Goal: Task Accomplishment & Management: Manage account settings

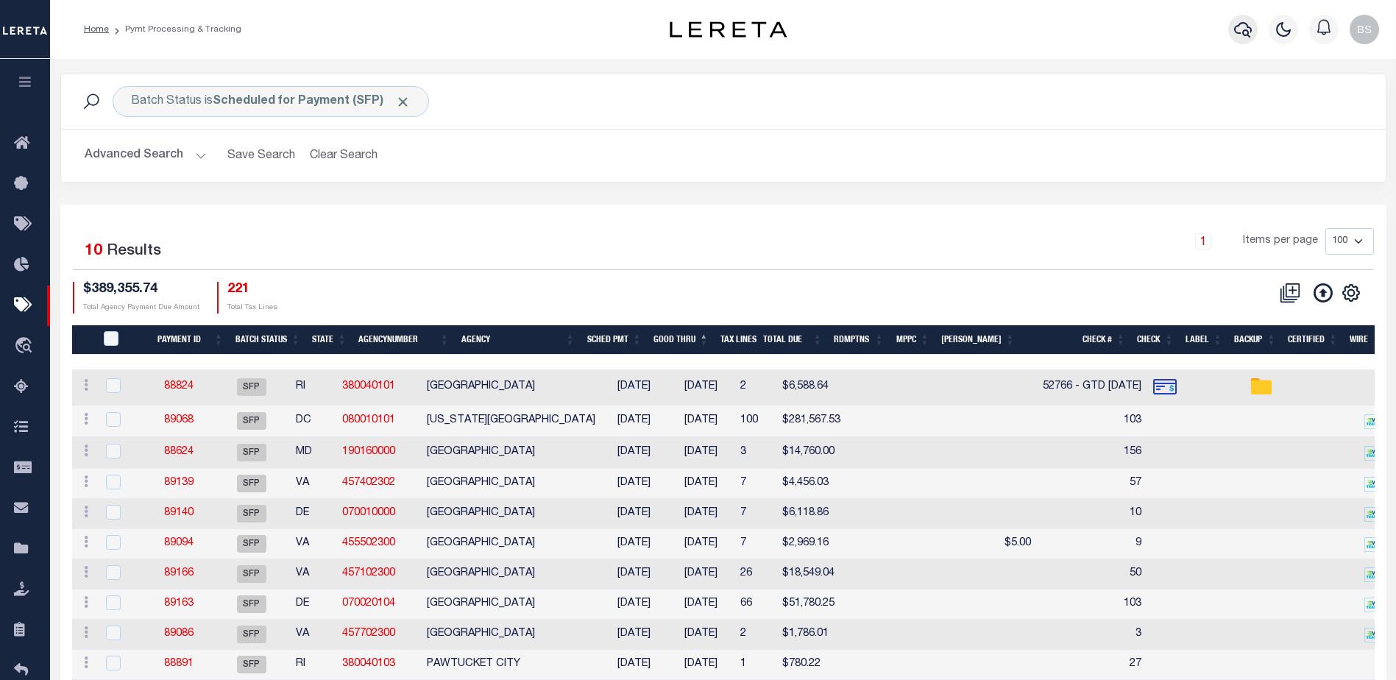
click at [1242, 22] on icon "button" at bounding box center [1243, 30] width 18 height 18
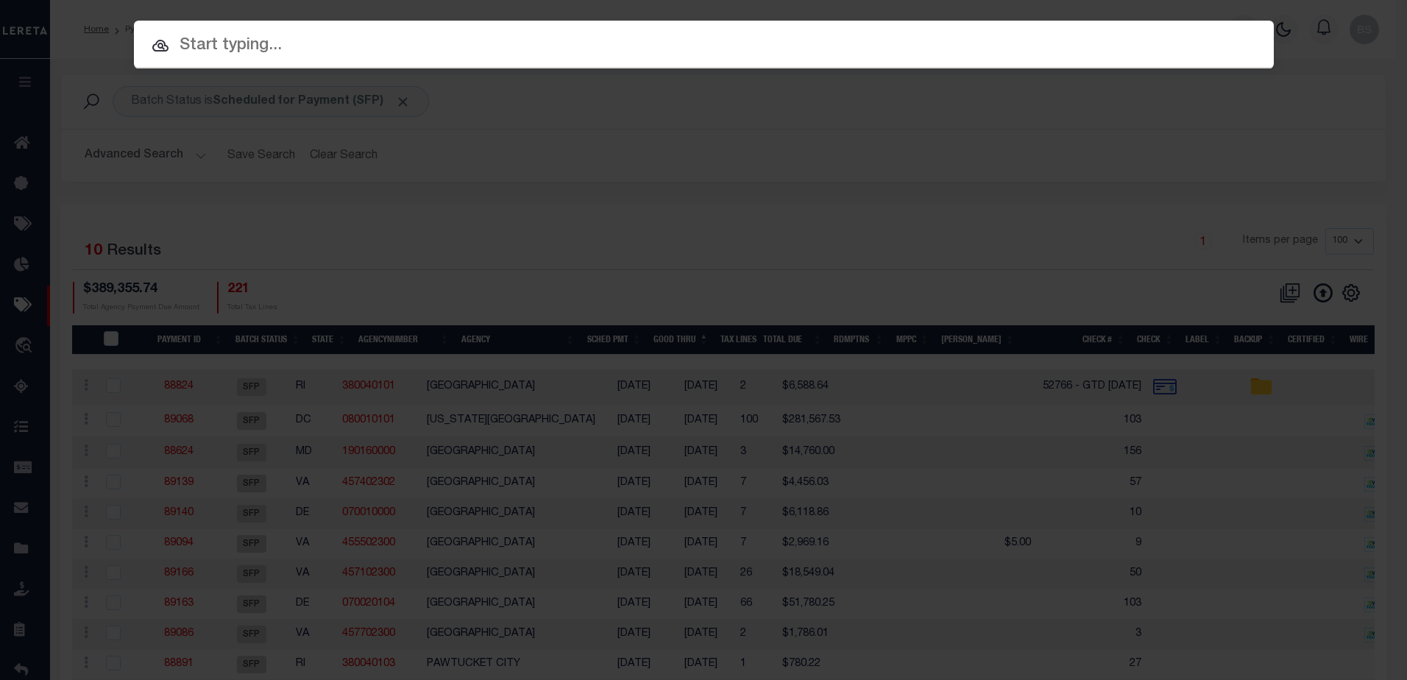
drag, startPoint x: 227, startPoint y: 59, endPoint x: 224, endPoint y: 48, distance: 11.6
click at [226, 56] on div "Include Loans TBM Customers Borrowers Payments (Lender Non-Disb) Payments (Lend…" at bounding box center [704, 45] width 1140 height 48
click at [210, 34] on input "text" at bounding box center [704, 46] width 1140 height 26
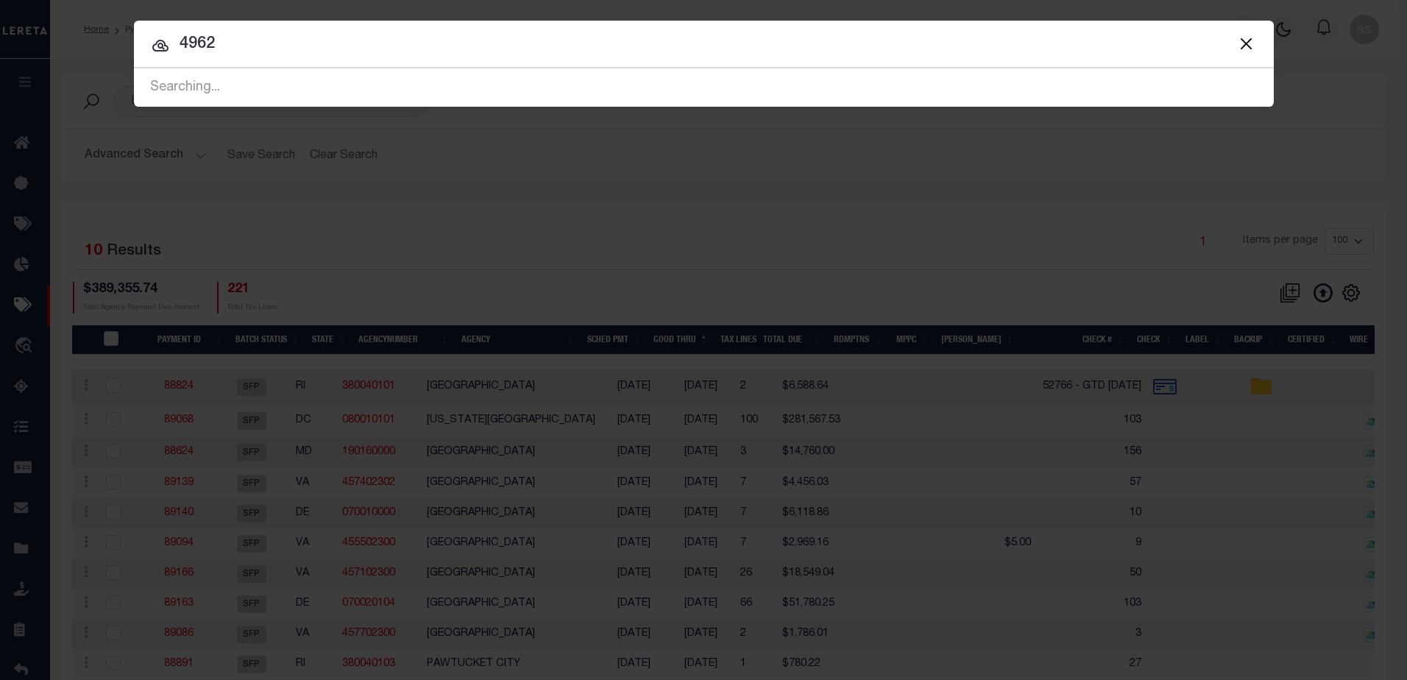
type input "4962"
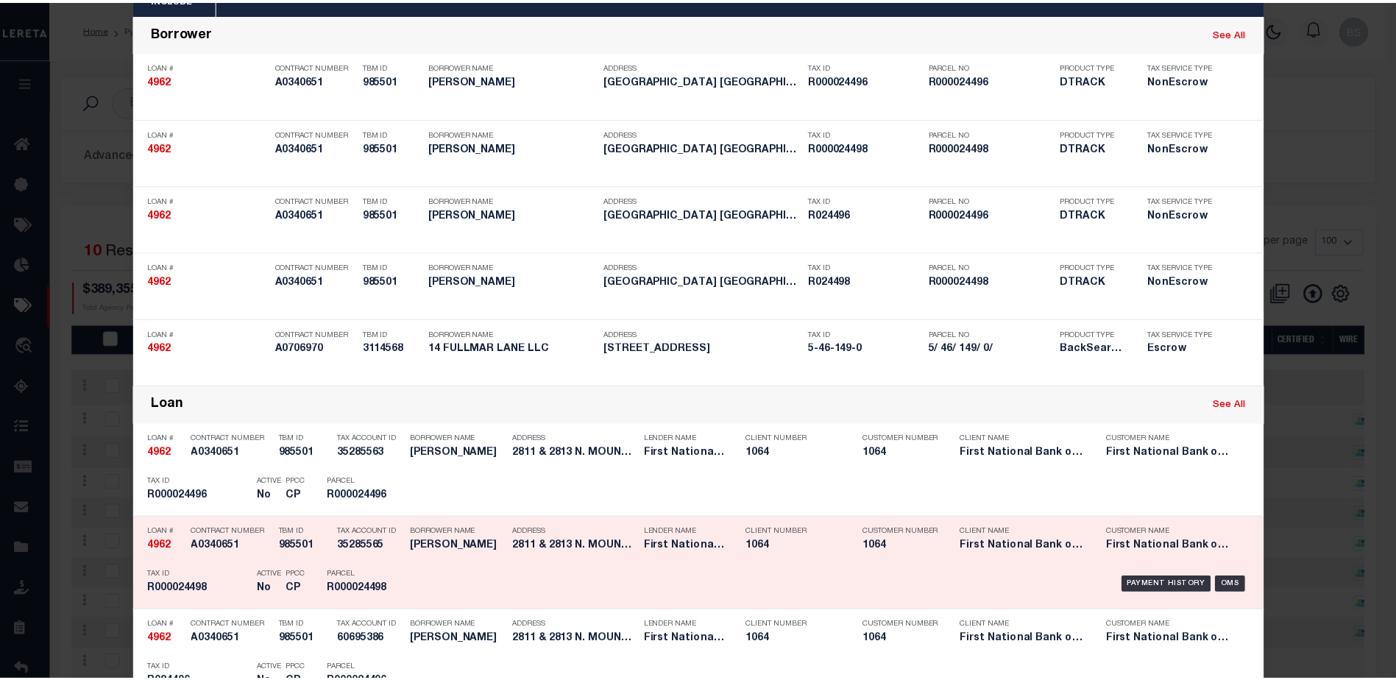
scroll to position [53, 0]
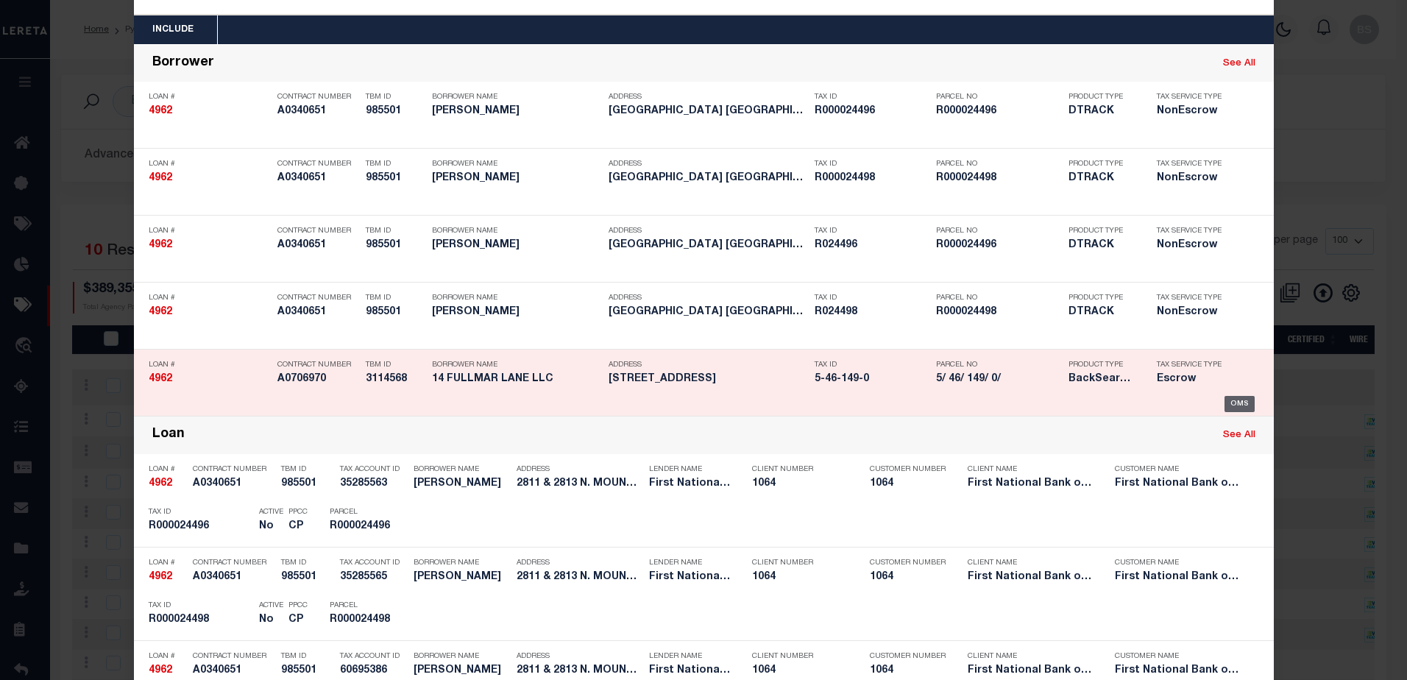
click at [1238, 406] on div "OMS" at bounding box center [1239, 404] width 30 height 16
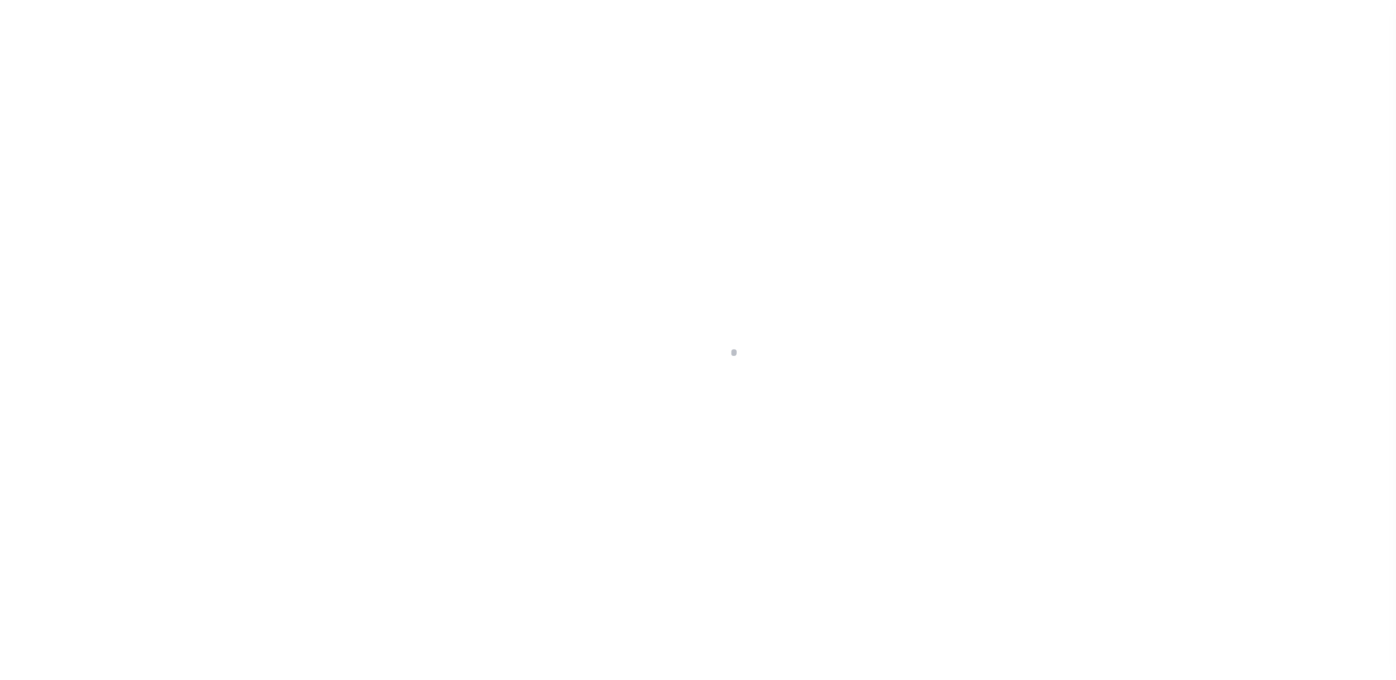
select select "Escrow"
type input "14 Fullmar Lane"
type input "5-46-149-0"
type input "Norwalk, CT 06850"
type input "a0k2L00001PfEgd"
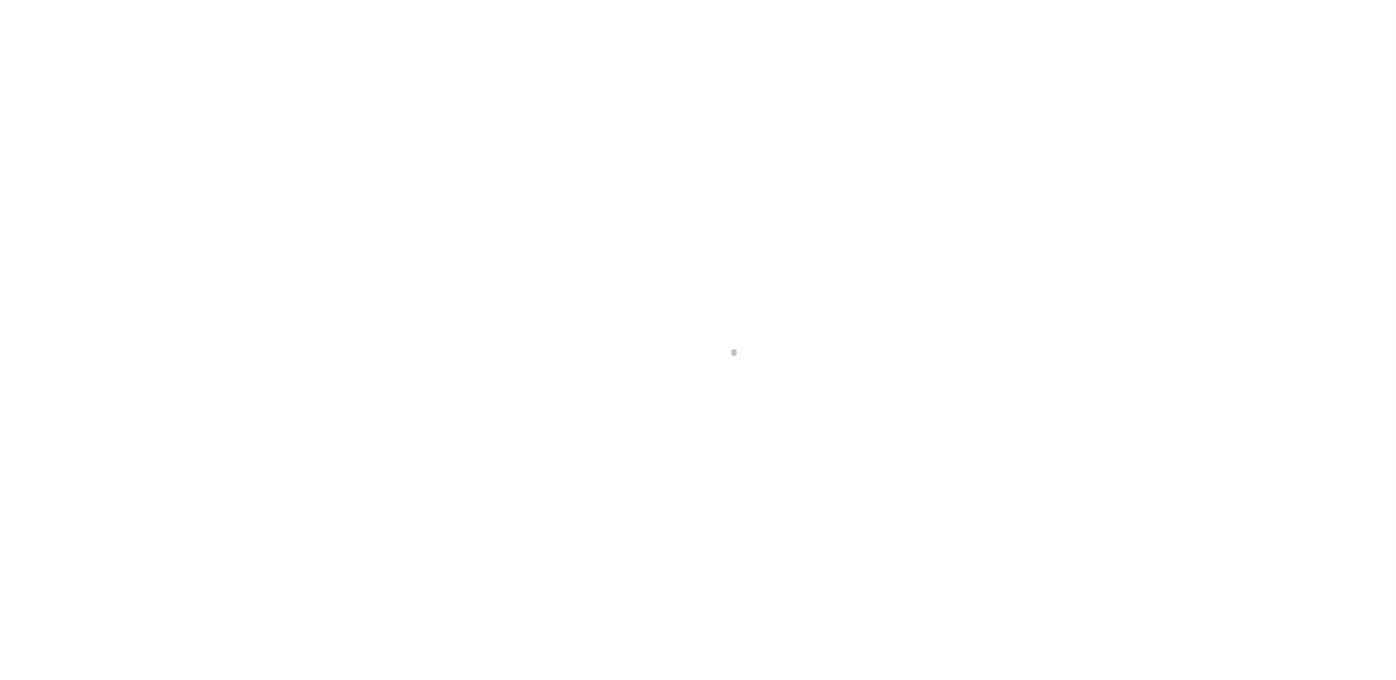
type input "CT"
select select
select select "25066"
select select
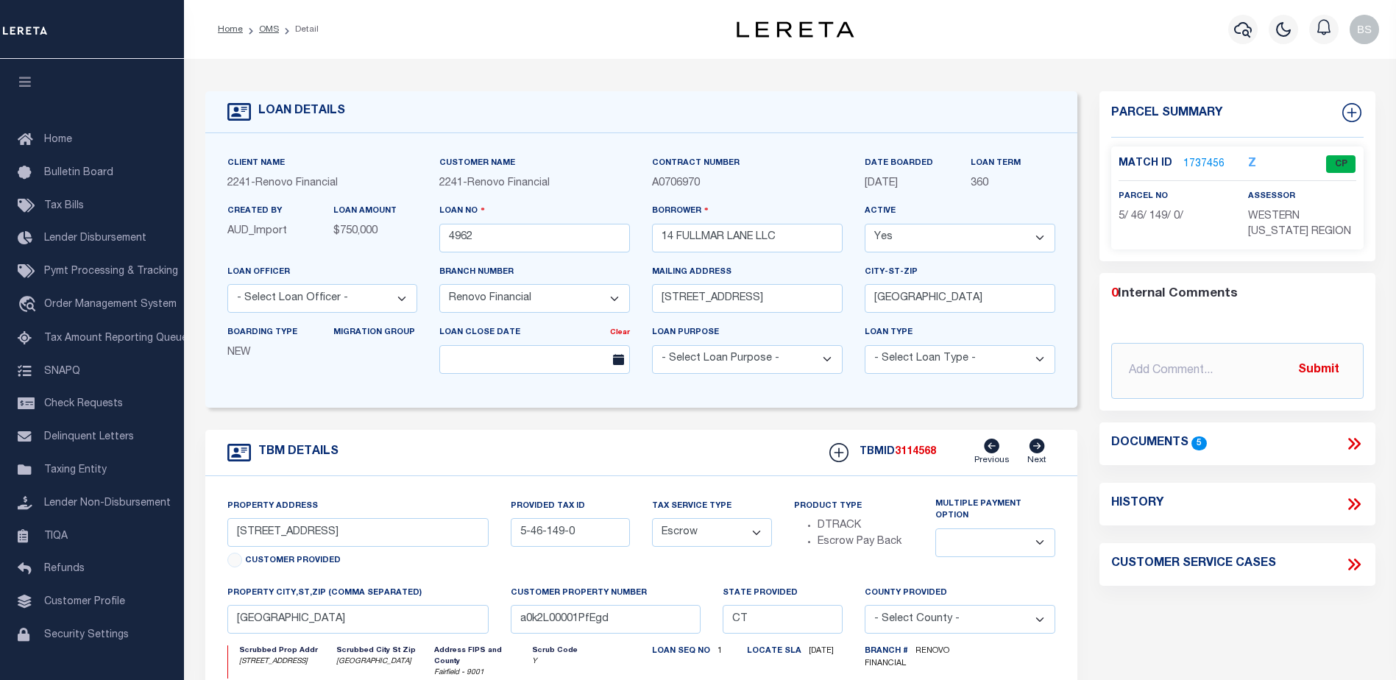
click at [1198, 160] on link "1737456" at bounding box center [1203, 164] width 41 height 15
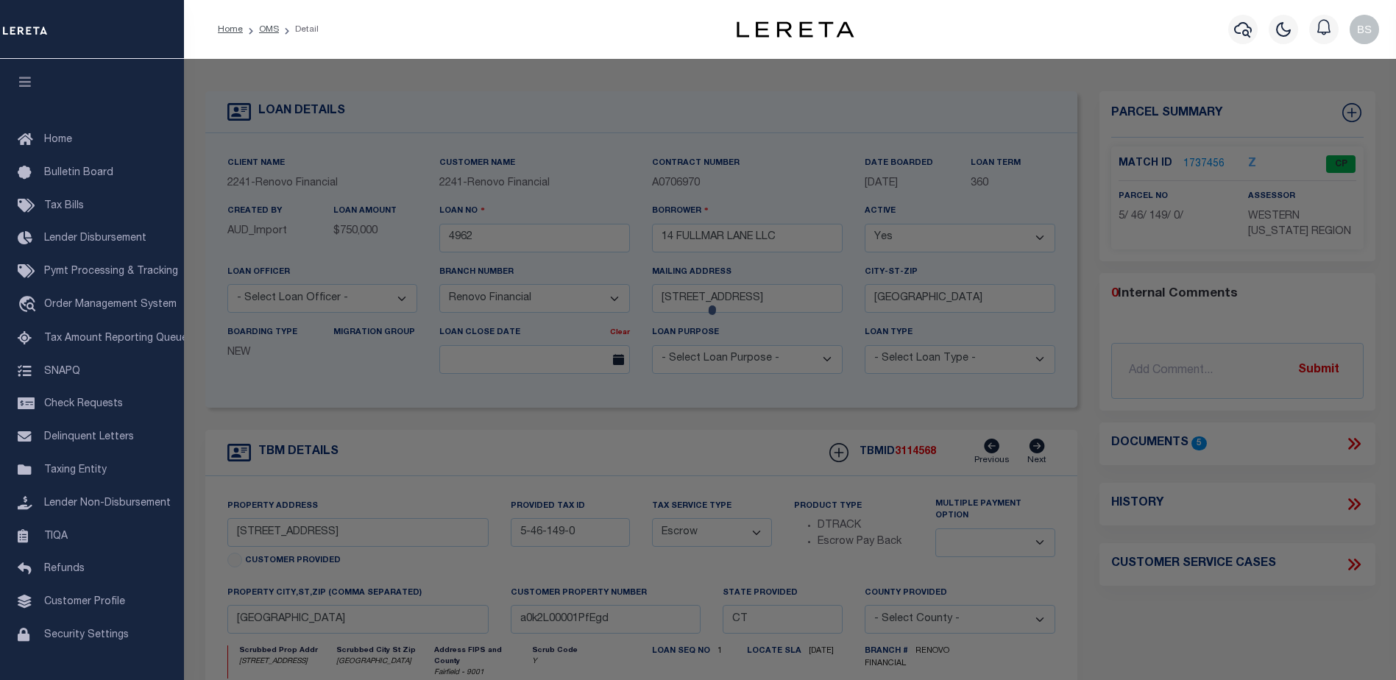
checkbox input "false"
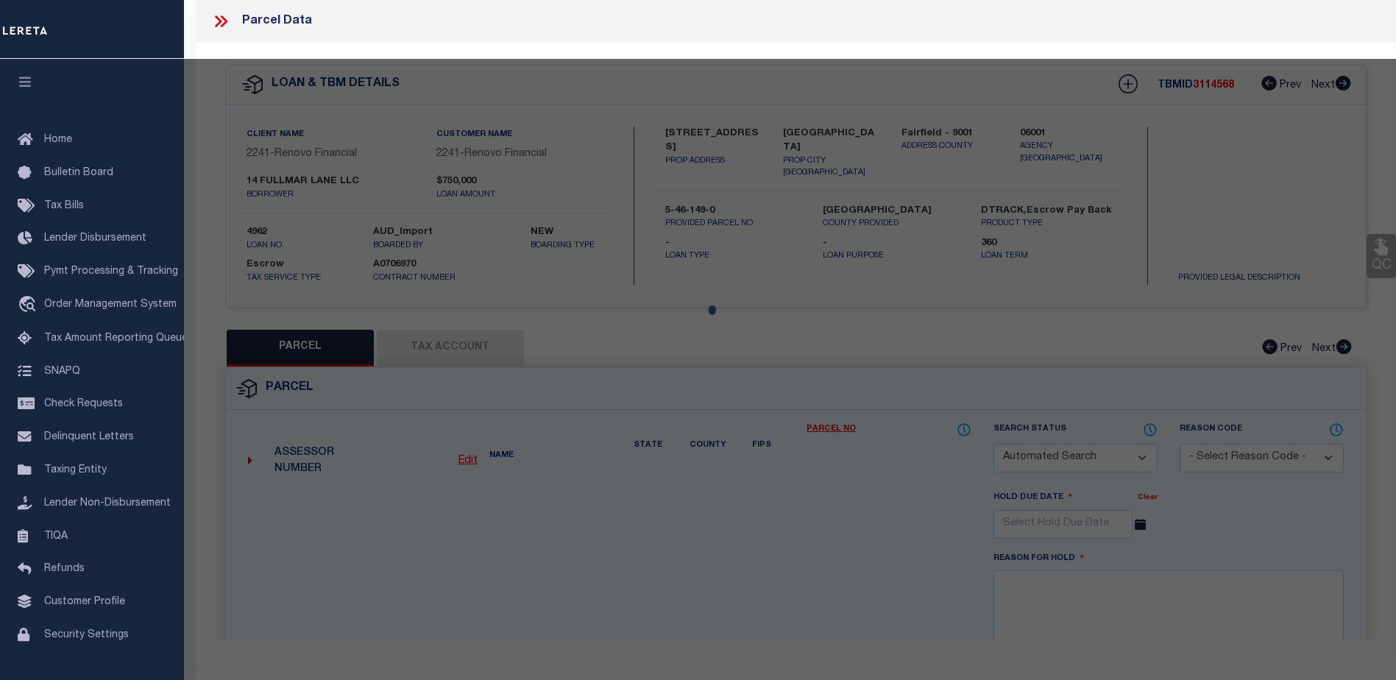
select select "CP"
type input "14 FULLMAR LANE LLC"
select select
type input "14 FULLMAR LN"
checkbox input "false"
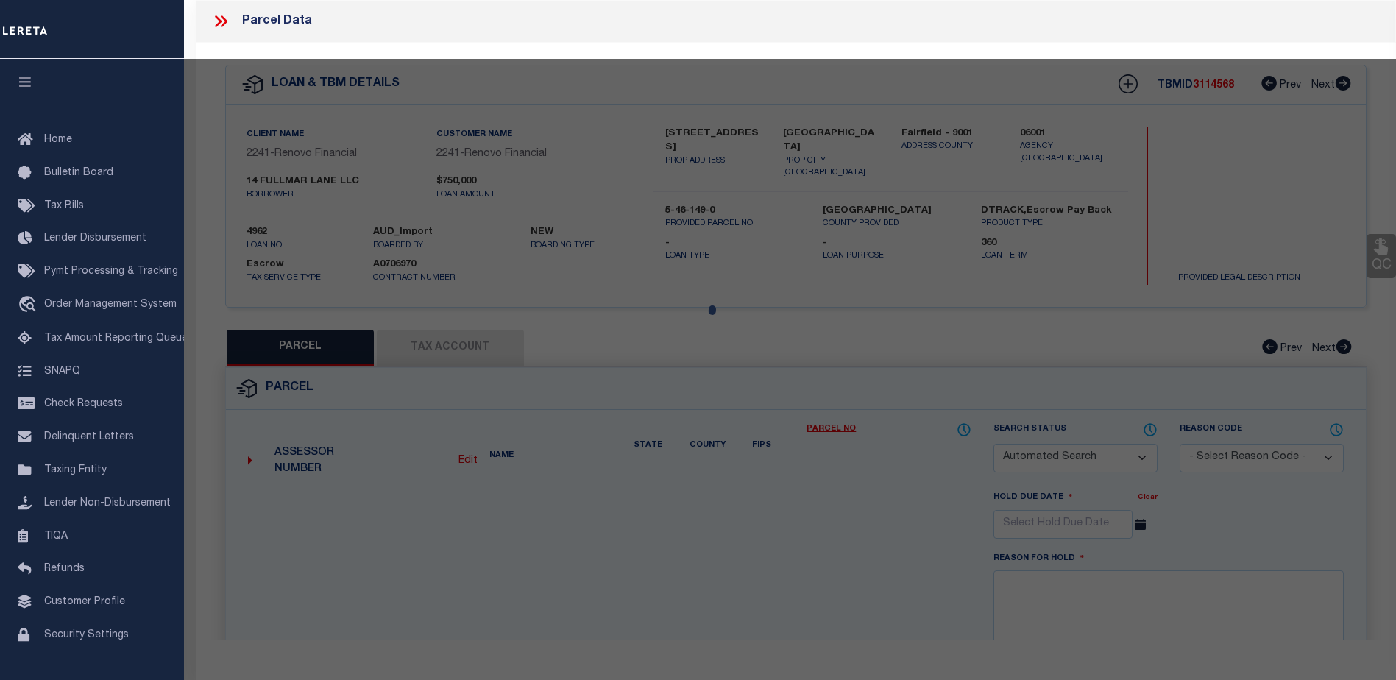
type input "Norwalk CT"
type textarea "Size (Acres) 1.01"
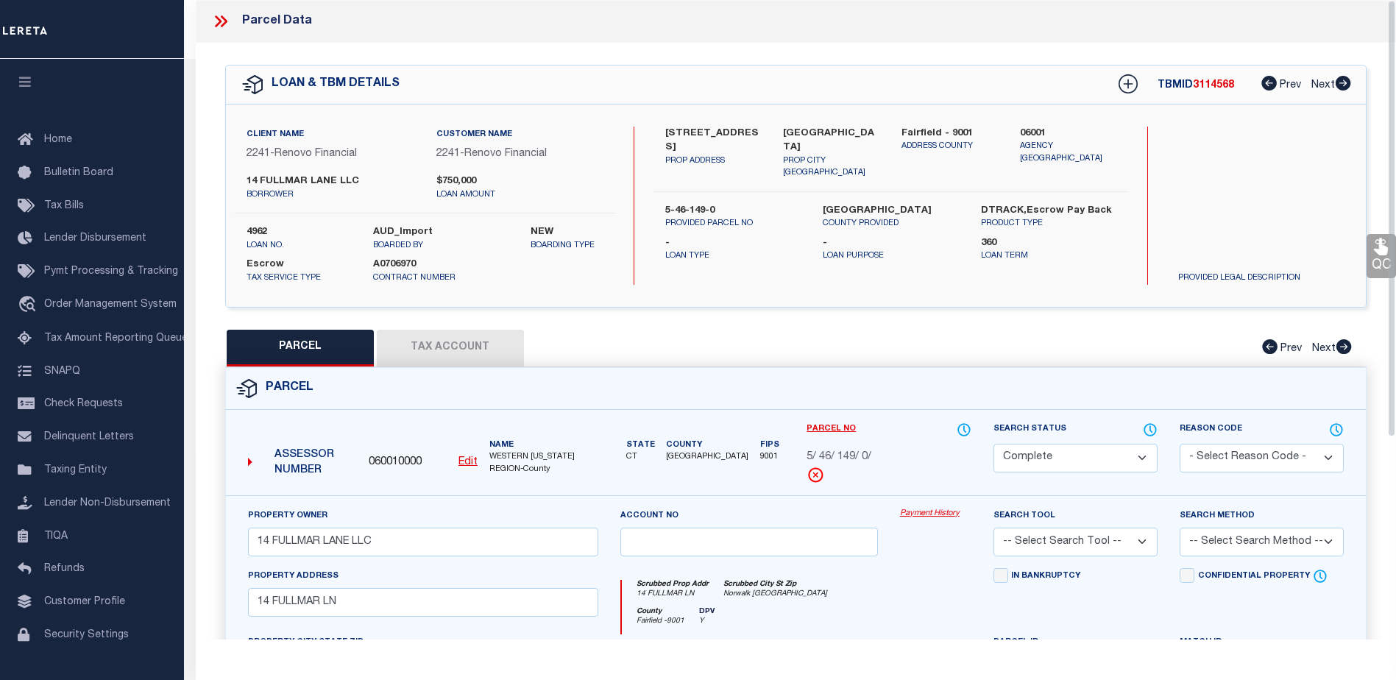
click at [928, 515] on link "Payment History" at bounding box center [935, 514] width 71 height 13
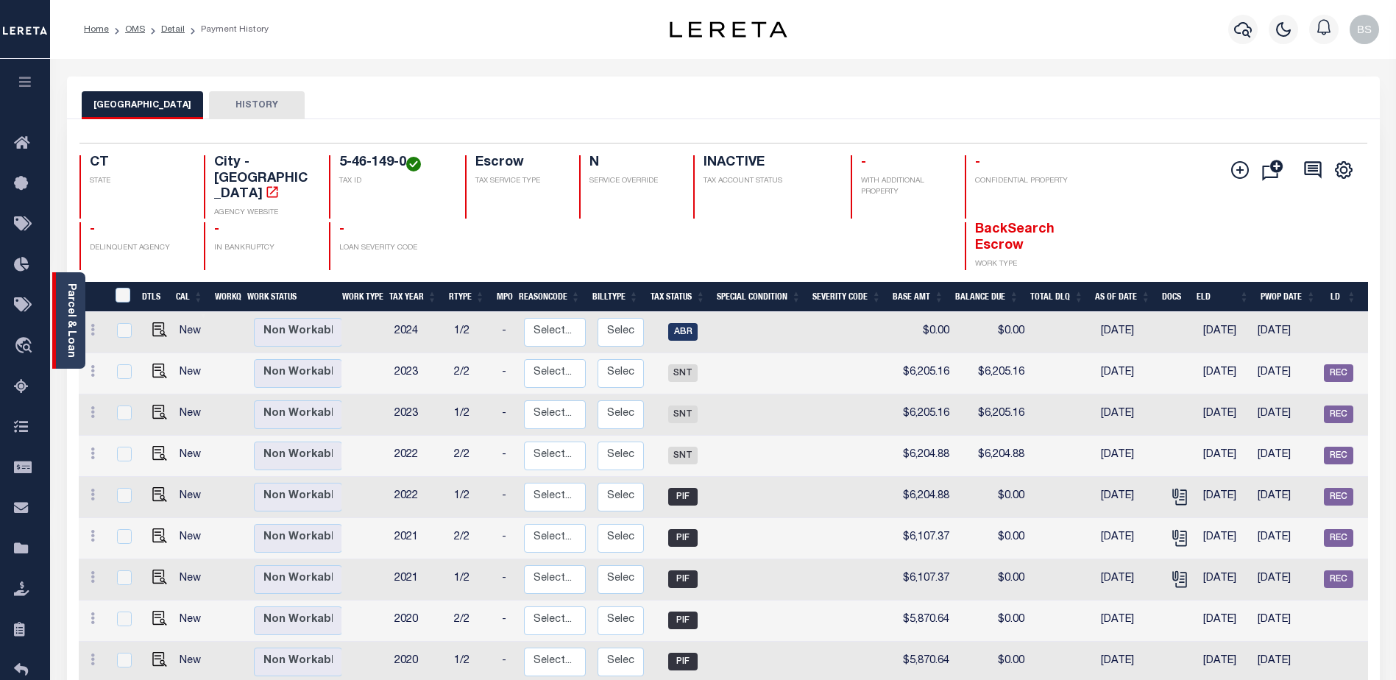
click at [65, 327] on link "Parcel & Loan" at bounding box center [70, 320] width 10 height 74
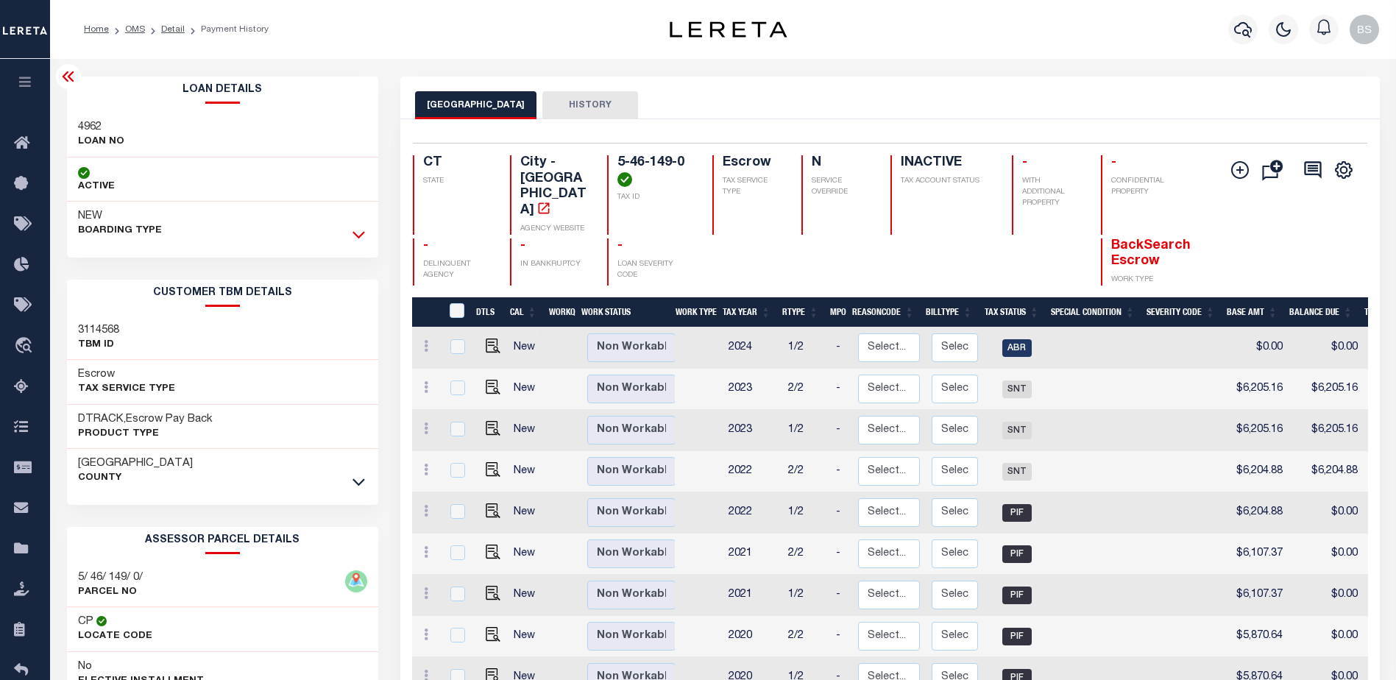
click at [358, 235] on icon at bounding box center [358, 234] width 13 height 15
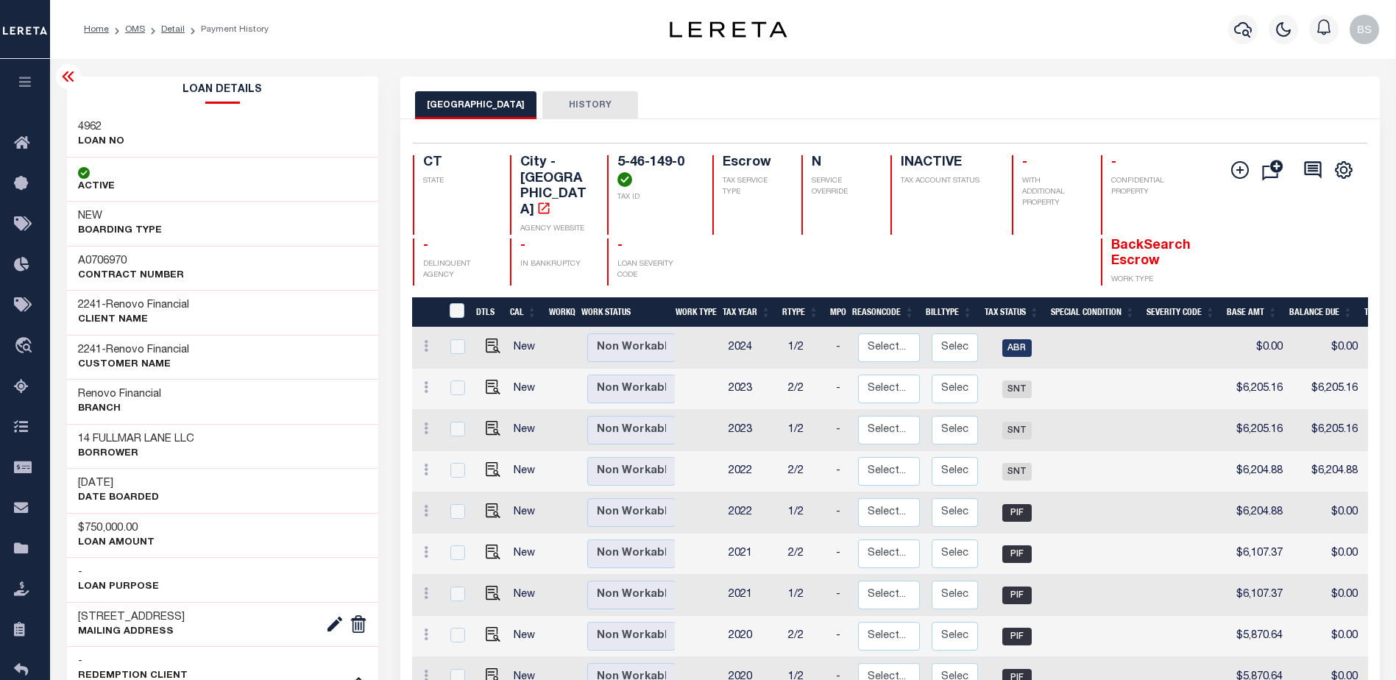
click at [66, 77] on icon at bounding box center [69, 77] width 18 height 18
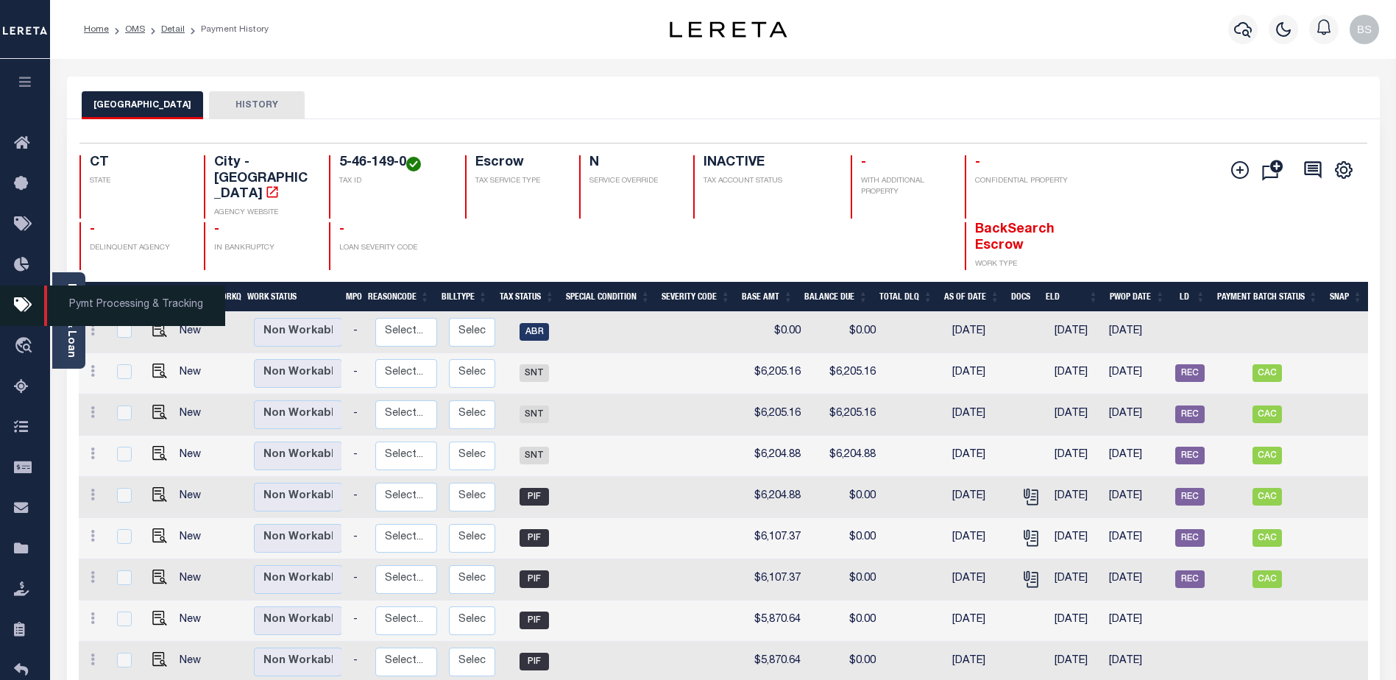
click at [67, 294] on span "Pymt Processing & Tracking" at bounding box center [134, 305] width 181 height 40
click at [70, 291] on link "Parcel & Loan" at bounding box center [70, 320] width 10 height 74
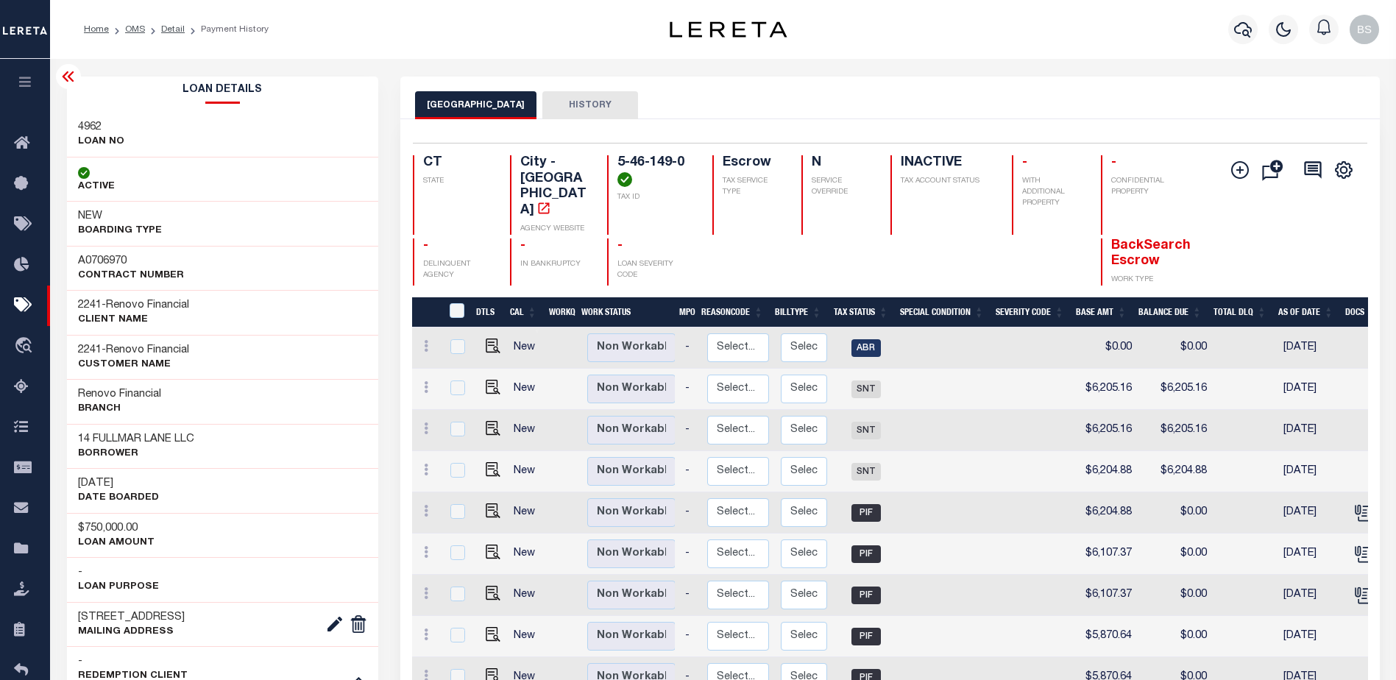
click at [66, 75] on icon at bounding box center [68, 76] width 12 height 10
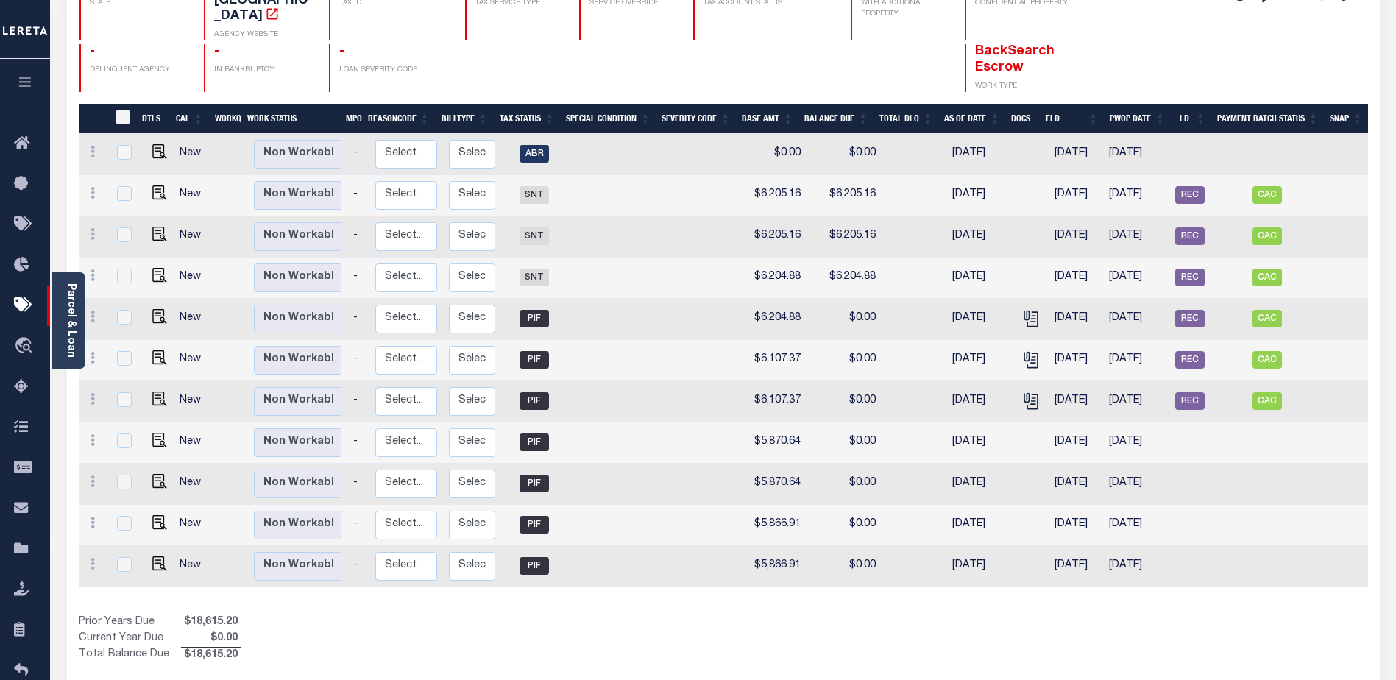
scroll to position [221, 0]
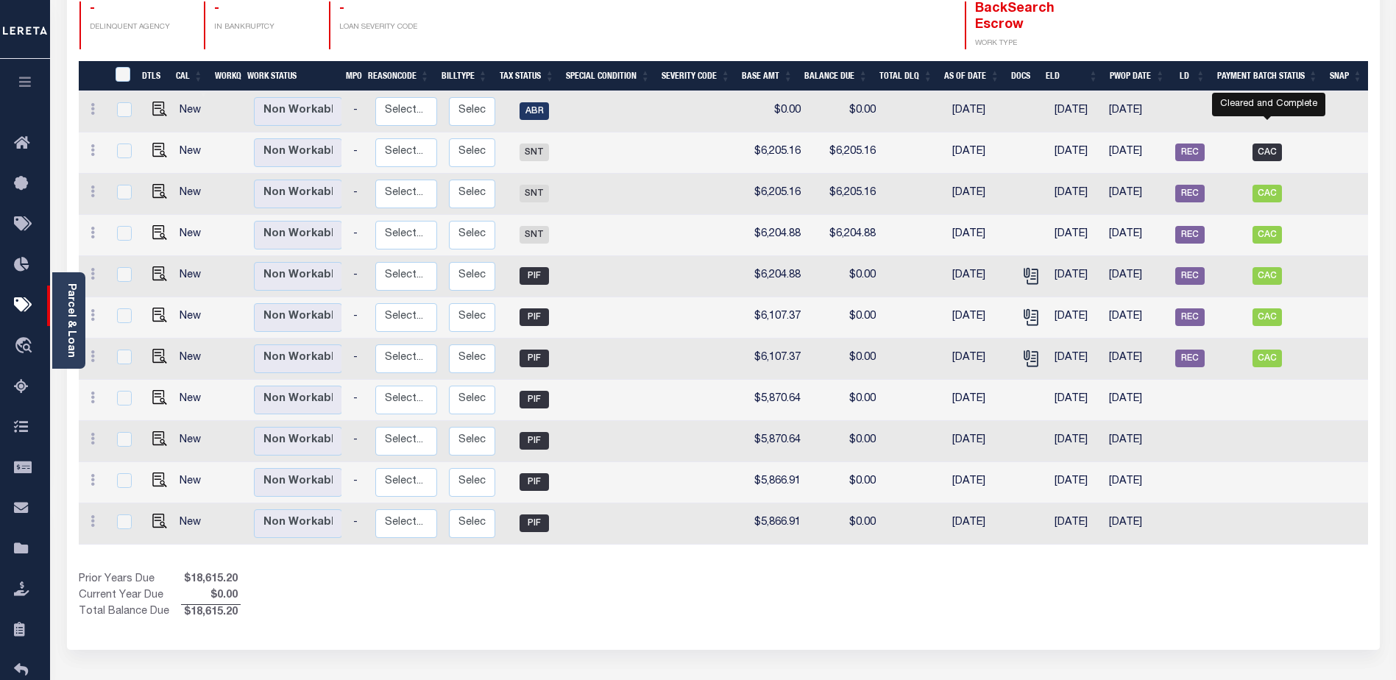
click at [1272, 143] on span "CAC" at bounding box center [1266, 152] width 29 height 18
checkbox input "true"
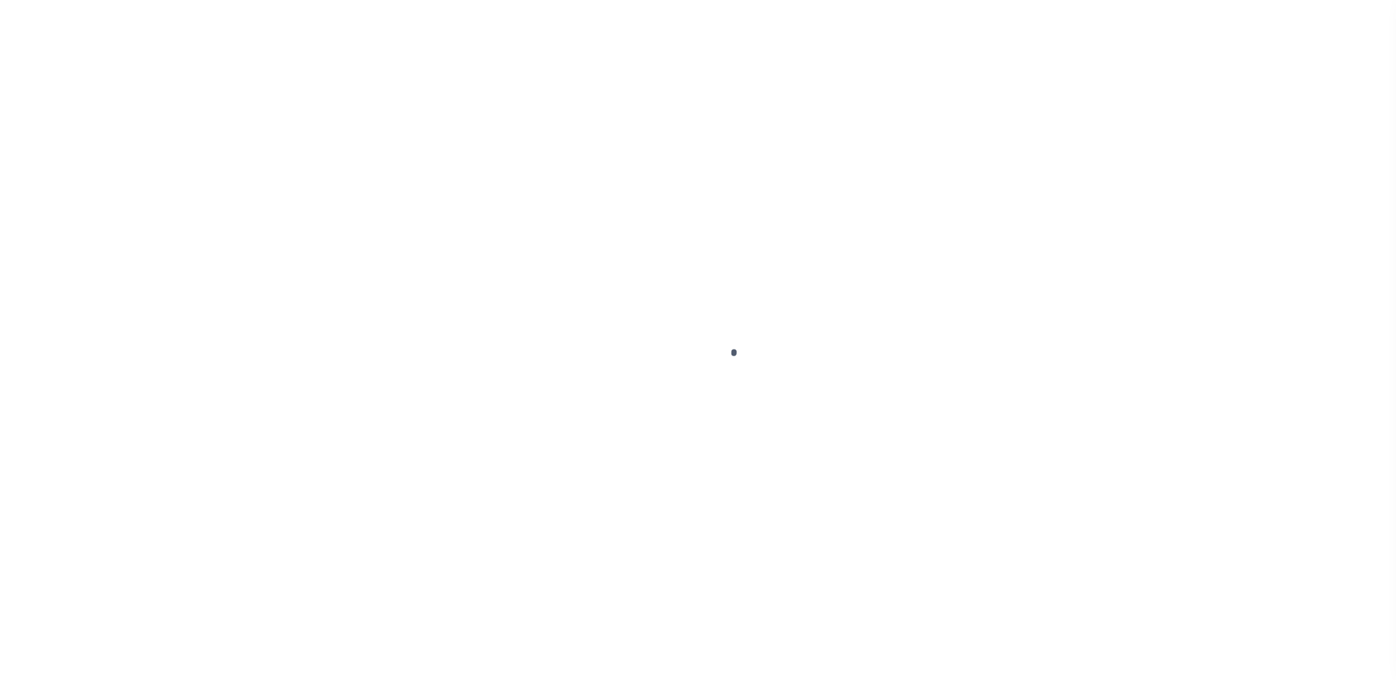
scroll to position [37, 0]
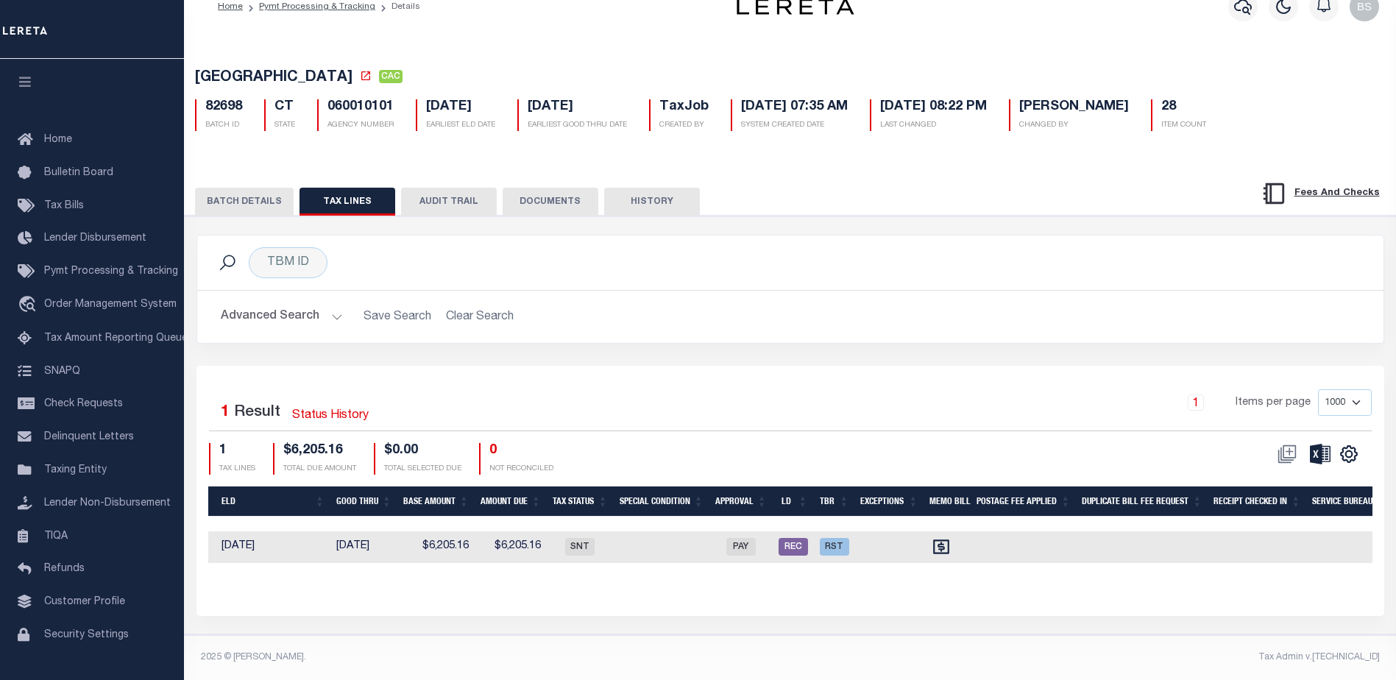
scroll to position [0, 1154]
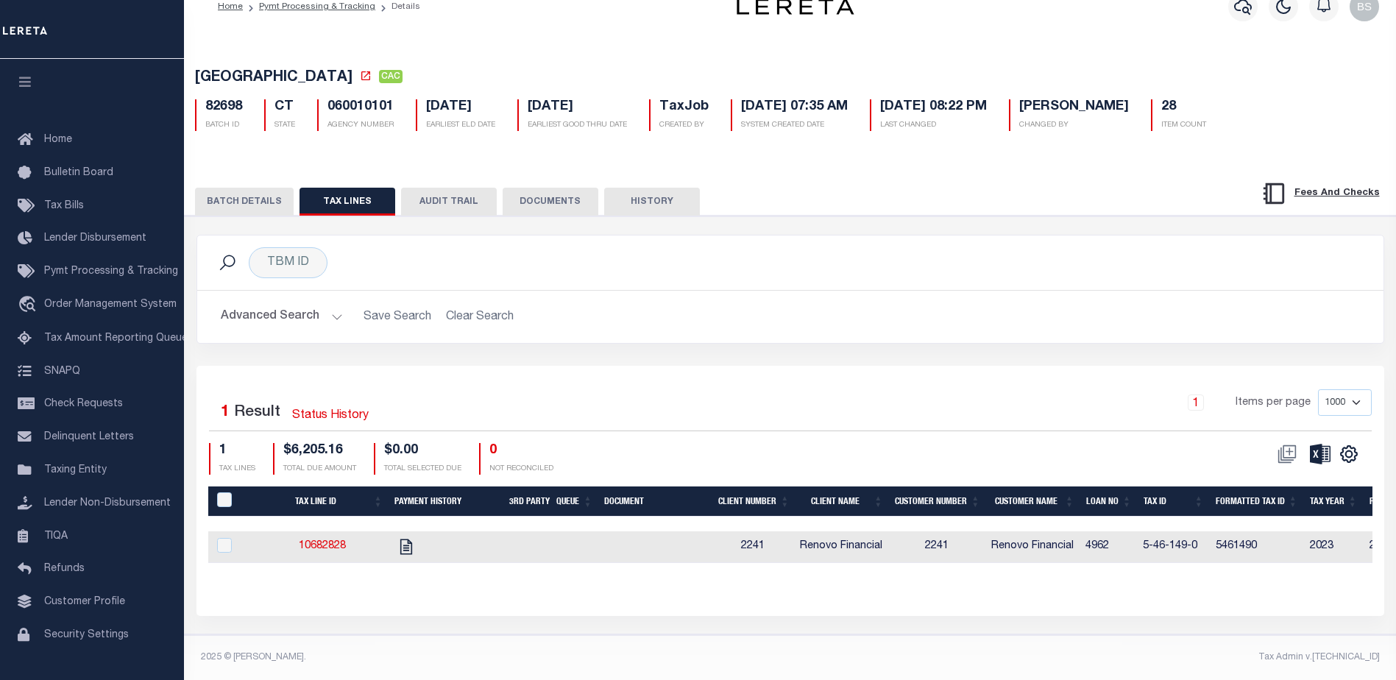
click at [224, 189] on button "BATCH DETAILS" at bounding box center [244, 202] width 99 height 28
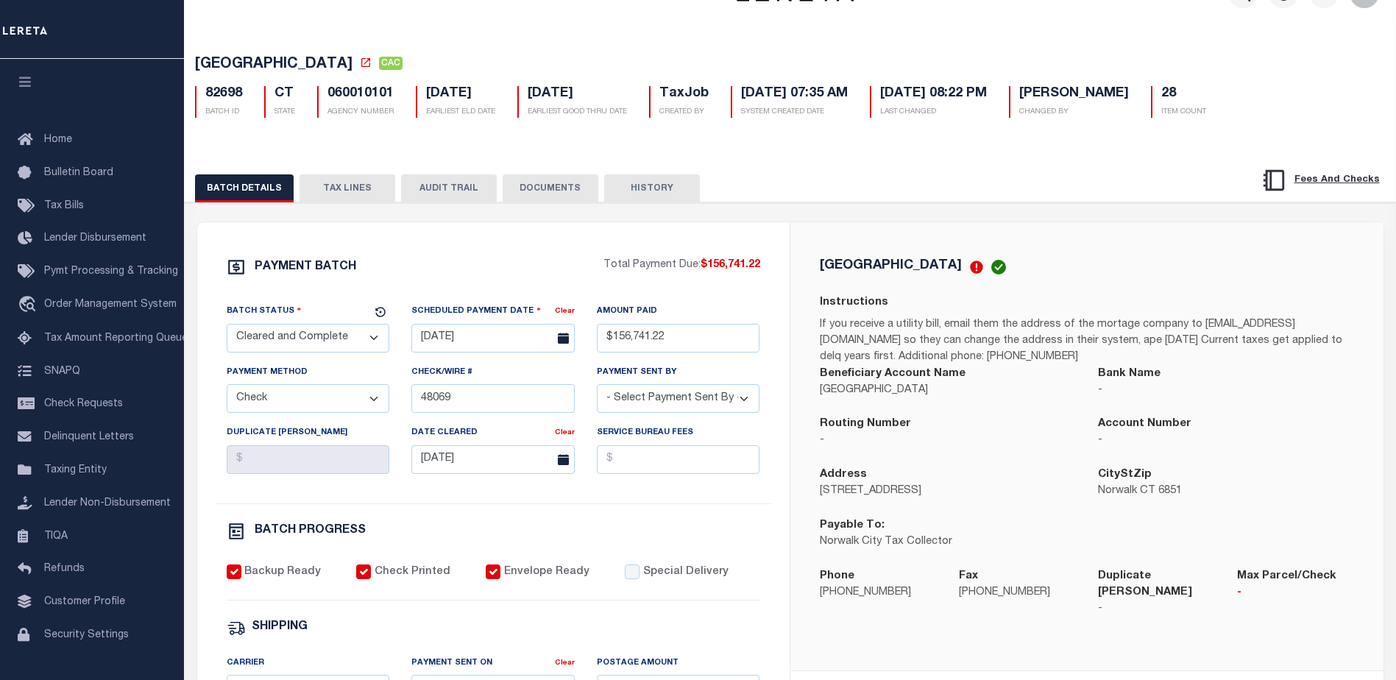
click at [357, 196] on button "TAX LINES" at bounding box center [347, 188] width 96 height 28
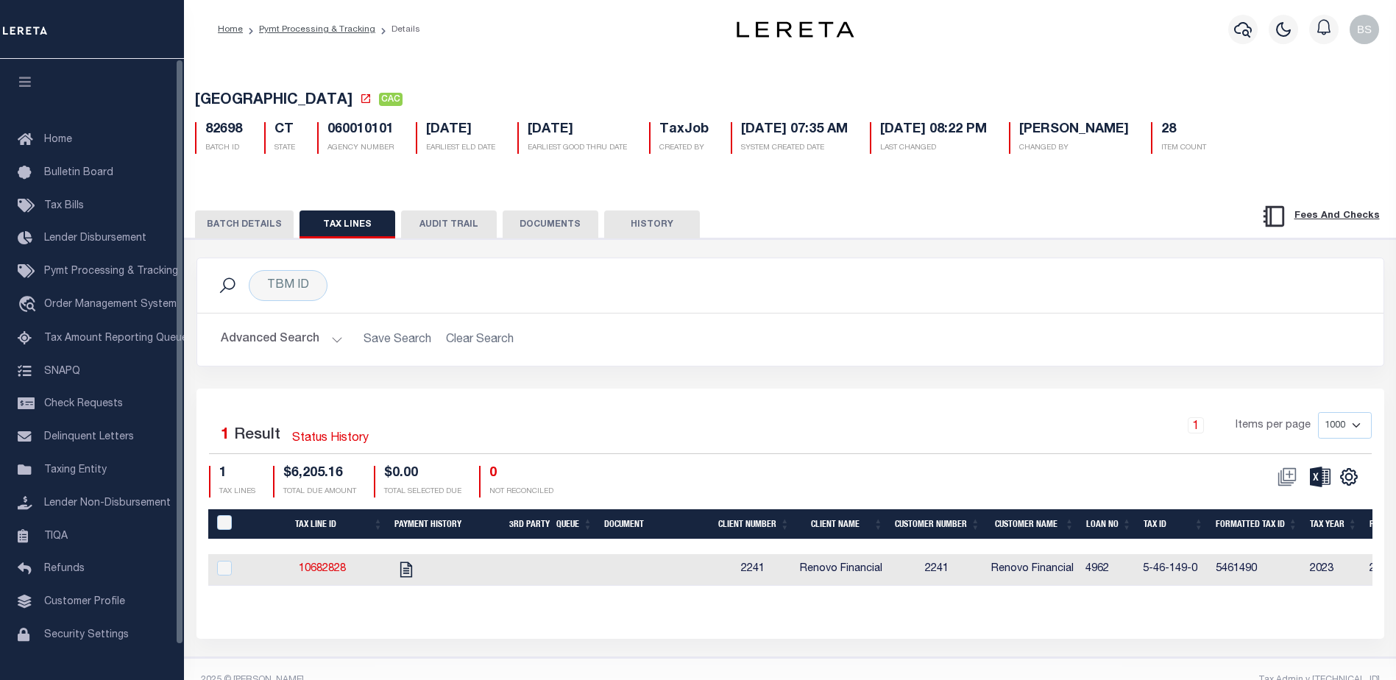
click at [244, 227] on button "BATCH DETAILS" at bounding box center [244, 224] width 99 height 28
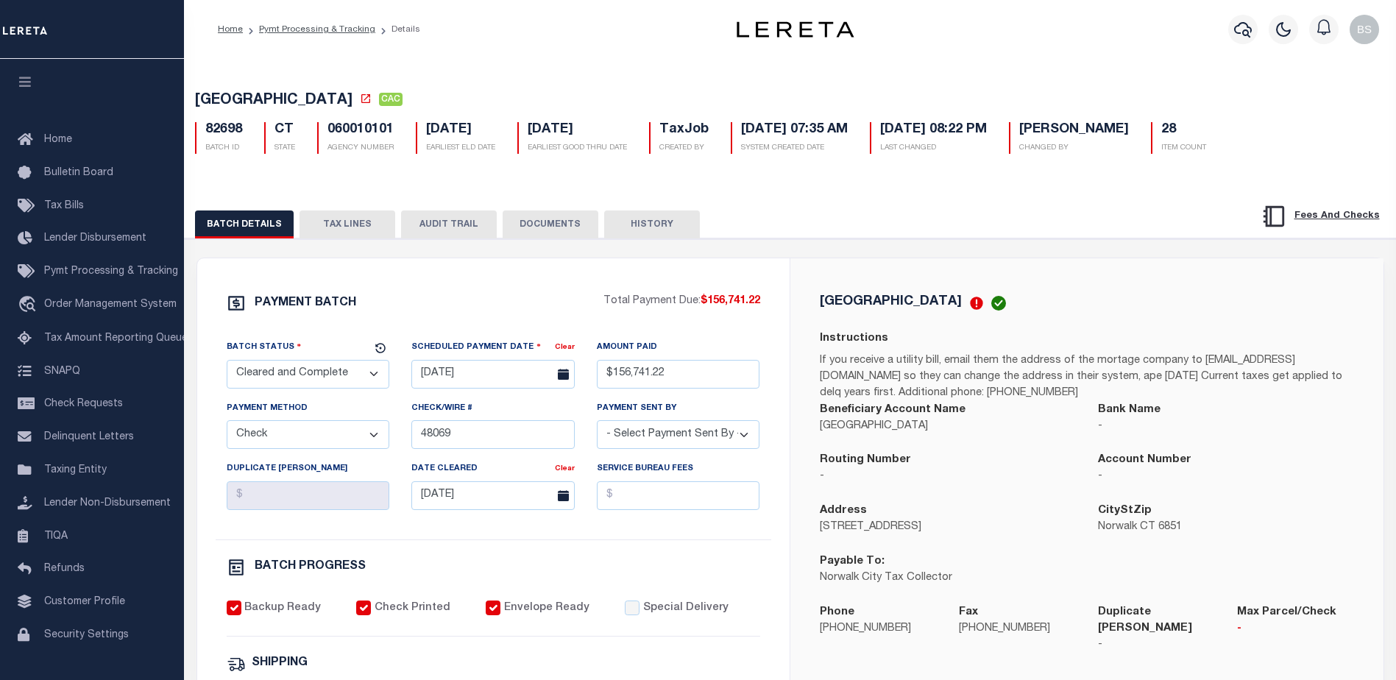
click at [351, 225] on button "TAX LINES" at bounding box center [347, 224] width 96 height 28
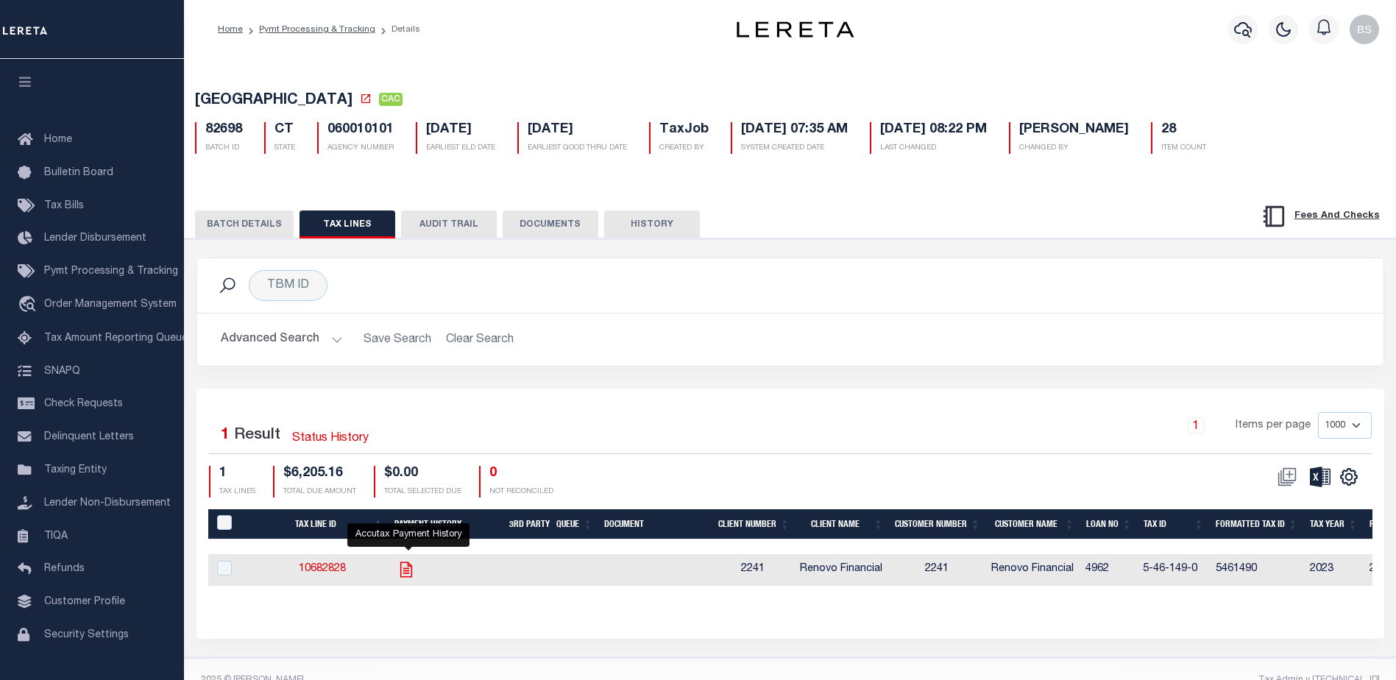
click at [412, 575] on icon "" at bounding box center [406, 569] width 19 height 19
checkbox input "true"
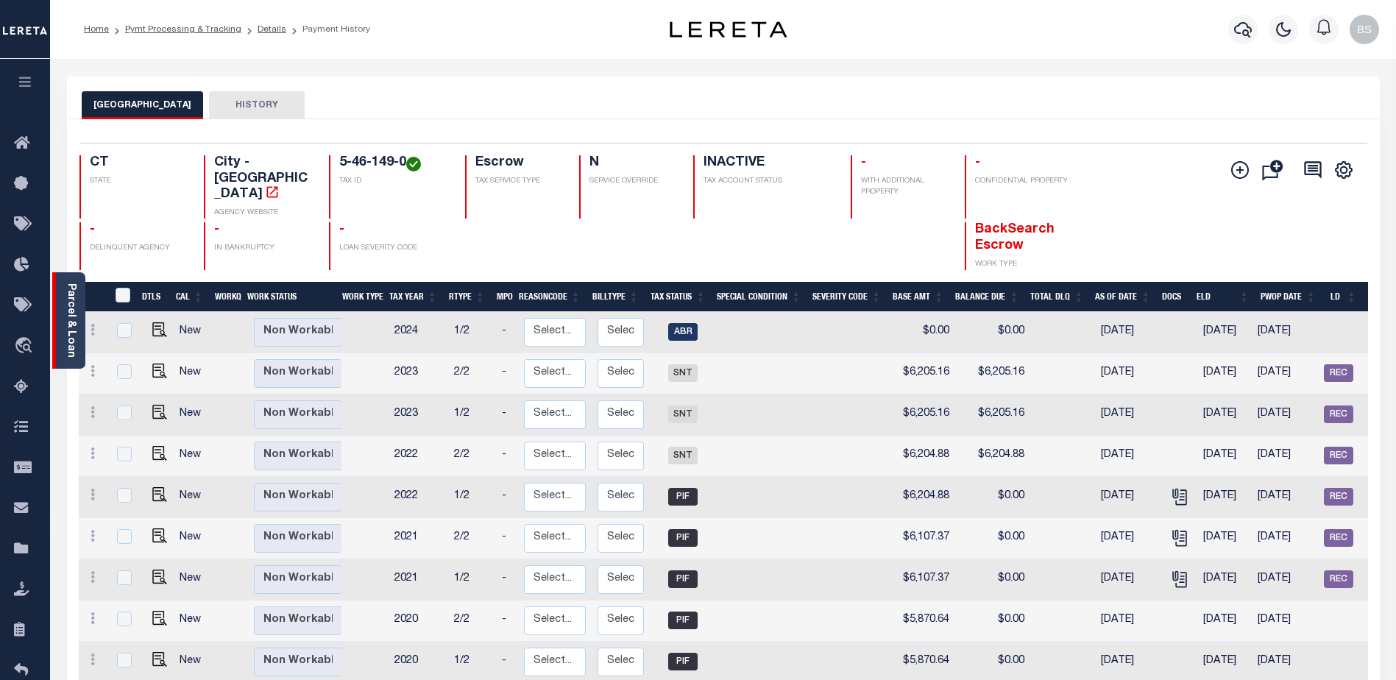
click at [70, 327] on link "Parcel & Loan" at bounding box center [70, 320] width 10 height 74
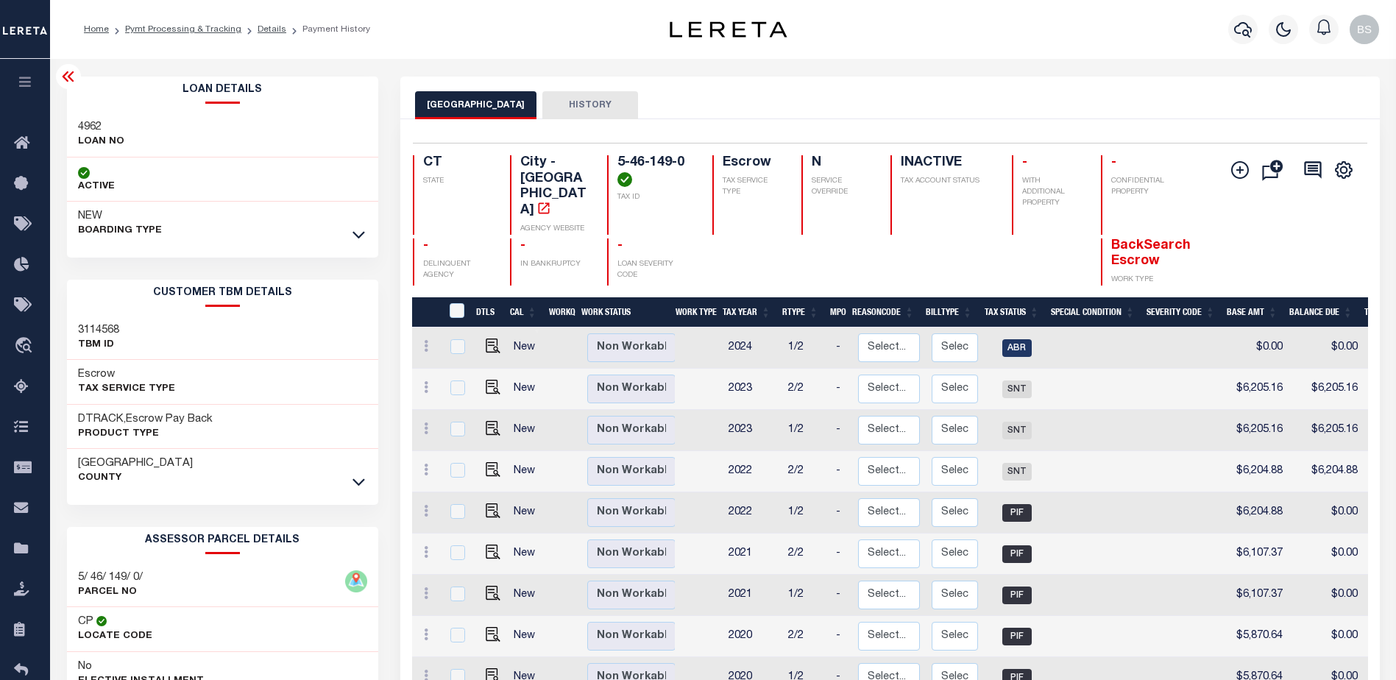
click at [66, 74] on icon at bounding box center [68, 76] width 12 height 10
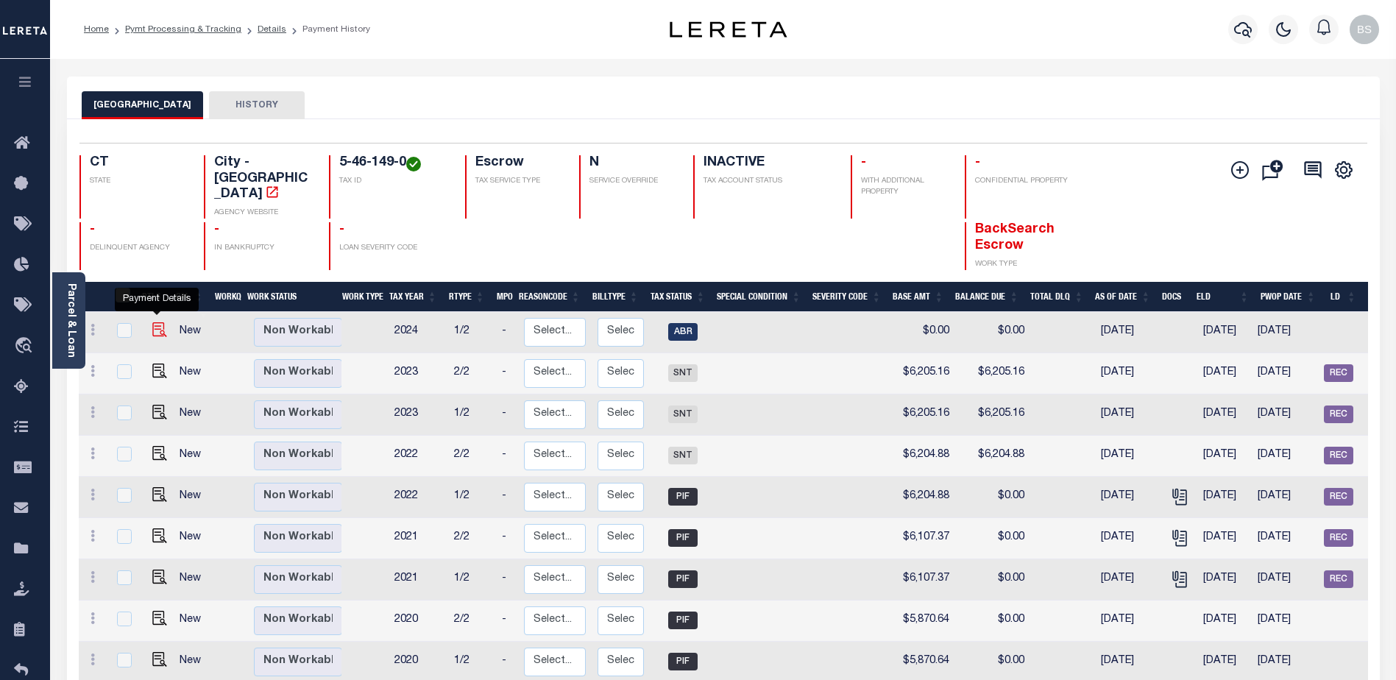
click at [156, 322] on img "" at bounding box center [159, 329] width 15 height 15
checkbox input "true"
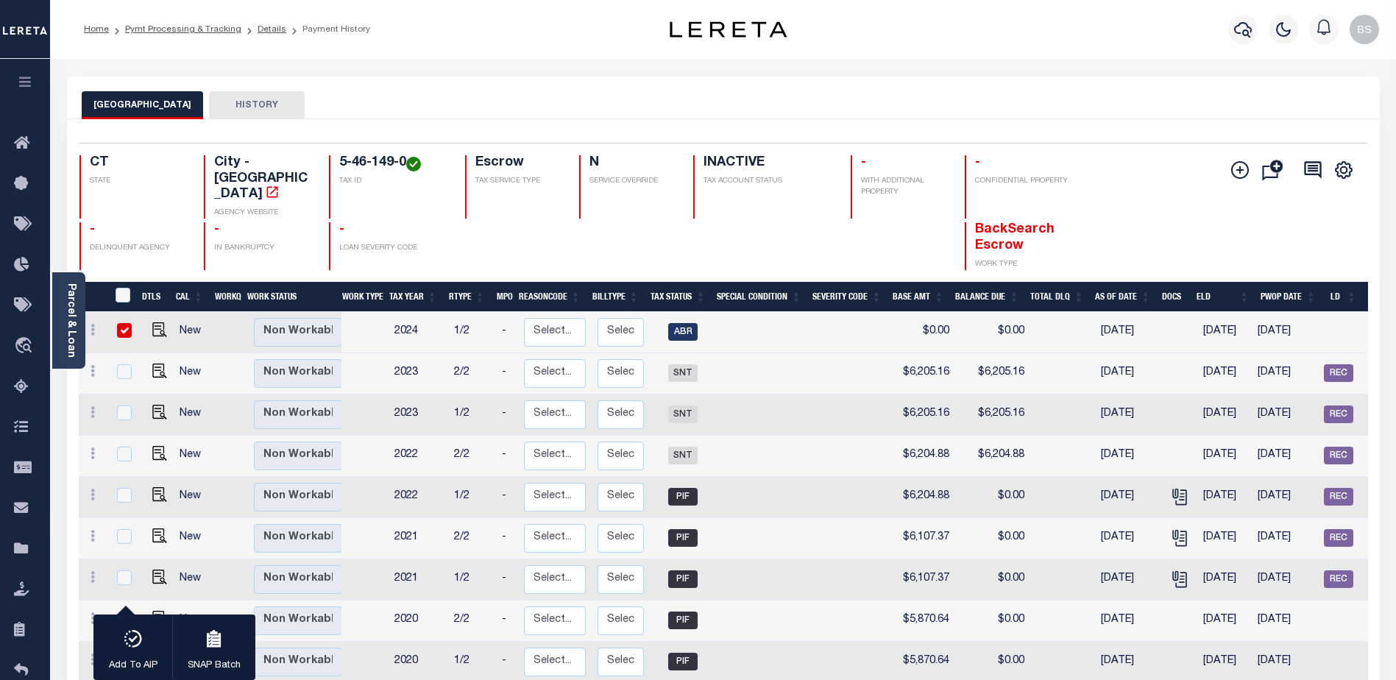
click at [124, 323] on input "checkbox" at bounding box center [124, 330] width 15 height 15
checkbox input "false"
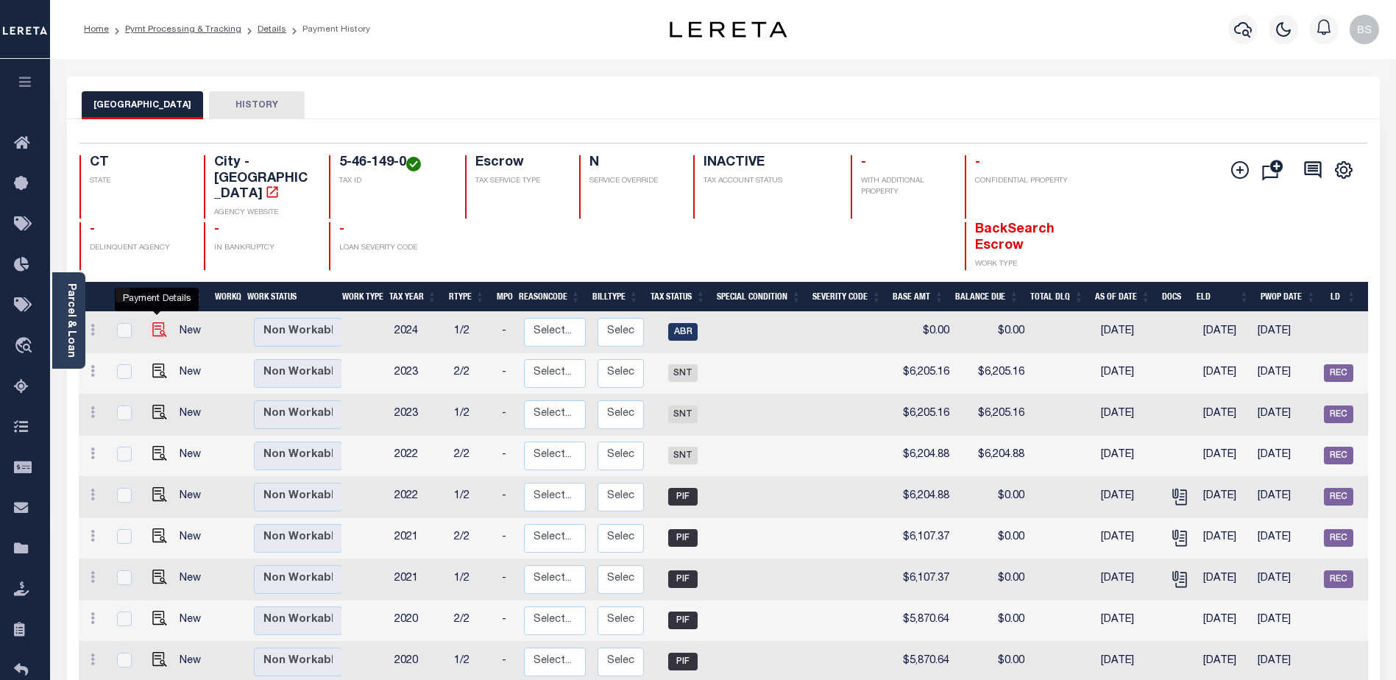
click at [154, 322] on img "" at bounding box center [159, 329] width 15 height 15
checkbox input "true"
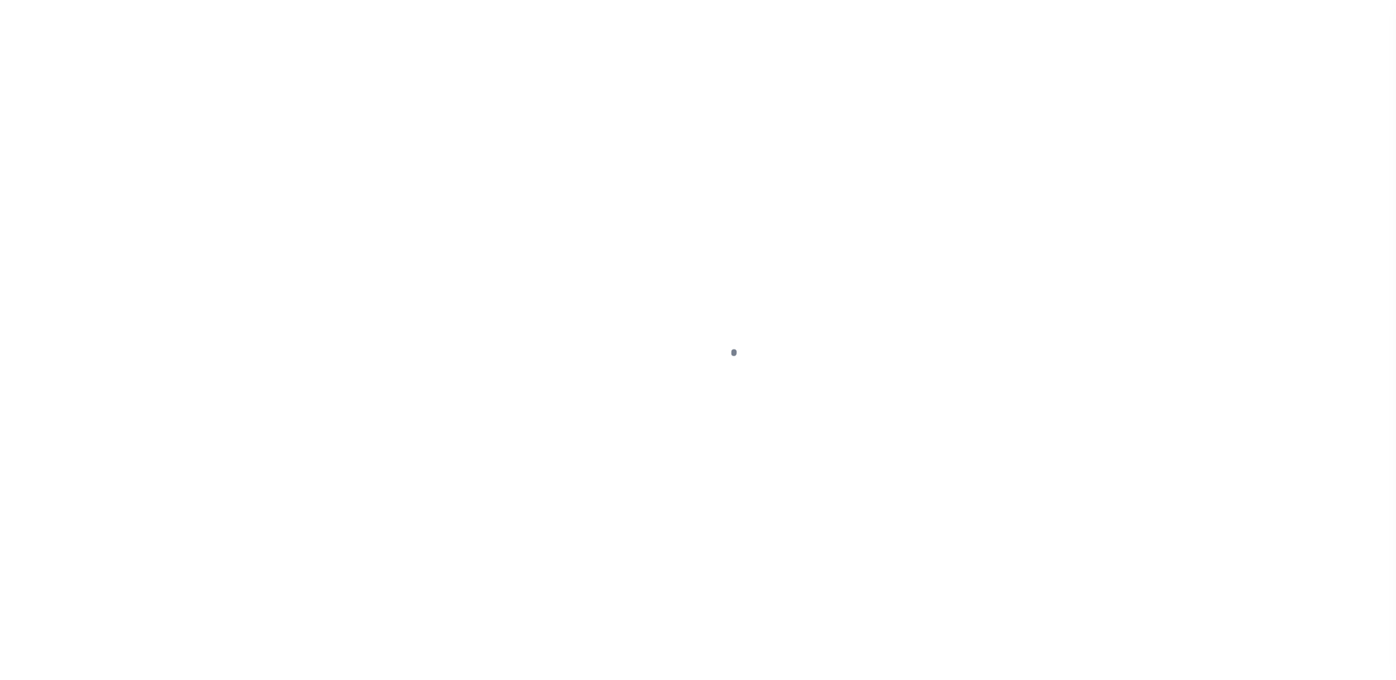
select select "ABR"
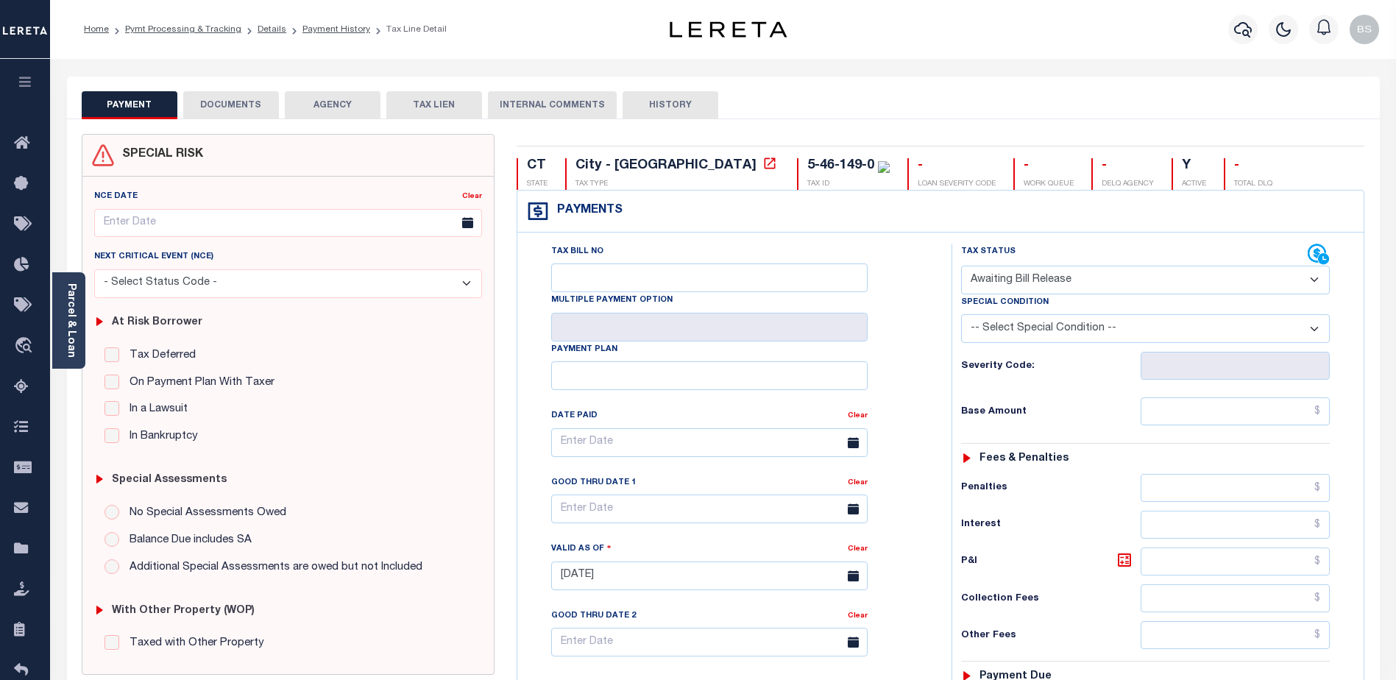
click at [257, 111] on button "DOCUMENTS" at bounding box center [231, 105] width 96 height 28
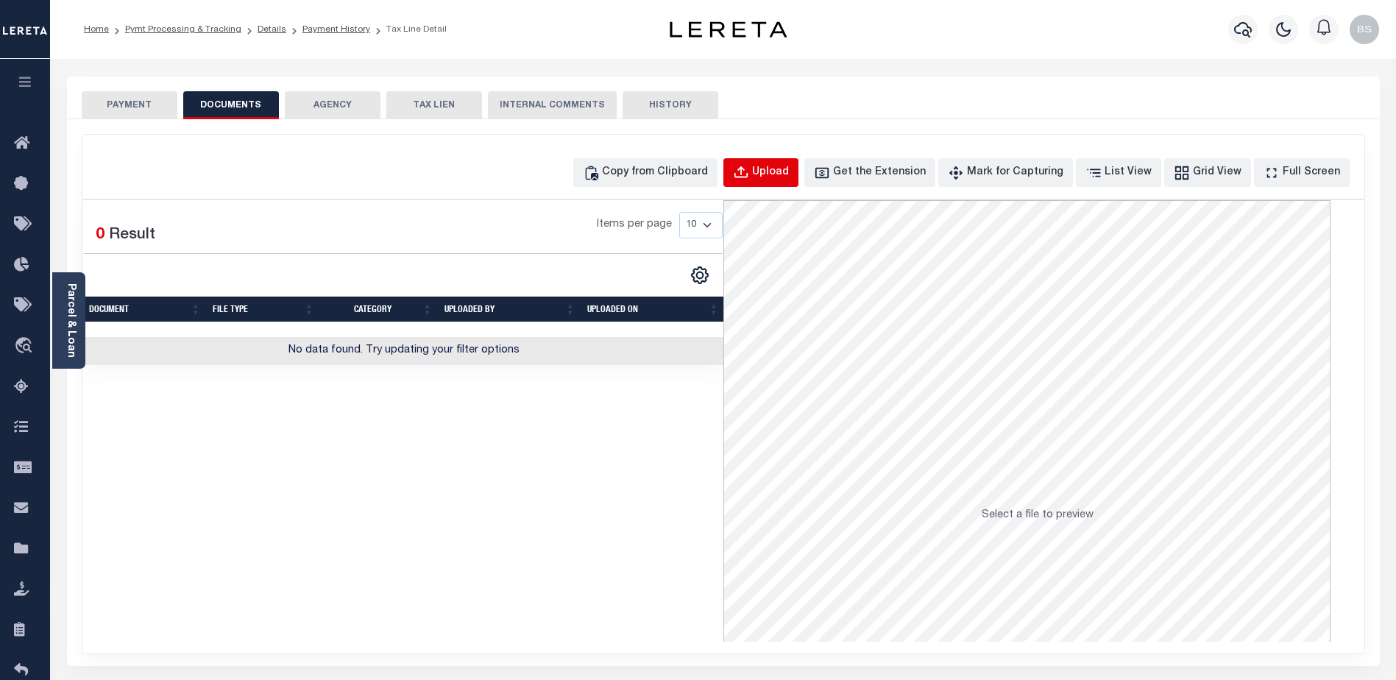
click at [789, 168] on div "Upload" at bounding box center [770, 173] width 37 height 16
select select "POP"
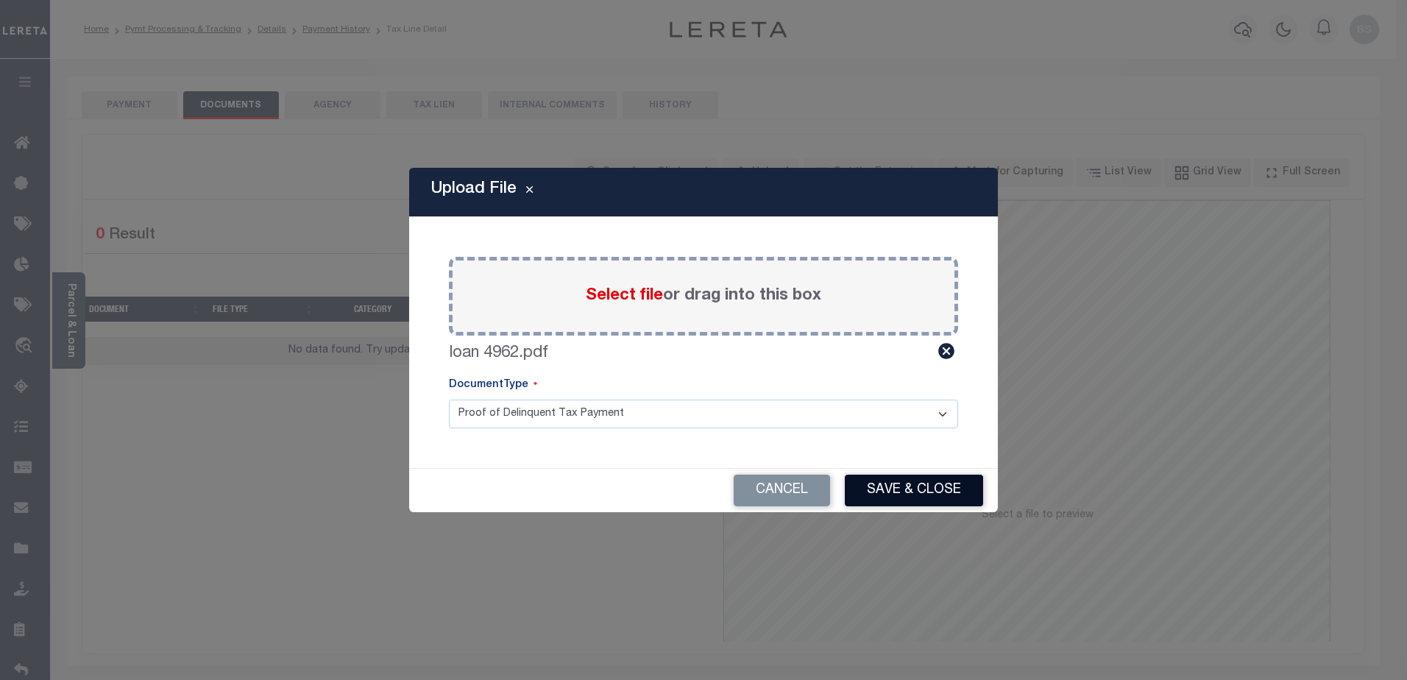
click at [927, 479] on button "Save & Close" at bounding box center [914, 491] width 138 height 32
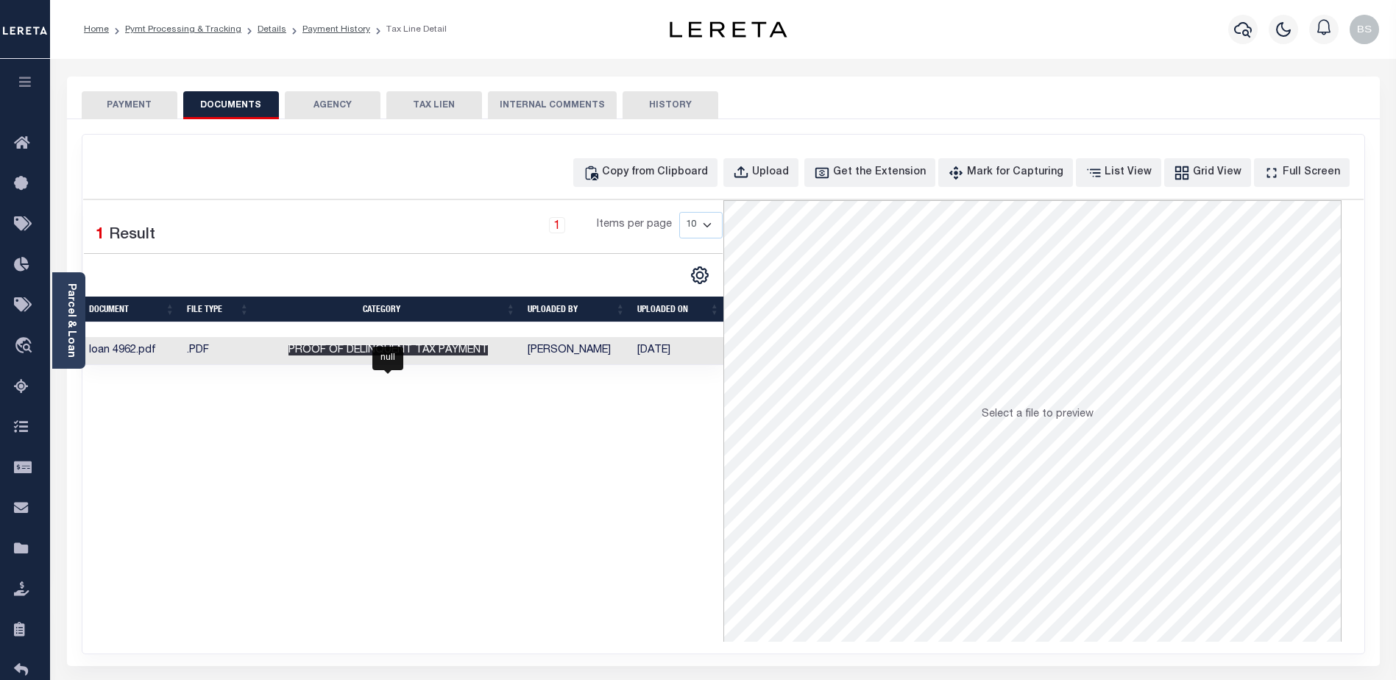
click at [456, 355] on span "Proof of Delinquent Tax Payment" at bounding box center [387, 350] width 199 height 10
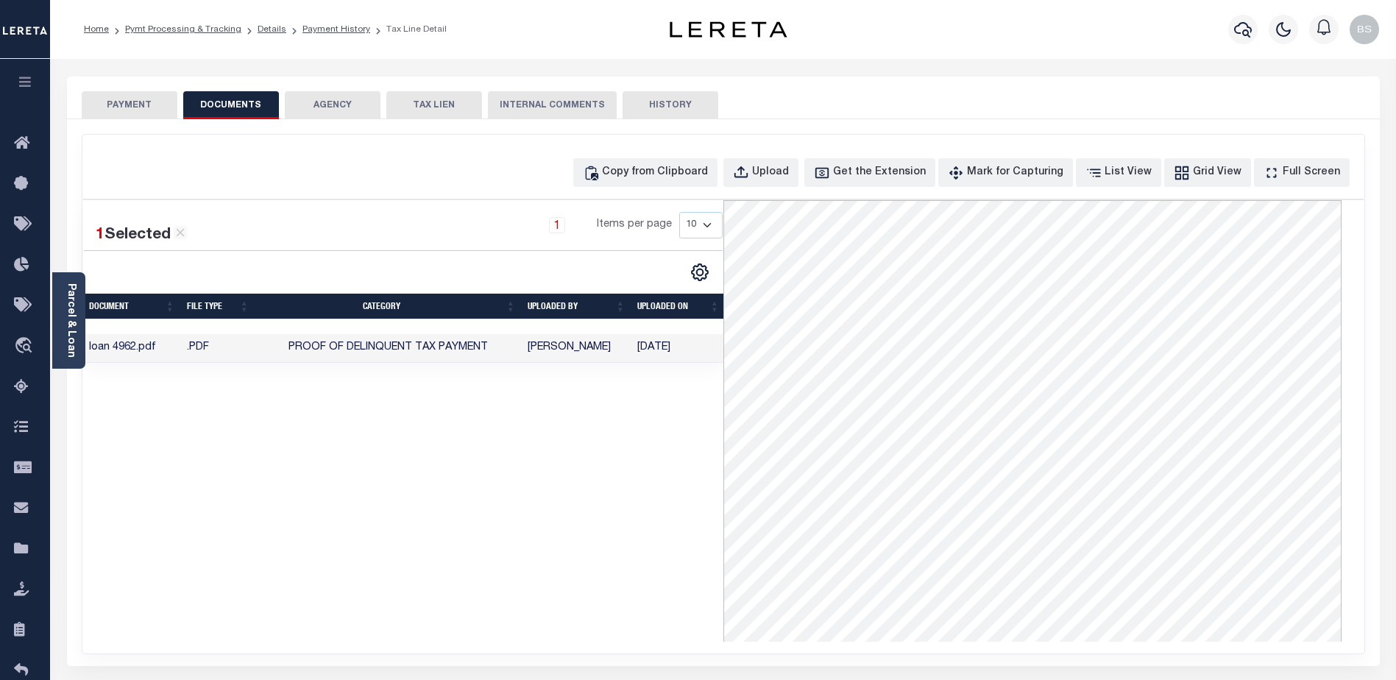
click at [124, 98] on button "PAYMENT" at bounding box center [130, 105] width 96 height 28
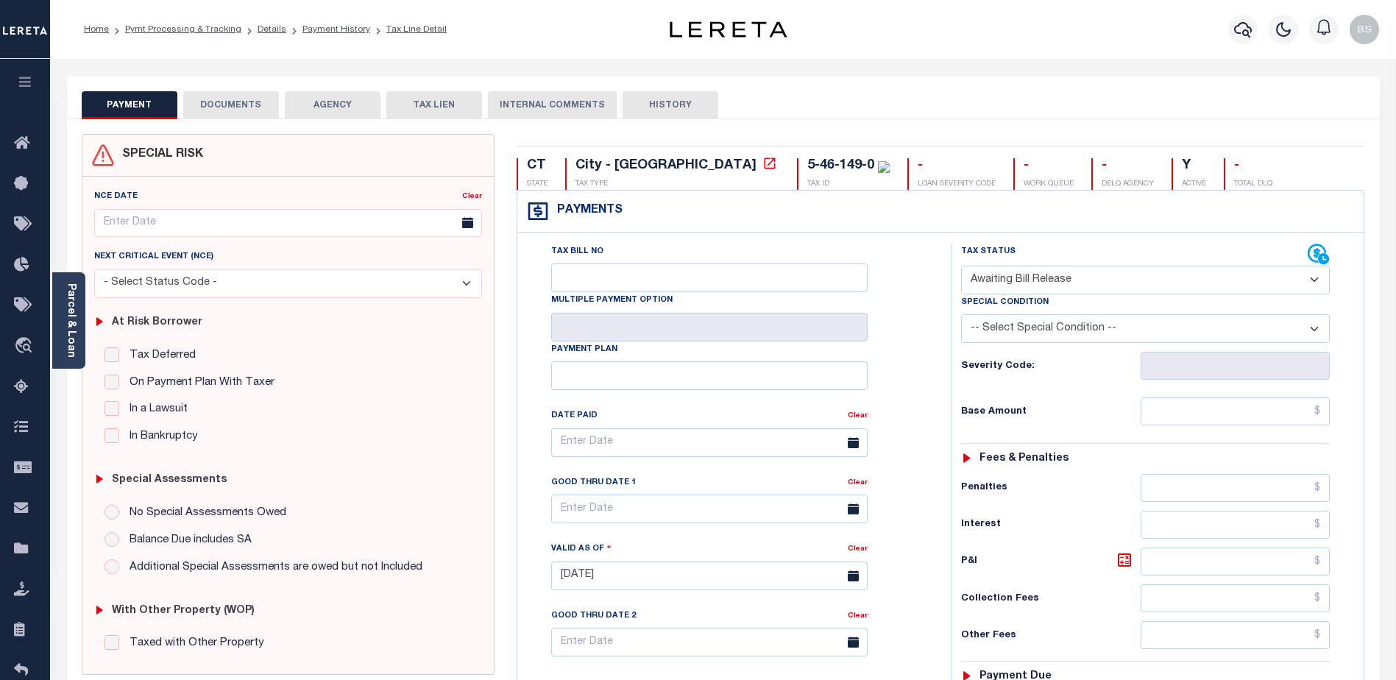
click at [1302, 277] on select "- Select Status Code - Open Due/Unpaid Paid Incomplete No Tax Due Internal Refu…" at bounding box center [1145, 280] width 369 height 29
select select "DUE"
click at [961, 266] on select "- Select Status Code - Open Due/Unpaid Paid Incomplete No Tax Due Internal Refu…" at bounding box center [1145, 280] width 369 height 29
type input "[DATE]"
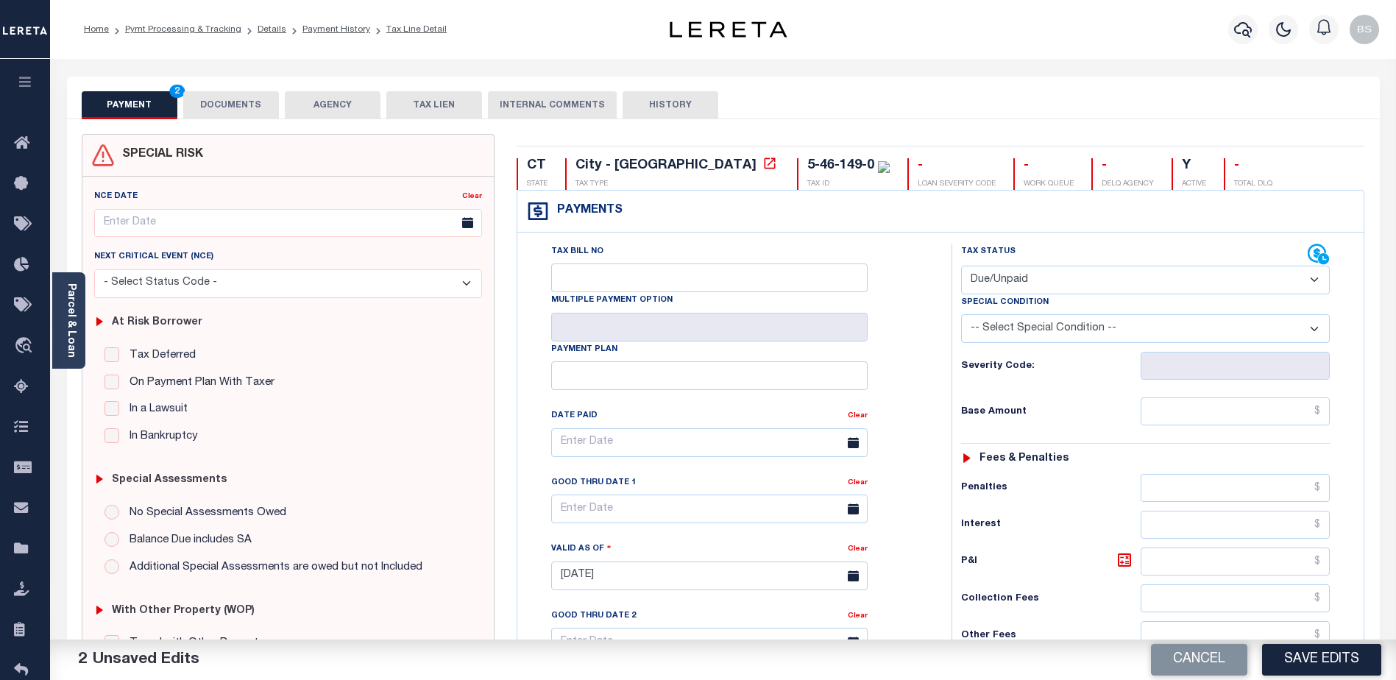
click at [1319, 328] on select "-- Select Special Condition -- 3RD PARTY TAX LIEN AGENCY TAX LIEN (A.K.A Inside…" at bounding box center [1145, 328] width 369 height 29
select select "17"
click at [961, 316] on select "-- Select Special Condition -- 3RD PARTY TAX LIEN AGENCY TAX LIEN (A.K.A Inside…" at bounding box center [1145, 328] width 369 height 29
click at [1298, 409] on input "text" at bounding box center [1234, 411] width 189 height 28
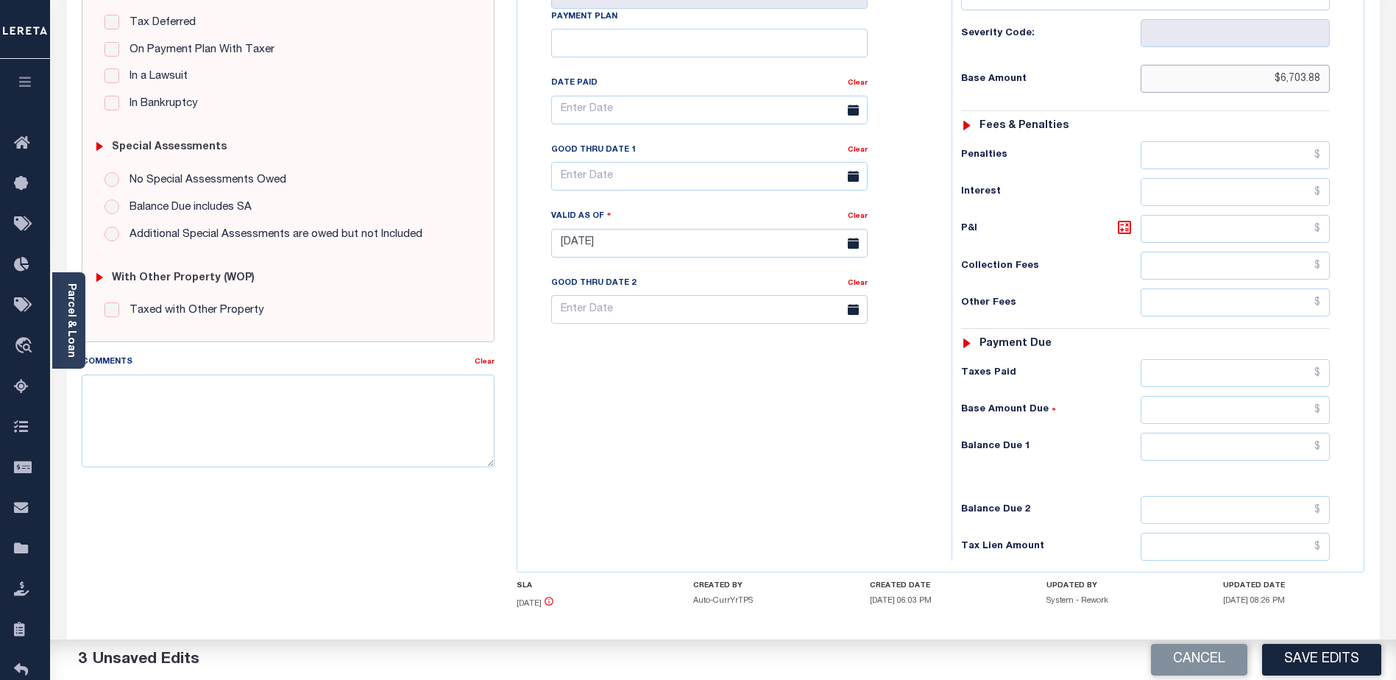
scroll to position [368, 0]
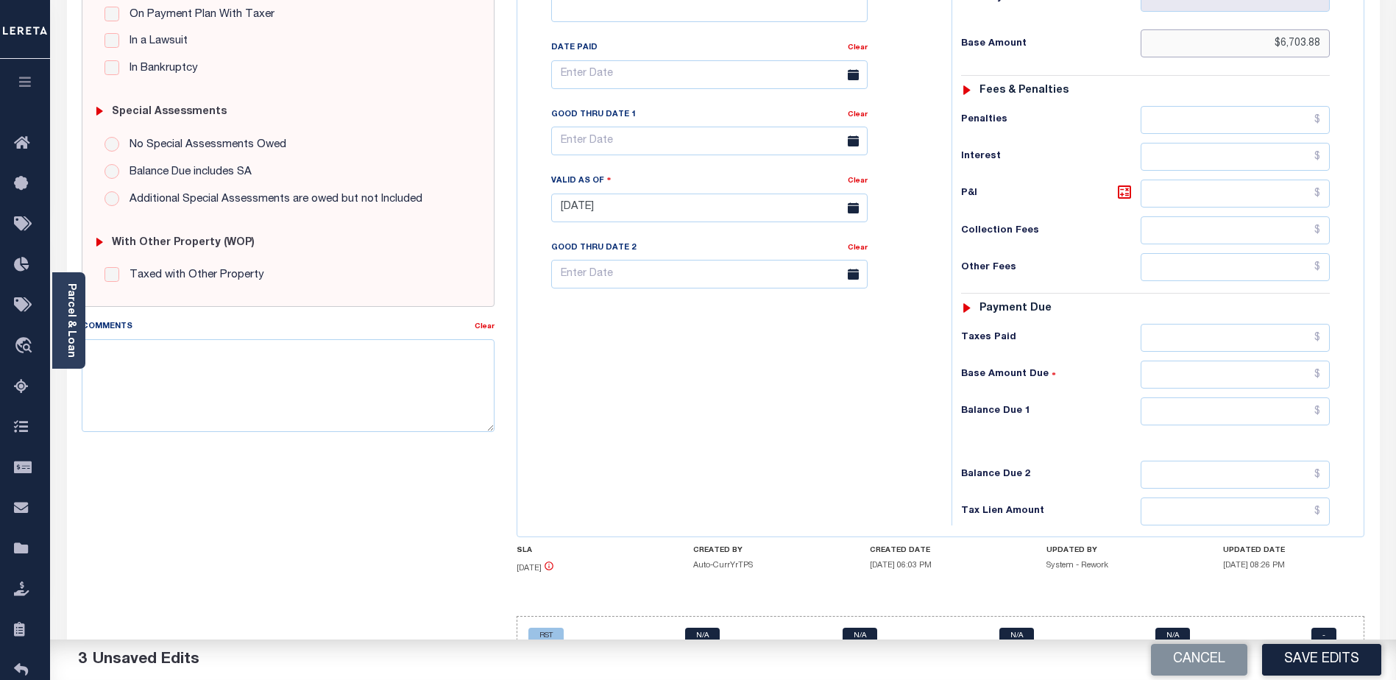
type input "$6,703.88"
click at [1224, 413] on input "text" at bounding box center [1234, 411] width 189 height 28
type input "$6,703.88"
click at [1111, 508] on h6 "Tax Lien Amount" at bounding box center [1051, 511] width 180 height 12
click at [159, 366] on textarea "Comments" at bounding box center [288, 385] width 413 height 93
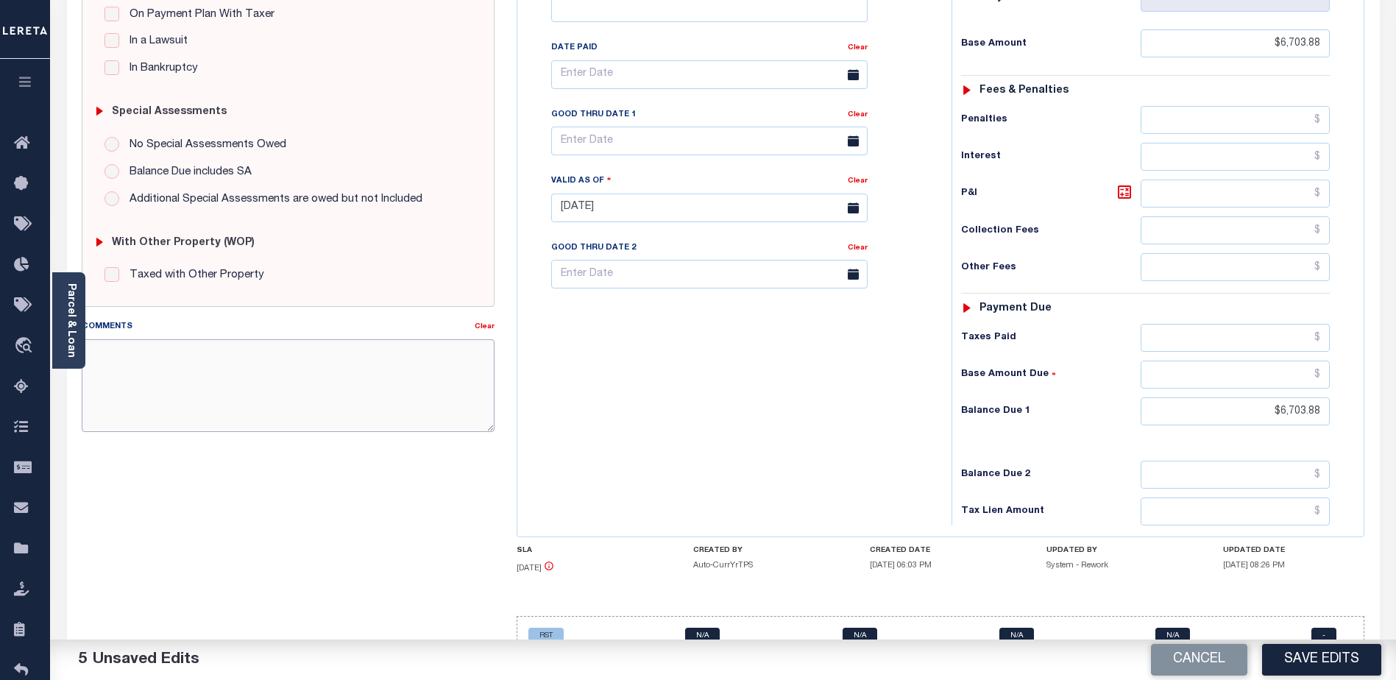
click at [138, 375] on textarea "Comments" at bounding box center [288, 385] width 413 height 93
drag, startPoint x: 122, startPoint y: 369, endPoint x: 138, endPoint y: 366, distance: 15.7
click at [125, 369] on textarea "CAS-48354 - 2024 1st installment Delq Base $" at bounding box center [288, 385] width 413 height 93
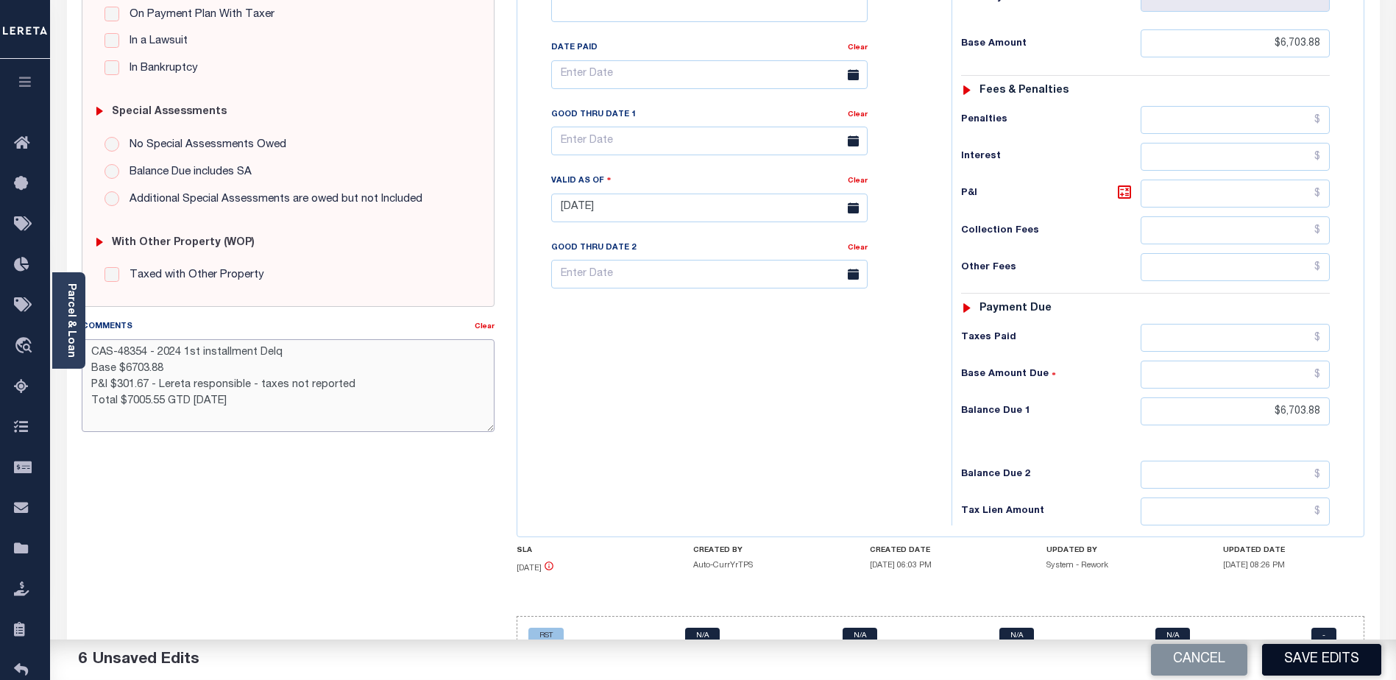
type textarea "CAS-48354 - 2024 1st installment Delq Base $6703.88 P&I $301.67 - Lereta respon…"
click at [1334, 659] on button "Save Edits" at bounding box center [1321, 660] width 119 height 32
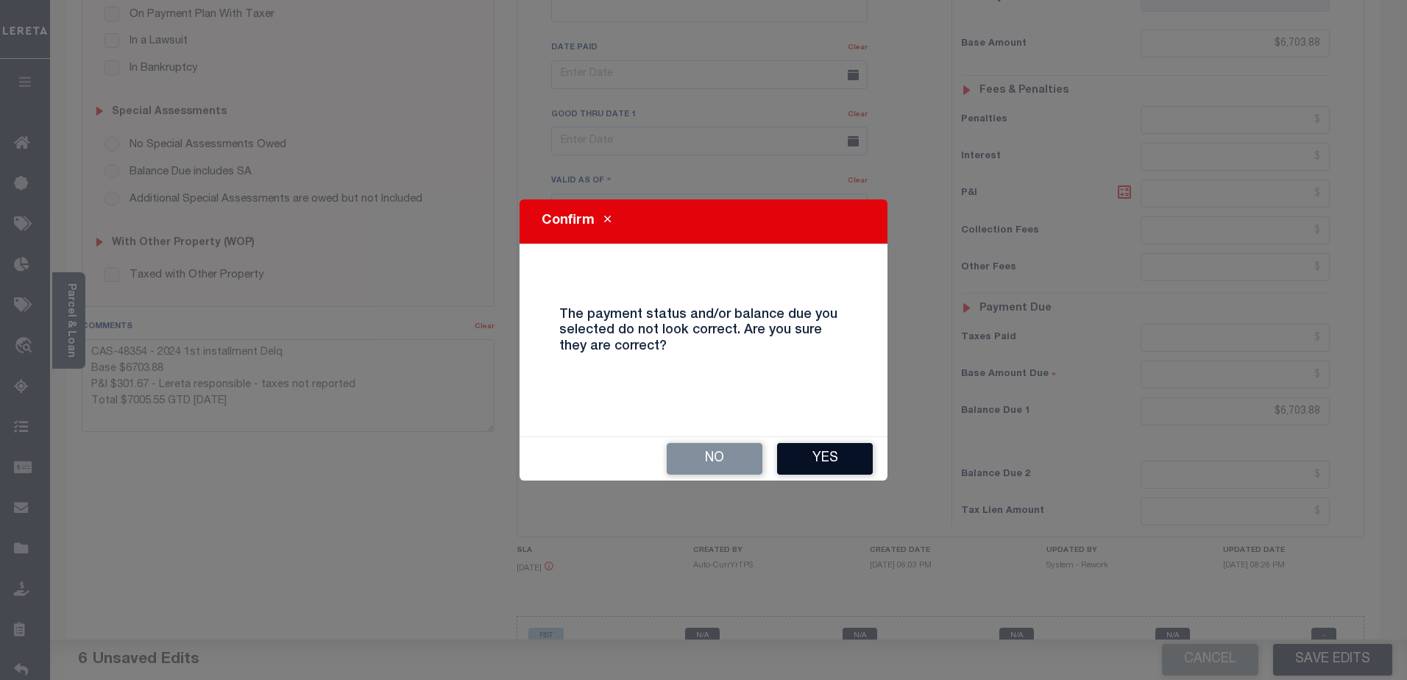
click at [797, 464] on button "Yes" at bounding box center [825, 459] width 96 height 32
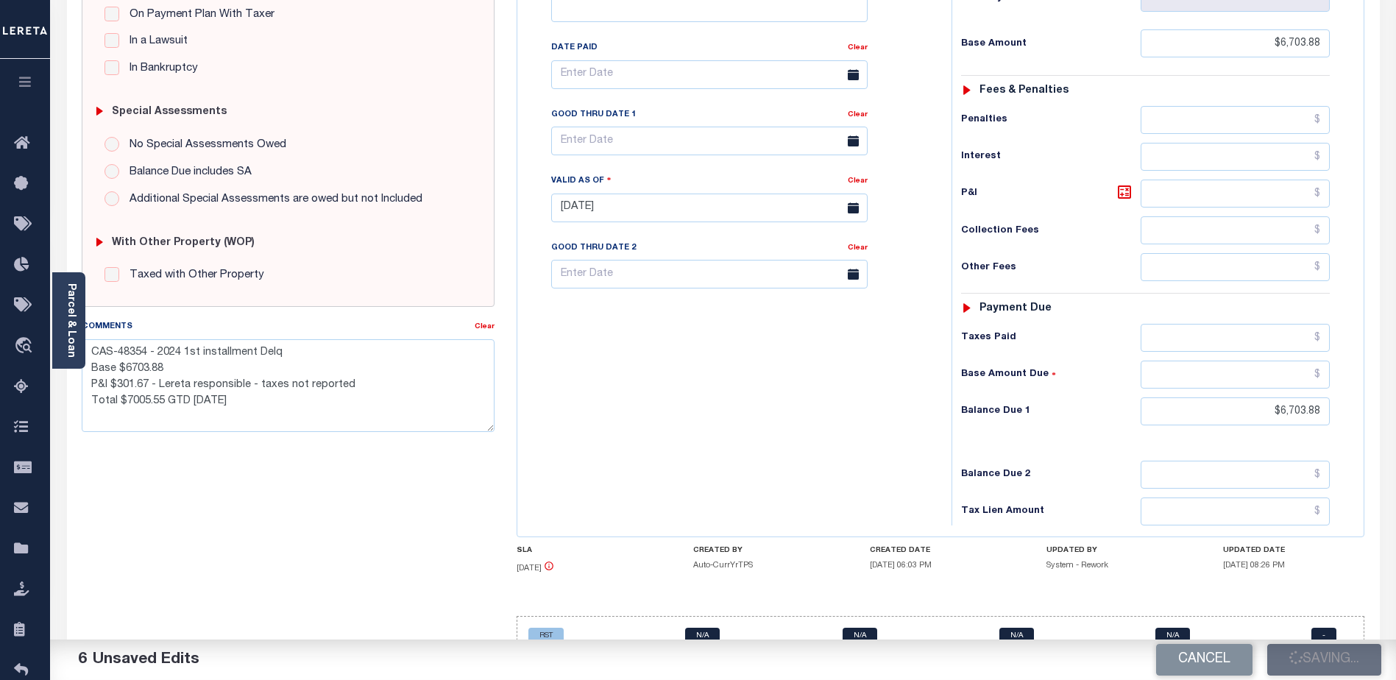
checkbox input "false"
type textarea "CAS-48354 - 2024 1st installment Delq Base $6703.88 P&I $301.67 - Lereta respon…"
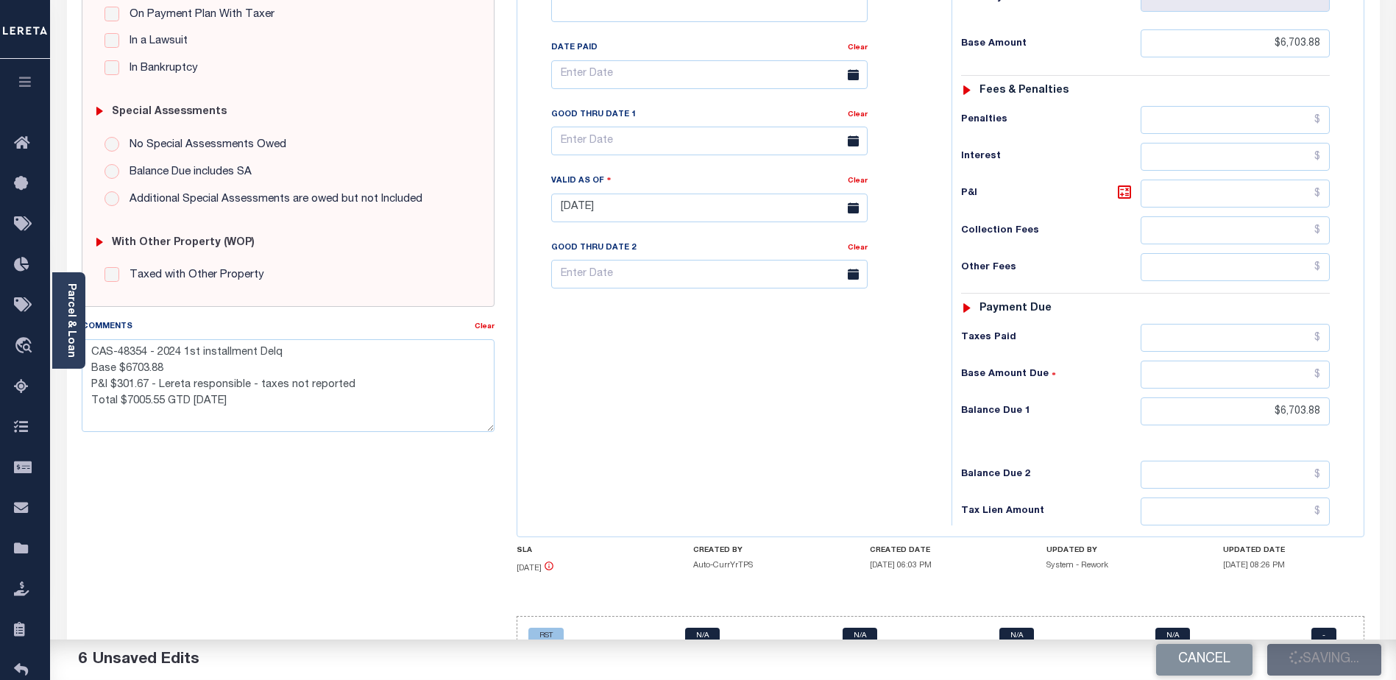
type input "$6,703.88"
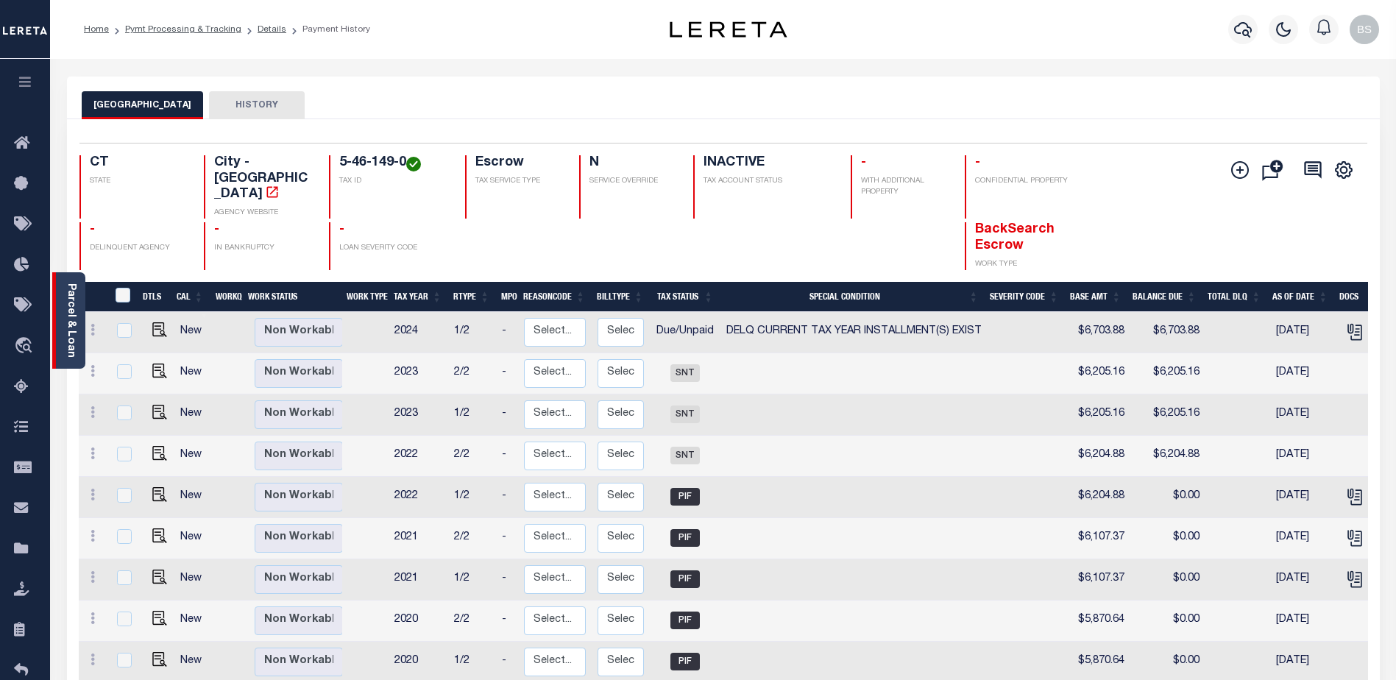
click at [71, 303] on link "Parcel & Loan" at bounding box center [70, 320] width 10 height 74
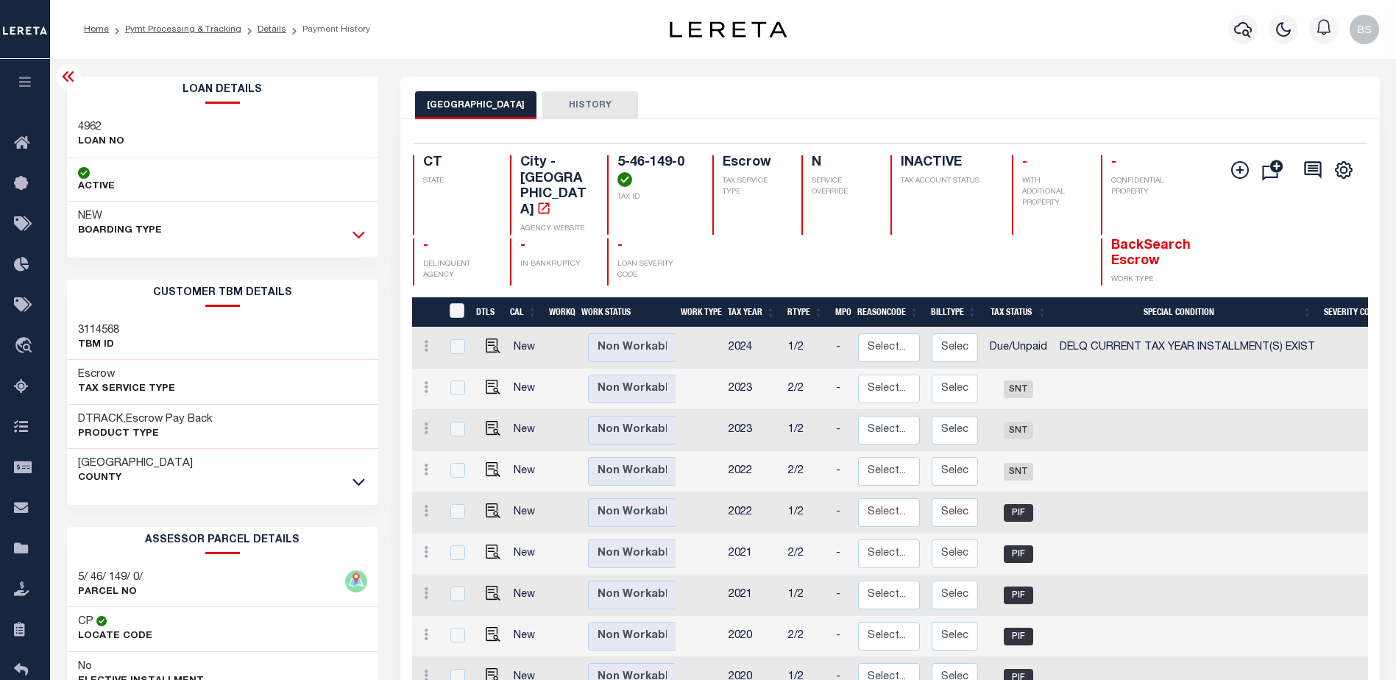
click at [361, 234] on icon at bounding box center [358, 234] width 13 height 15
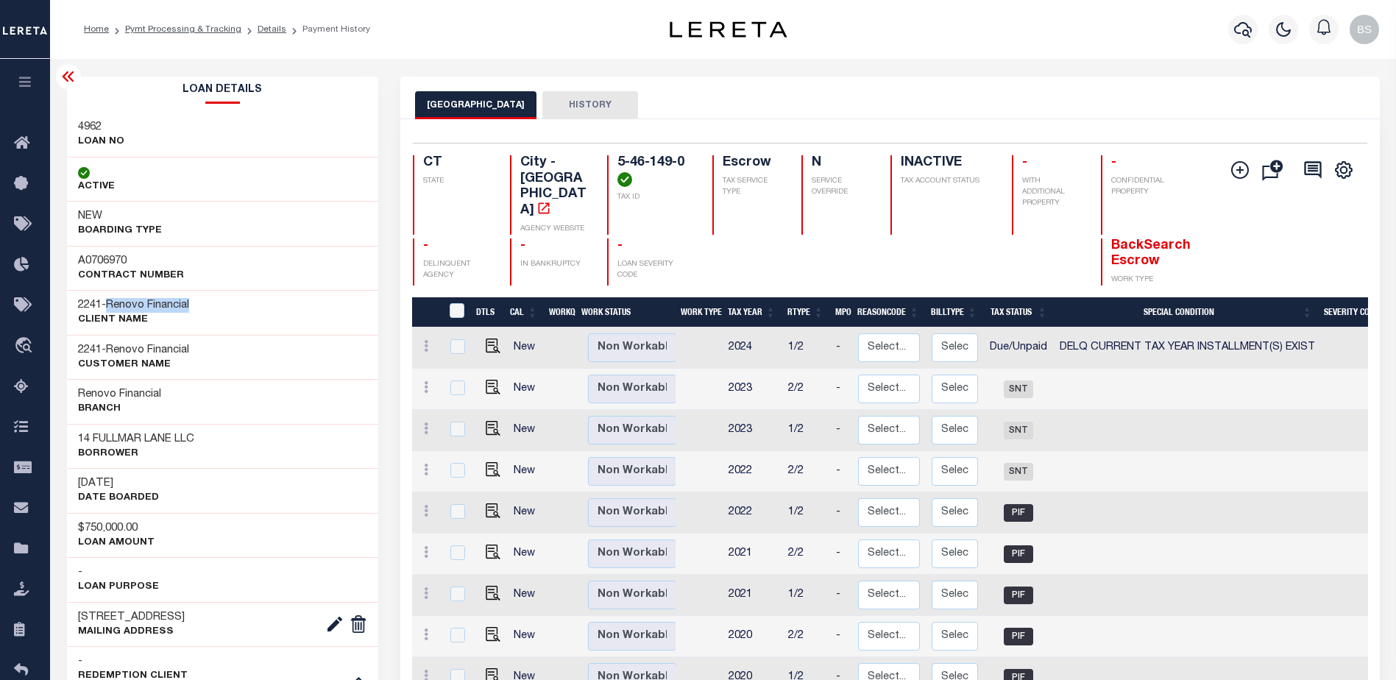
drag, startPoint x: 112, startPoint y: 303, endPoint x: 205, endPoint y: 311, distance: 93.0
click at [205, 311] on div "2241 - Renovo Financial CLIENT Name" at bounding box center [223, 312] width 312 height 45
copy span "Renovo Financial"
click at [18, 146] on icon at bounding box center [26, 144] width 24 height 18
click at [486, 338] on img "" at bounding box center [493, 345] width 15 height 15
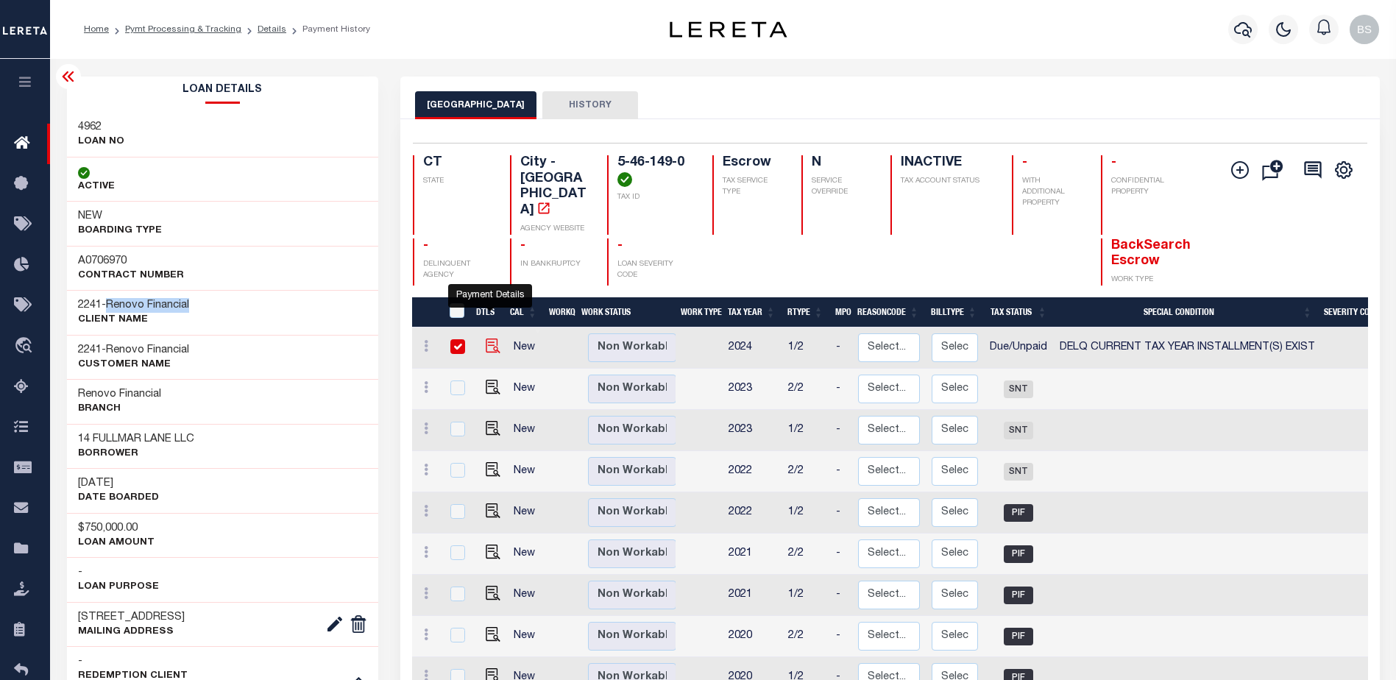
checkbox input "true"
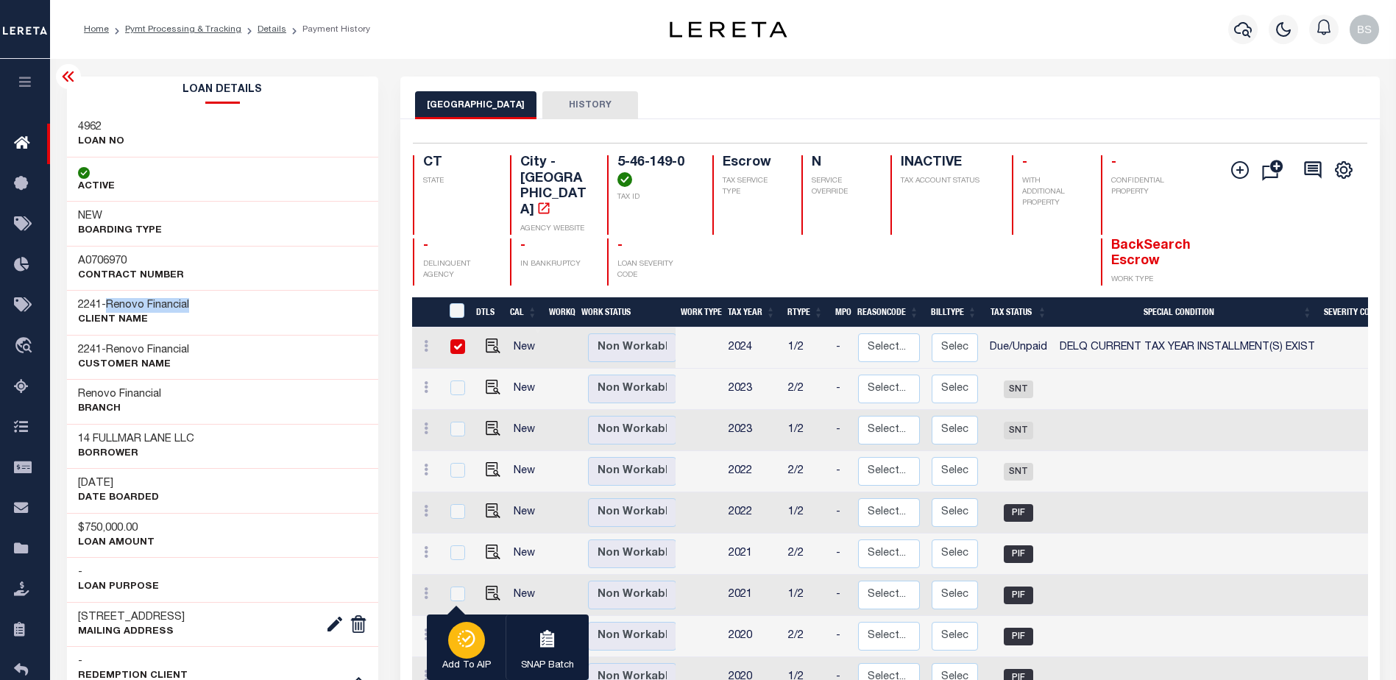
click at [464, 635] on icon "button" at bounding box center [466, 639] width 21 height 18
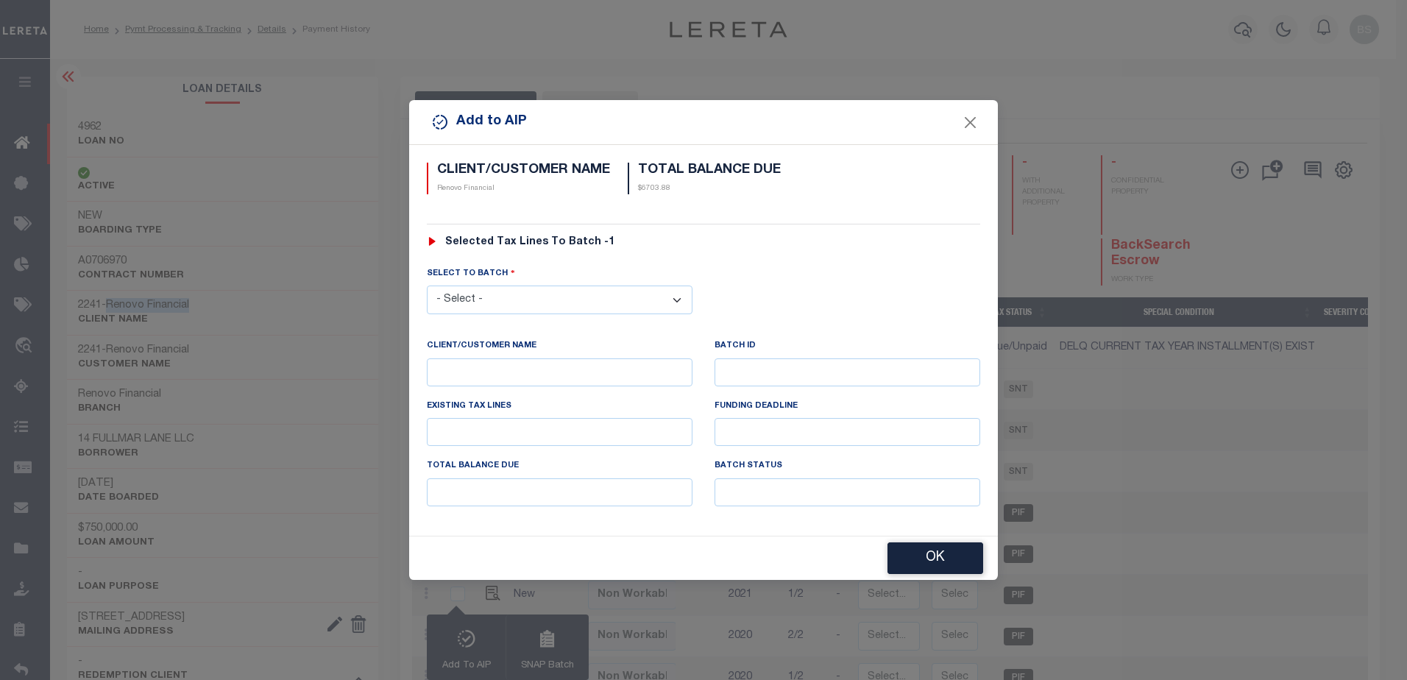
click at [669, 293] on select "- Select - 42380 42965 43235 43299 43683 44436 44450 44938 45028 45180 45253 45…" at bounding box center [560, 299] width 266 height 29
click at [675, 297] on select "- Select - 42380 42965 43235 43299 43683 44436 44450 44938 45028 45180 45253 45…" at bounding box center [560, 299] width 266 height 29
select select "46091"
click at [427, 285] on select "- Select - 42380 42965 43235 43299 43683 44436 44450 44938 45028 45180 45253 45…" at bounding box center [560, 299] width 266 height 29
click at [940, 561] on button "OK" at bounding box center [935, 559] width 96 height 32
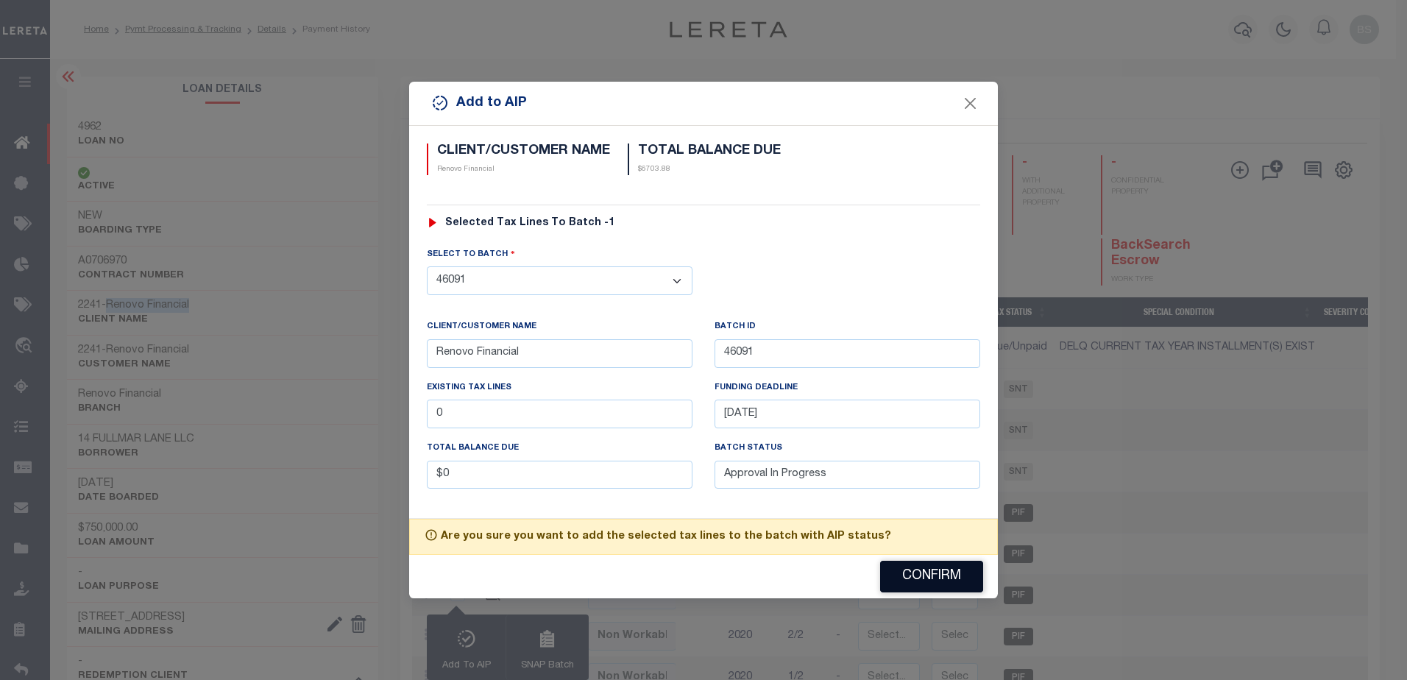
click at [918, 575] on button "Confirm" at bounding box center [931, 577] width 103 height 32
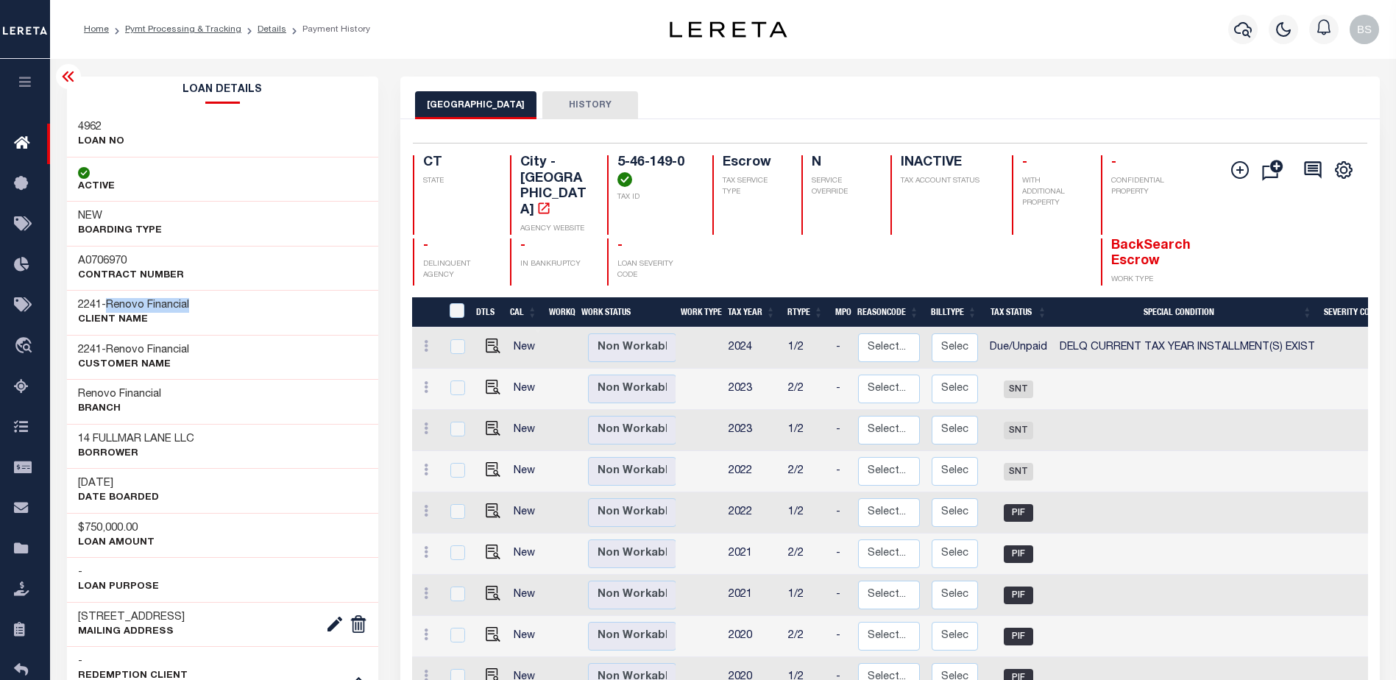
click at [68, 79] on icon at bounding box center [69, 77] width 18 height 18
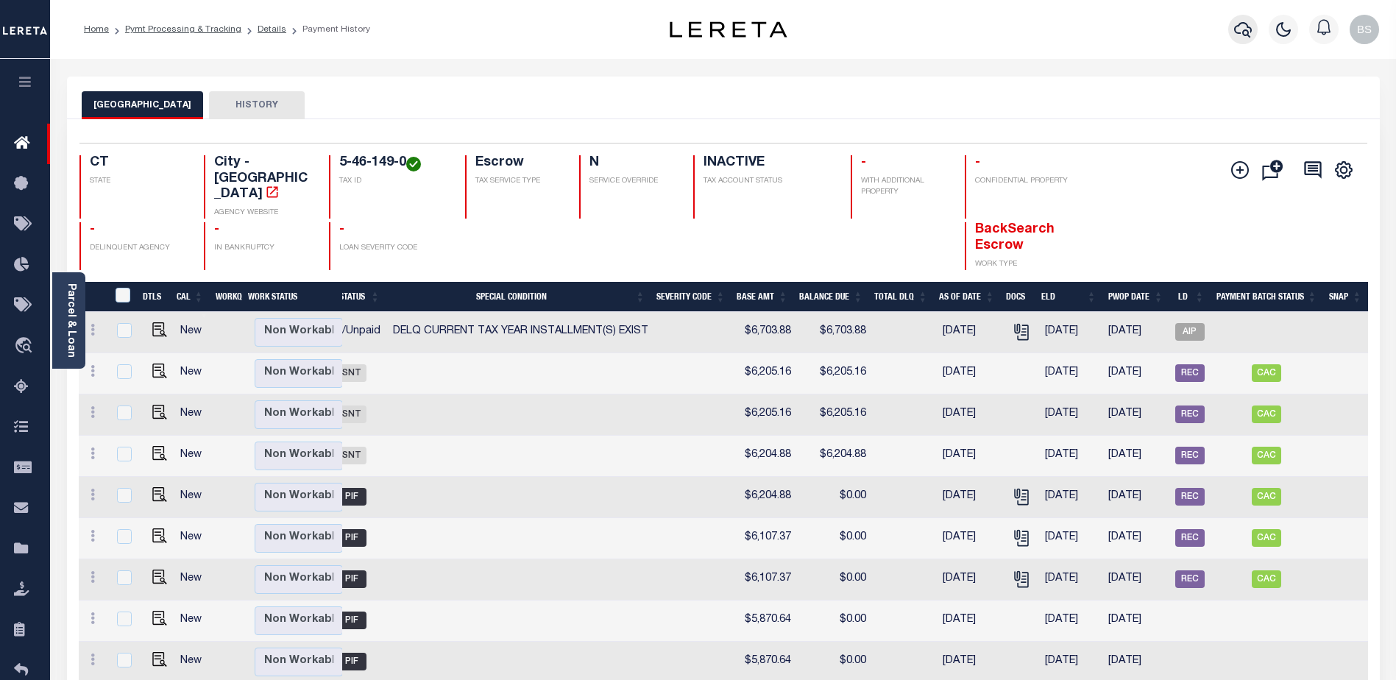
click at [1243, 29] on icon "button" at bounding box center [1243, 30] width 18 height 18
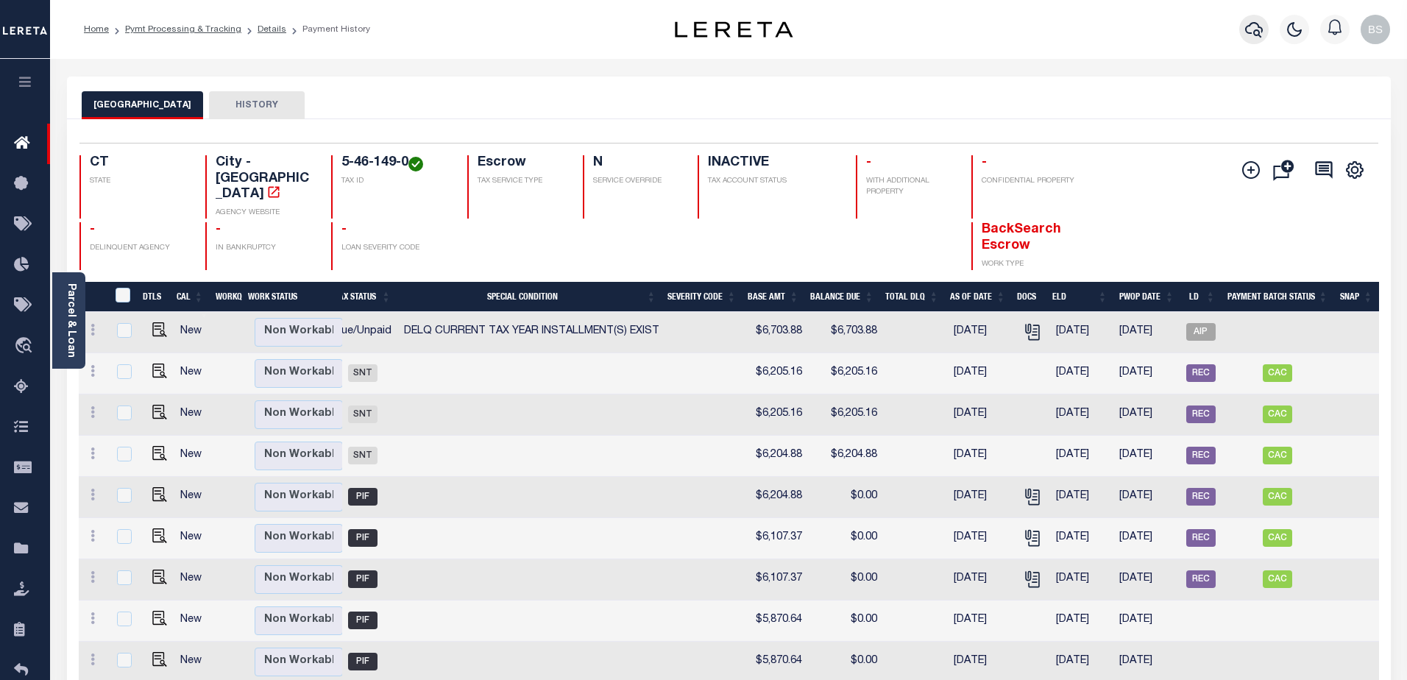
scroll to position [0, 322]
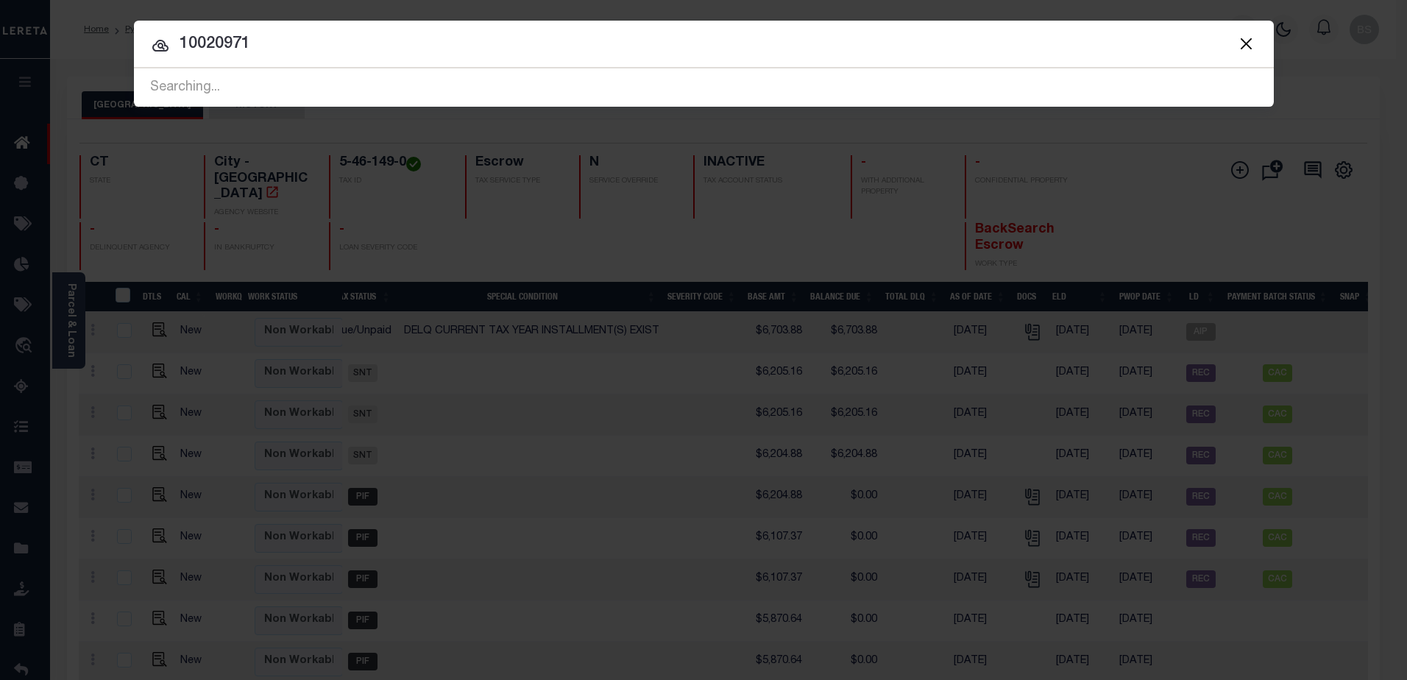
type input "10020971"
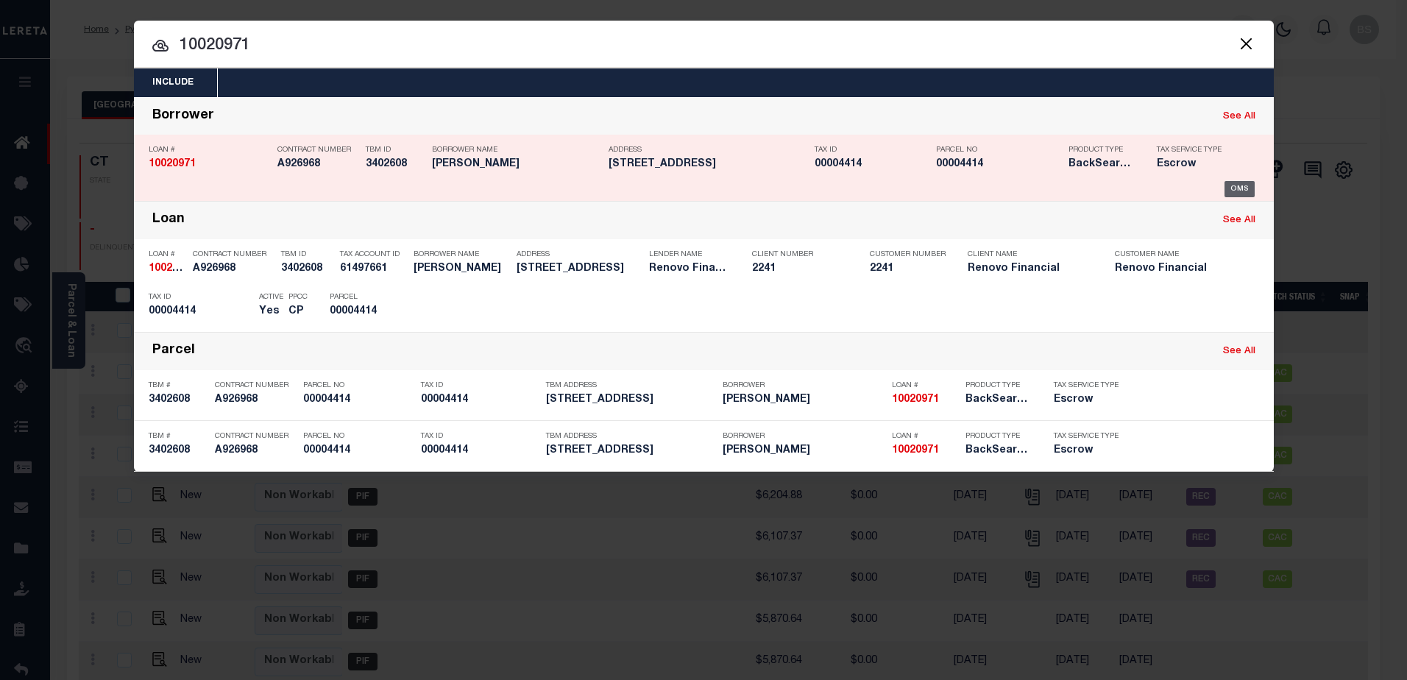
click at [1235, 185] on div "OMS" at bounding box center [1239, 189] width 30 height 16
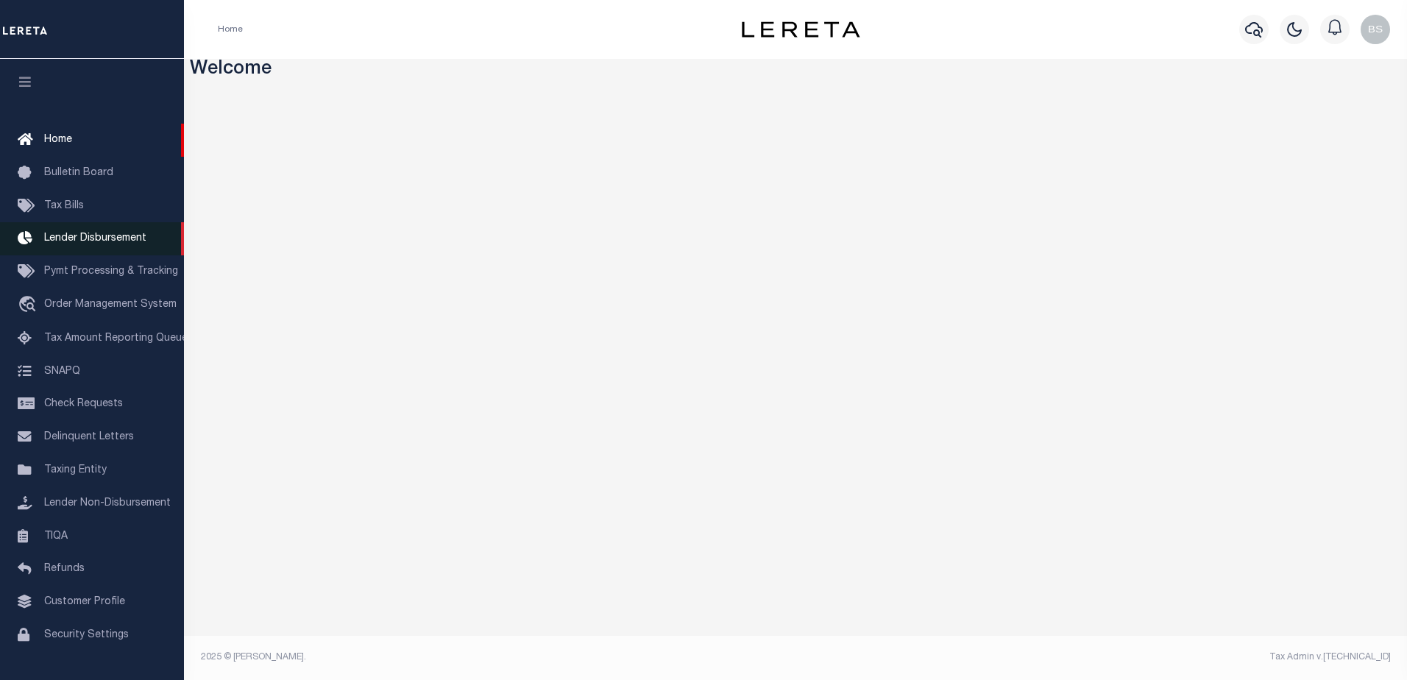
click at [86, 241] on span "Lender Disbursement" at bounding box center [95, 238] width 102 height 10
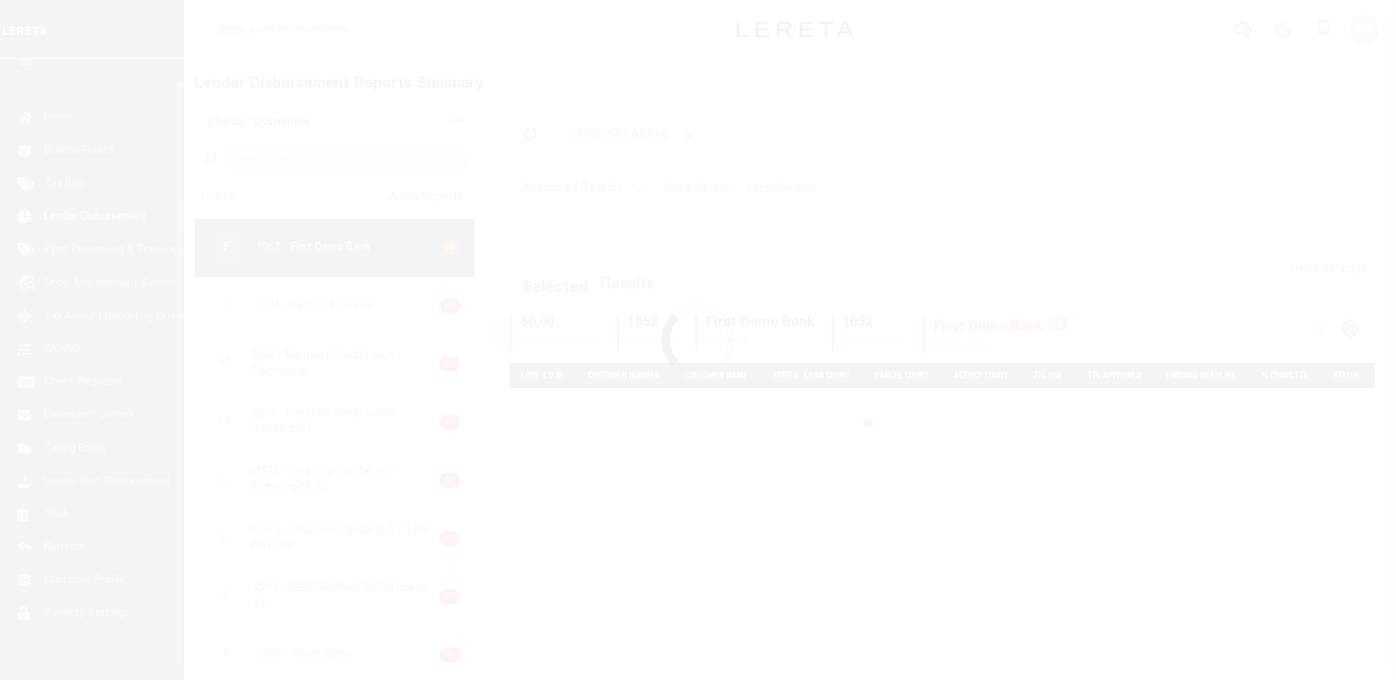
scroll to position [26, 0]
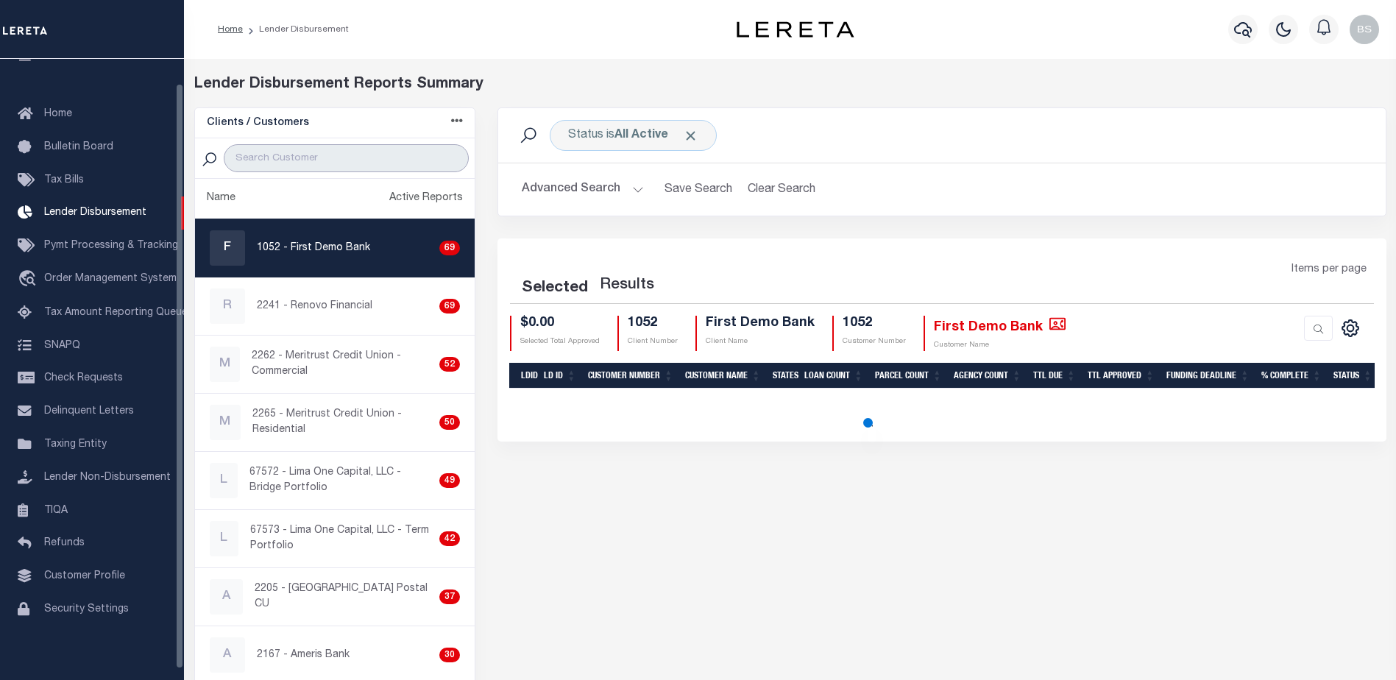
click at [275, 154] on input "search" at bounding box center [346, 158] width 245 height 28
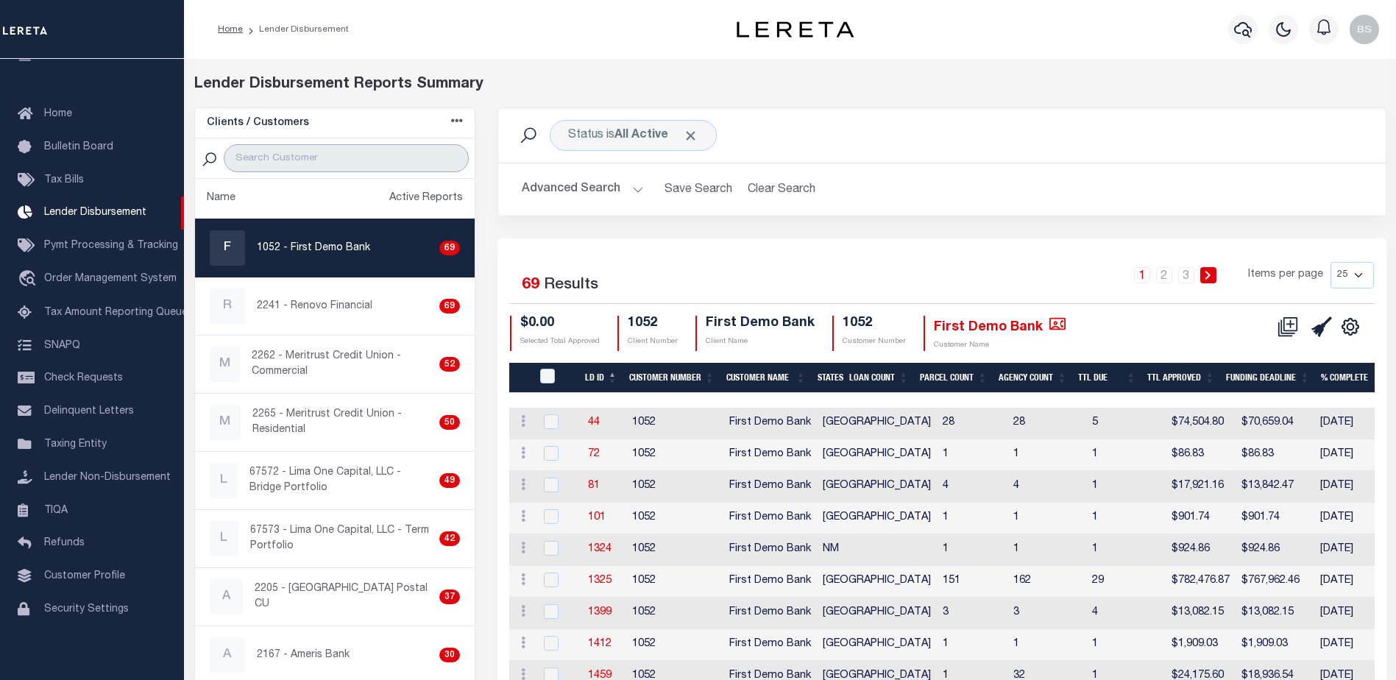
paste input "Renovo Financial"
type input "Renovo Financial"
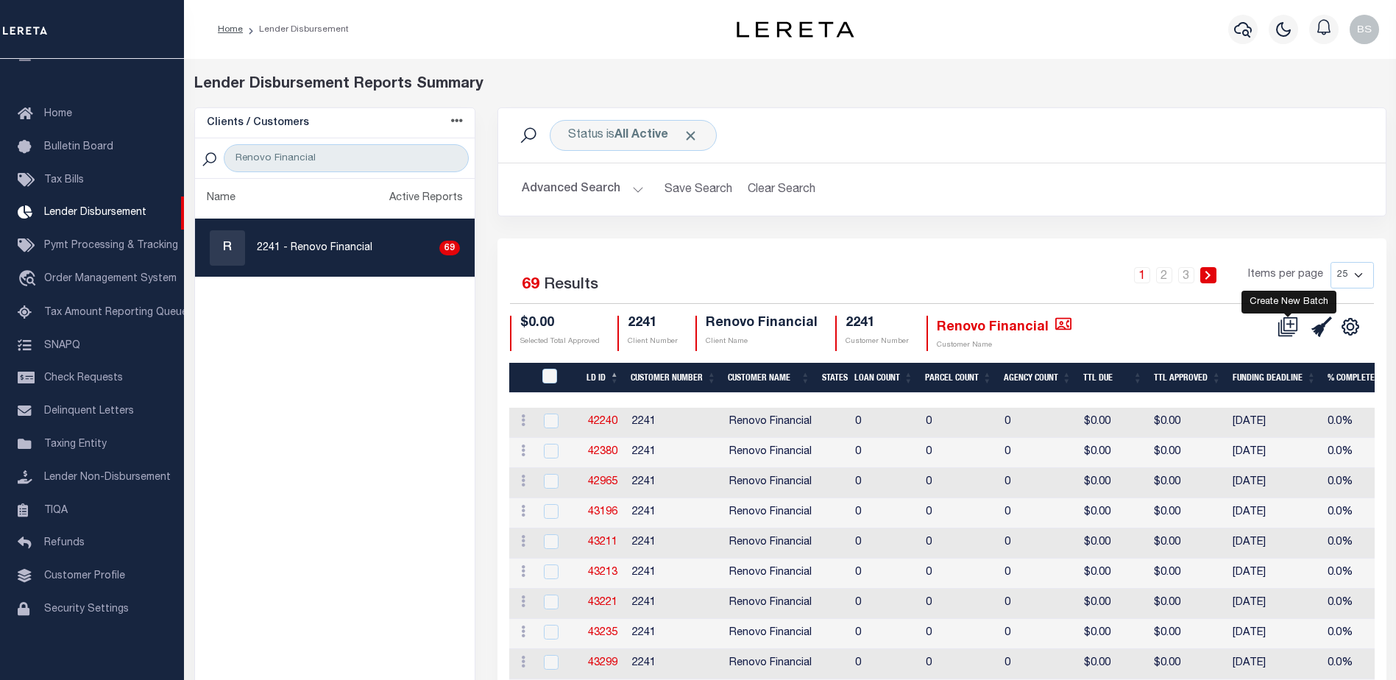
click at [1293, 326] on icon at bounding box center [1287, 326] width 21 height 21
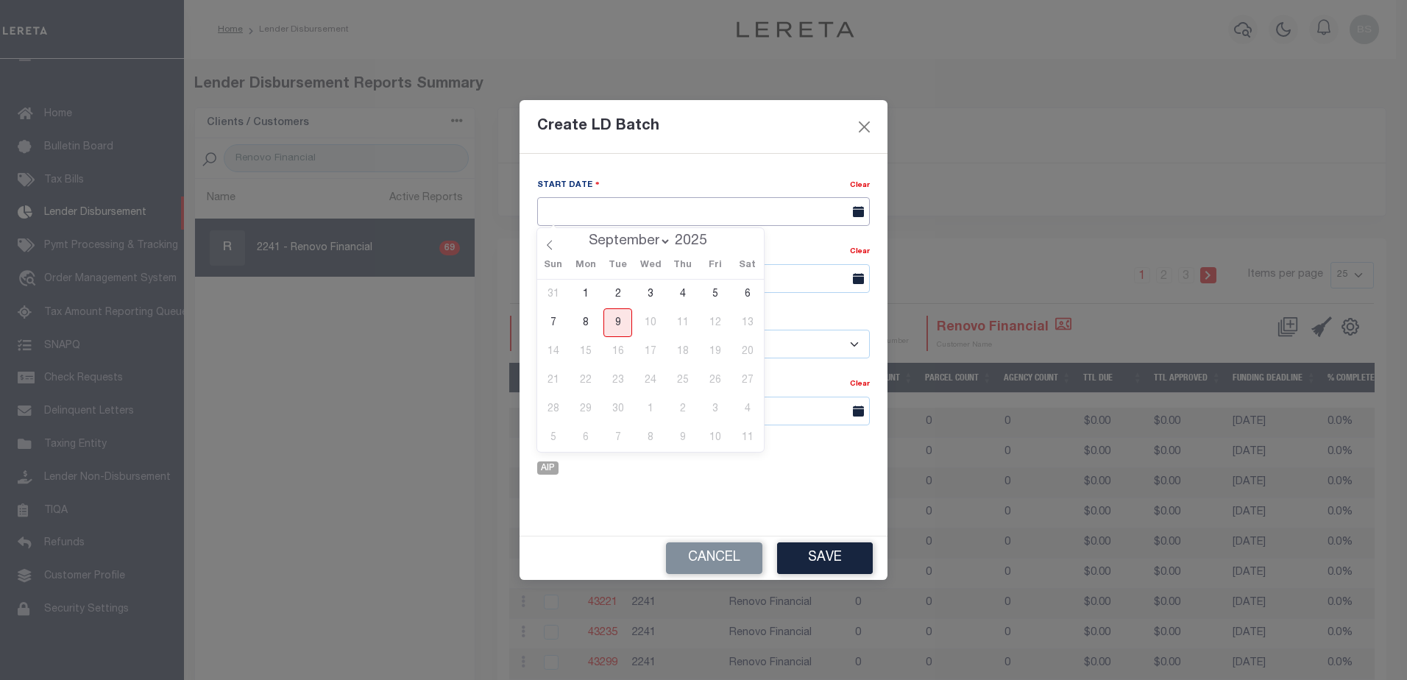
click at [629, 206] on input "text" at bounding box center [703, 211] width 333 height 29
click at [611, 317] on span "9" at bounding box center [617, 322] width 29 height 29
type input "[DATE]"
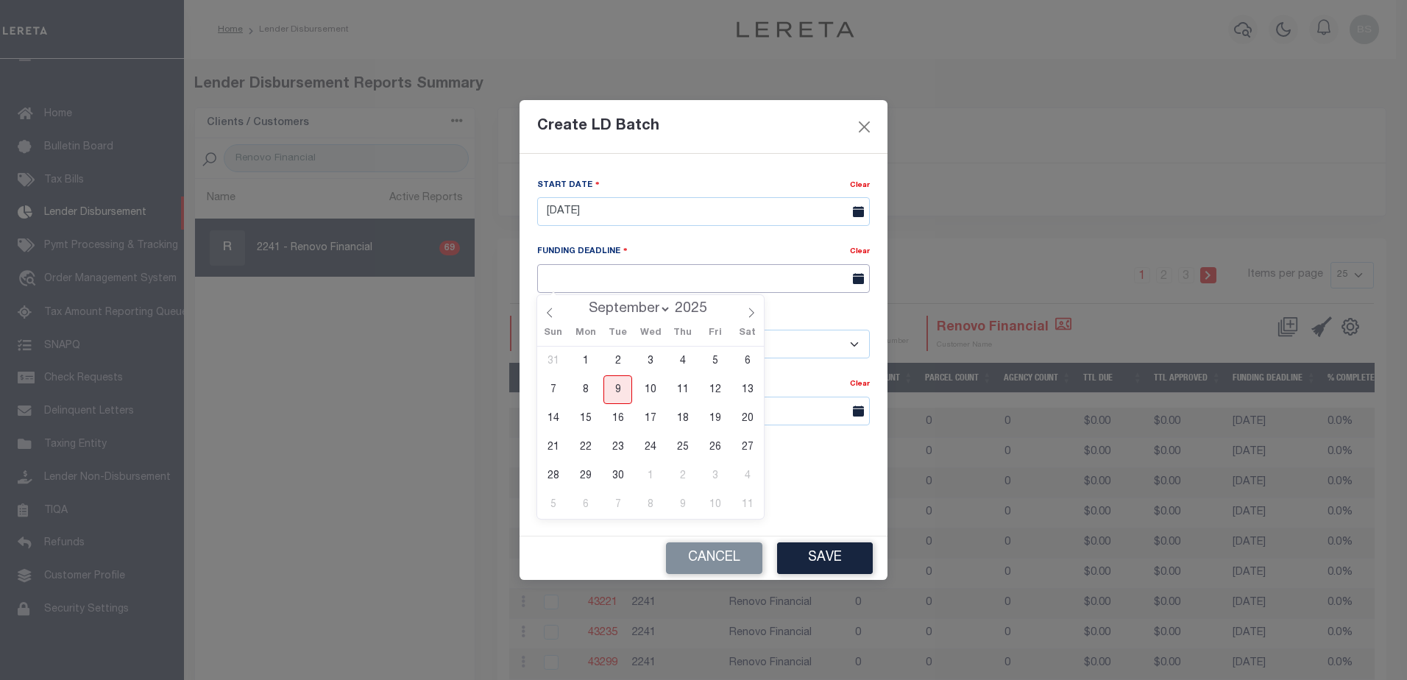
click at [616, 279] on input "text" at bounding box center [703, 278] width 333 height 29
click at [612, 415] on span "16" at bounding box center [617, 418] width 29 height 29
type input "09/16/25"
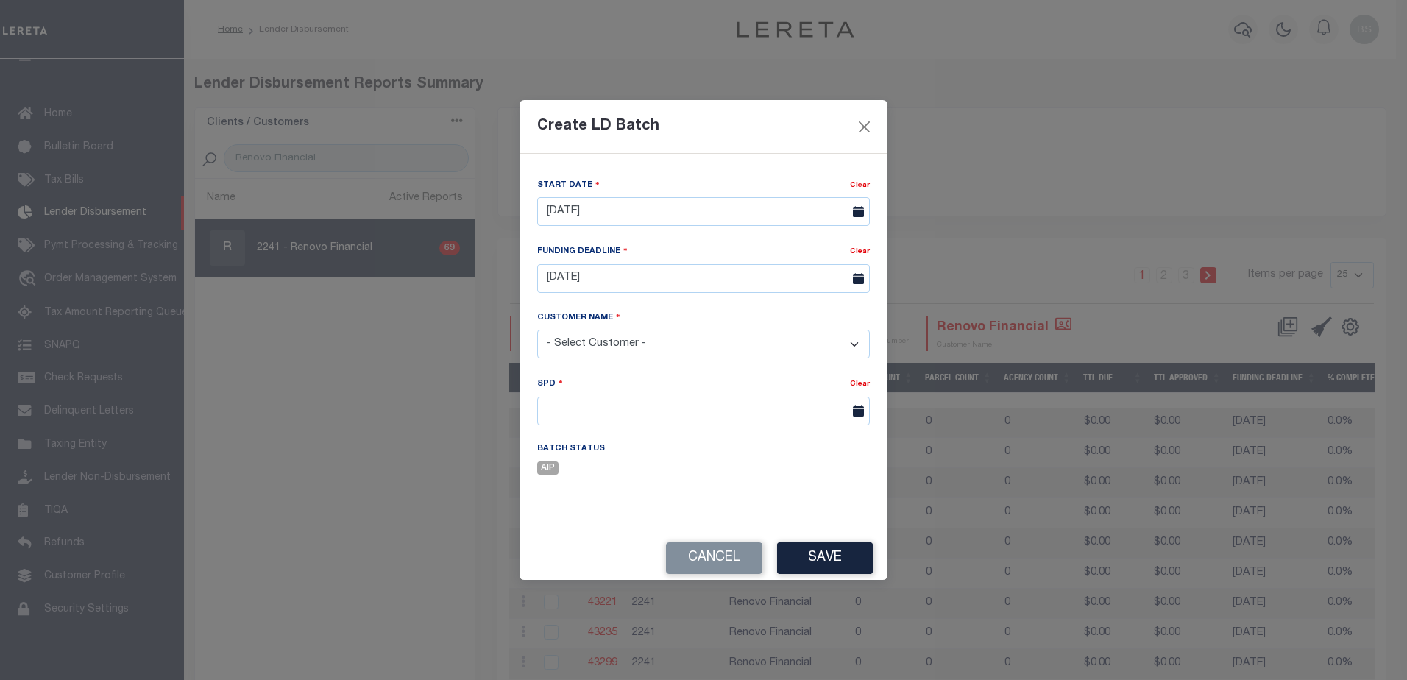
click at [703, 345] on select "- Select Customer - Accumatch - Refunds All In Credit Union Amarillo National B…" at bounding box center [703, 344] width 333 height 29
select select "2241"
click at [537, 330] on select "- Select Customer - Accumatch - Refunds All In Credit Union Amarillo National B…" at bounding box center [703, 344] width 333 height 29
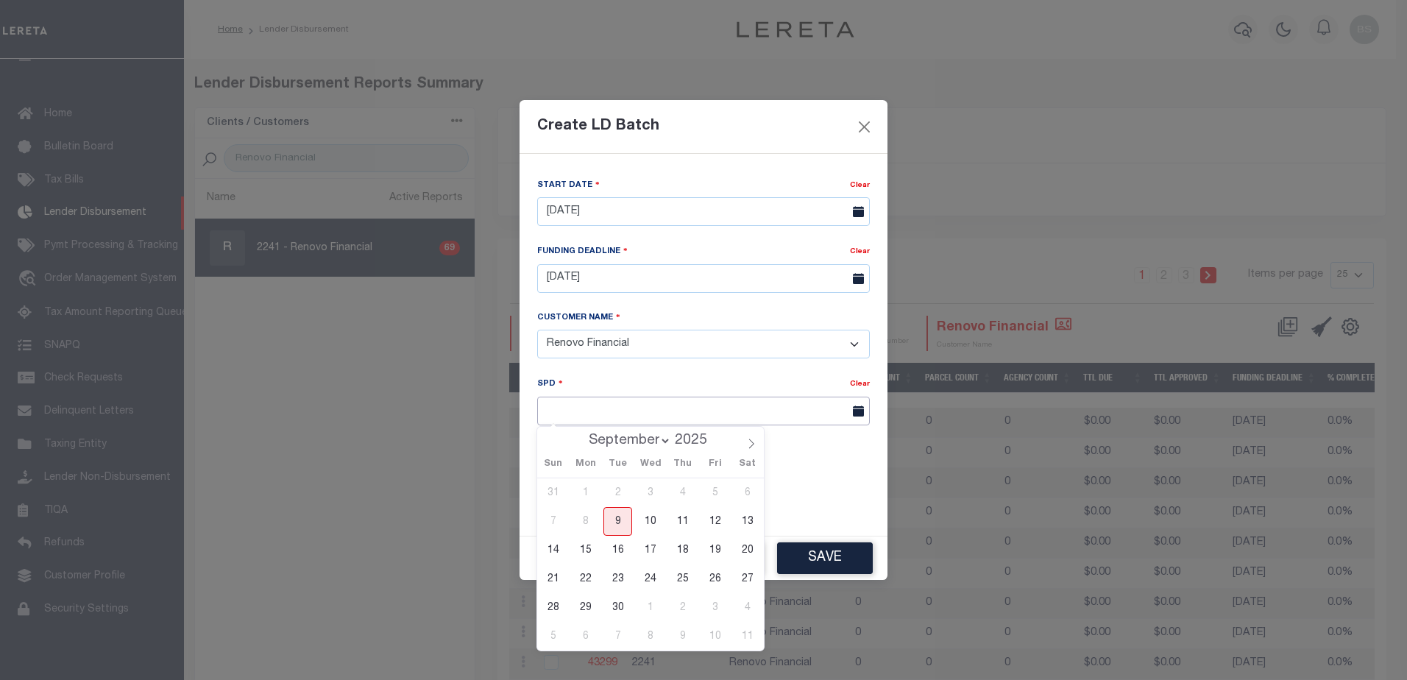
click at [643, 410] on input "text" at bounding box center [703, 411] width 333 height 29
click at [624, 551] on span "16" at bounding box center [617, 550] width 29 height 29
type input "09/16/2025"
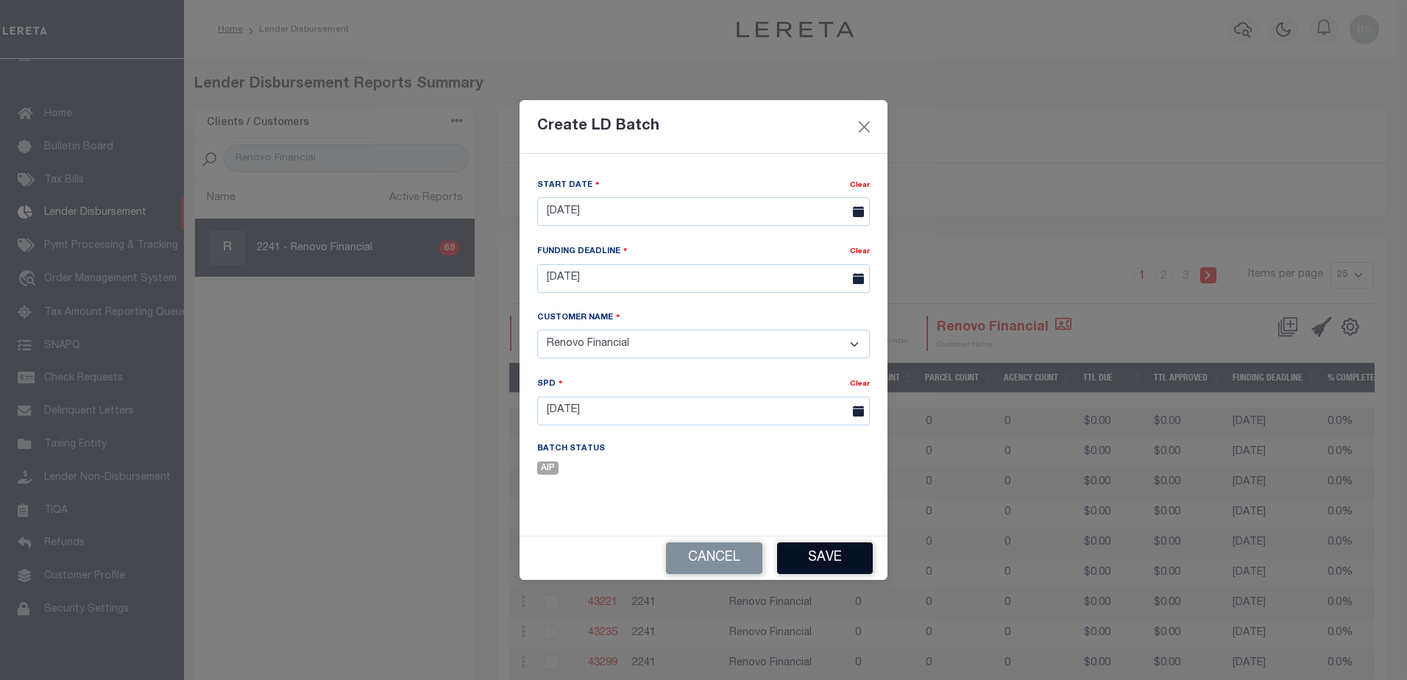
click at [795, 557] on button "Save" at bounding box center [825, 558] width 96 height 32
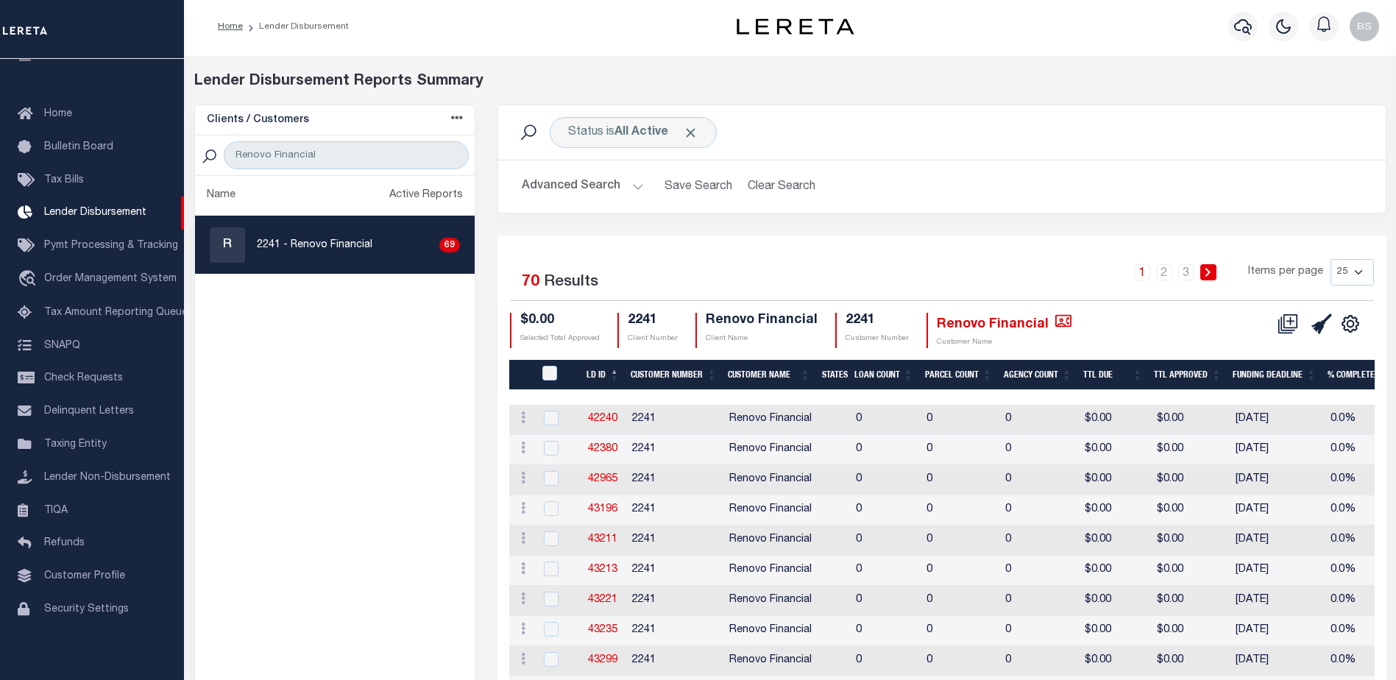
scroll to position [0, 0]
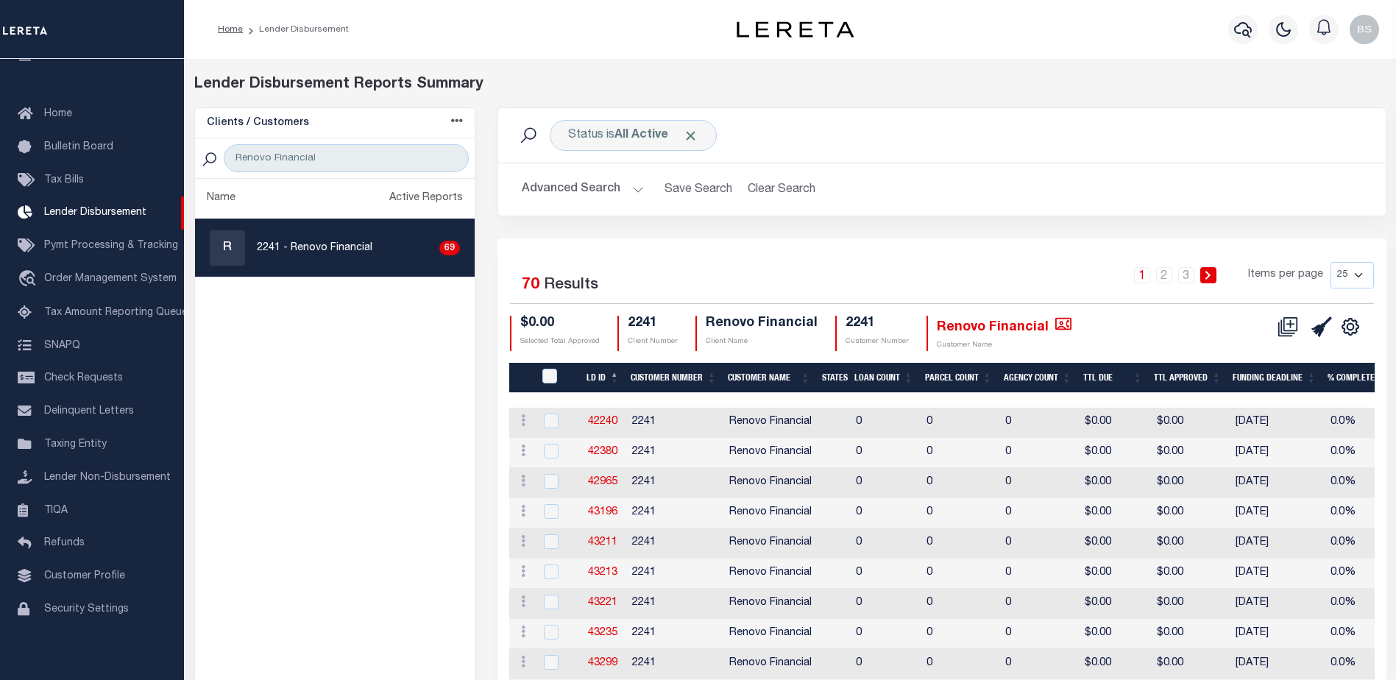
click at [1360, 272] on select "25 50 100 200" at bounding box center [1351, 275] width 43 height 26
select select "200"
click at [1330, 262] on select "25 50 100 200" at bounding box center [1351, 275] width 43 height 26
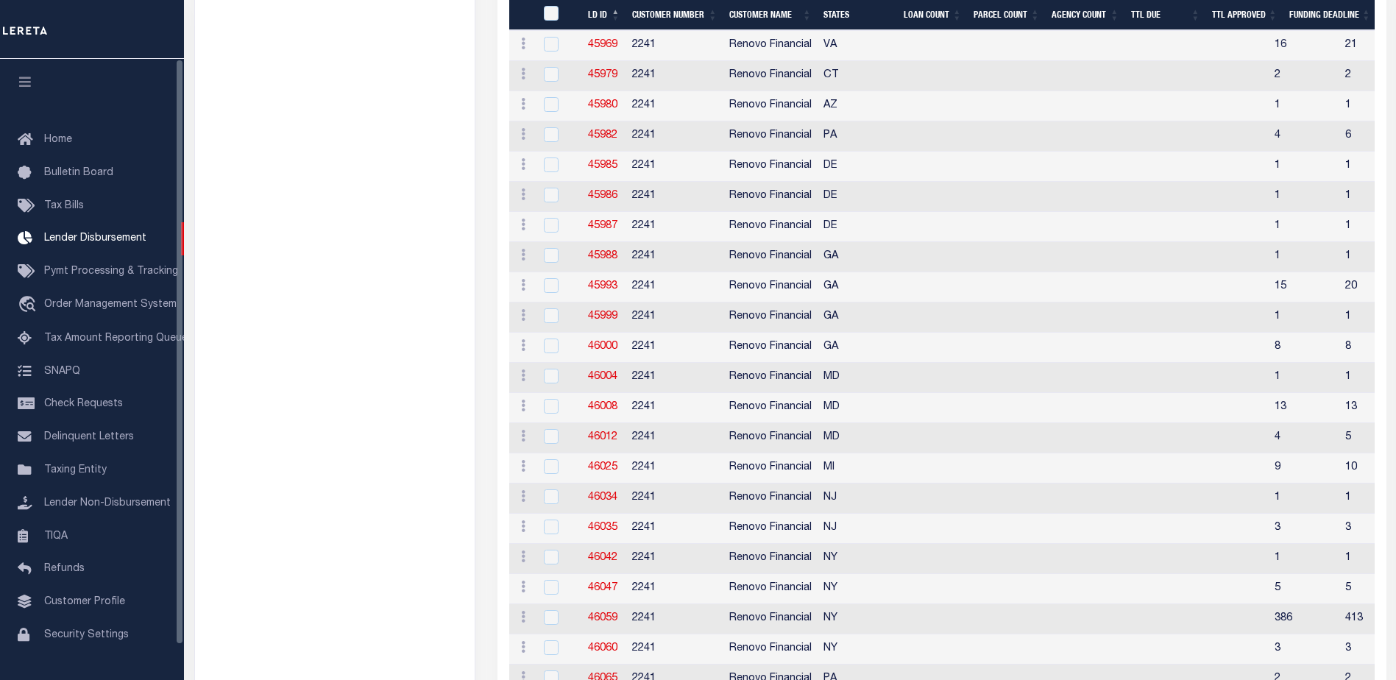
scroll to position [1246, 0]
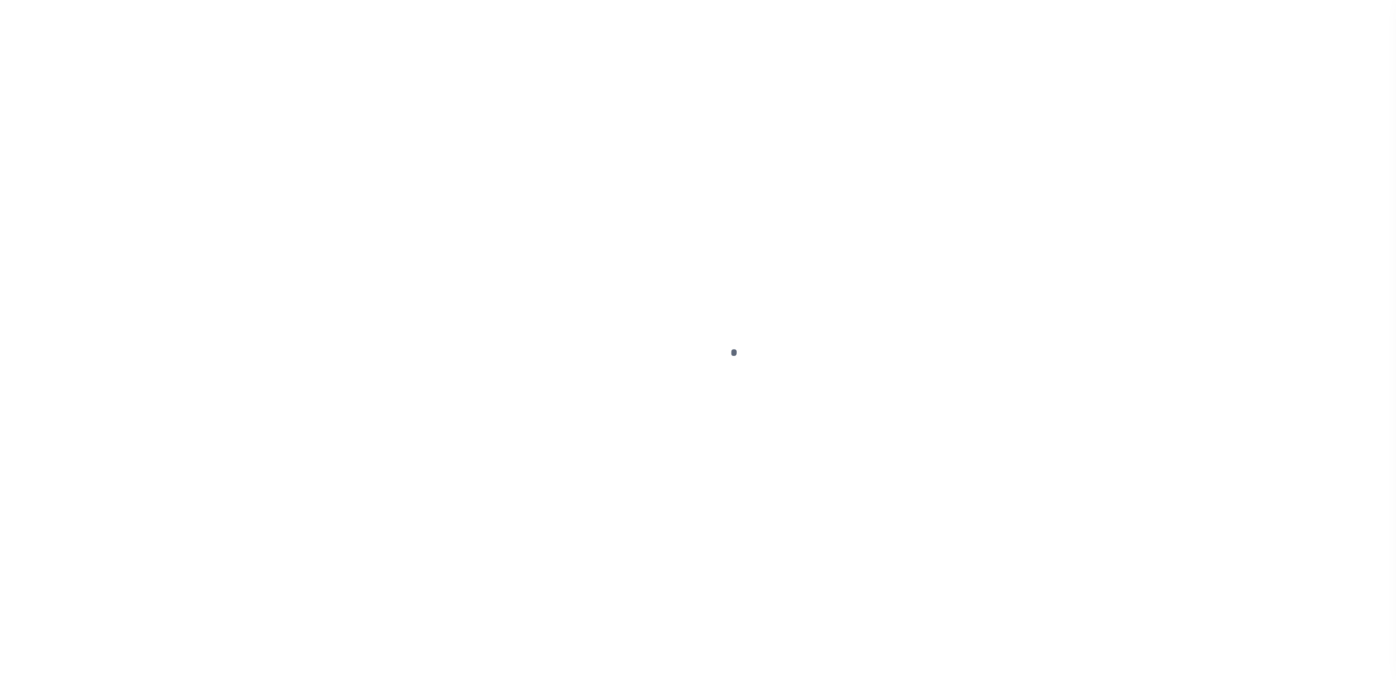
select select "DUE"
select select "17"
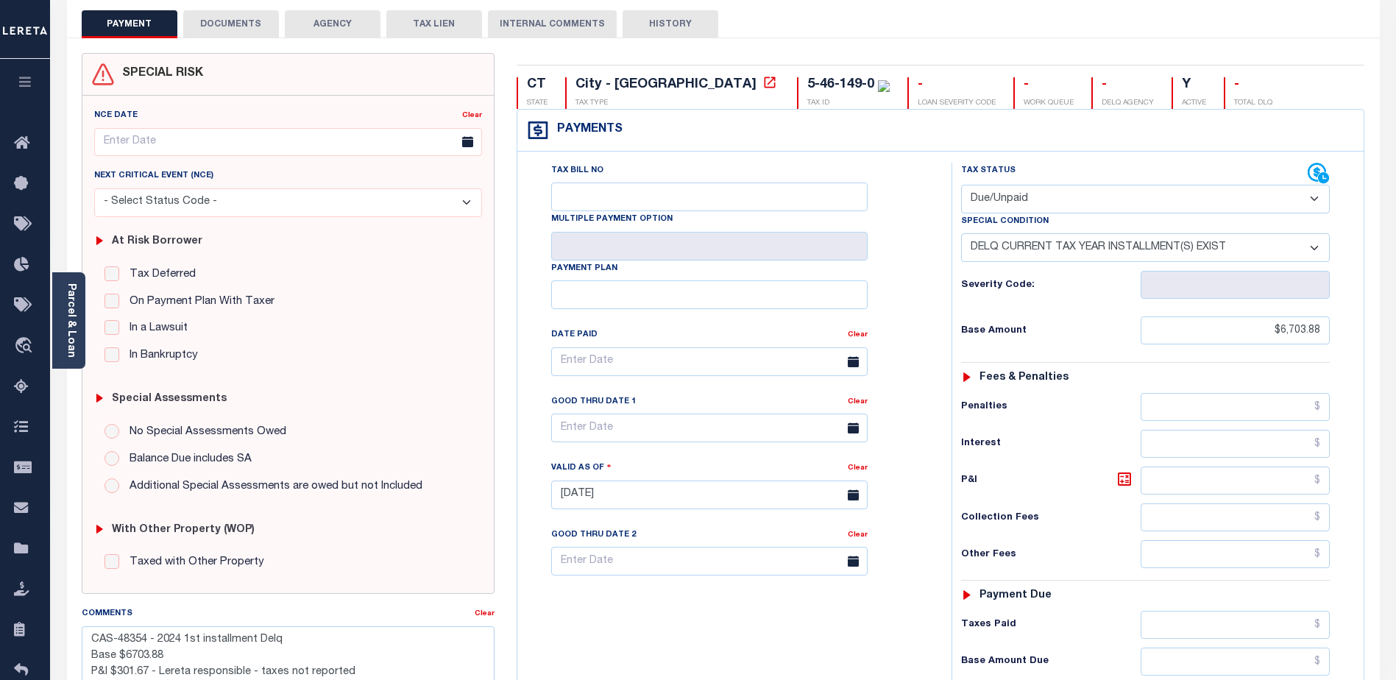
scroll to position [147, 0]
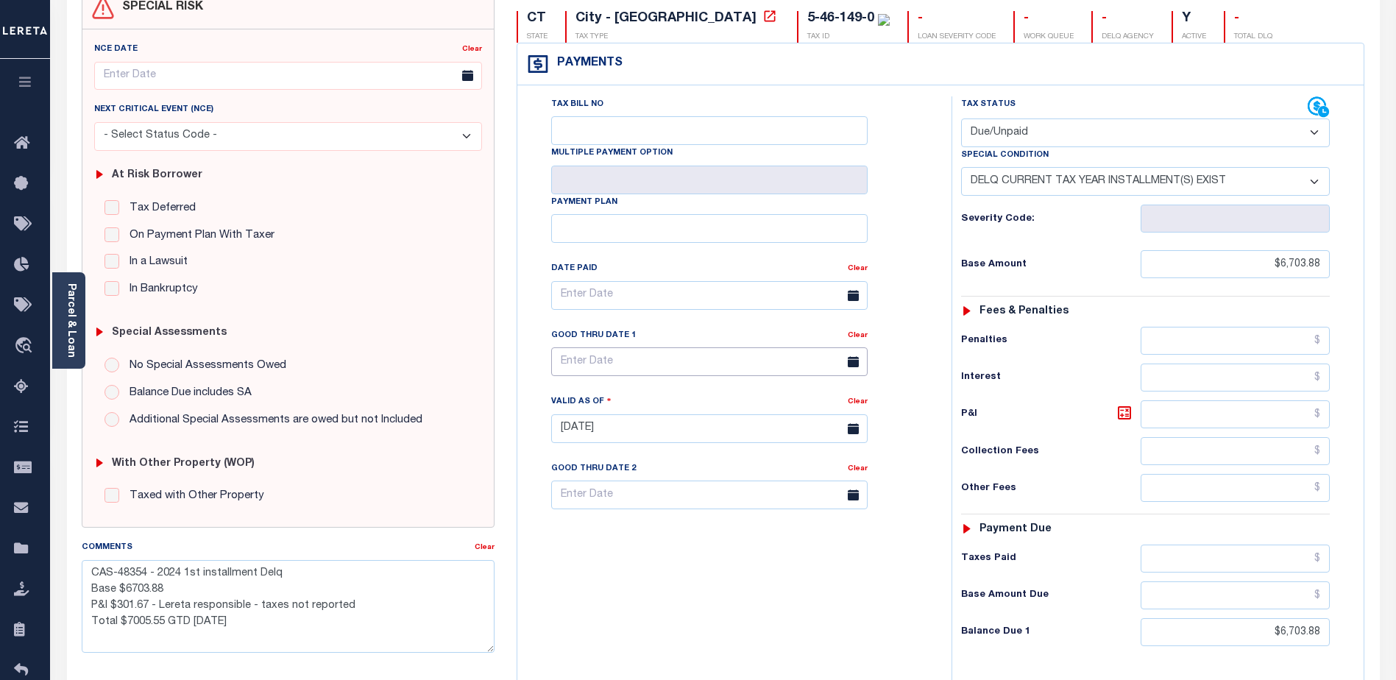
click at [646, 363] on input "text" at bounding box center [709, 361] width 316 height 29
click at [636, 565] on span "30" at bounding box center [631, 562] width 29 height 29
type input "[DATE]"
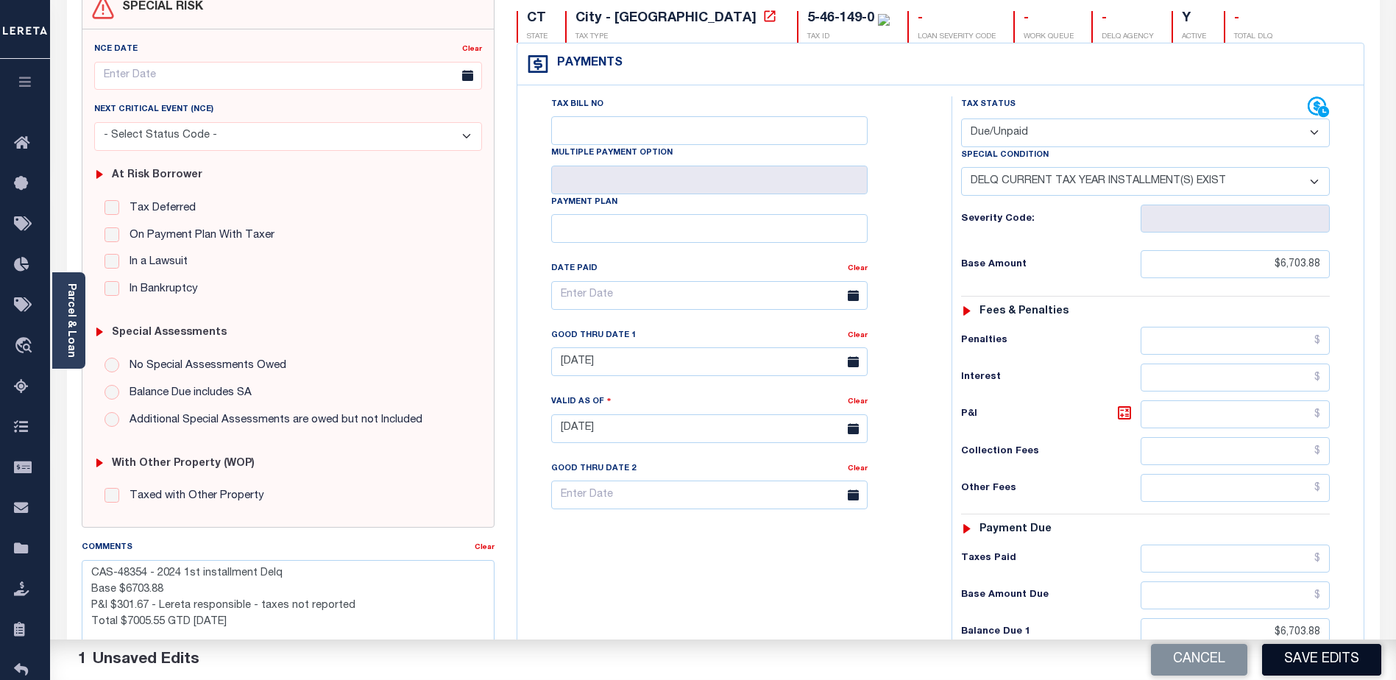
click at [1345, 659] on button "Save Edits" at bounding box center [1321, 660] width 119 height 32
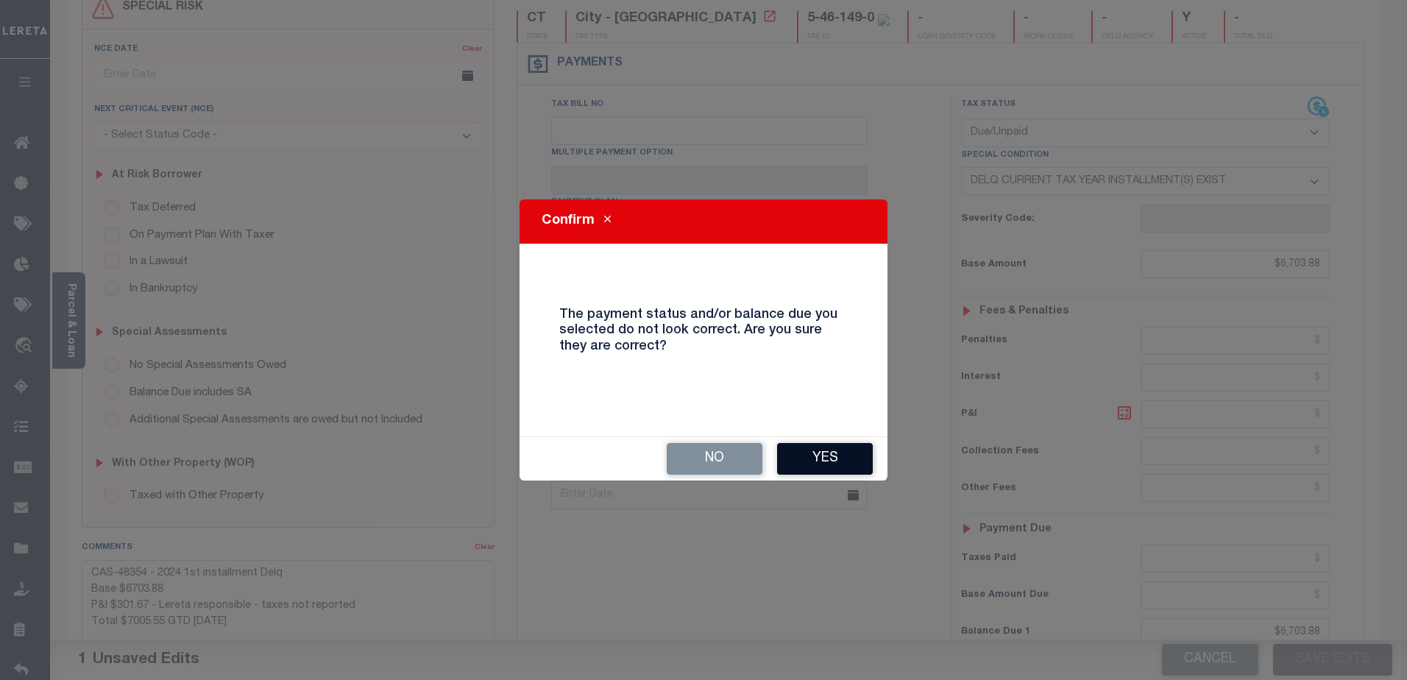
click at [818, 463] on button "Yes" at bounding box center [825, 459] width 96 height 32
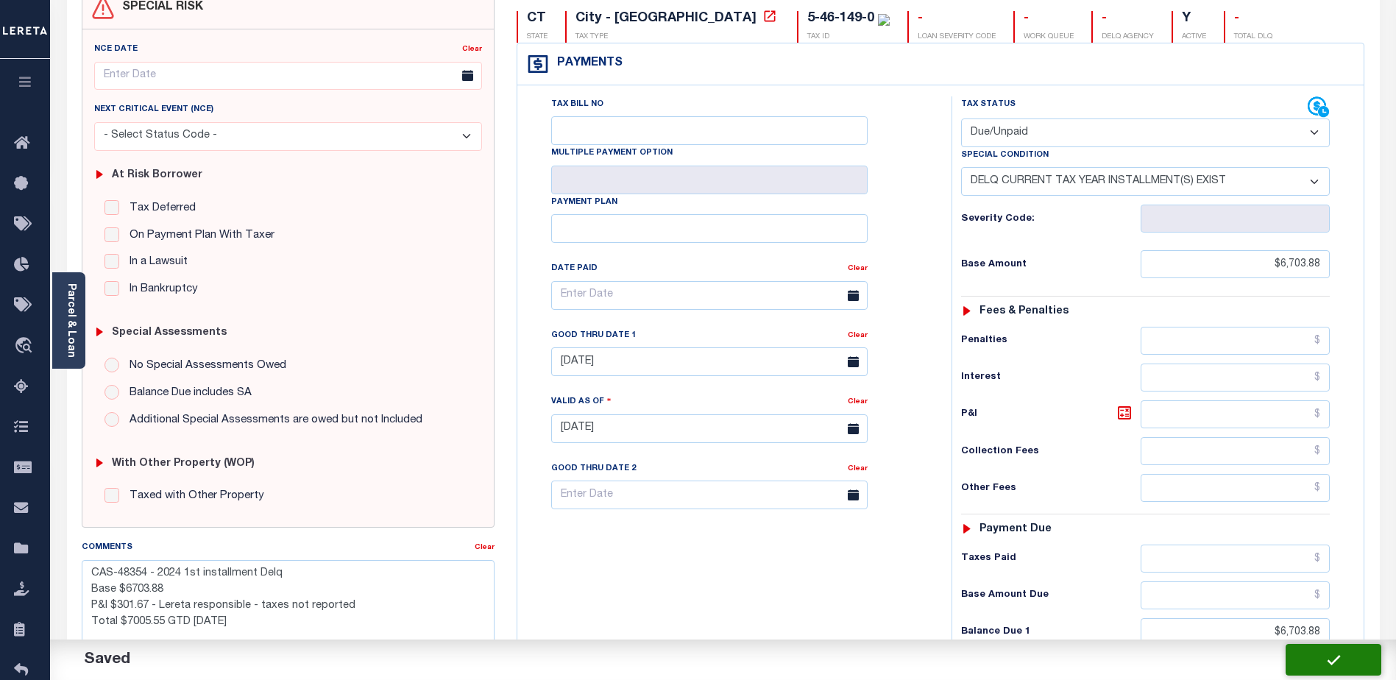
checkbox input "false"
type textarea "CAS-48354 - 2024 1st installment Delq Base $6703.88 P&I $301.67 - Lereta respon…"
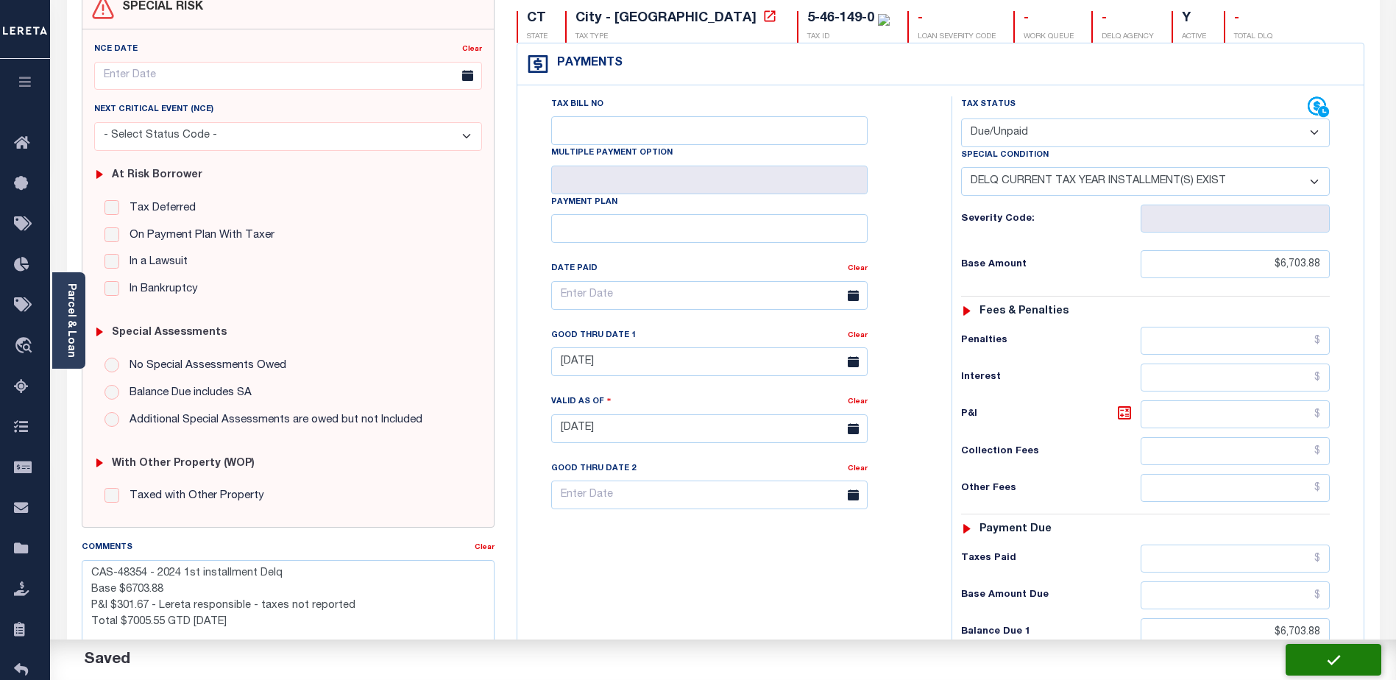
type input "$6,703.88"
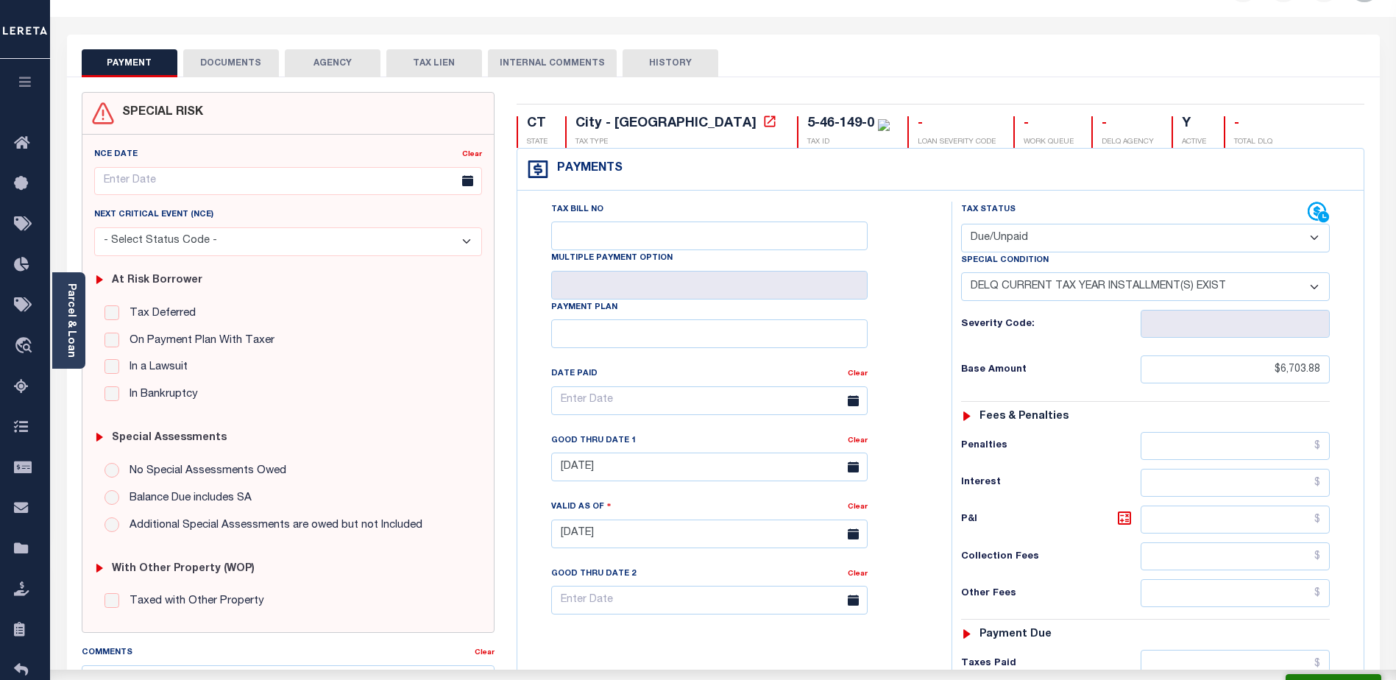
scroll to position [0, 0]
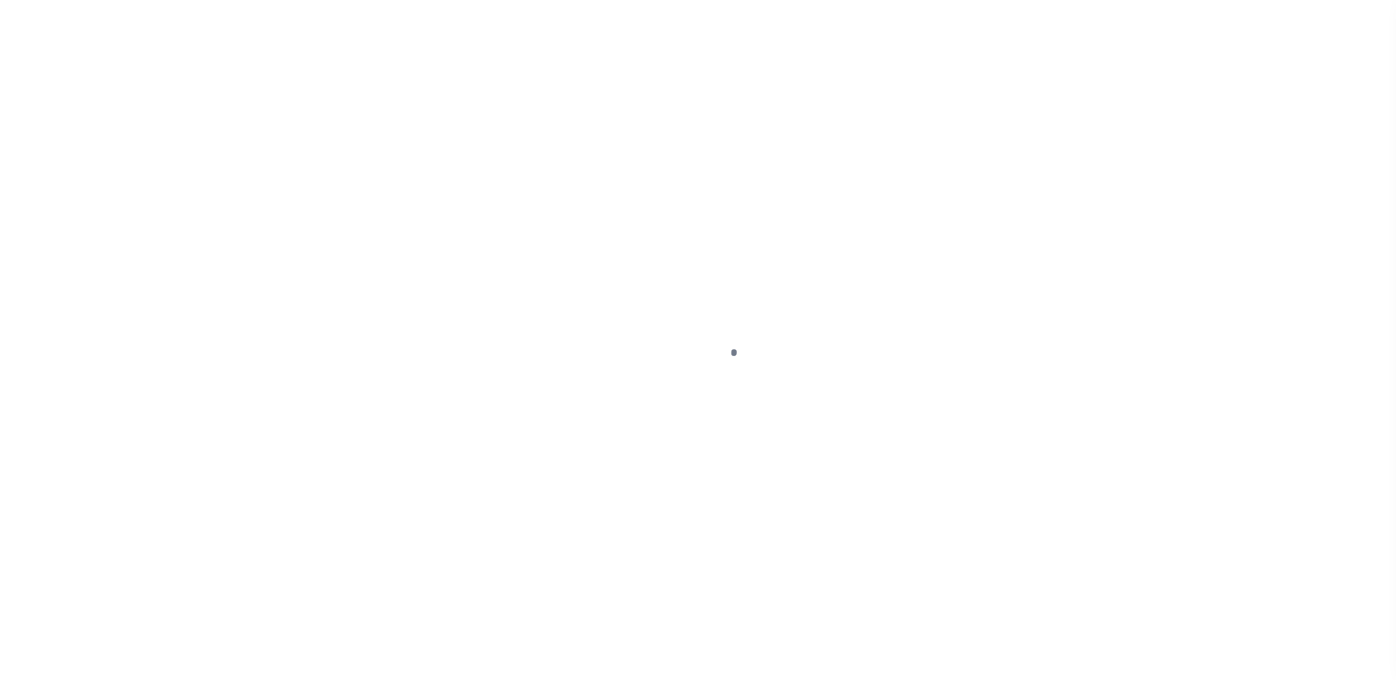
select select "25067"
select select "10"
select select "Escrow"
type input "29 FOOTPATH LN"
type input "00004414"
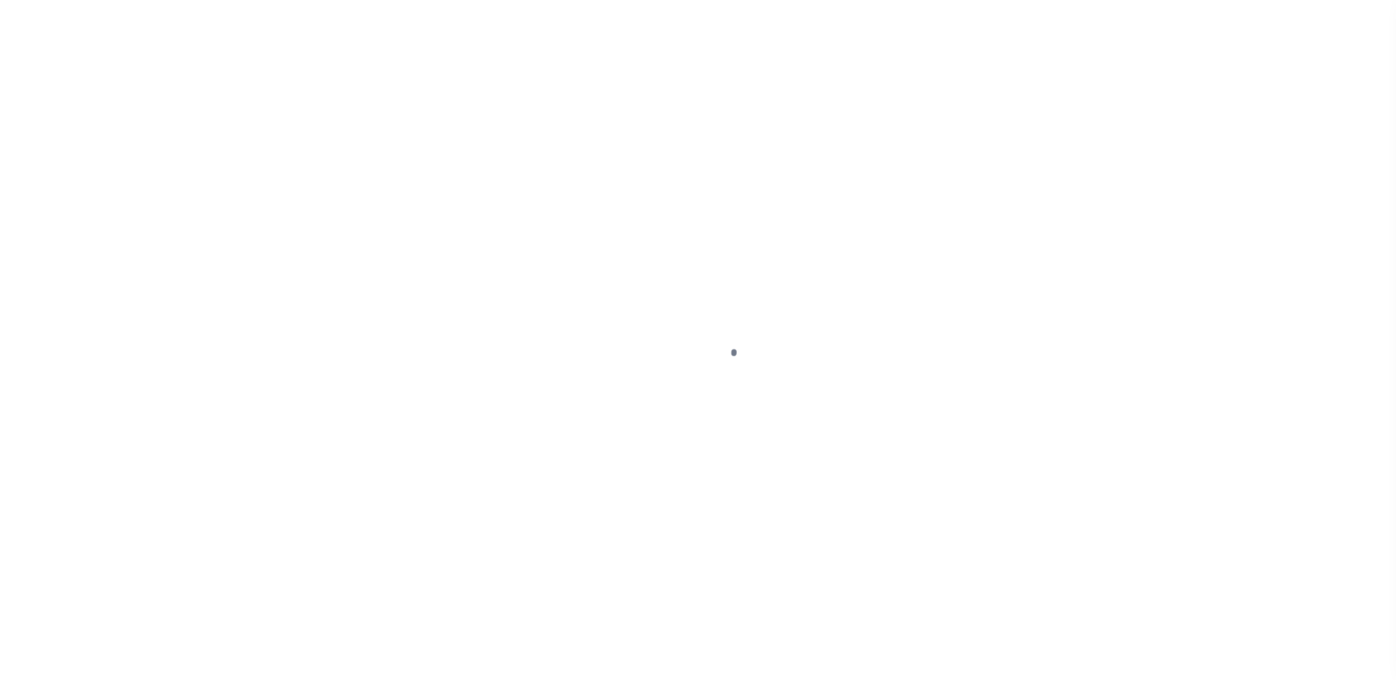
type input "E [GEOGRAPHIC_DATA]"
type input "a0kUS000007eQXd"
type input "CT"
select select
type textarea "Liability Limited to Customer Provided Parcel"
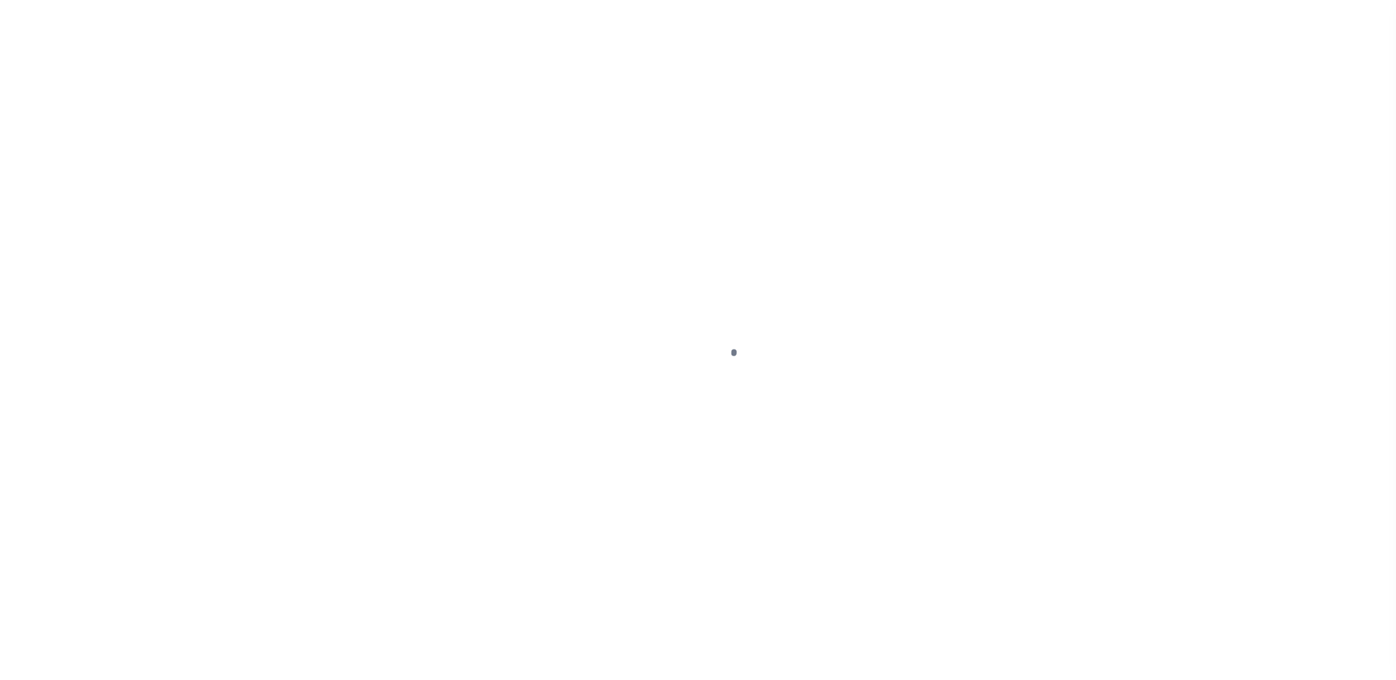
select select
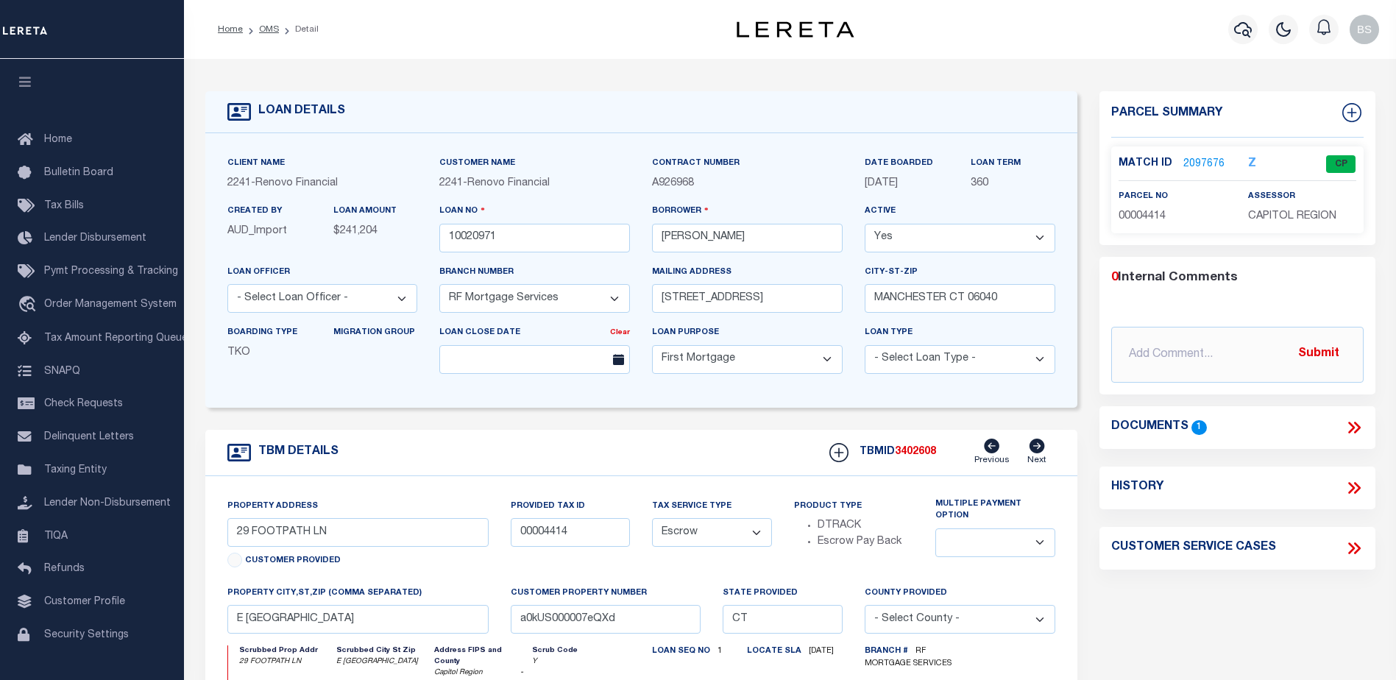
click at [1210, 160] on link "2097676" at bounding box center [1203, 164] width 41 height 15
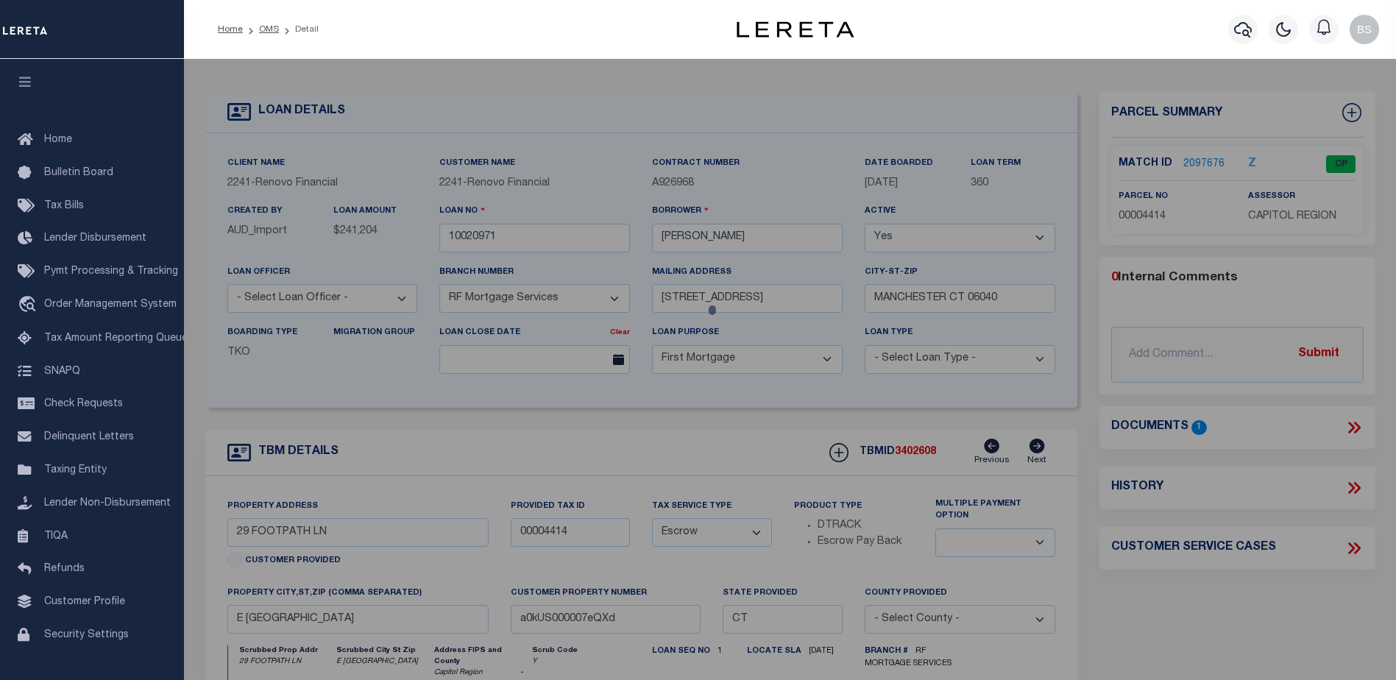
checkbox input "false"
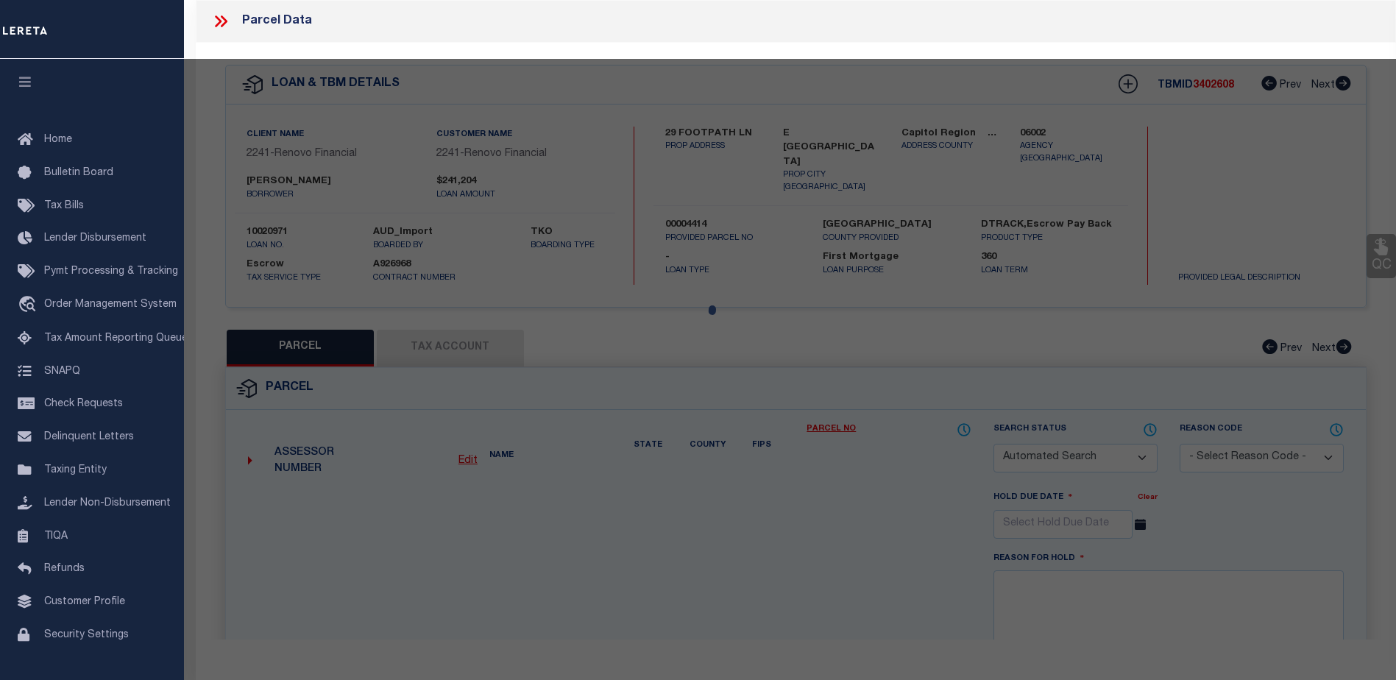
select select "CP"
type input "[PERSON_NAME]"
select select "AGW"
select select
type input "29 FOOTPATH LN"
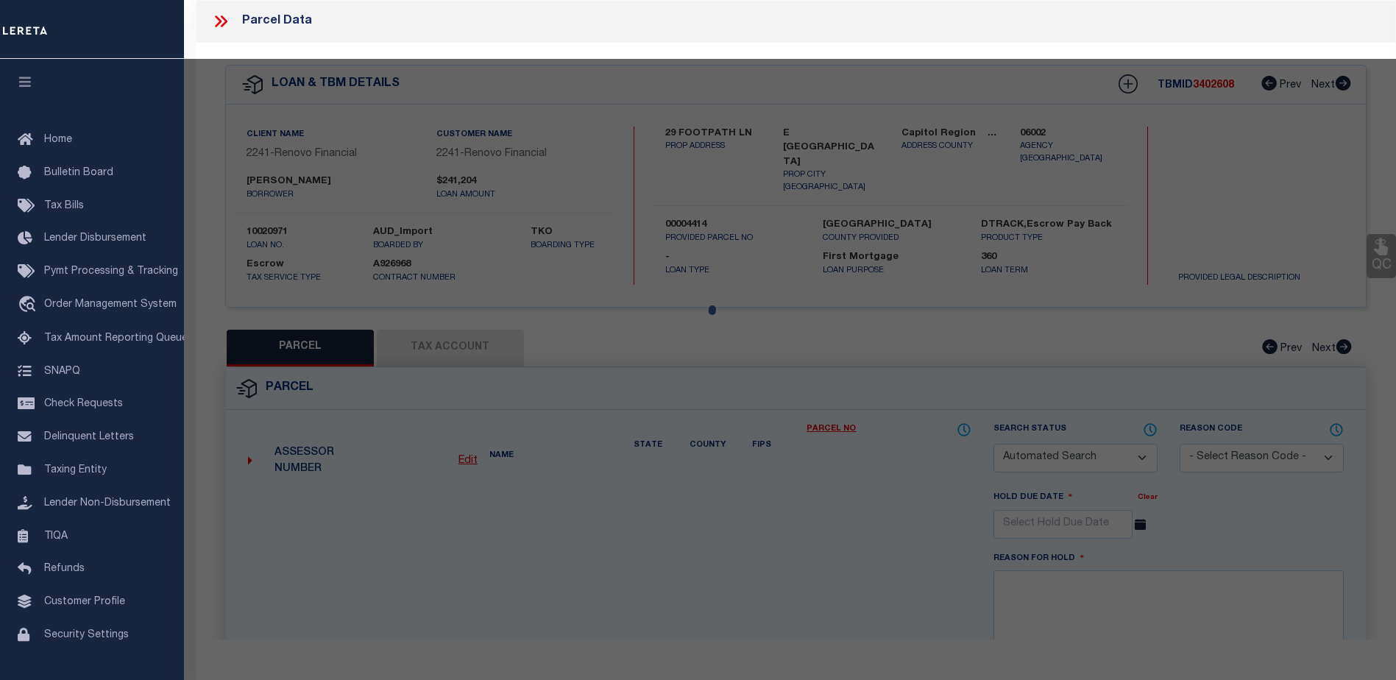
checkbox input "false"
type input "E [GEOGRAPHIC_DATA]"
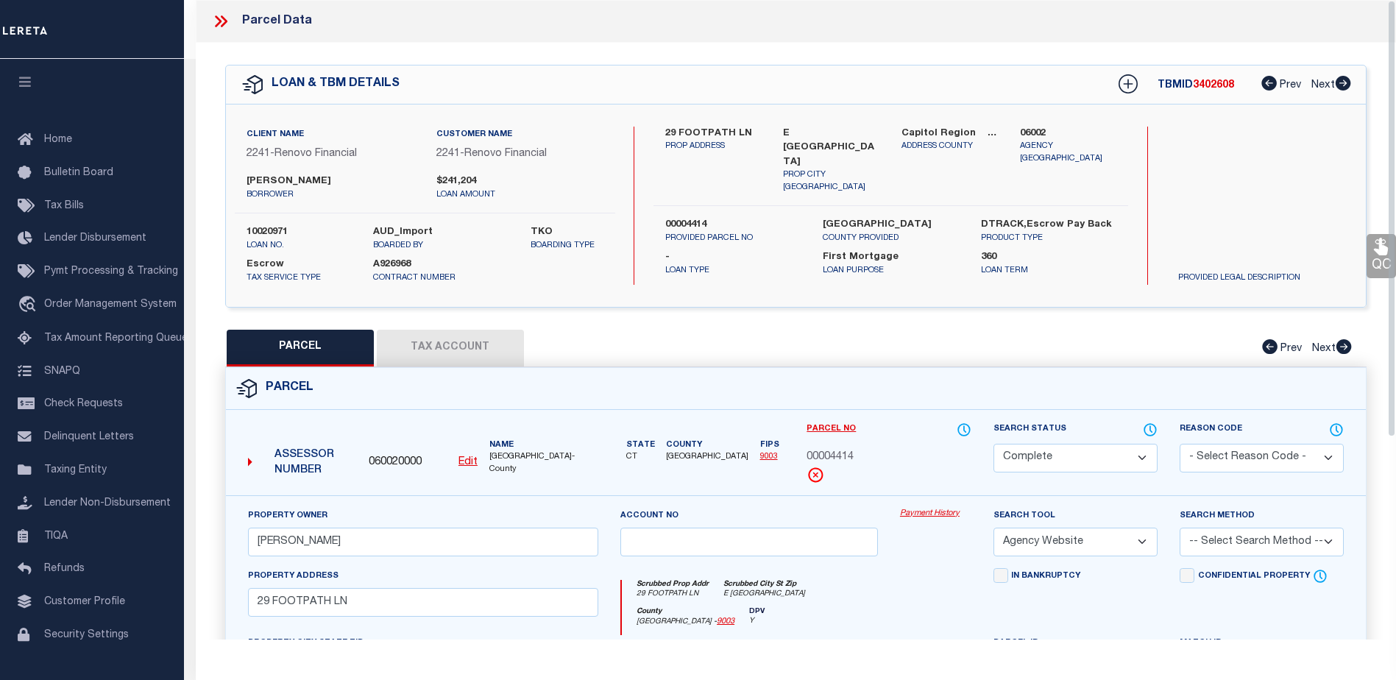
click at [942, 514] on link "Payment History" at bounding box center [935, 514] width 71 height 13
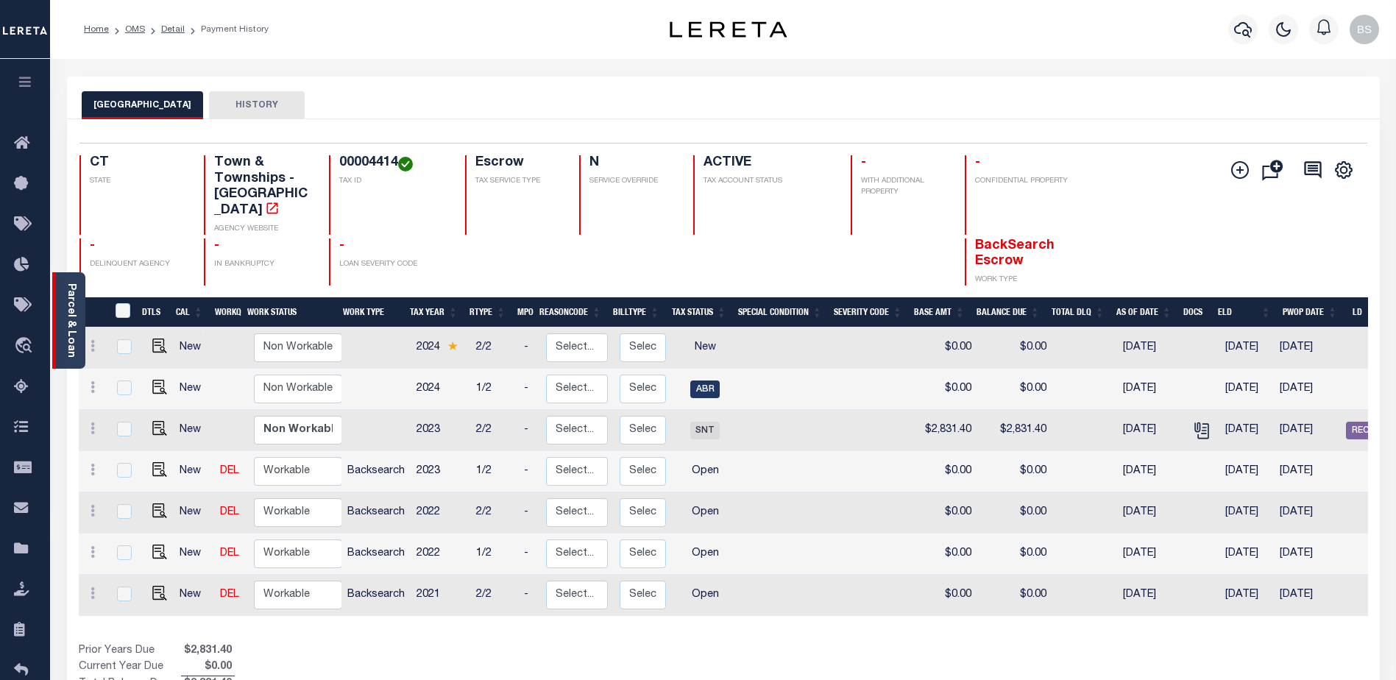
click at [73, 305] on link "Parcel & Loan" at bounding box center [70, 320] width 10 height 74
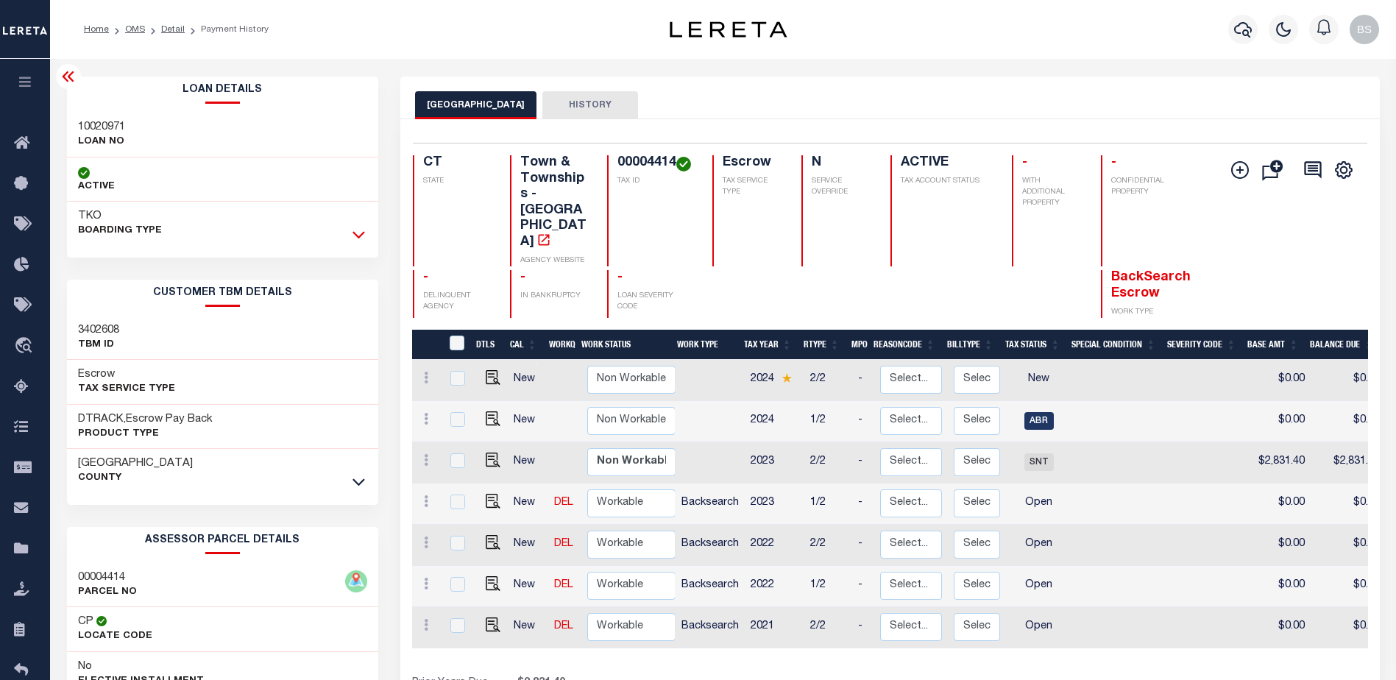
click at [361, 235] on icon at bounding box center [358, 234] width 13 height 15
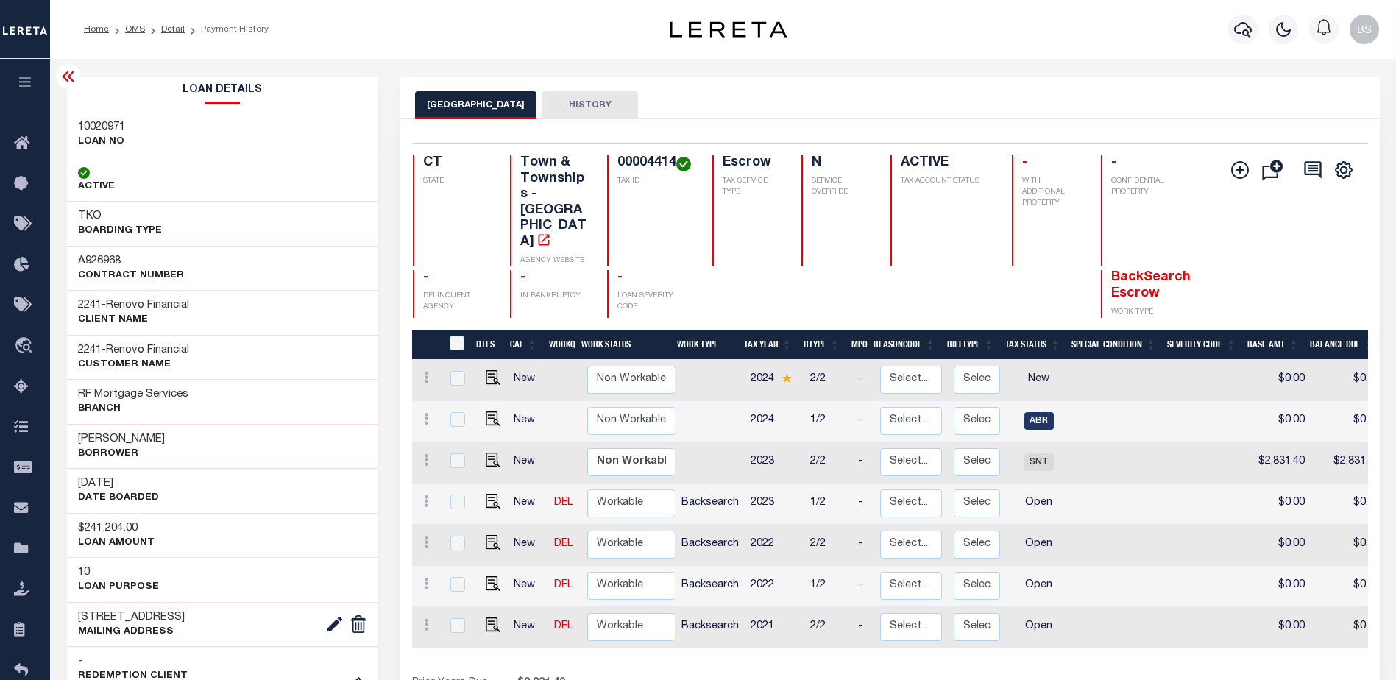
click at [74, 85] on icon at bounding box center [69, 77] width 18 height 18
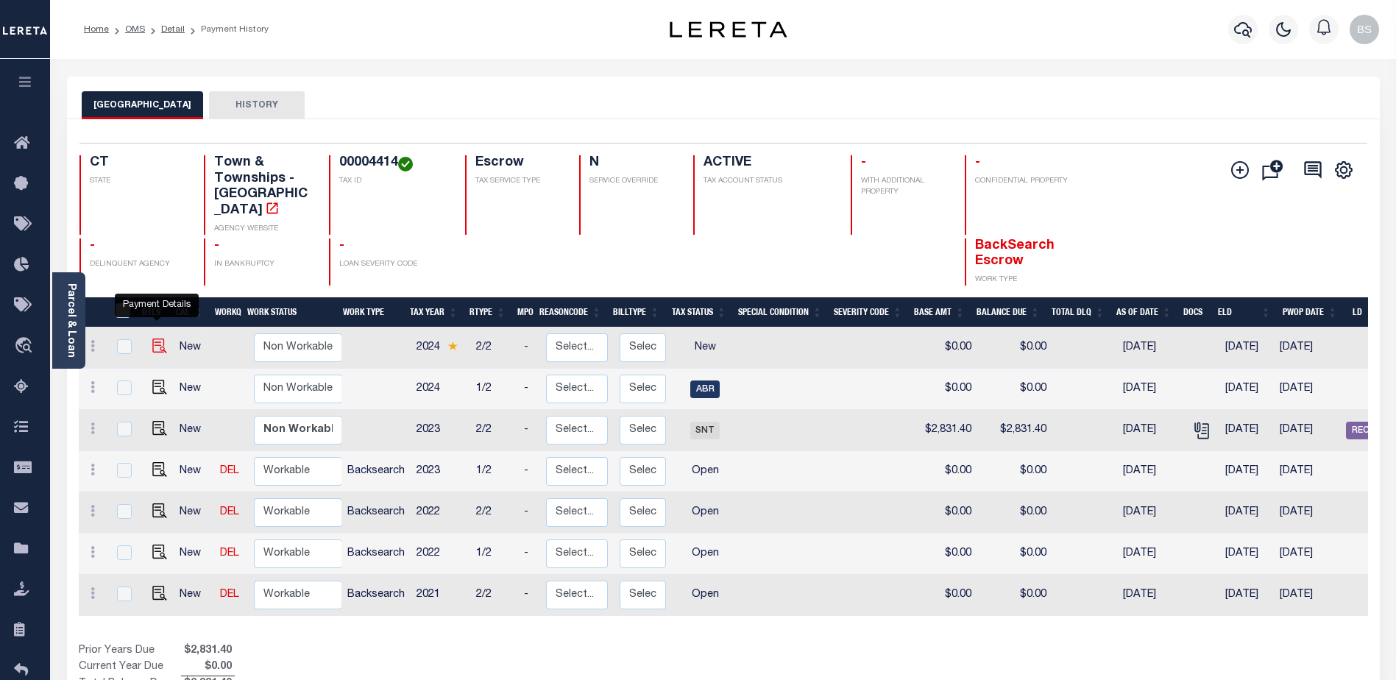
click at [159, 338] on img "" at bounding box center [159, 345] width 15 height 15
checkbox input "true"
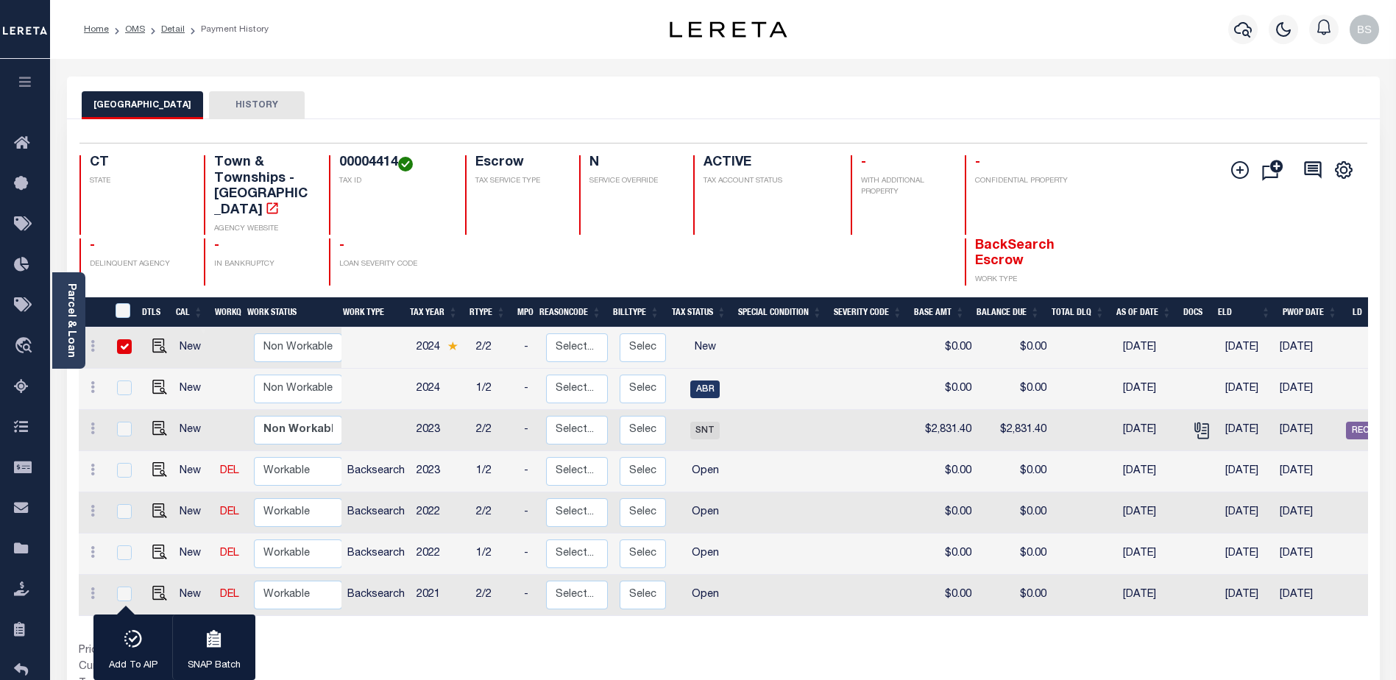
click at [132, 332] on td at bounding box center [122, 347] width 31 height 41
checkbox input "false"
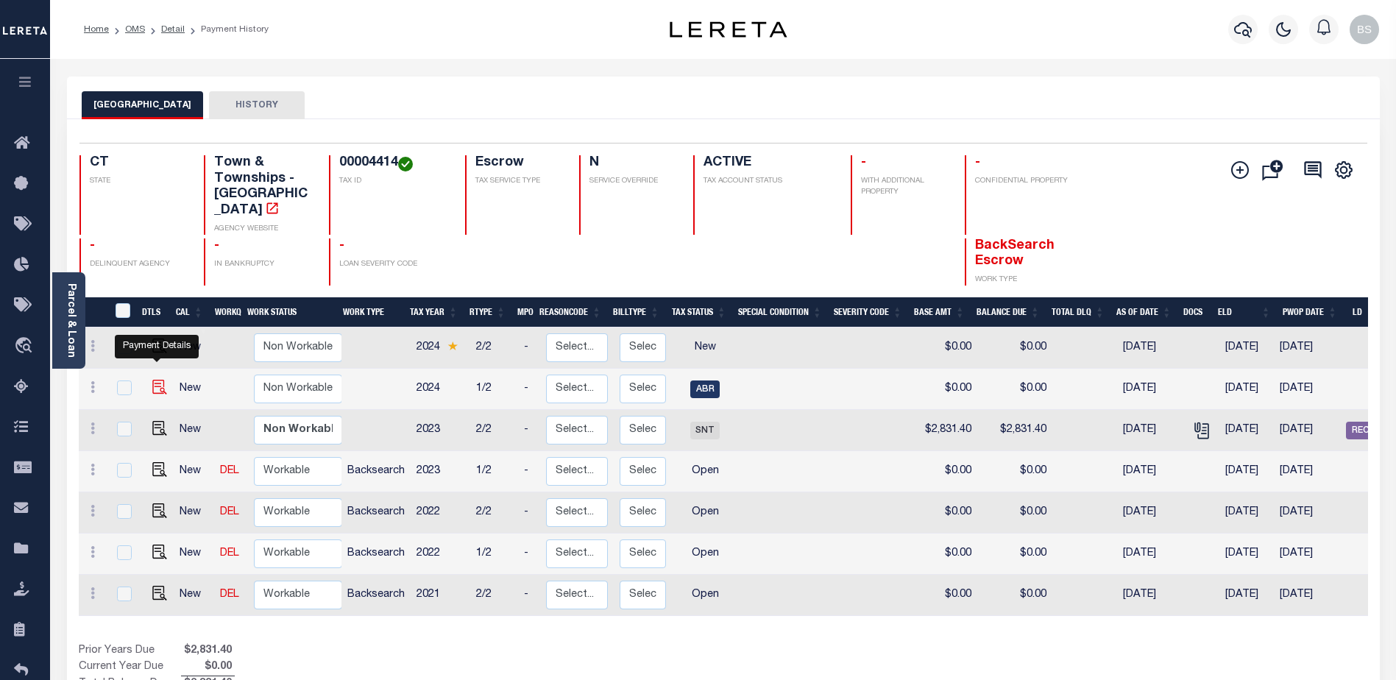
click at [156, 380] on img "" at bounding box center [159, 387] width 15 height 15
checkbox input "true"
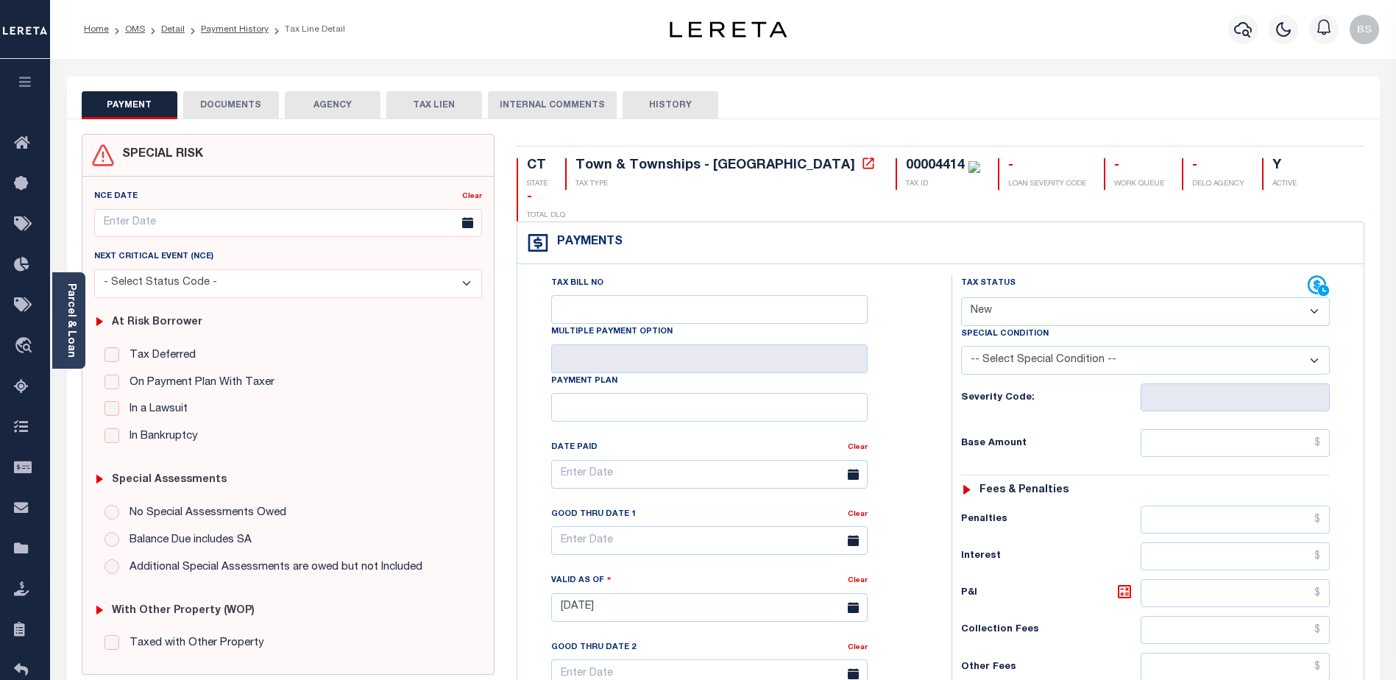
click at [1175, 297] on select "- Select Status Code - Open Due/Unpaid Paid Incomplete No Tax Due Internal Refu…" at bounding box center [1145, 311] width 369 height 29
select select "DUE"
click at [961, 297] on select "- Select Status Code - Open Due/Unpaid Paid Incomplete No Tax Due Internal Refu…" at bounding box center [1145, 311] width 369 height 29
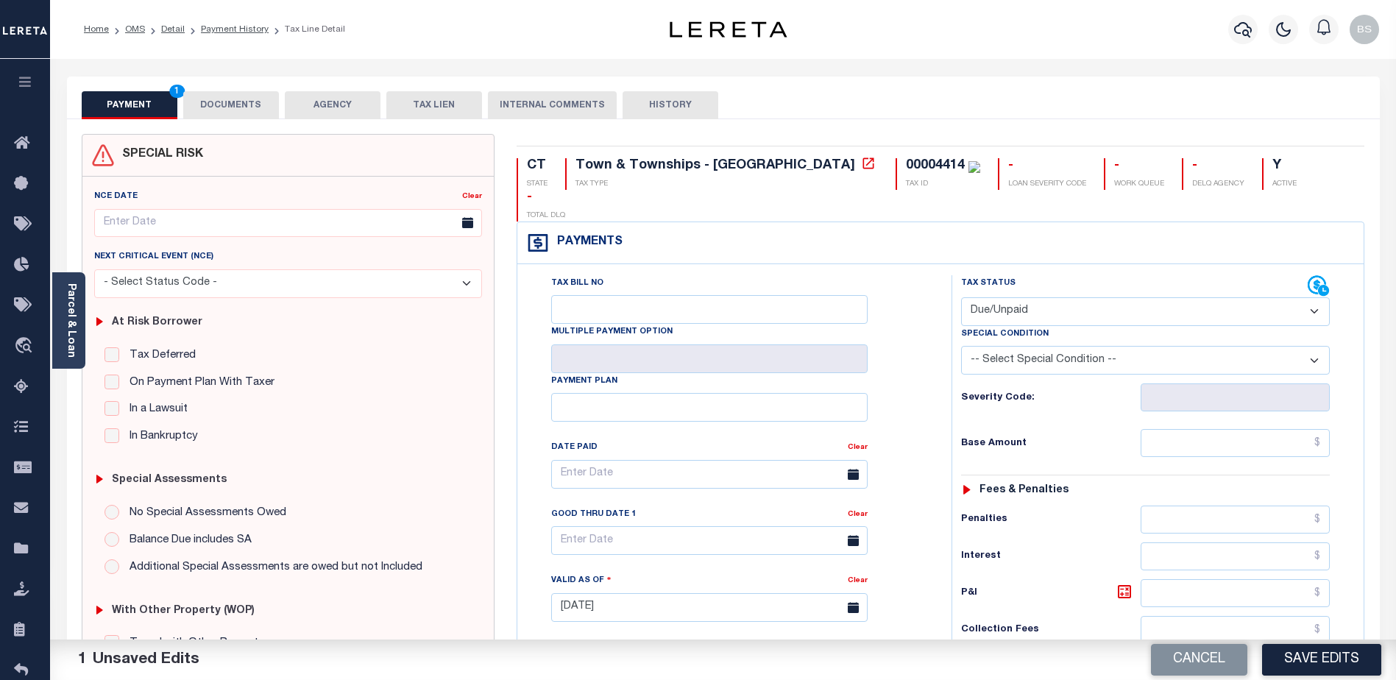
click at [1197, 346] on select "-- Select Special Condition -- 3RD PARTY TAX LIEN AGENCY TAX LIEN (A.K.A Inside…" at bounding box center [1145, 360] width 369 height 29
select select "17"
click at [961, 346] on select "-- Select Special Condition -- 3RD PARTY TAX LIEN AGENCY TAX LIEN (A.K.A Inside…" at bounding box center [1145, 360] width 369 height 29
click at [1224, 429] on input "text" at bounding box center [1234, 443] width 189 height 28
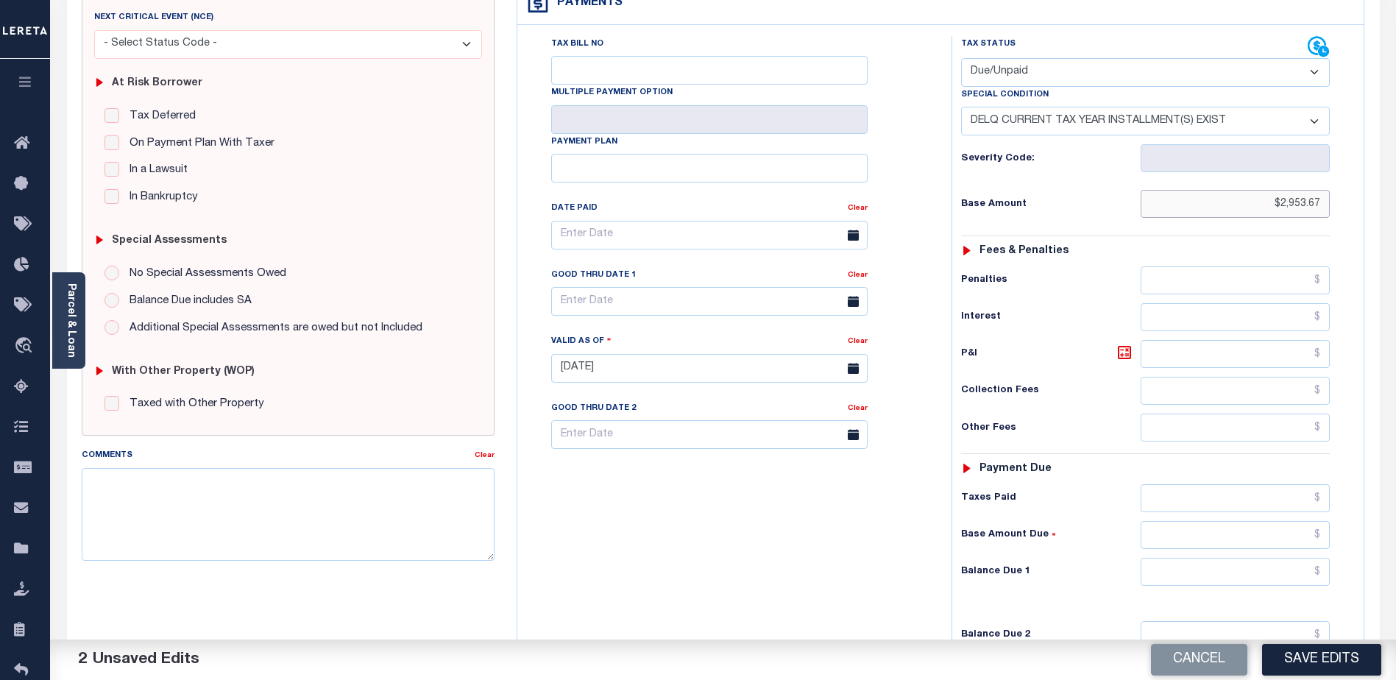
scroll to position [294, 0]
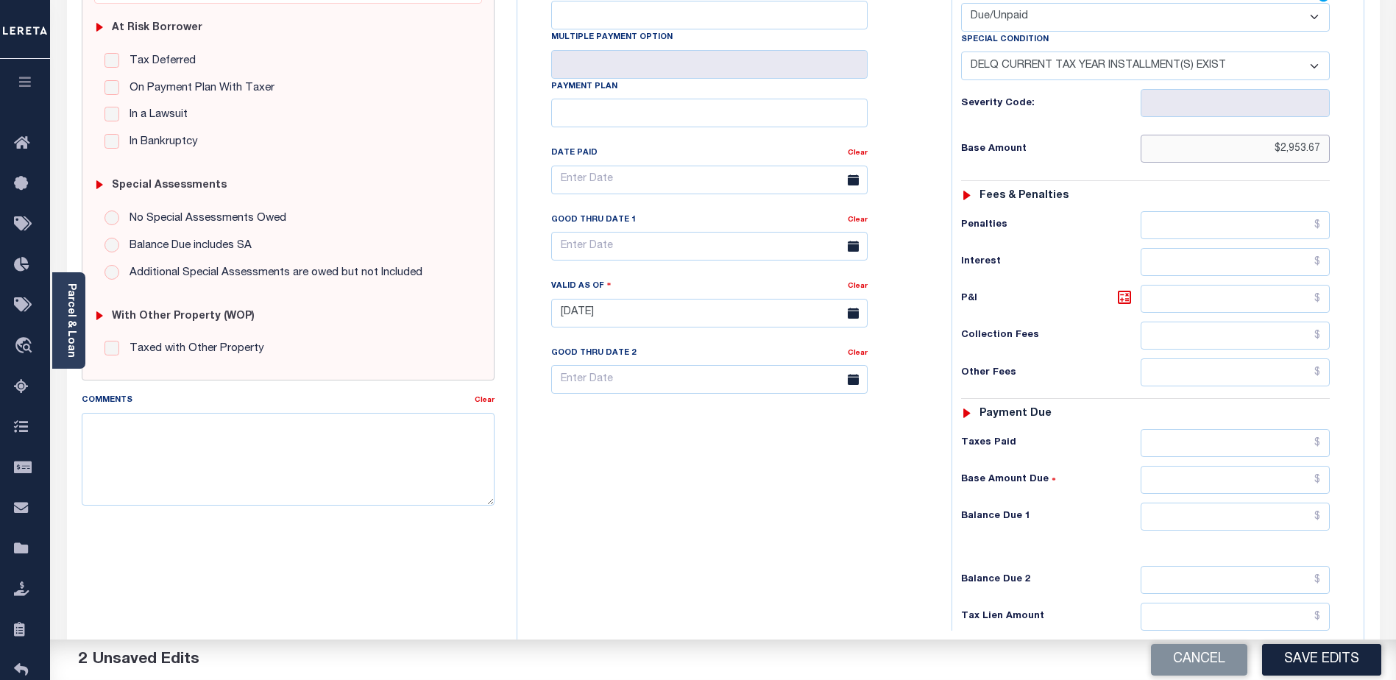
type input "$2,953.67"
click at [1292, 503] on input "text" at bounding box center [1234, 517] width 189 height 28
type input "$2,953.67"
drag, startPoint x: 1305, startPoint y: 667, endPoint x: 1303, endPoint y: 657, distance: 10.5
click at [1305, 659] on button "Save Edits" at bounding box center [1321, 660] width 119 height 32
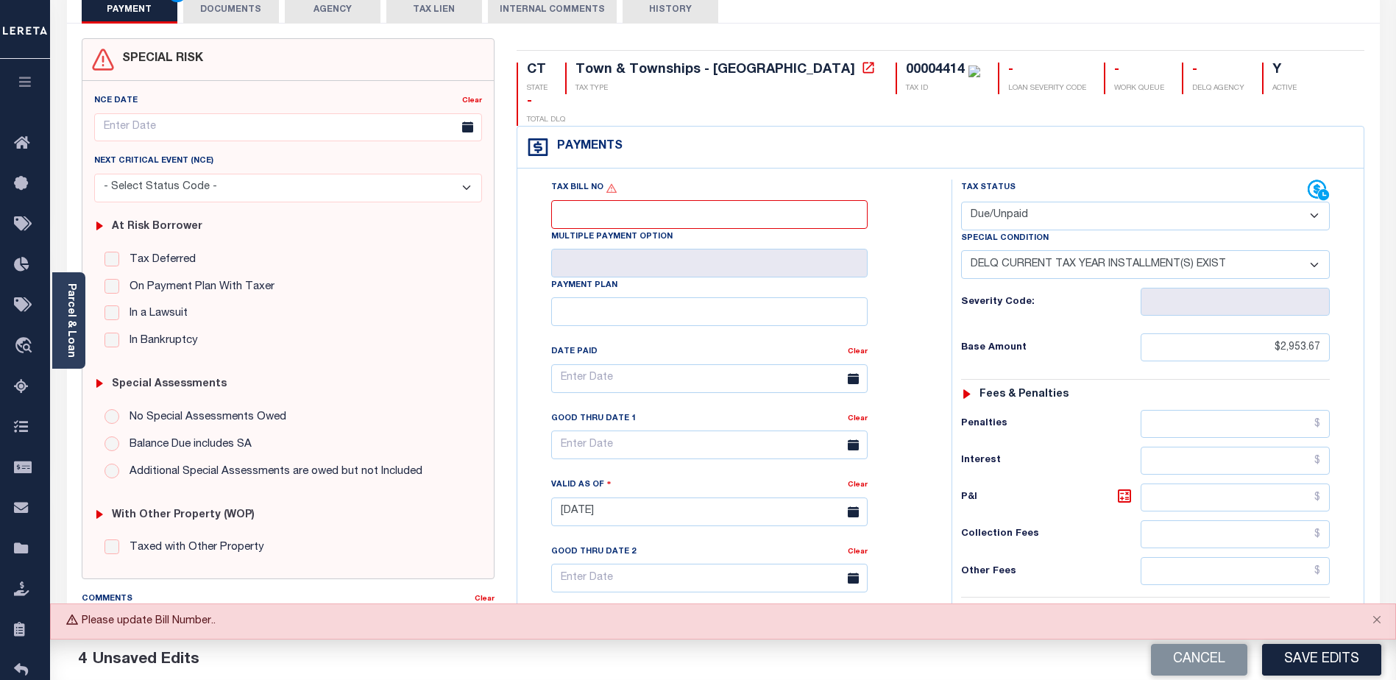
scroll to position [0, 0]
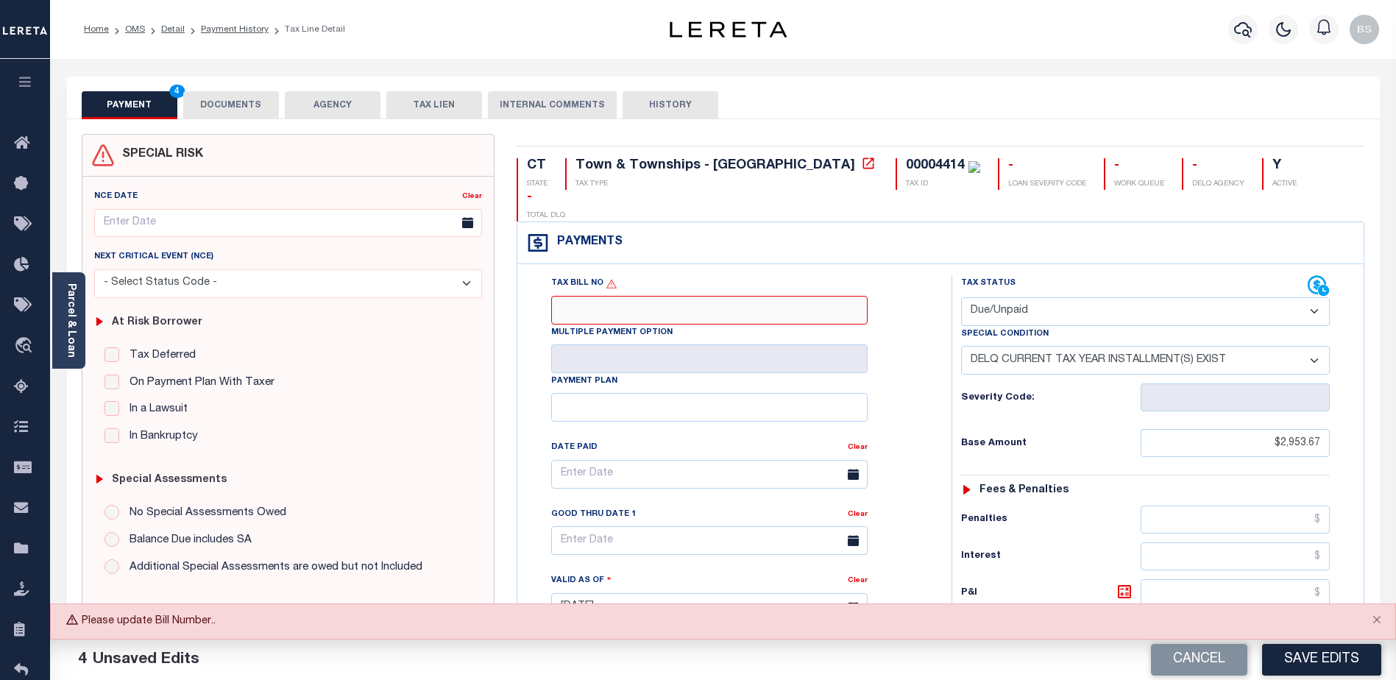
click at [587, 296] on input "Tax Bill No" at bounding box center [709, 310] width 316 height 29
type input "2024-01-0011542"
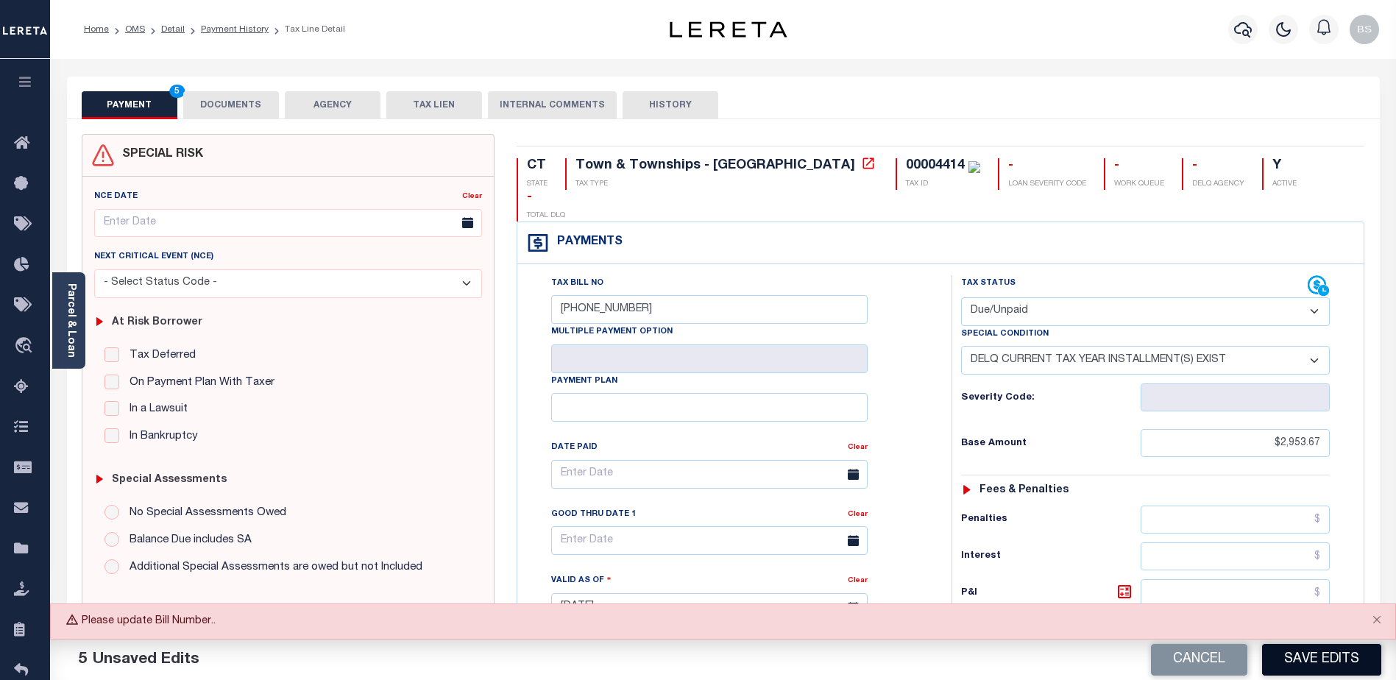
click at [1357, 656] on button "Save Edits" at bounding box center [1321, 660] width 119 height 32
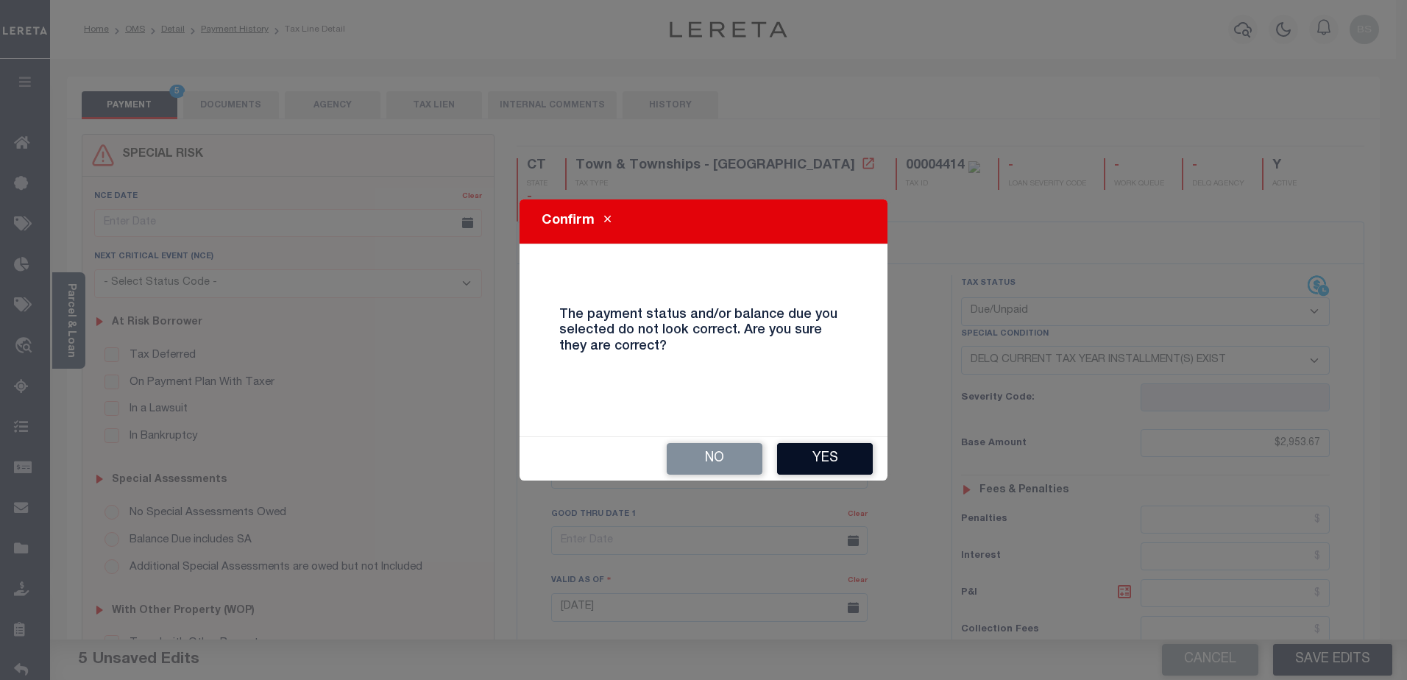
click at [812, 454] on button "Yes" at bounding box center [825, 459] width 96 height 32
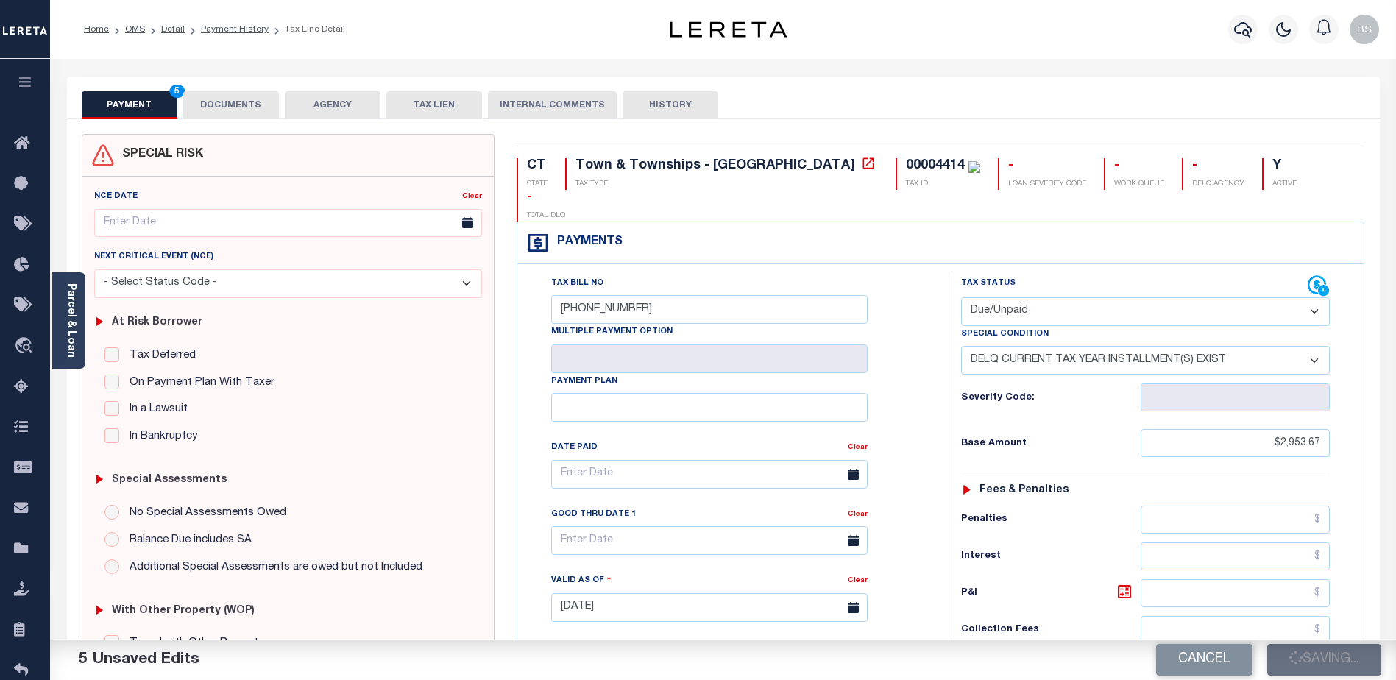
checkbox input "false"
type input "$2,953.67"
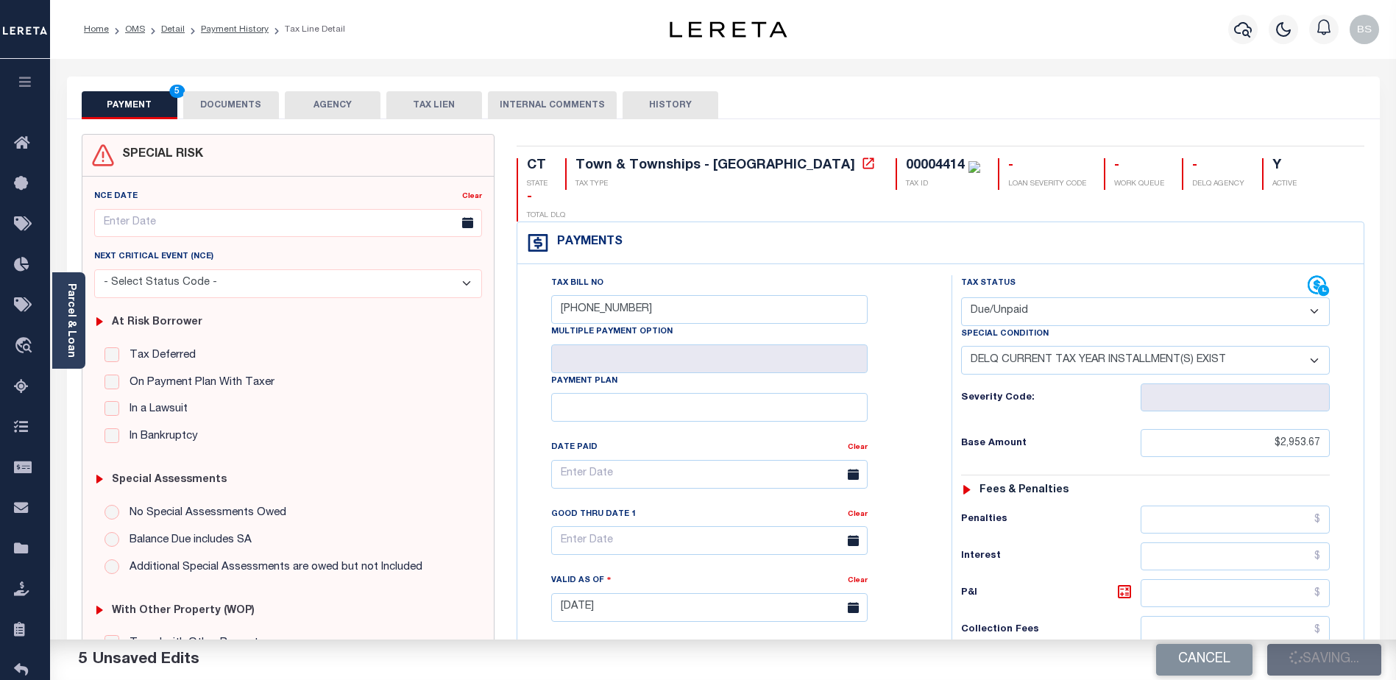
type input "$2,953.67"
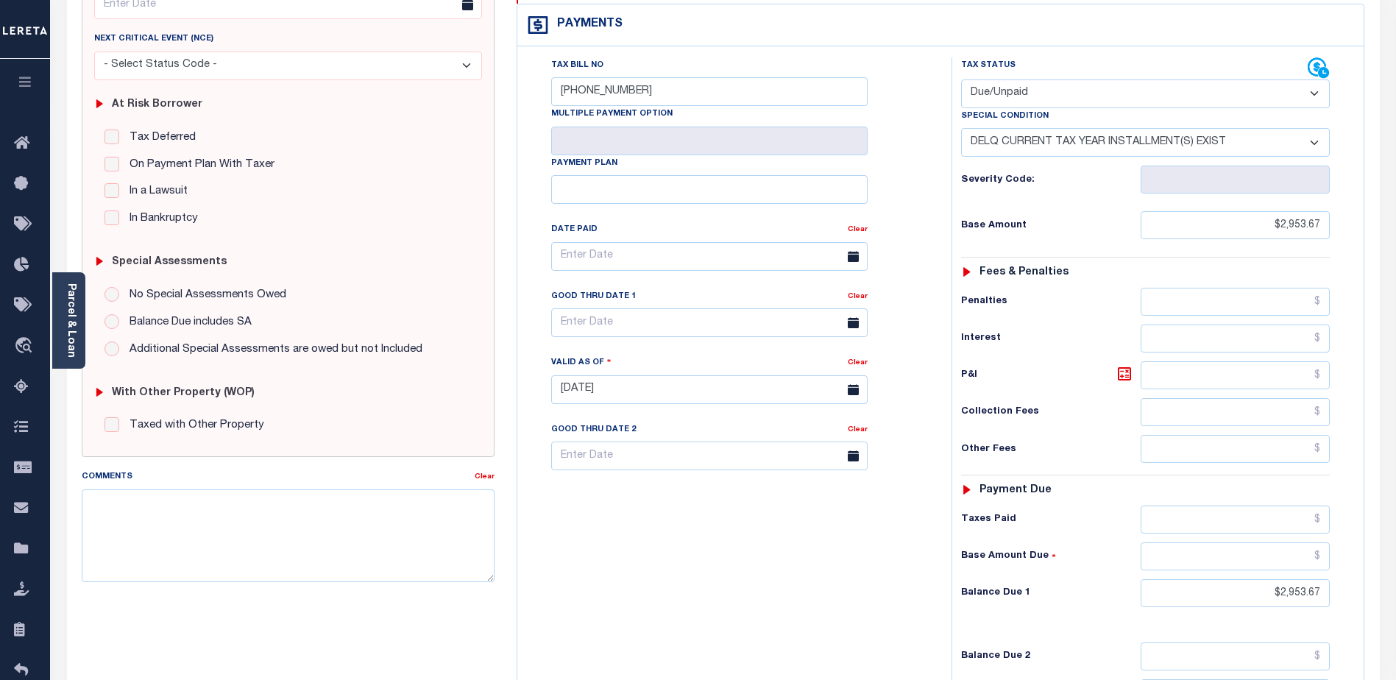
scroll to position [221, 0]
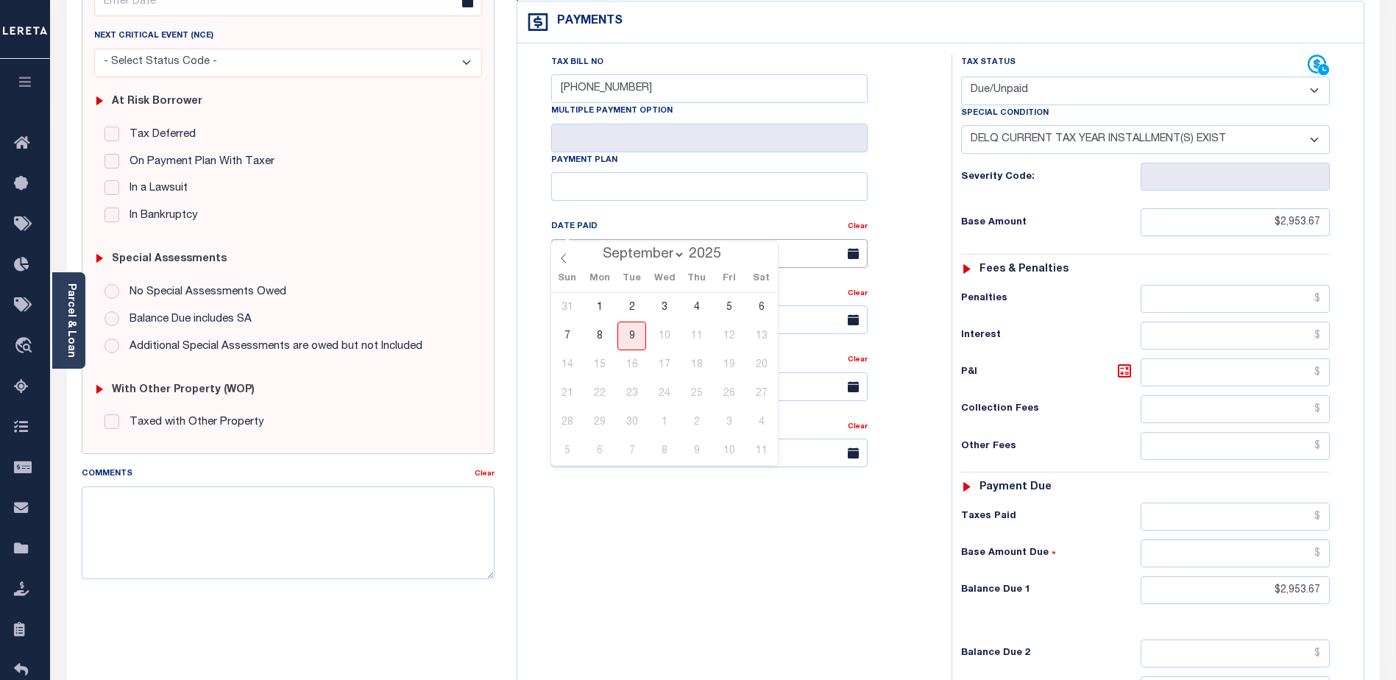
click at [629, 239] on input "text" at bounding box center [709, 253] width 316 height 29
click at [706, 182] on div "Tax Bill No 2024-01-0011542 Multiple Payment Option Payment Plan Clear Clear Va…" at bounding box center [730, 260] width 397 height 413
click at [213, 512] on textarea "Comments" at bounding box center [288, 532] width 413 height 93
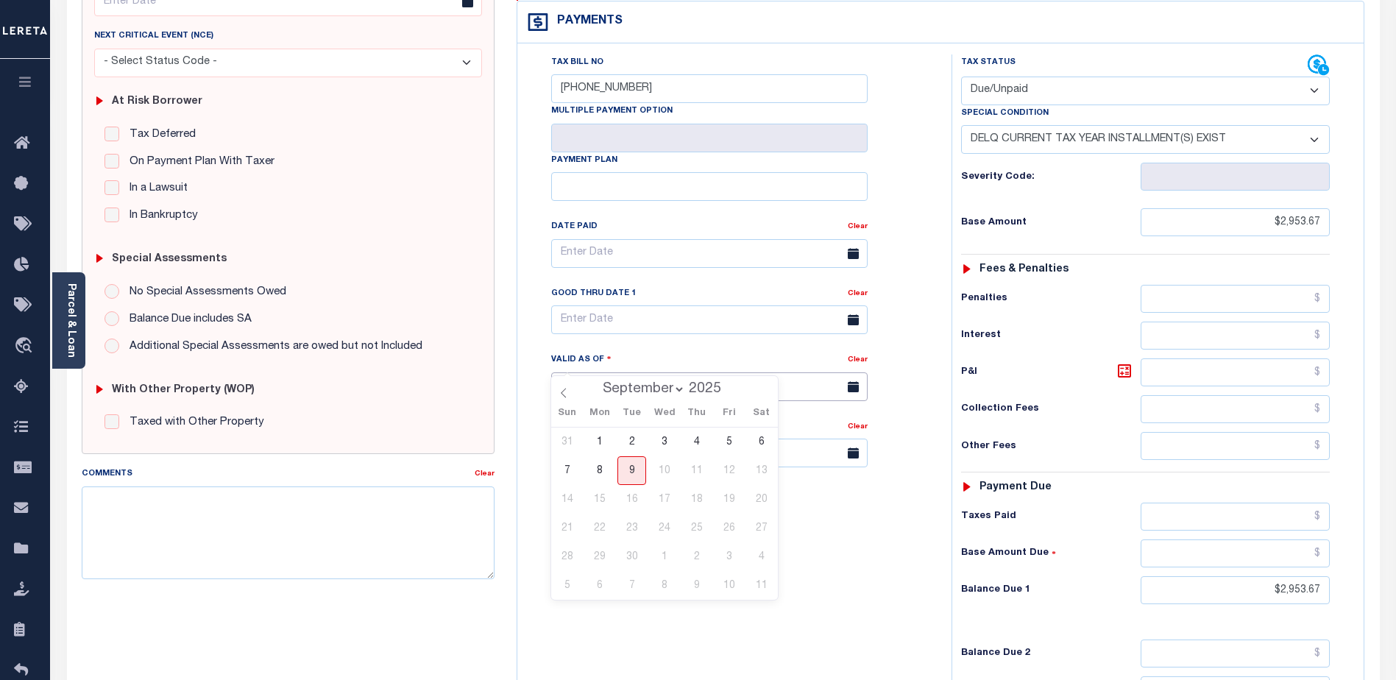
click at [595, 372] on input "[DATE]" at bounding box center [709, 386] width 316 height 29
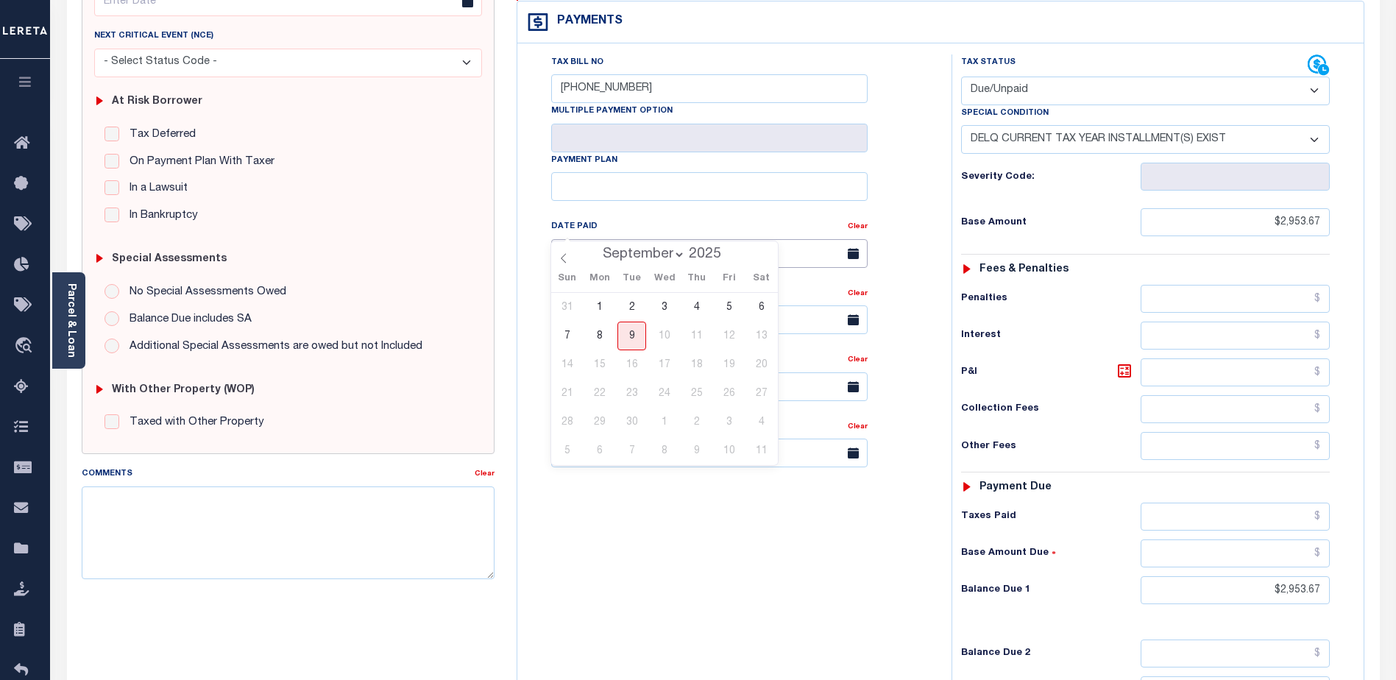
click at [647, 239] on input "text" at bounding box center [709, 253] width 316 height 29
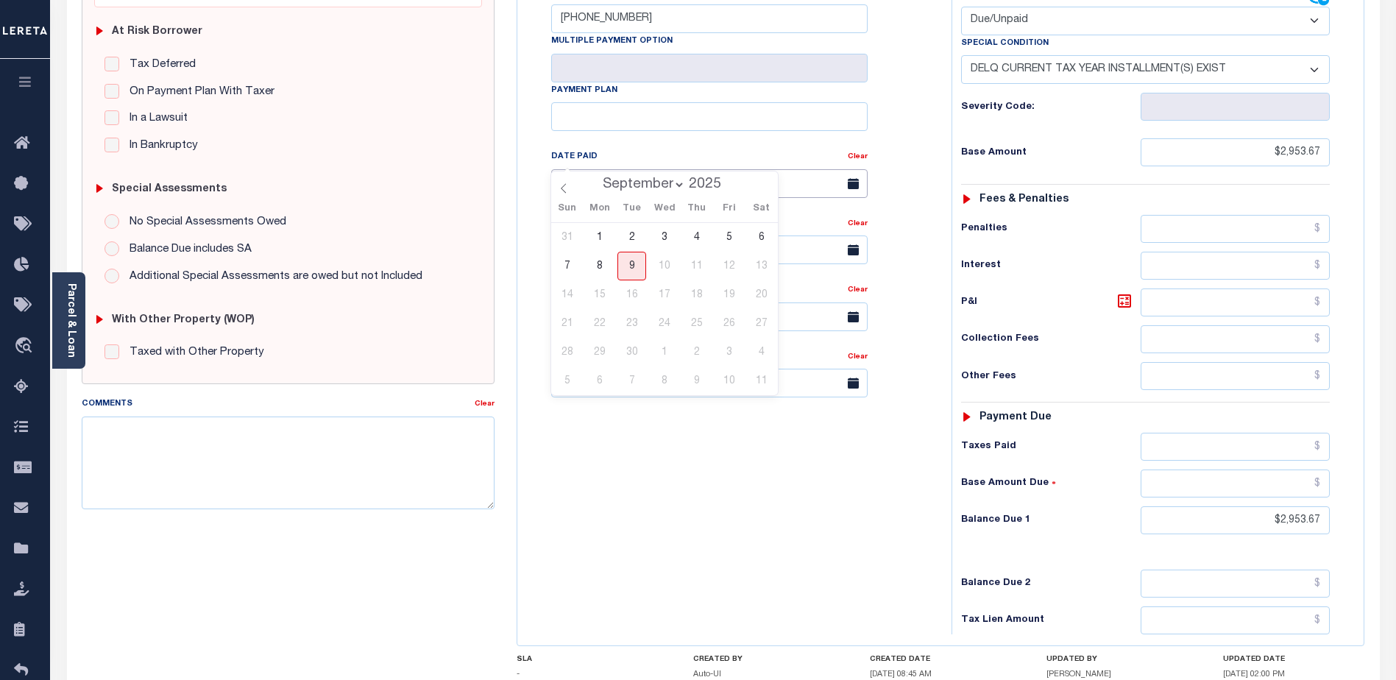
scroll to position [294, 0]
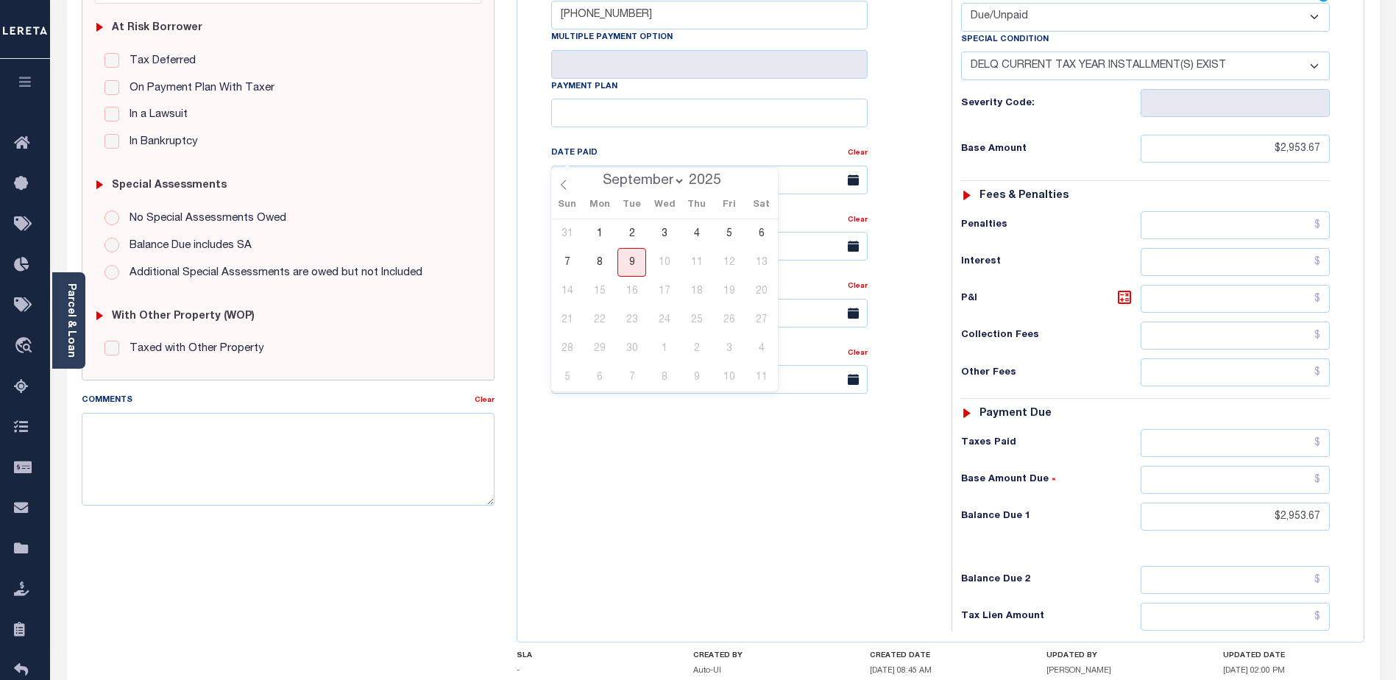
click at [798, 447] on div "Tax Bill No 2024-01-0011542 Multiple Payment Option Payment Plan Clear Clear Va…" at bounding box center [730, 306] width 419 height 650
click at [853, 308] on icon at bounding box center [853, 313] width 11 height 11
click at [620, 299] on input "09/09/2025" at bounding box center [709, 313] width 316 height 29
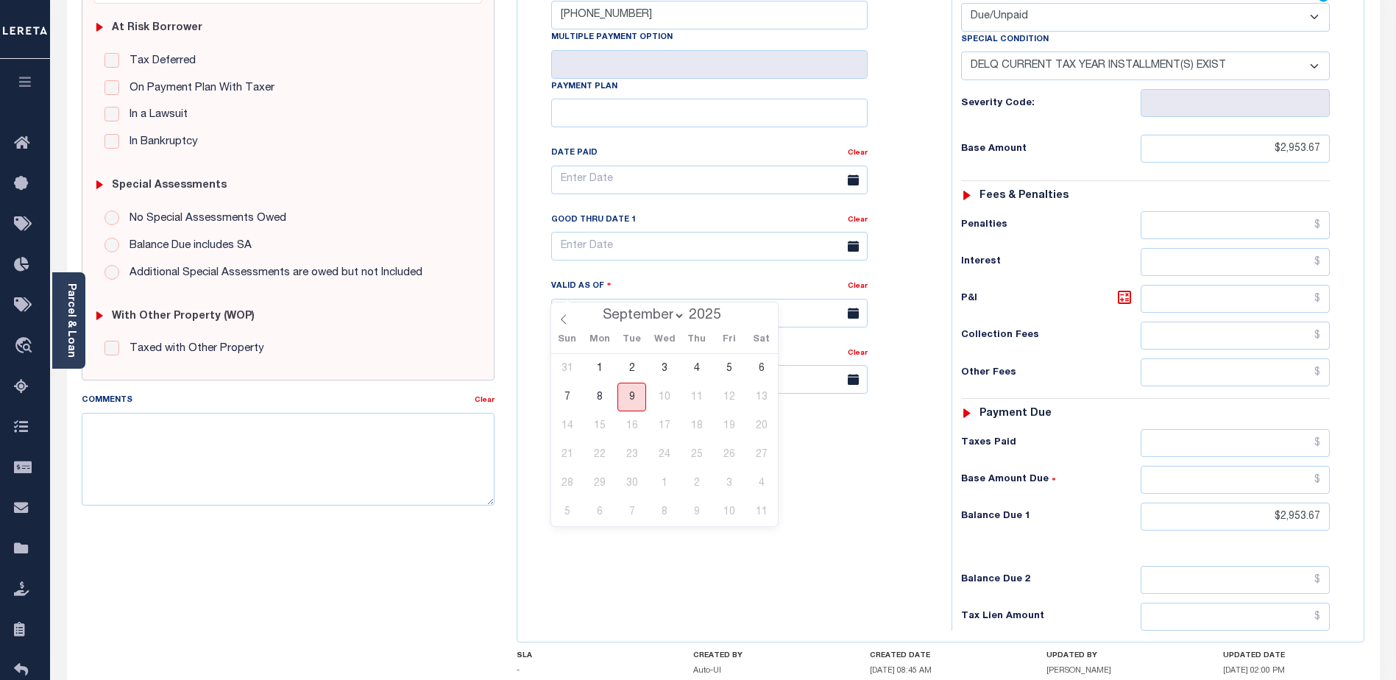
click at [632, 396] on span "9" at bounding box center [631, 397] width 29 height 29
click at [847, 365] on span at bounding box center [853, 379] width 29 height 29
click at [584, 365] on input "text" at bounding box center [709, 379] width 316 height 29
click at [625, 543] on span "30" at bounding box center [631, 550] width 29 height 29
type input "09/30/2025"
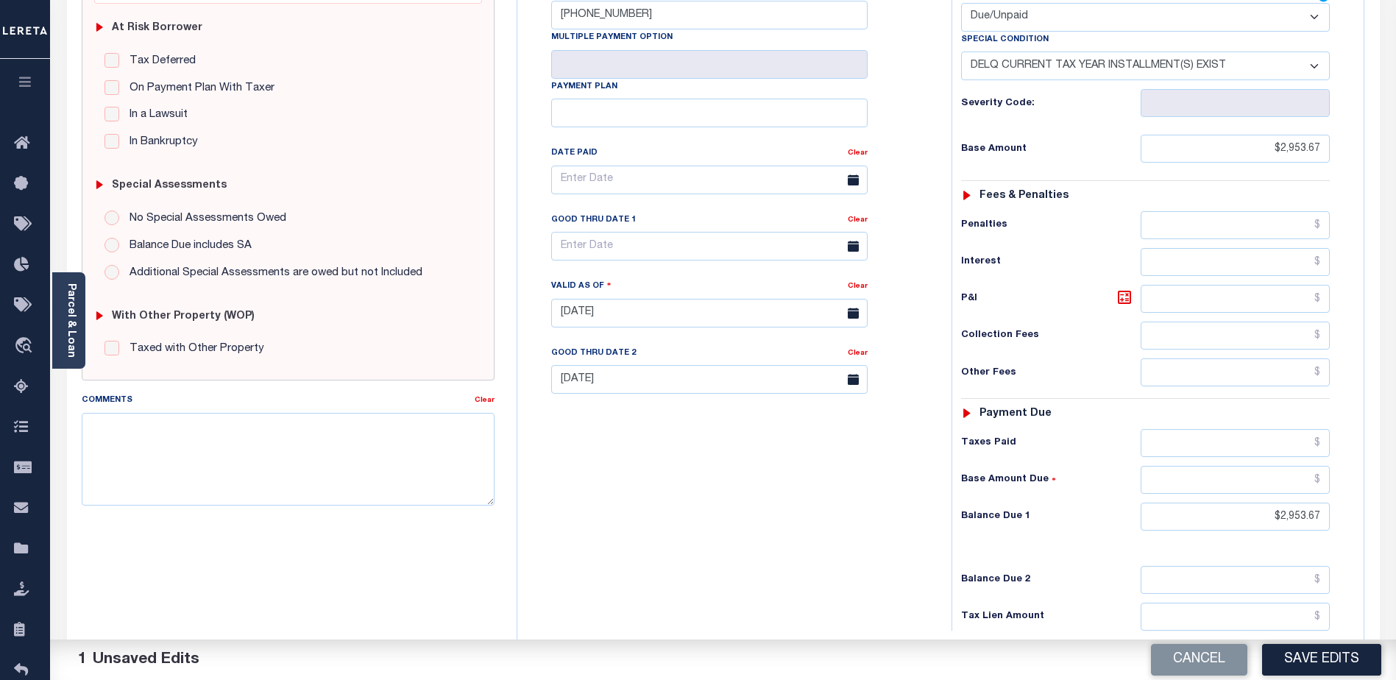
drag, startPoint x: 622, startPoint y: 478, endPoint x: 621, endPoint y: 468, distance: 10.3
click at [622, 475] on div "Tax Bill No 2024-01-0011542 Multiple Payment Option Payment Plan Clear Clear Va…" at bounding box center [730, 306] width 419 height 650
click at [241, 447] on textarea "Comments" at bounding box center [288, 459] width 413 height 93
click at [138, 418] on textarea "CAS-" at bounding box center [288, 459] width 413 height 93
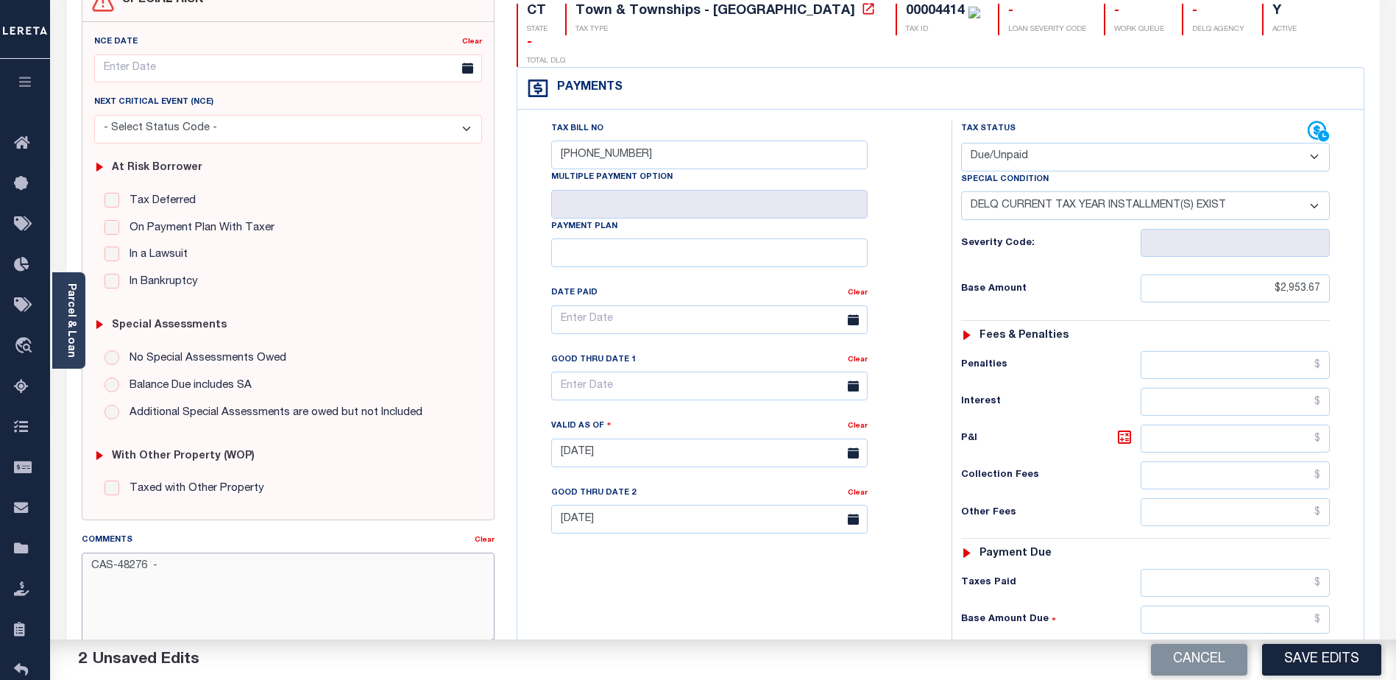
scroll to position [74, 0]
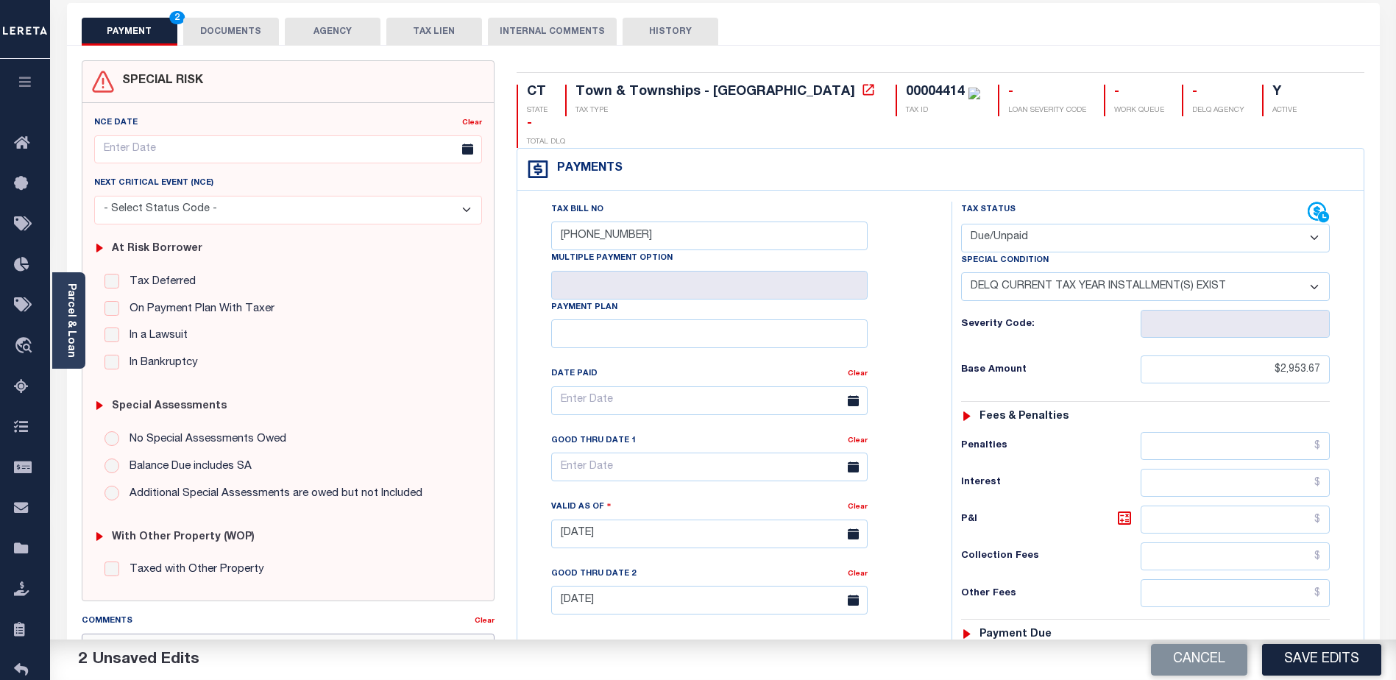
type textarea "CAS-48276 -"
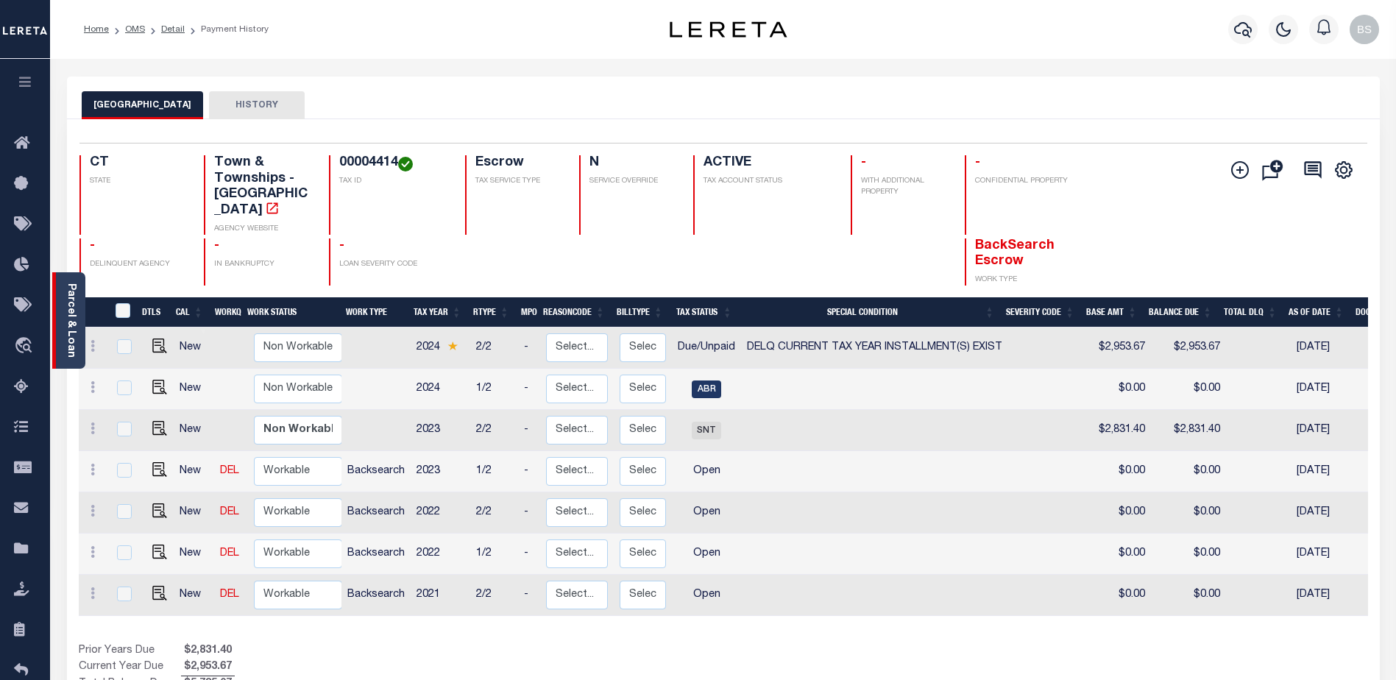
click at [68, 286] on link "Parcel & Loan" at bounding box center [70, 320] width 10 height 74
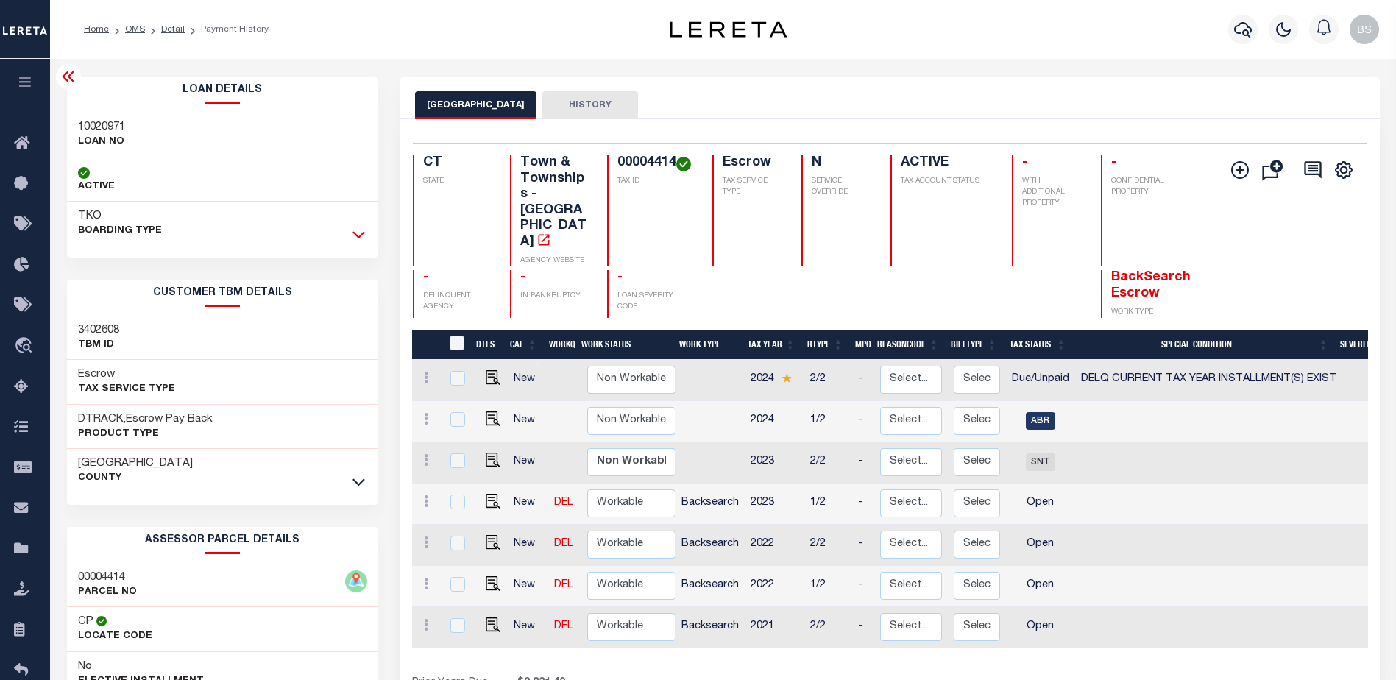
click at [357, 228] on icon at bounding box center [358, 234] width 13 height 15
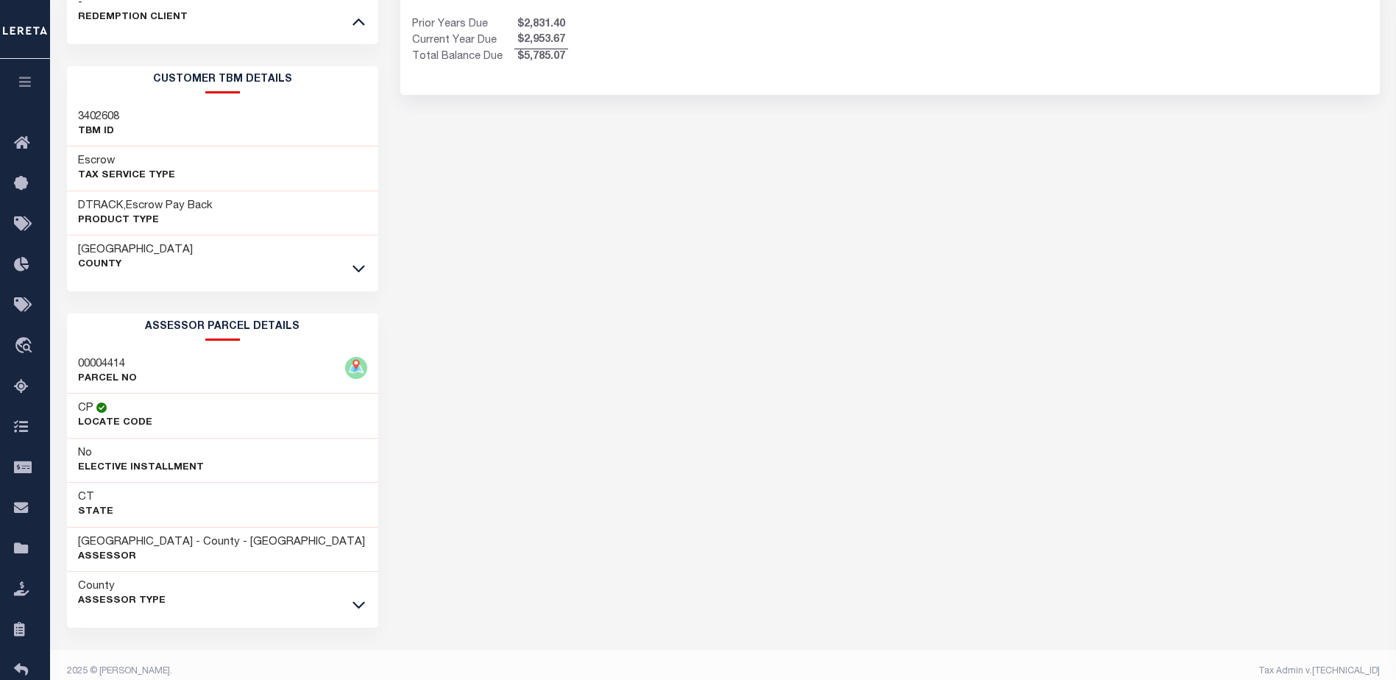
scroll to position [675, 0]
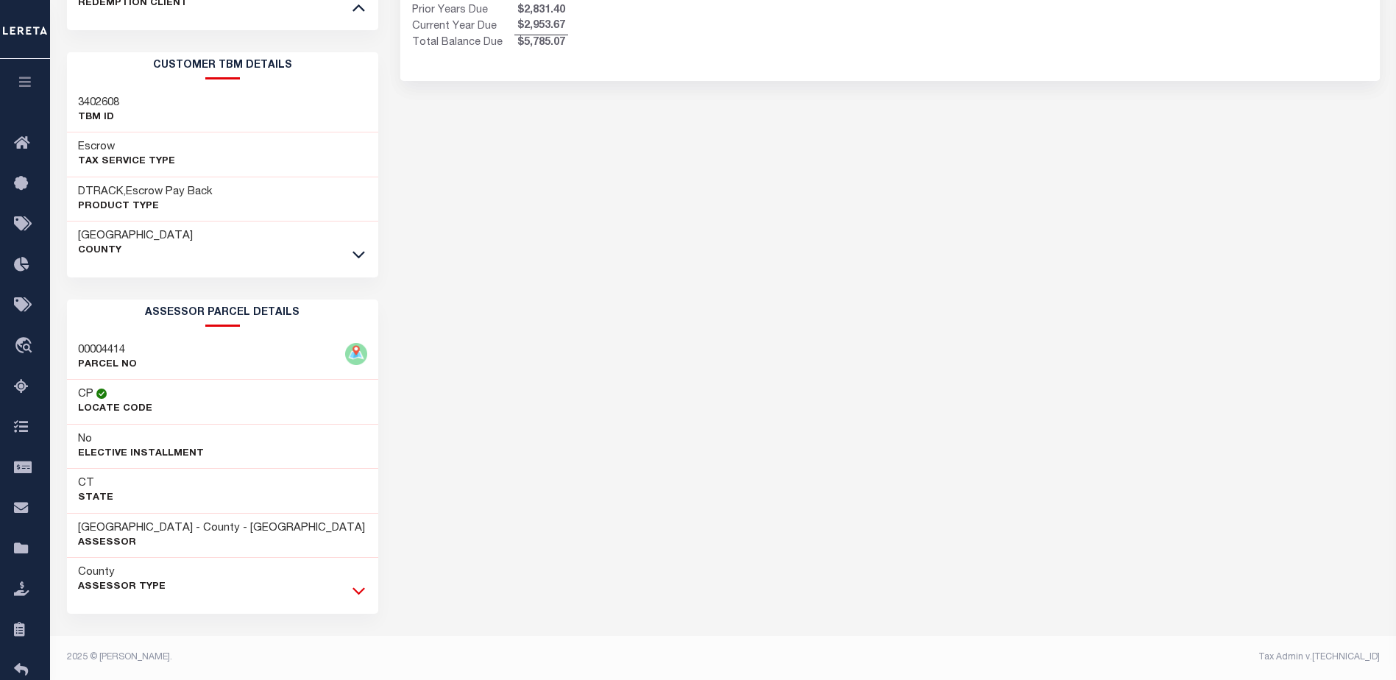
click at [363, 585] on icon at bounding box center [358, 590] width 13 height 15
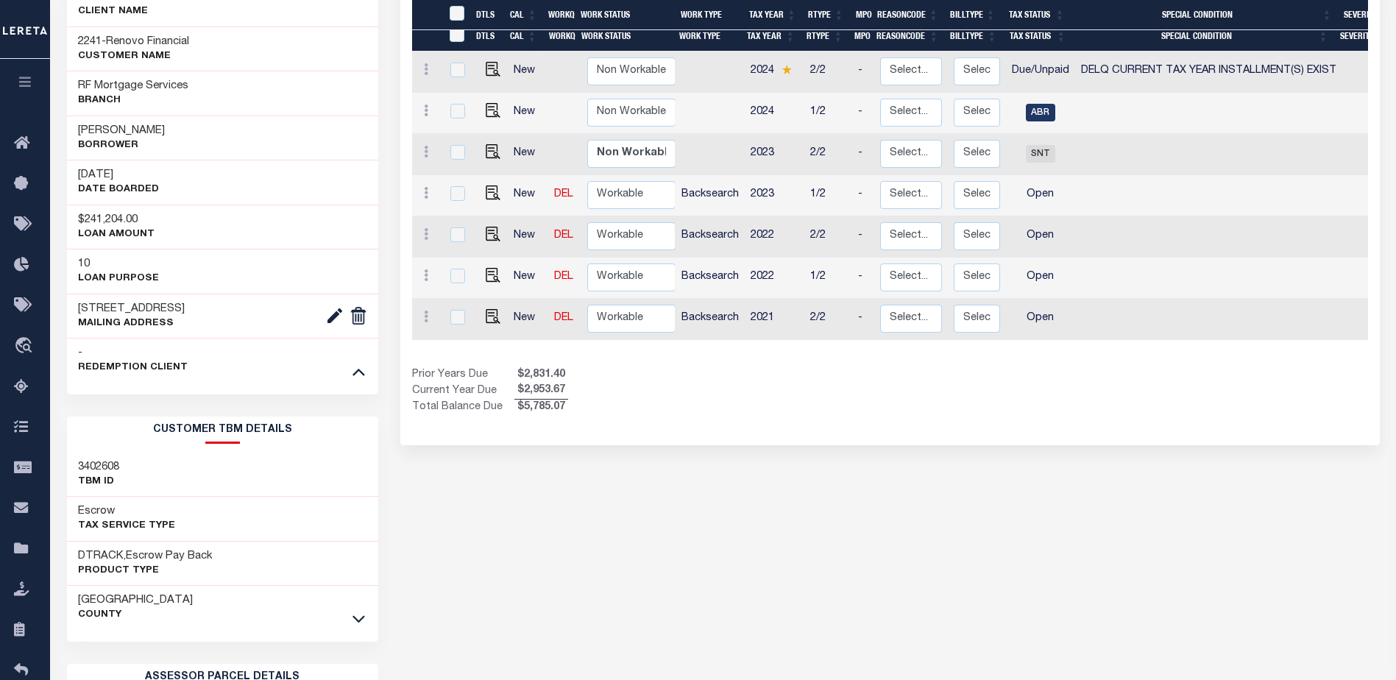
scroll to position [415, 0]
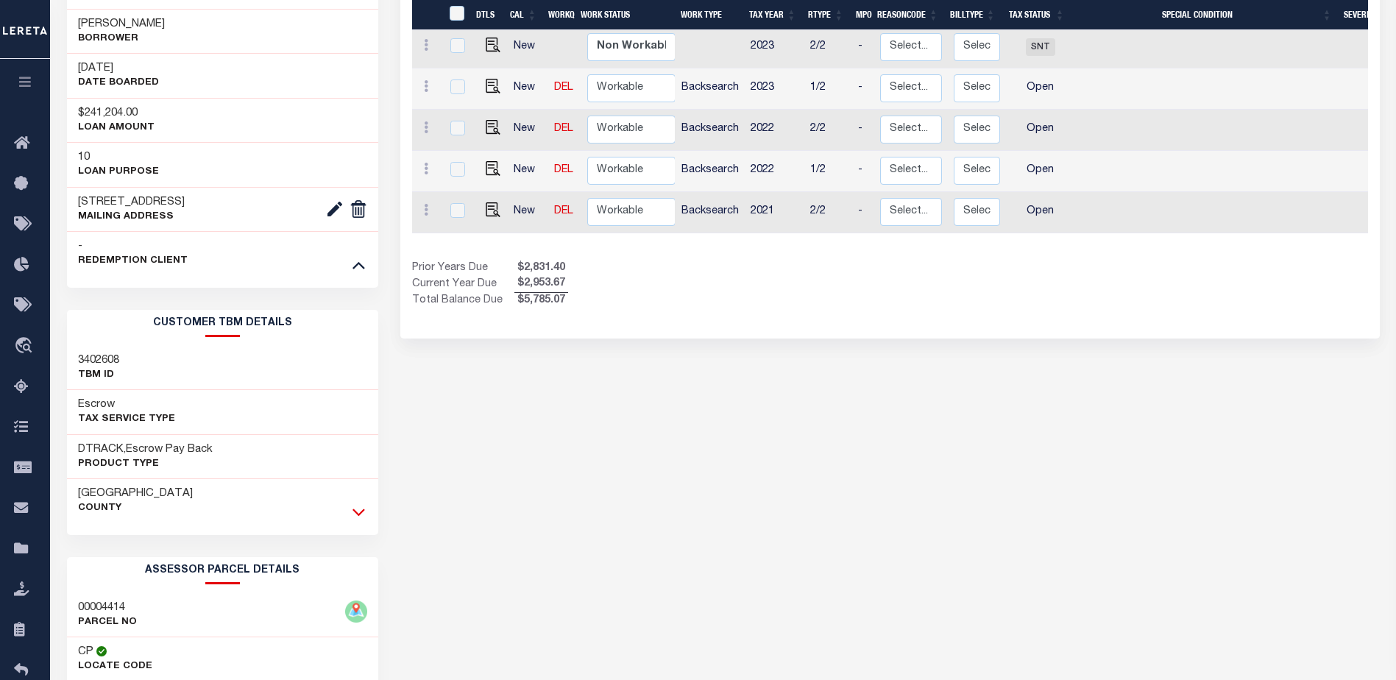
click at [356, 513] on icon at bounding box center [358, 512] width 13 height 7
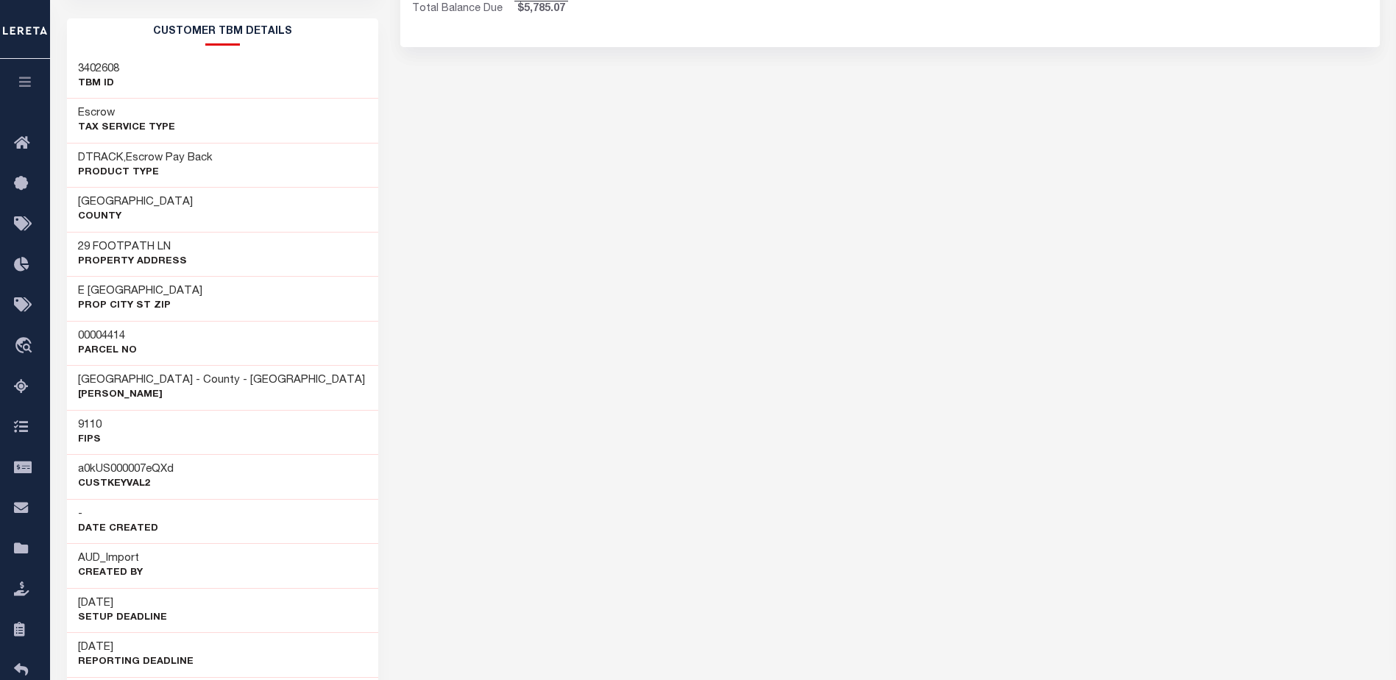
scroll to position [709, 0]
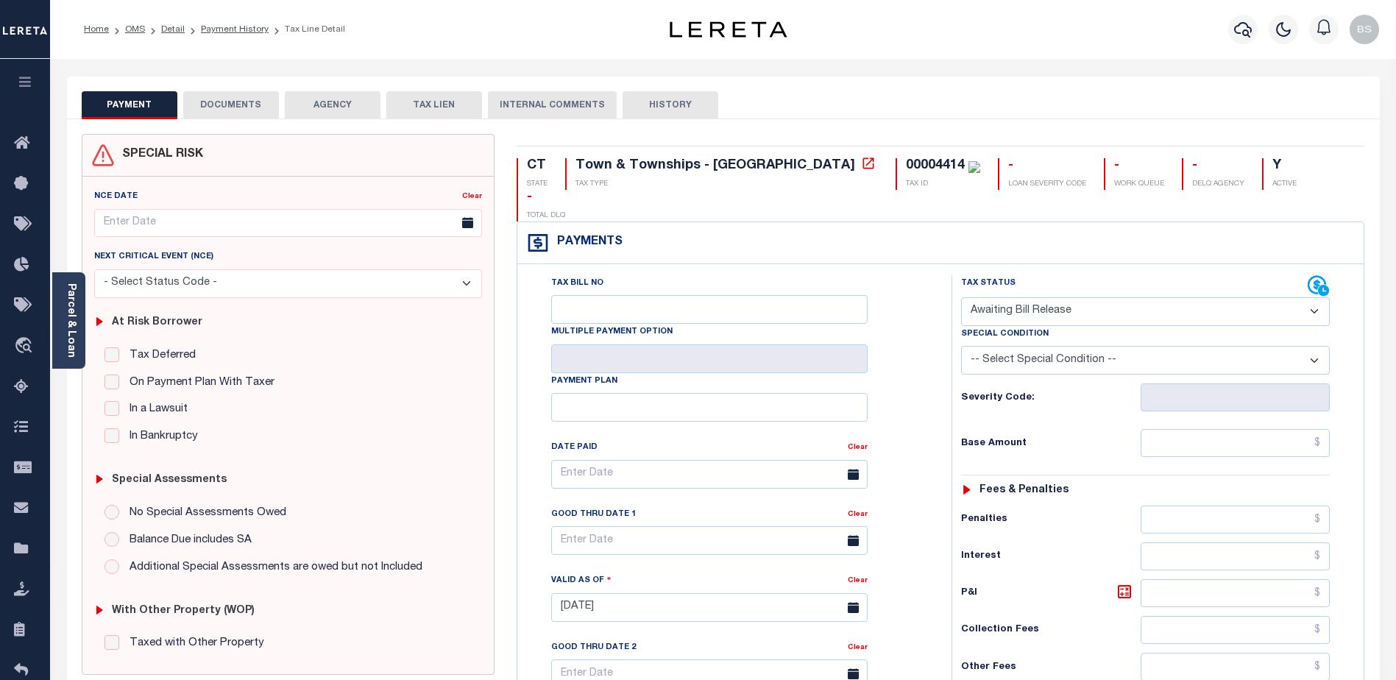
click at [1290, 297] on select "- Select Status Code - Open Due/Unpaid Paid Incomplete No Tax Due Internal Refu…" at bounding box center [1145, 311] width 369 height 29
select select "DUE"
click at [961, 297] on select "- Select Status Code - Open Due/Unpaid Paid Incomplete No Tax Due Internal Refu…" at bounding box center [1145, 311] width 369 height 29
type input "[DATE]"
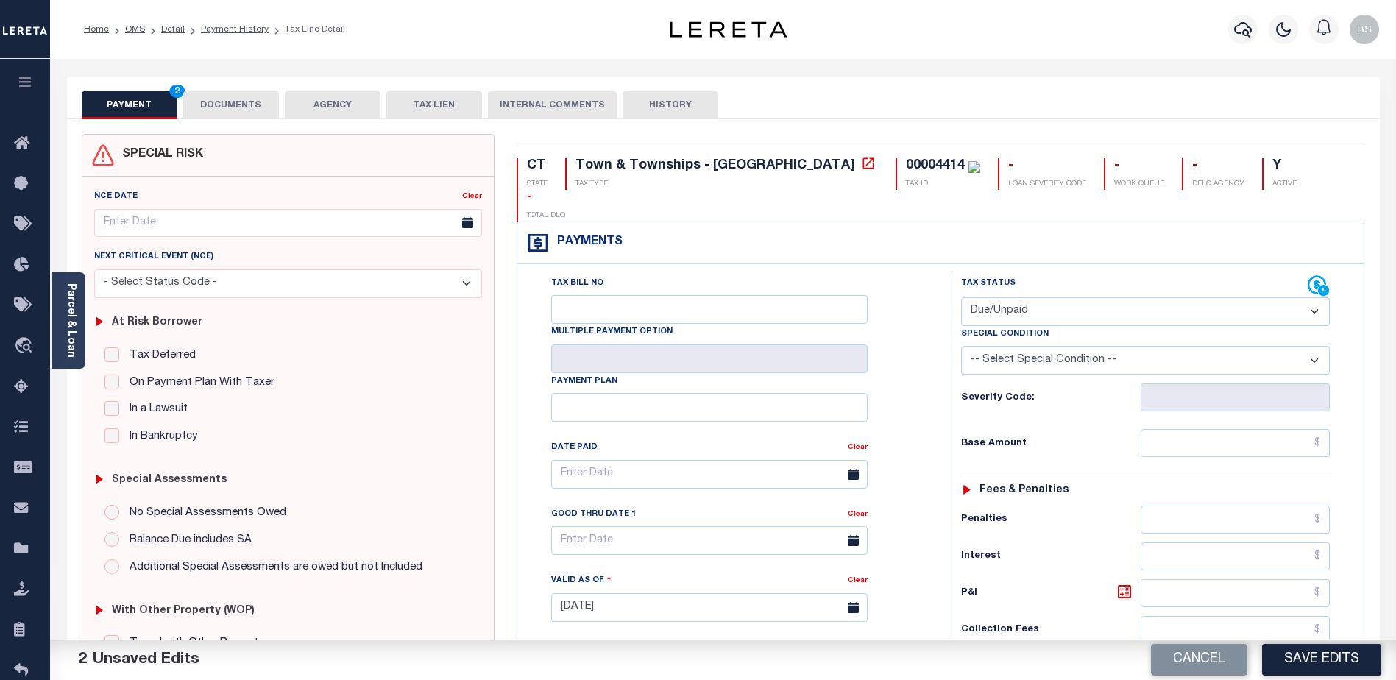
click at [1282, 346] on select "-- Select Special Condition -- 3RD PARTY TAX LIEN AGENCY TAX LIEN (A.K.A Inside…" at bounding box center [1145, 360] width 369 height 29
select select "17"
click at [961, 346] on select "-- Select Special Condition -- 3RD PARTY TAX LIEN AGENCY TAX LIEN (A.K.A Inside…" at bounding box center [1145, 360] width 369 height 29
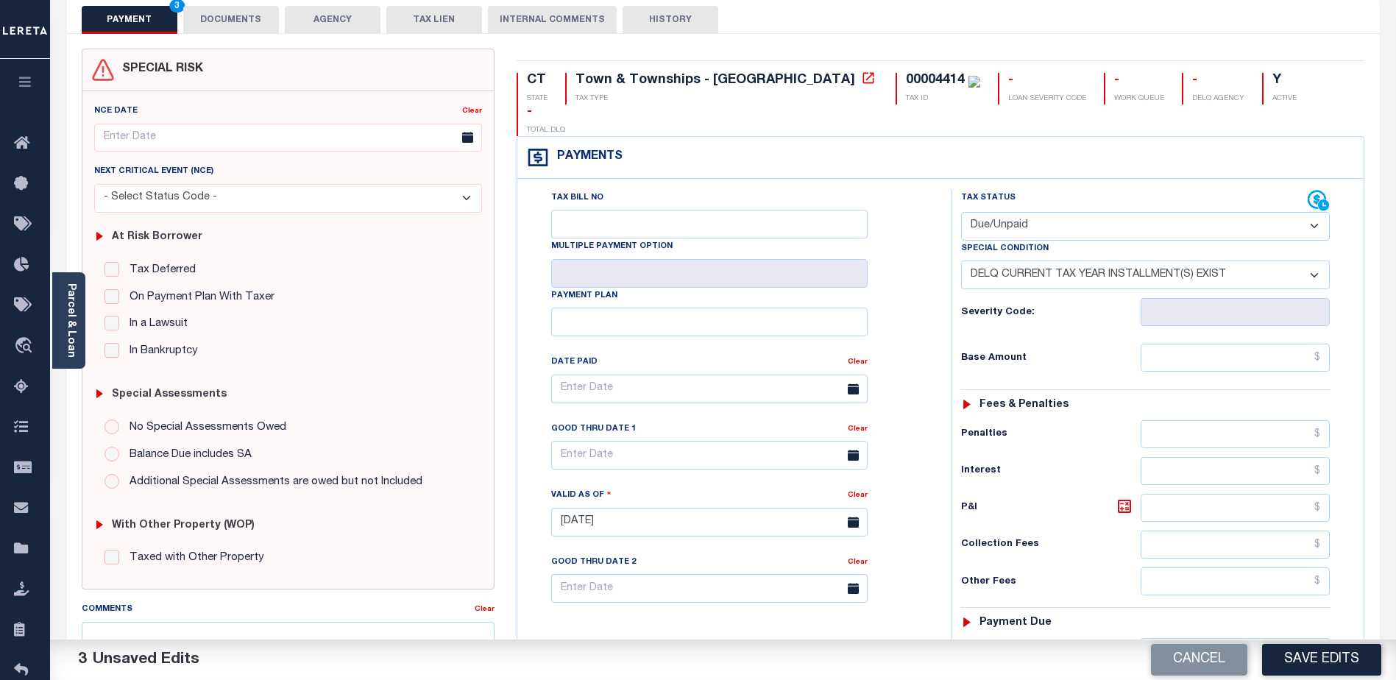
scroll to position [147, 0]
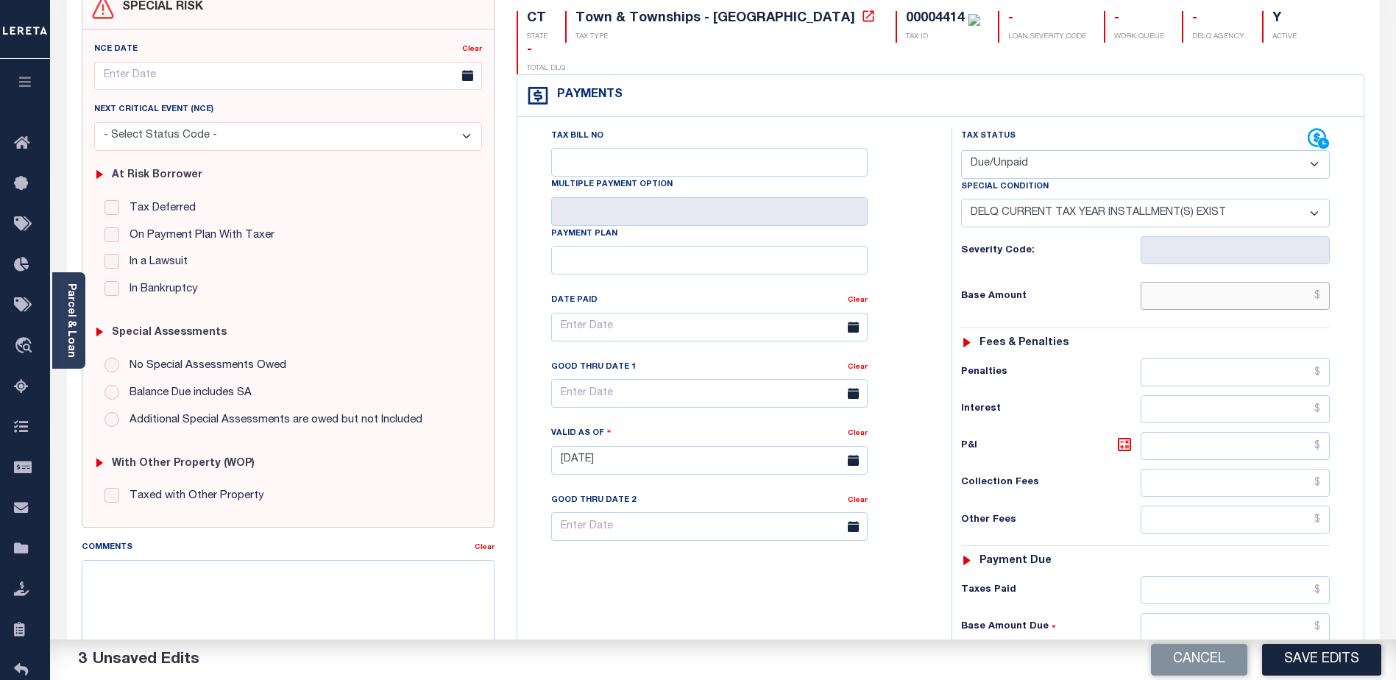
click at [1179, 282] on input "text" at bounding box center [1234, 296] width 189 height 28
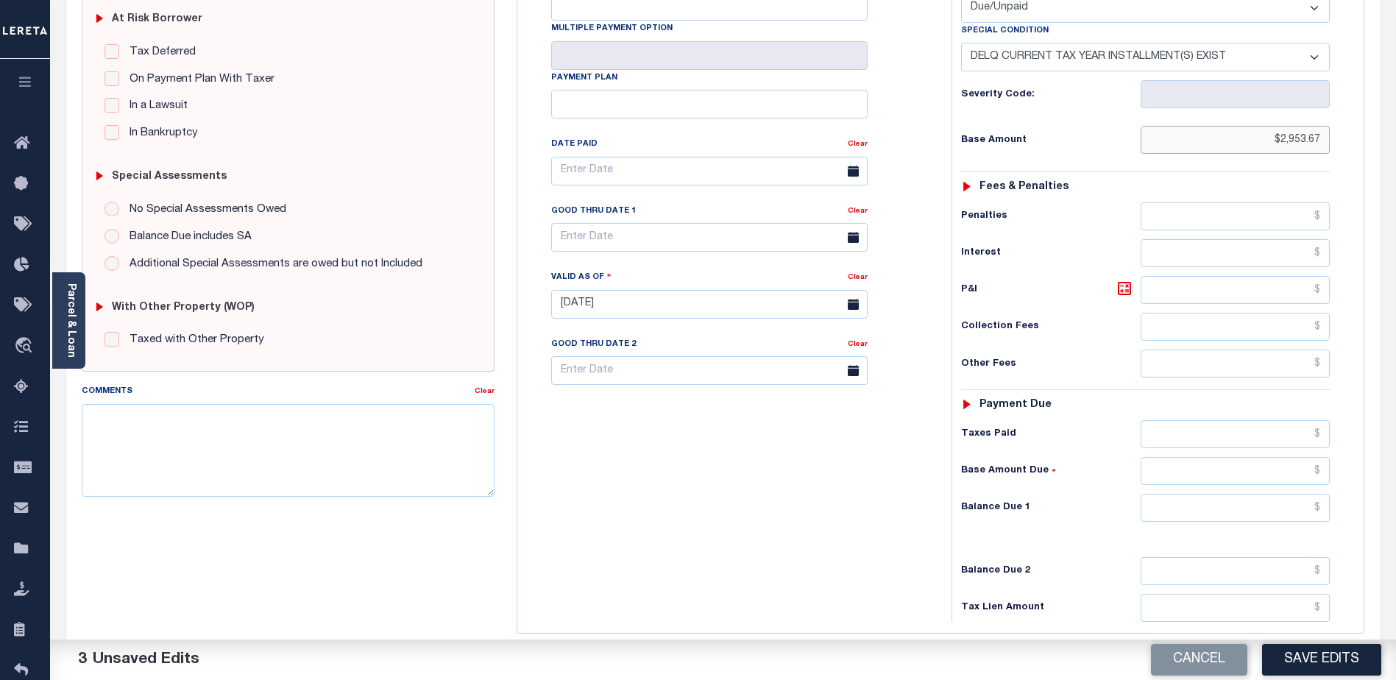
scroll to position [405, 0]
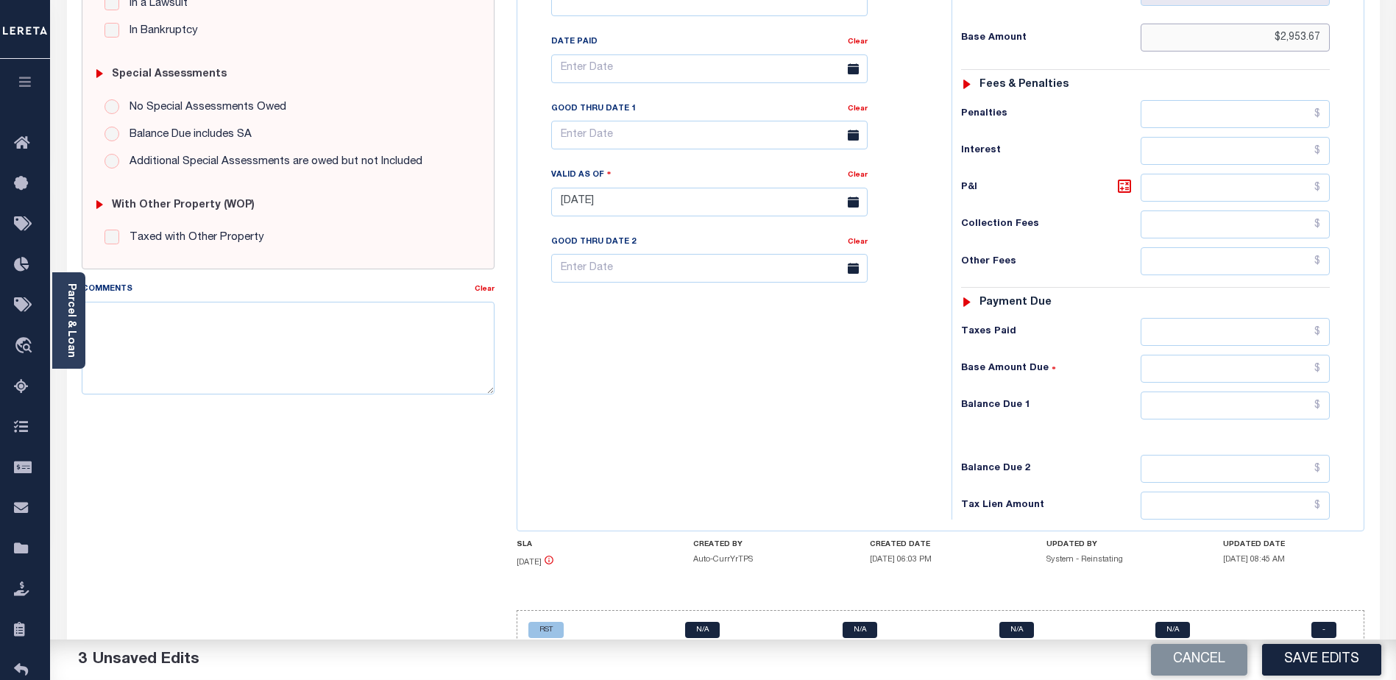
type input "$2,953.67"
click at [1174, 391] on input "text" at bounding box center [1234, 405] width 189 height 28
type input "$2,953.67"
click at [724, 391] on div "Tax Bill No Multiple Payment Option Payment Plan Clear" at bounding box center [730, 195] width 419 height 650
click at [177, 349] on textarea "Comments" at bounding box center [288, 348] width 413 height 93
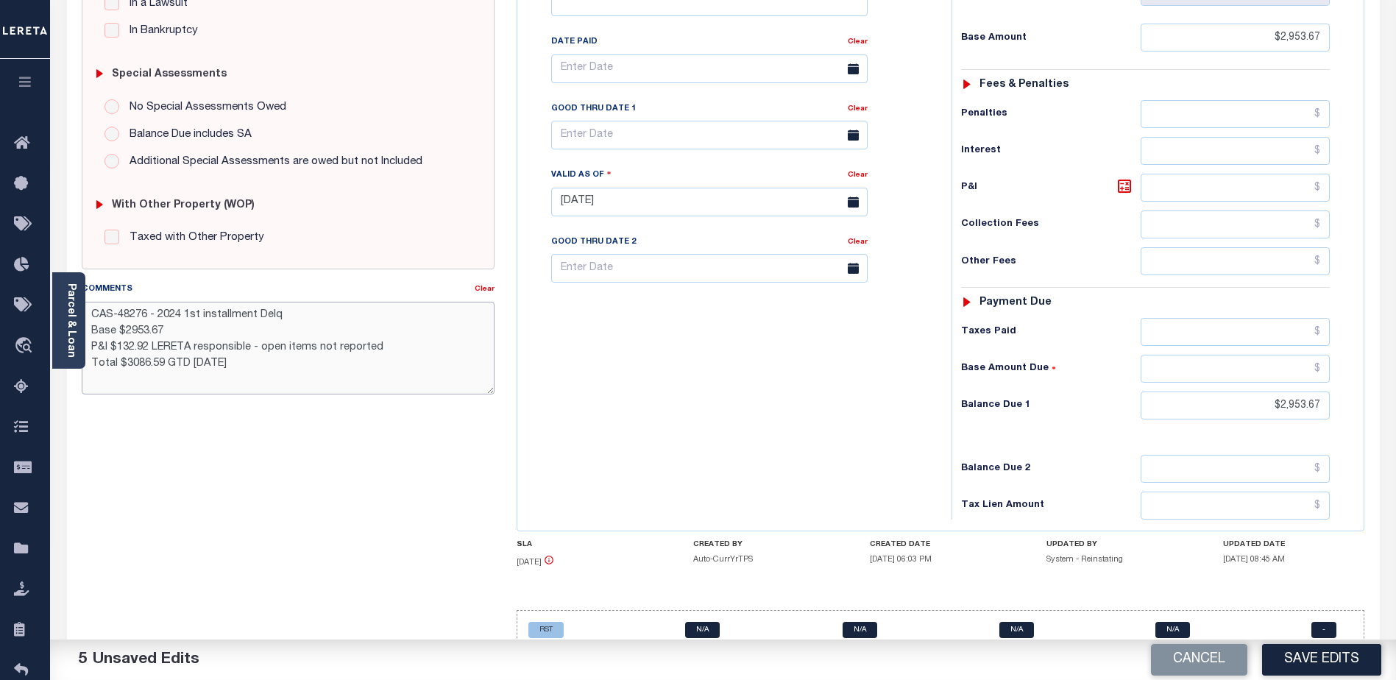
type textarea "CAS-48276 - 2024 1st installment Delq Base $2953.67 P&I $132.92 LERETA responsi…"
click at [600, 254] on input "text" at bounding box center [709, 268] width 316 height 29
click at [636, 440] on span "30" at bounding box center [631, 439] width 29 height 29
type input "[DATE]"
click at [1301, 664] on button "Save Edits" at bounding box center [1321, 660] width 119 height 32
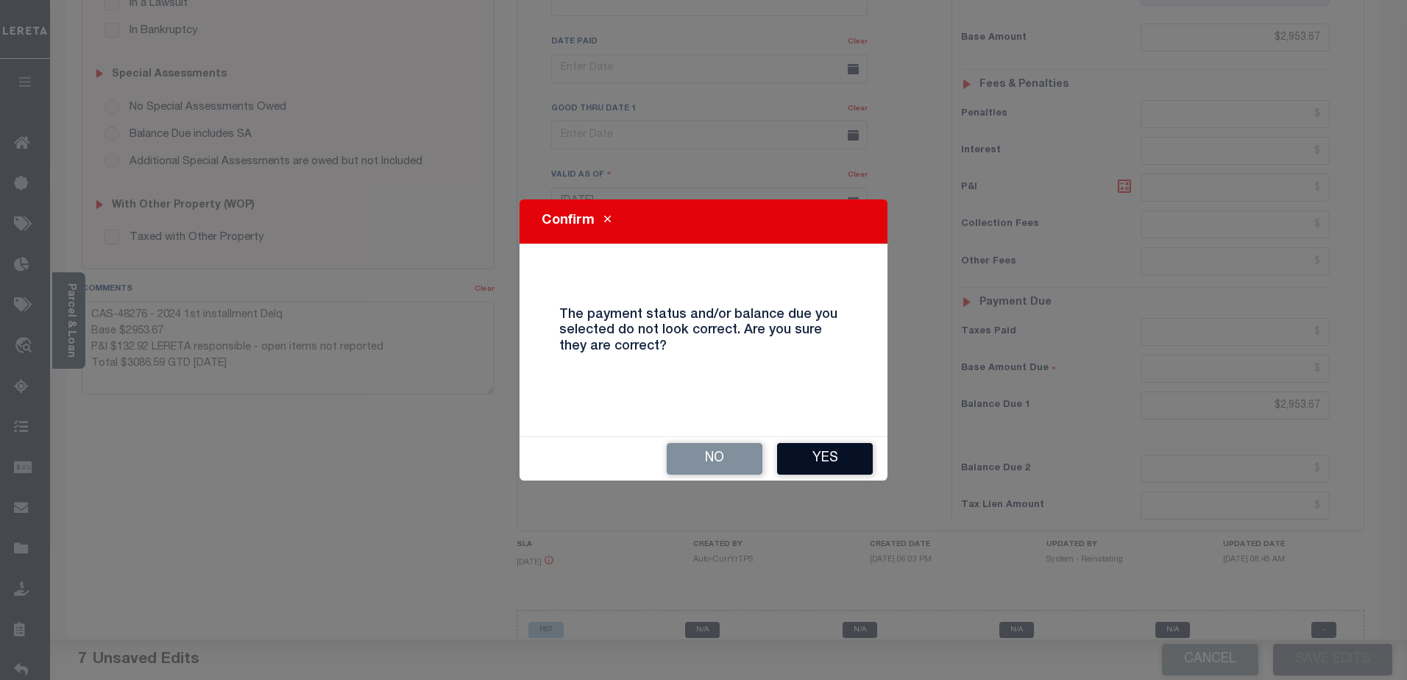
click at [831, 456] on button "Yes" at bounding box center [825, 459] width 96 height 32
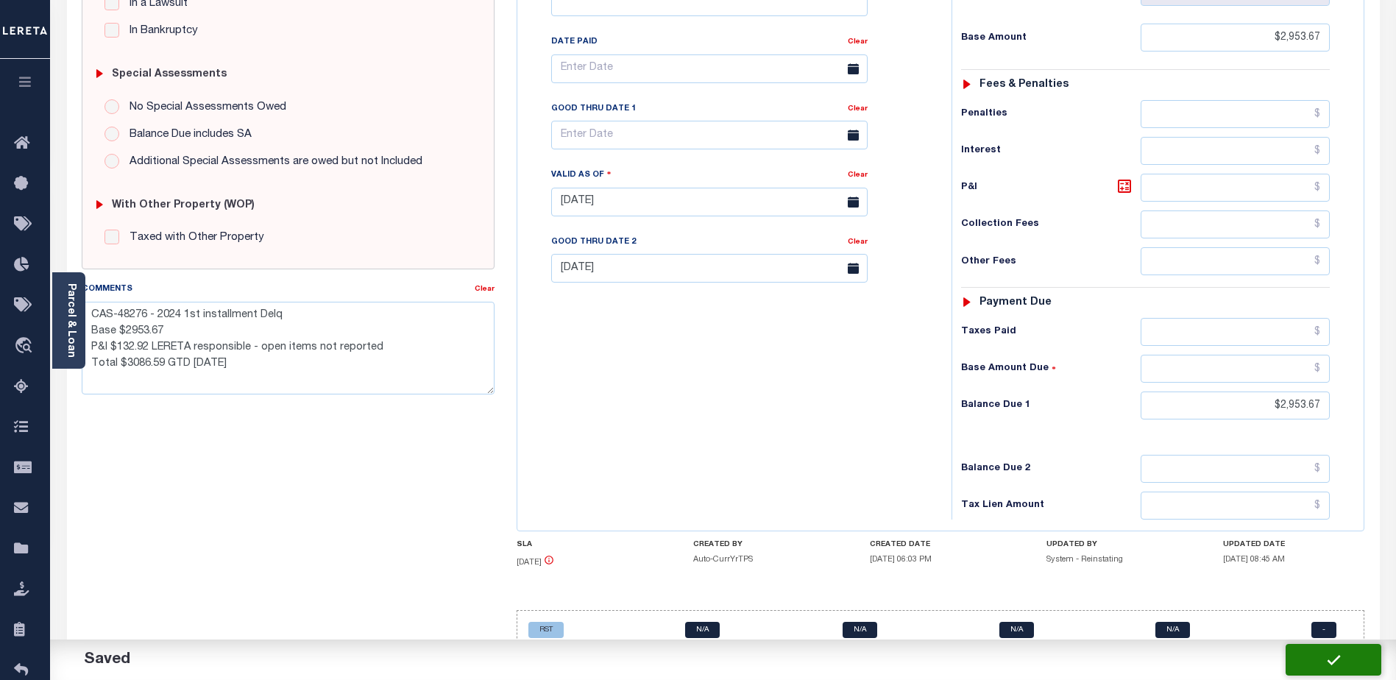
checkbox input "false"
type textarea "CAS-48276 - 2024 1st installment Delq Base $2953.67 P&I $132.92 LERETA responsi…"
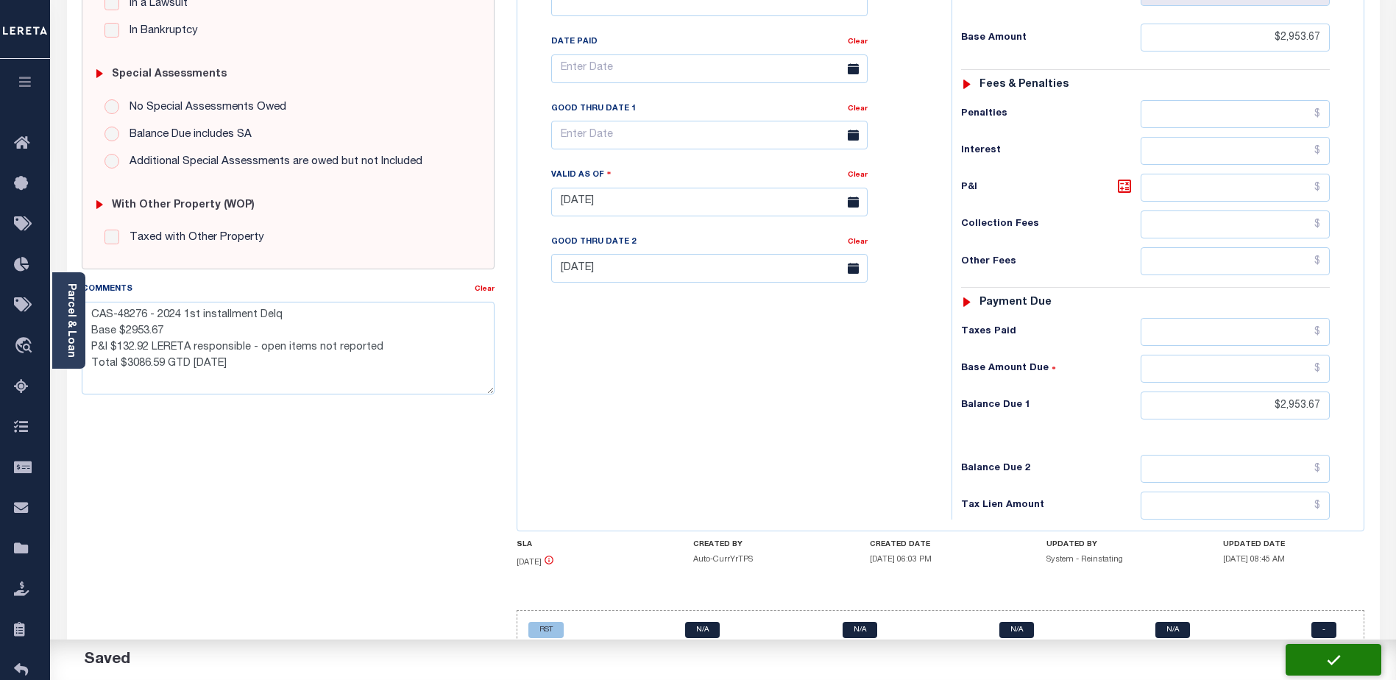
type input "$2,953.67"
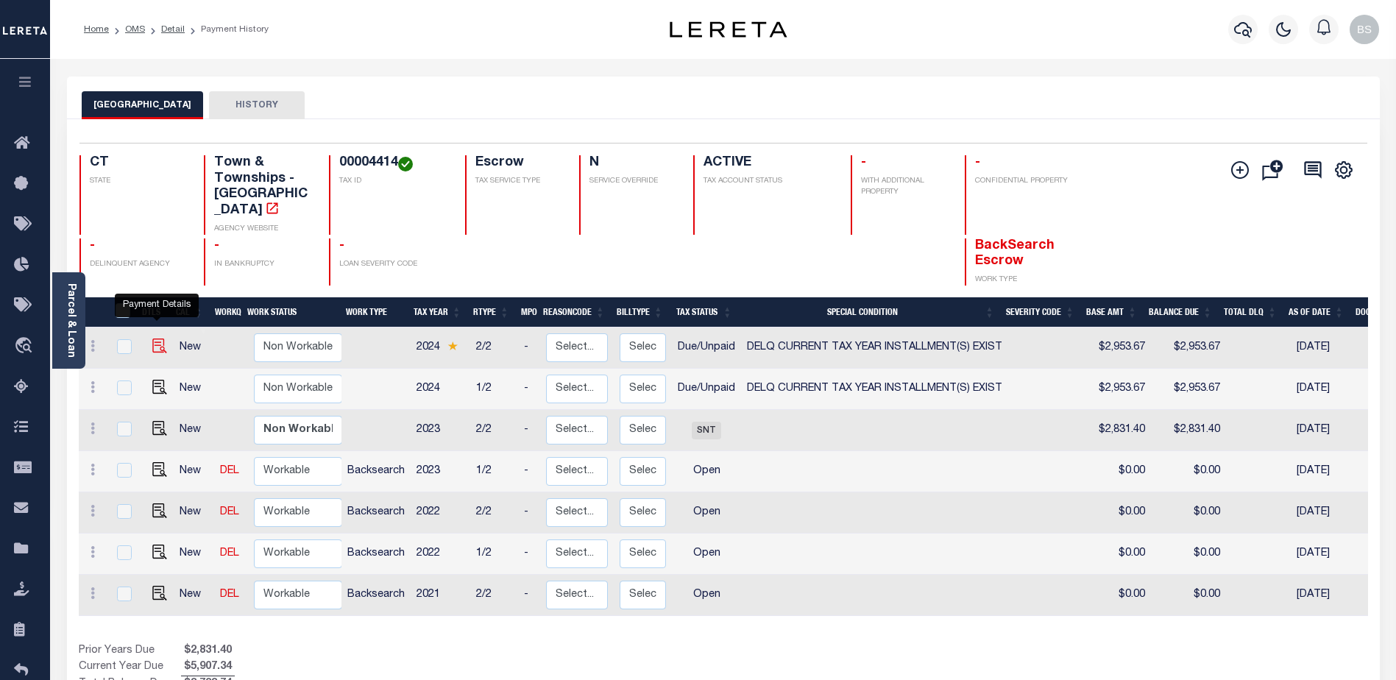
click at [158, 338] on img "" at bounding box center [159, 345] width 15 height 15
checkbox input "true"
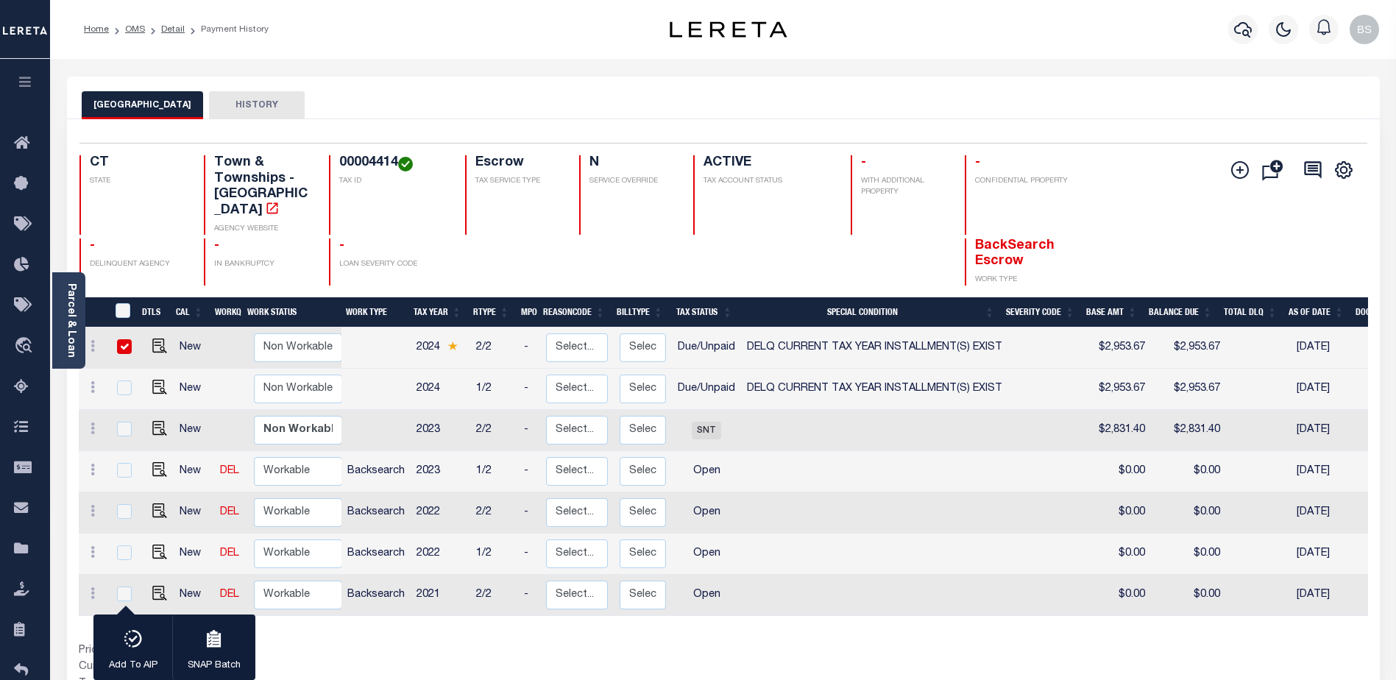
click at [124, 339] on input "checkbox" at bounding box center [124, 346] width 15 height 15
checkbox input "false"
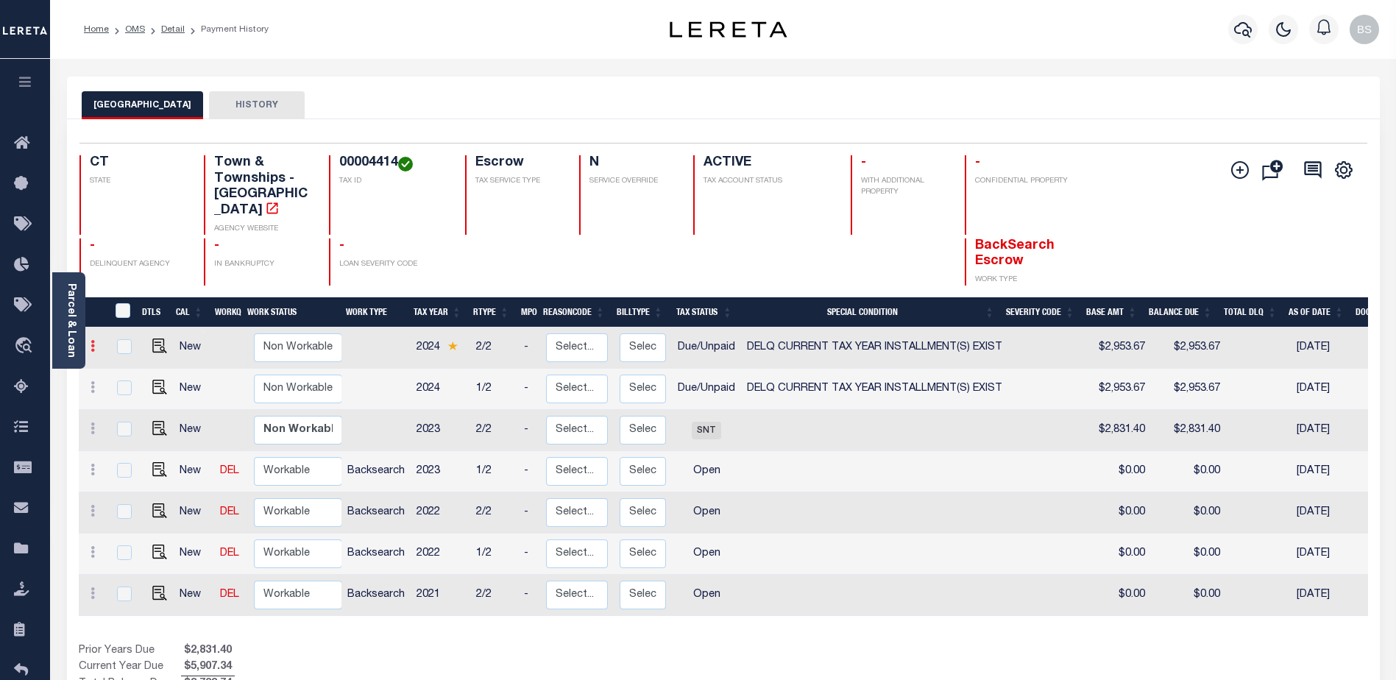
click at [89, 342] on link at bounding box center [93, 348] width 16 height 12
click at [603, 266] on div at bounding box center [627, 262] width 96 height 48
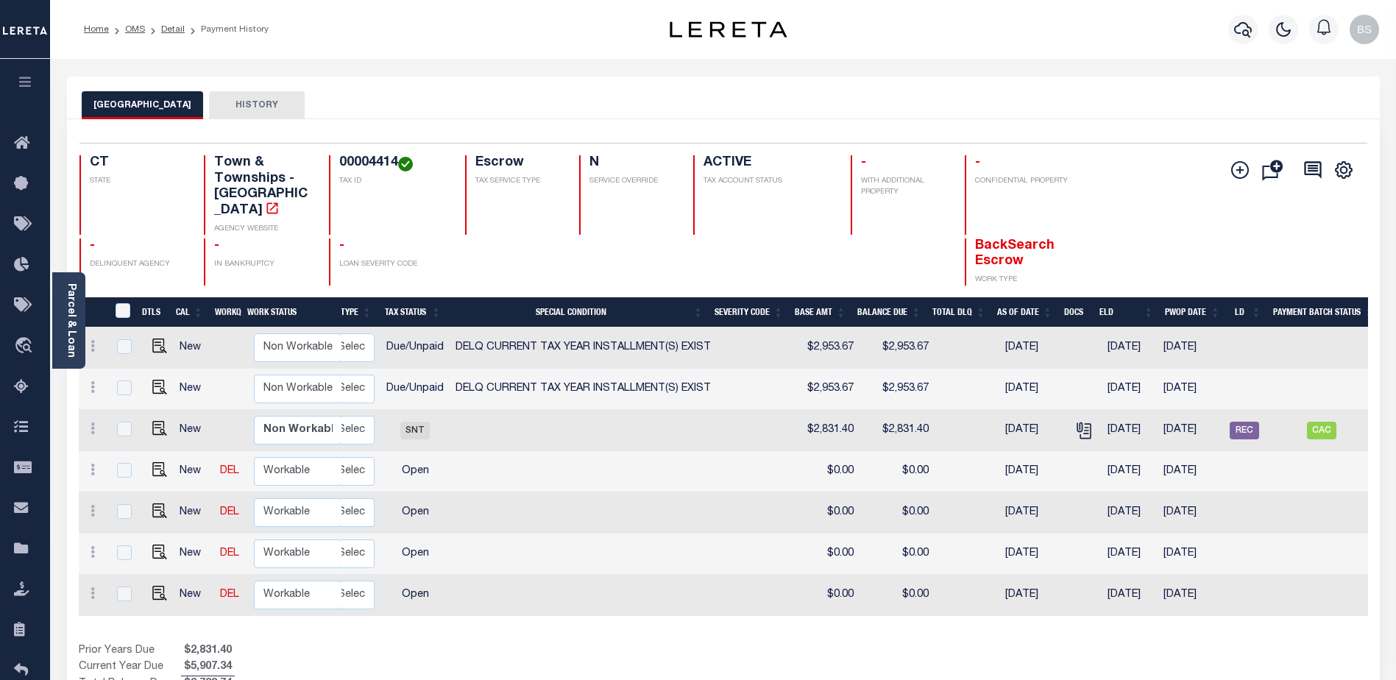
scroll to position [0, 347]
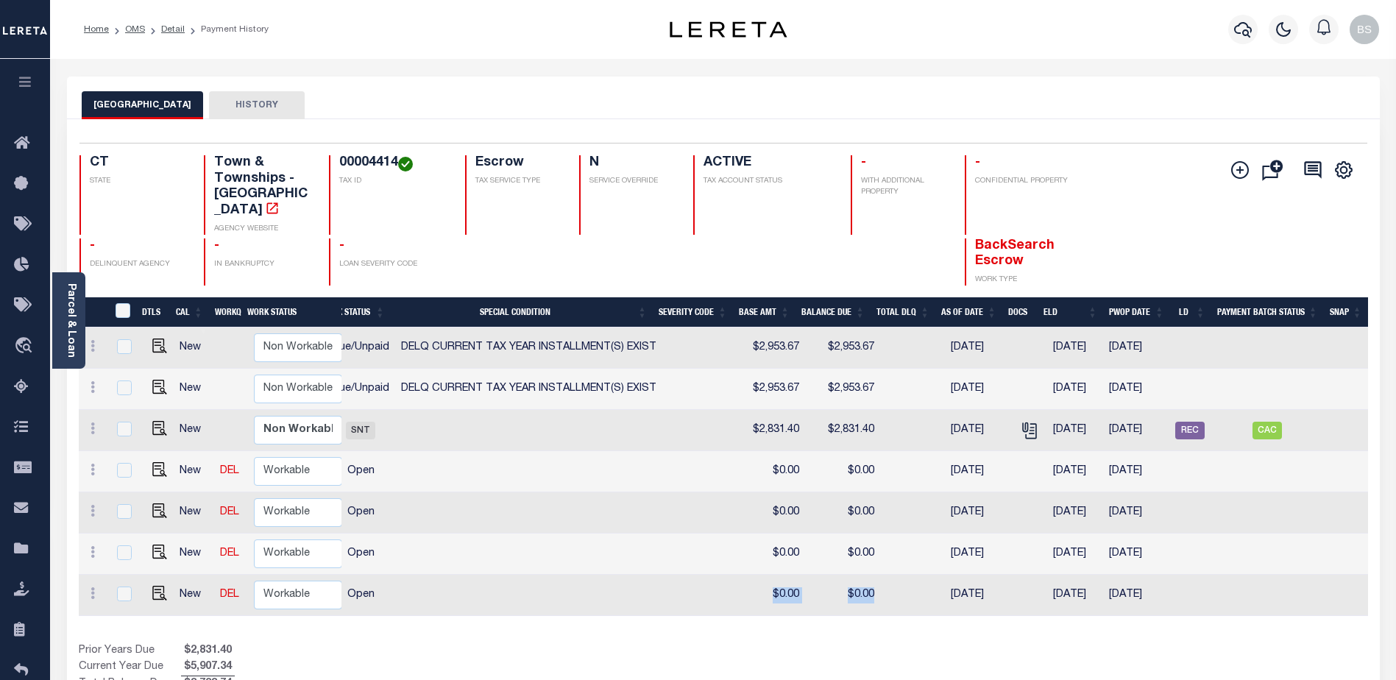
drag, startPoint x: 897, startPoint y: 599, endPoint x: 682, endPoint y: 598, distance: 214.9
click at [682, 598] on tr "New DEL Non Workable Workable Backsearch 2021 2/2 - Select... Payment Reversal …" at bounding box center [550, 595] width 1635 height 41
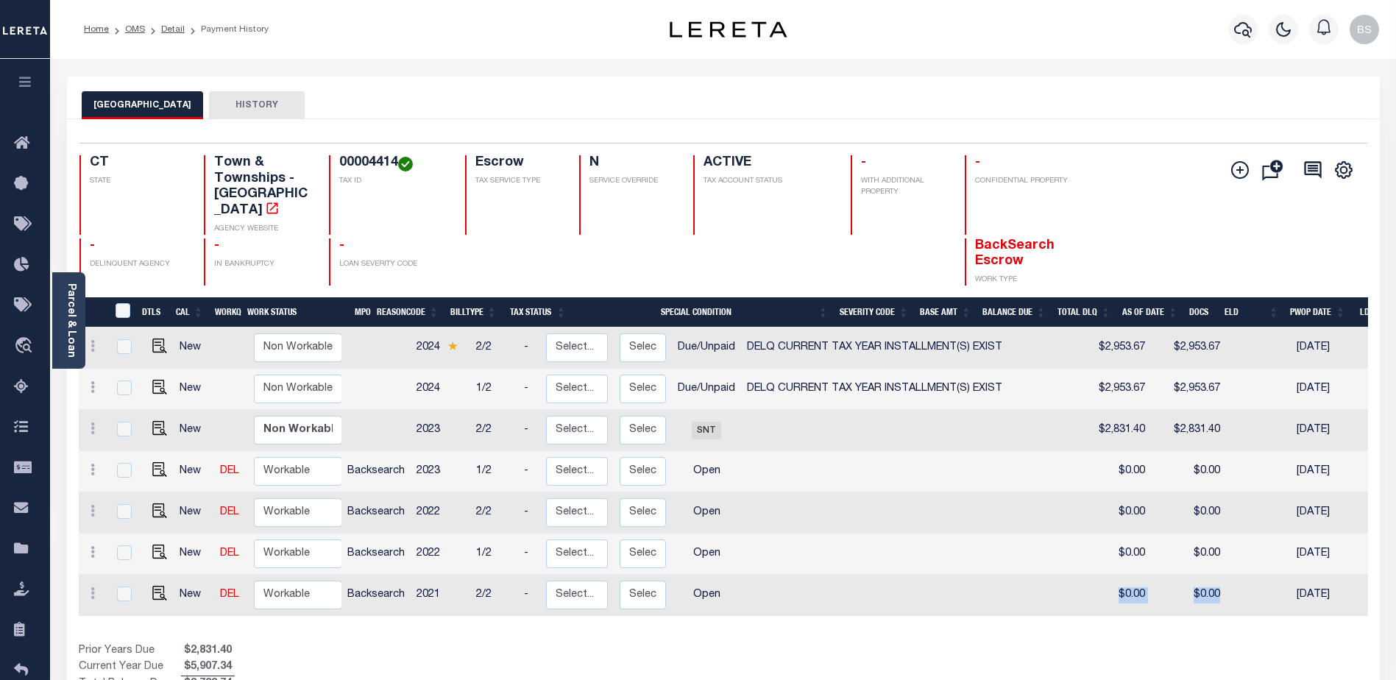
scroll to position [0, 0]
click at [91, 340] on icon at bounding box center [93, 346] width 4 height 12
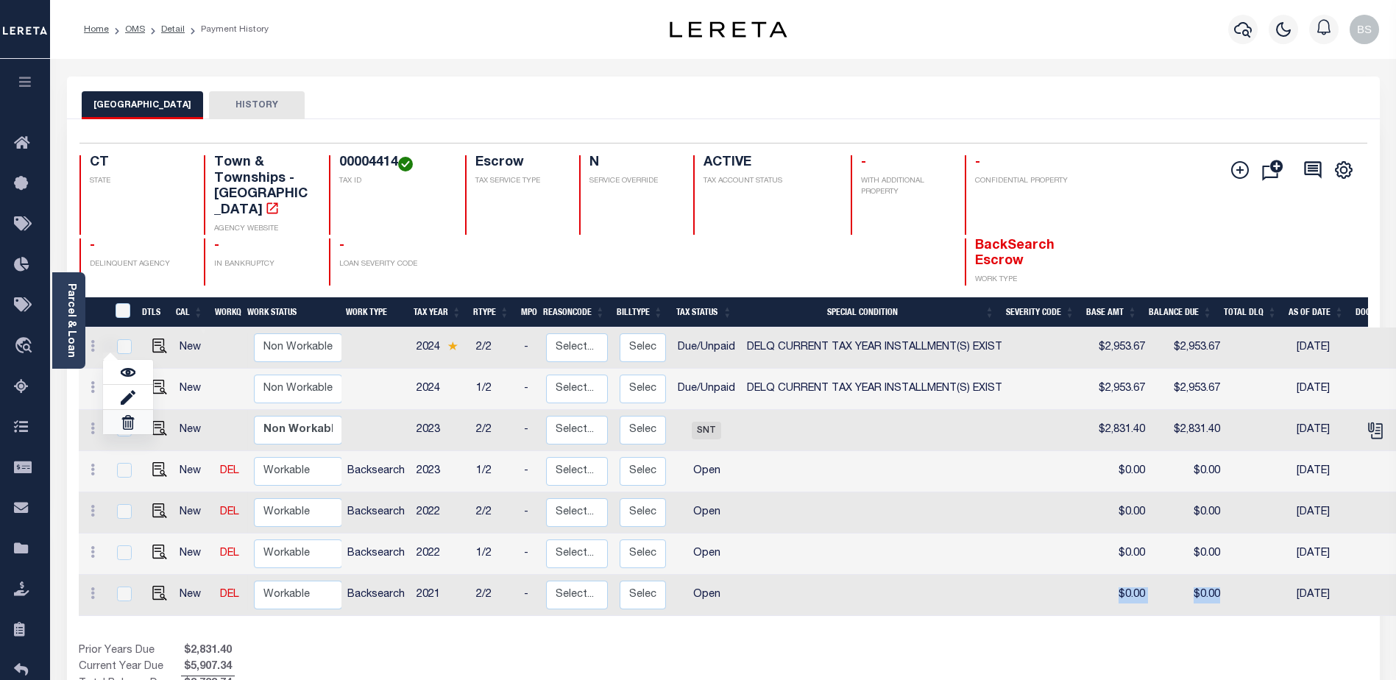
click at [128, 422] on link at bounding box center [128, 422] width 50 height 24
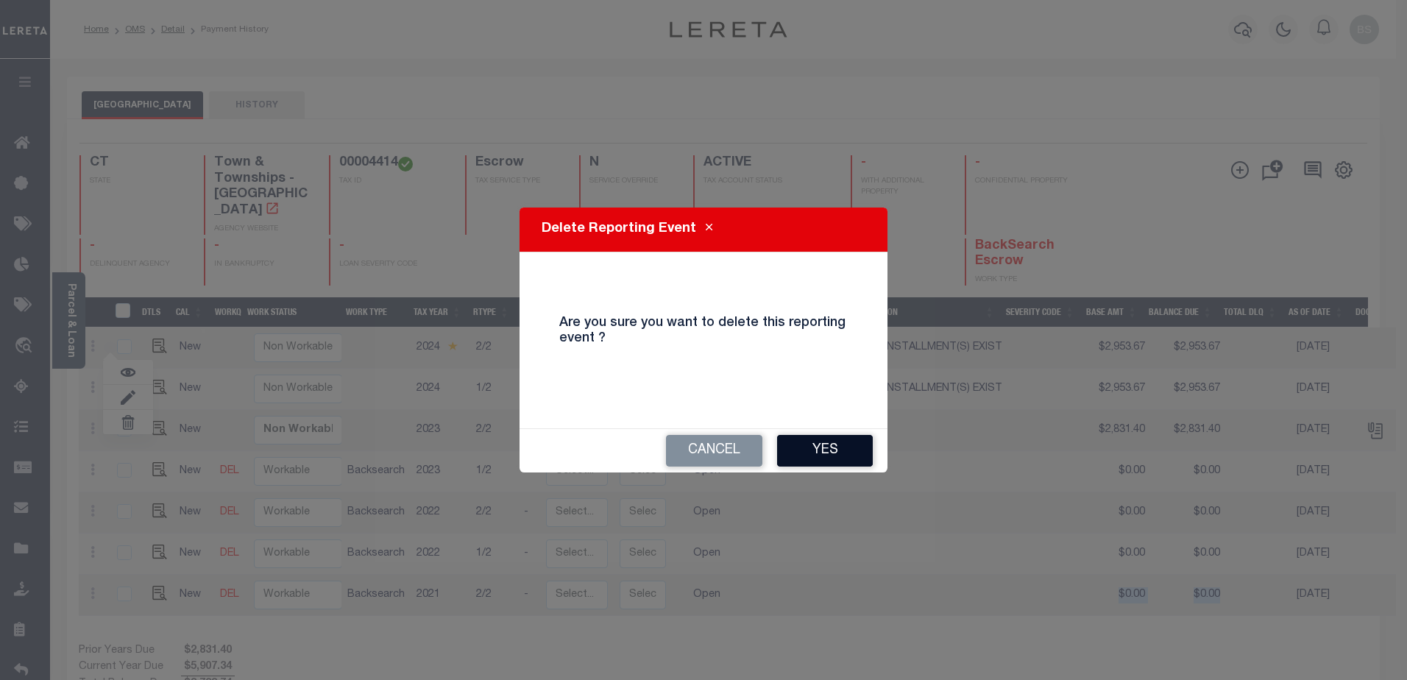
click at [832, 453] on button "Yes" at bounding box center [825, 451] width 96 height 32
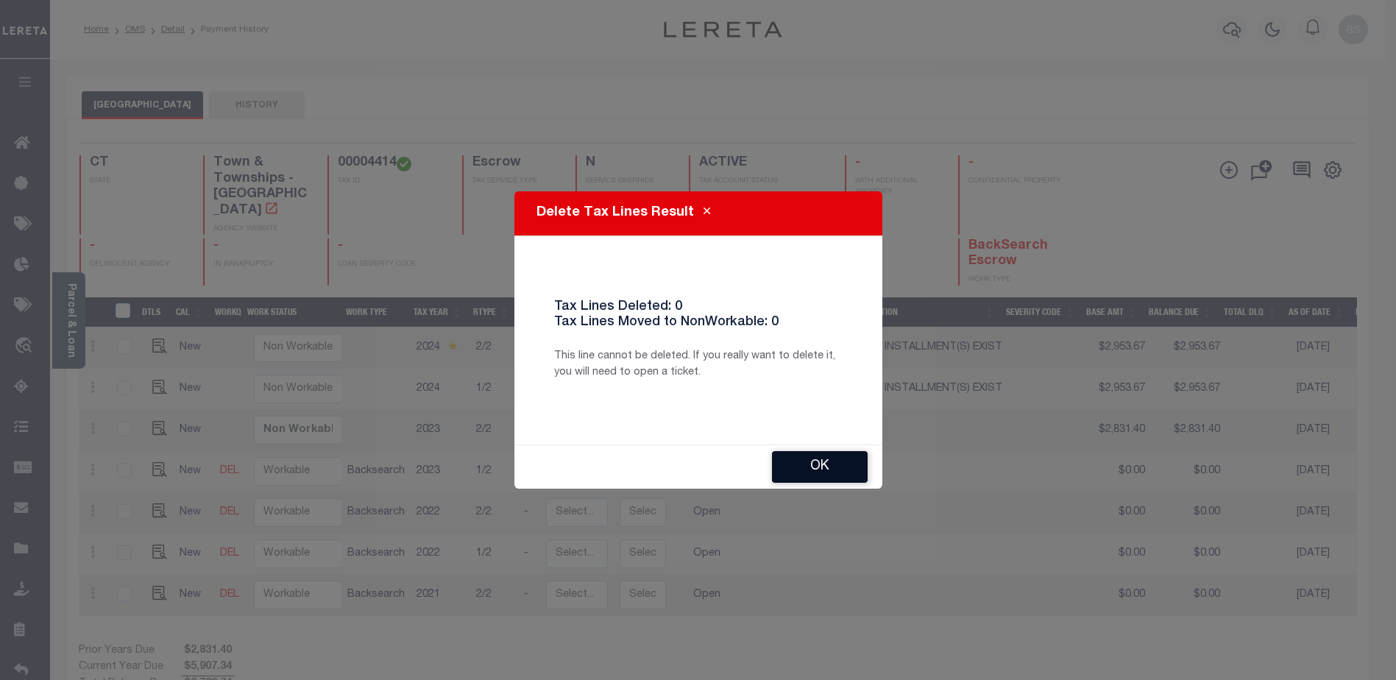
click at [798, 461] on button "Ok" at bounding box center [820, 467] width 96 height 32
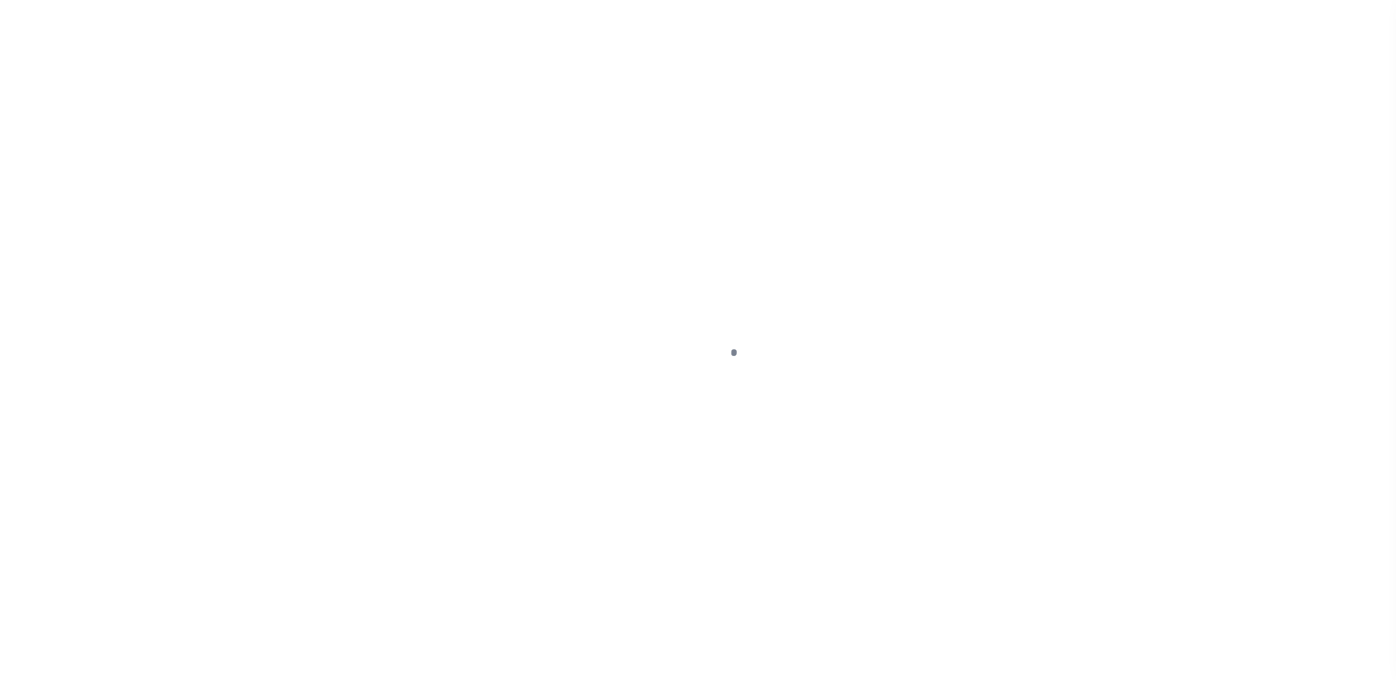
select select "DUE"
select select "17"
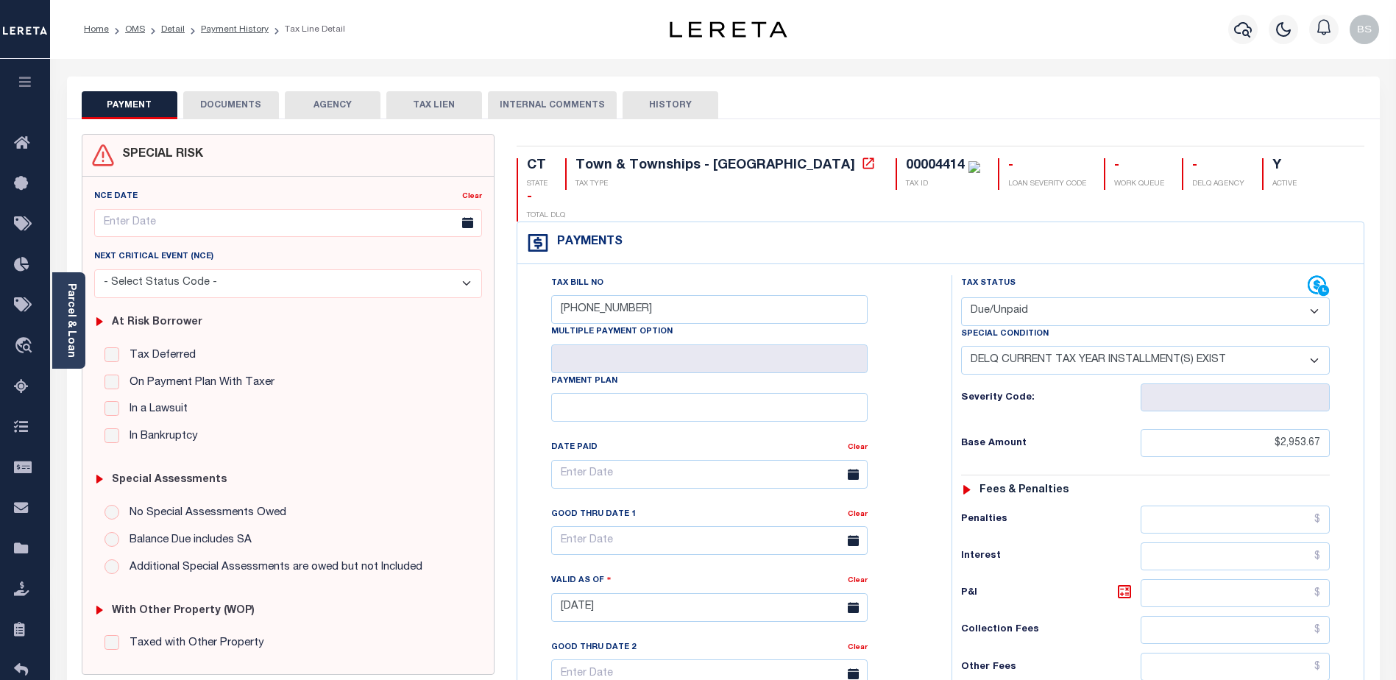
click at [1303, 297] on select "- Select Status Code - Open Due/Unpaid Paid Incomplete No Tax Due Internal Refu…" at bounding box center [1145, 311] width 369 height 29
select select
click at [961, 297] on select "- Select Status Code - Open Due/Unpaid Paid Incomplete No Tax Due Internal Refu…" at bounding box center [1145, 311] width 369 height 29
select select "0"
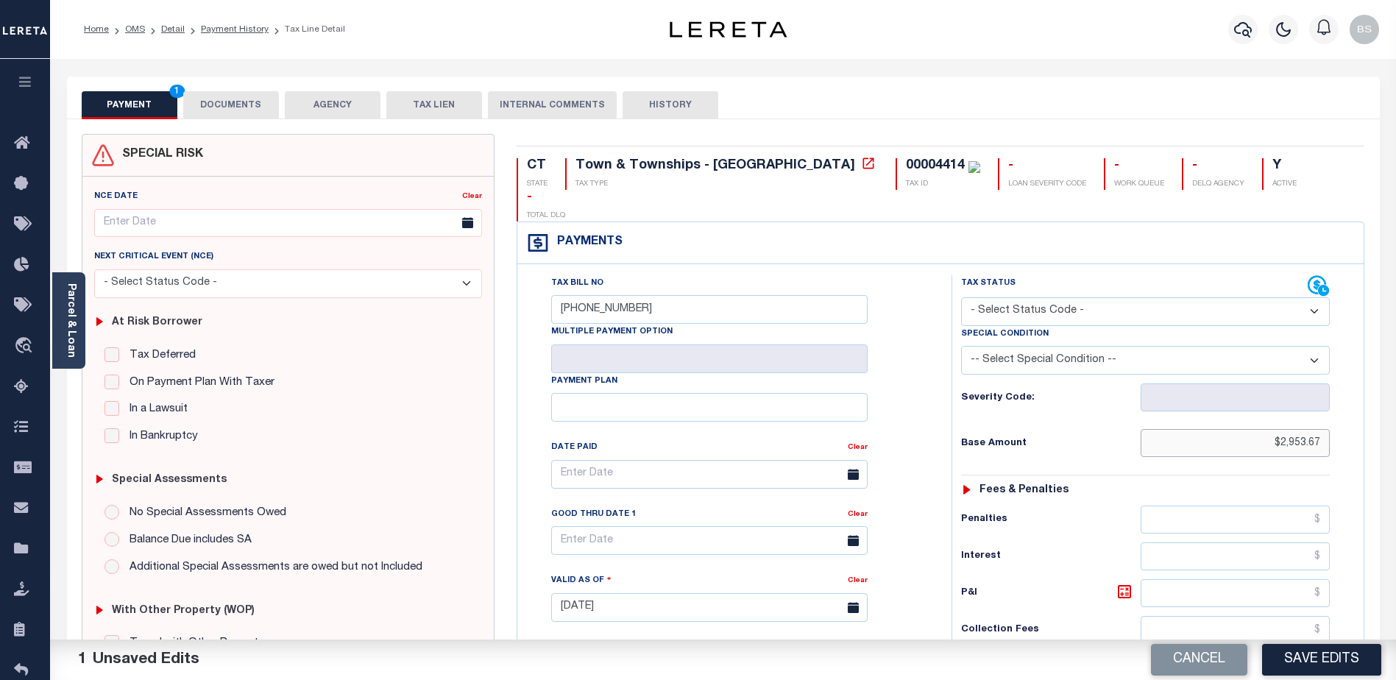
click at [1326, 429] on input "$2,953.67" at bounding box center [1234, 443] width 189 height 28
type input "$.00"
click at [1359, 275] on div "Tax Status Status" at bounding box center [1149, 600] width 419 height 650
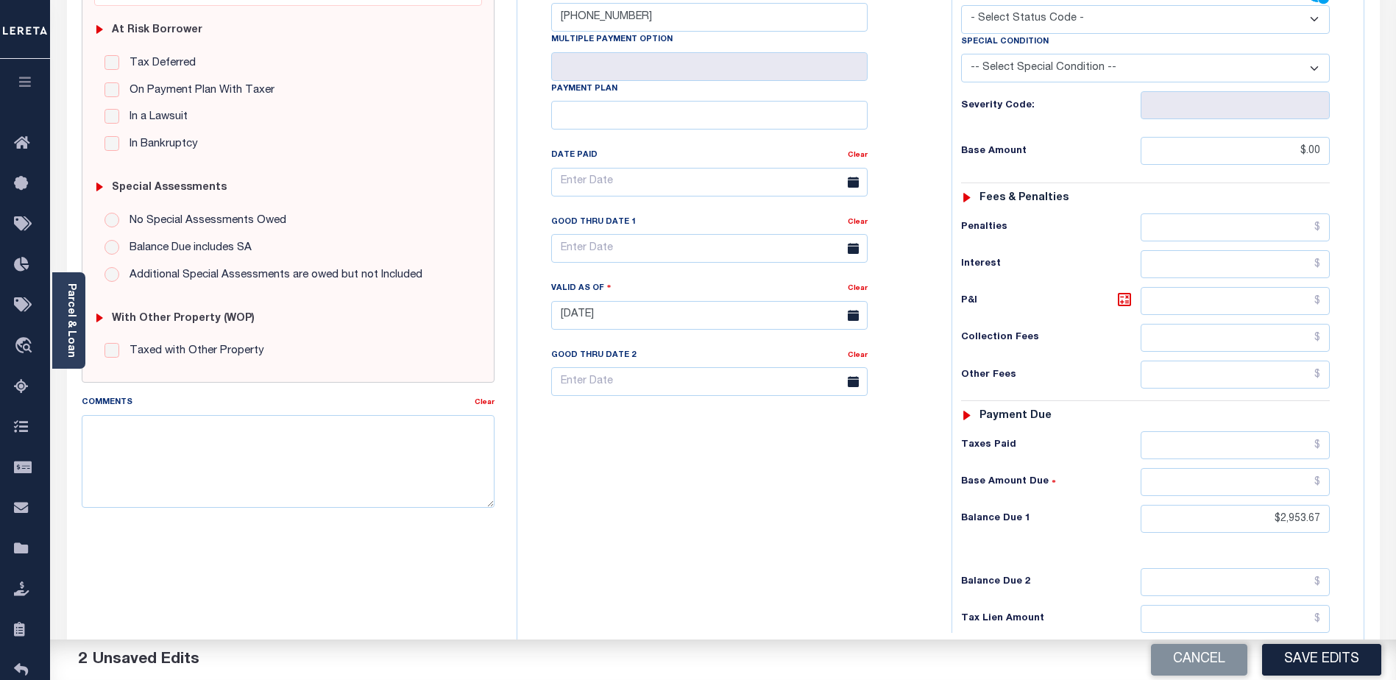
scroll to position [294, 0]
click at [1323, 503] on input "$2,953.67" at bounding box center [1234, 517] width 189 height 28
type input "$"
click at [1328, 135] on input "$.00" at bounding box center [1234, 149] width 189 height 28
click at [1344, 662] on button "Save Edits" at bounding box center [1321, 660] width 119 height 32
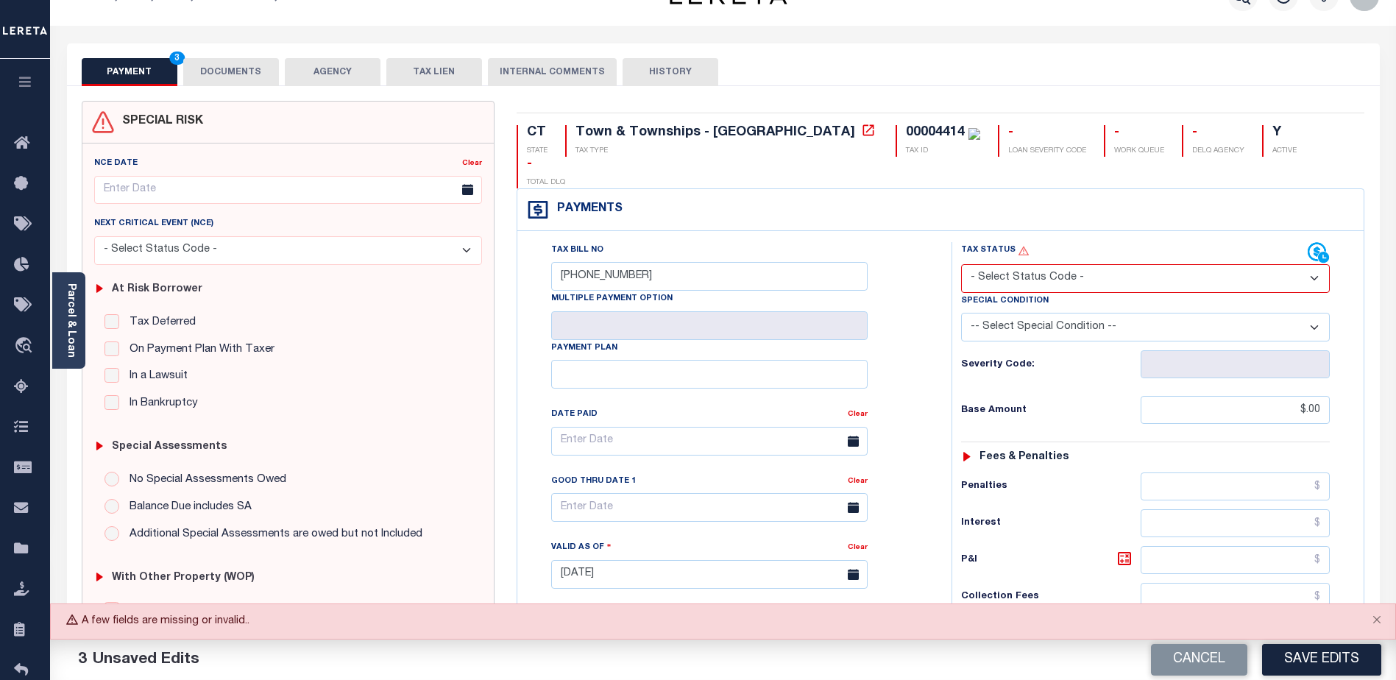
scroll to position [0, 0]
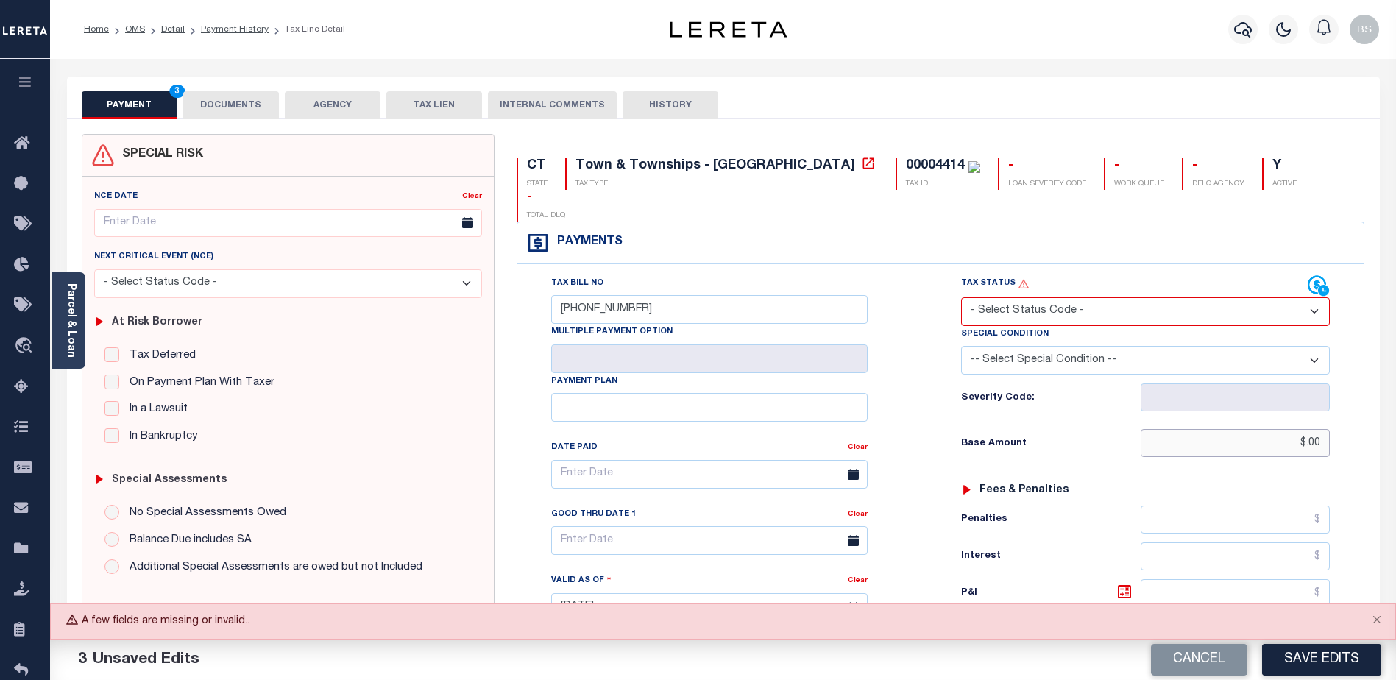
click at [1323, 429] on input "$.00" at bounding box center [1234, 443] width 189 height 28
type input "$"
click at [1306, 297] on select "- Select Status Code - Open Due/Unpaid Paid Incomplete No Tax Due Internal Refu…" at bounding box center [1145, 311] width 369 height 29
click at [961, 297] on select "- Select Status Code - Open Due/Unpaid Paid Incomplete No Tax Due Internal Refu…" at bounding box center [1145, 311] width 369 height 29
click at [1307, 666] on button "Save Edits" at bounding box center [1321, 660] width 119 height 32
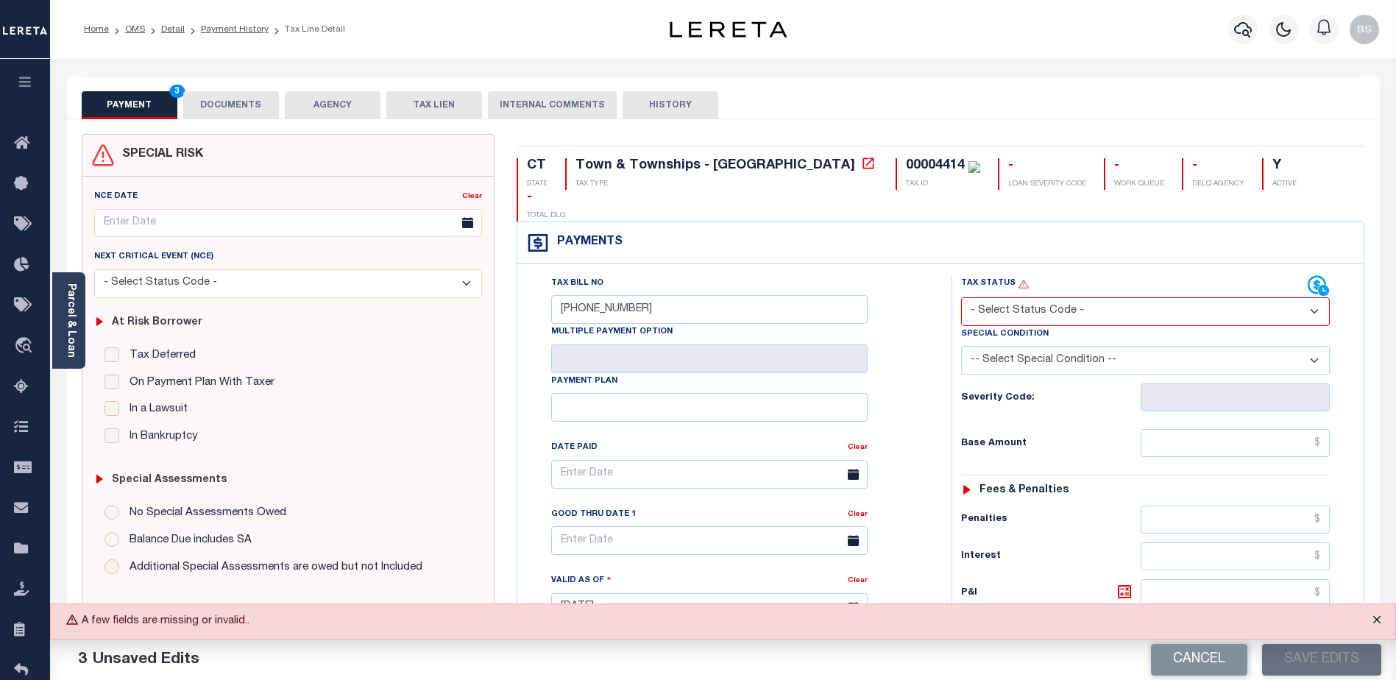
click at [1376, 616] on button "Close" at bounding box center [1376, 620] width 37 height 32
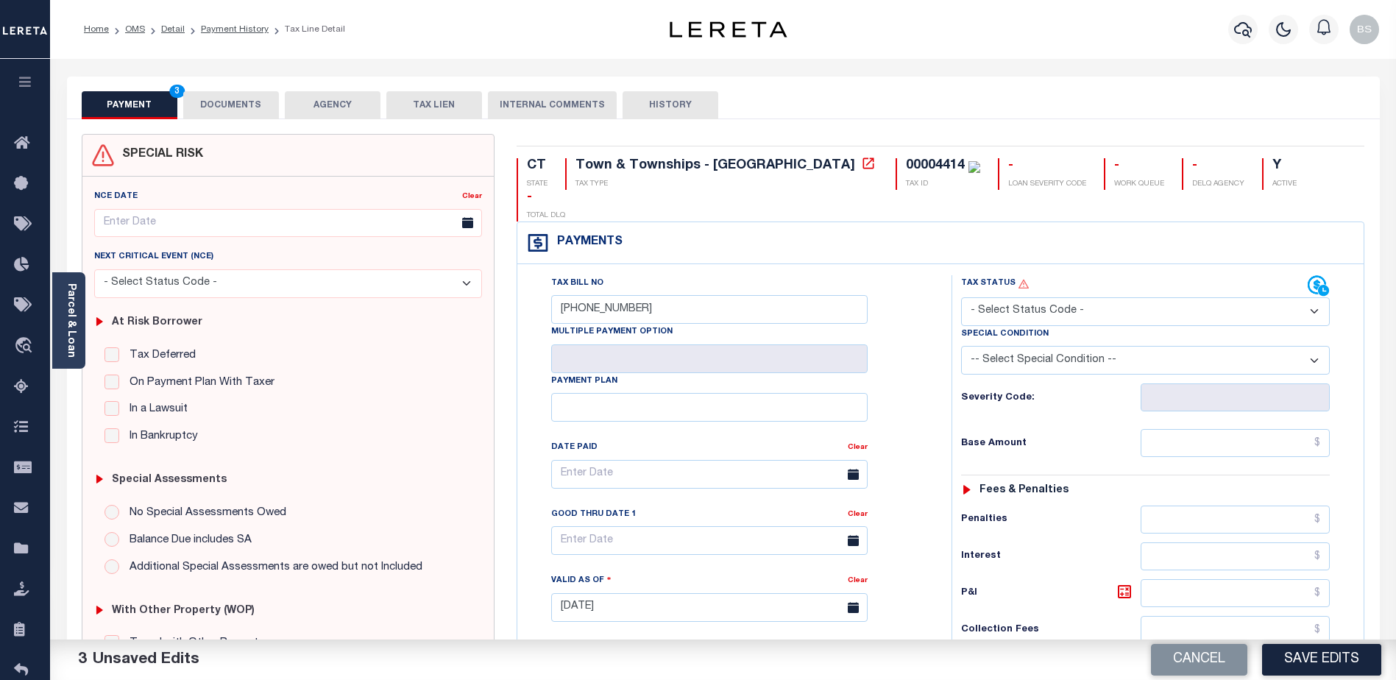
click at [1306, 297] on select "- Select Status Code - Open Due/Unpaid Paid Incomplete No Tax Due Internal Refu…" at bounding box center [1145, 311] width 369 height 29
click at [961, 297] on select "- Select Status Code - Open Due/Unpaid Paid Incomplete No Tax Due Internal Refu…" at bounding box center [1145, 311] width 369 height 29
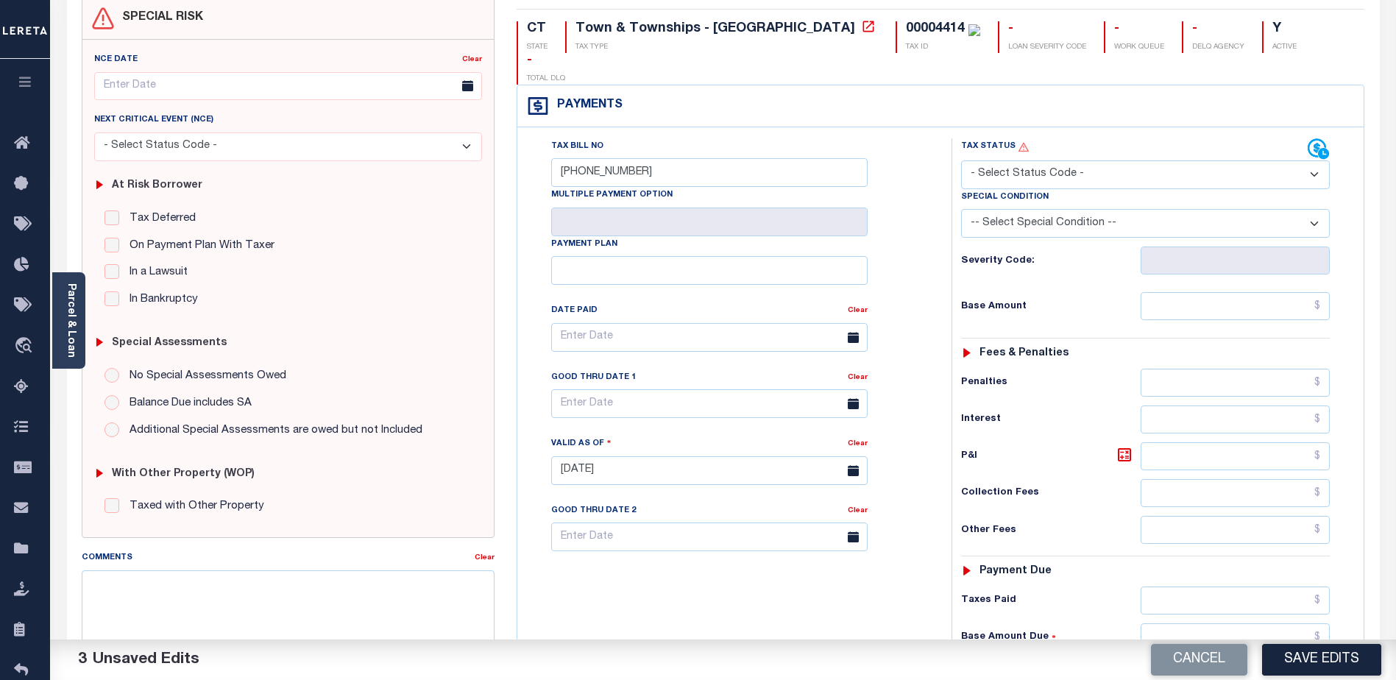
scroll to position [294, 0]
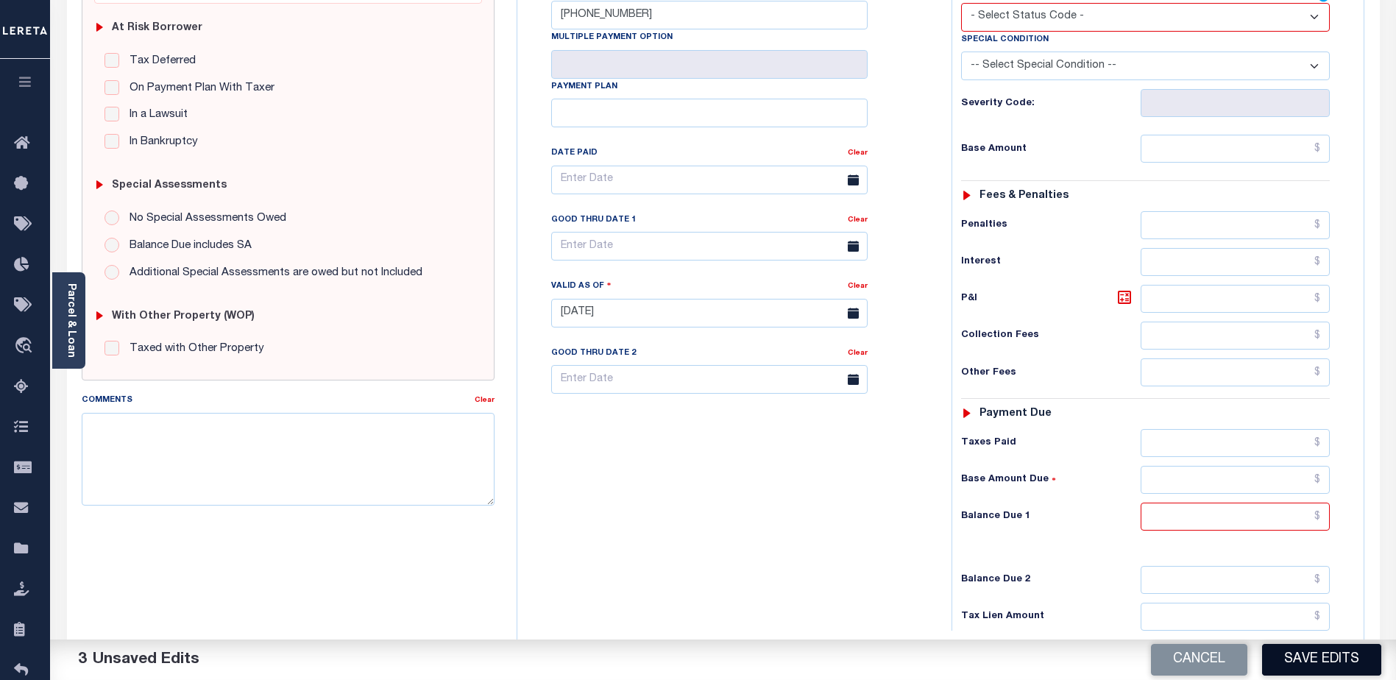
click at [1357, 664] on button "Save Edits" at bounding box center [1321, 660] width 119 height 32
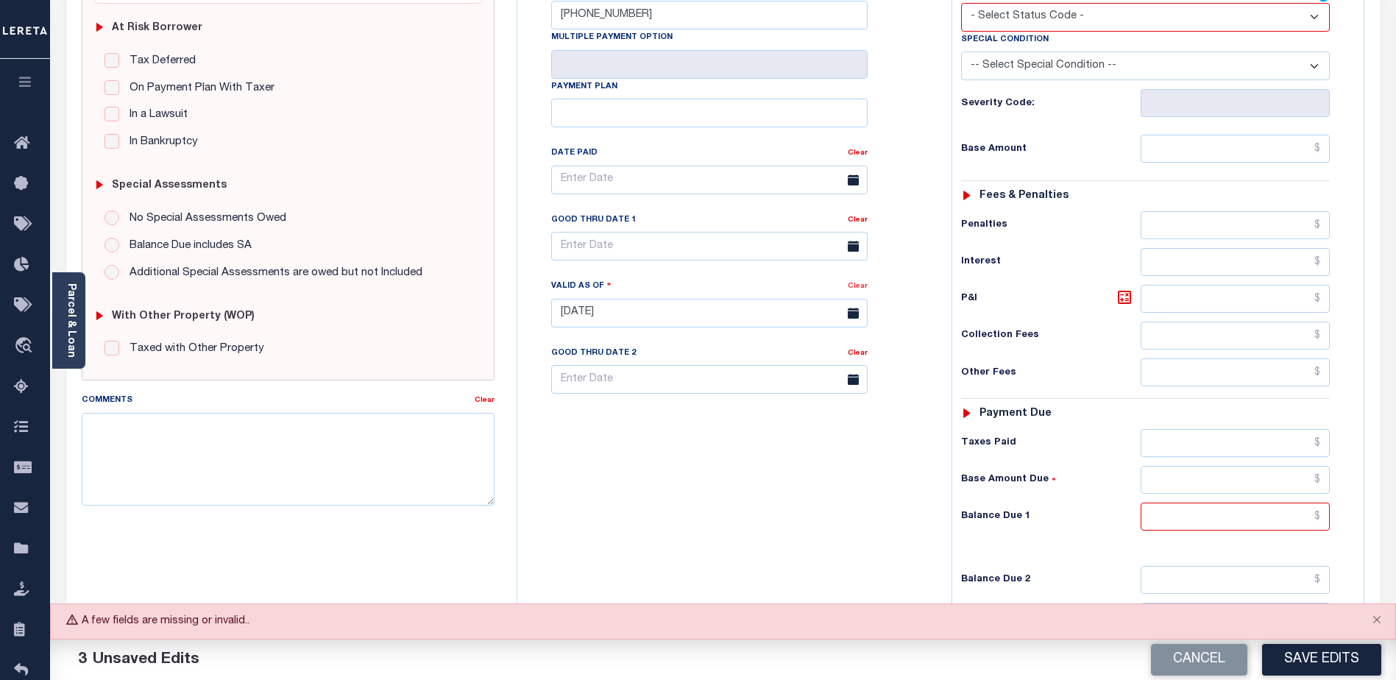
click at [858, 283] on link "Clear" at bounding box center [858, 286] width 20 height 7
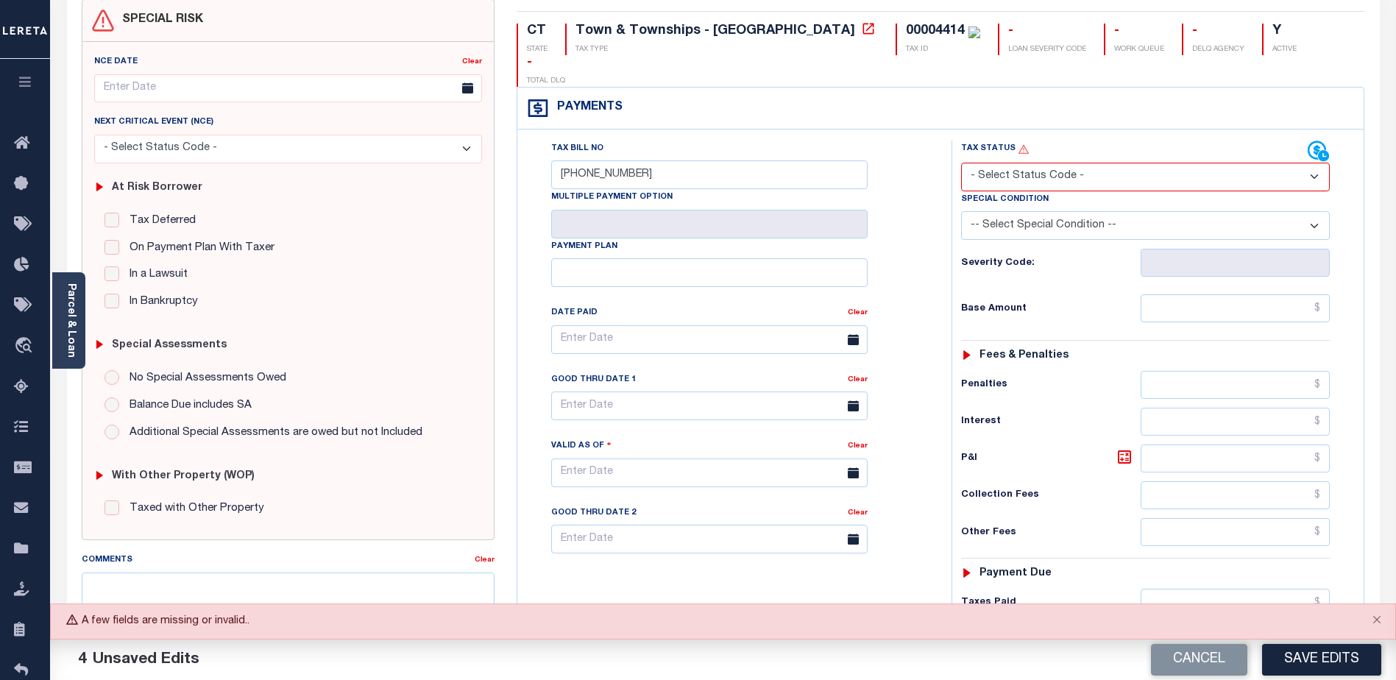
scroll to position [0, 0]
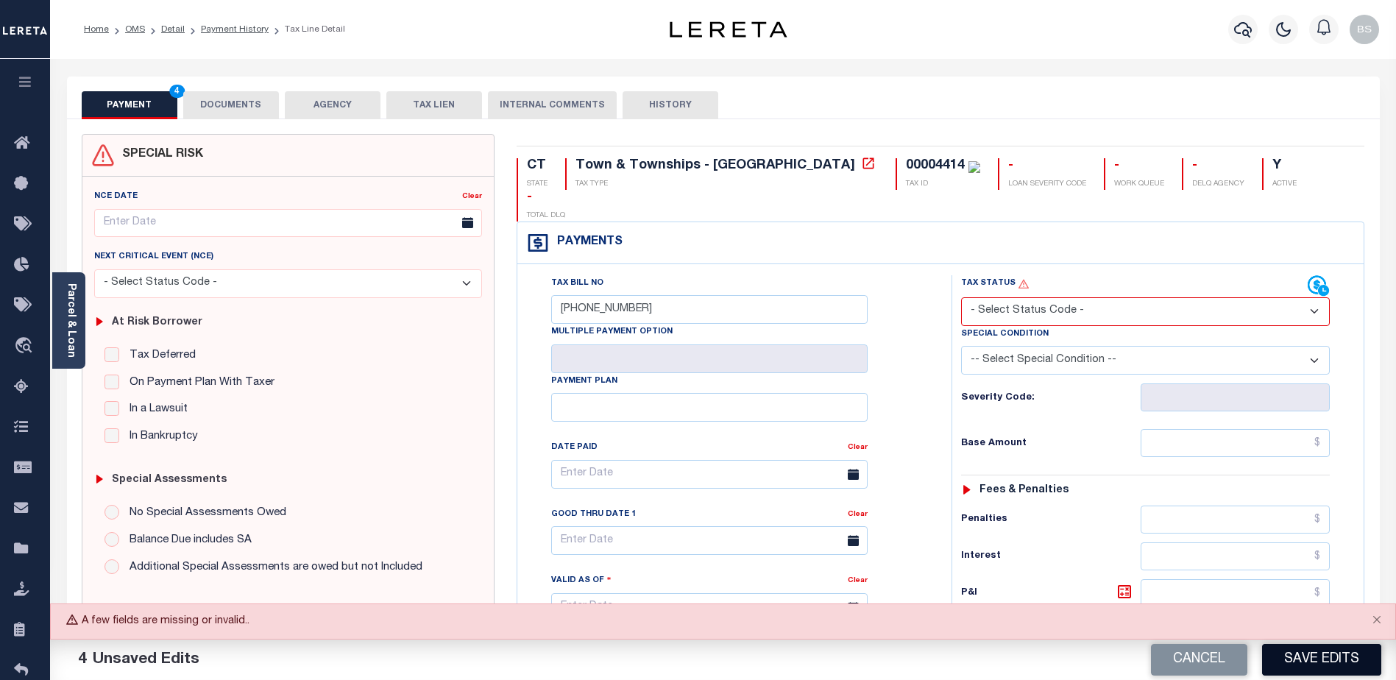
click at [1321, 659] on button "Save Edits" at bounding box center [1321, 660] width 119 height 32
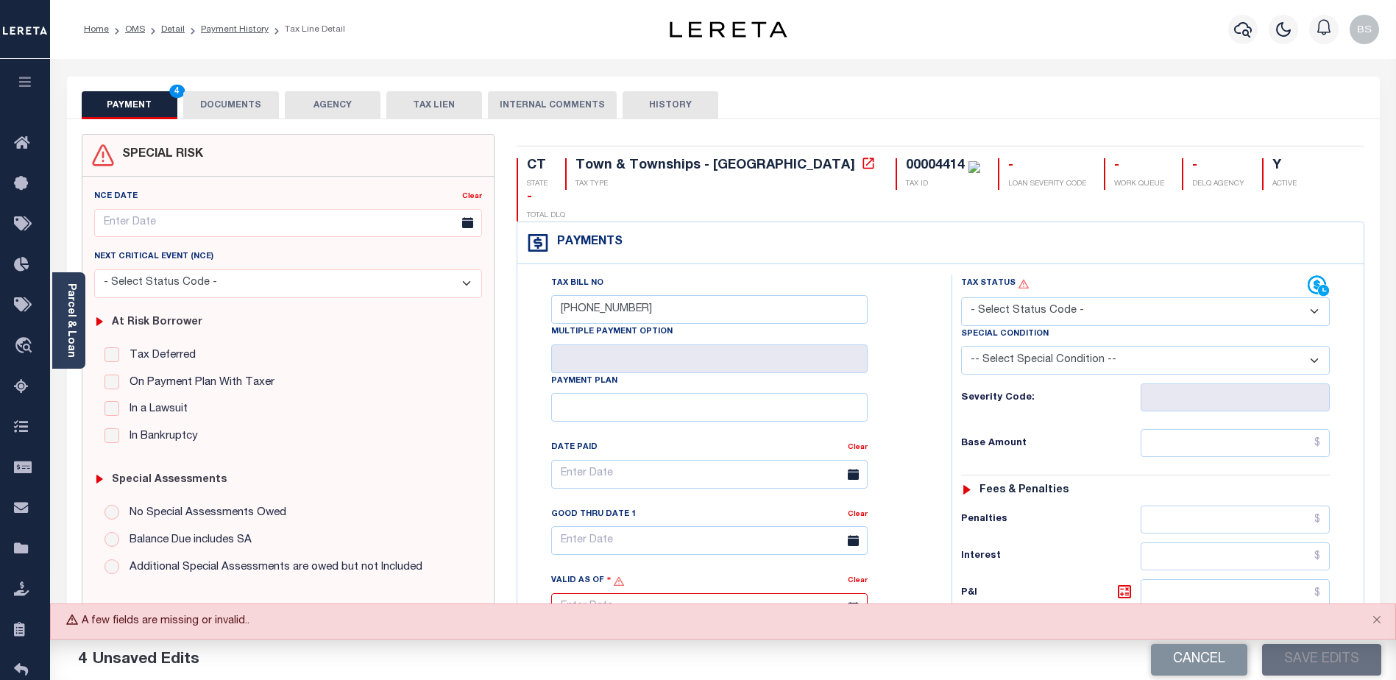
click at [1313, 297] on select "- Select Status Code - Open Due/Unpaid Paid Incomplete No Tax Due Internal Refu…" at bounding box center [1145, 311] width 369 height 29
click at [961, 297] on select "- Select Status Code - Open Due/Unpaid Paid Incomplete No Tax Due Internal Refu…" at bounding box center [1145, 311] width 369 height 29
click at [1313, 656] on button "Save Edits" at bounding box center [1321, 660] width 119 height 32
click at [1297, 658] on button "Save Edits" at bounding box center [1321, 660] width 119 height 32
click at [1313, 297] on select "- Select Status Code - Open Due/Unpaid Paid Incomplete No Tax Due Internal Refu…" at bounding box center [1145, 311] width 369 height 29
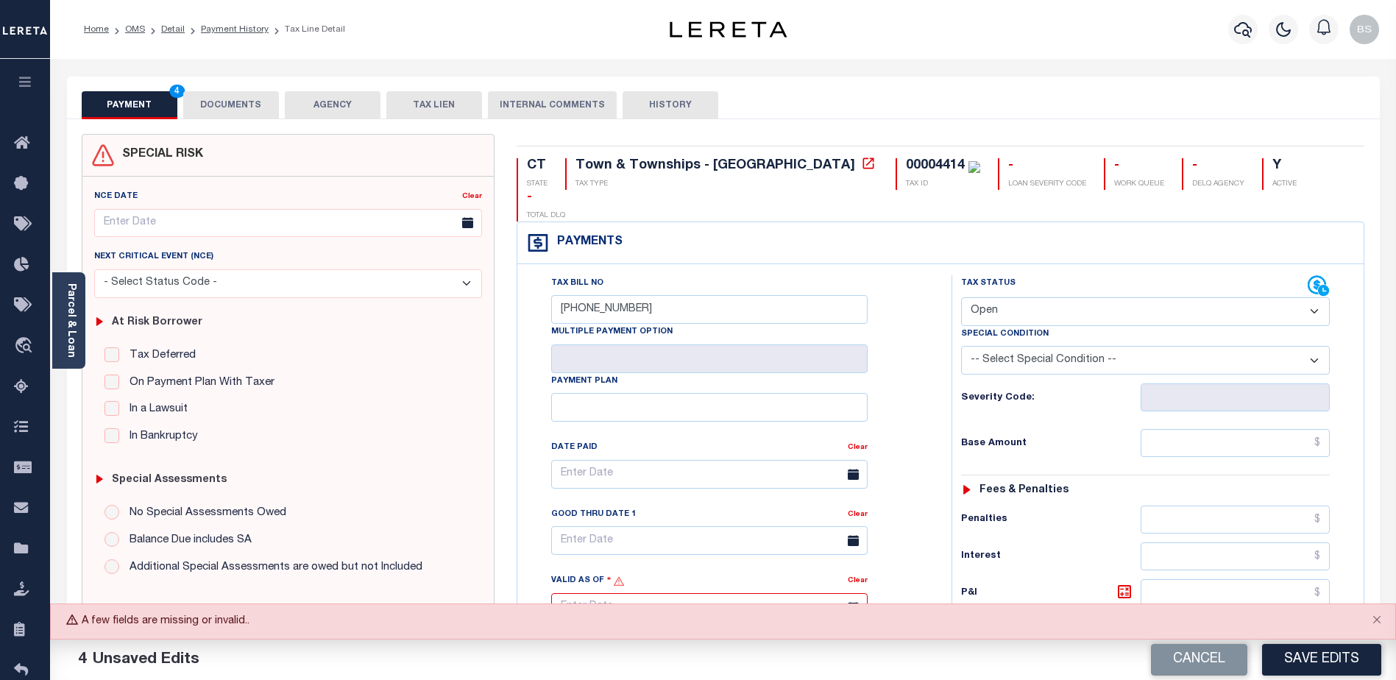
select select "NW2"
click at [961, 297] on select "- Select Status Code - Open Due/Unpaid Paid Incomplete No Tax Due Internal Refu…" at bounding box center [1145, 311] width 369 height 29
click at [1345, 650] on button "Save Edits" at bounding box center [1321, 660] width 119 height 32
click at [1379, 620] on button "Close" at bounding box center [1376, 620] width 37 height 32
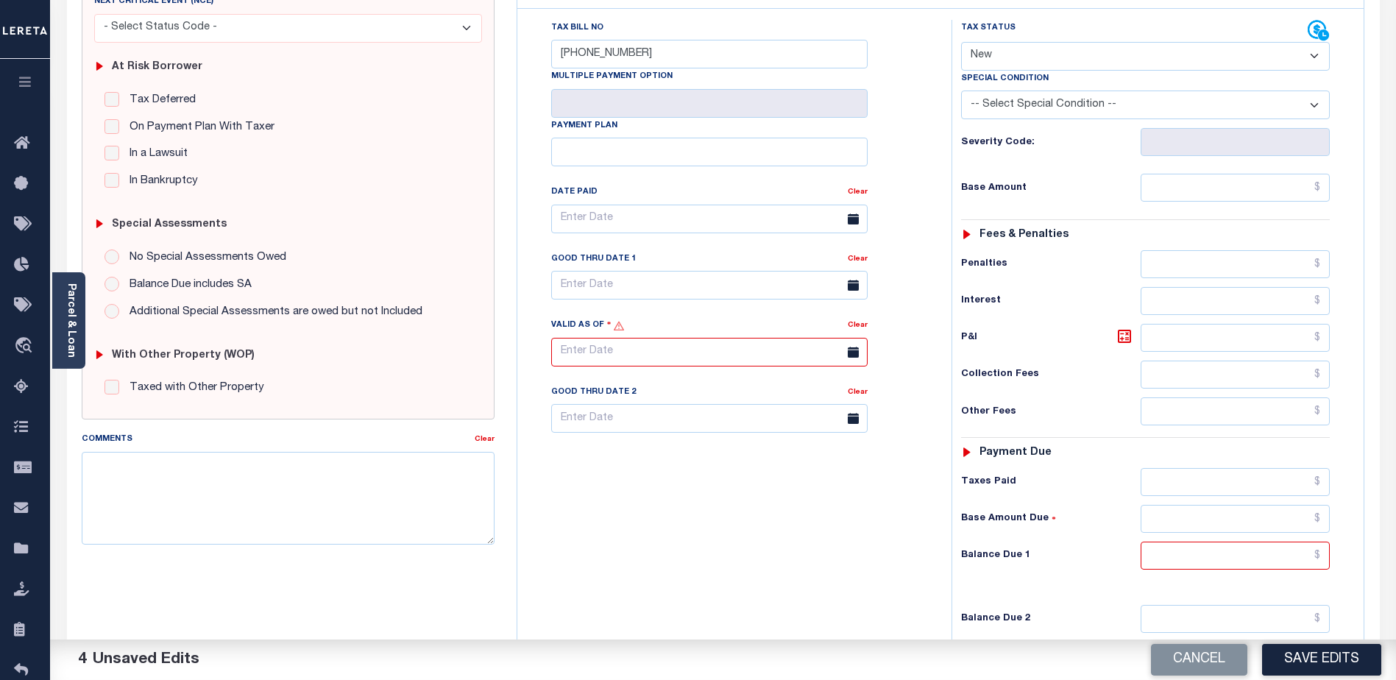
scroll to position [294, 0]
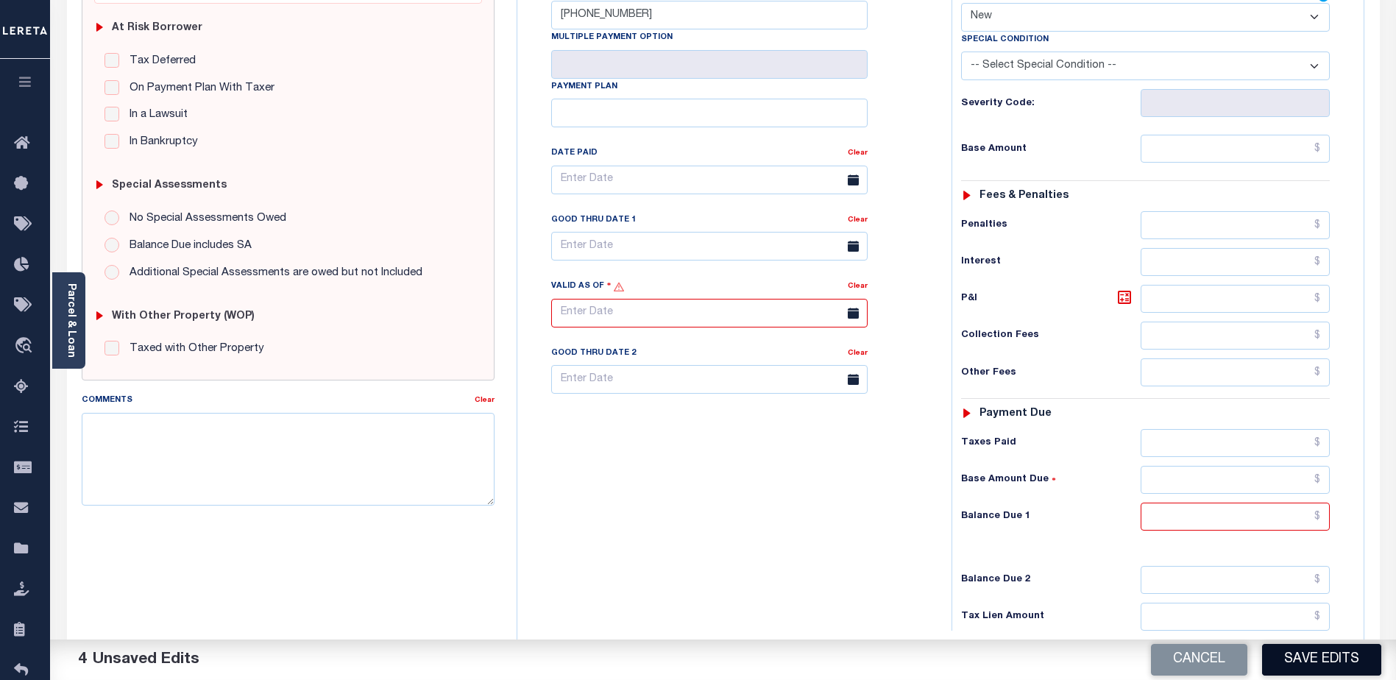
click at [1336, 661] on button "Save Edits" at bounding box center [1321, 660] width 119 height 32
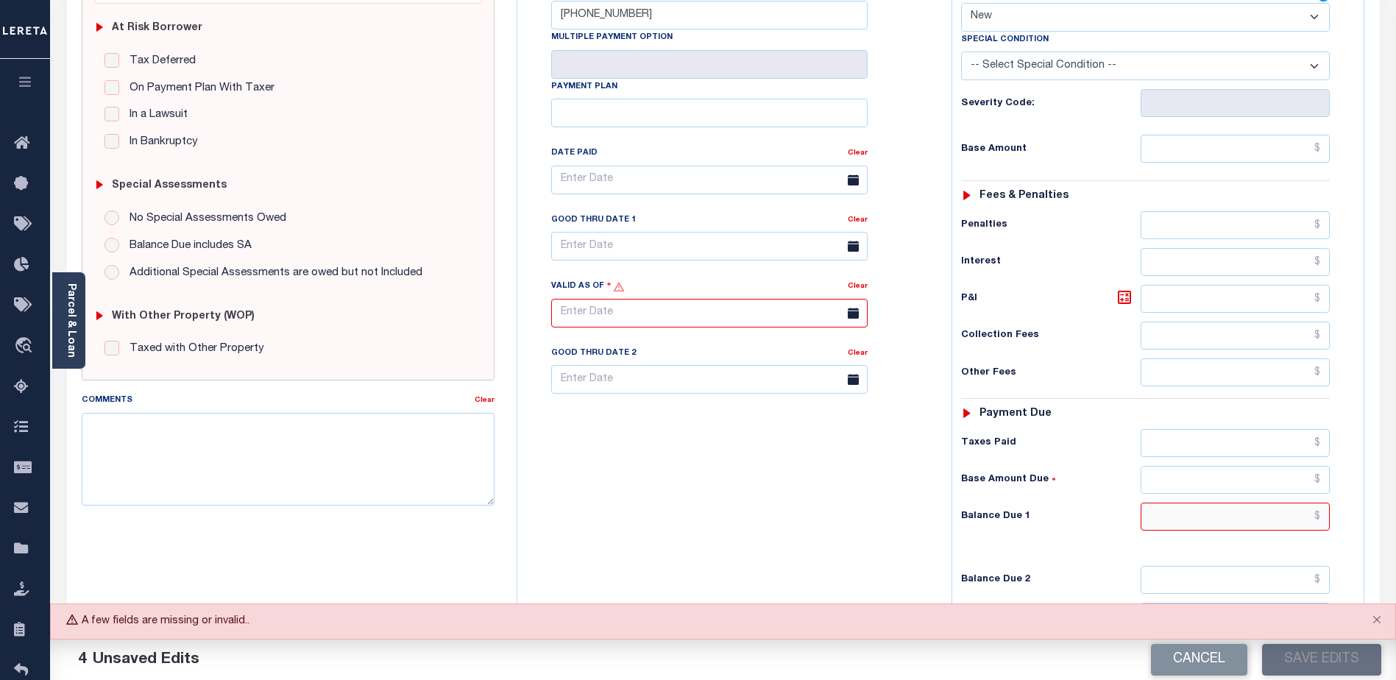
click at [1324, 503] on input "text" at bounding box center [1234, 517] width 189 height 28
click at [772, 494] on div "Tax Bill No 2024-01-0011542 Multiple Payment Option Payment Plan Clear" at bounding box center [730, 306] width 419 height 650
click at [1342, 666] on button "Save Edits" at bounding box center [1321, 660] width 119 height 32
click at [1372, 618] on button "Close" at bounding box center [1376, 620] width 37 height 32
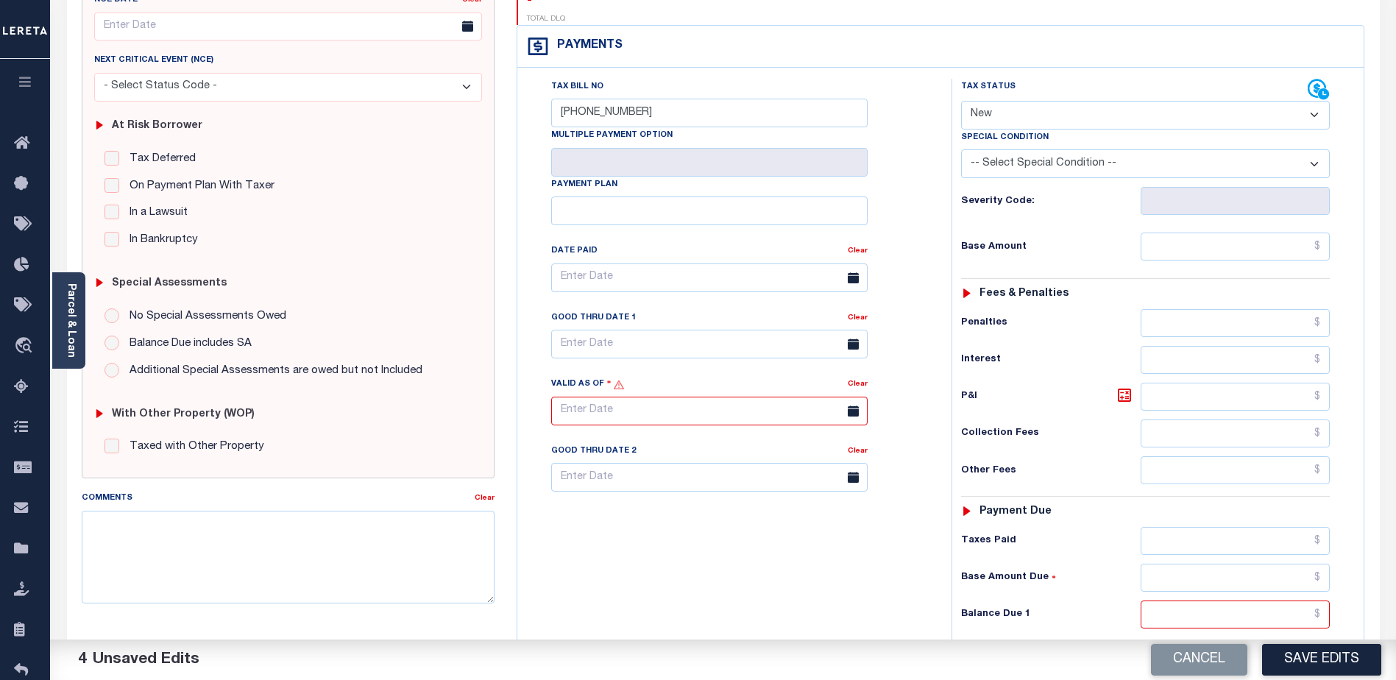
scroll to position [0, 0]
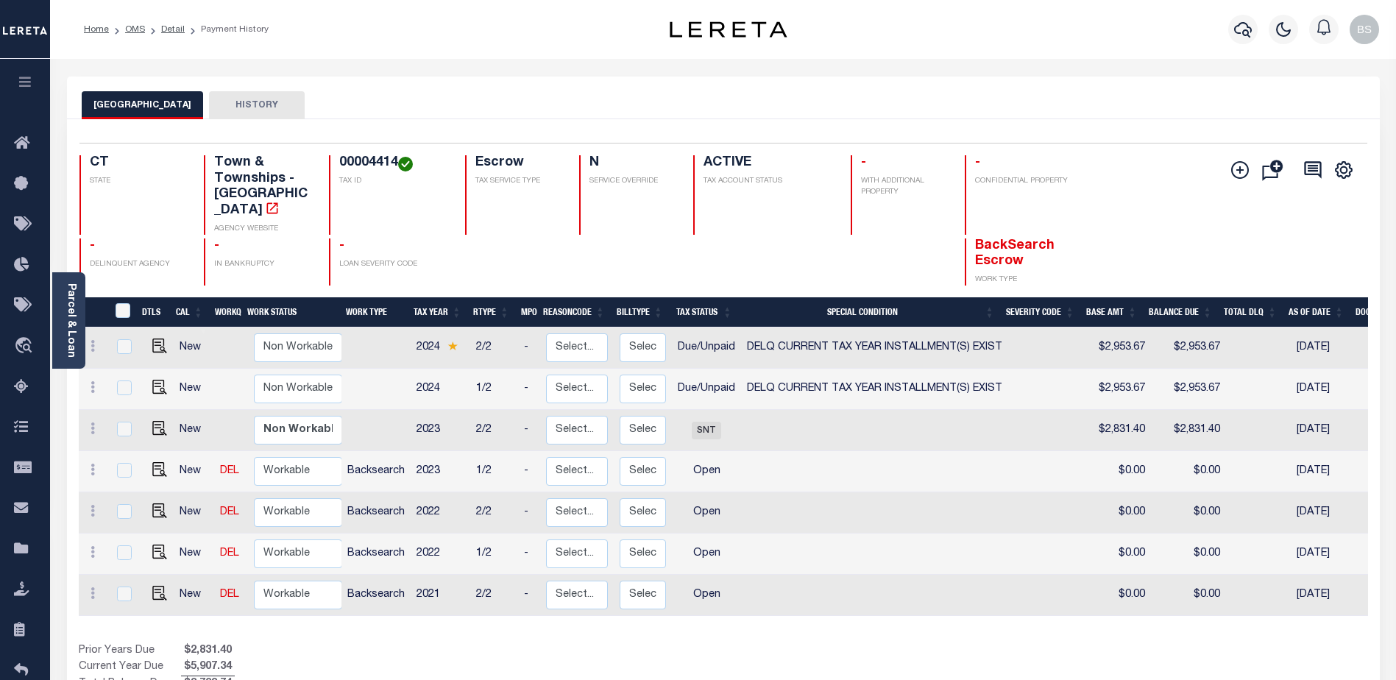
click at [148, 342] on link at bounding box center [156, 347] width 22 height 10
checkbox input "true"
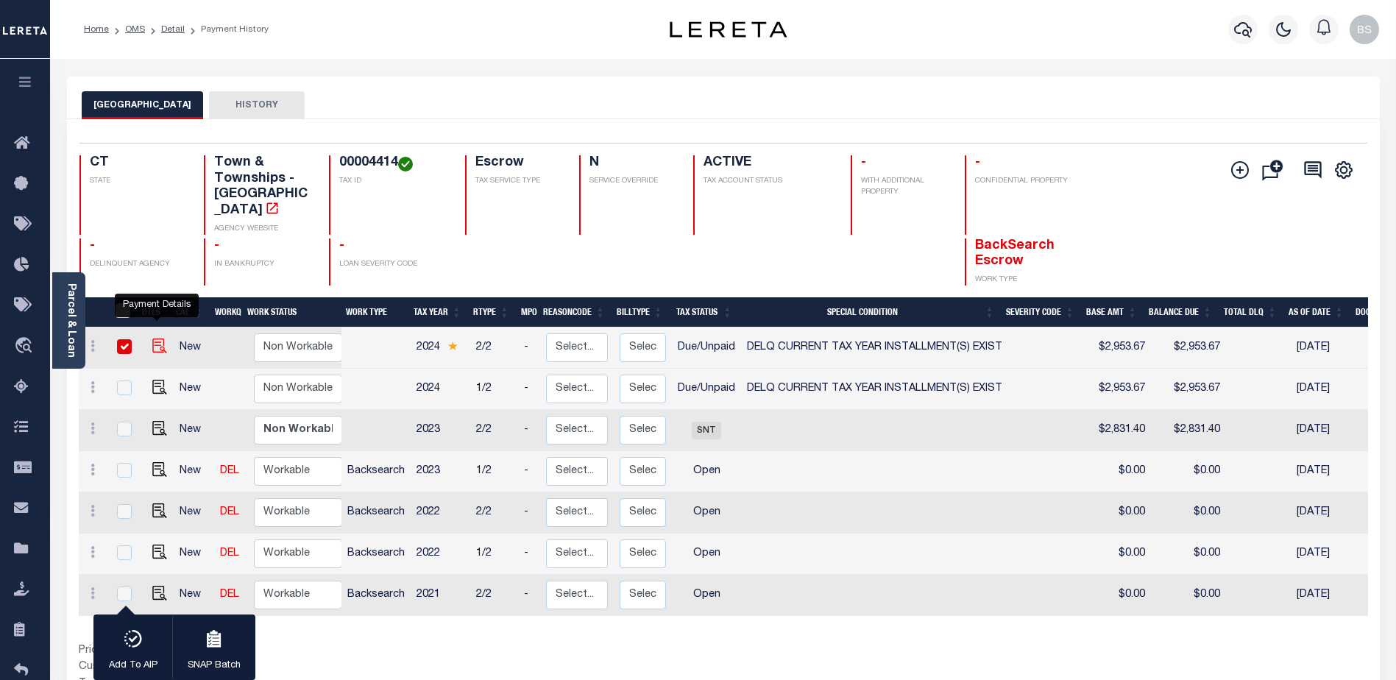
click at [157, 338] on img "" at bounding box center [159, 345] width 15 height 15
checkbox input "false"
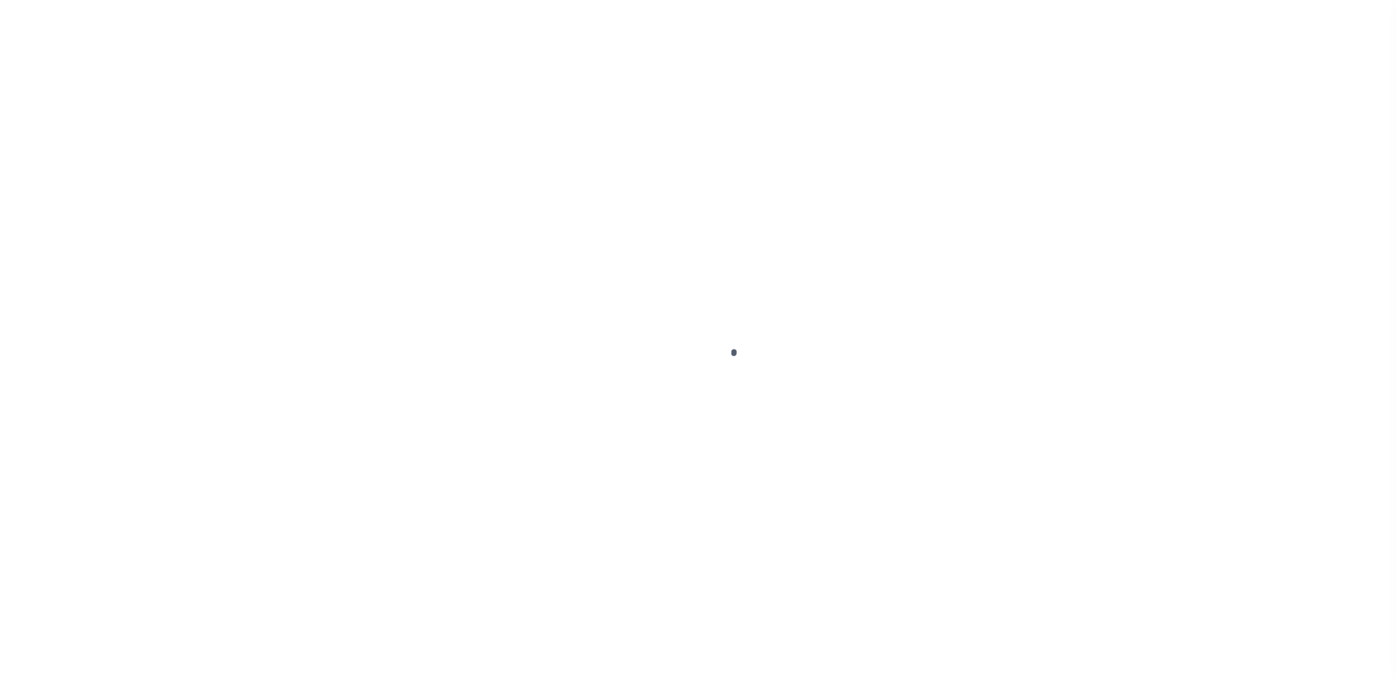
select select "DUE"
select select "17"
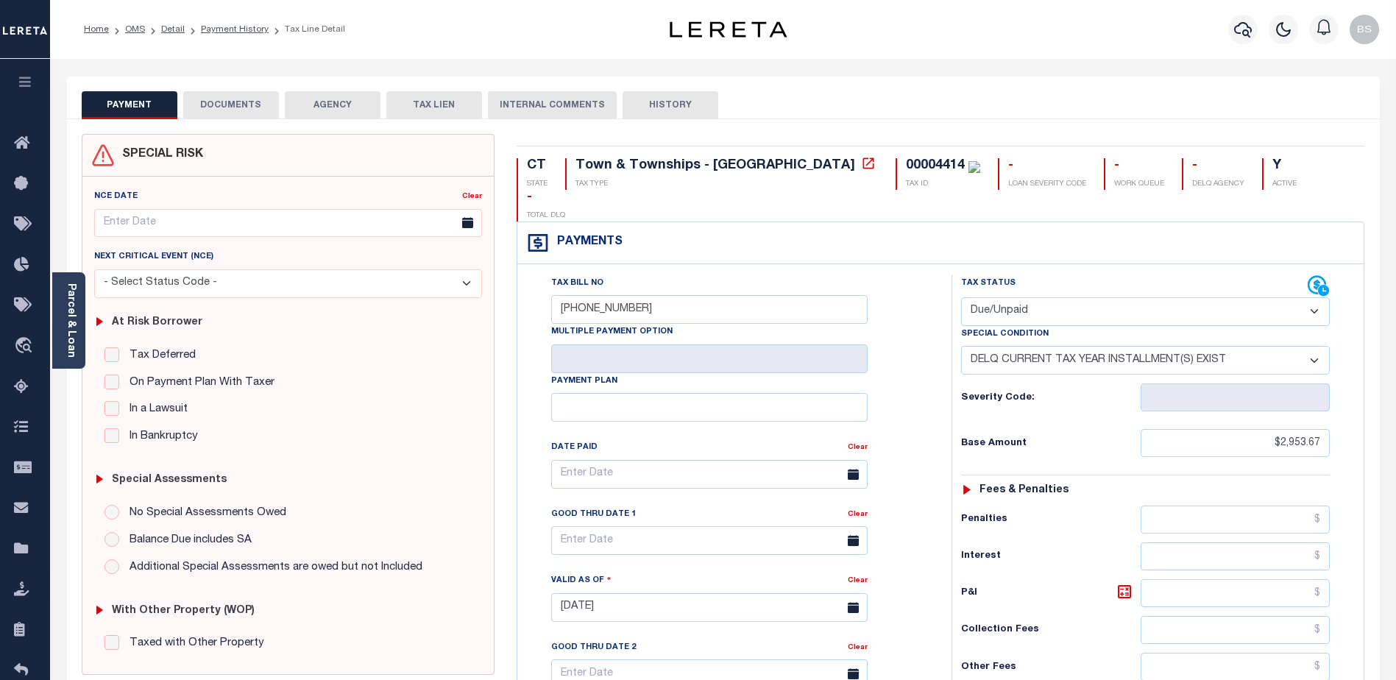
click at [1304, 297] on select "- Select Status Code - Open Due/Unpaid Paid Incomplete No Tax Due Internal Refu…" at bounding box center [1145, 311] width 369 height 29
select select "OP2"
click at [961, 297] on select "- Select Status Code - Open Due/Unpaid Paid Incomplete No Tax Due Internal Refu…" at bounding box center [1145, 311] width 369 height 29
select select "0"
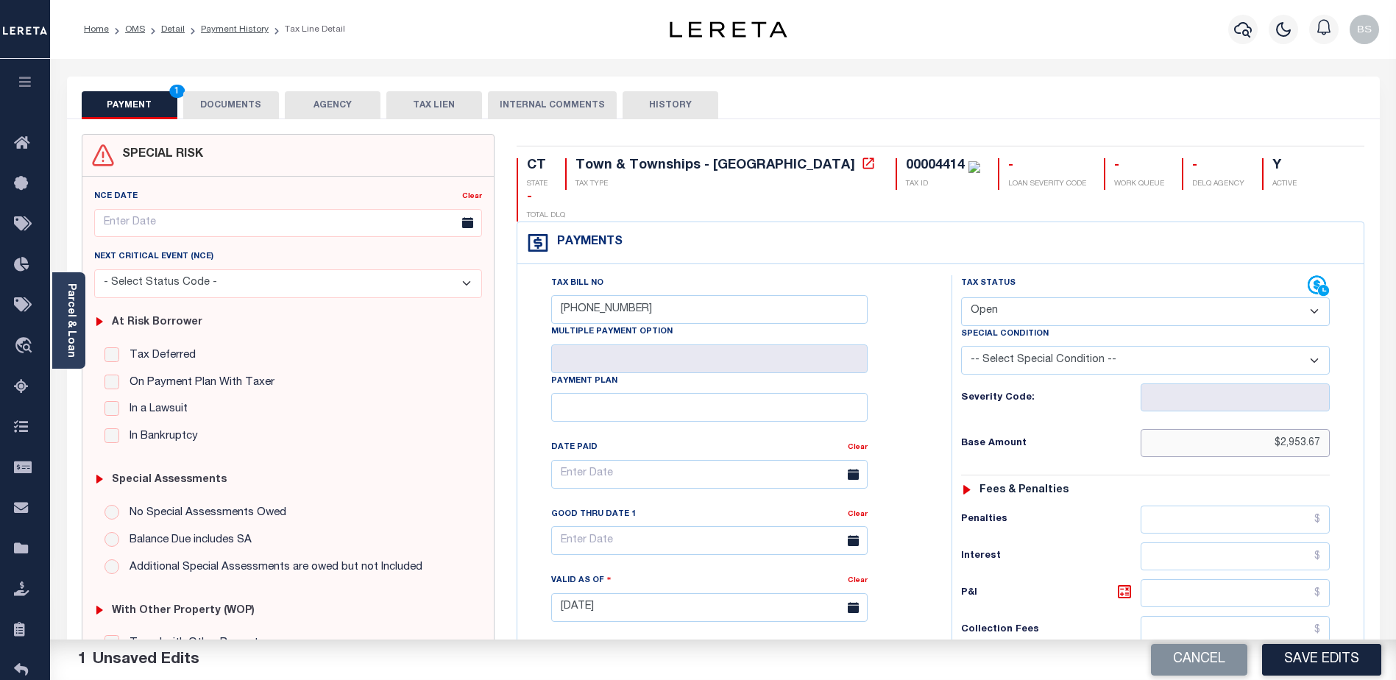
click at [1323, 429] on input "$2,953.67" at bounding box center [1234, 443] width 189 height 28
type input "$.00"
click at [1268, 222] on div "Payments Warning! Search Status is not "Completed", amounts can not be keyed." at bounding box center [940, 243] width 847 height 42
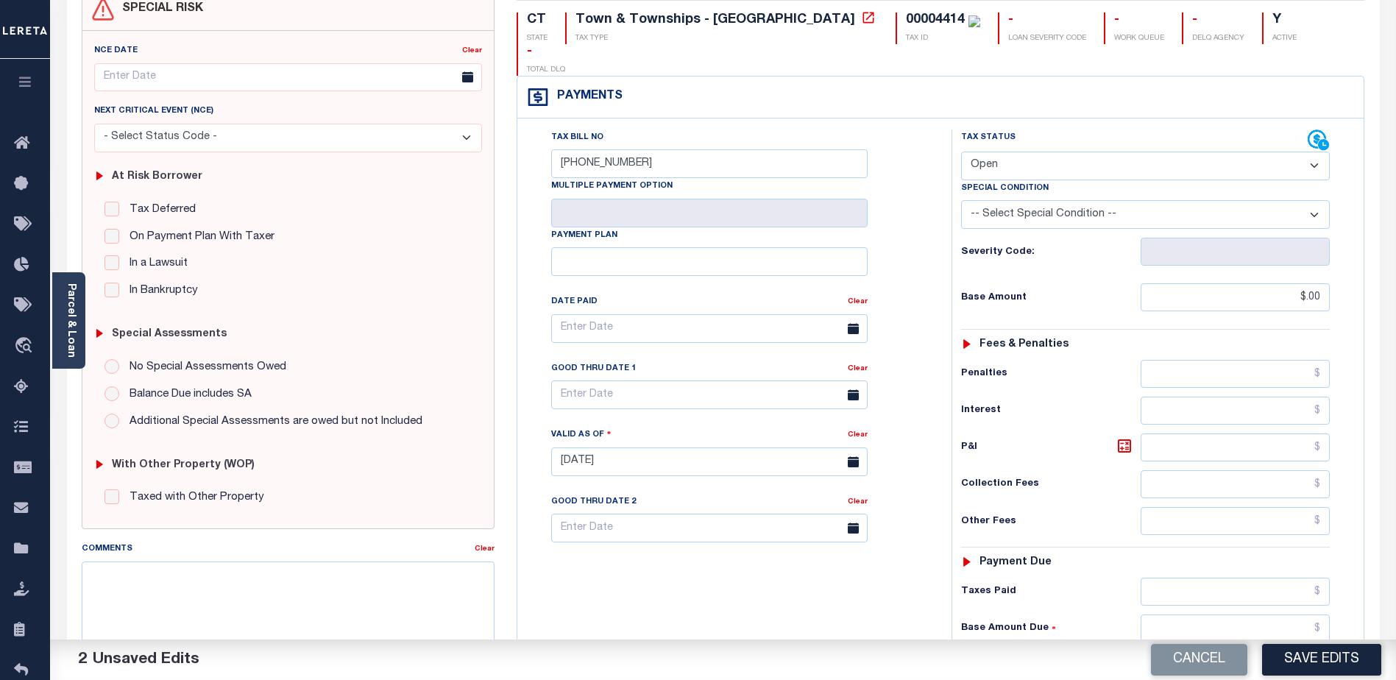
scroll to position [221, 0]
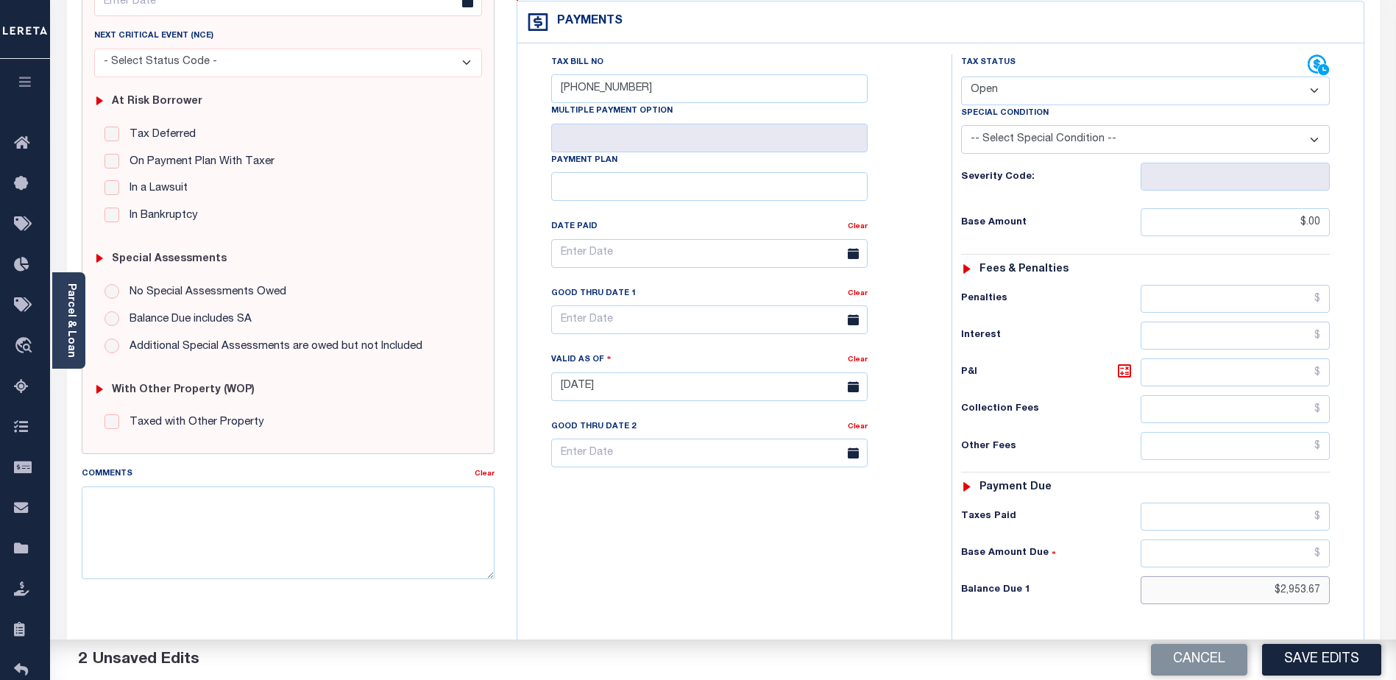
click at [1321, 576] on input "$2,953.67" at bounding box center [1234, 590] width 189 height 28
type input "$"
click at [1320, 673] on button "Save Edits" at bounding box center [1321, 660] width 119 height 32
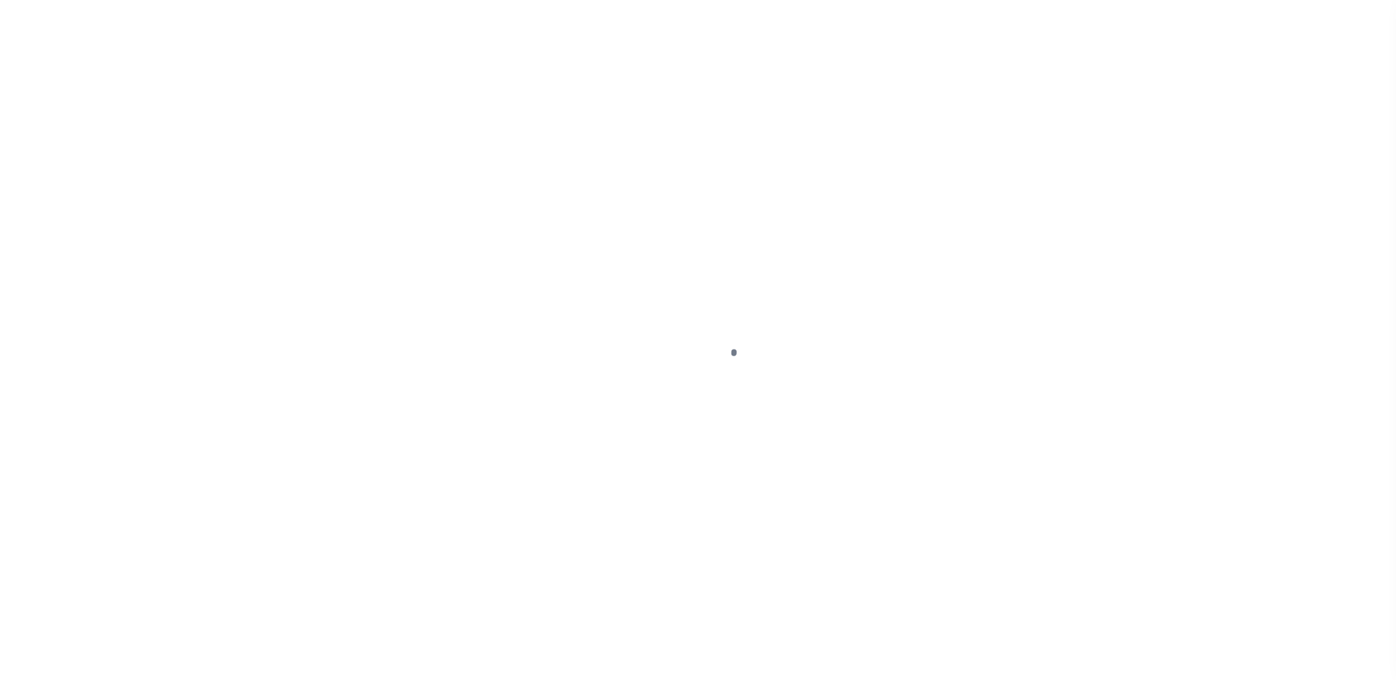
select select "DUE"
select select "17"
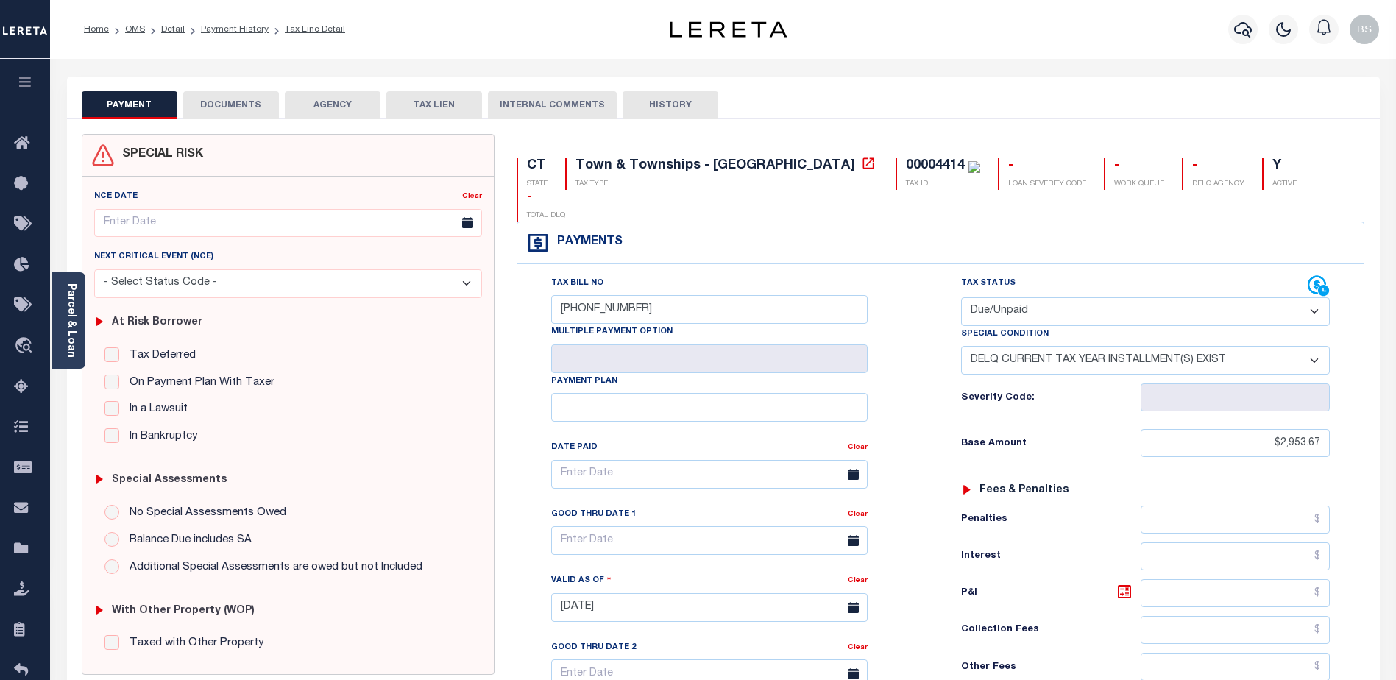
click at [1305, 297] on select "- Select Status Code - Open Due/Unpaid Paid Incomplete No Tax Due Internal Refu…" at bounding box center [1145, 311] width 369 height 29
select select "OP2"
click at [961, 297] on select "- Select Status Code - Open Due/Unpaid Paid Incomplete No Tax Due Internal Refu…" at bounding box center [1145, 311] width 369 height 29
select select "0"
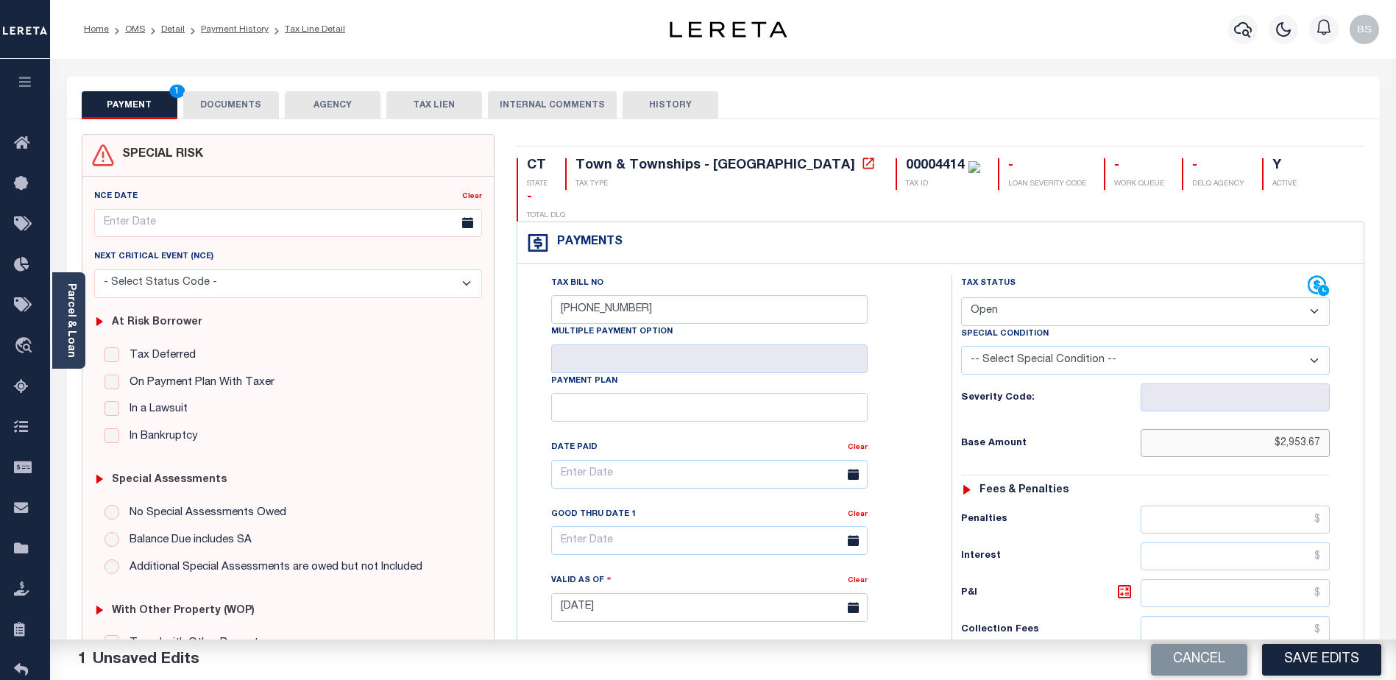
drag, startPoint x: 1321, startPoint y: 409, endPoint x: 1316, endPoint y: 388, distance: 22.1
click at [1323, 429] on input "$2,953.67" at bounding box center [1234, 443] width 189 height 28
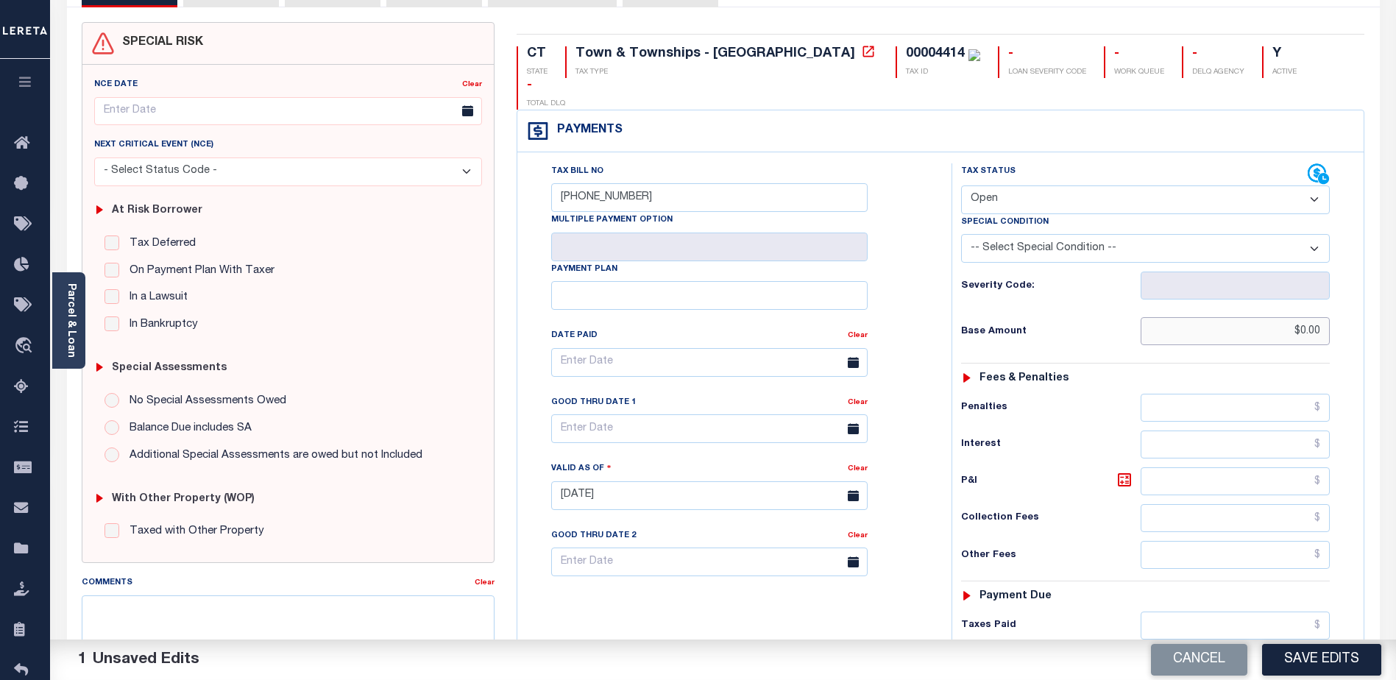
scroll to position [221, 0]
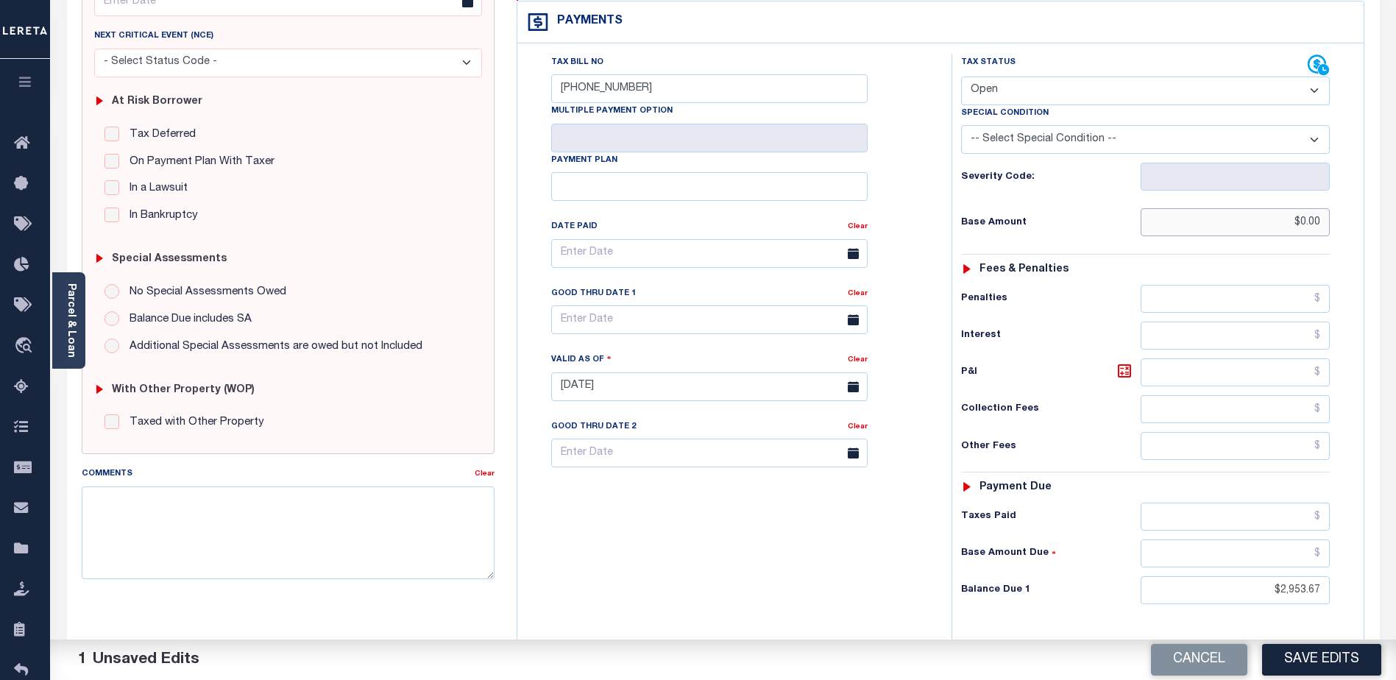
type input "$0.00"
click at [1324, 576] on input "$2,953.67" at bounding box center [1234, 590] width 189 height 28
type input "$0.00"
click at [1309, 664] on button "Save Edits" at bounding box center [1321, 660] width 119 height 32
checkbox input "false"
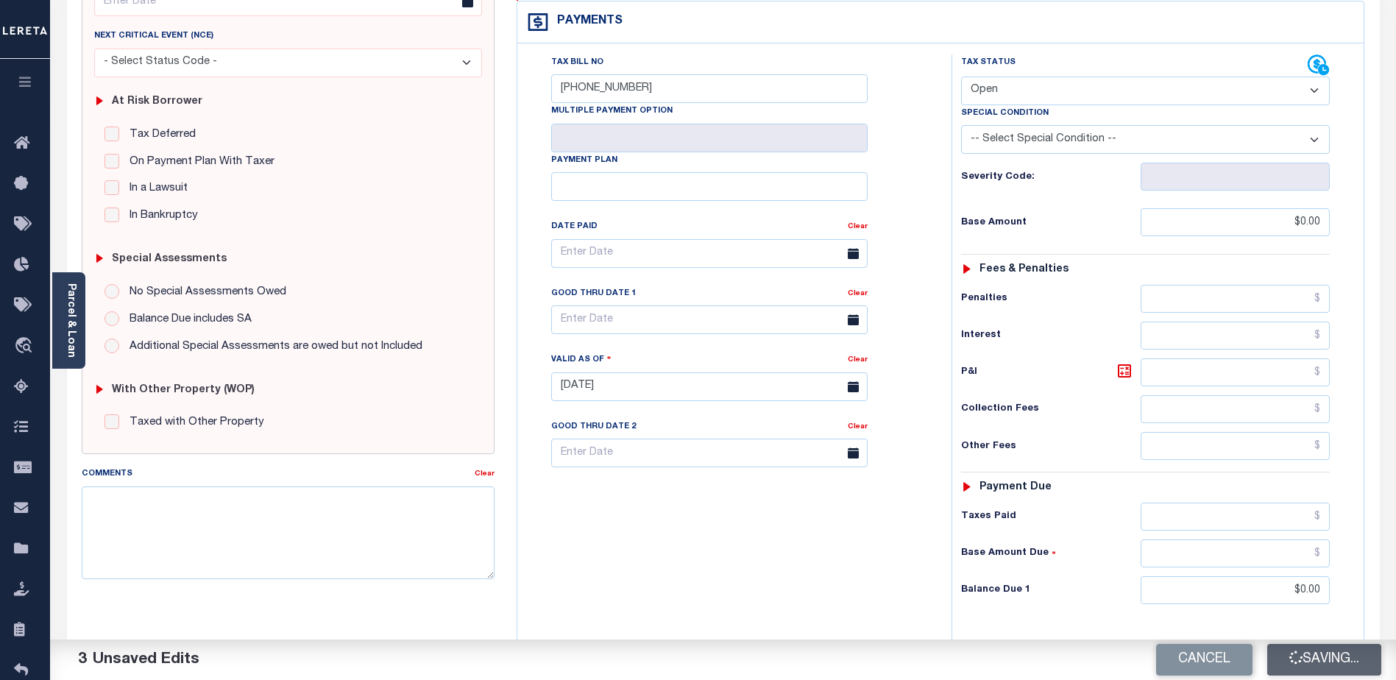
checkbox input "false"
type input "$0"
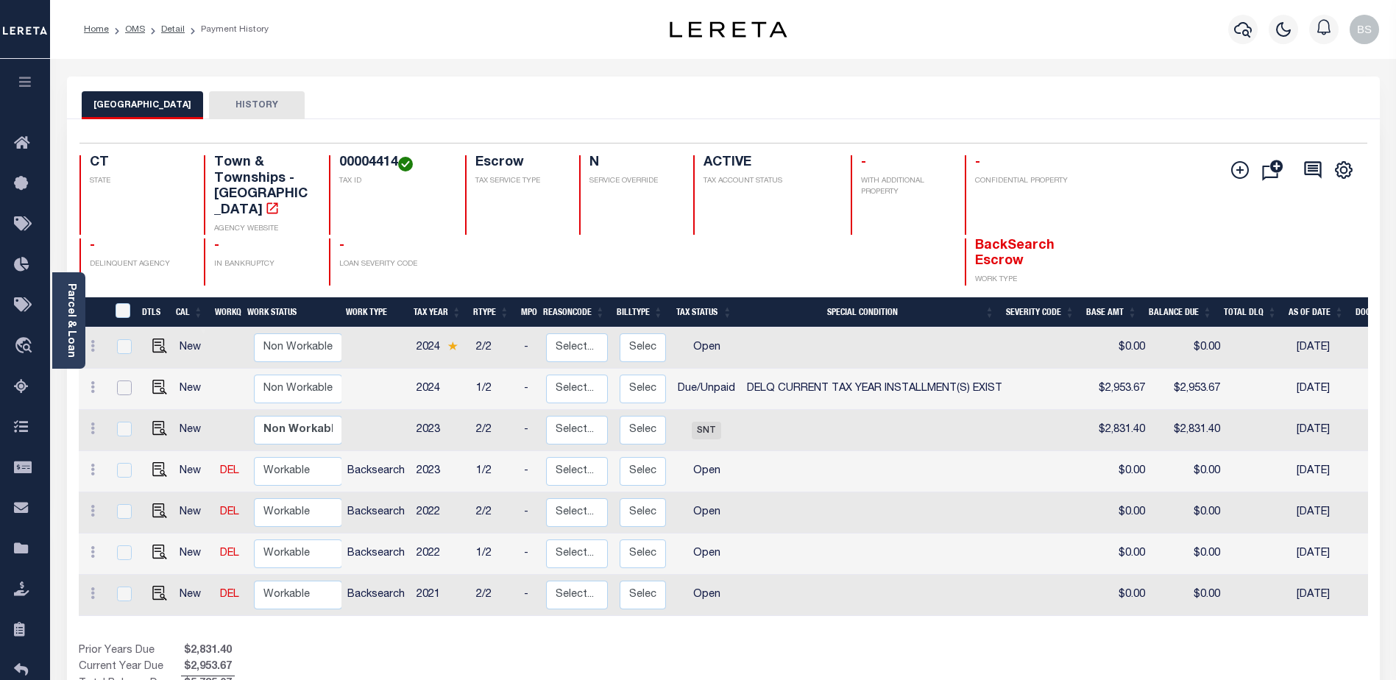
click at [118, 380] on input "checkbox" at bounding box center [124, 387] width 15 height 15
checkbox input "true"
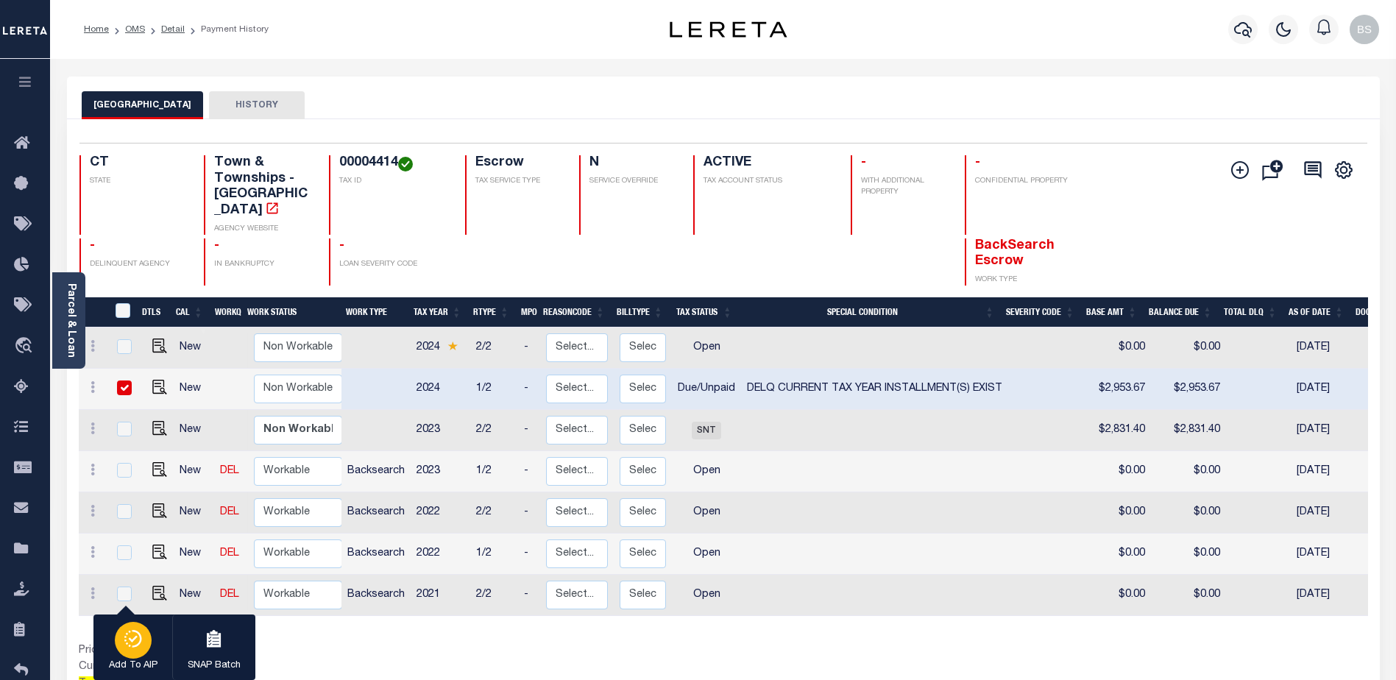
click at [124, 637] on icon "button" at bounding box center [133, 639] width 21 height 18
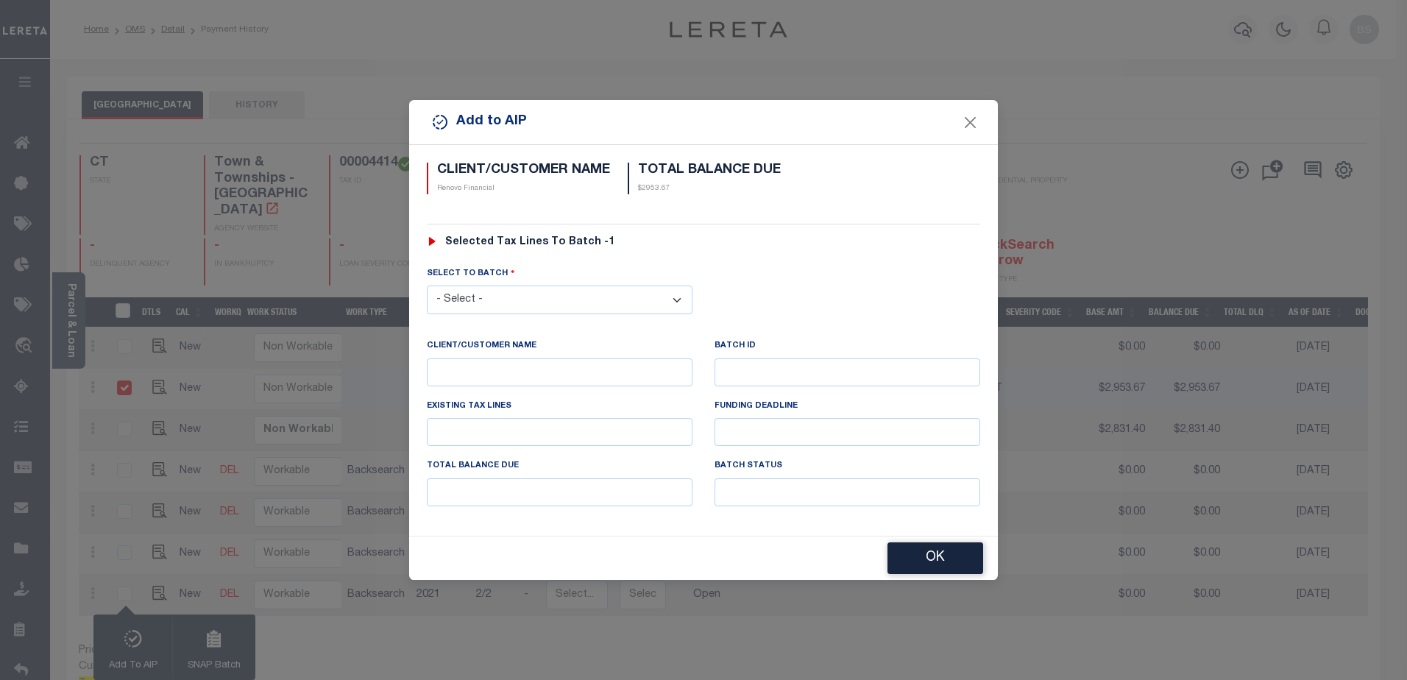
click at [541, 302] on select "- Select - 42380 42965 43235 43299 43683 44436 44450 44938 45028 45180 45253 45…" at bounding box center [560, 299] width 266 height 29
select select "46091"
click at [427, 285] on select "- Select - 42380 42965 43235 43299 43683 44436 44450 44938 45028 45180 45253 45…" at bounding box center [560, 299] width 266 height 29
click at [909, 548] on button "OK" at bounding box center [935, 559] width 96 height 32
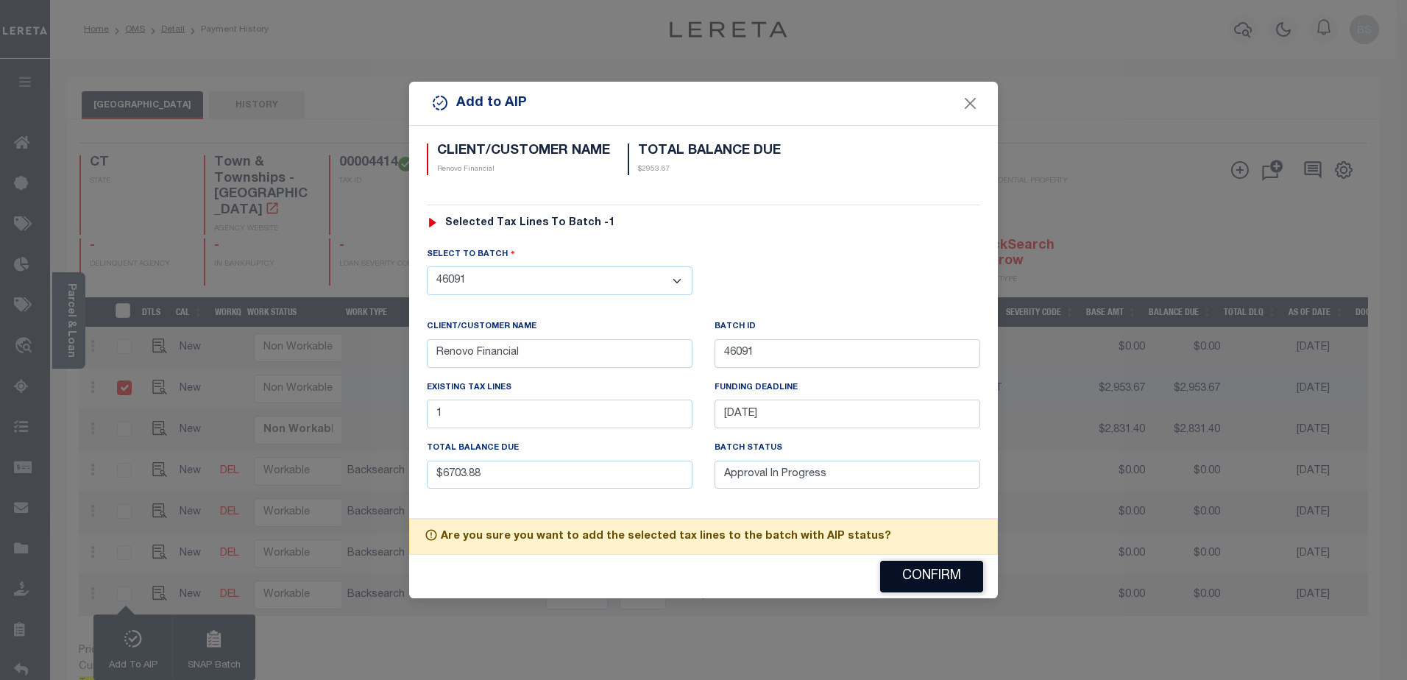
click at [929, 570] on button "Confirm" at bounding box center [931, 577] width 103 height 32
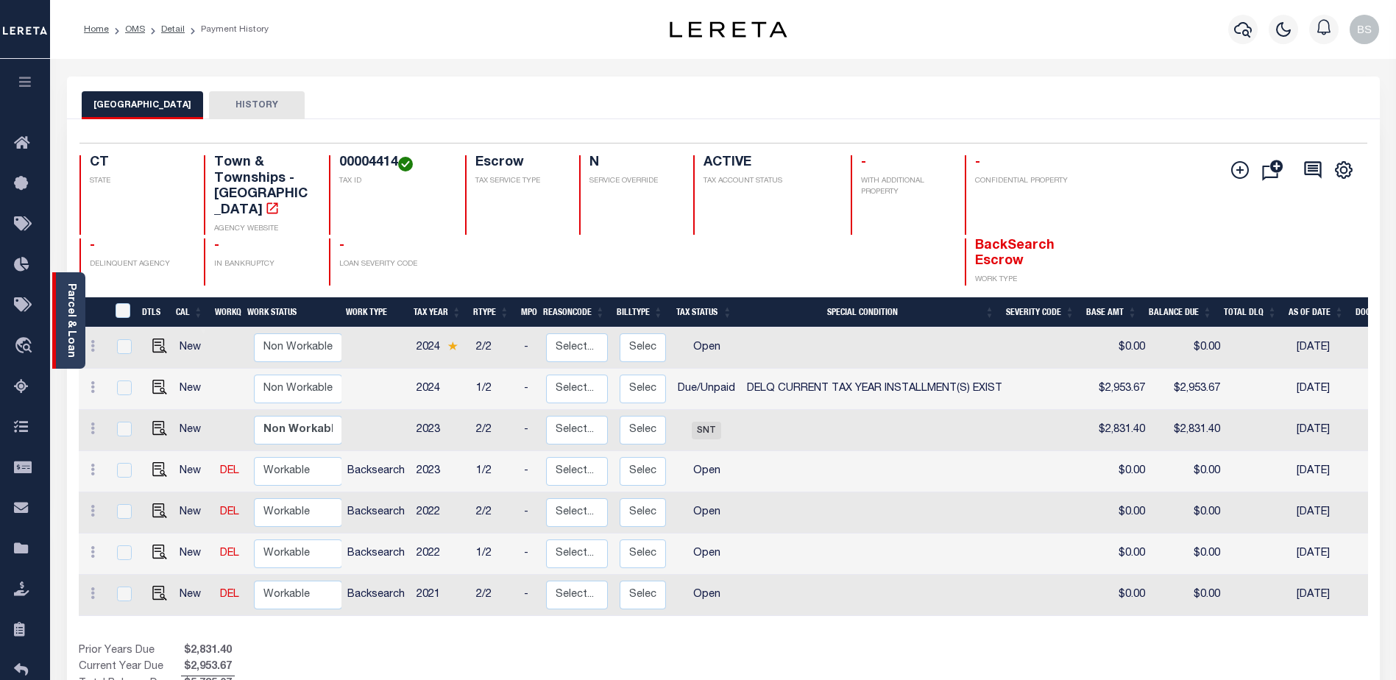
click at [65, 285] on link "Parcel & Loan" at bounding box center [70, 320] width 10 height 74
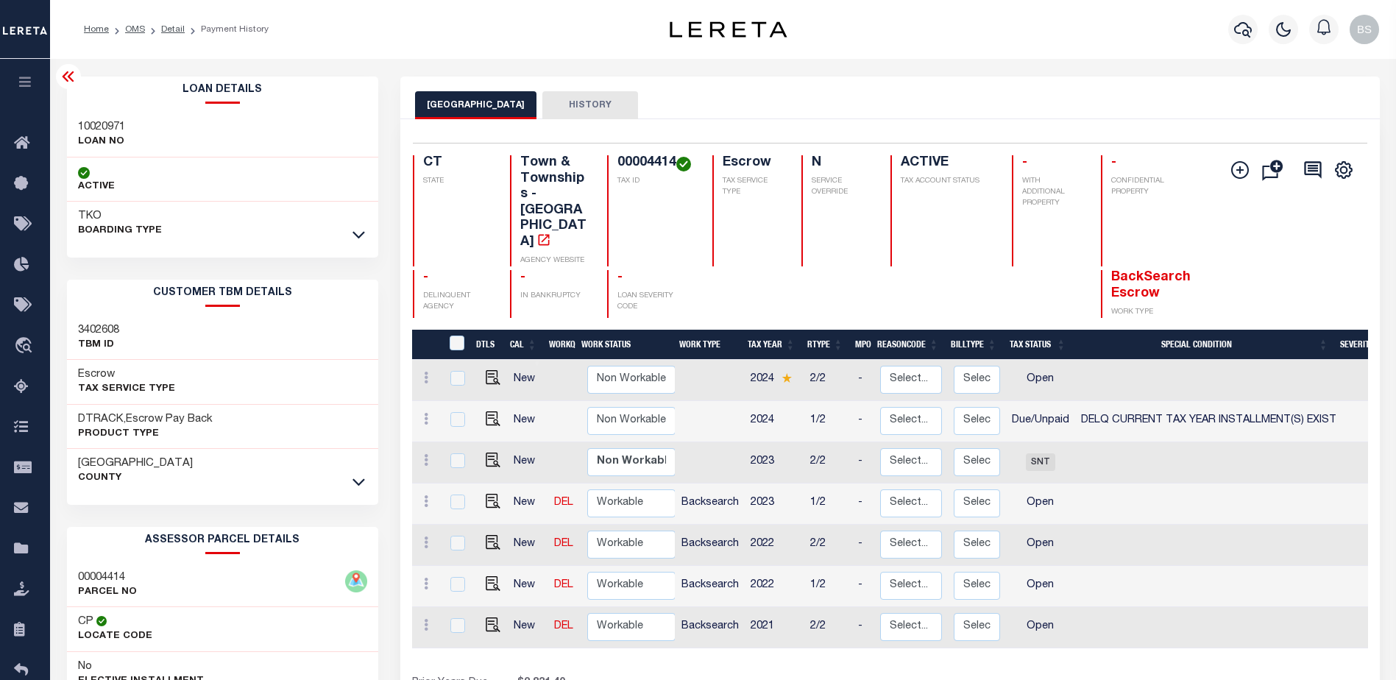
click at [72, 88] on div at bounding box center [68, 76] width 25 height 25
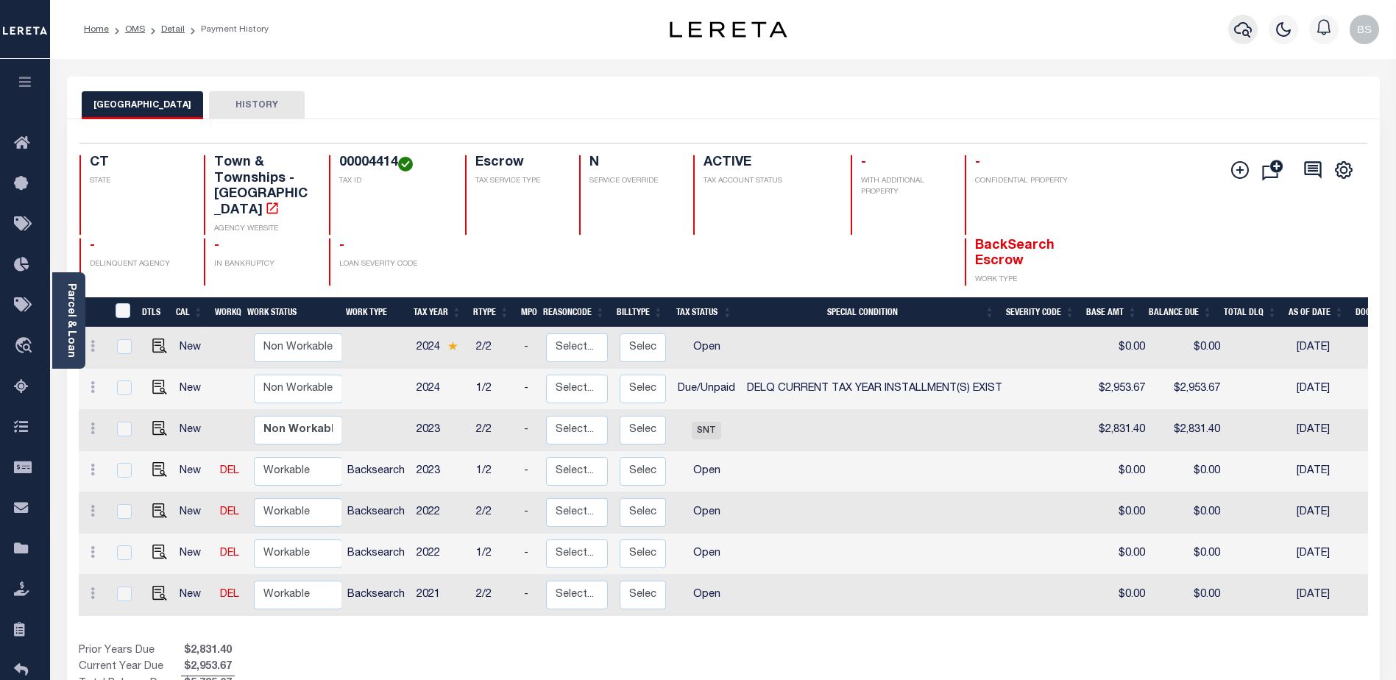
click at [1237, 33] on icon "button" at bounding box center [1243, 29] width 18 height 15
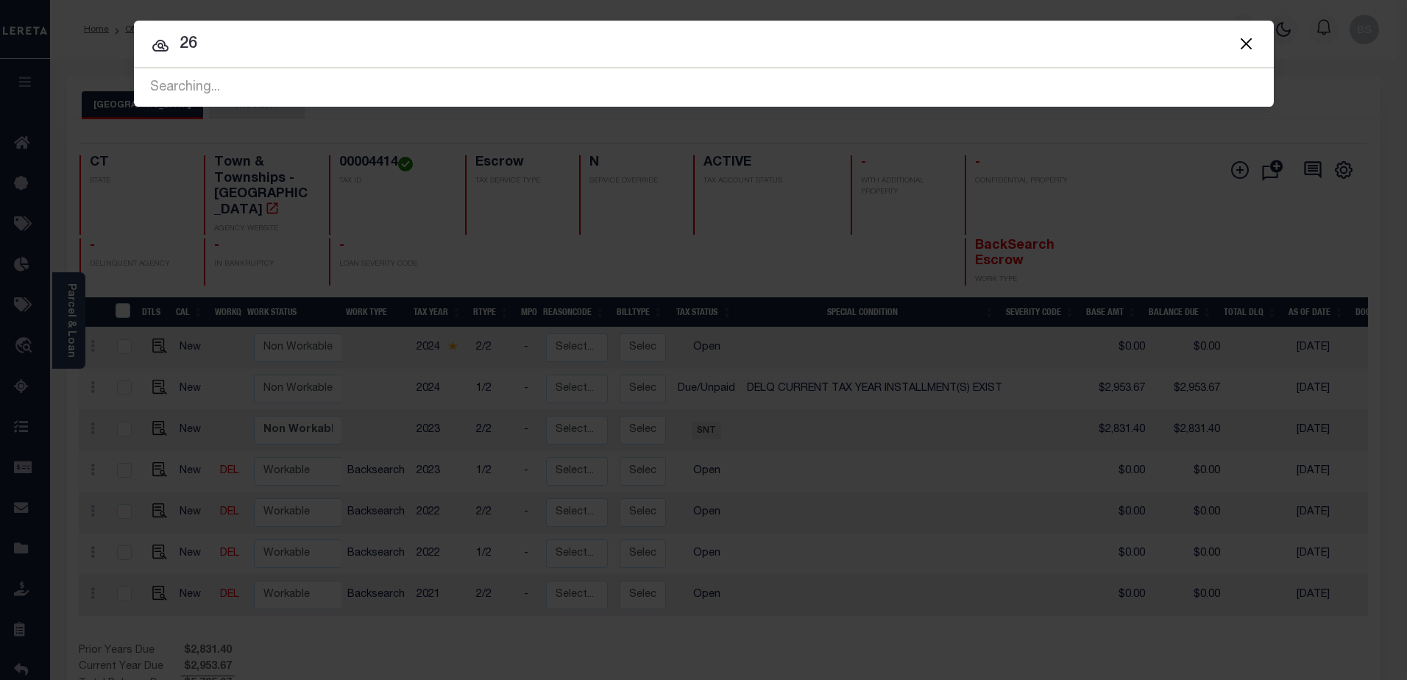
type input "2"
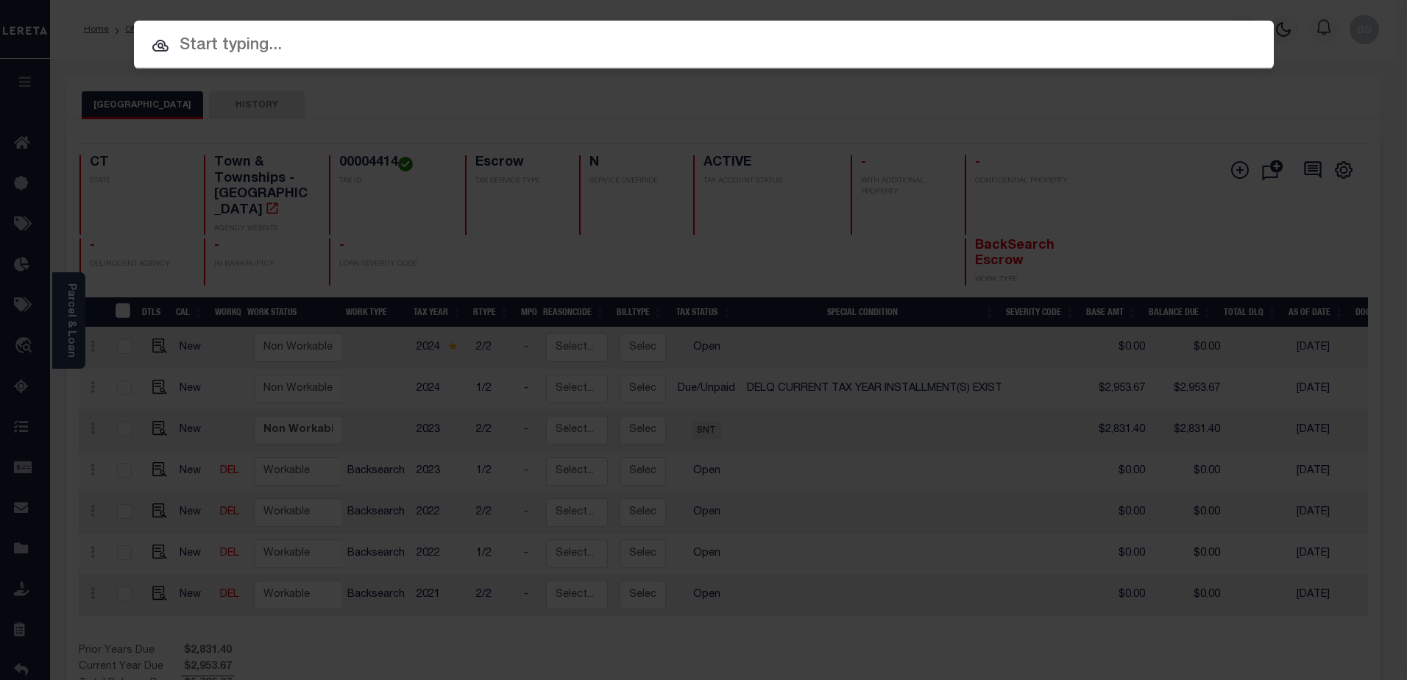
click at [277, 56] on input "text" at bounding box center [704, 46] width 1140 height 26
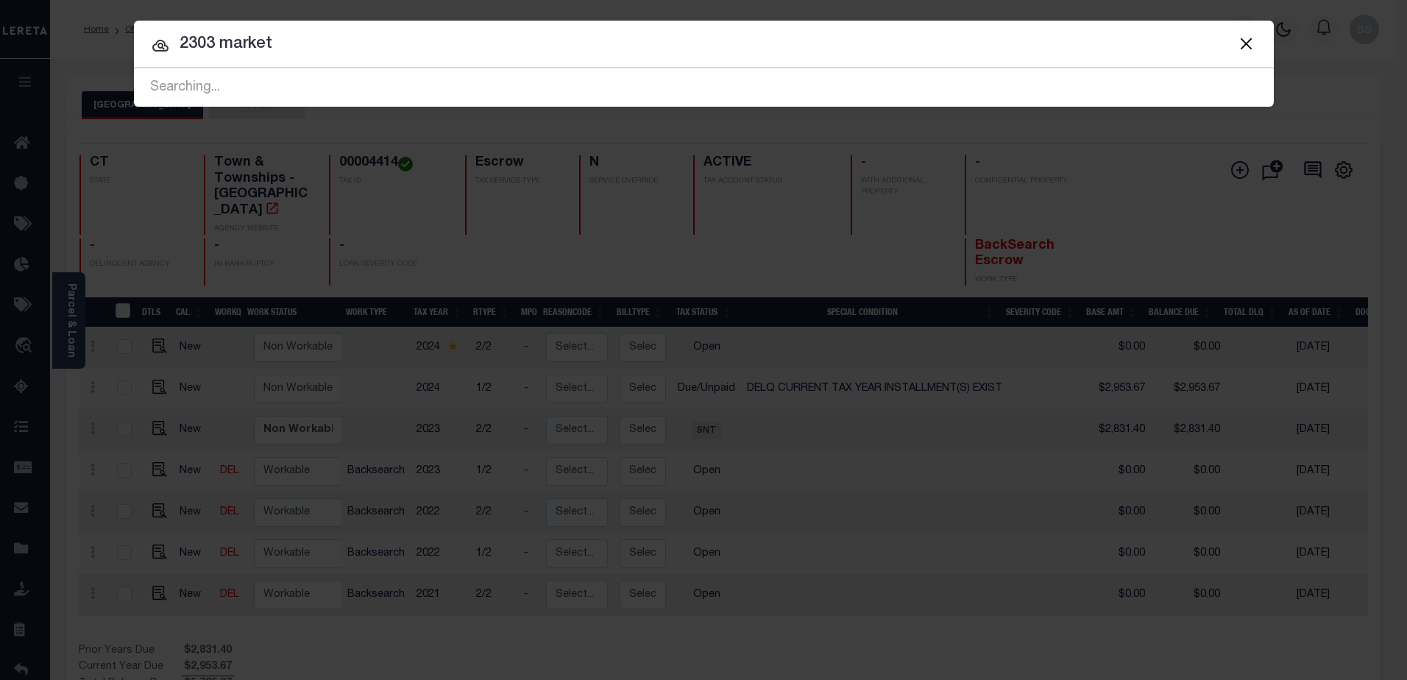
type input "2303 market"
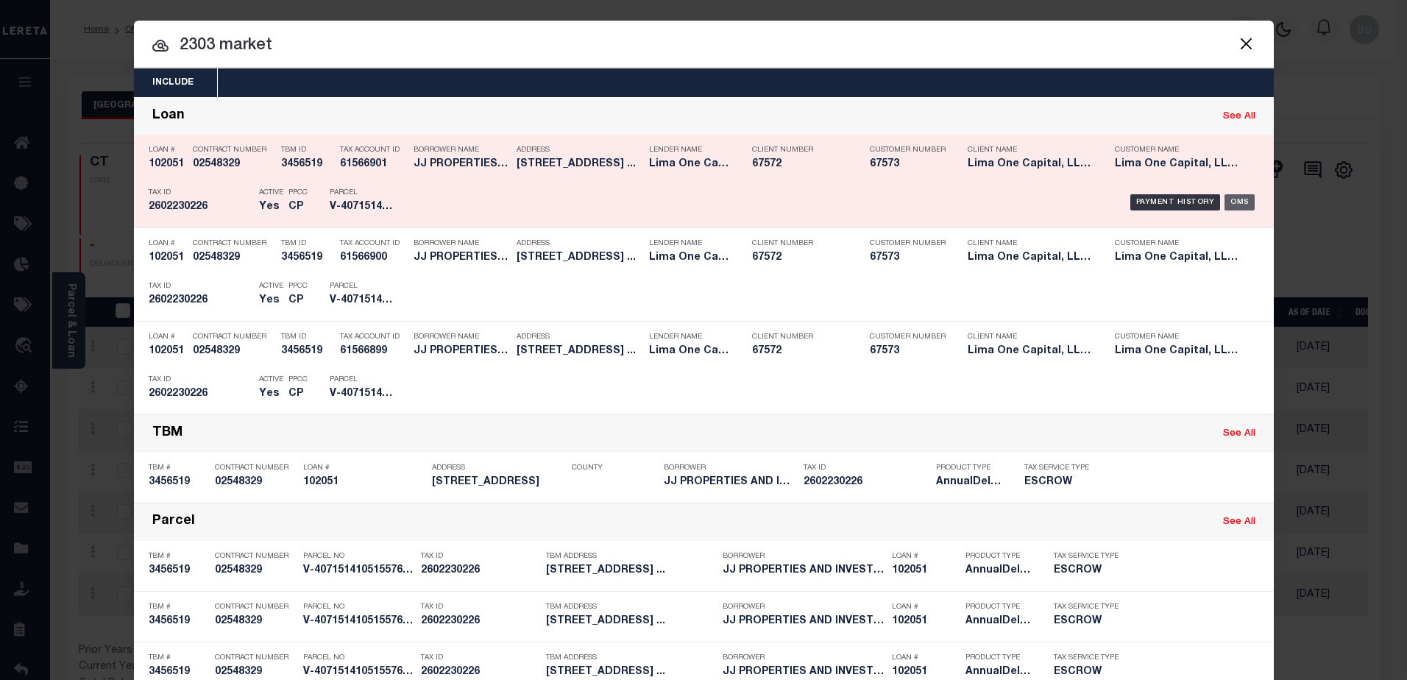
click at [1243, 205] on div "OMS" at bounding box center [1239, 202] width 30 height 16
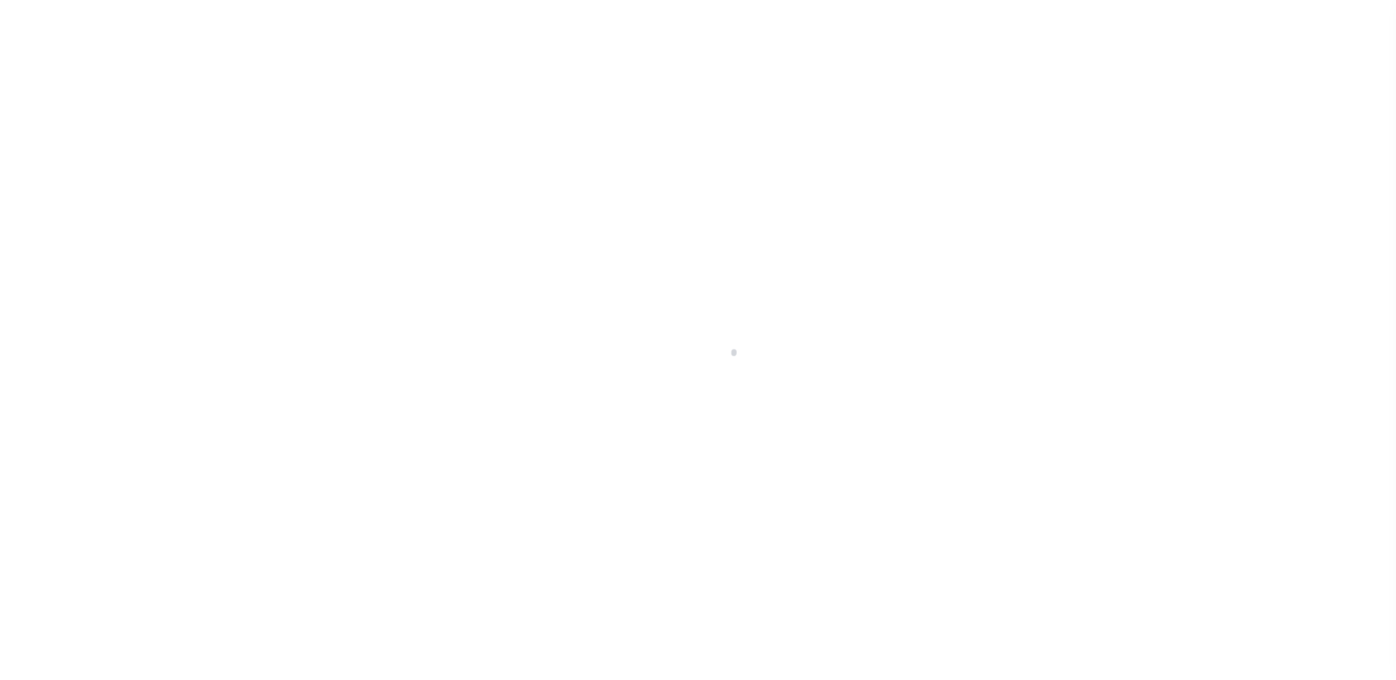
type input "[STREET_ADDRESS]"
radio input "true"
select select "Escrow"
select select
type input "WILMINGTON DE 19802"
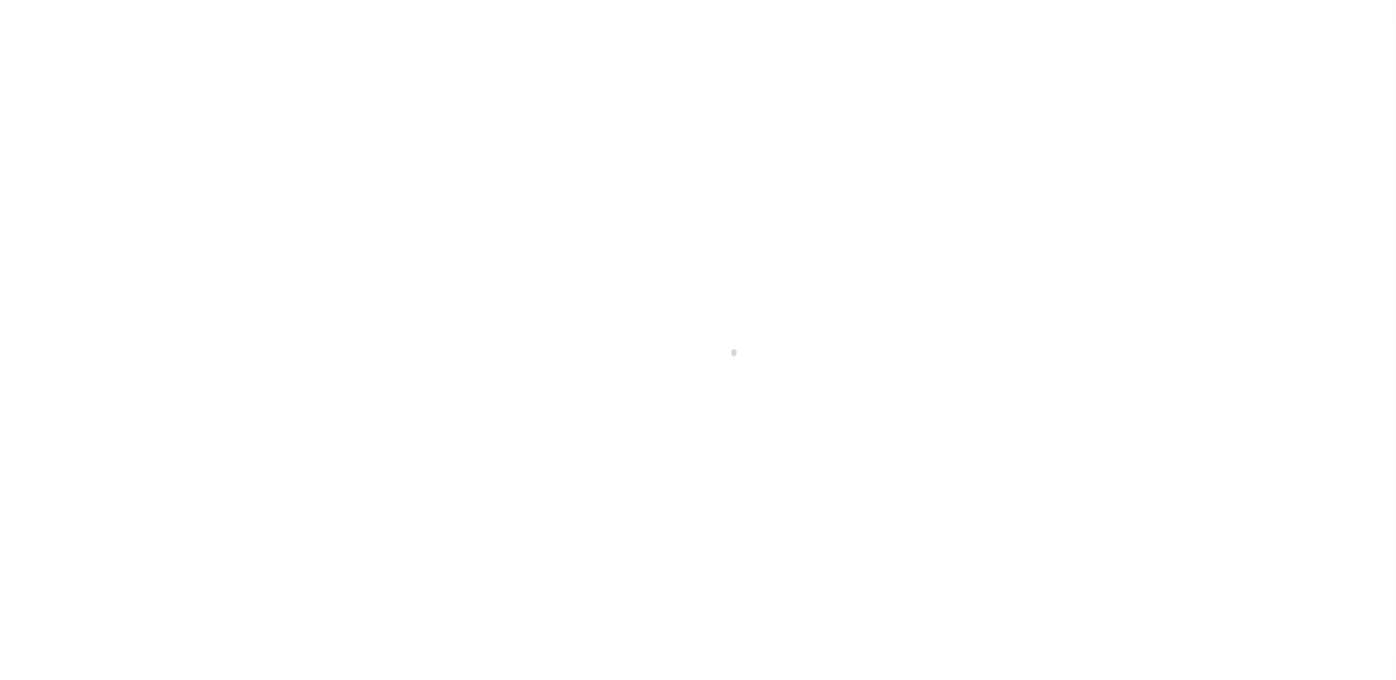
type input "102051-1"
type input "DE"
type textarea "COLLECTOR: ENTITY: PARCEL: 2602230226"
type textarea "Compare"
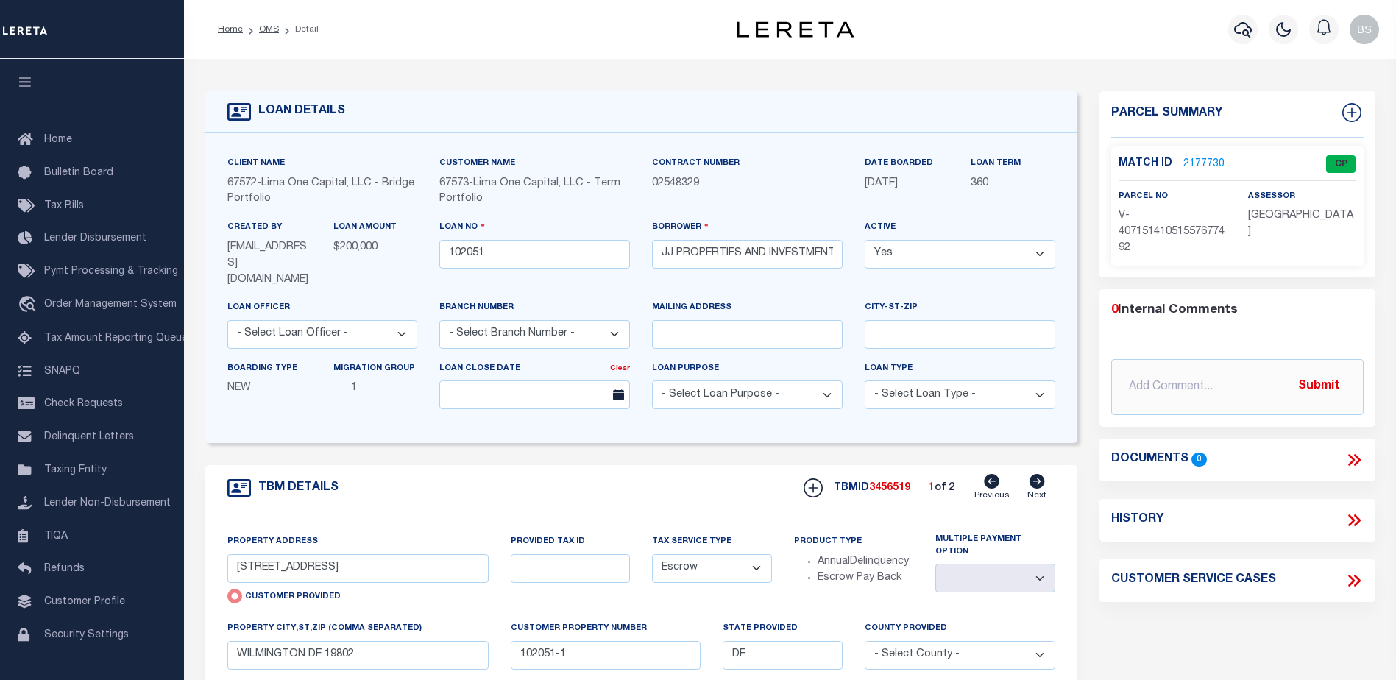
click at [1191, 162] on link "2177730" at bounding box center [1203, 164] width 41 height 15
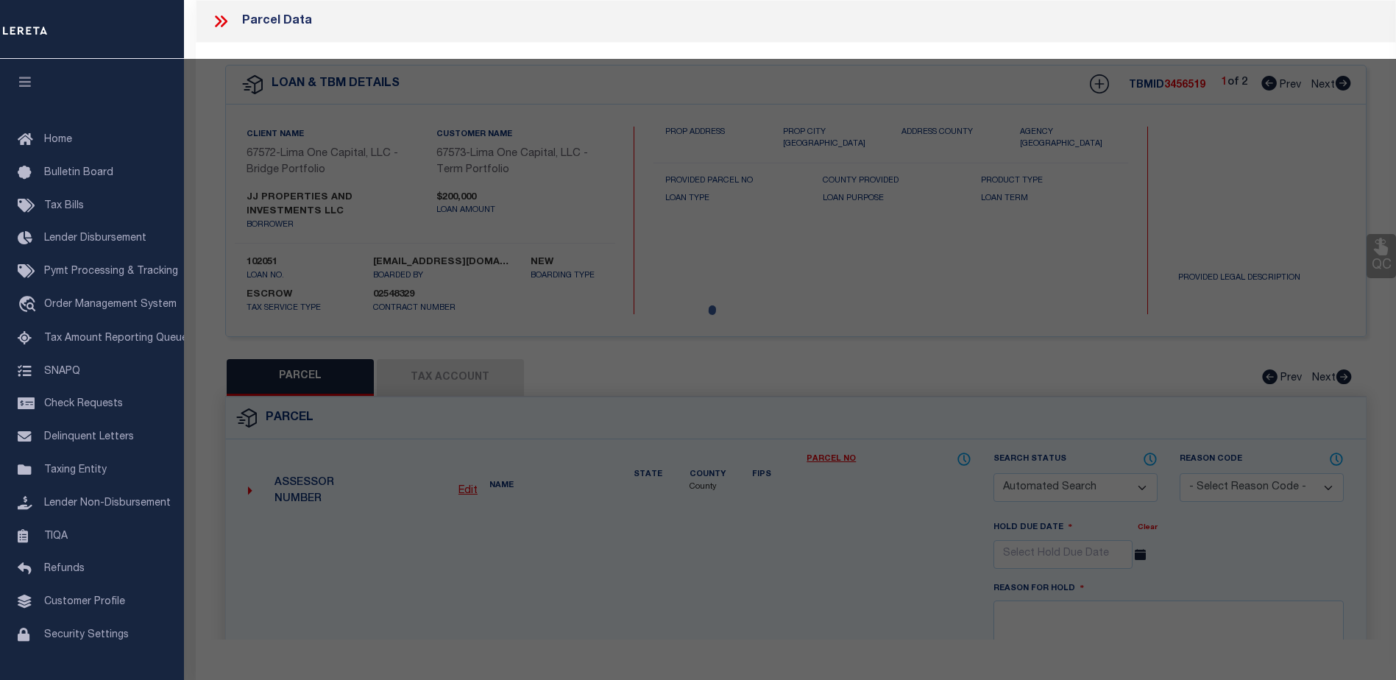
checkbox input "false"
select select "CP"
select select "AGW"
select select
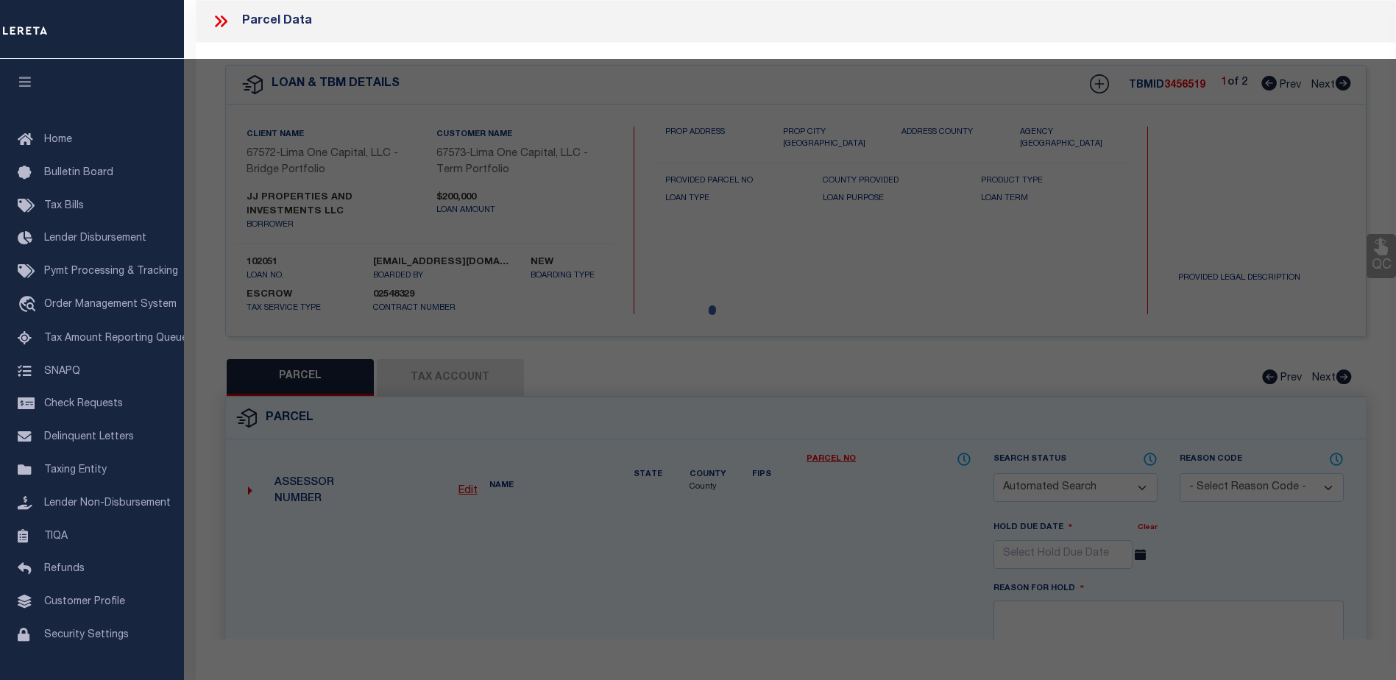
type input "2303 N MARKET ST"
checkbox input "false"
type input "WILMINGTON DE 19802"
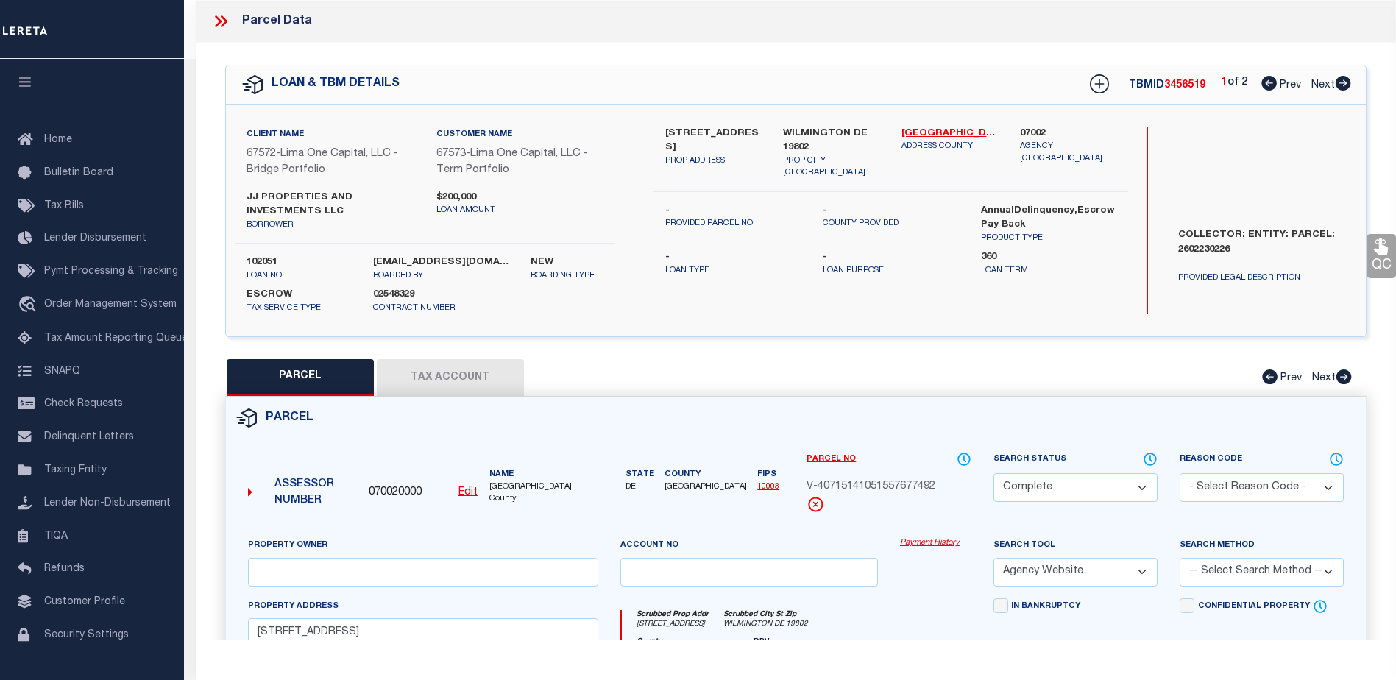
click at [923, 543] on link "Payment History" at bounding box center [935, 543] width 71 height 13
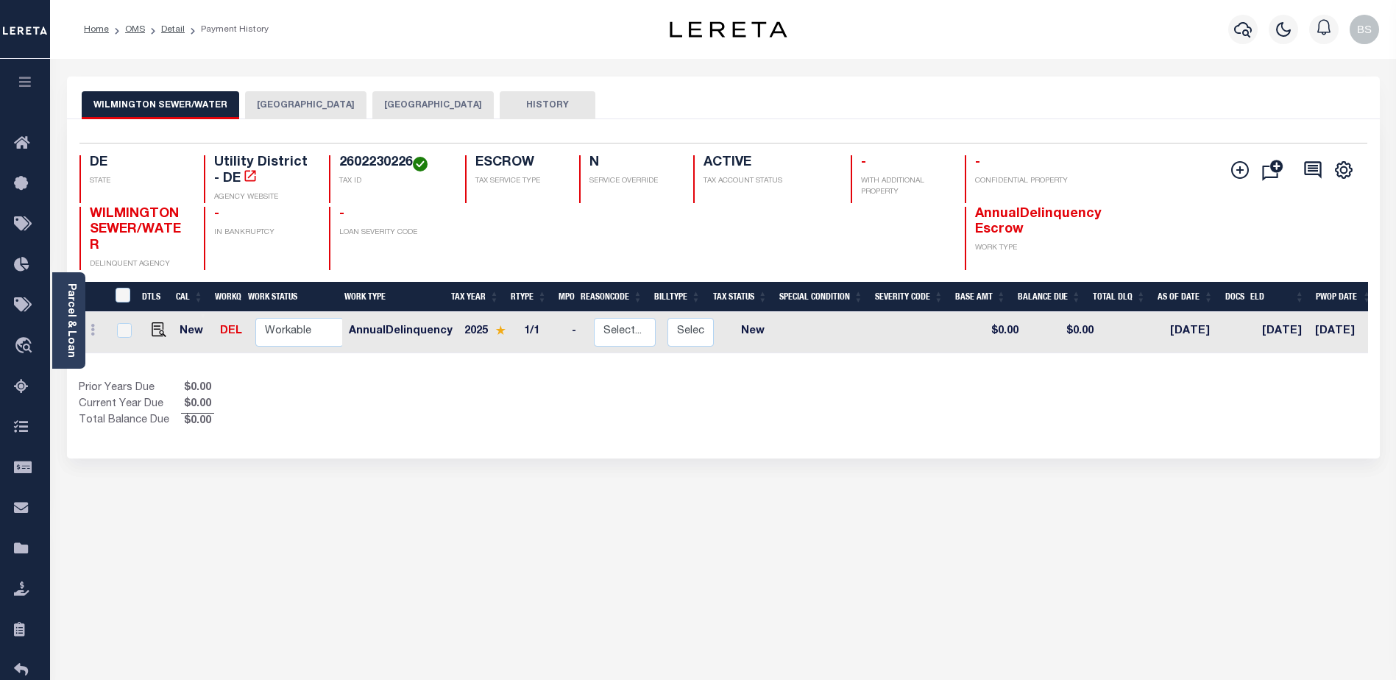
click at [411, 112] on button "[GEOGRAPHIC_DATA]" at bounding box center [432, 105] width 121 height 28
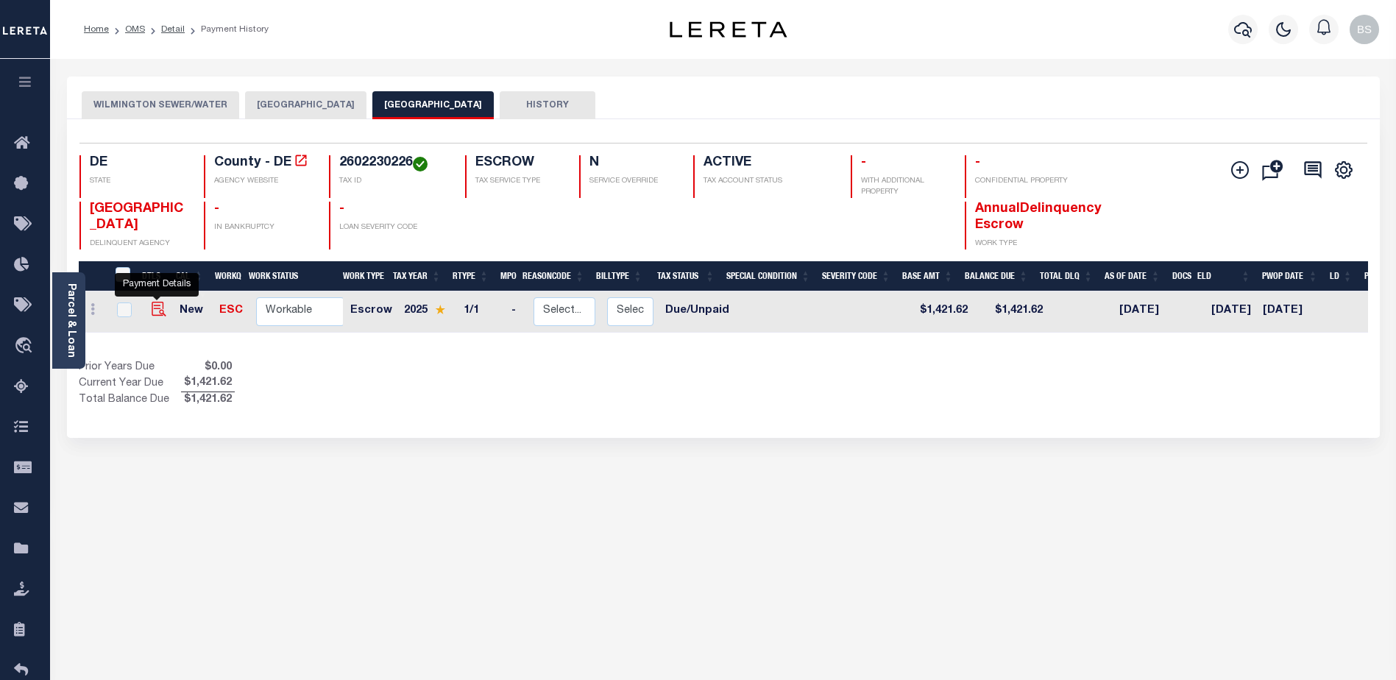
click at [157, 309] on img "" at bounding box center [159, 309] width 15 height 15
checkbox input "true"
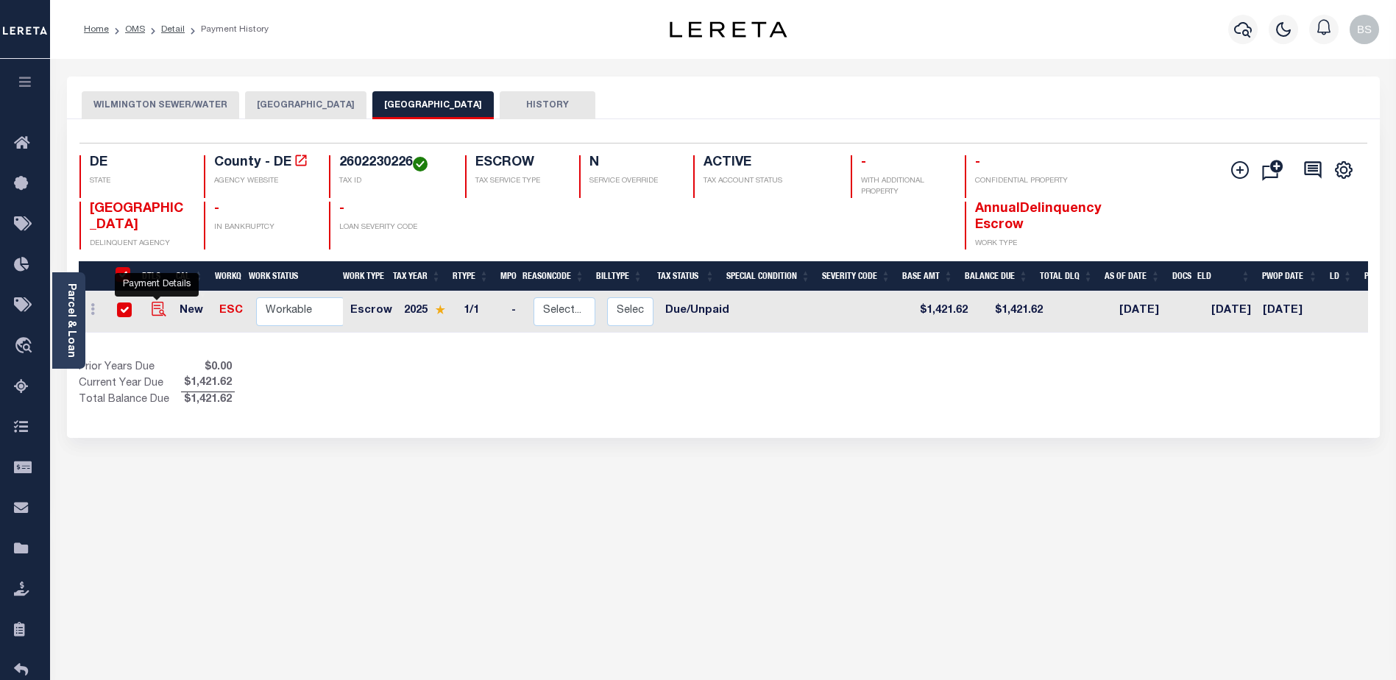
checkbox input "true"
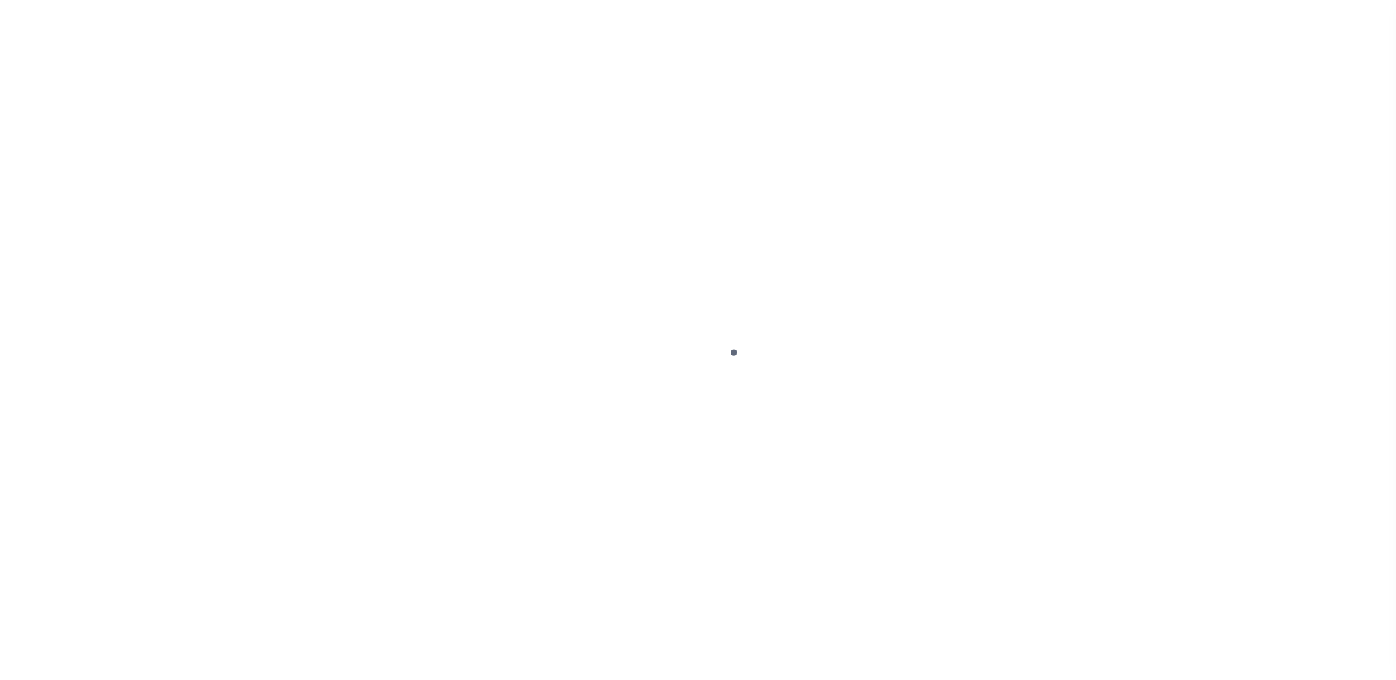
select select "DUE"
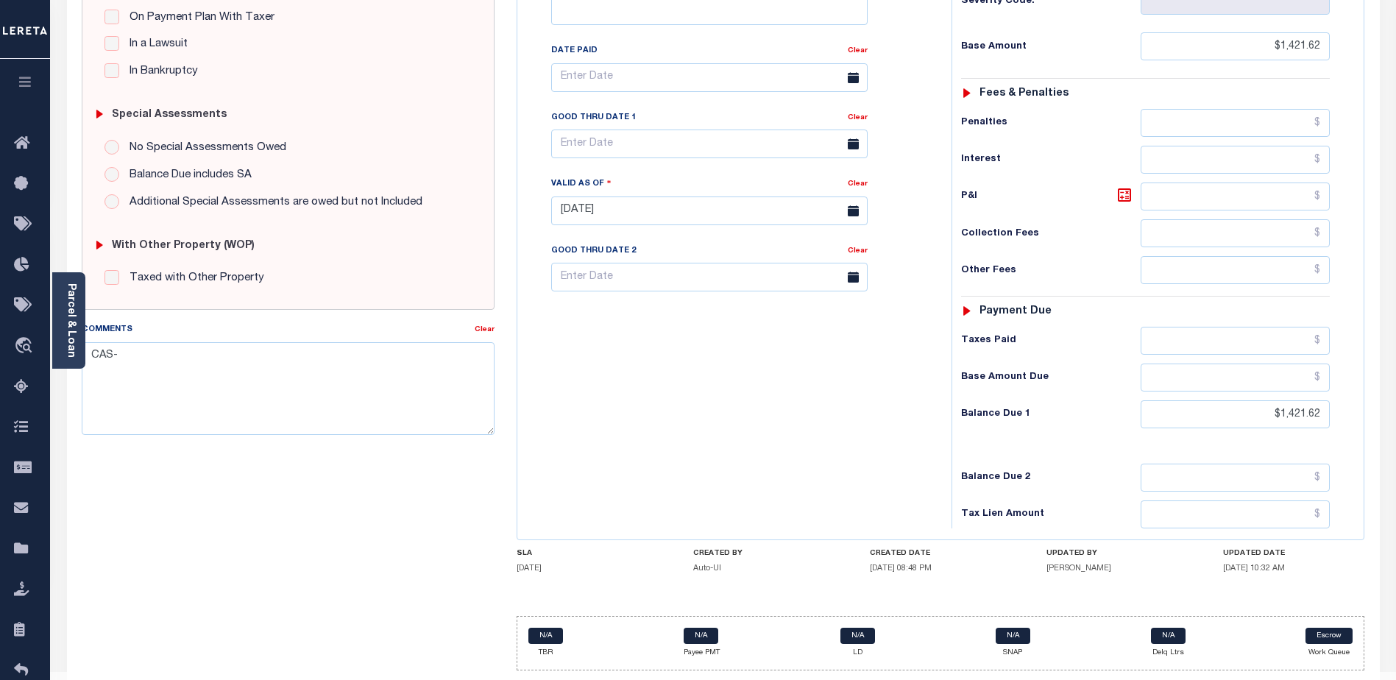
scroll to position [368, 0]
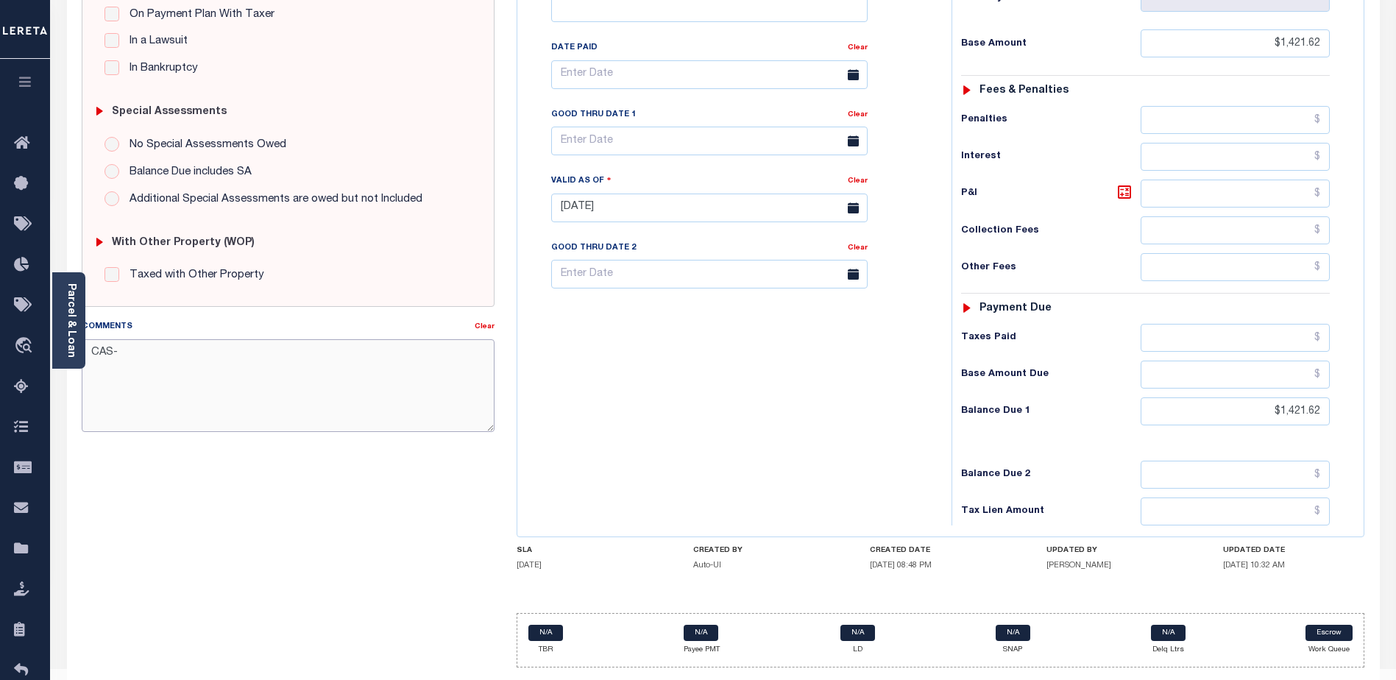
click at [142, 356] on textarea "CAS-" at bounding box center [288, 385] width 413 height 93
type textarea "CAS-48296"
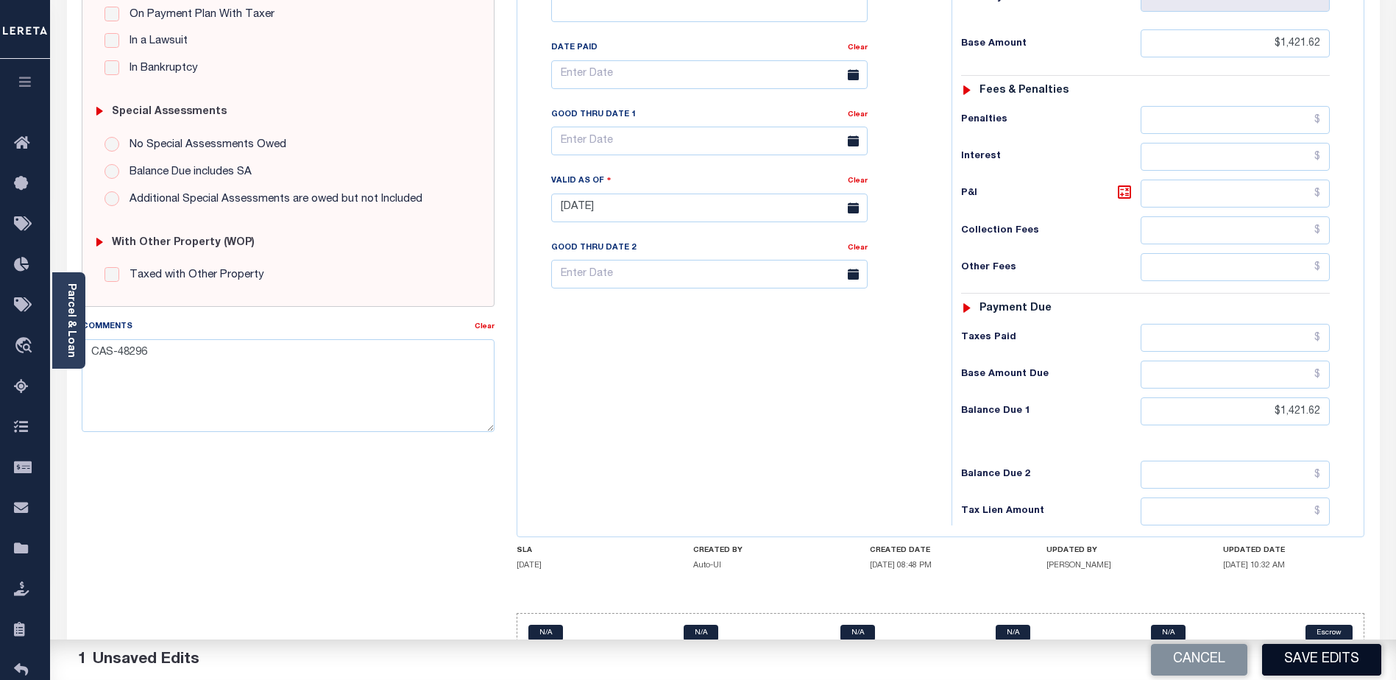
click at [1298, 663] on button "Save Edits" at bounding box center [1321, 660] width 119 height 32
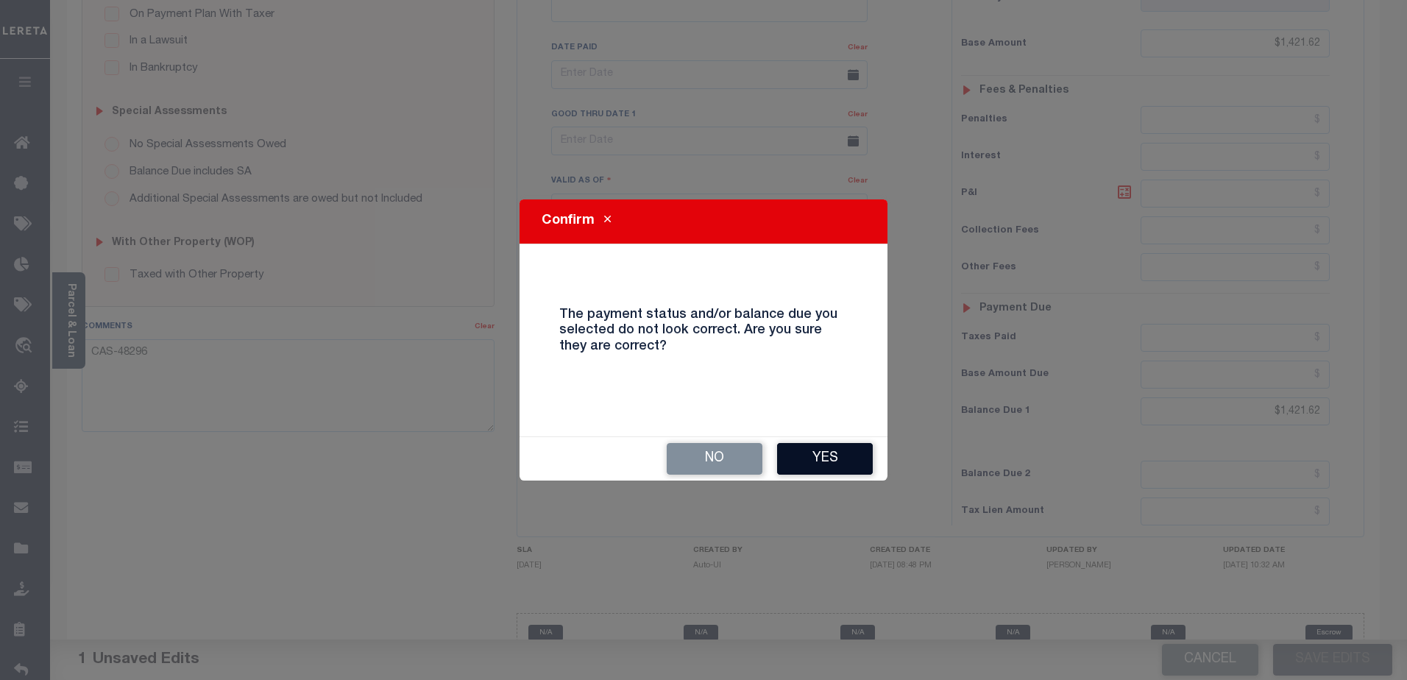
click at [809, 456] on button "Yes" at bounding box center [825, 459] width 96 height 32
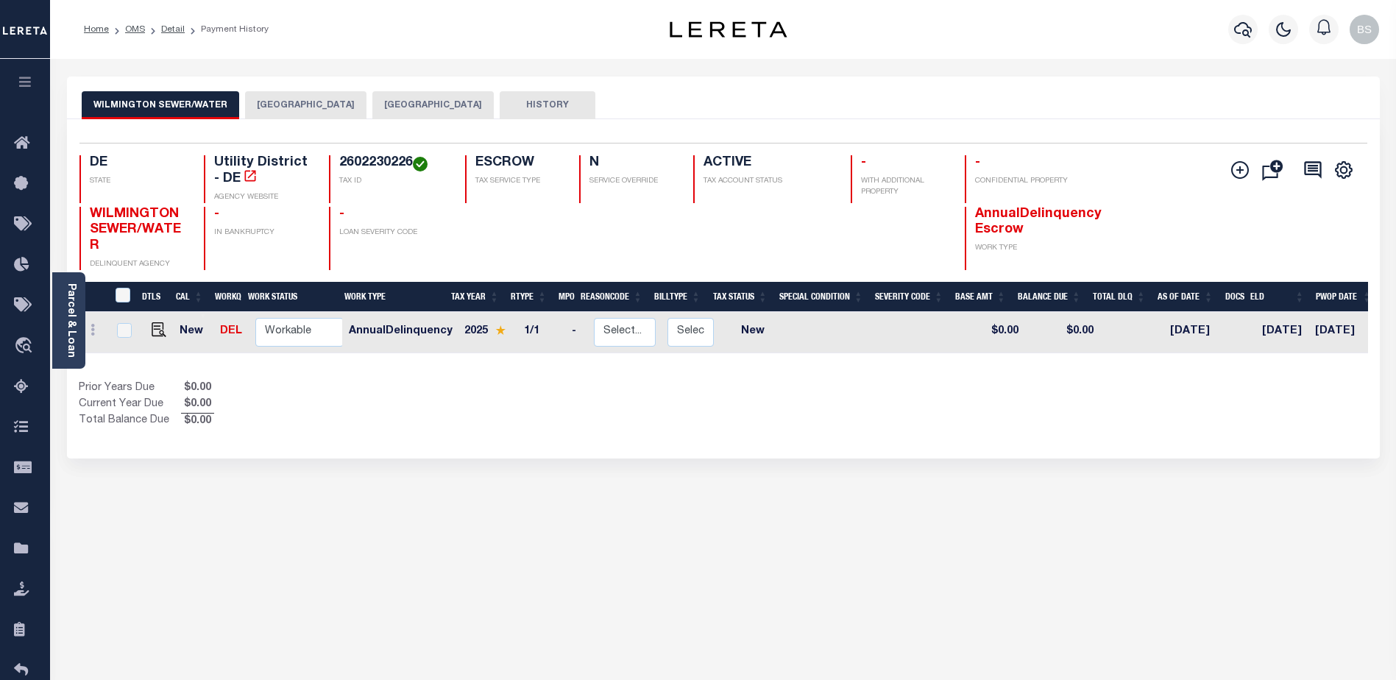
click at [427, 110] on button "[GEOGRAPHIC_DATA]" at bounding box center [432, 105] width 121 height 28
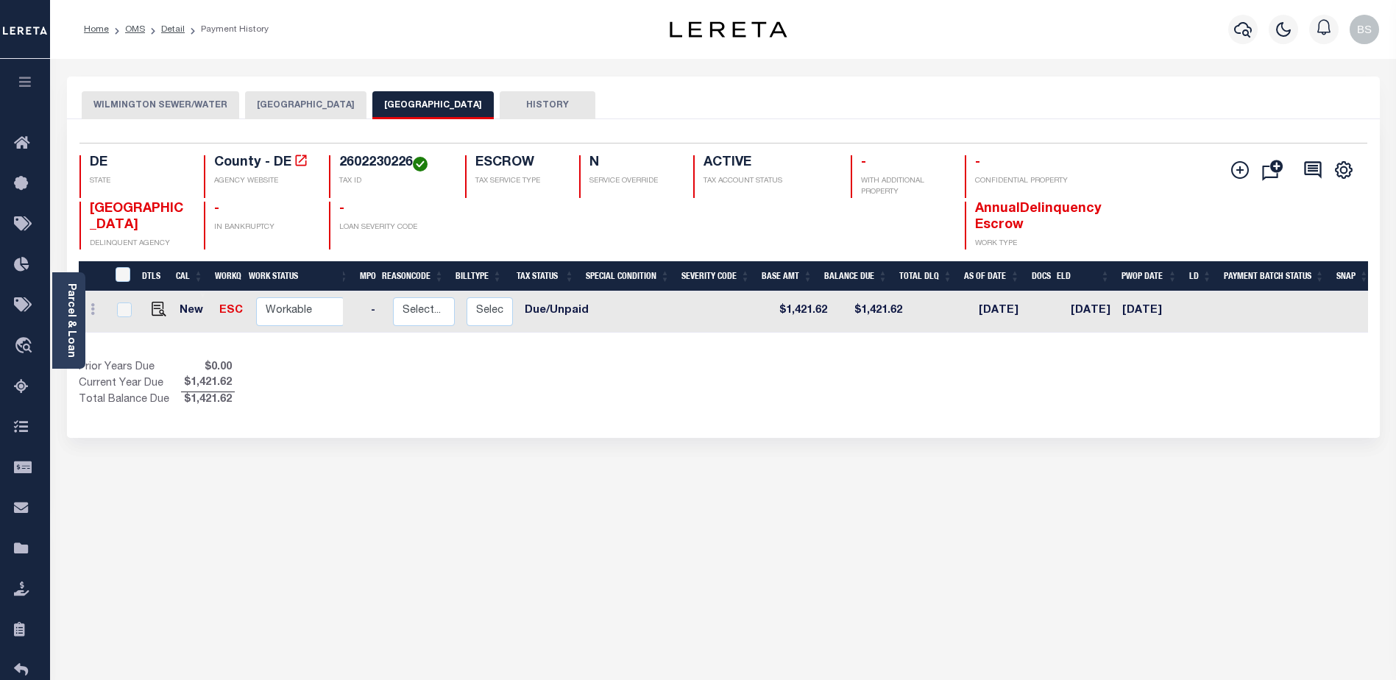
scroll to position [0, 142]
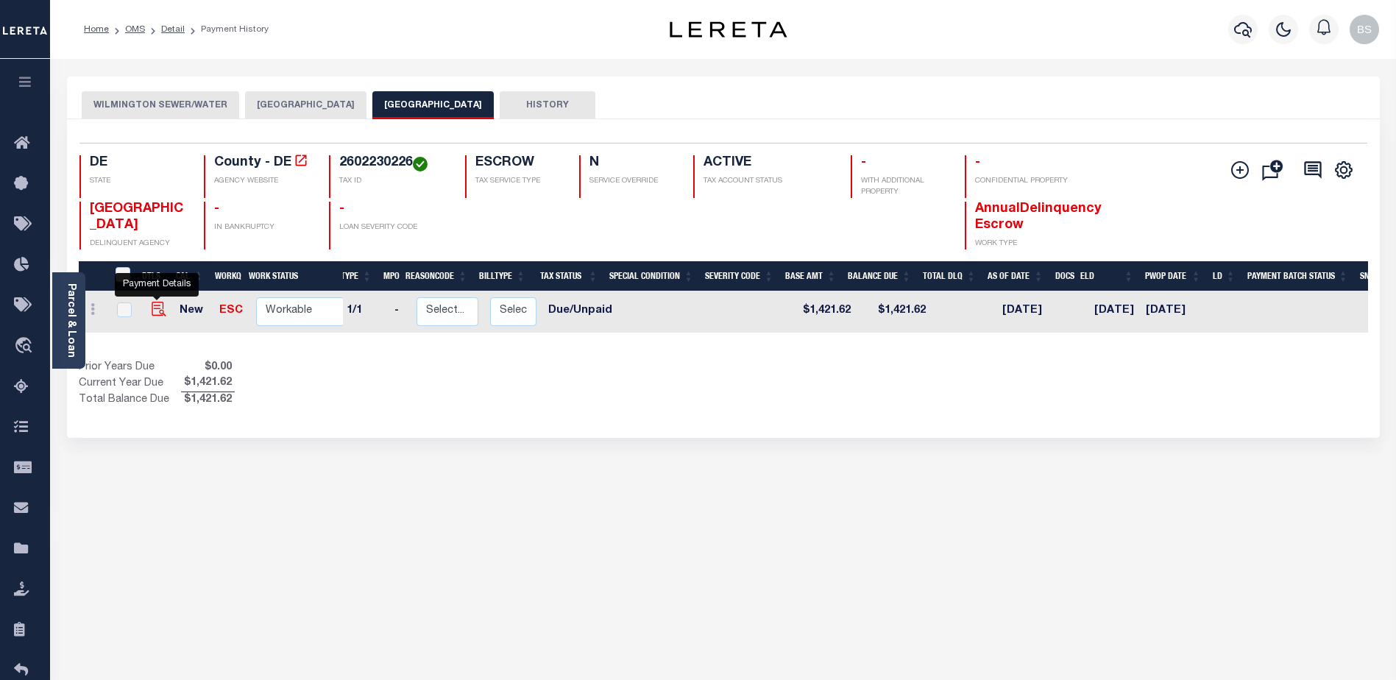
click at [152, 312] on img "" at bounding box center [159, 309] width 15 height 15
checkbox input "true"
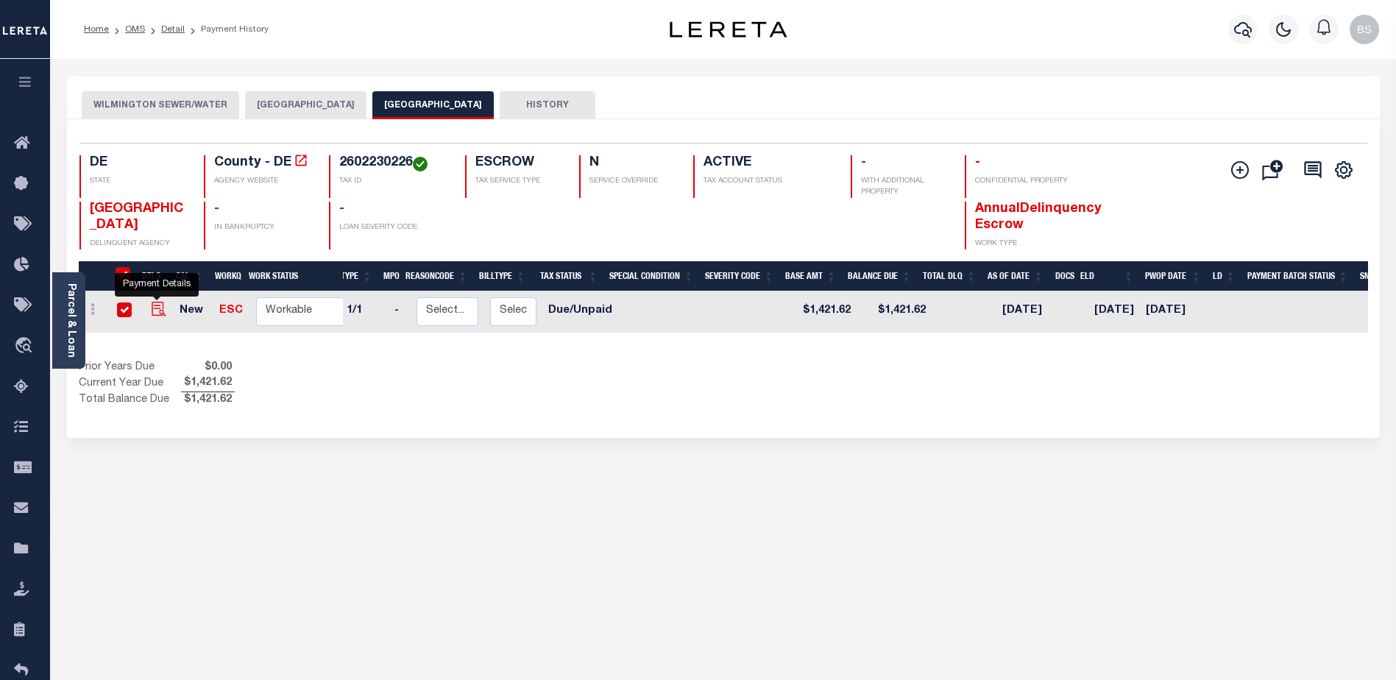
checkbox input "true"
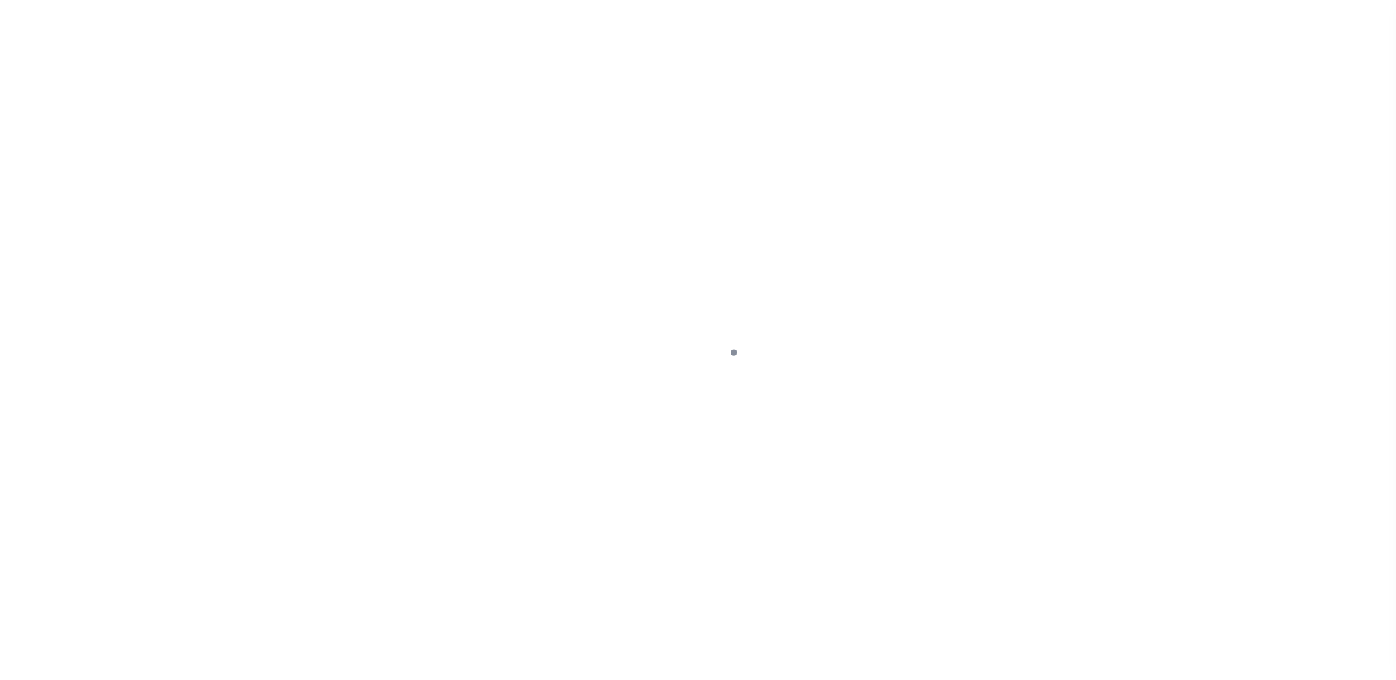
select select "DUE"
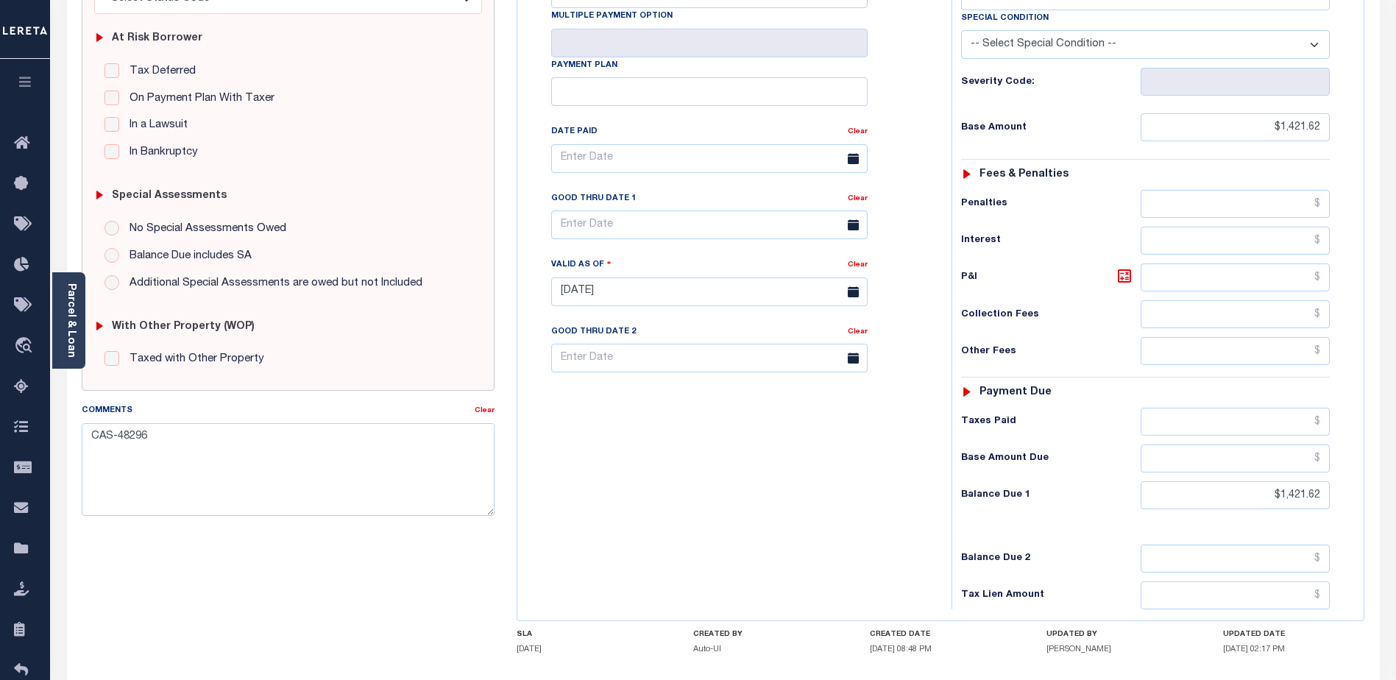
scroll to position [294, 0]
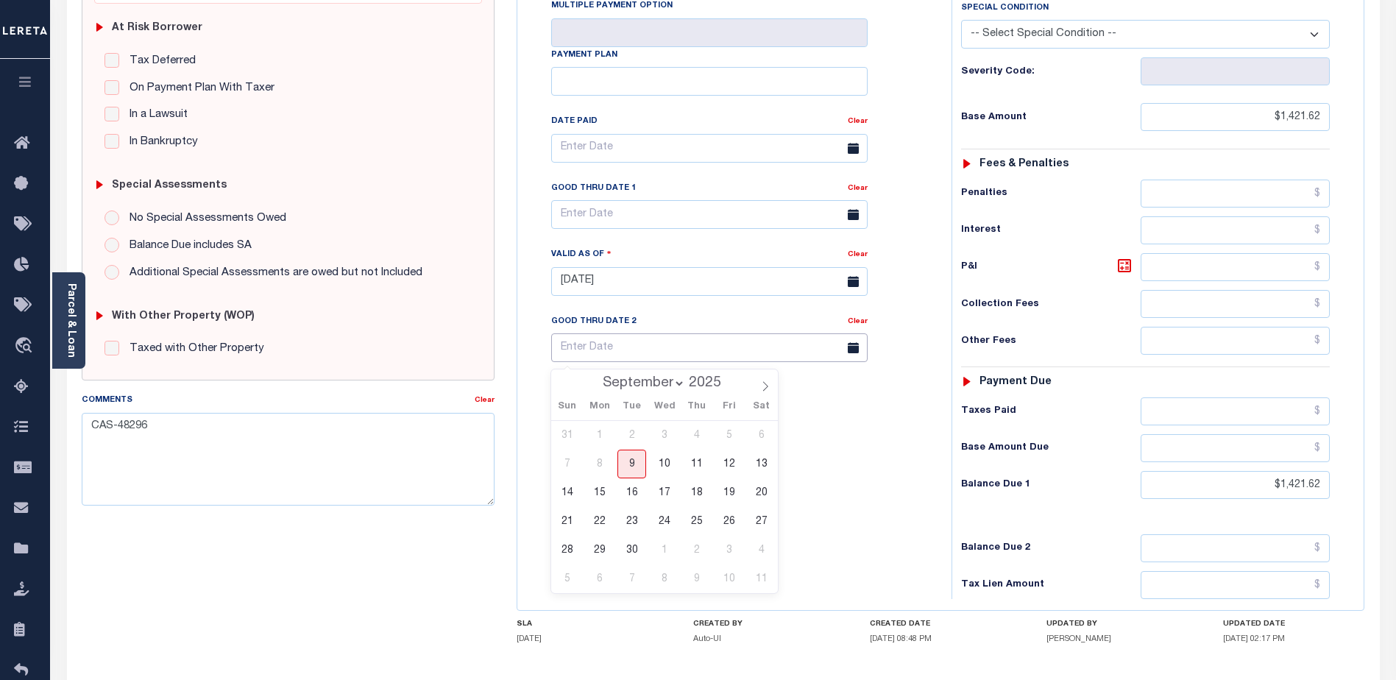
click at [693, 355] on input "text" at bounding box center [709, 347] width 316 height 29
click at [629, 555] on span "30" at bounding box center [631, 550] width 29 height 29
type input "[DATE]"
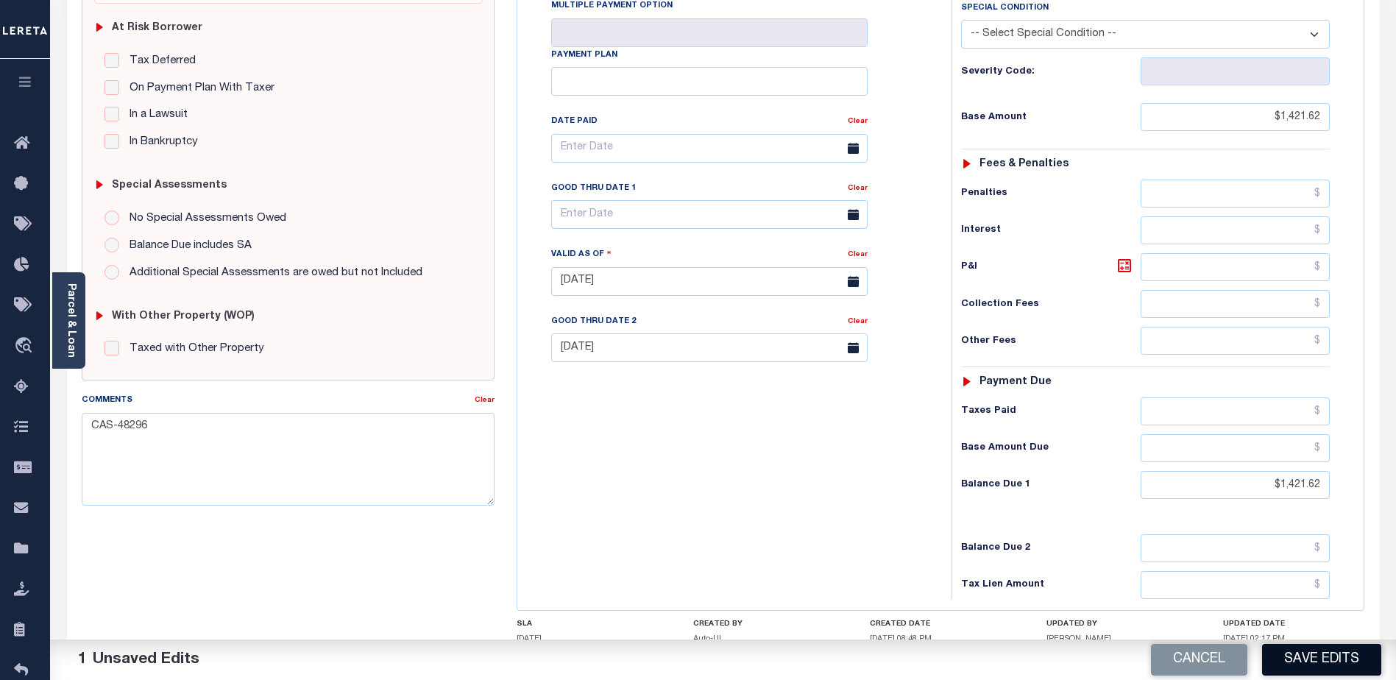
click at [1363, 655] on button "Save Edits" at bounding box center [1321, 660] width 119 height 32
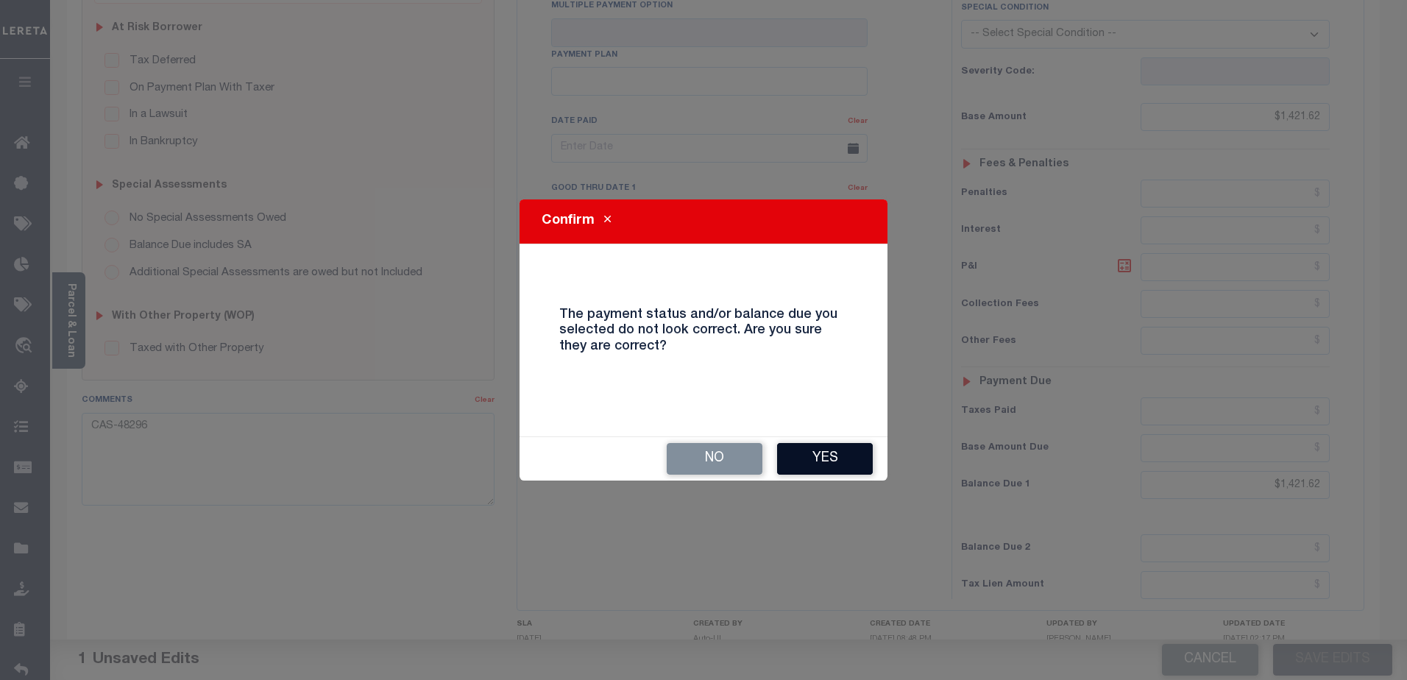
click at [834, 453] on button "Yes" at bounding box center [825, 459] width 96 height 32
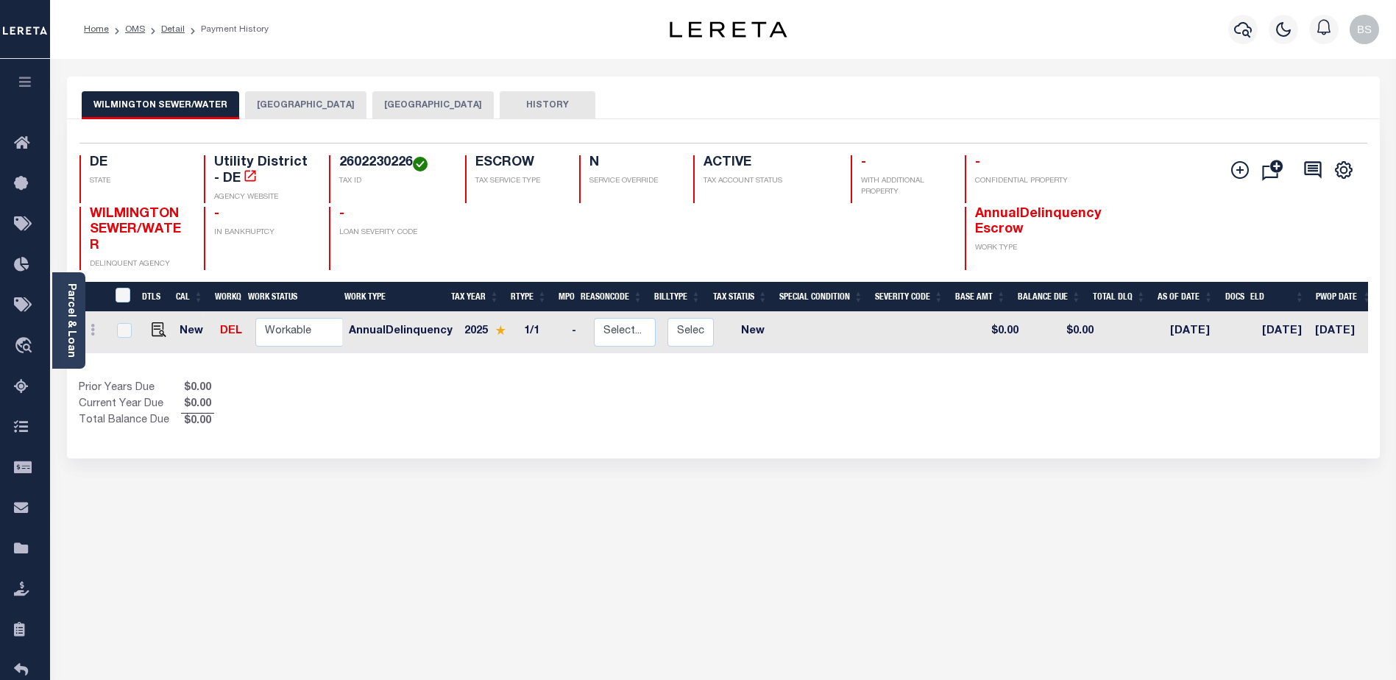
click at [423, 101] on button "[GEOGRAPHIC_DATA]" at bounding box center [432, 105] width 121 height 28
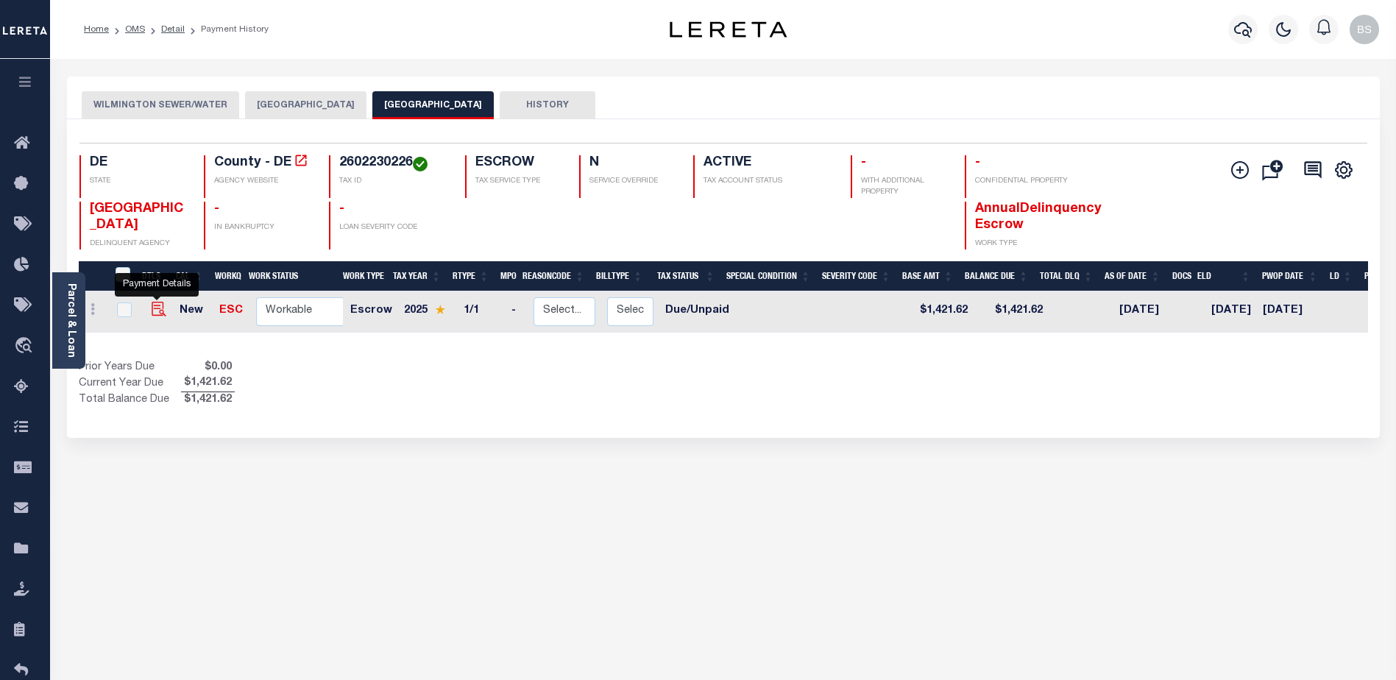
click at [152, 309] on img "" at bounding box center [159, 309] width 15 height 15
checkbox input "true"
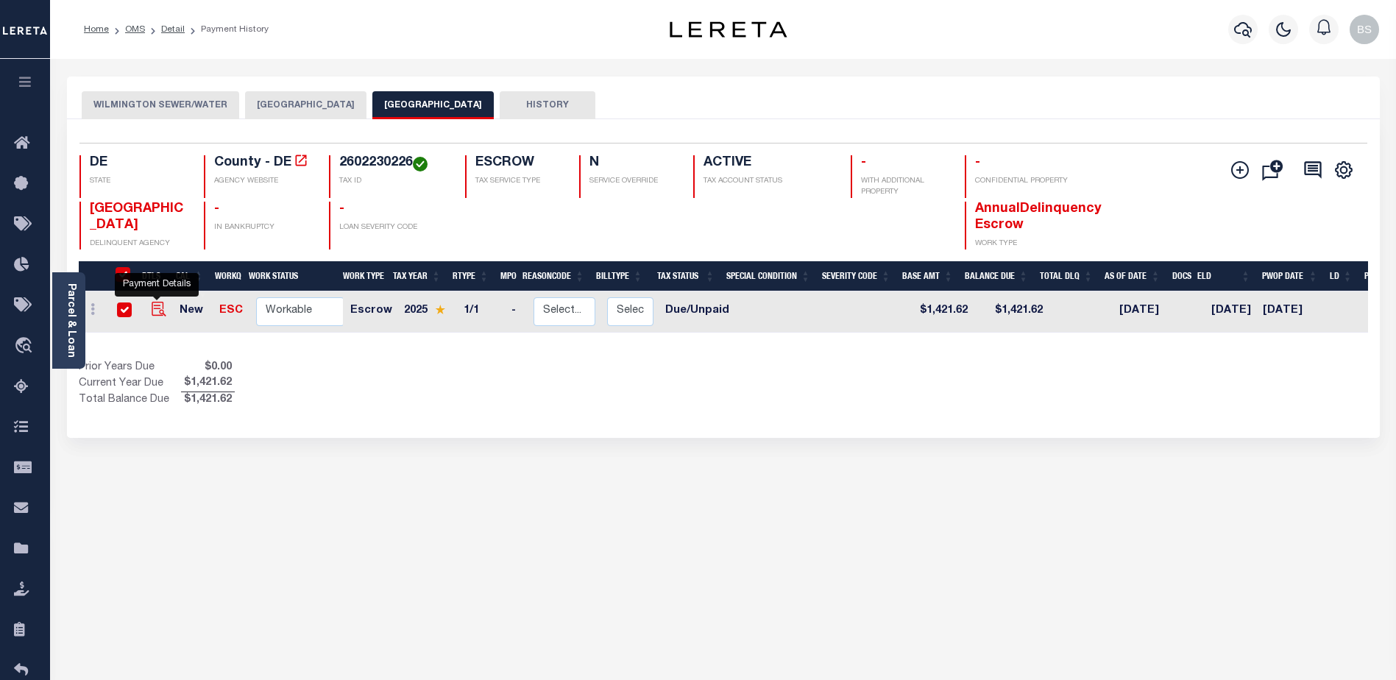
checkbox input "true"
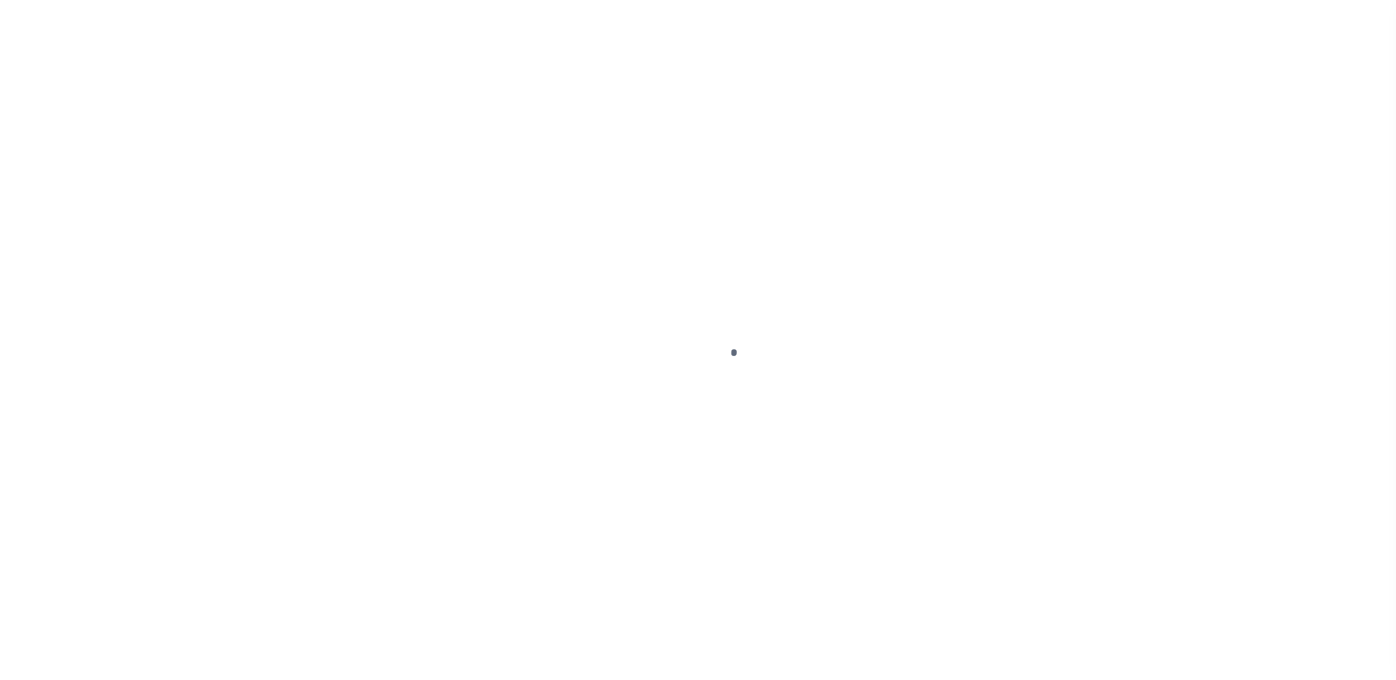
select select "DUE"
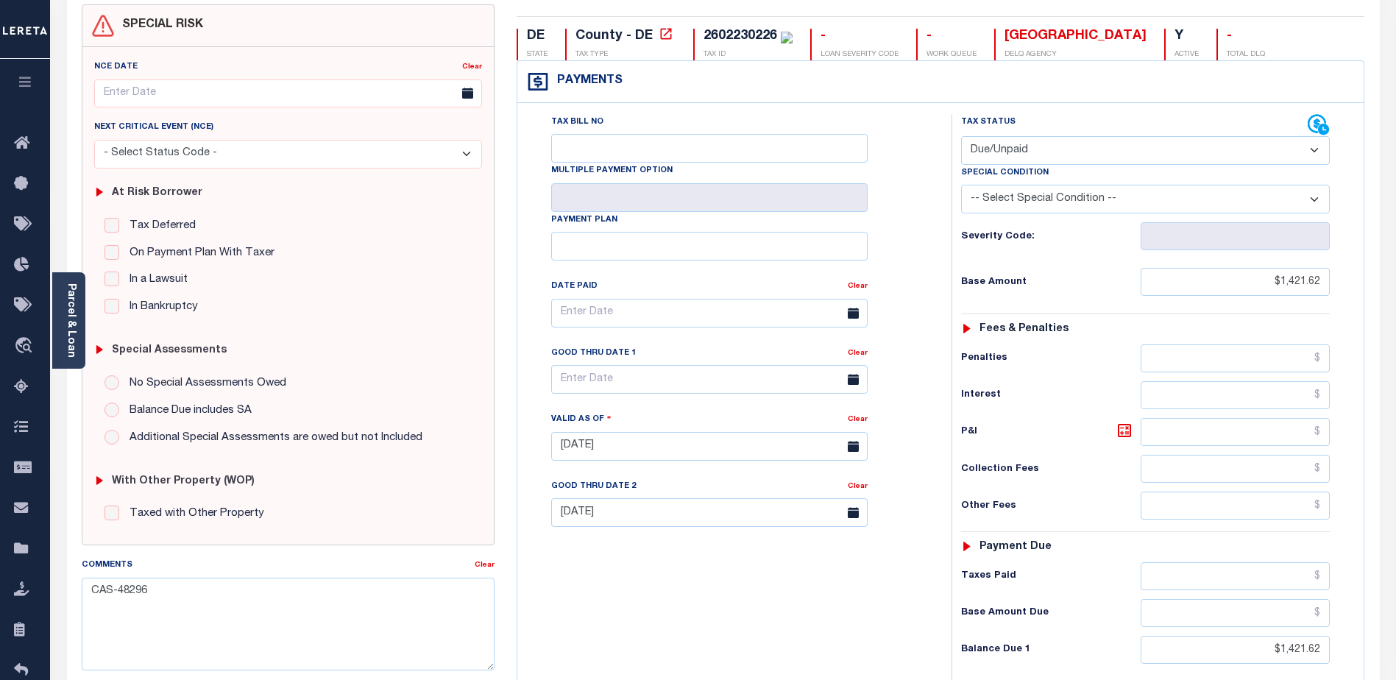
scroll to position [221, 0]
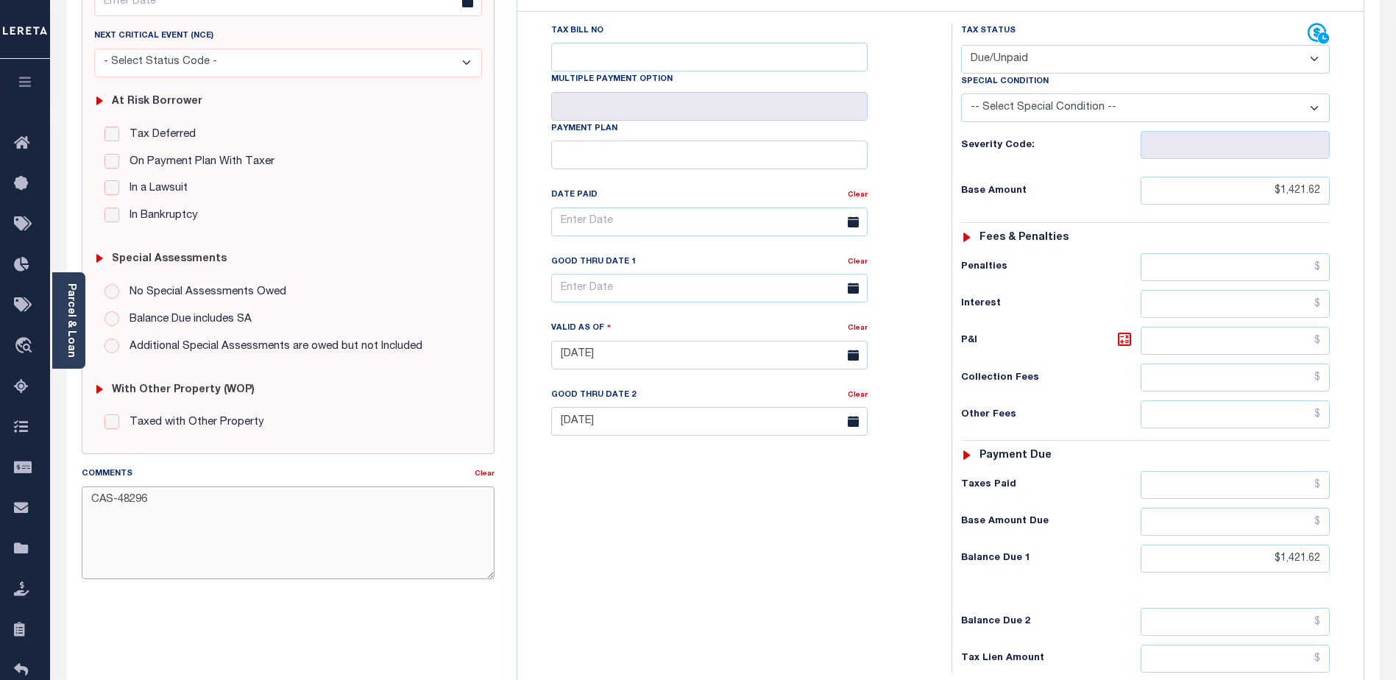
click at [173, 500] on textarea "CAS-48296" at bounding box center [288, 532] width 413 height 93
type textarea "CAS-48296 - Discount [DATE] Base $1421.62"
click at [772, 646] on div "Tax Bill No Multiple Payment Option Payment Plan Clear" at bounding box center [730, 348] width 419 height 650
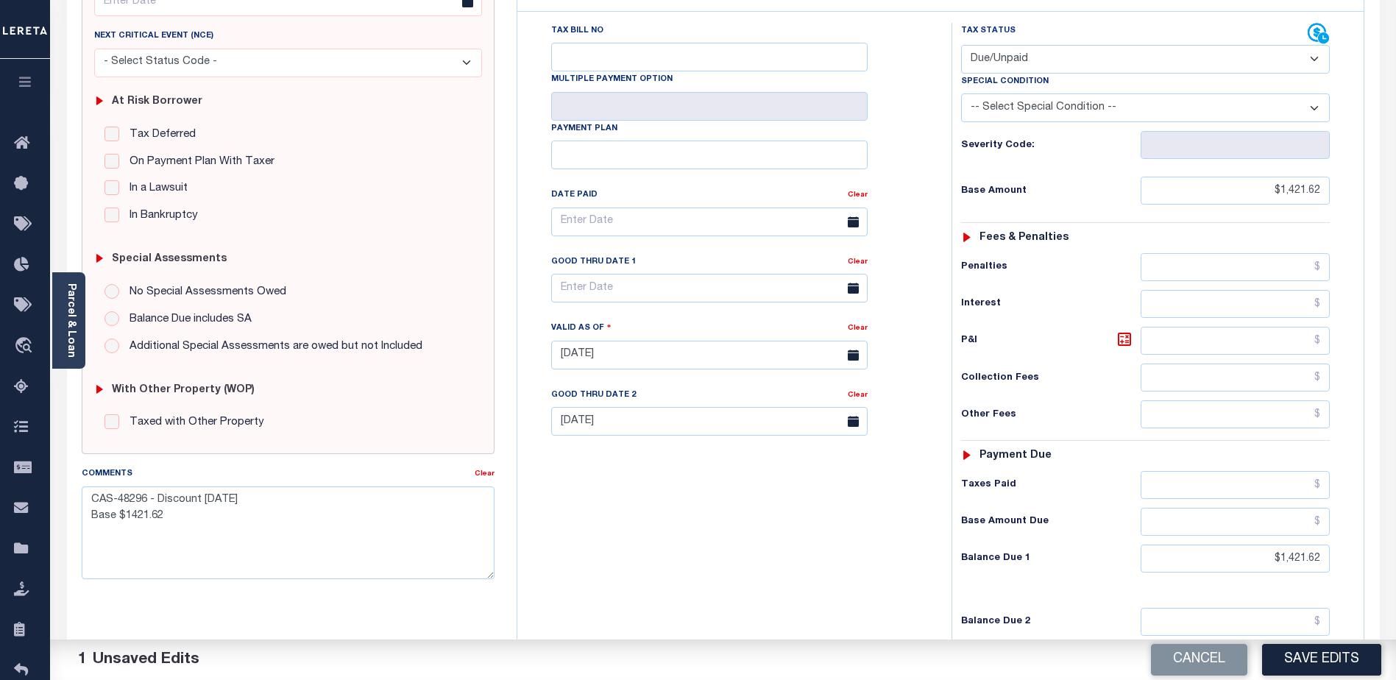
drag, startPoint x: 1317, startPoint y: 662, endPoint x: 1277, endPoint y: 644, distance: 44.5
click at [1316, 659] on button "Save Edits" at bounding box center [1321, 660] width 119 height 32
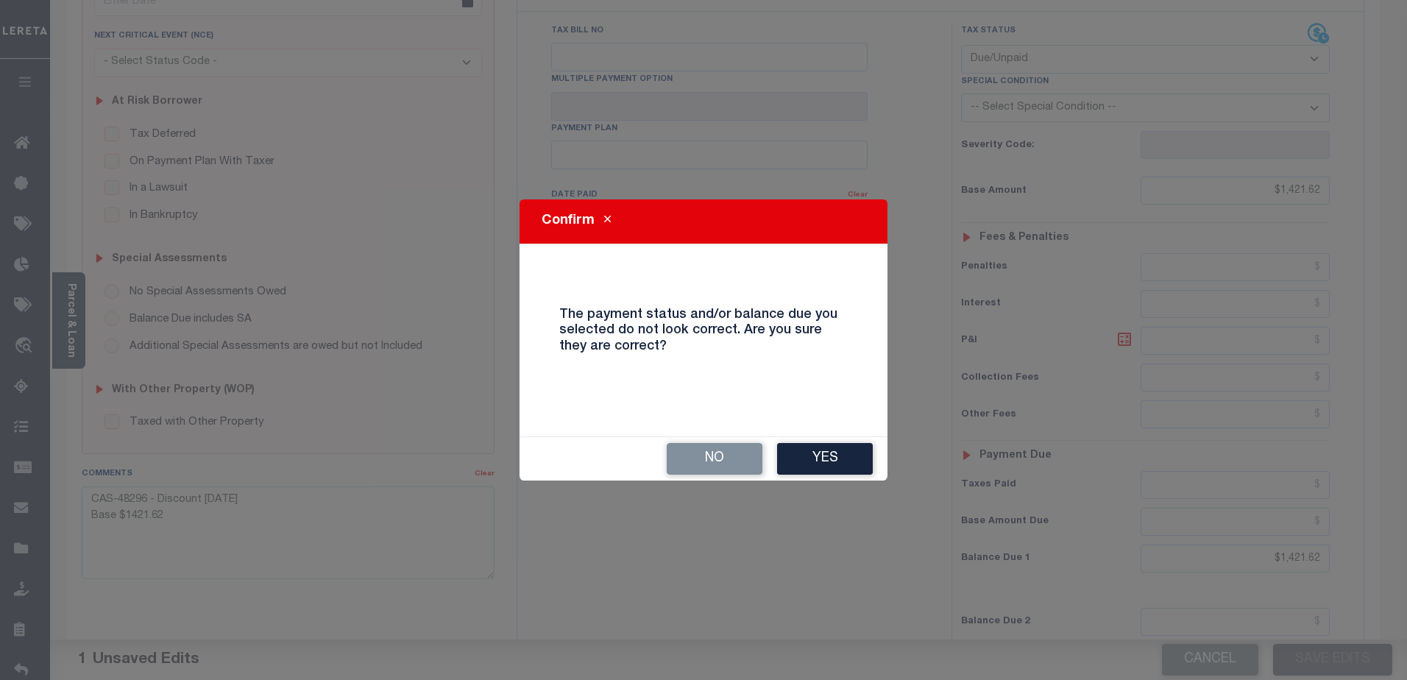
drag, startPoint x: 861, startPoint y: 449, endPoint x: 848, endPoint y: 439, distance: 15.7
click at [859, 450] on button "Yes" at bounding box center [825, 459] width 96 height 32
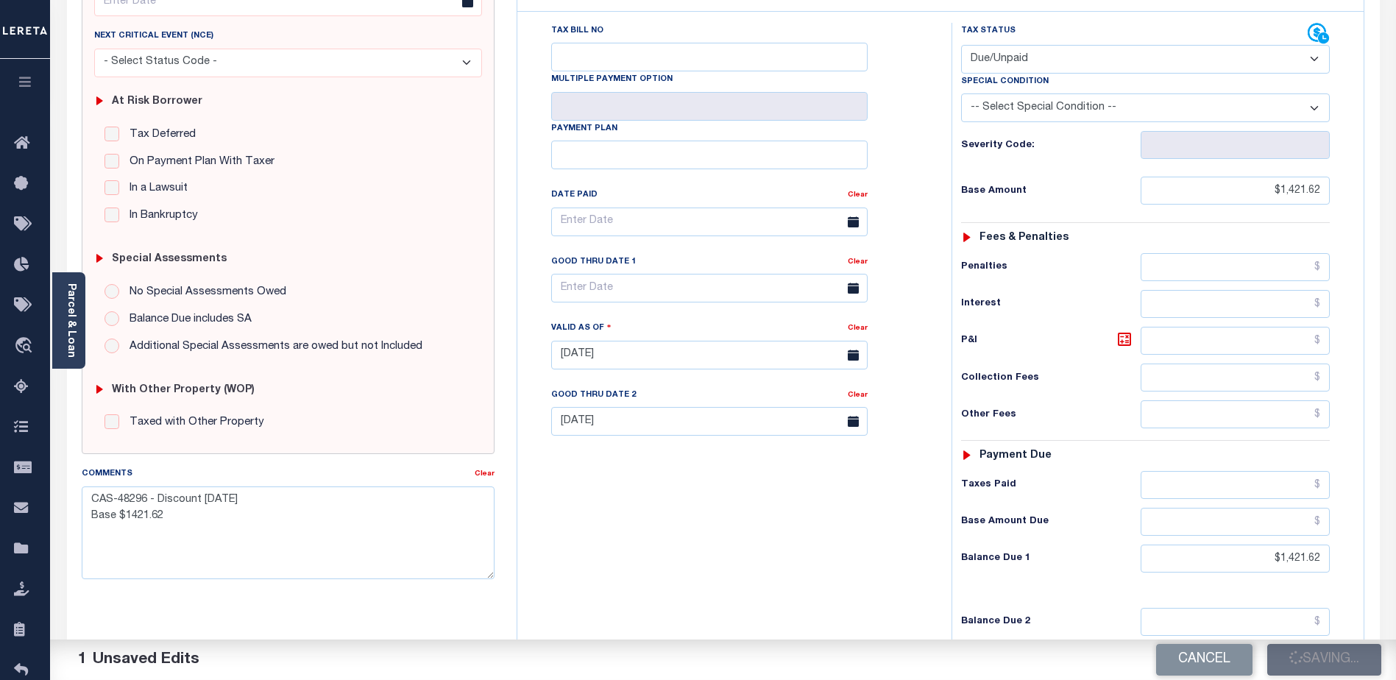
checkbox input "false"
type textarea "CAS-48296 - Discount [DATE] Base $1421.62"
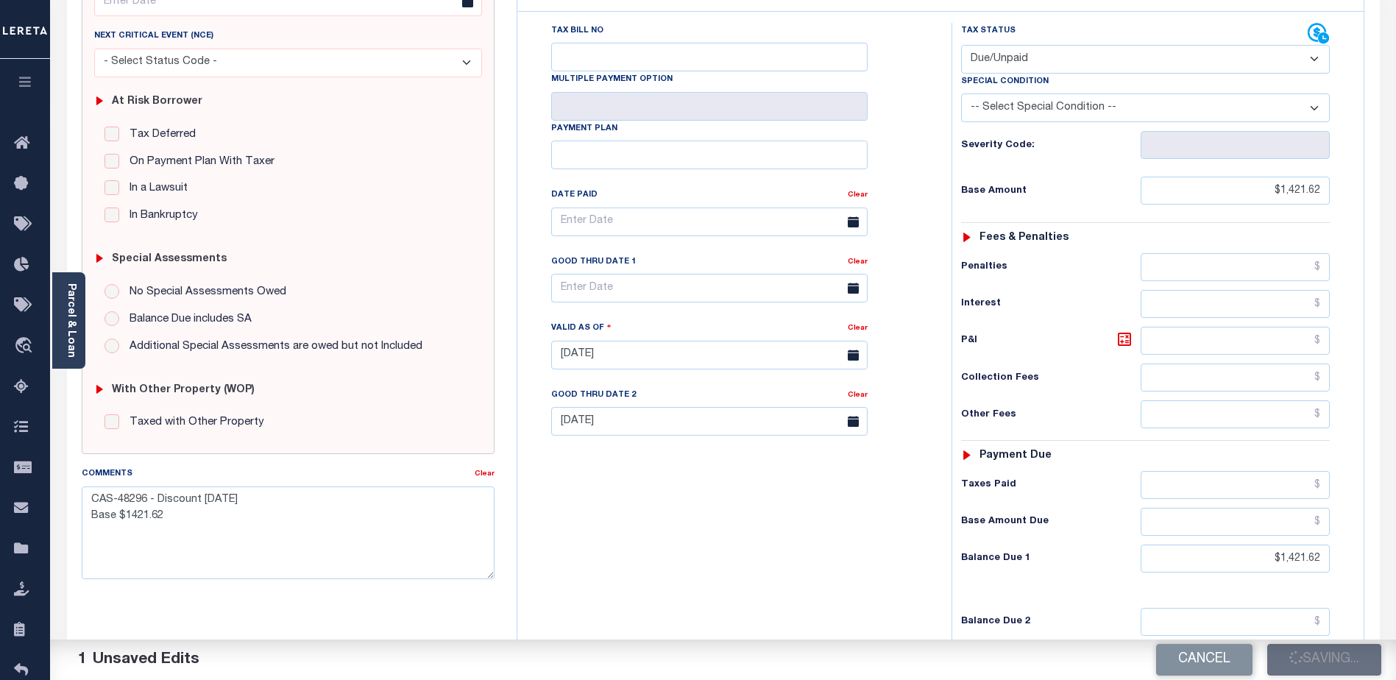
type input "$1,421.62"
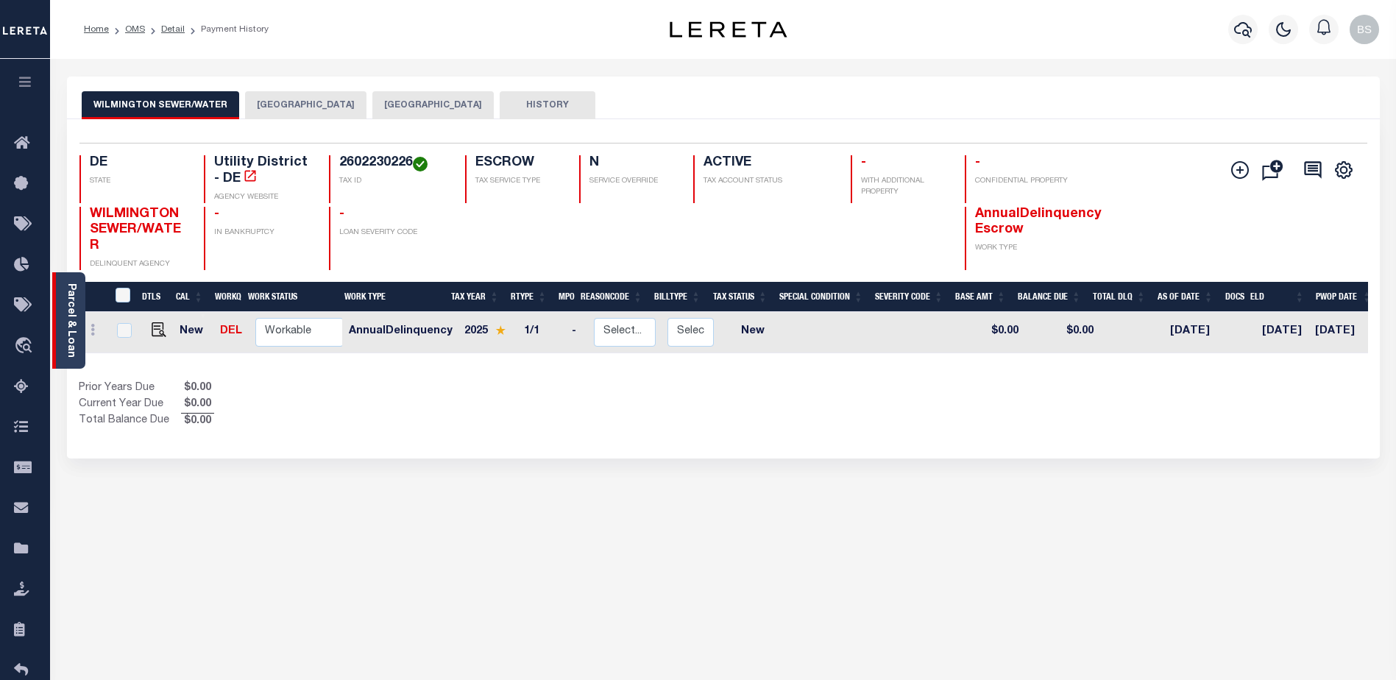
click at [75, 296] on link "Parcel & Loan" at bounding box center [70, 320] width 10 height 74
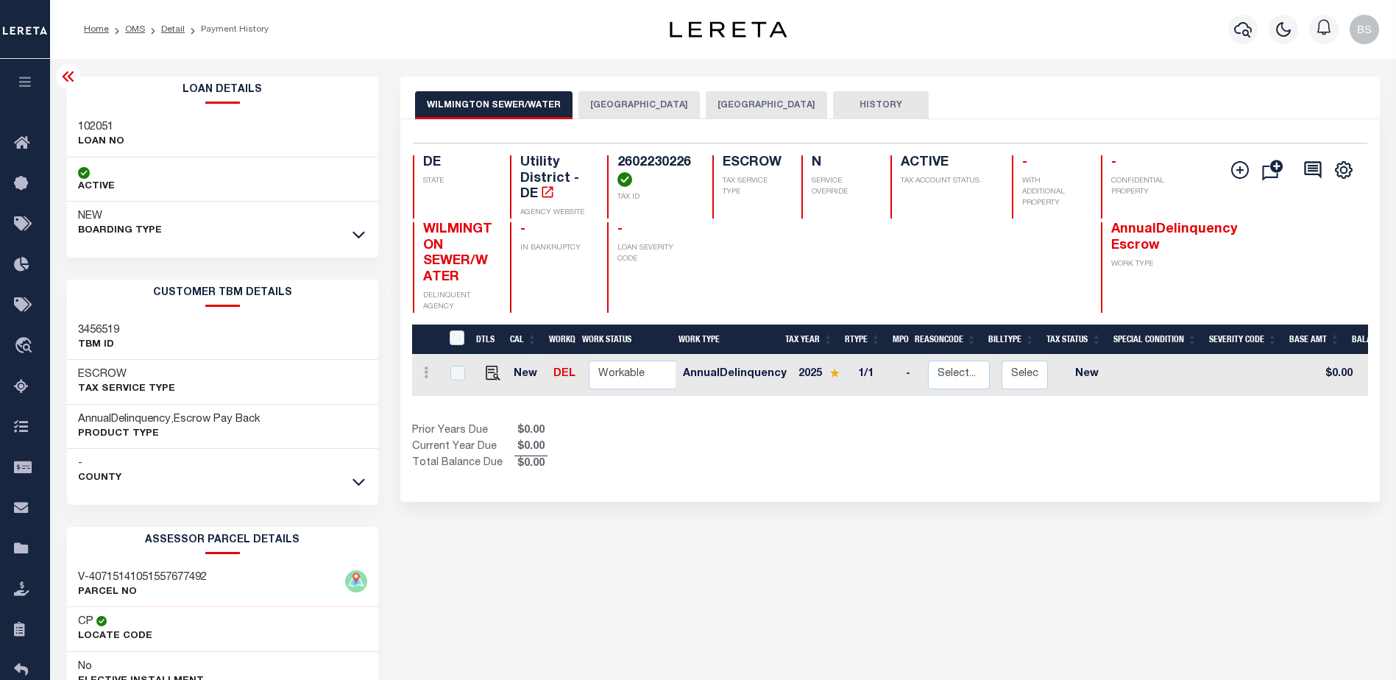
click at [753, 104] on button "[GEOGRAPHIC_DATA]" at bounding box center [766, 105] width 121 height 28
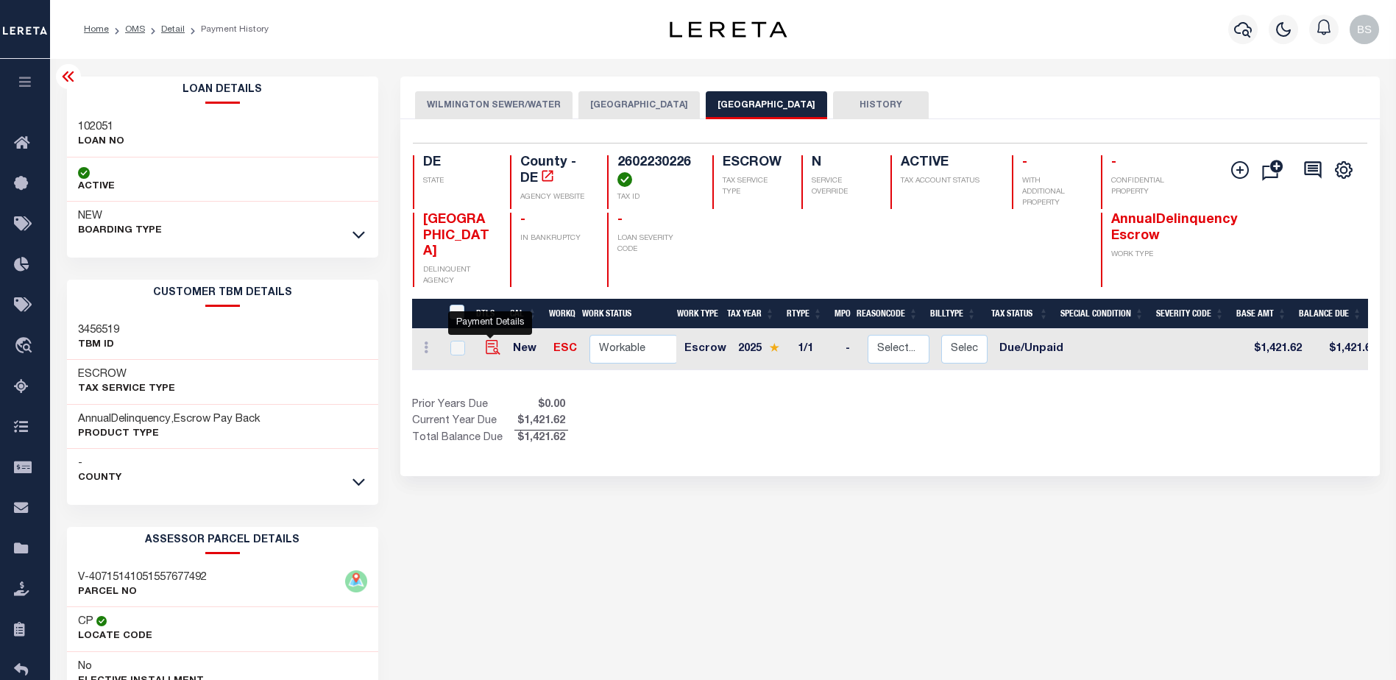
click at [488, 346] on img "" at bounding box center [493, 347] width 15 height 15
checkbox input "true"
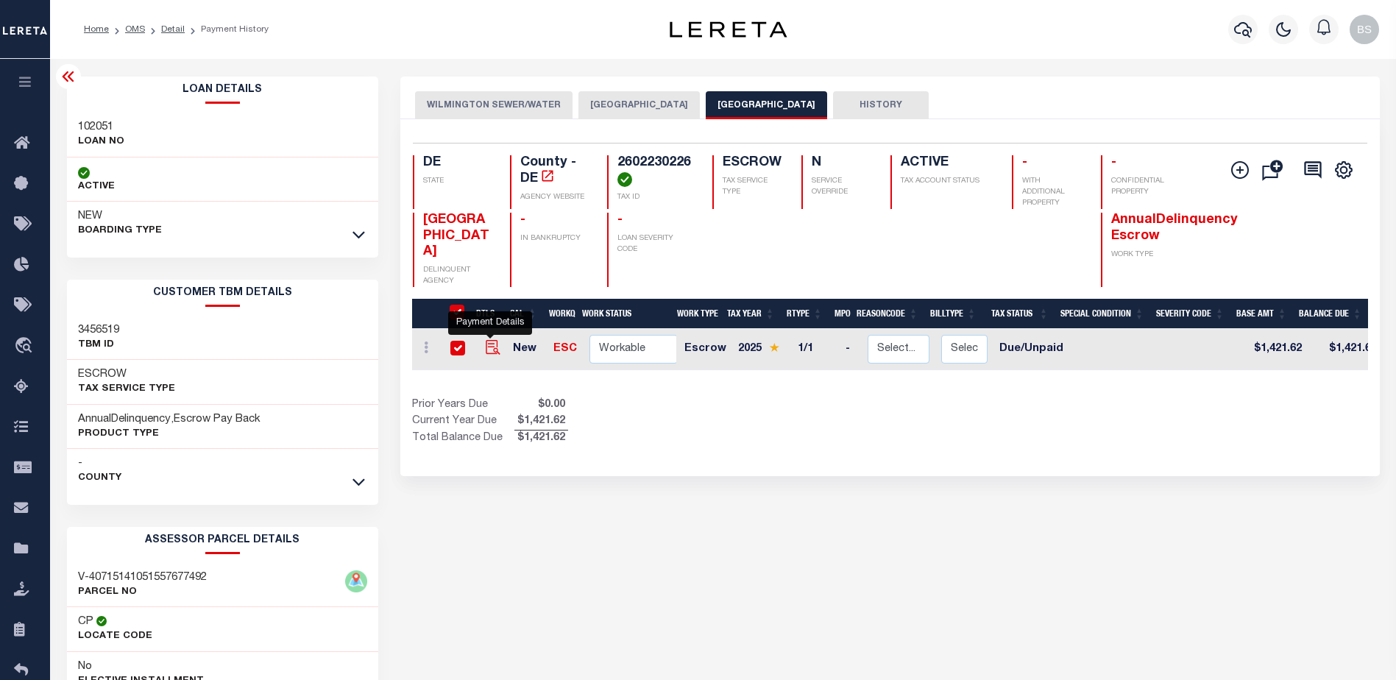
checkbox input "true"
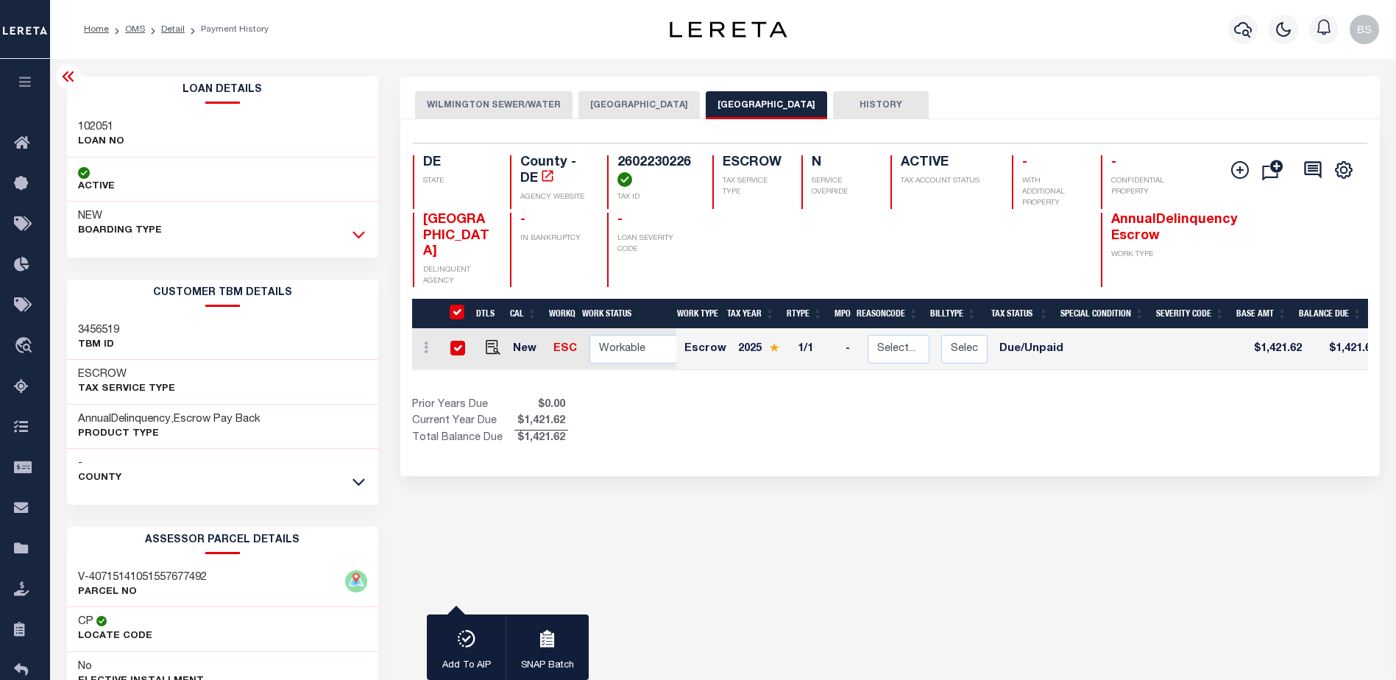
click at [363, 232] on icon at bounding box center [358, 234] width 13 height 15
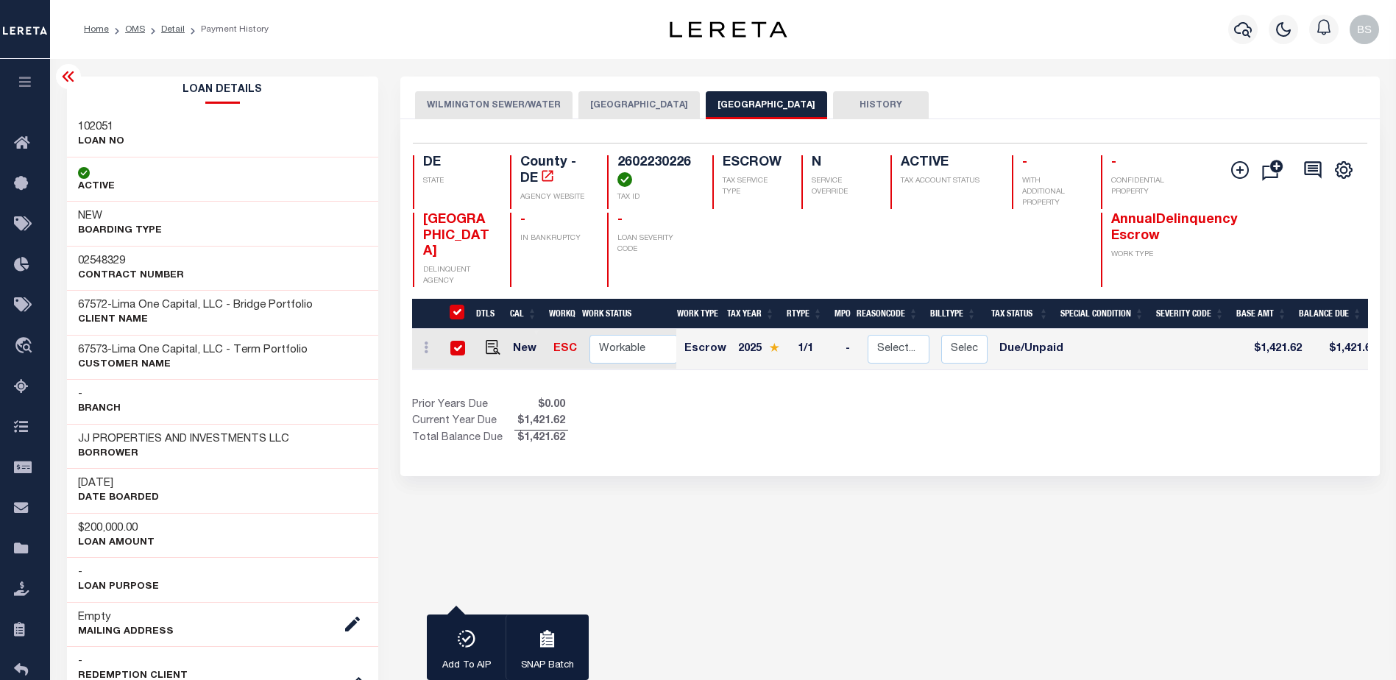
click at [459, 346] on input "checkbox" at bounding box center [457, 348] width 15 height 15
checkbox input "false"
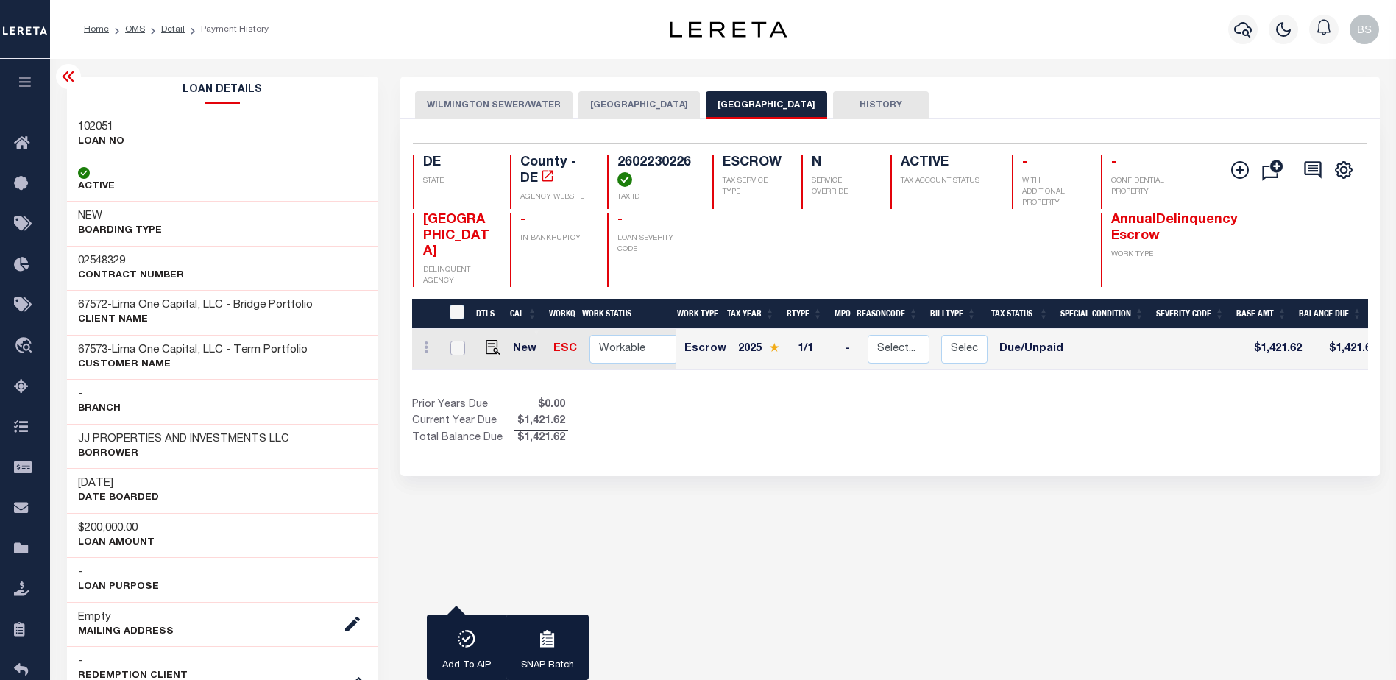
checkbox input "false"
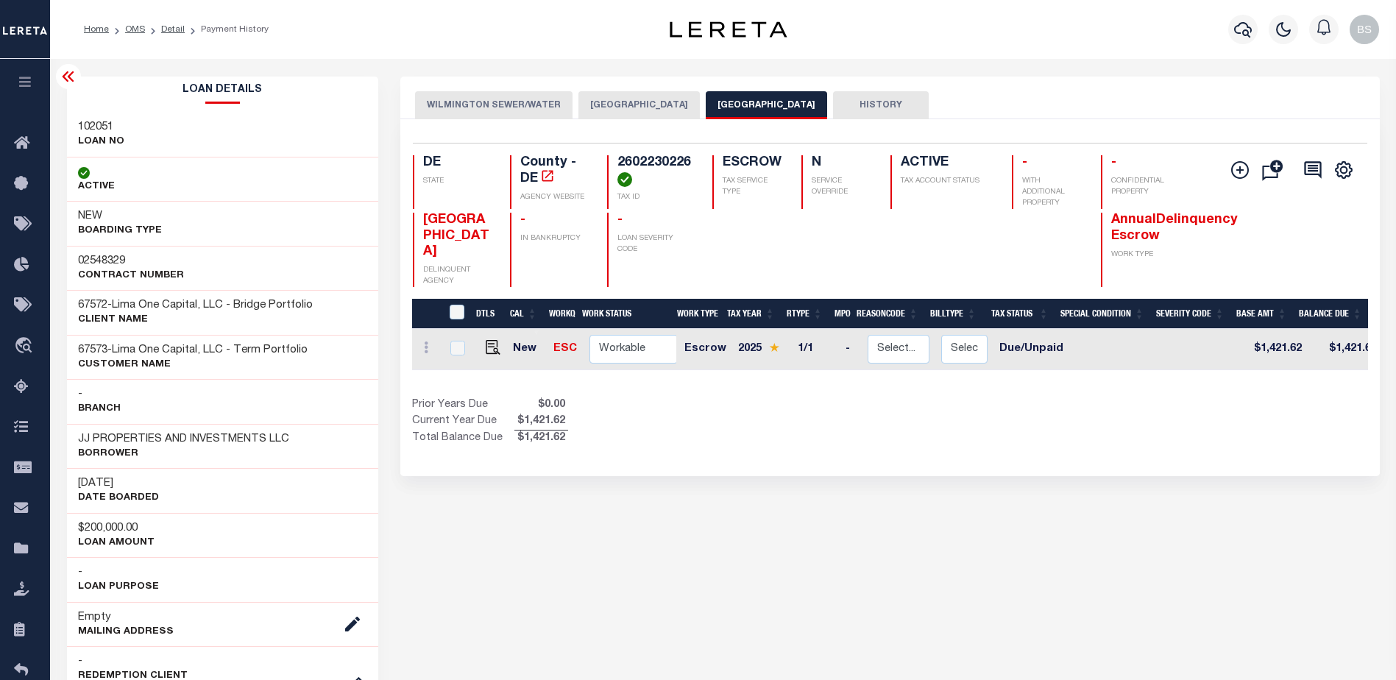
drag, startPoint x: 116, startPoint y: 349, endPoint x: 316, endPoint y: 351, distance: 200.1
click at [316, 351] on div "67573 - Lima One Capital, LLC - Term Portfolio CUSTOMER Name" at bounding box center [223, 357] width 312 height 45
copy h3 "Lima One Capital, LLC - Term Portfolio"
click at [24, 148] on icon at bounding box center [26, 144] width 24 height 18
click at [449, 342] on div at bounding box center [456, 349] width 19 height 16
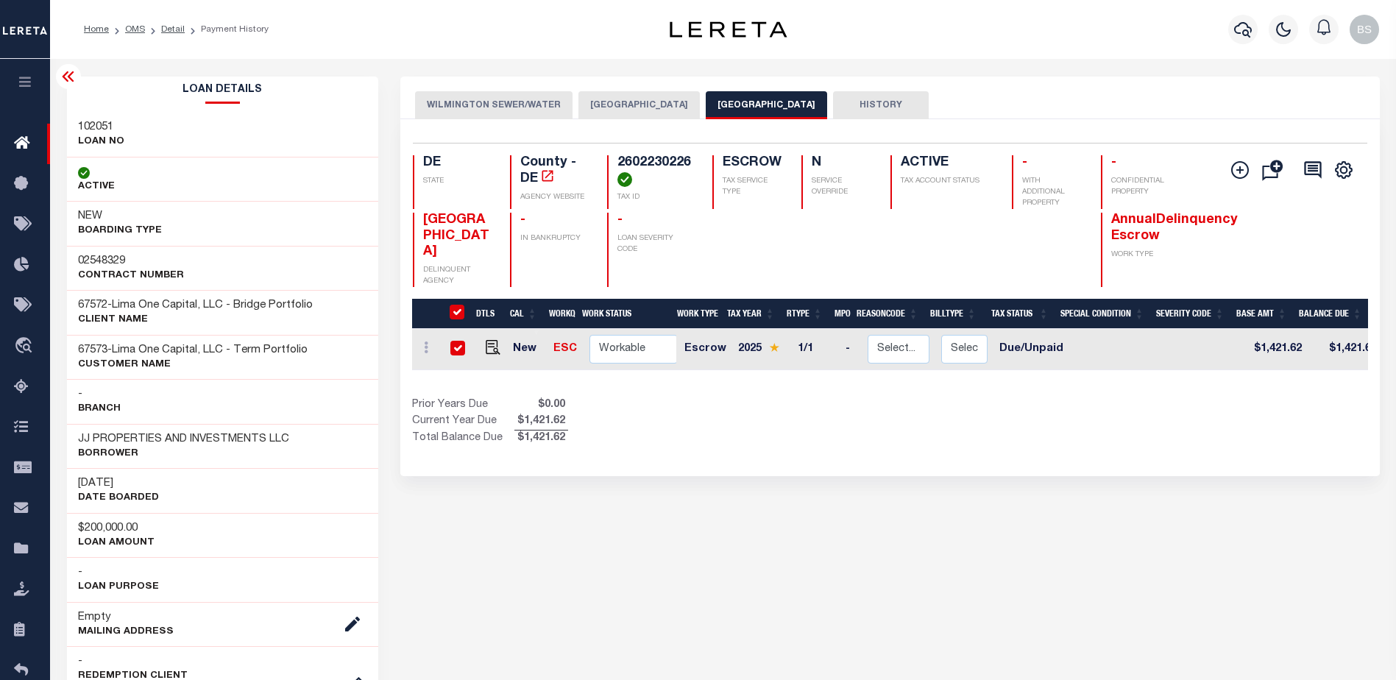
checkbox input "true"
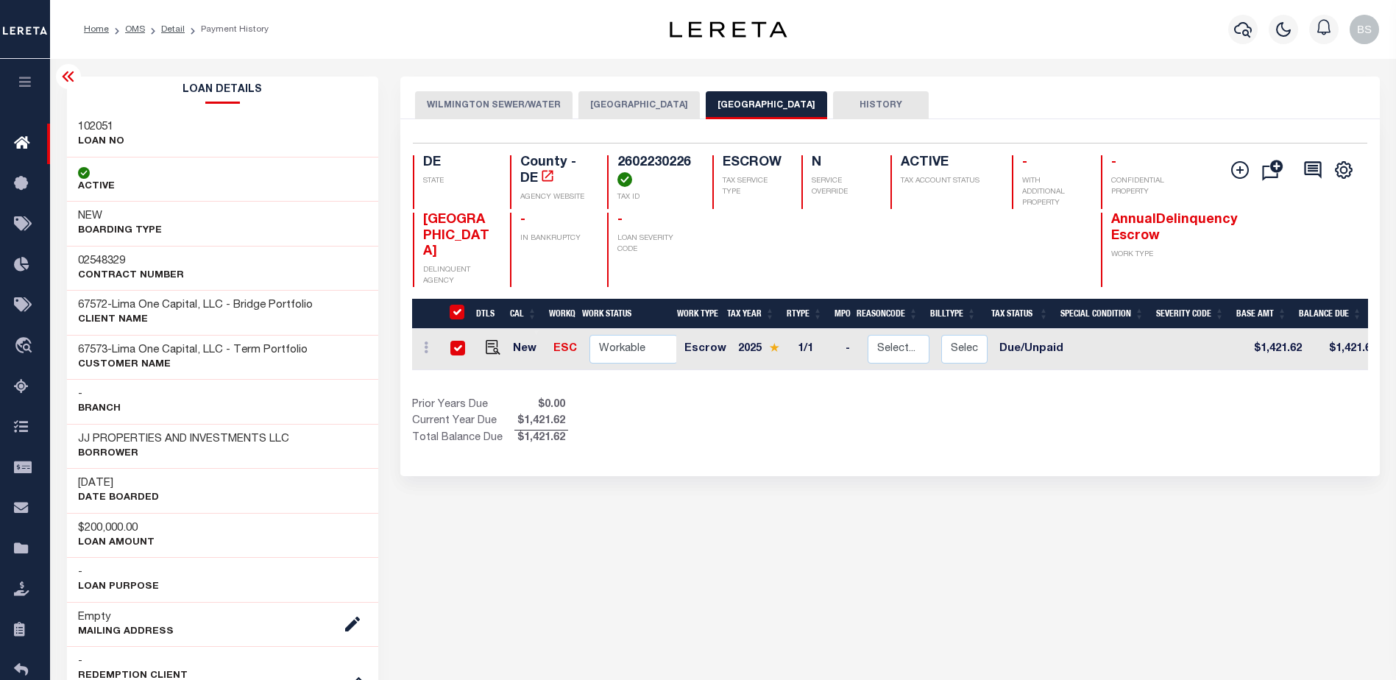
checkbox input "true"
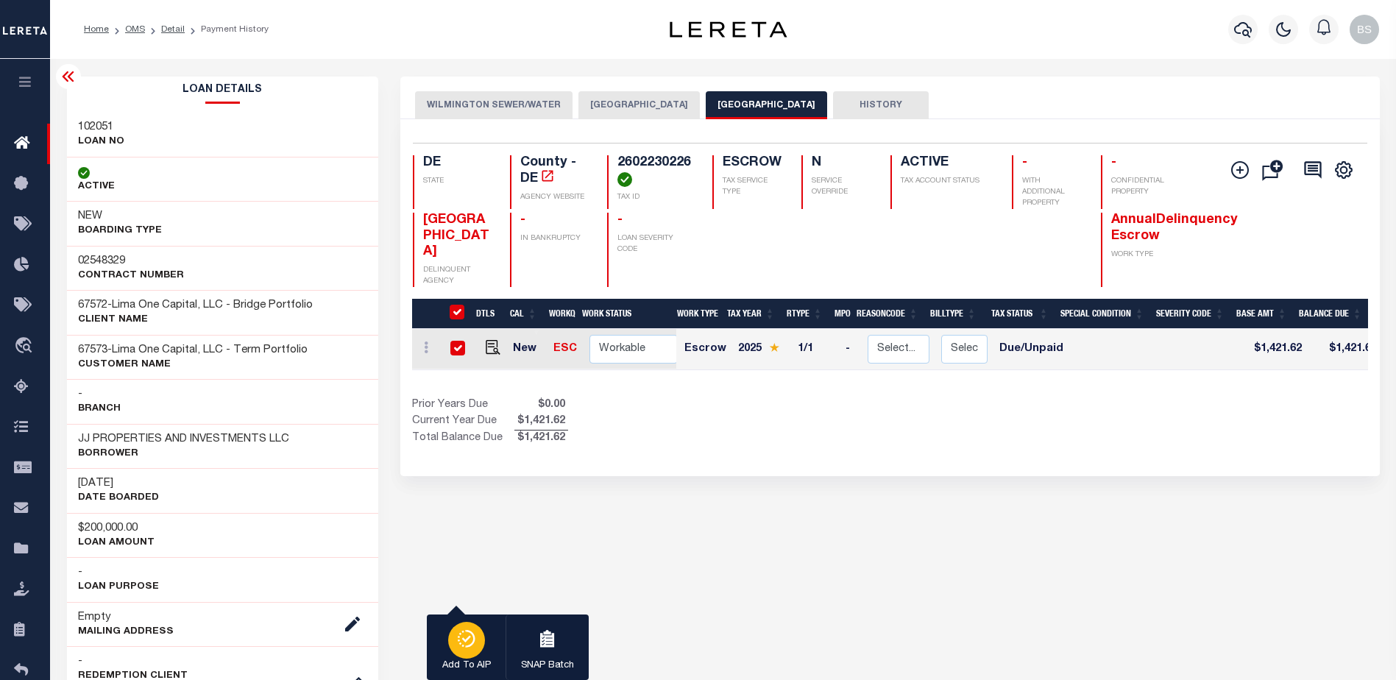
click at [472, 642] on icon "button" at bounding box center [466, 639] width 21 height 18
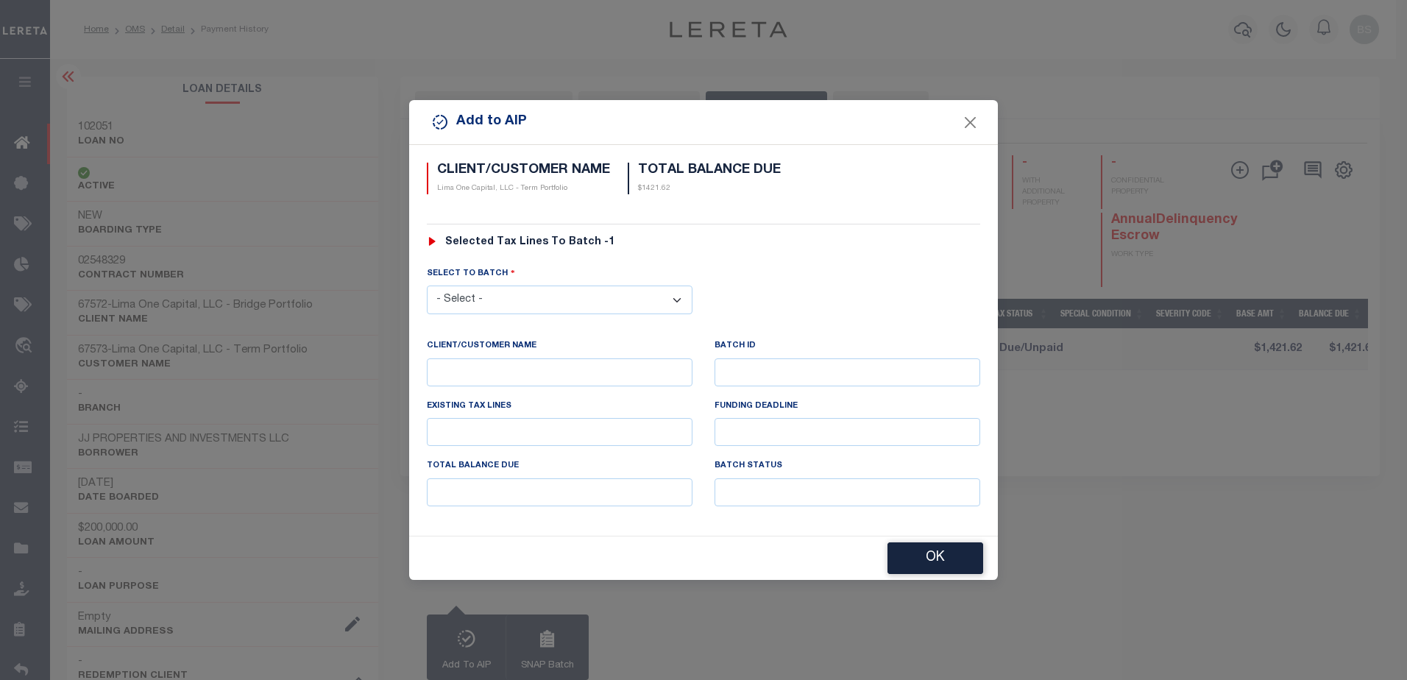
click at [667, 289] on select "- Select - 45186 45191 45195 45200 45202 45203 45206 45214 45215 45216 45218 45…" at bounding box center [560, 299] width 266 height 29
select select "46092"
click at [427, 285] on select "- Select - 45186 45191 45195 45200 45202 45203 45206 45214 45215 45216 45218 45…" at bounding box center [560, 299] width 266 height 29
click at [945, 561] on button "OK" at bounding box center [935, 559] width 96 height 32
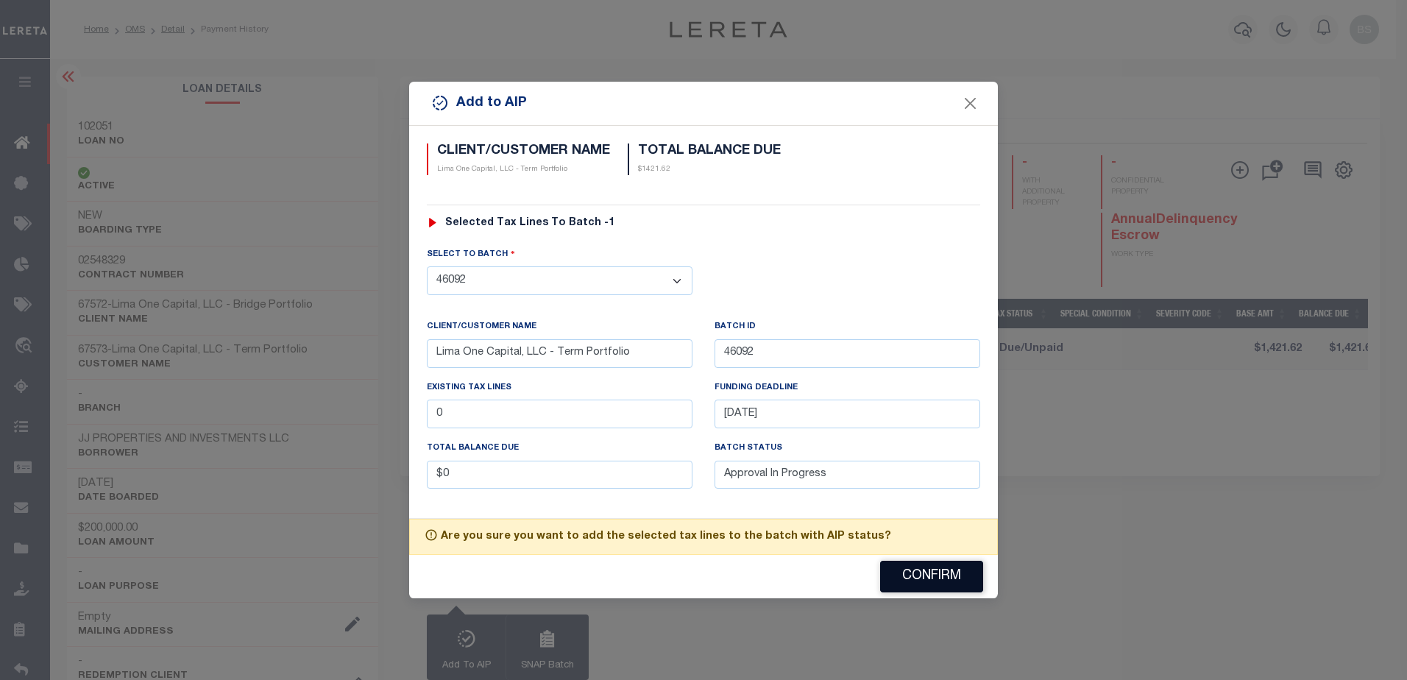
click at [915, 590] on button "Confirm" at bounding box center [931, 577] width 103 height 32
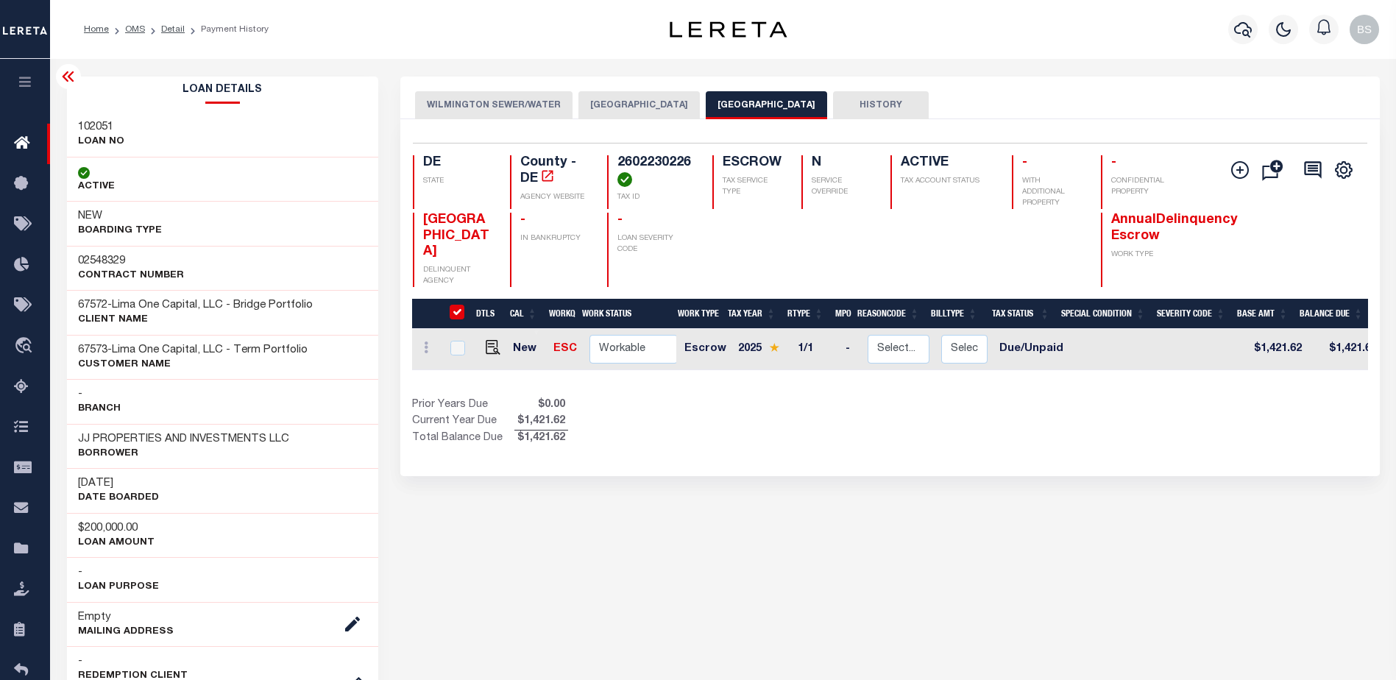
click at [73, 79] on icon at bounding box center [69, 77] width 18 height 18
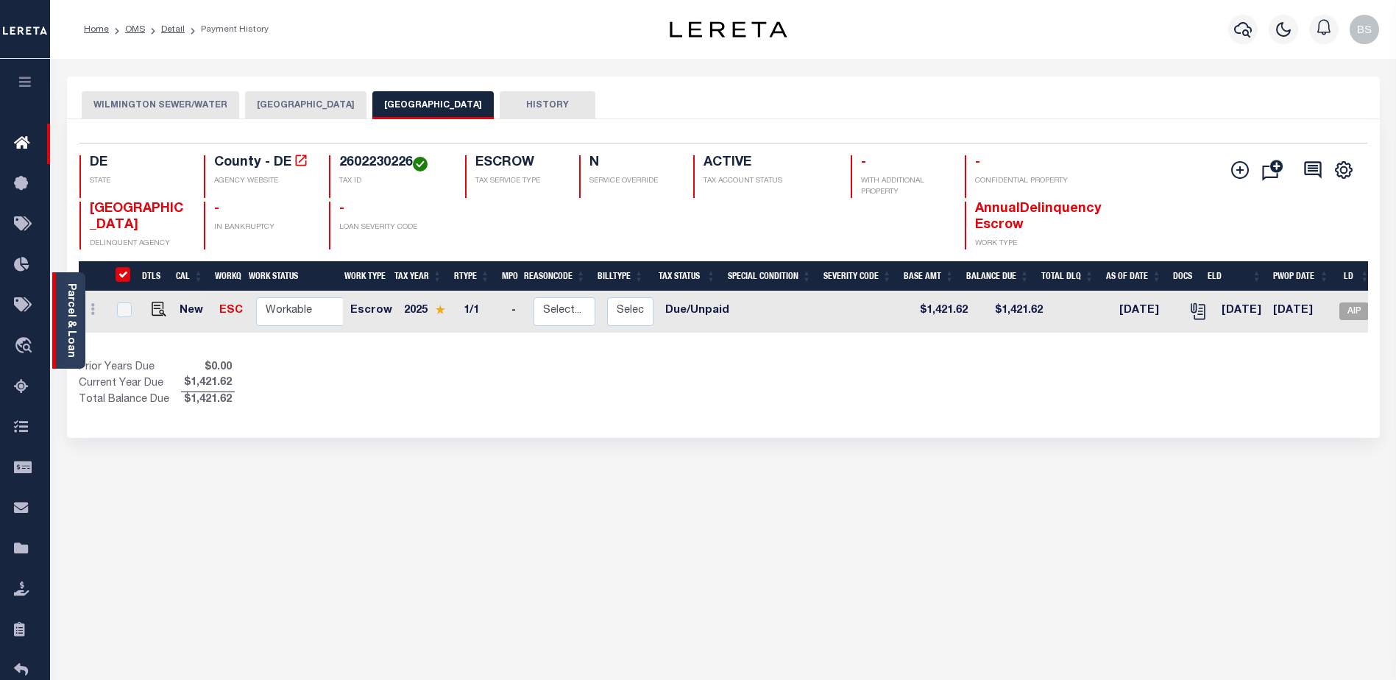
click at [71, 302] on link "Parcel & Loan" at bounding box center [70, 320] width 10 height 74
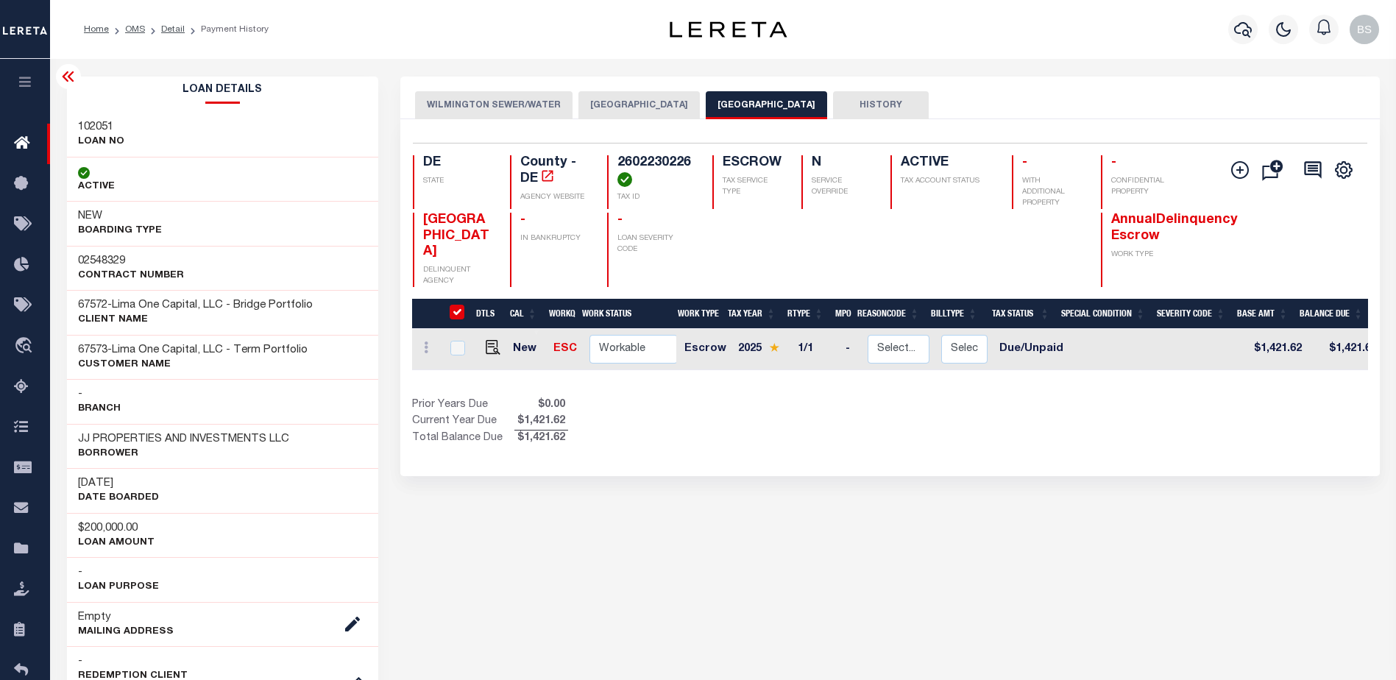
click at [66, 77] on icon at bounding box center [69, 77] width 18 height 18
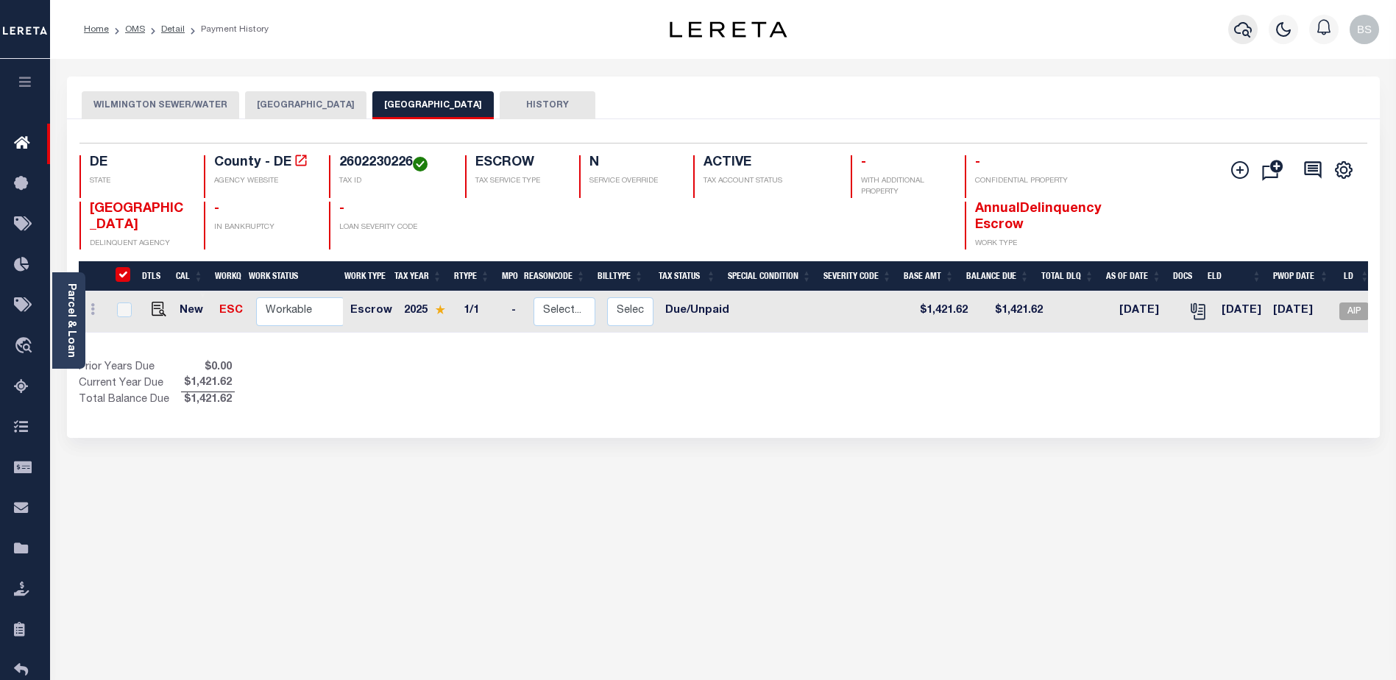
click at [1238, 26] on icon "button" at bounding box center [1243, 30] width 18 height 18
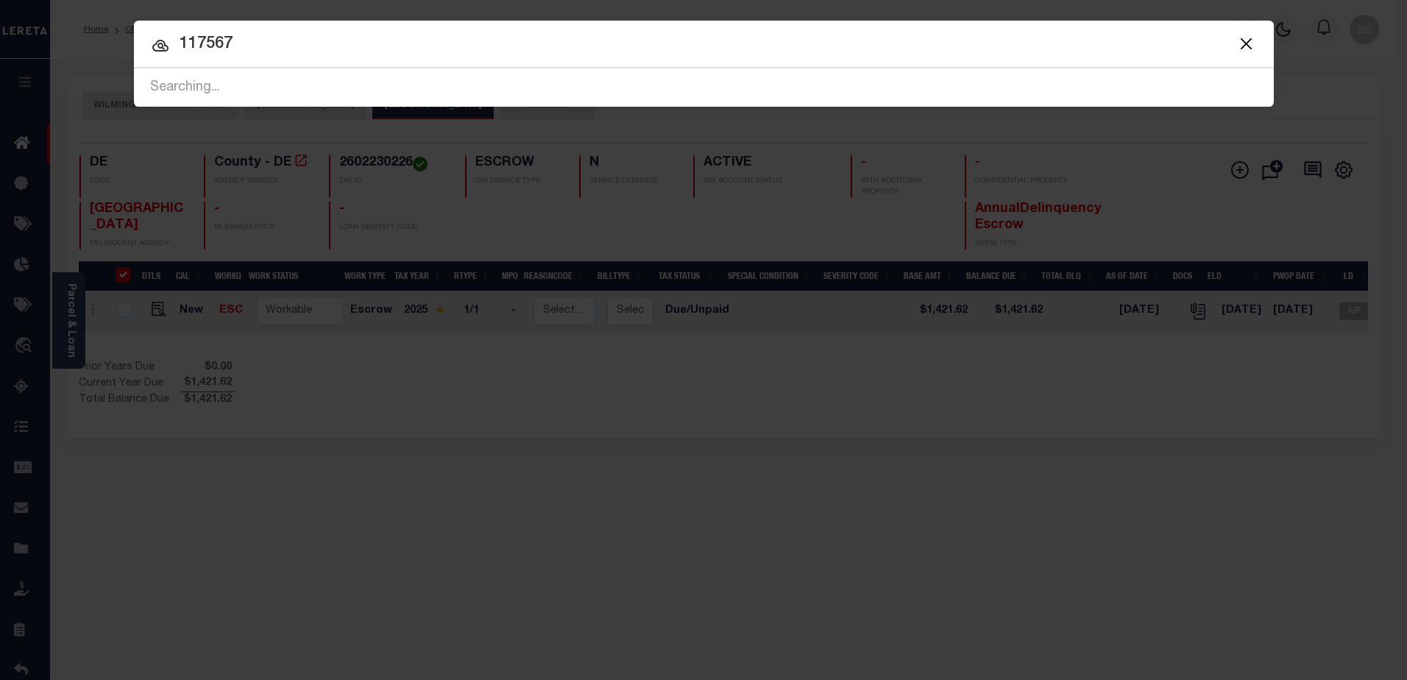
type input "117567"
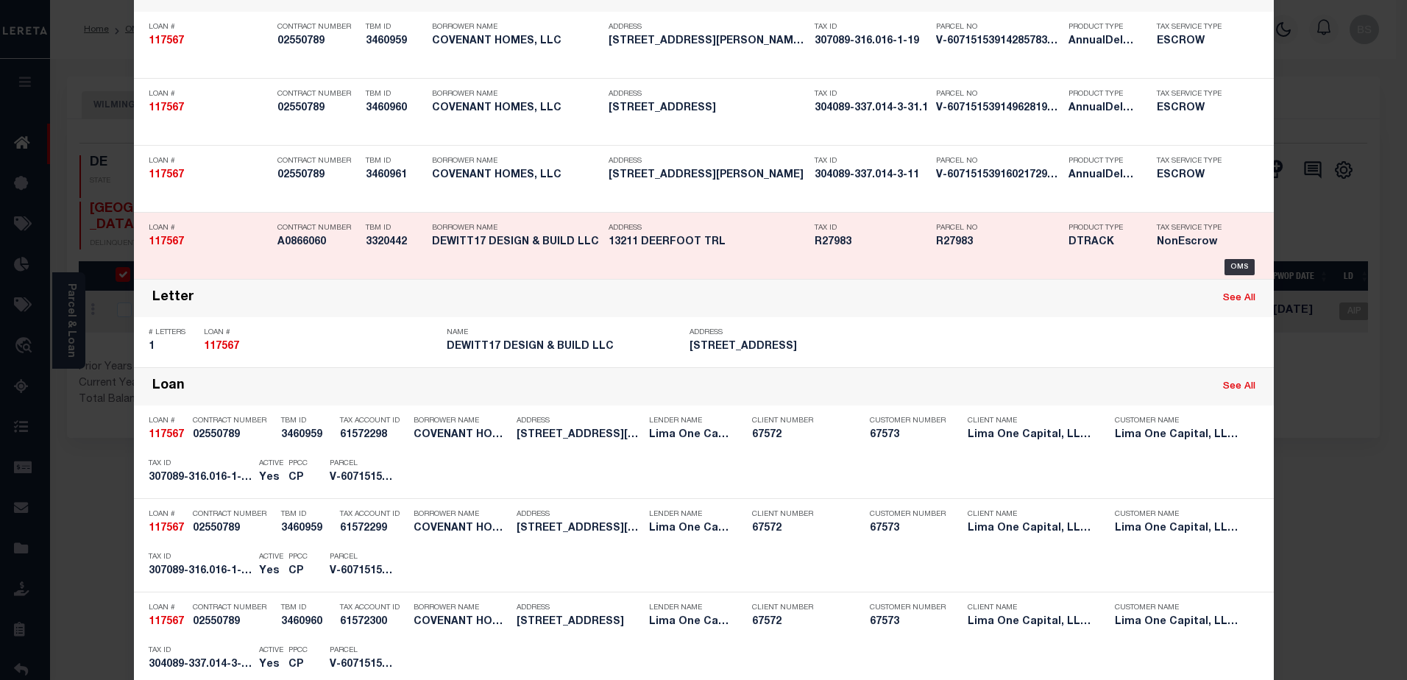
scroll to position [147, 0]
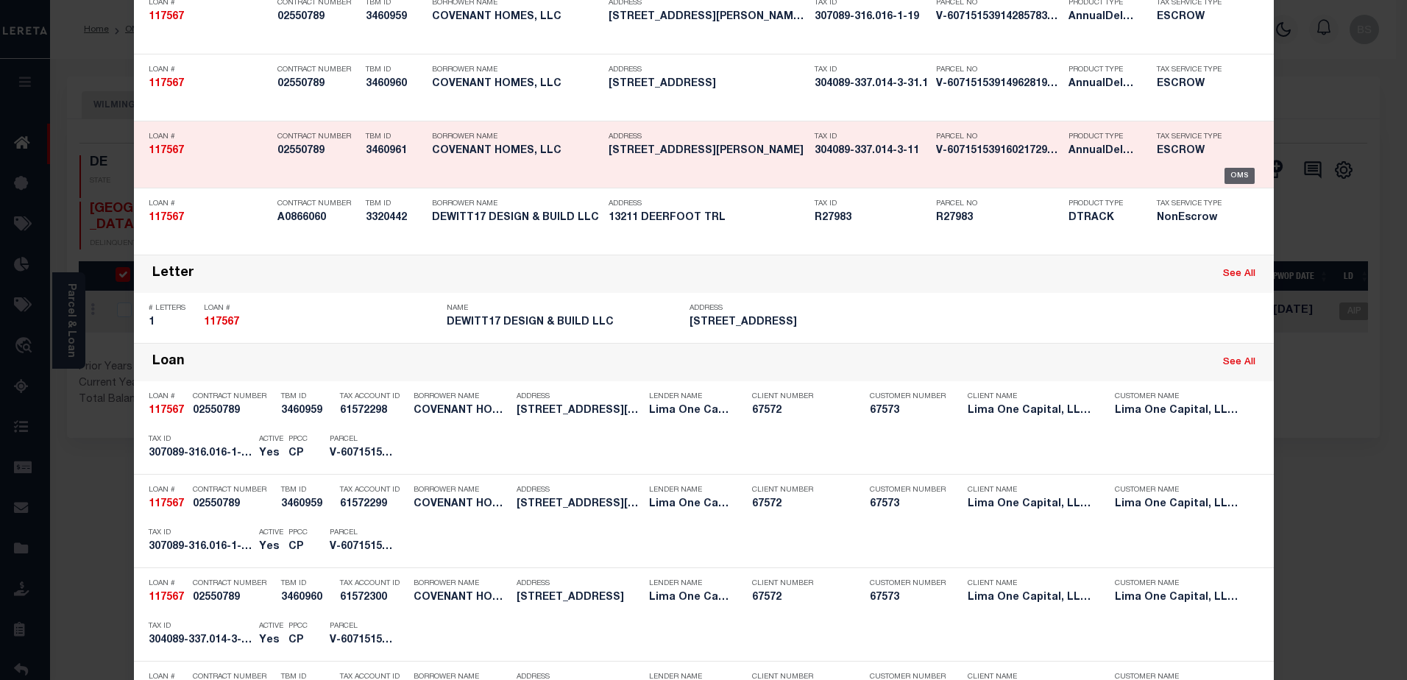
click at [1235, 179] on div "OMS" at bounding box center [1239, 176] width 30 height 16
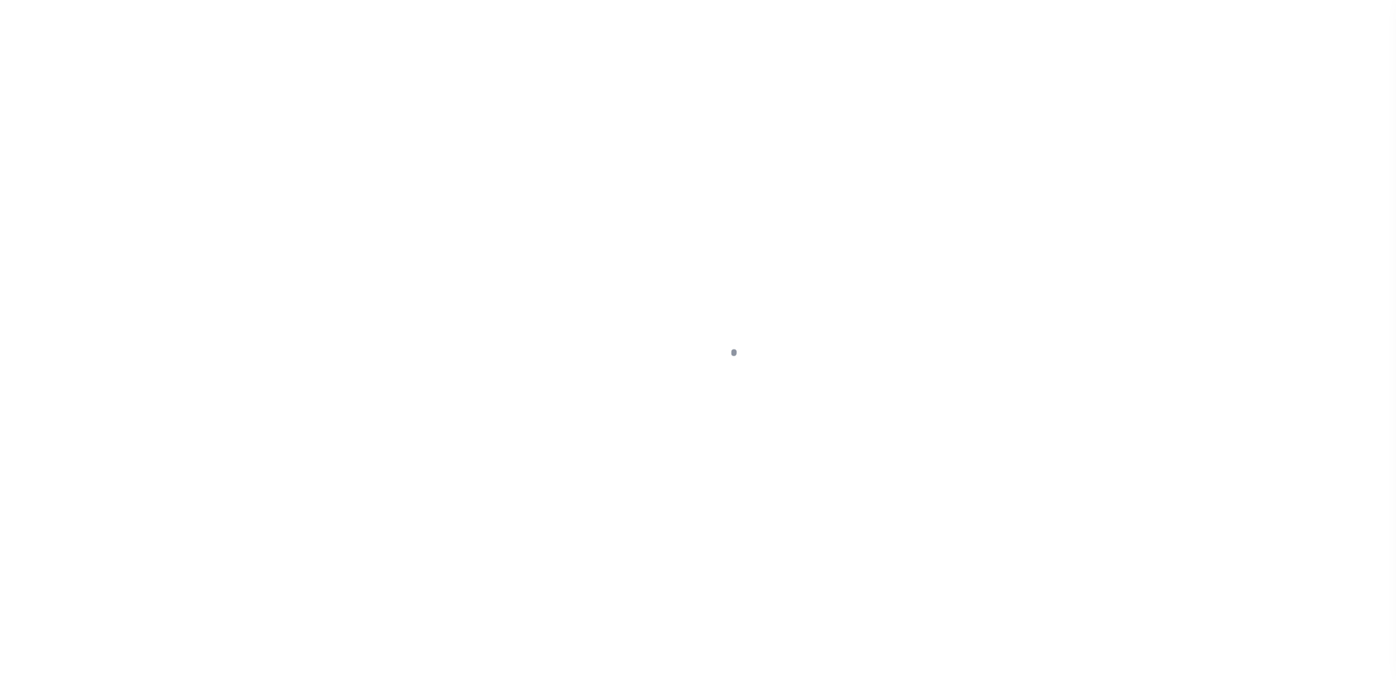
select select "DUE"
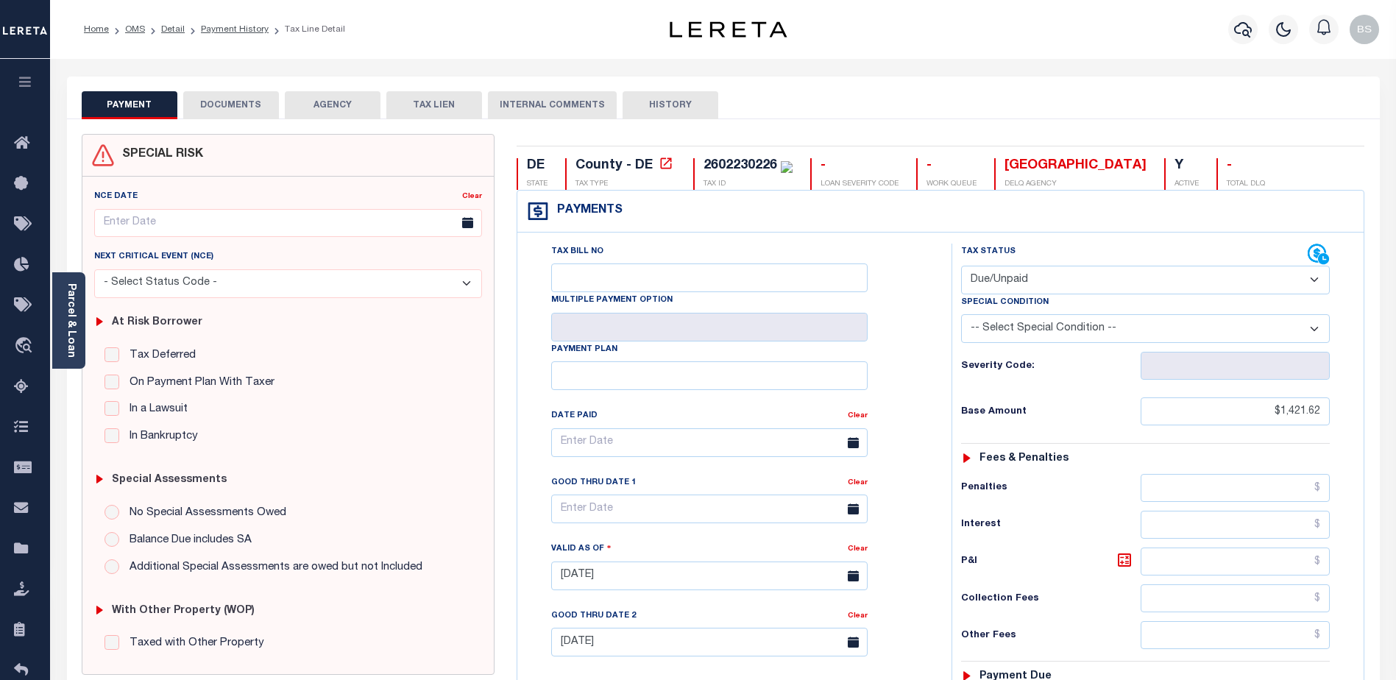
click at [199, 102] on button "DOCUMENTS" at bounding box center [231, 105] width 96 height 28
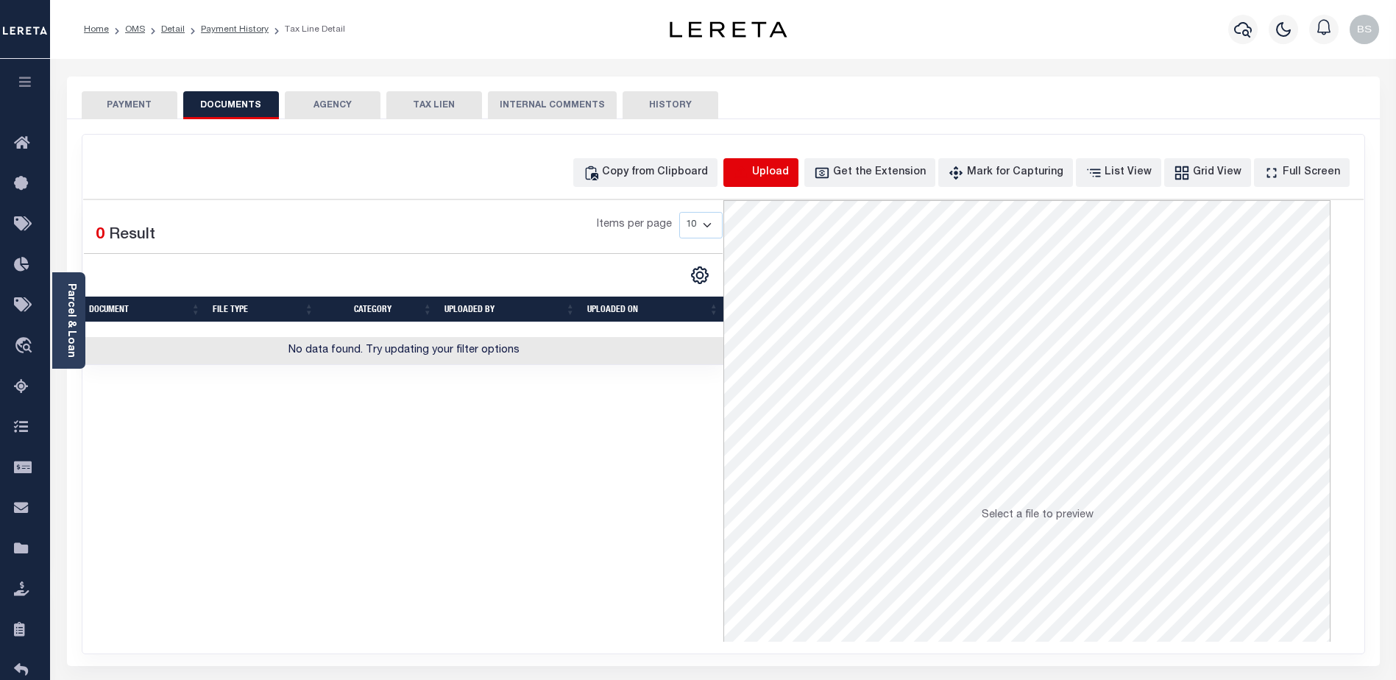
click at [749, 171] on icon "button" at bounding box center [741, 173] width 16 height 16
select select "POP"
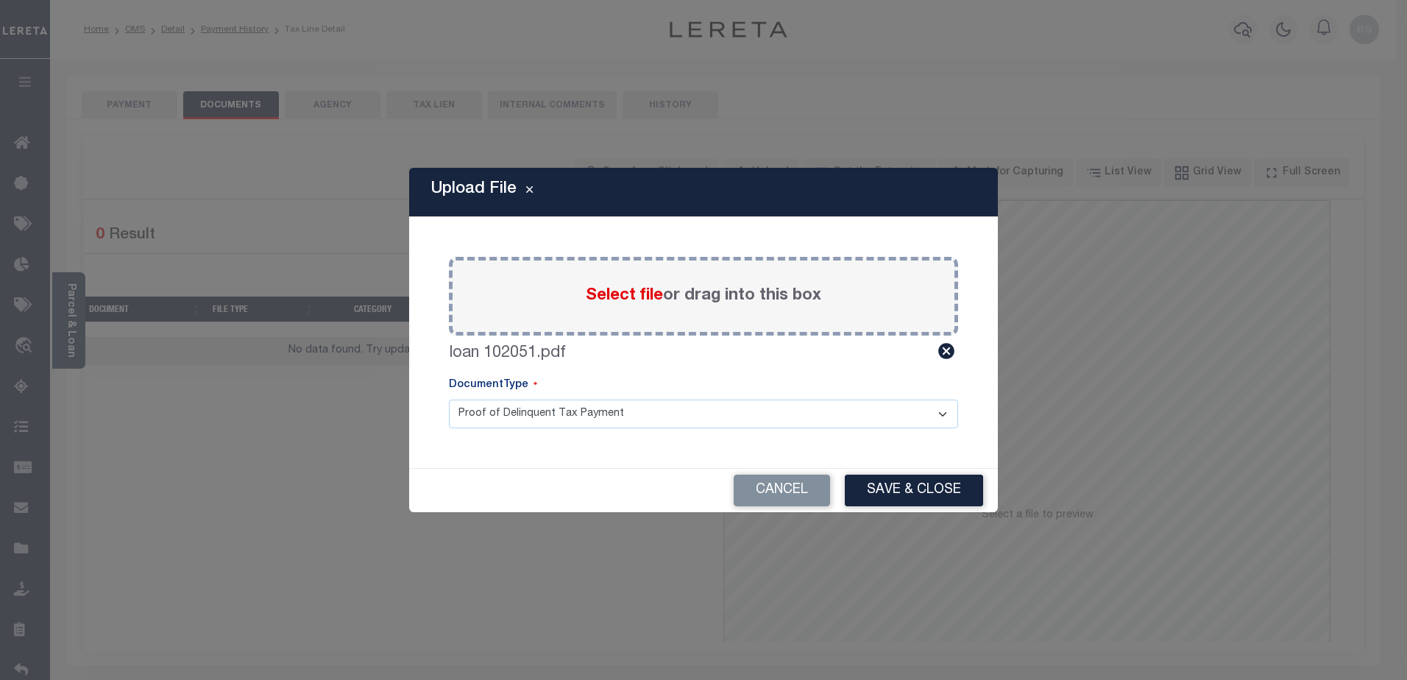
click at [888, 485] on button "Save & Close" at bounding box center [914, 491] width 138 height 32
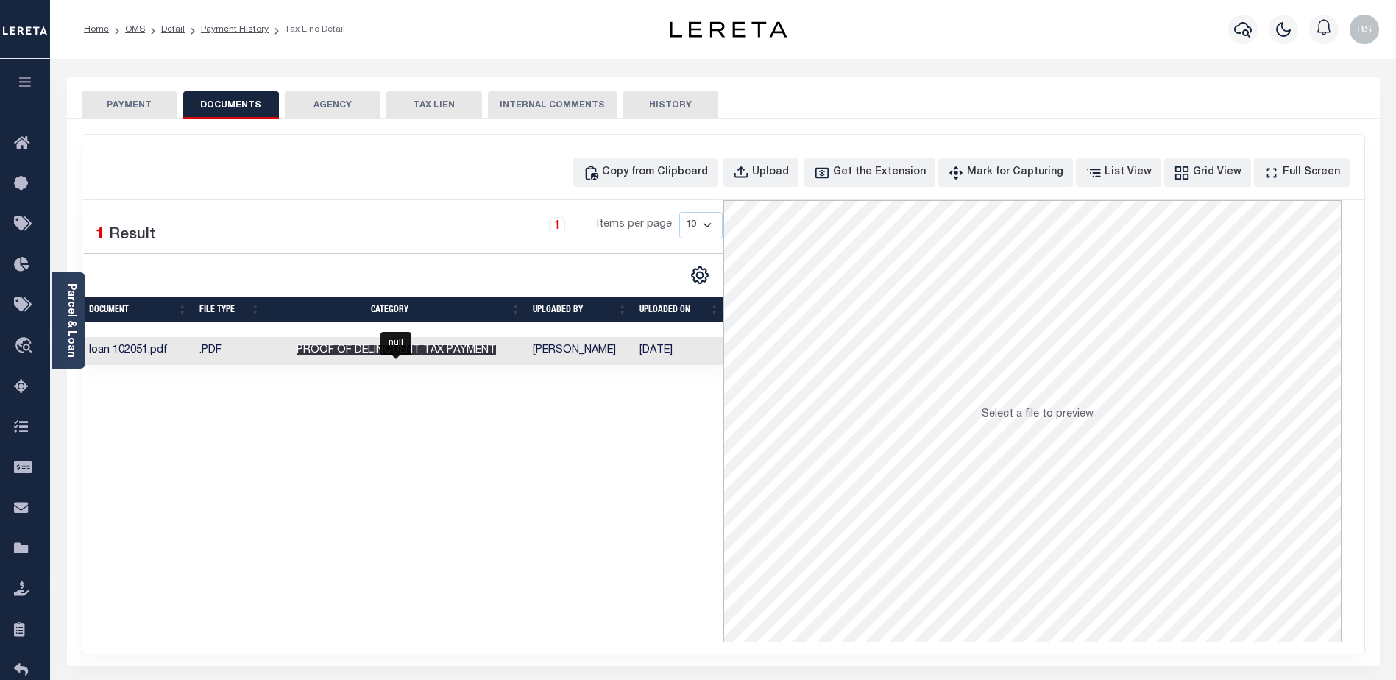
click at [496, 347] on span "Proof of Delinquent Tax Payment" at bounding box center [396, 350] width 199 height 10
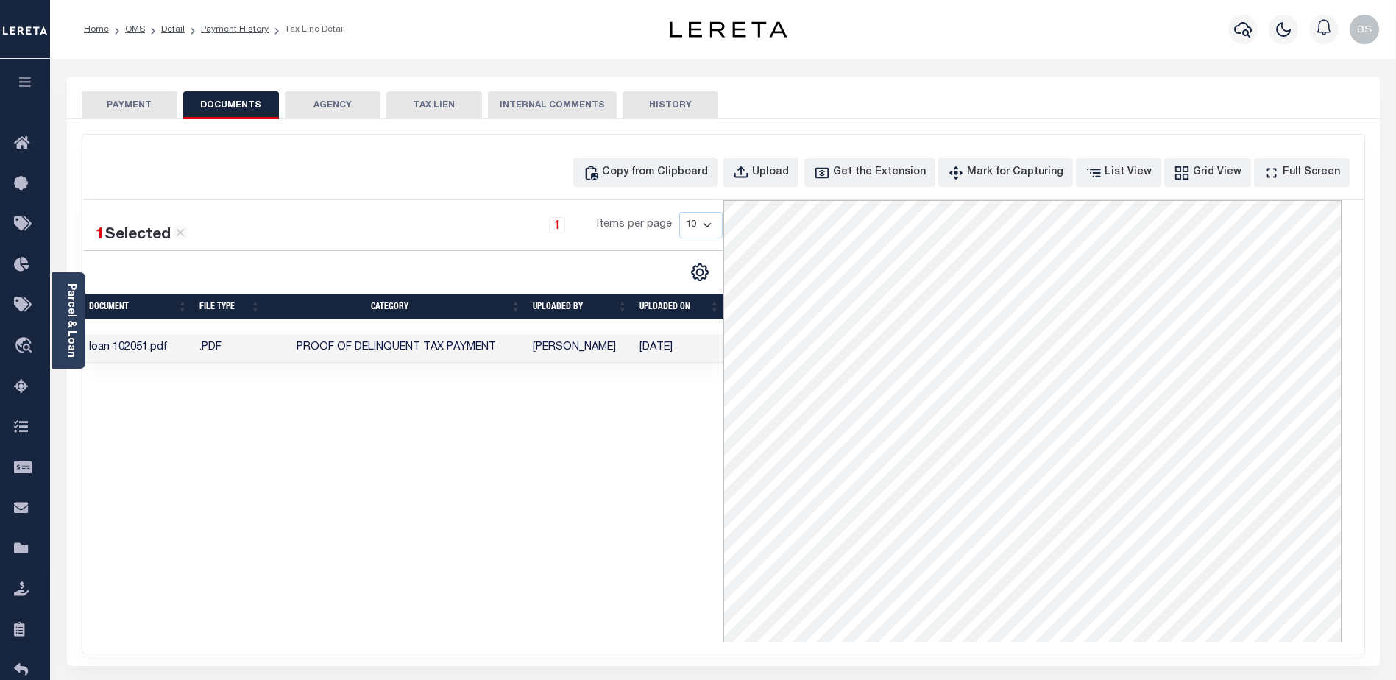
click at [132, 103] on button "PAYMENT" at bounding box center [130, 105] width 96 height 28
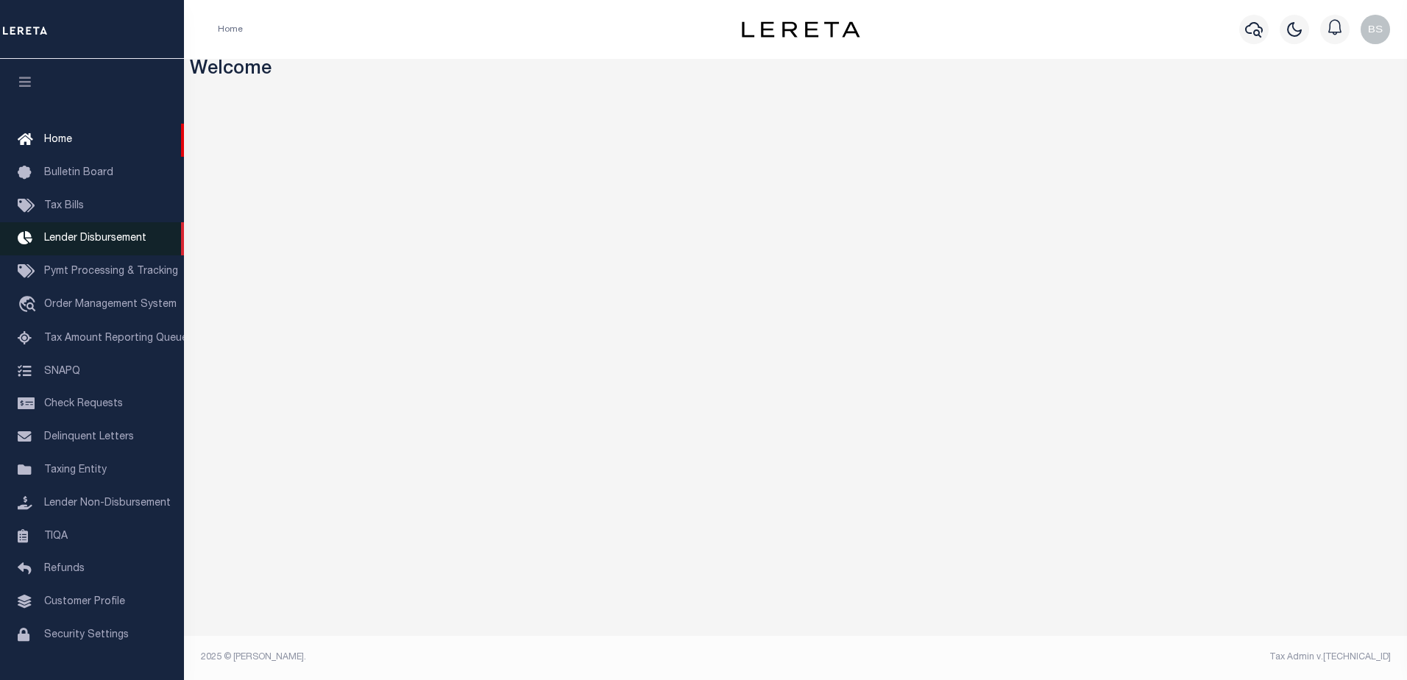
click at [72, 237] on span "Lender Disbursement" at bounding box center [95, 238] width 102 height 10
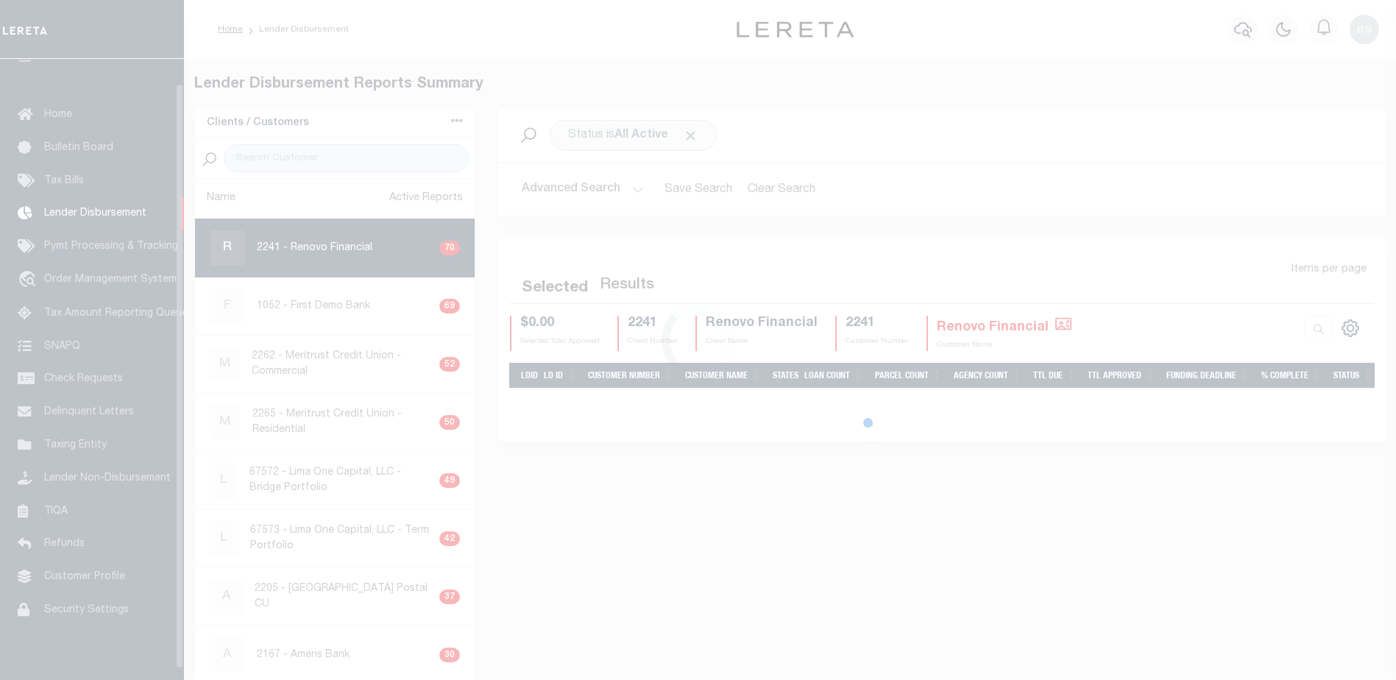
scroll to position [26, 0]
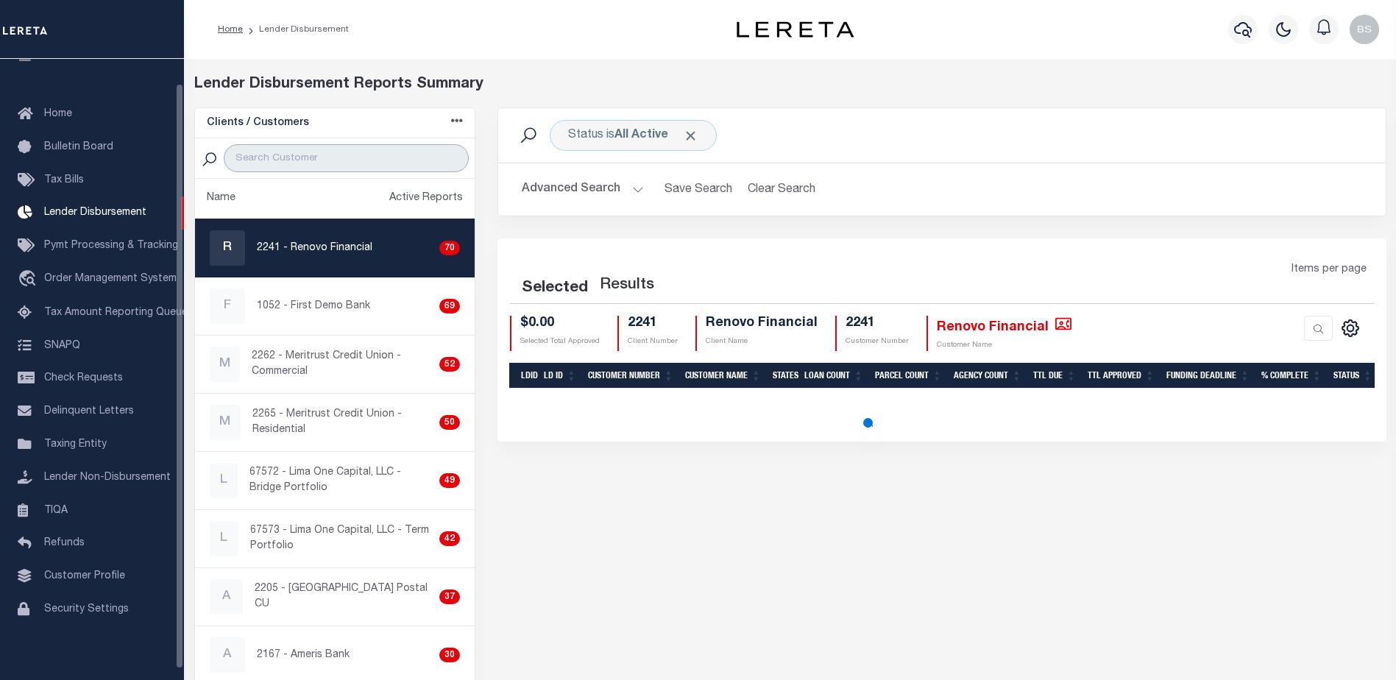
click at [268, 157] on input "search" at bounding box center [346, 158] width 245 height 28
paste input "Lima One Capital, LLC - Term Portfolio"
type input "Lima One Capital, LLC - Term Portfolio"
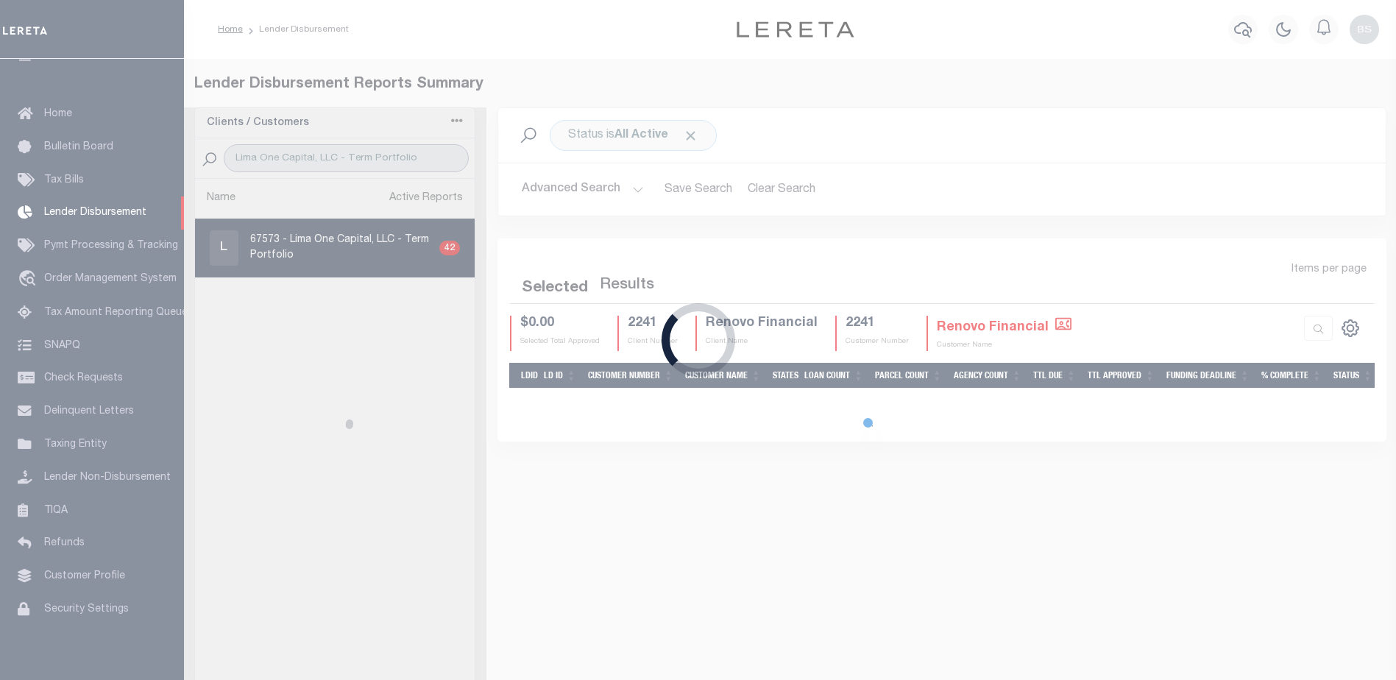
select select "200"
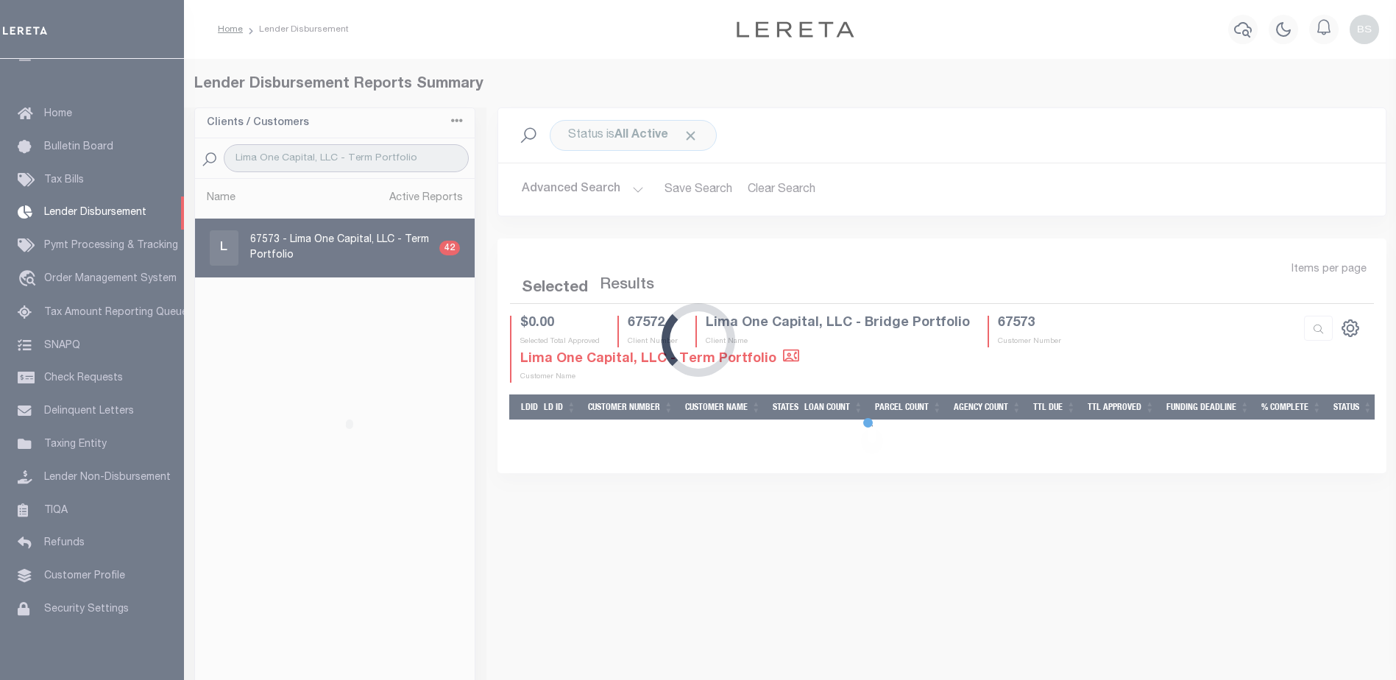
select select "200"
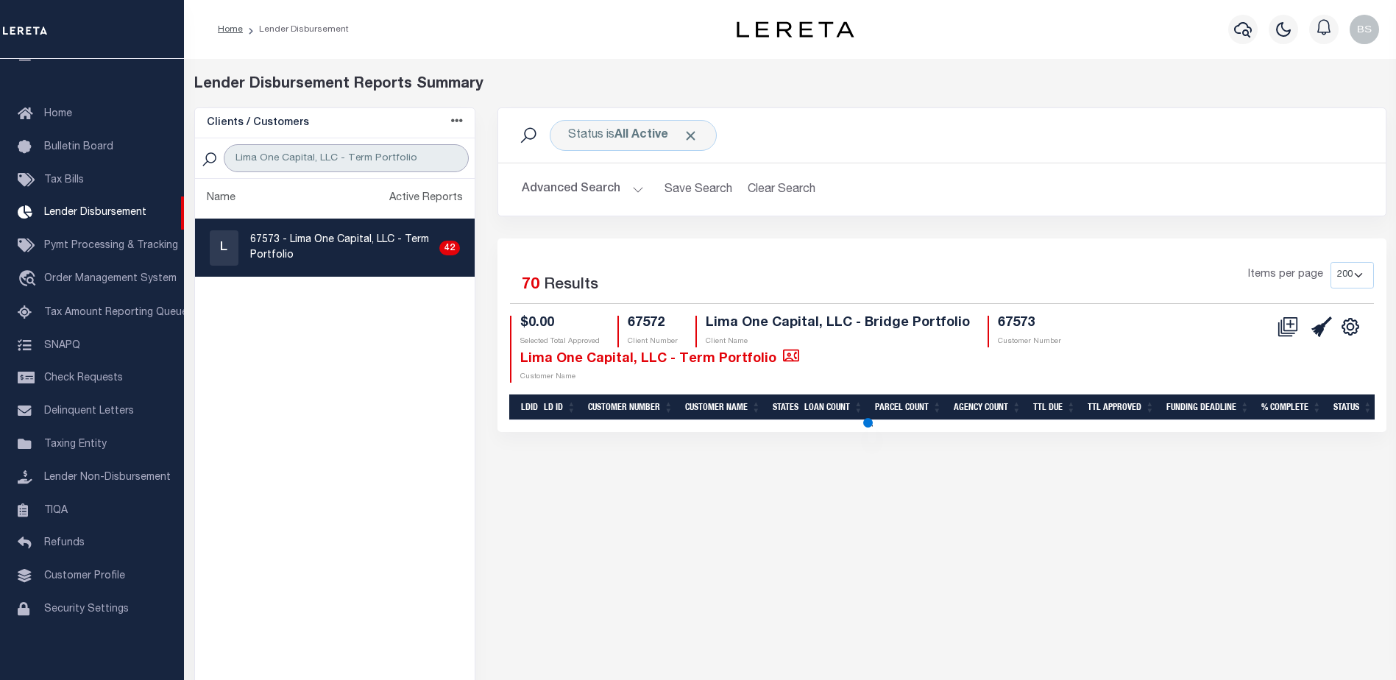
select select "200"
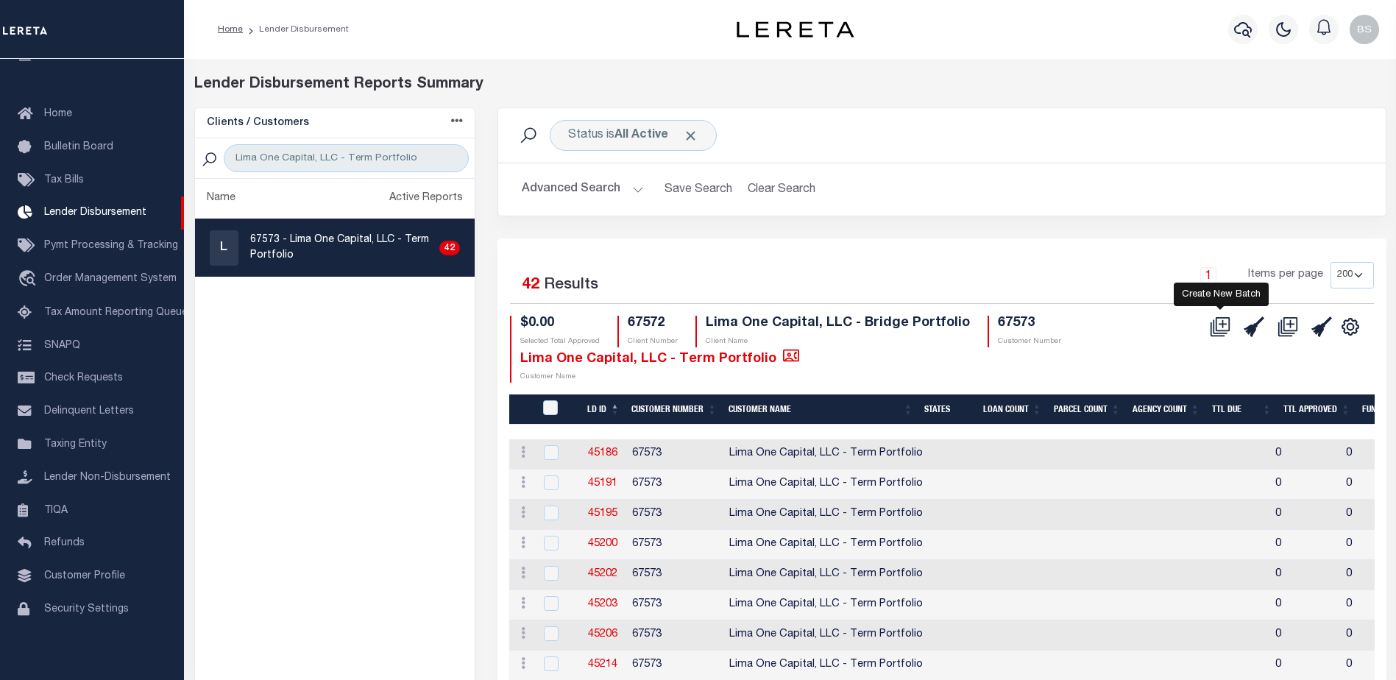
click at [1220, 329] on icon "" at bounding box center [1220, 326] width 21 height 21
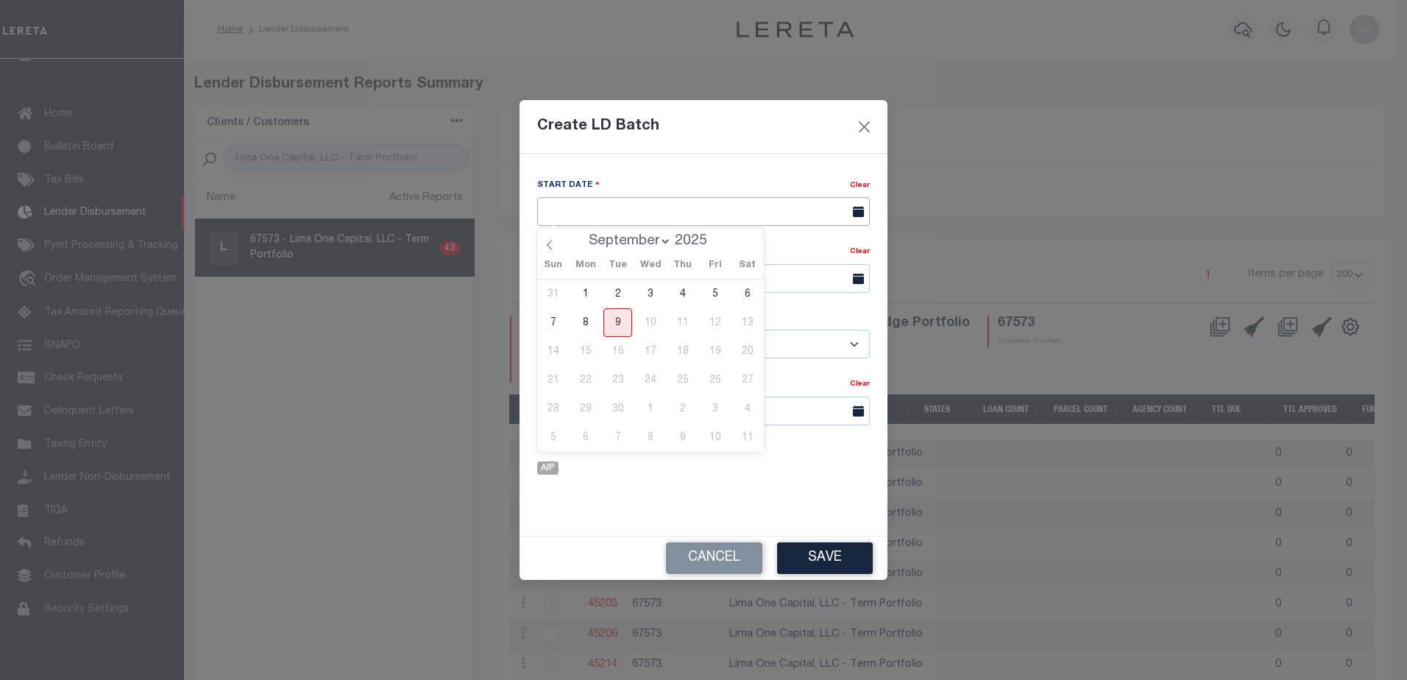
click at [627, 217] on input "text" at bounding box center [703, 211] width 333 height 29
click at [608, 313] on span "9" at bounding box center [617, 322] width 29 height 29
type input "[DATE]"
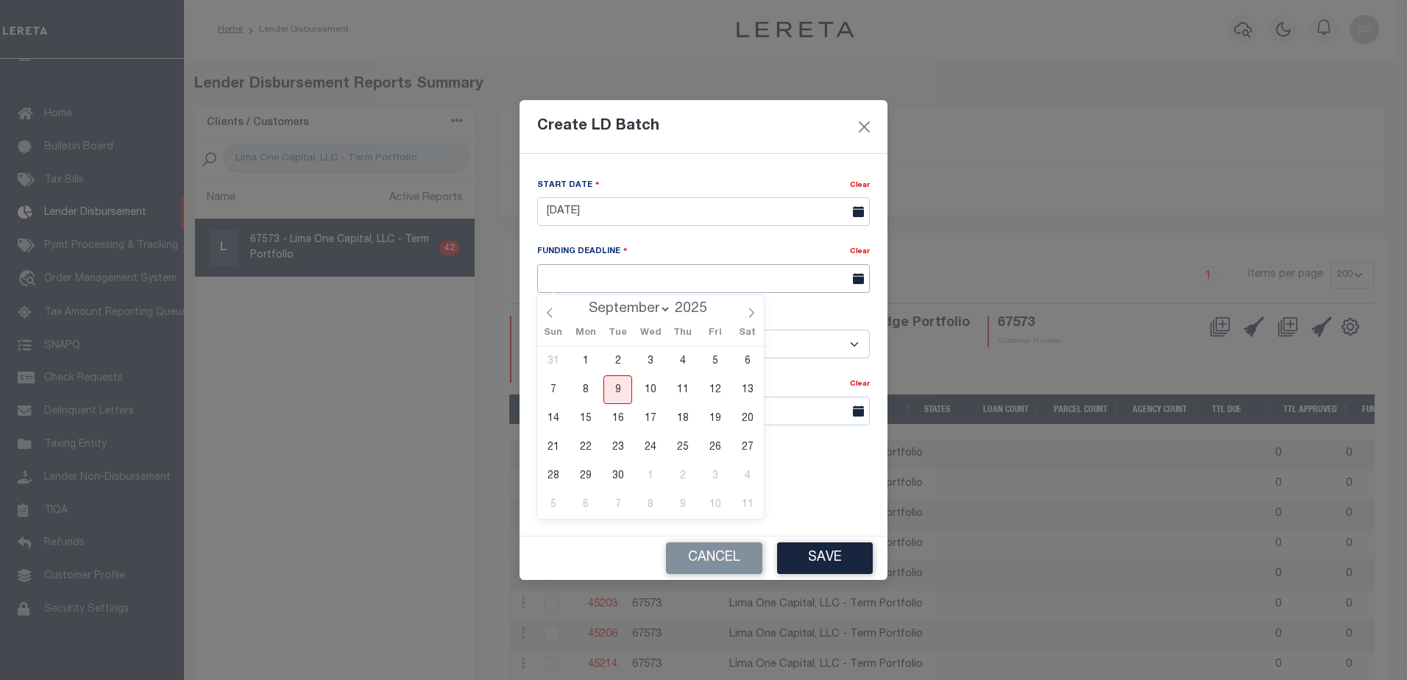
click at [608, 289] on input "text" at bounding box center [703, 278] width 333 height 29
drag, startPoint x: 602, startPoint y: 345, endPoint x: 617, endPoint y: 421, distance: 77.3
click at [617, 421] on div "Sun Mon Tue Wed Thu Fri Sat 31 1 2 3 4 5 6 7 8 9 10 11 12 13 14 15 16 17 18 19 …" at bounding box center [650, 419] width 227 height 199
click at [617, 421] on span "16" at bounding box center [617, 418] width 29 height 29
type input "[DATE]"
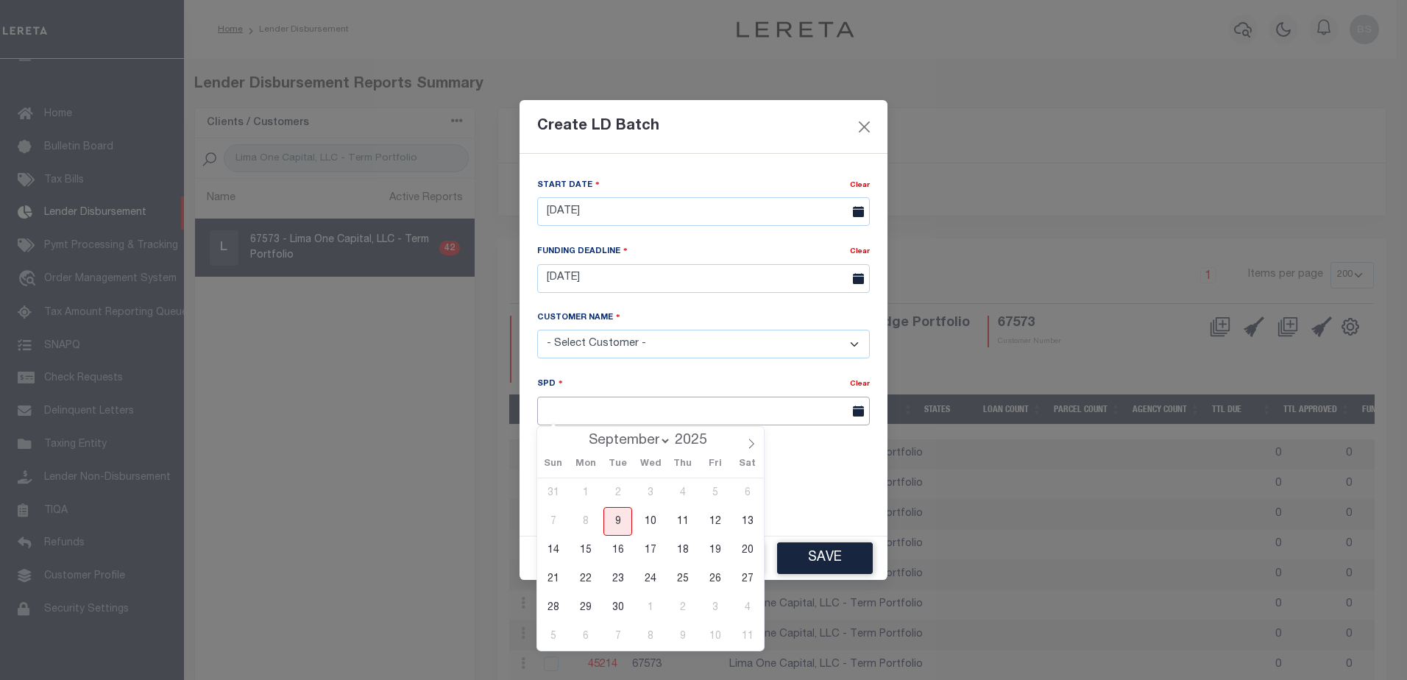
drag, startPoint x: 628, startPoint y: 405, endPoint x: 602, endPoint y: 390, distance: 30.7
click at [613, 395] on div "SPD Clear" at bounding box center [703, 400] width 333 height 49
click at [615, 608] on span "30" at bounding box center [617, 607] width 29 height 29
type input "[DATE]"
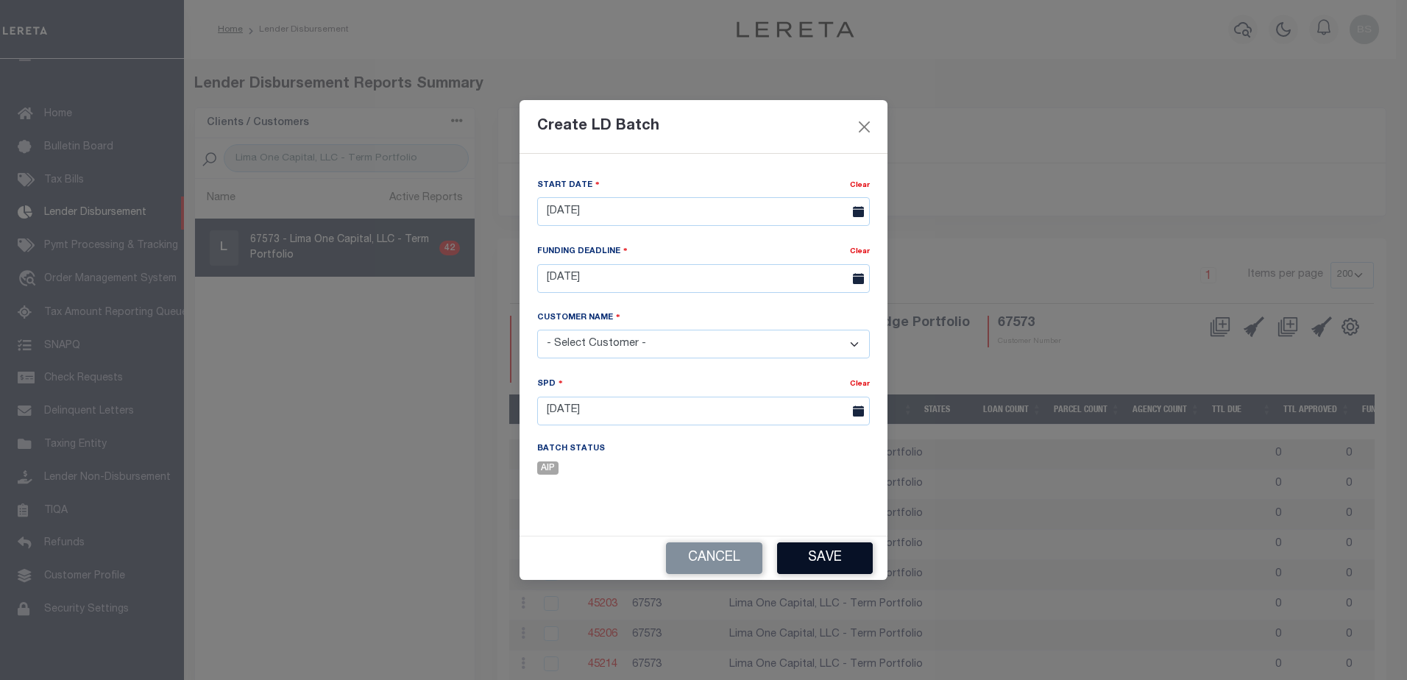
click at [815, 556] on button "Save" at bounding box center [825, 558] width 96 height 32
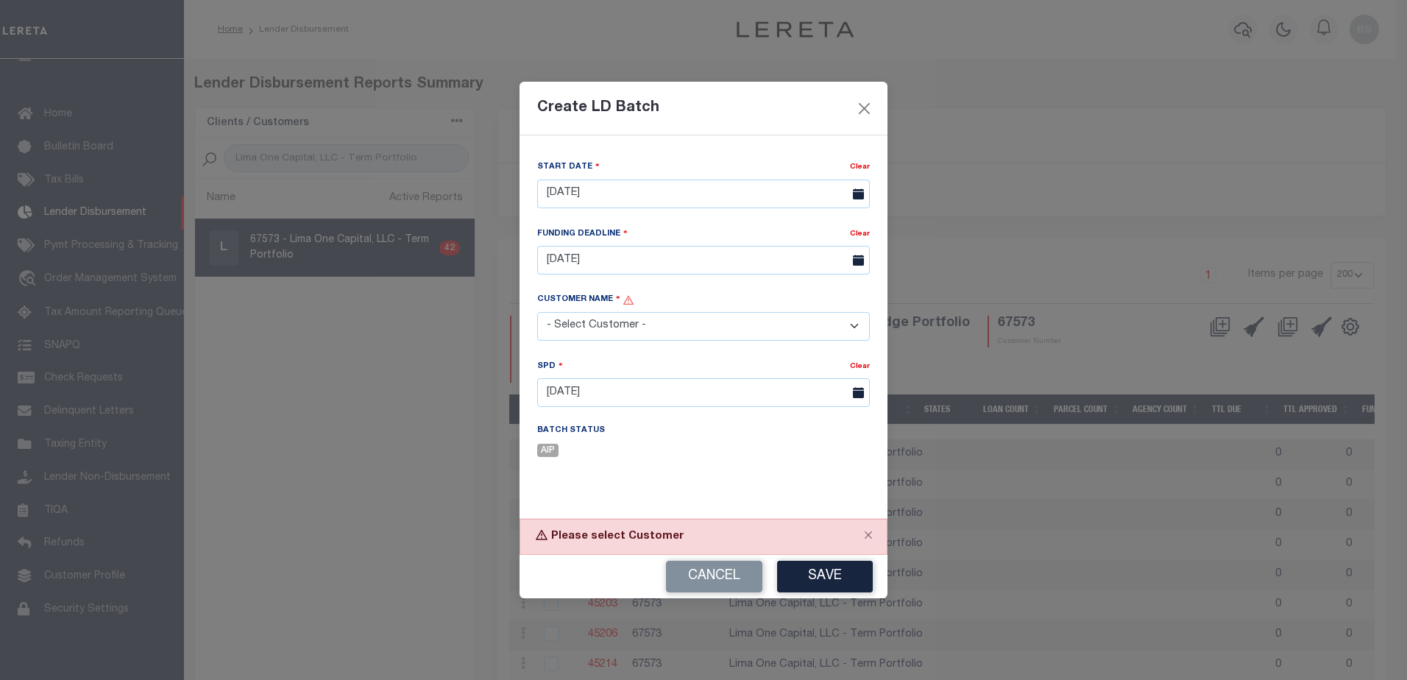
click at [593, 329] on select "- Select Customer - Accumatch - Refunds All In Credit Union Amarillo National B…" at bounding box center [703, 326] width 333 height 29
select select "2283"
click at [537, 312] on select "- Select Customer - Accumatch - Refunds All In Credit Union Amarillo National B…" at bounding box center [703, 326] width 333 height 29
click at [656, 397] on input "09/30/2025" at bounding box center [703, 392] width 333 height 29
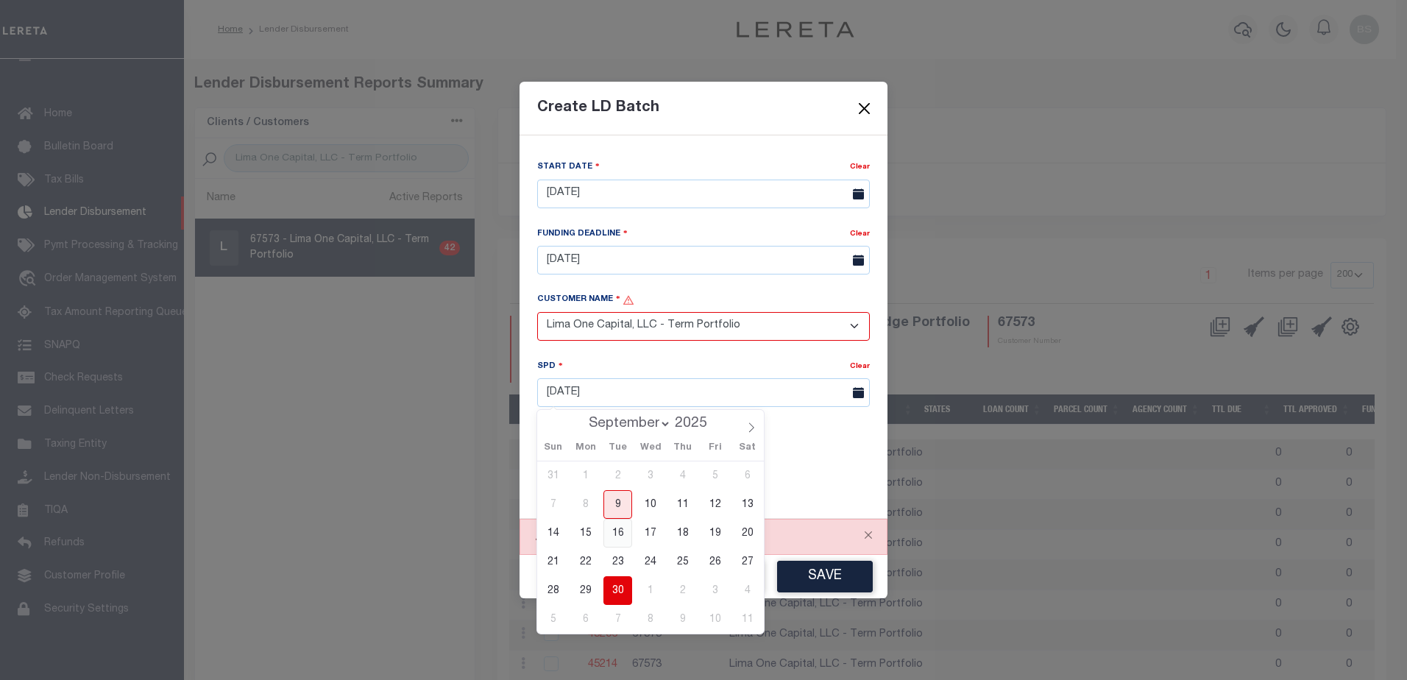
click at [618, 531] on span "16" at bounding box center [617, 533] width 29 height 29
type input "09/16/2025"
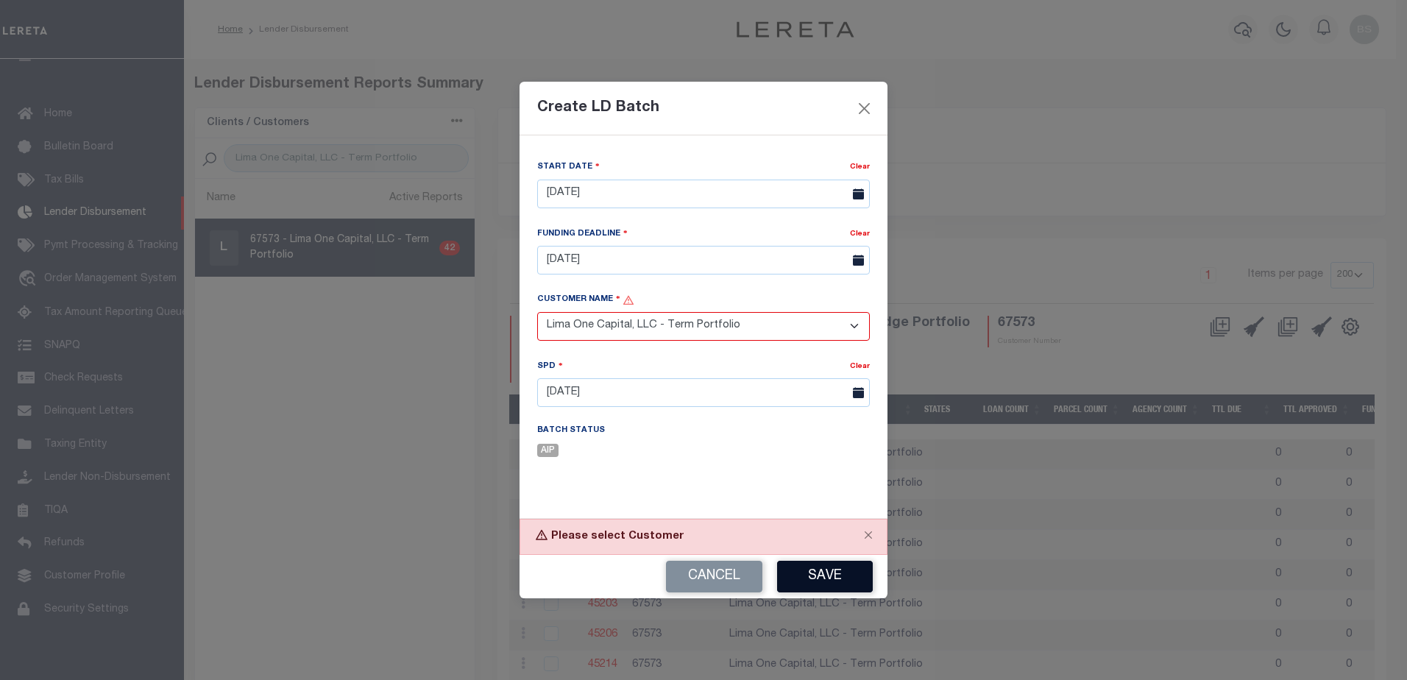
click at [816, 575] on button "Save" at bounding box center [825, 577] width 96 height 32
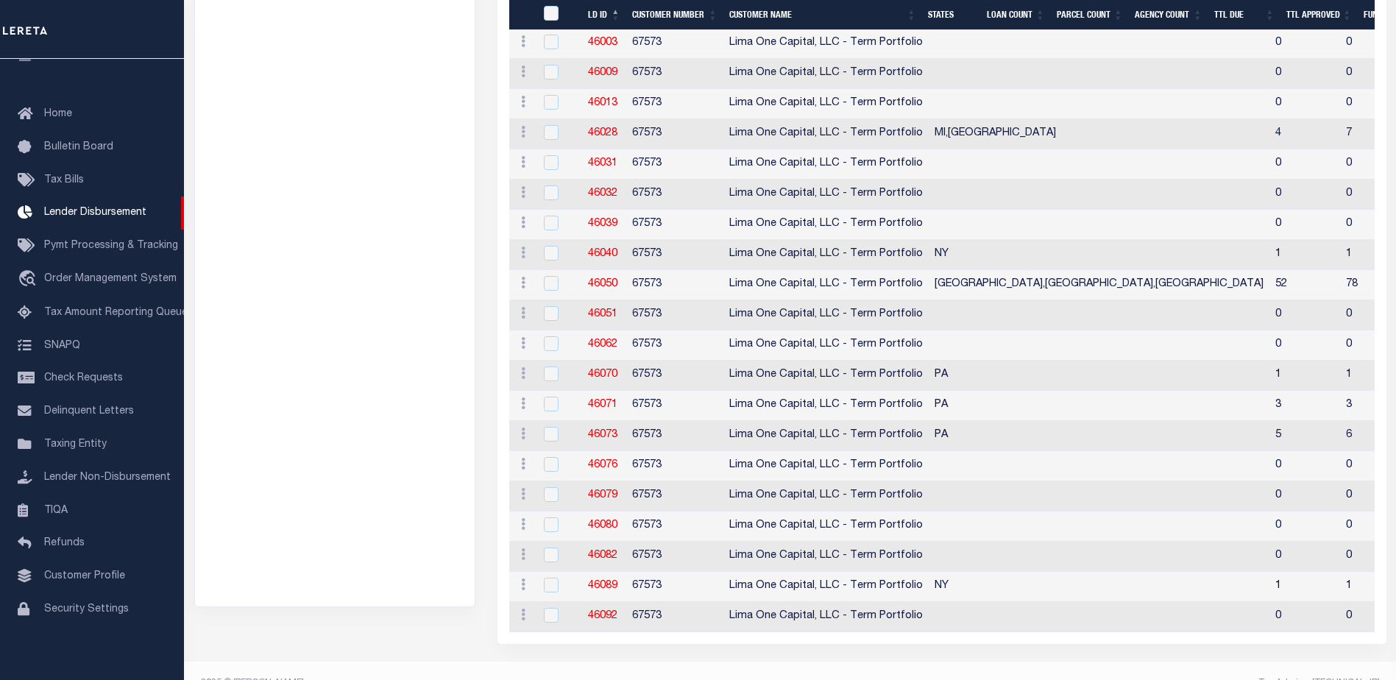
scroll to position [1123, 0]
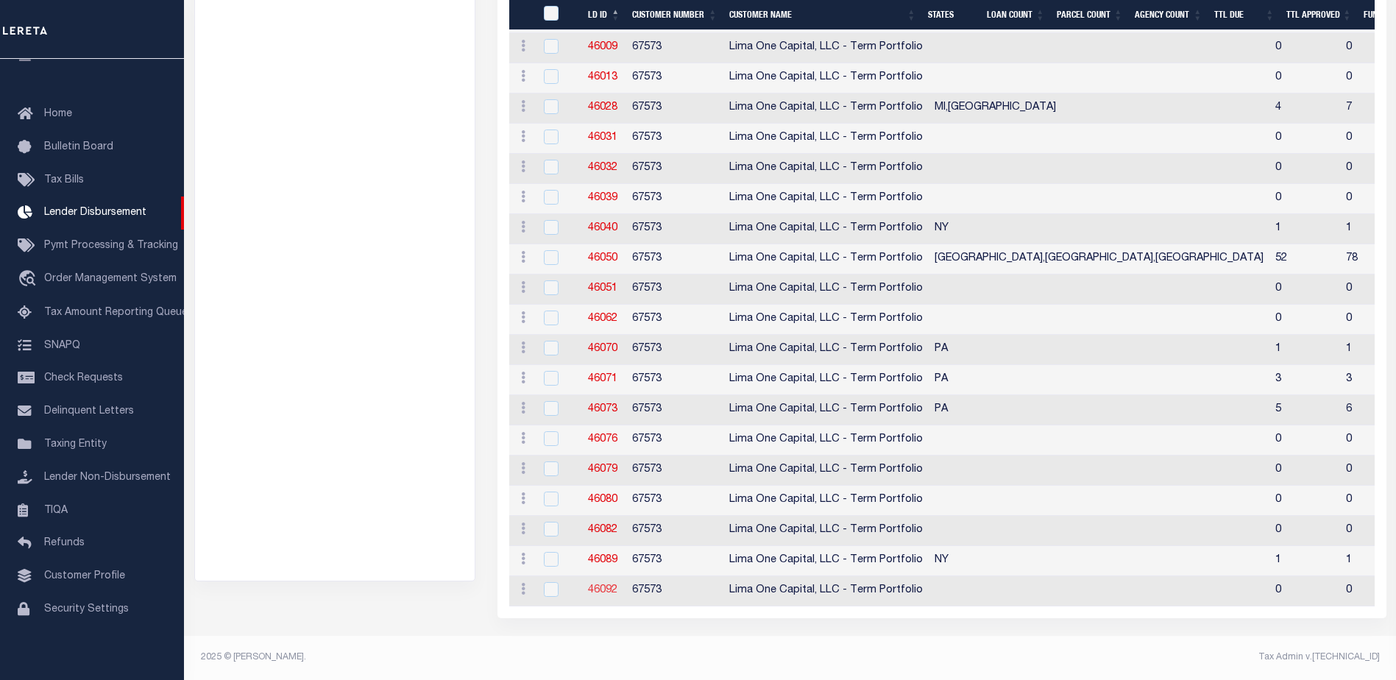
click at [600, 586] on link "46092" at bounding box center [602, 590] width 29 height 10
checkbox input "true"
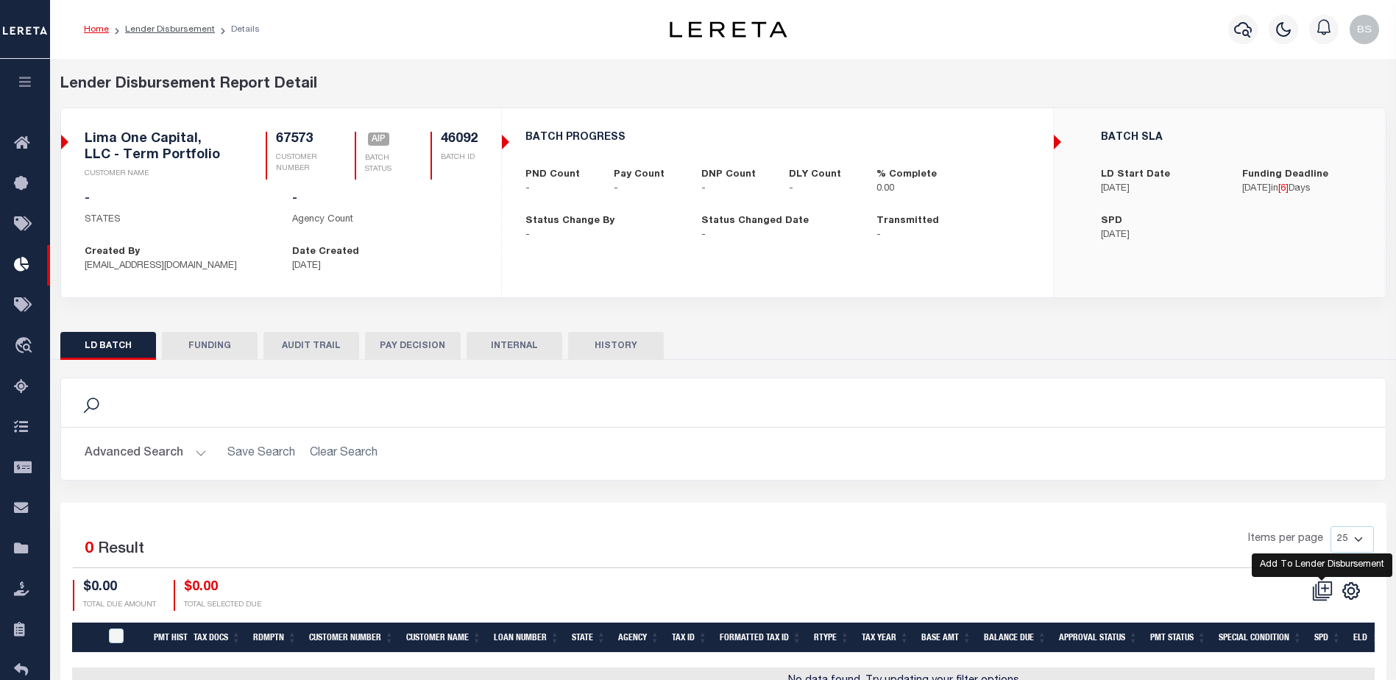
click at [1330, 590] on icon at bounding box center [1324, 588] width 14 height 14
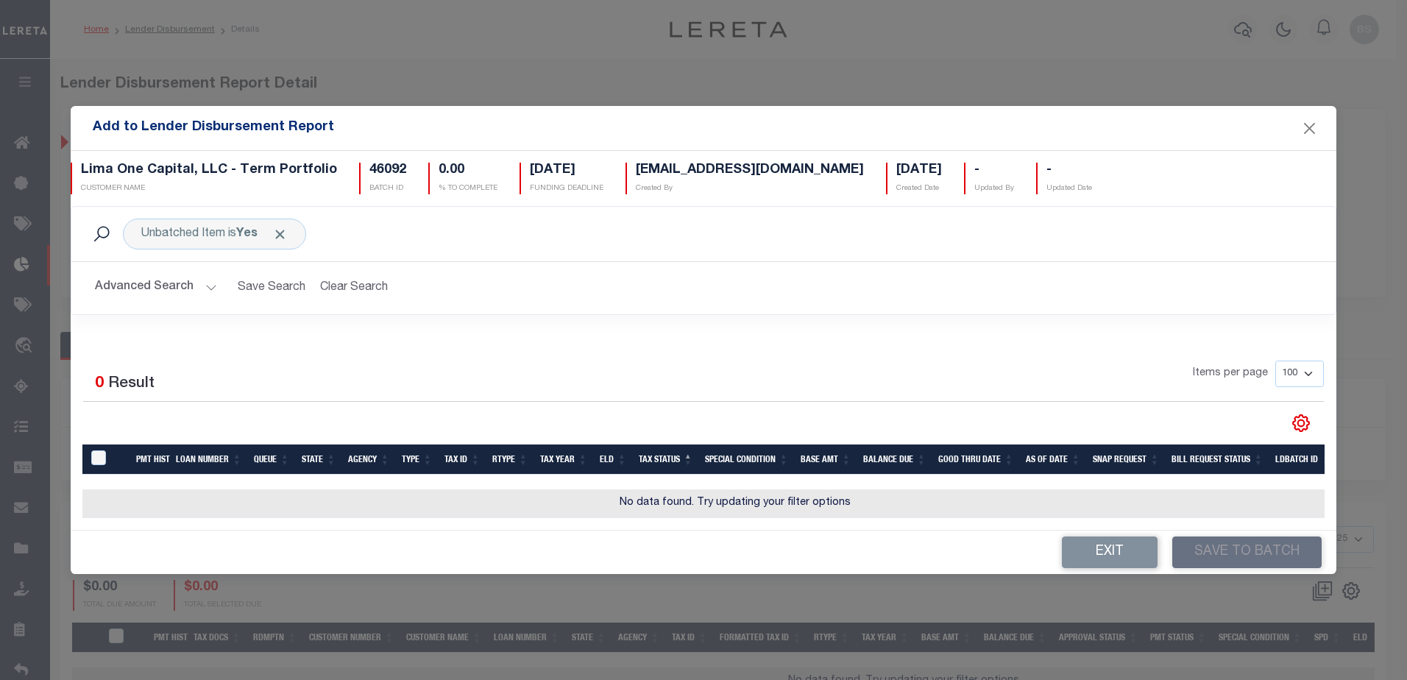
click at [212, 285] on button "Advanced Search" at bounding box center [156, 288] width 122 height 29
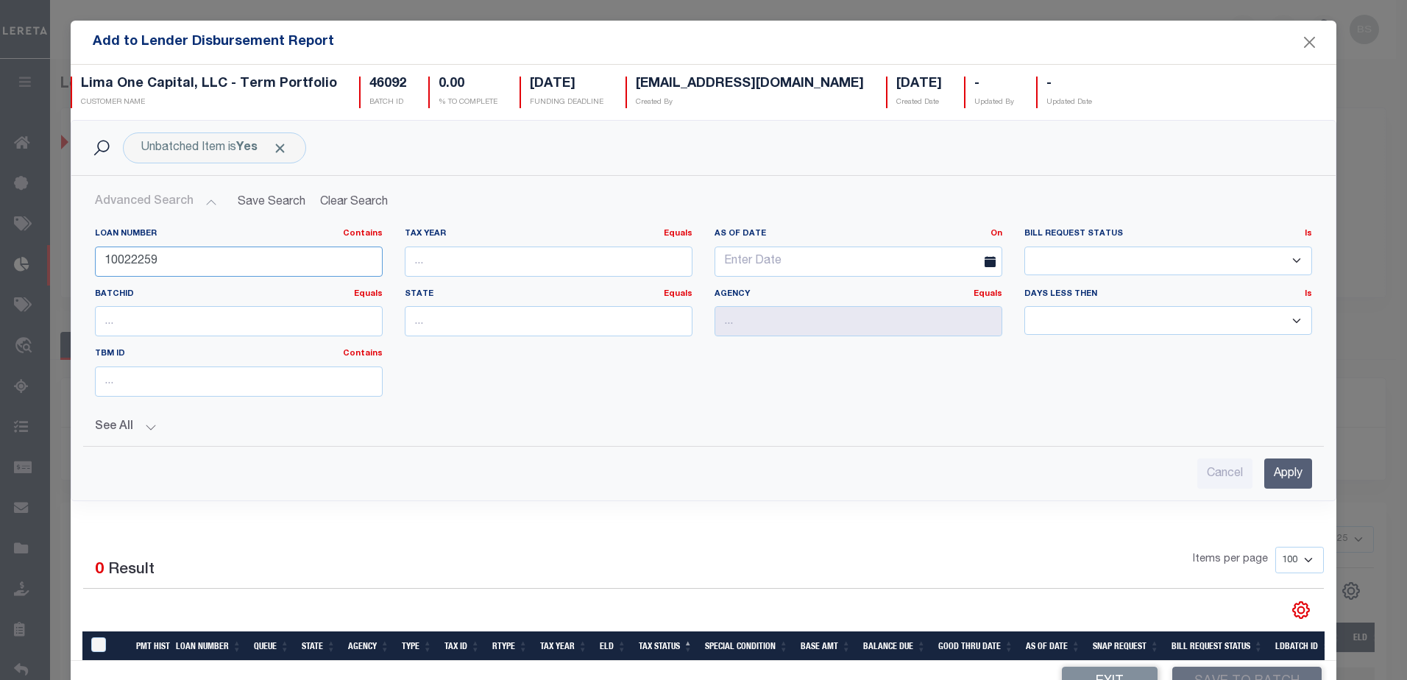
drag, startPoint x: 210, startPoint y: 269, endPoint x: 223, endPoint y: 265, distance: 13.0
click at [214, 268] on input "10022259" at bounding box center [239, 261] width 288 height 30
type input "1"
type input "102051"
click at [1274, 475] on input "Apply" at bounding box center [1288, 473] width 48 height 30
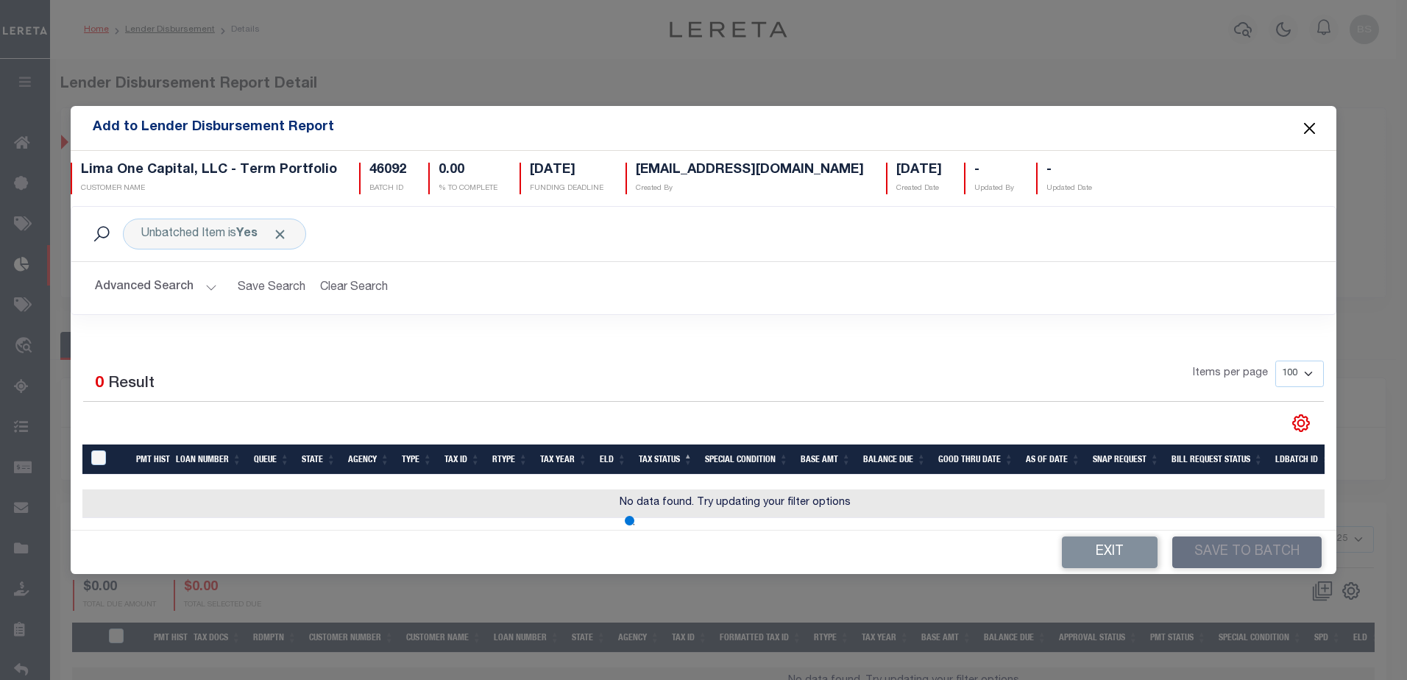
click at [1312, 118] on button "Close" at bounding box center [1308, 127] width 19 height 19
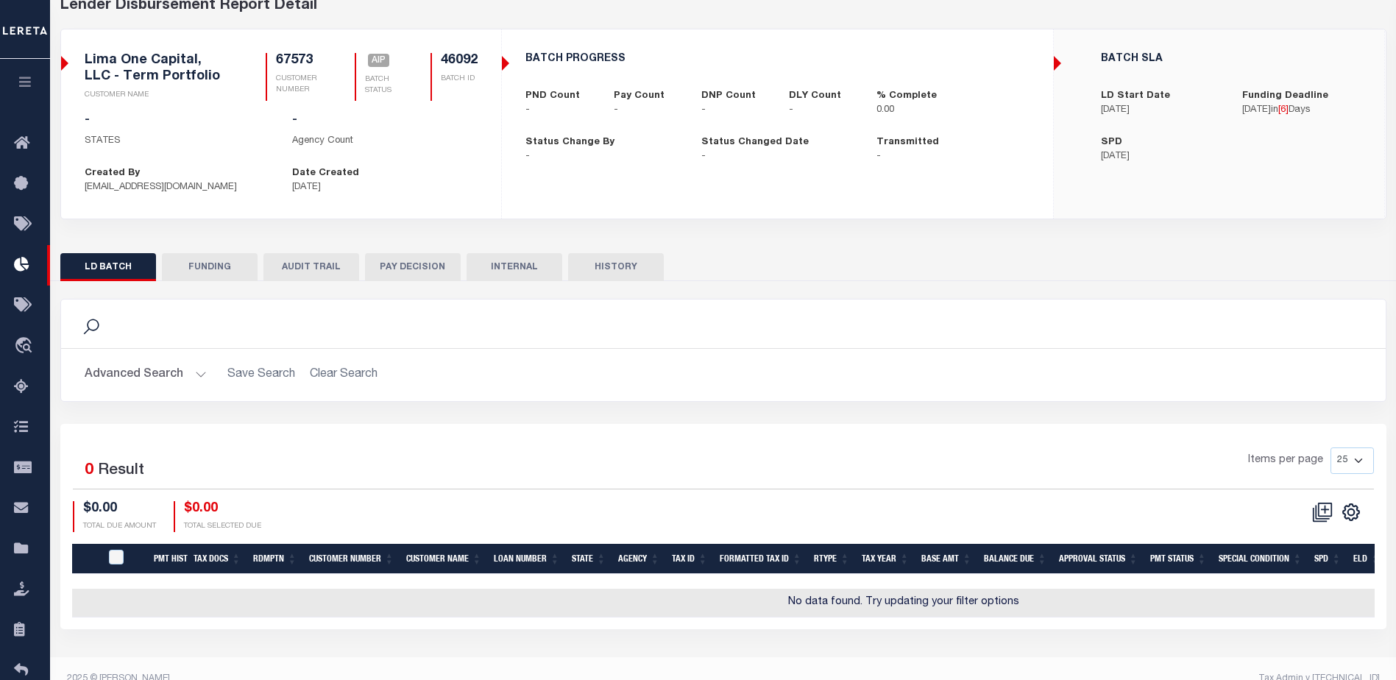
scroll to position [100, 0]
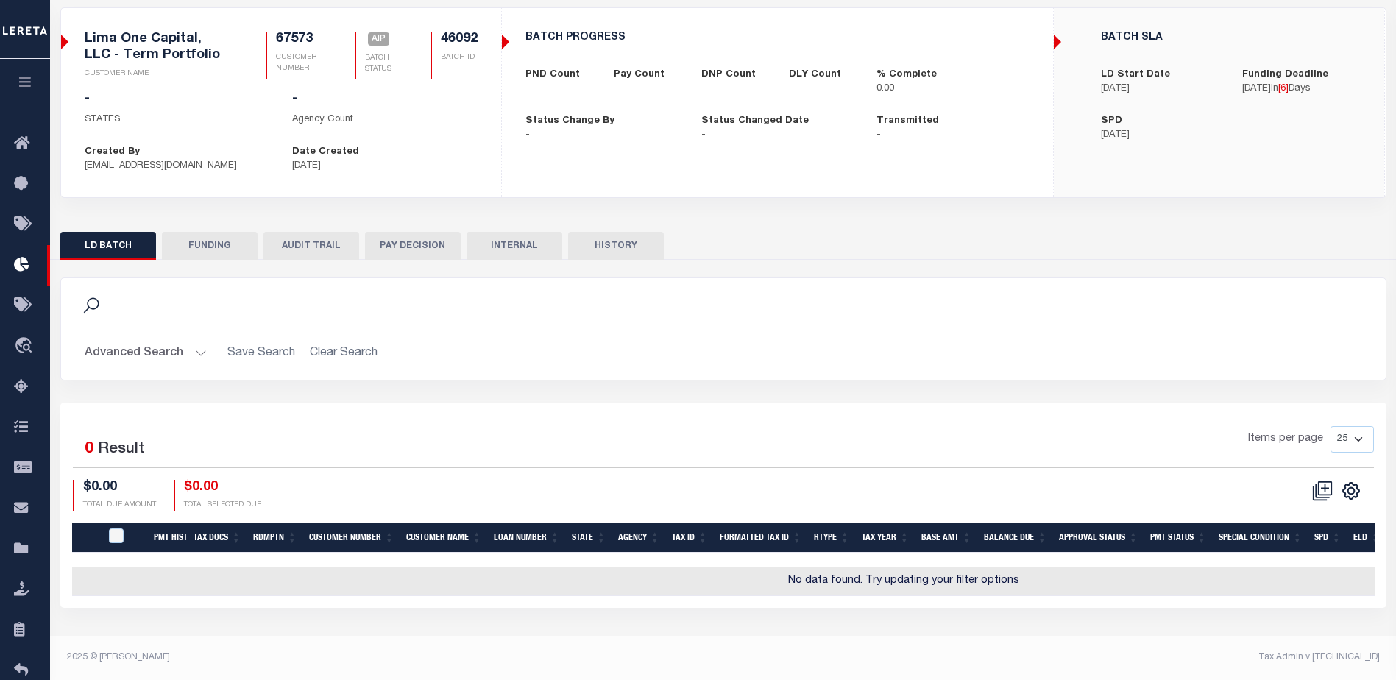
checkbox input "true"
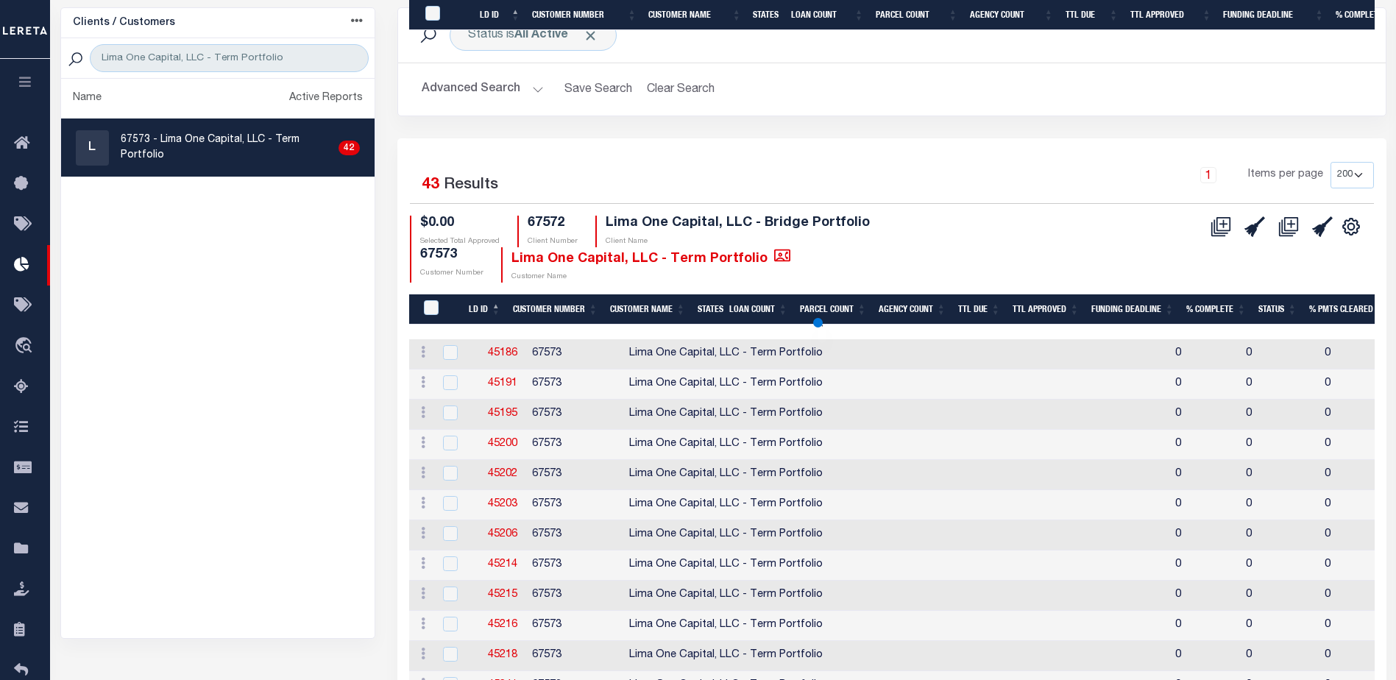
scroll to position [1123, 0]
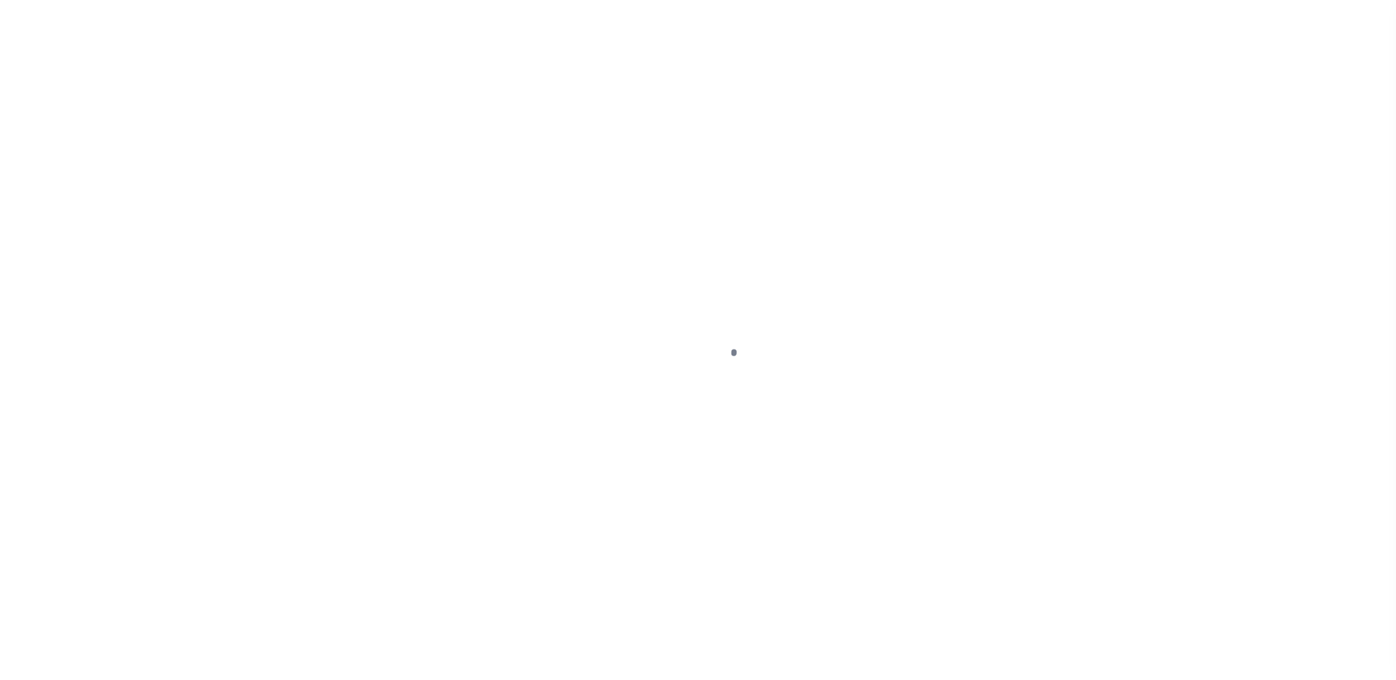
type input "[STREET_ADDRESS][PERSON_NAME]"
select select "Escrow"
type input "[PERSON_NAME] NY 13323"
type input "117567-3"
type input "NY"
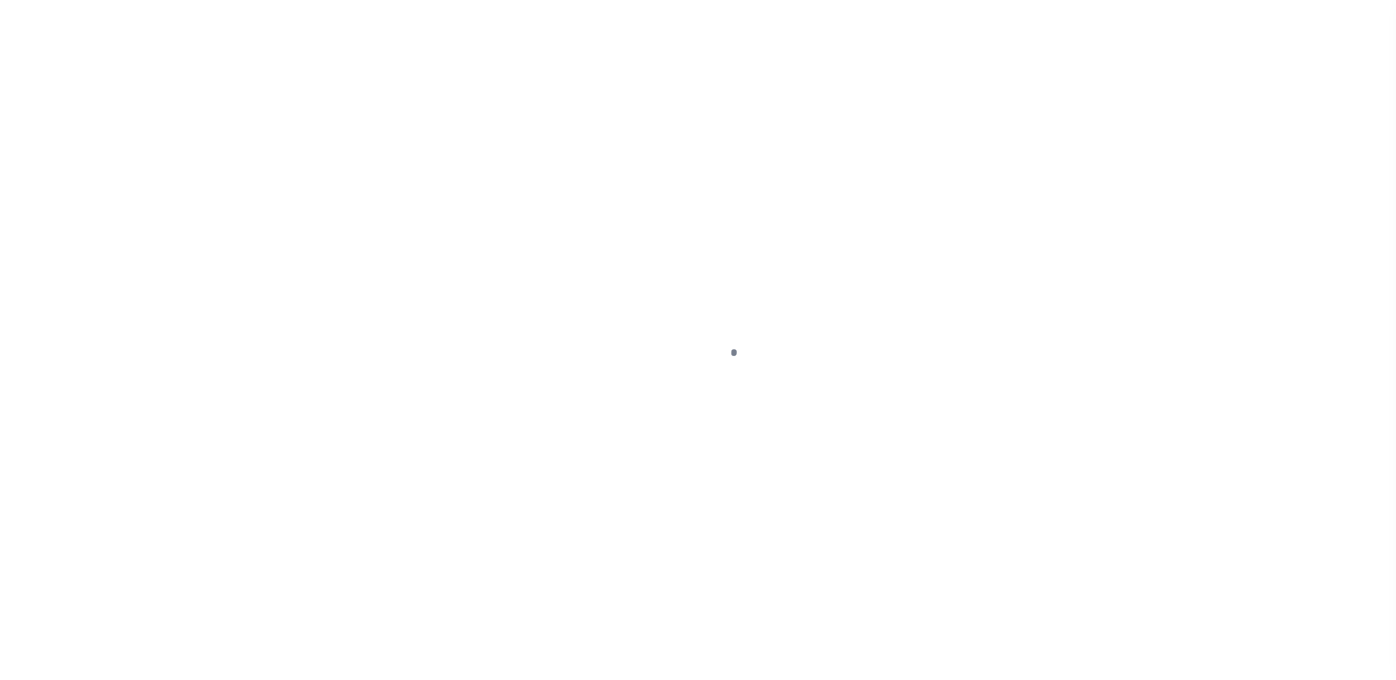
type textarea "COLLECTOR: ENTITY: PARCEL: 316016119"
type textarea "Compare"
select select "4"
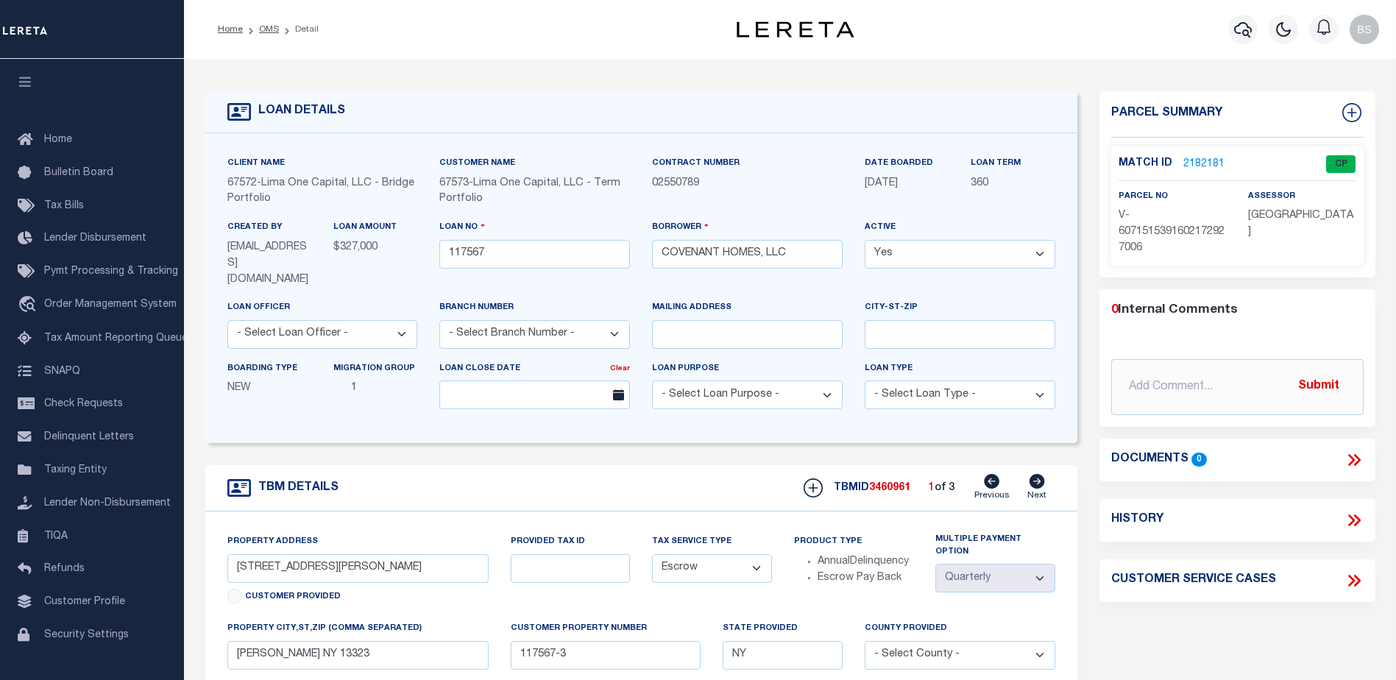
click at [1202, 165] on link "2182181" at bounding box center [1203, 164] width 41 height 15
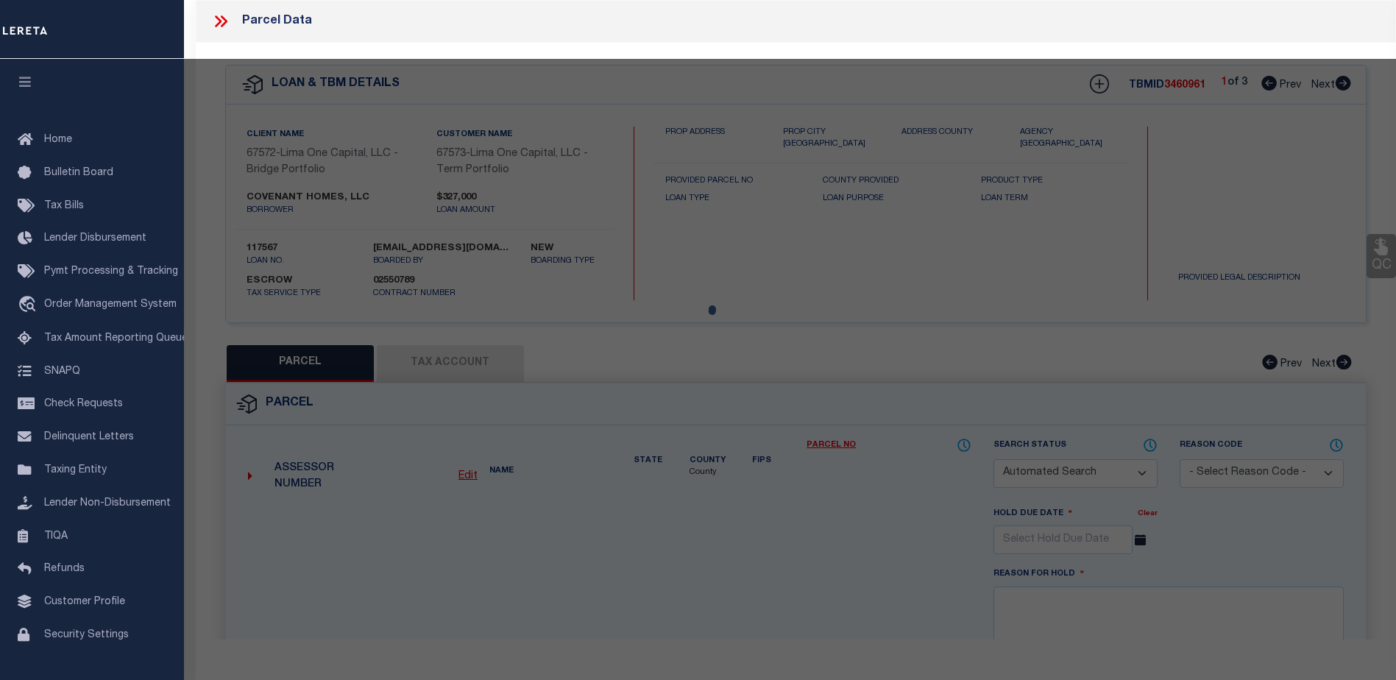
checkbox input "false"
select select "CP"
select select "AGW"
select select
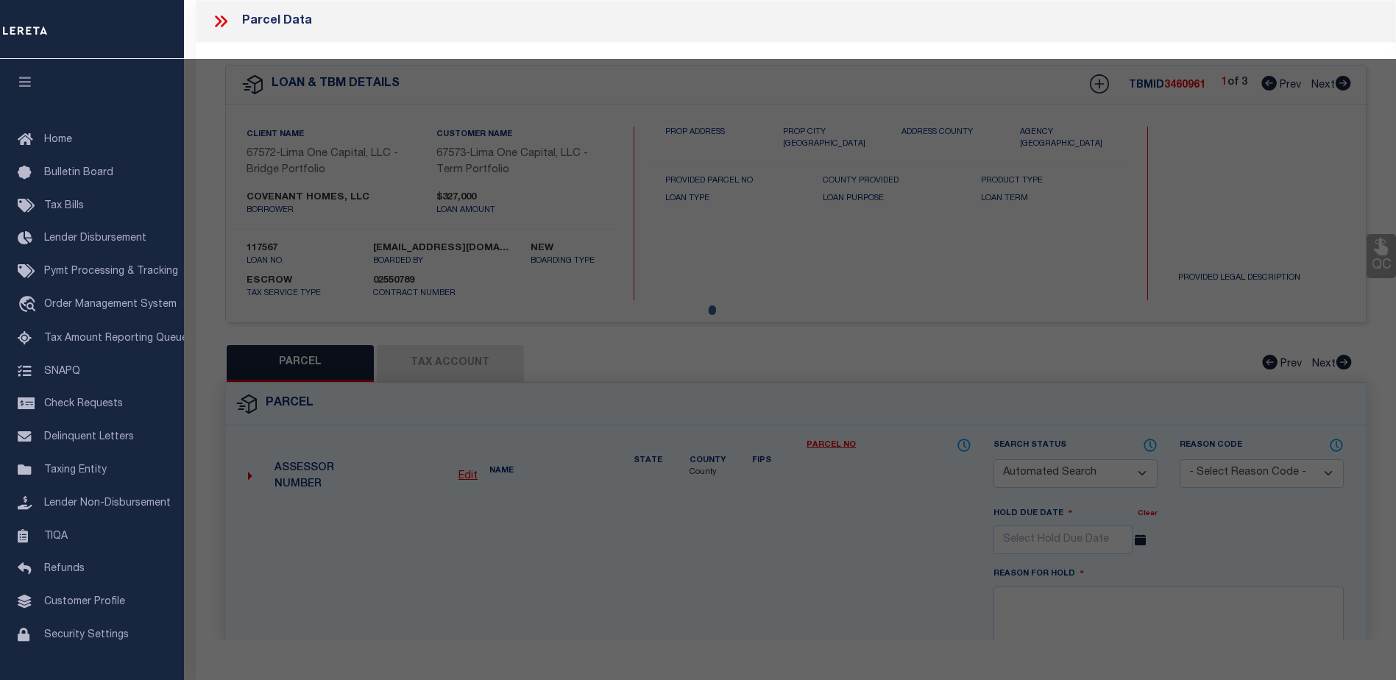
type input "[STREET_ADDRESS][PERSON_NAME]"
checkbox input "false"
type input "[PERSON_NAME] NY 13323"
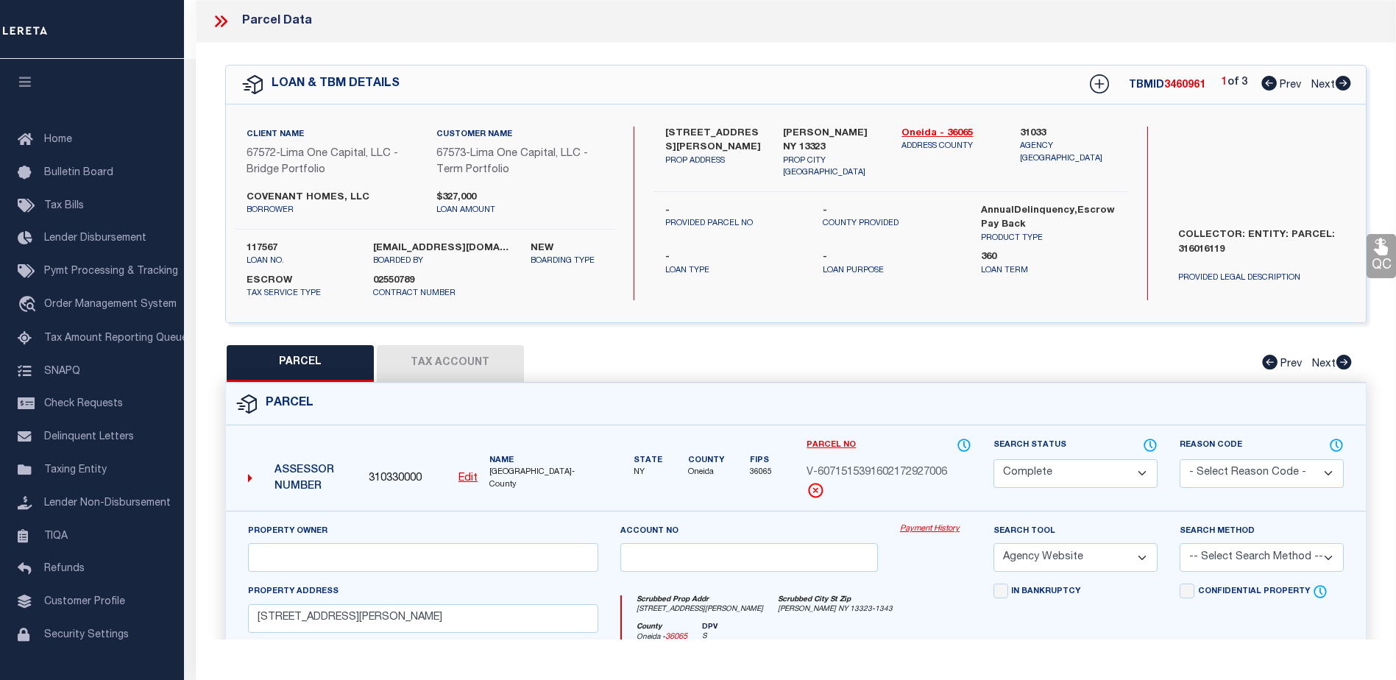
click at [941, 532] on link "Payment History" at bounding box center [935, 529] width 71 height 13
click at [951, 530] on link "Payment History" at bounding box center [935, 529] width 71 height 13
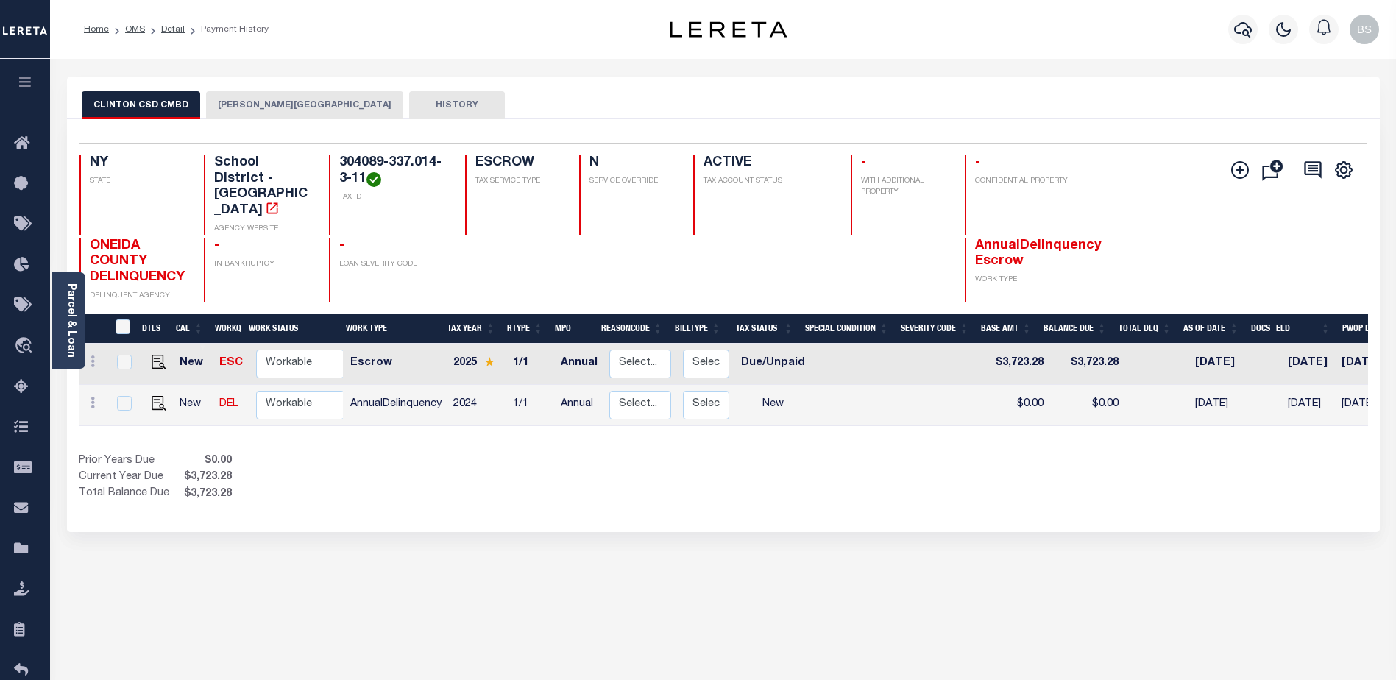
click at [270, 104] on button "[PERSON_NAME][GEOGRAPHIC_DATA]" at bounding box center [304, 105] width 197 height 28
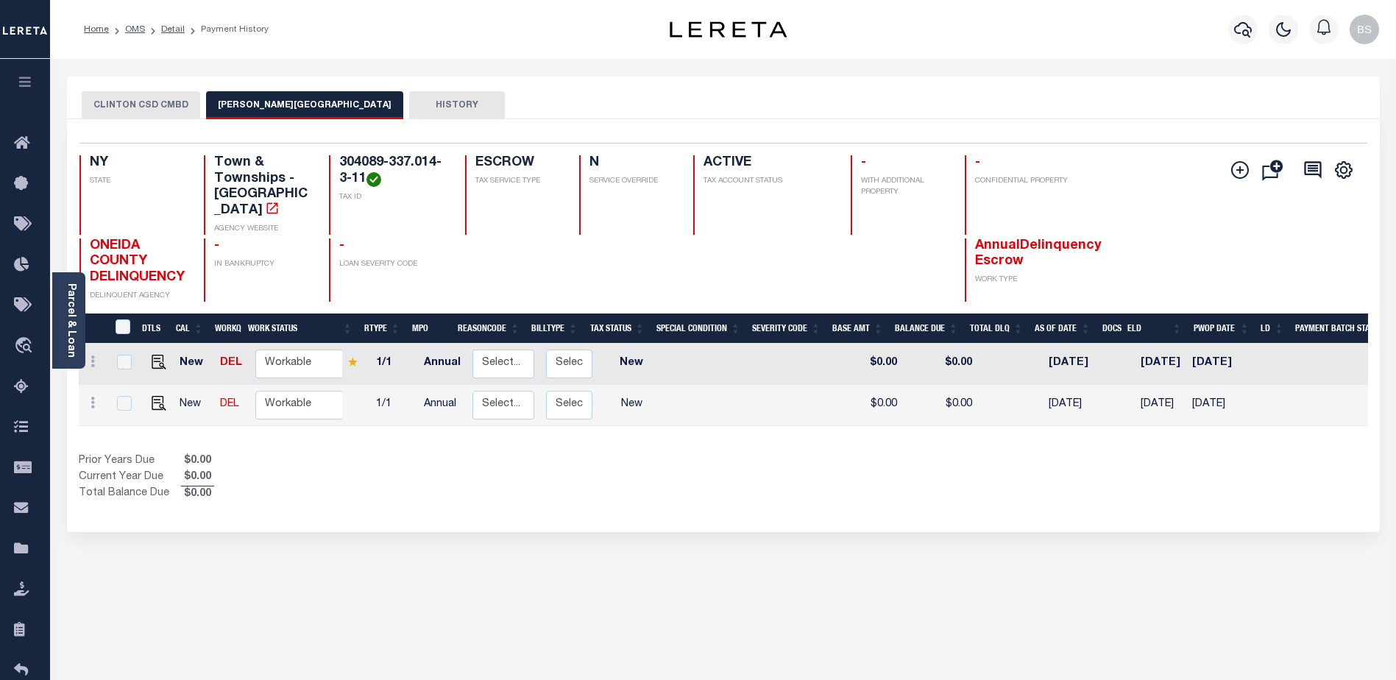
scroll to position [0, 148]
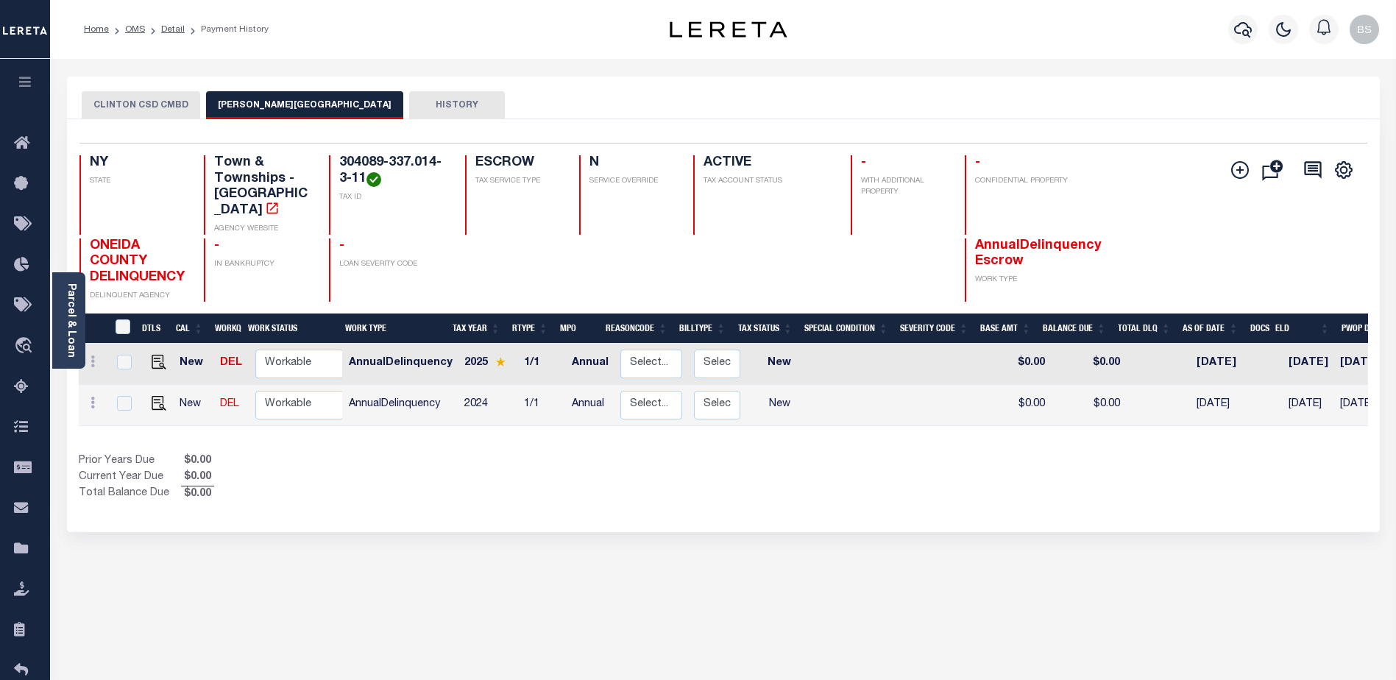
click at [188, 96] on button "CLINTON CSD CMBD" at bounding box center [141, 105] width 118 height 28
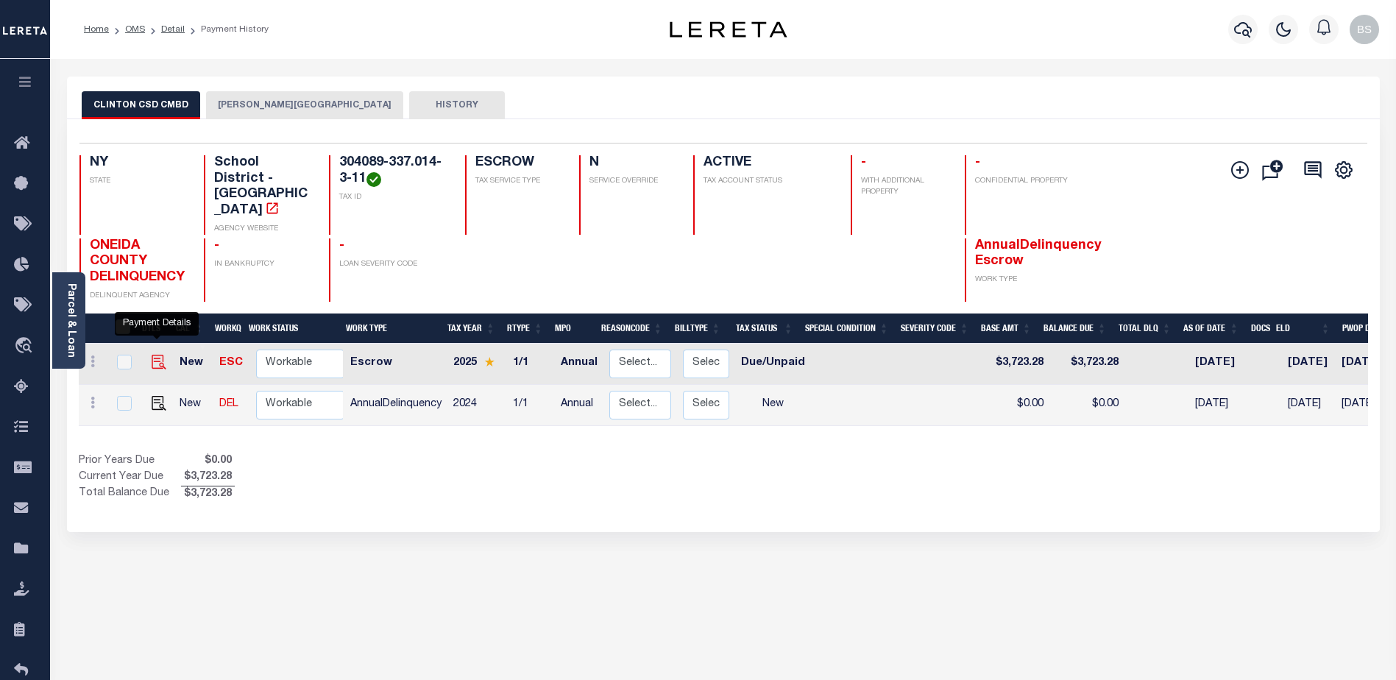
click at [154, 355] on img "" at bounding box center [159, 362] width 15 height 15
checkbox input "true"
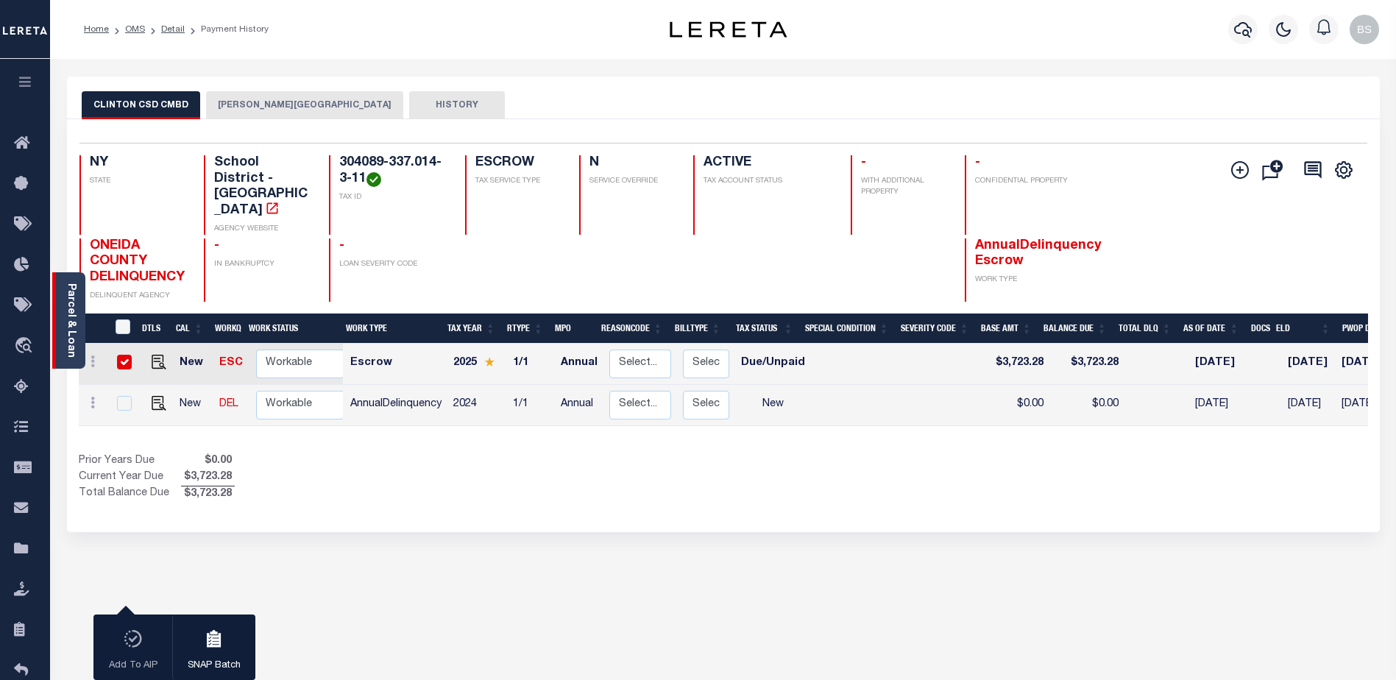
click at [63, 280] on div "Parcel & Loan" at bounding box center [68, 320] width 33 height 96
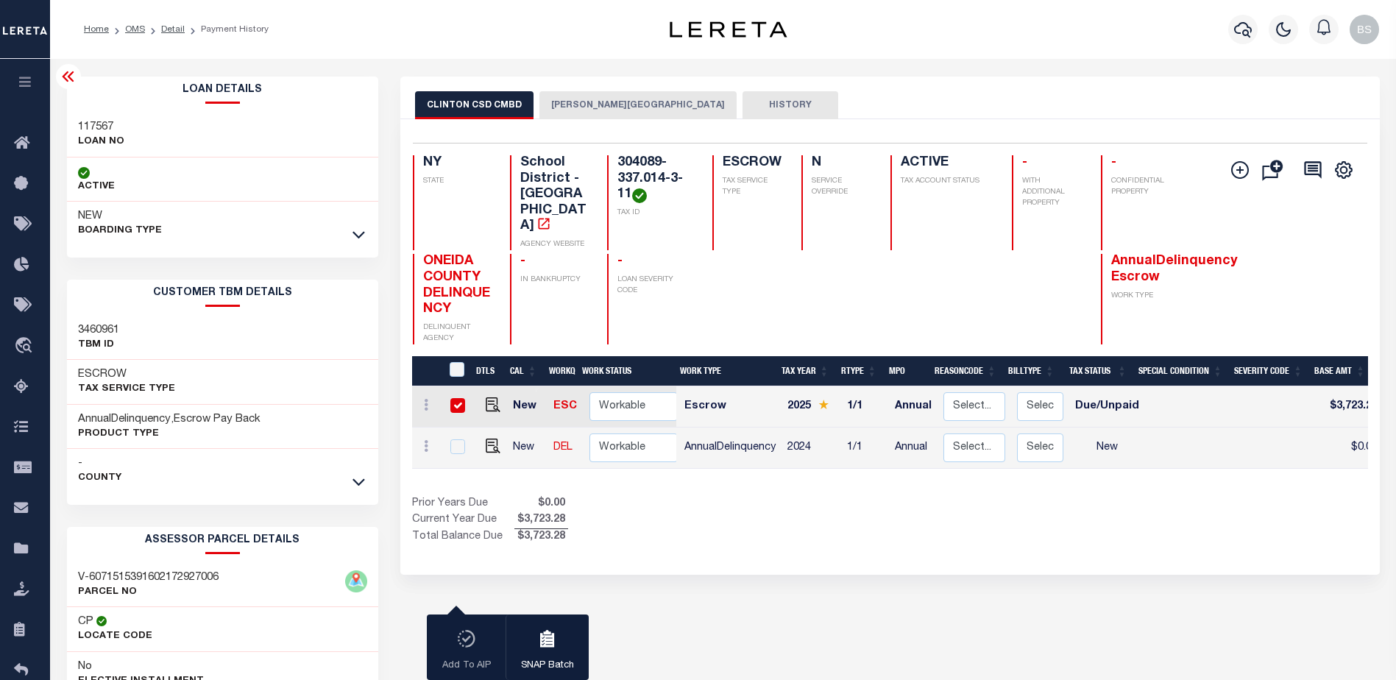
click at [65, 75] on icon at bounding box center [68, 76] width 12 height 10
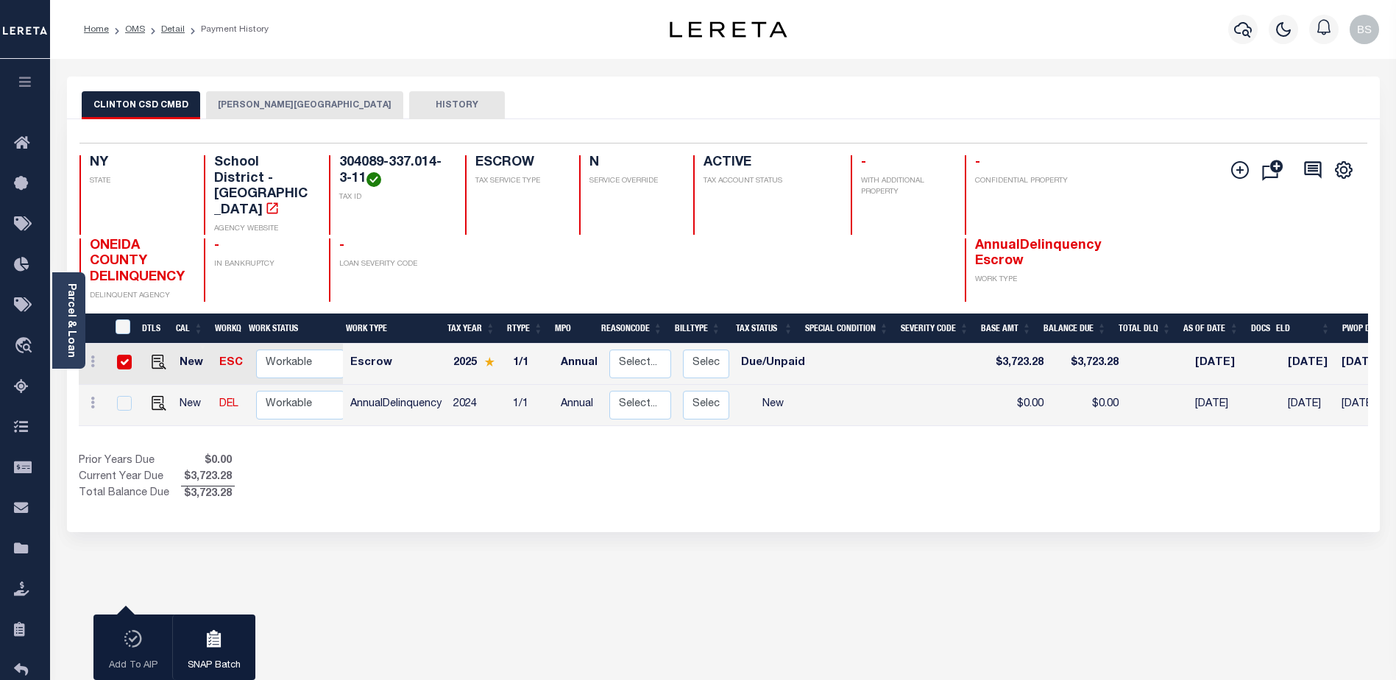
click at [121, 355] on input "checkbox" at bounding box center [124, 362] width 15 height 15
checkbox input "false"
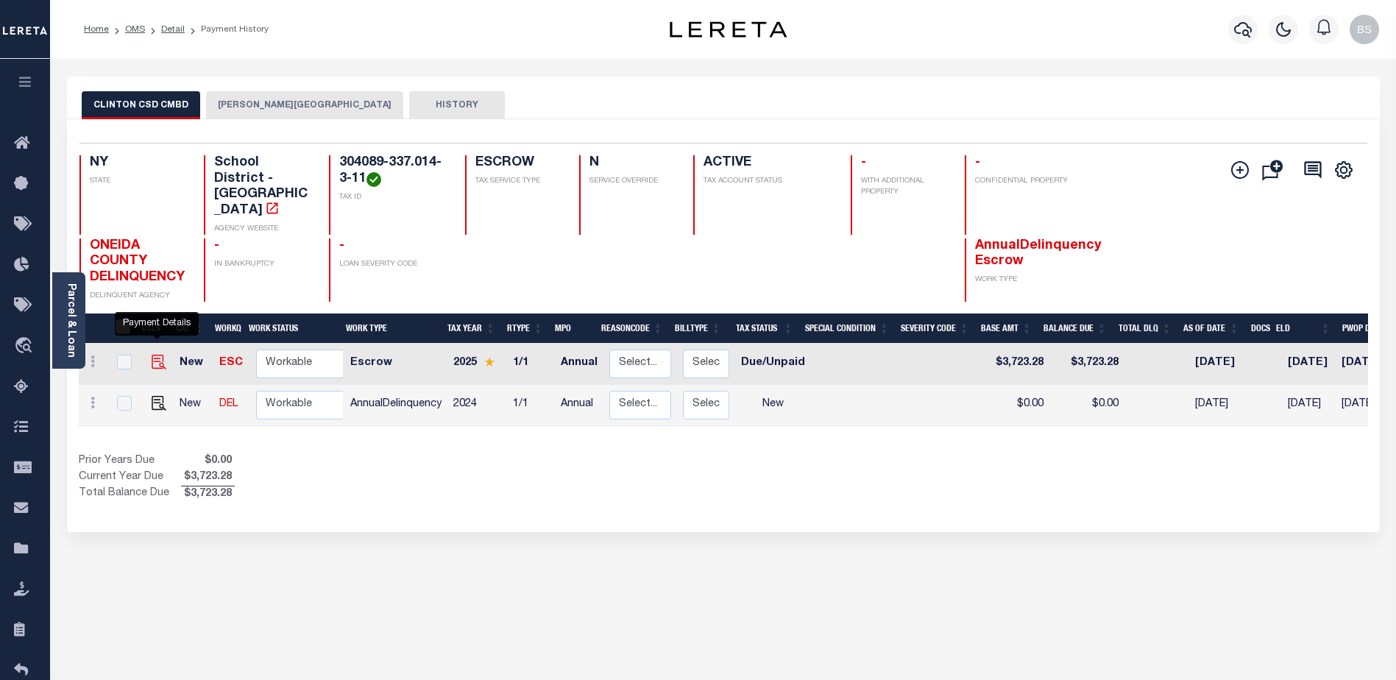
click at [155, 355] on img "" at bounding box center [159, 362] width 15 height 15
checkbox input "true"
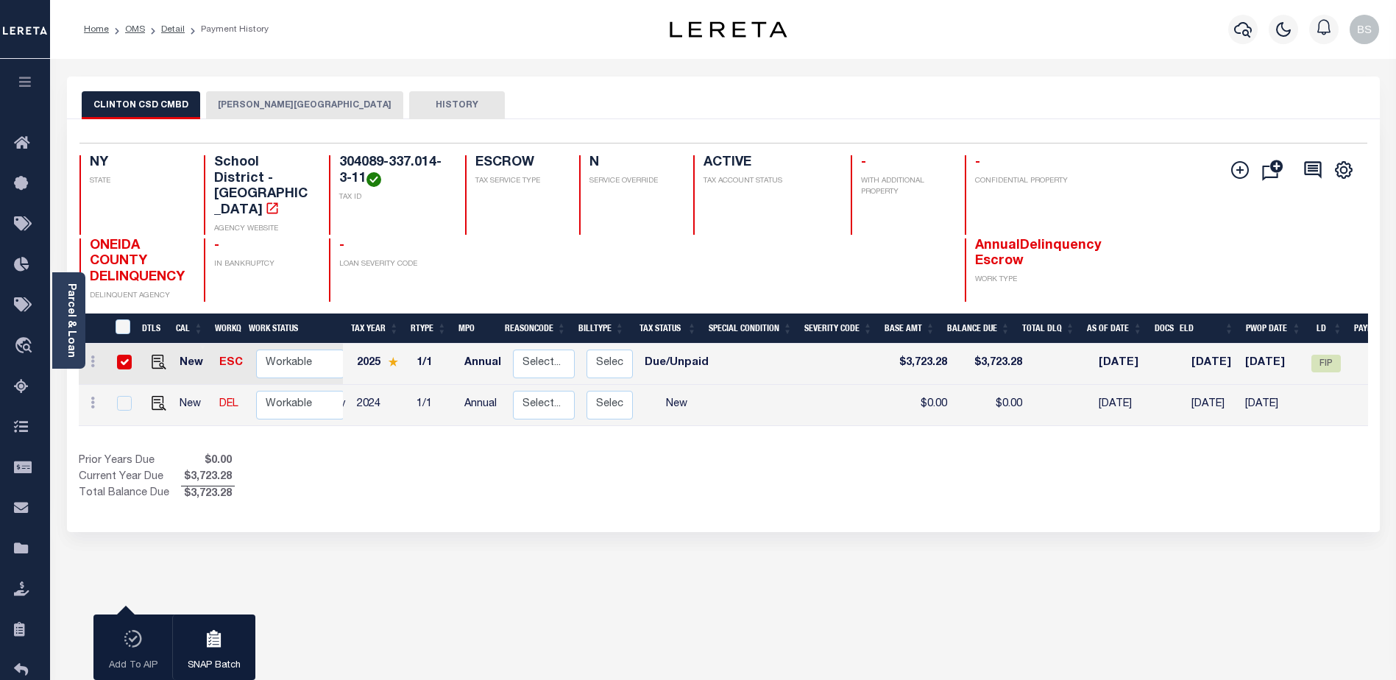
scroll to position [0, 233]
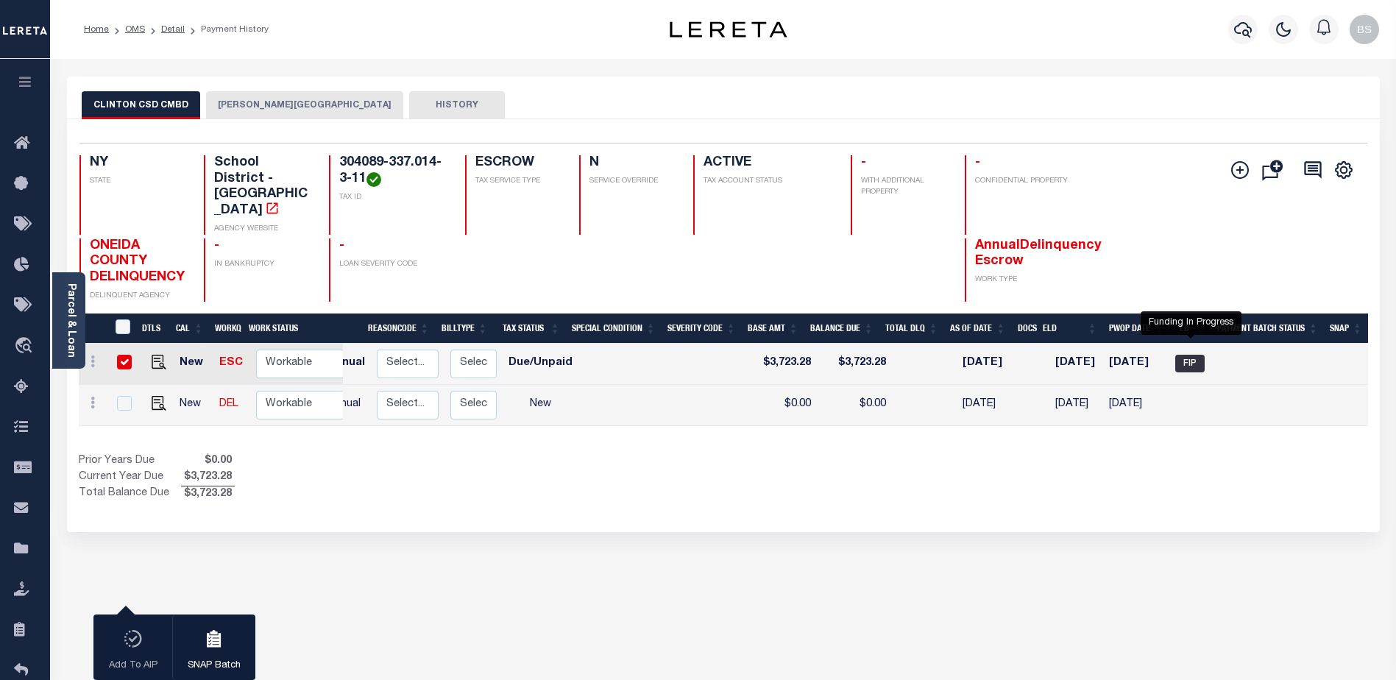
click at [1193, 355] on span "FIP" at bounding box center [1189, 364] width 29 height 18
checkbox input "false"
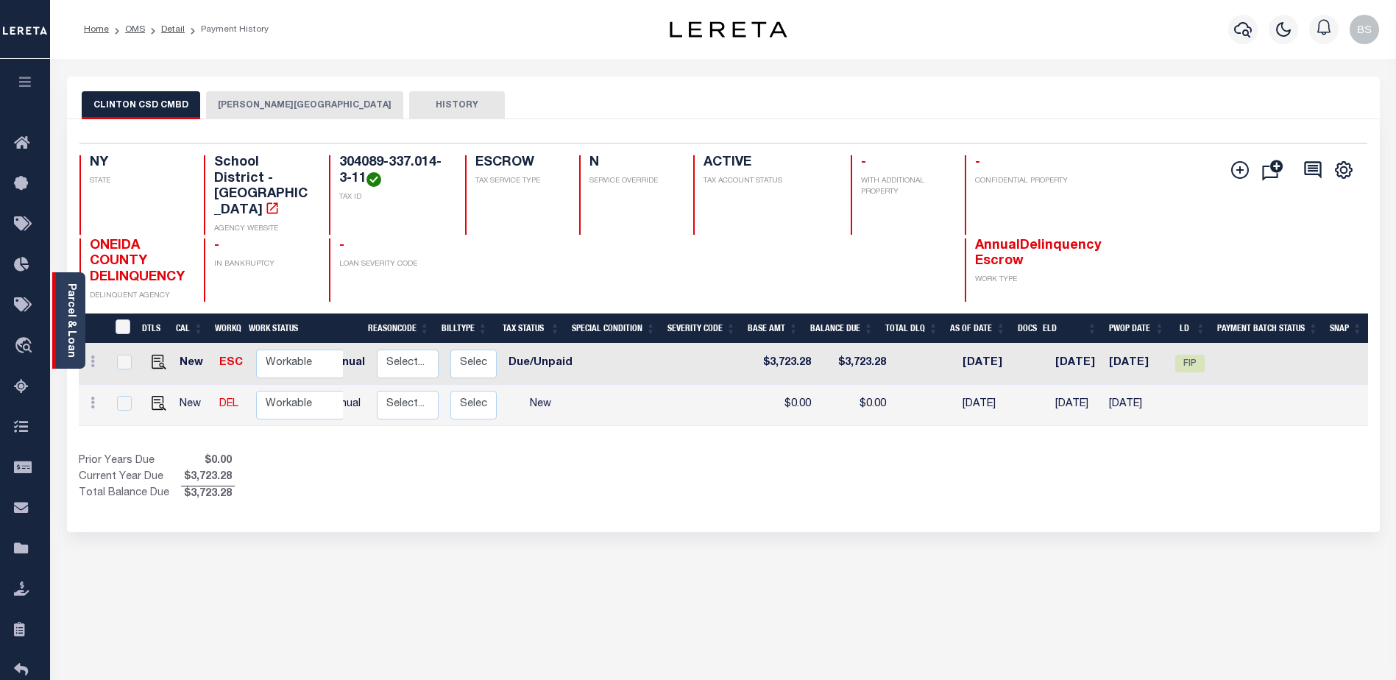
click at [58, 306] on div "Parcel & Loan" at bounding box center [68, 320] width 33 height 96
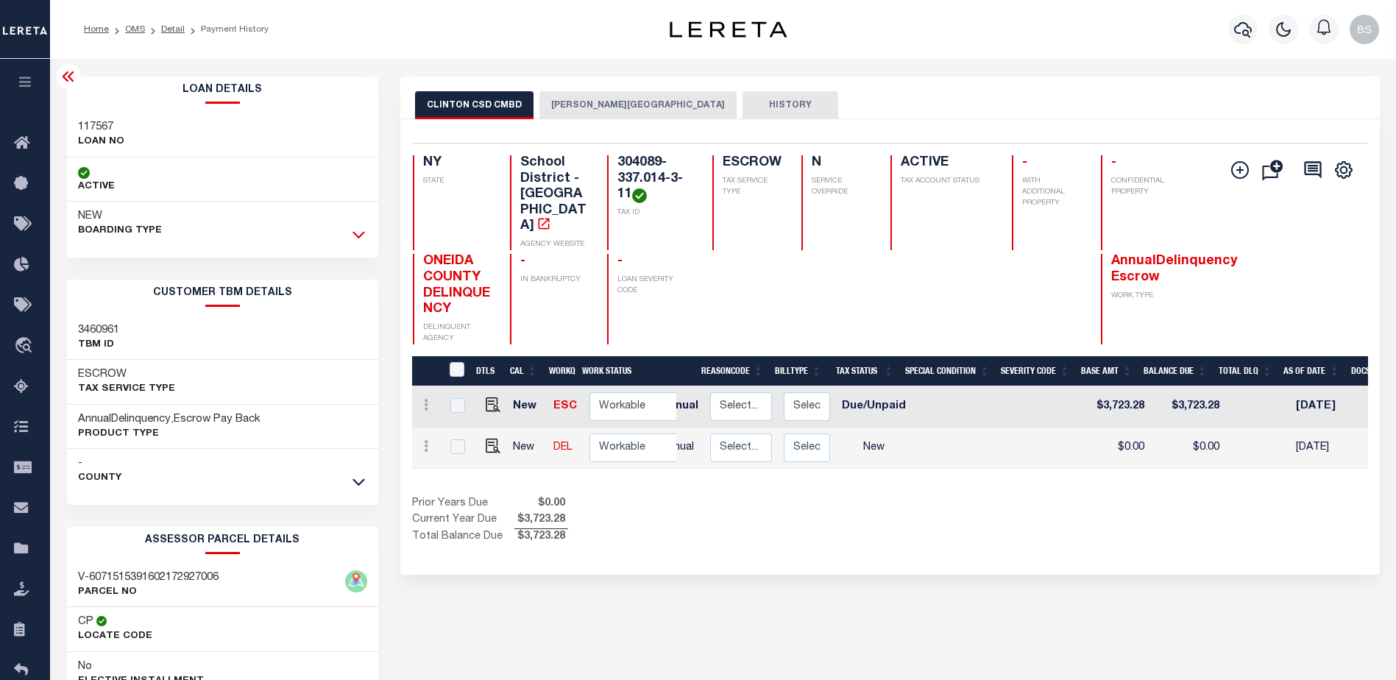
click at [355, 233] on icon at bounding box center [358, 234] width 13 height 15
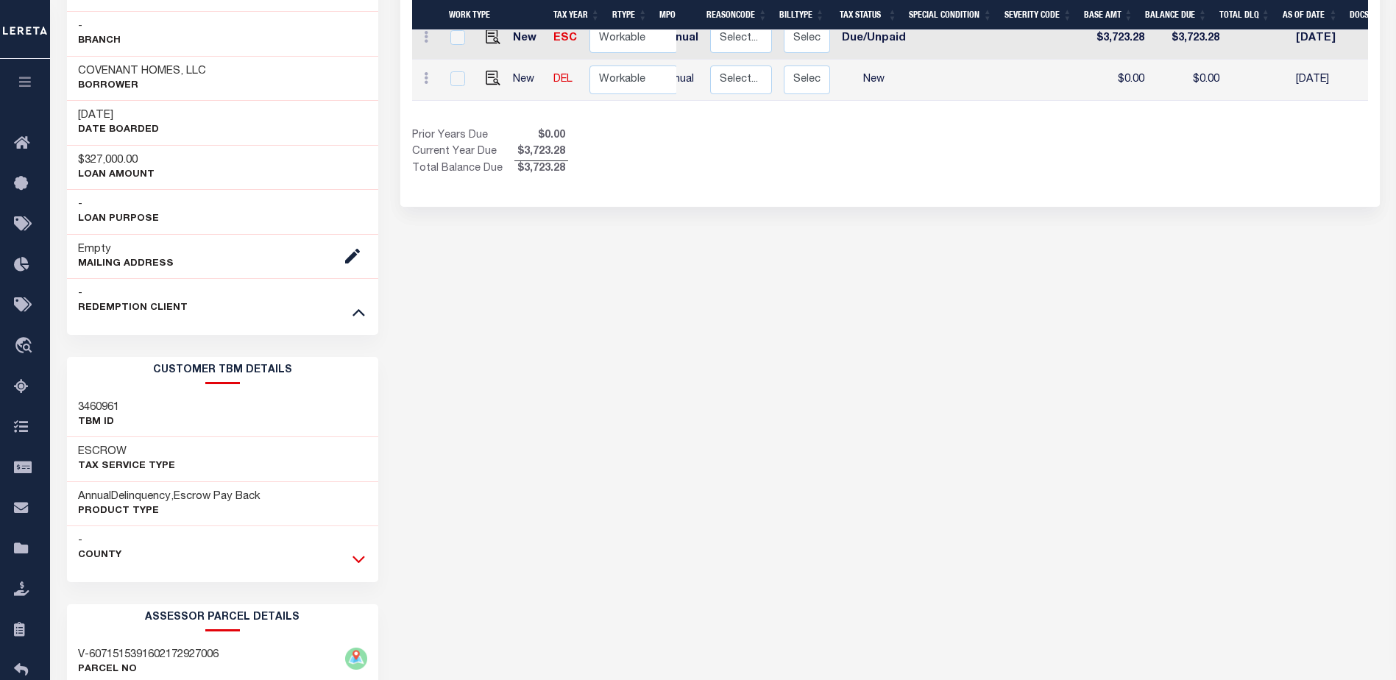
click at [355, 561] on icon at bounding box center [358, 558] width 13 height 15
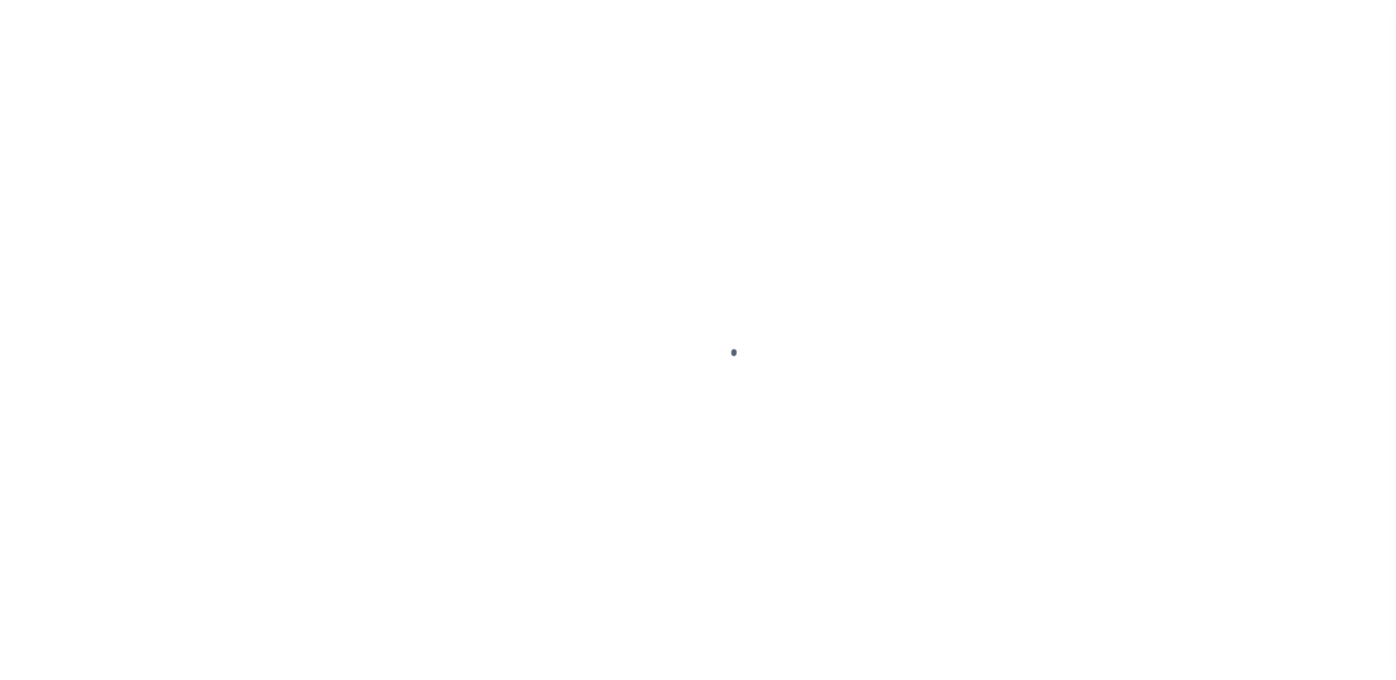
select select "DUE"
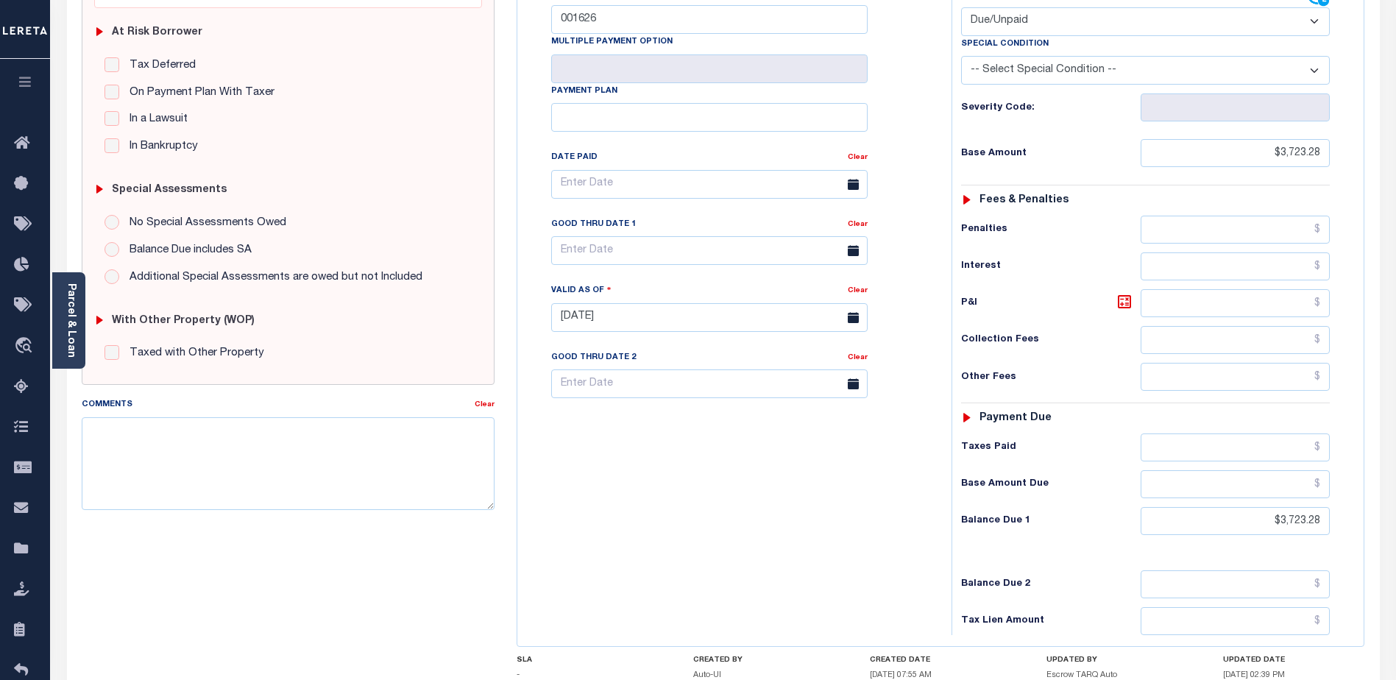
scroll to position [294, 0]
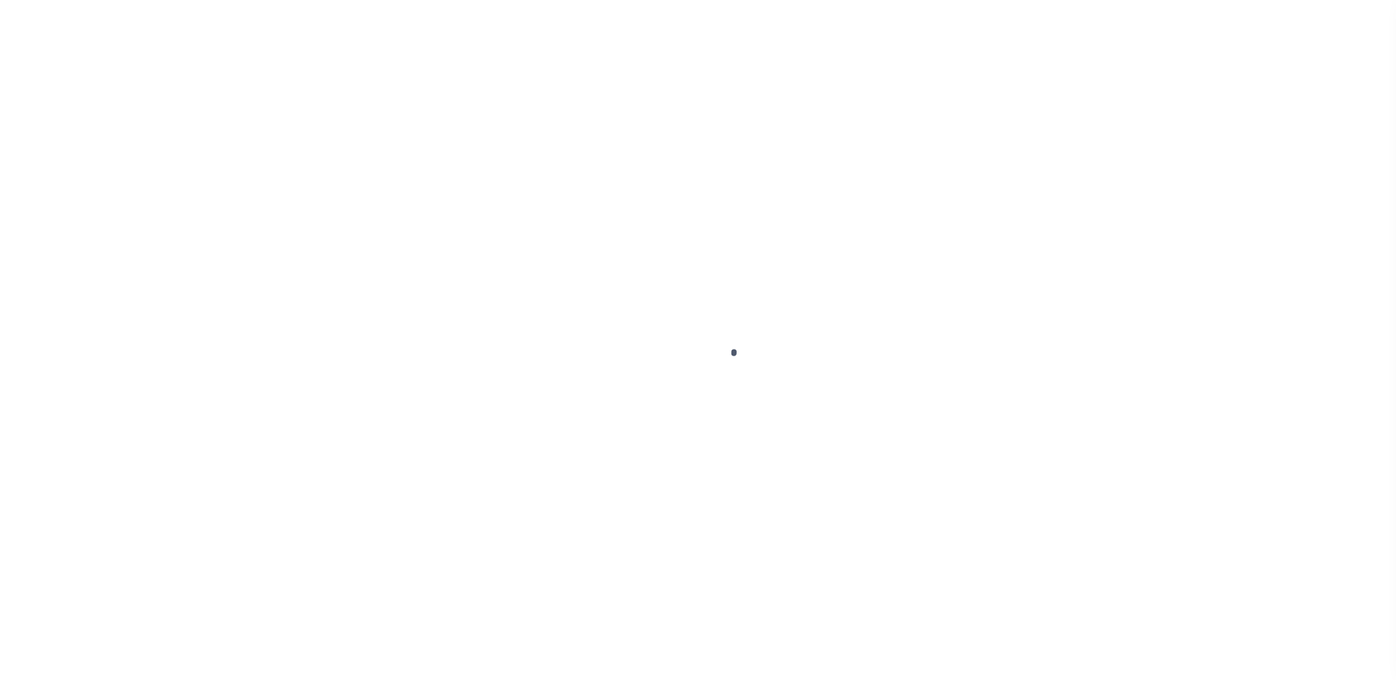
select select "DUE"
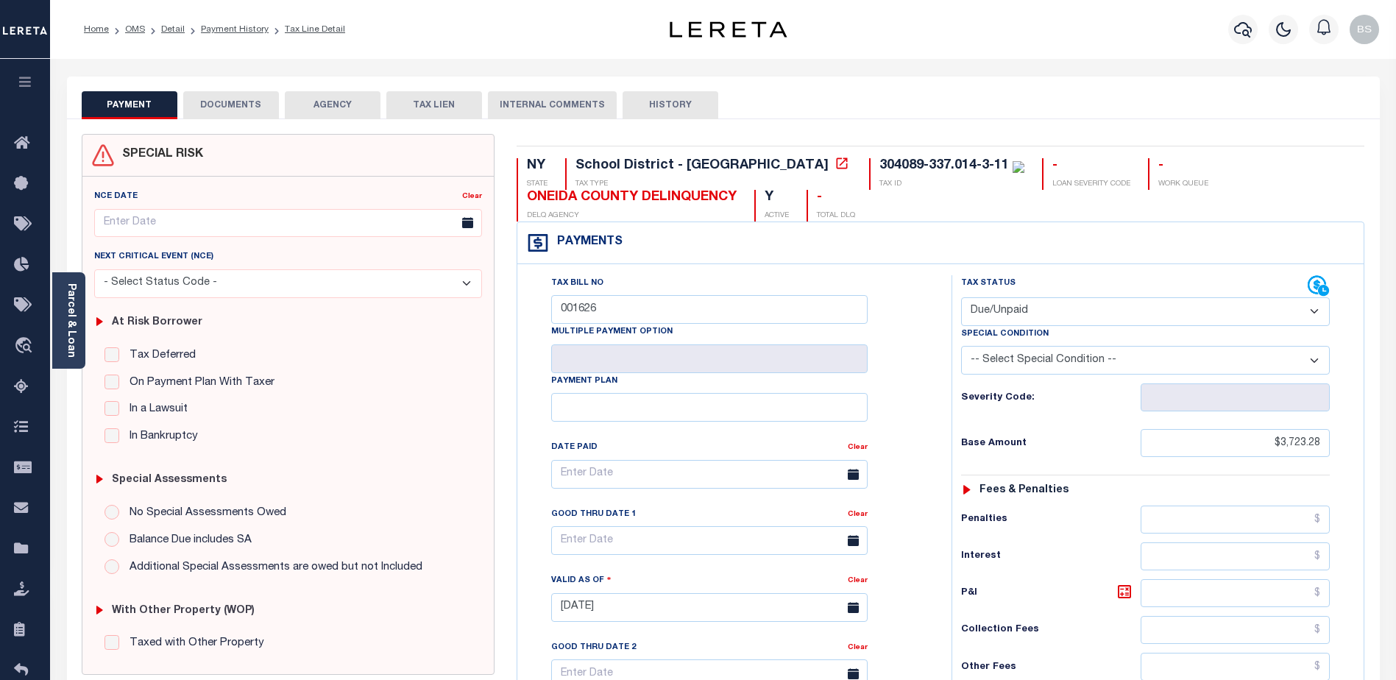
click at [228, 102] on button "DOCUMENTS" at bounding box center [231, 105] width 96 height 28
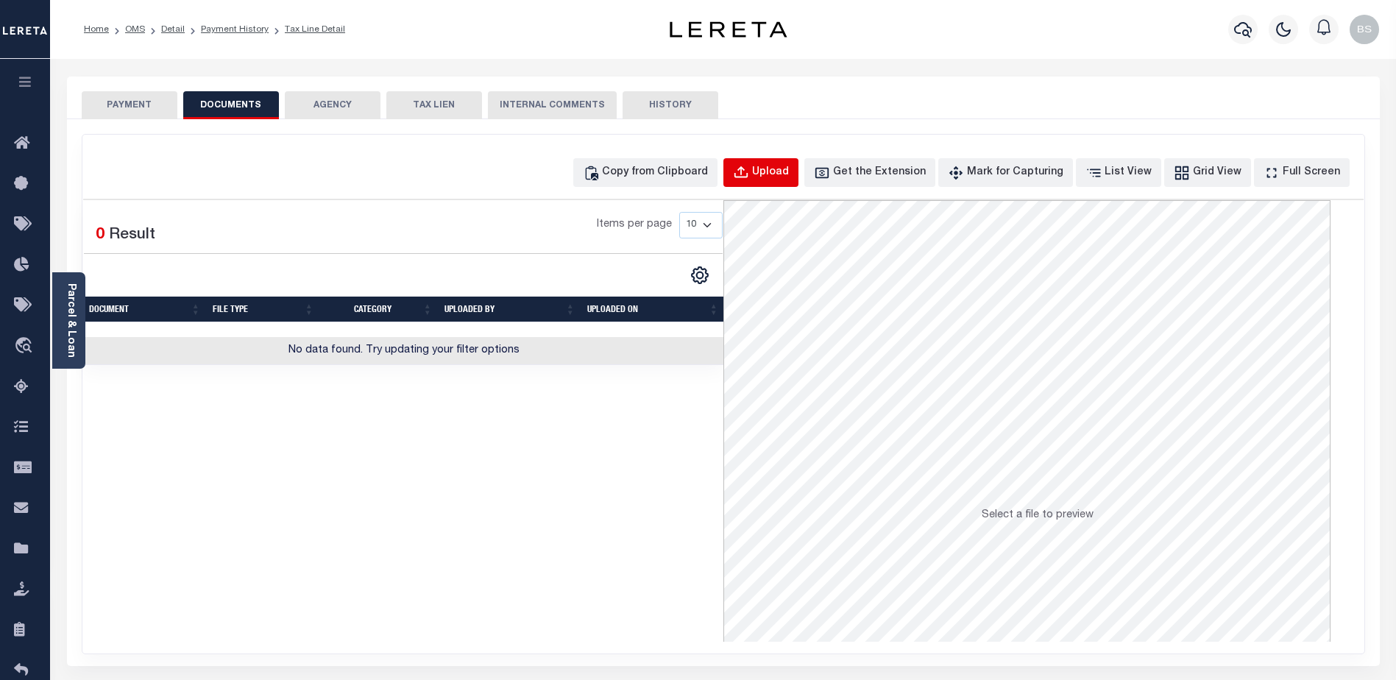
click at [789, 169] on div "Upload" at bounding box center [770, 173] width 37 height 16
select select "POP"
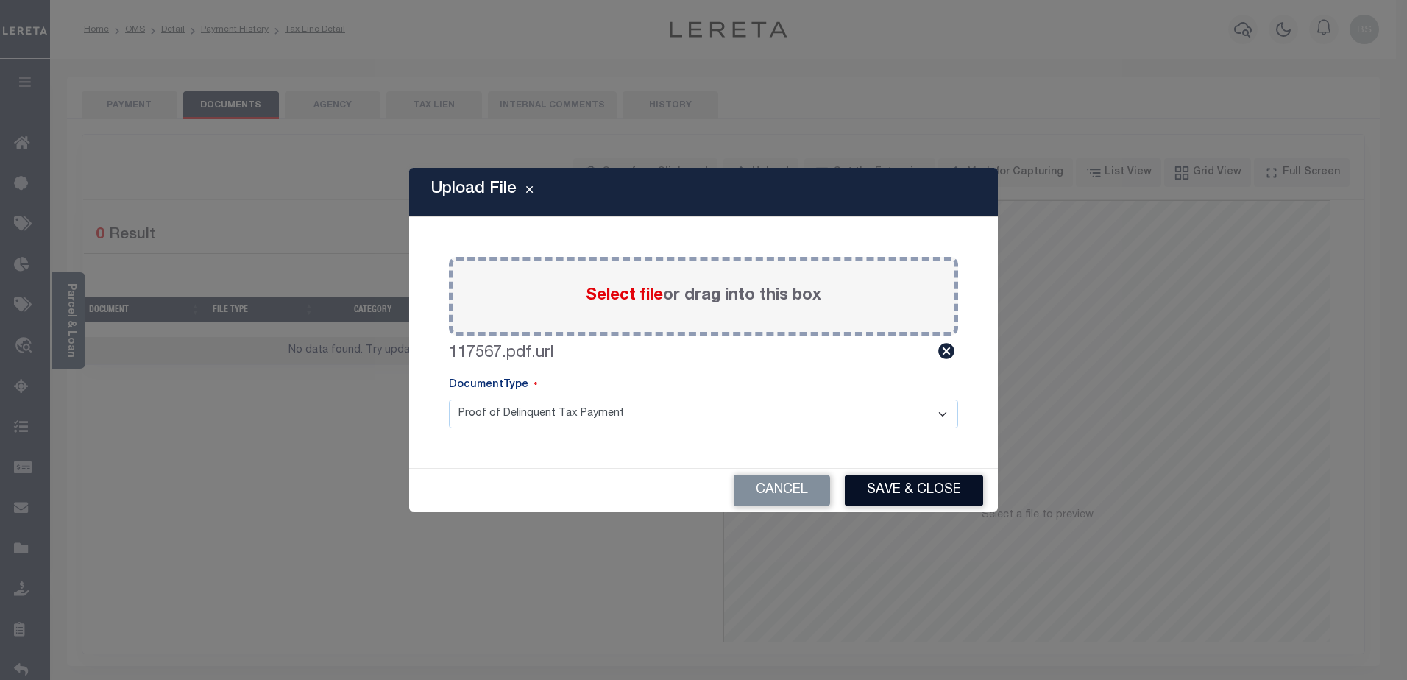
click at [924, 496] on button "Save & Close" at bounding box center [914, 491] width 138 height 32
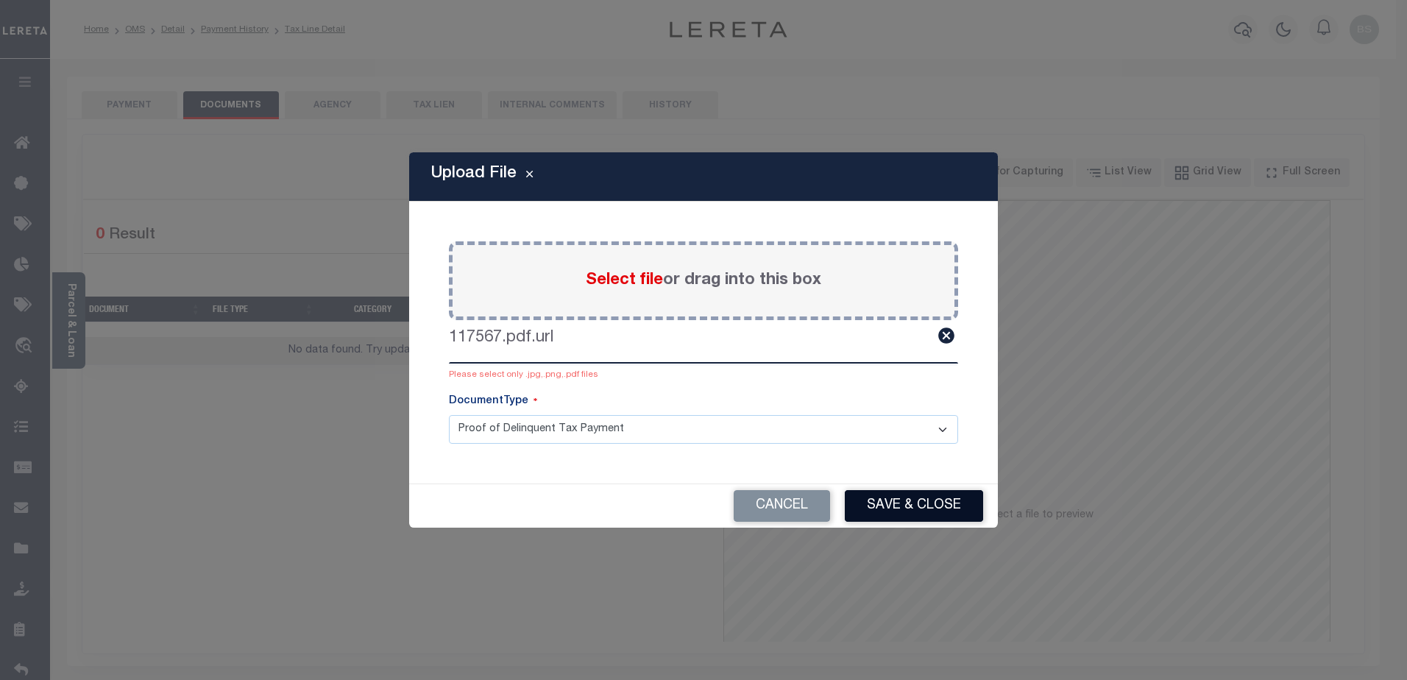
click at [918, 497] on button "Save & Close" at bounding box center [914, 506] width 138 height 32
click at [951, 427] on select "Proof of Delinquent Tax Payment" at bounding box center [703, 429] width 509 height 29
click at [449, 415] on select "Proof of Delinquent Tax Payment" at bounding box center [703, 429] width 509 height 29
click at [838, 263] on div "Select file or drag into this box" at bounding box center [703, 280] width 509 height 79
click at [519, 344] on label "117567.pdf.url" at bounding box center [501, 338] width 104 height 24
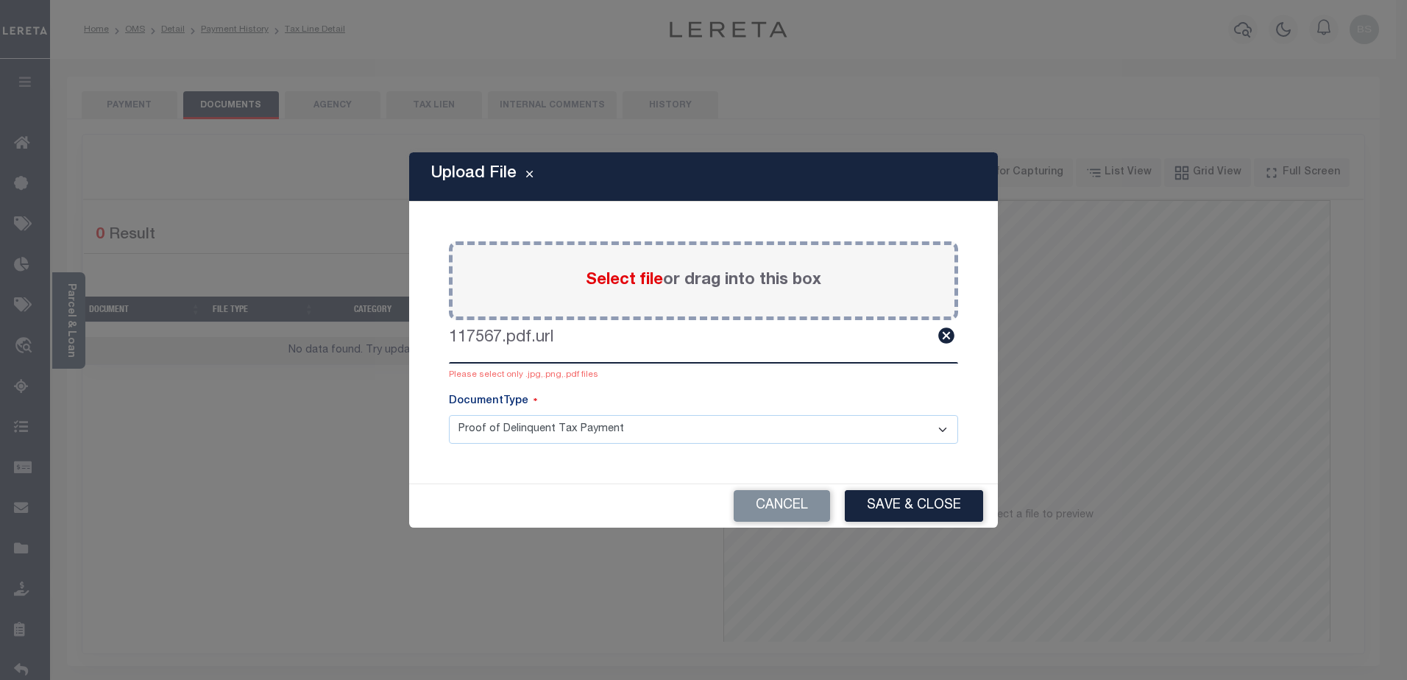
drag, startPoint x: 955, startPoint y: 334, endPoint x: 945, endPoint y: 334, distance: 9.6
click at [954, 334] on icon at bounding box center [946, 335] width 19 height 19
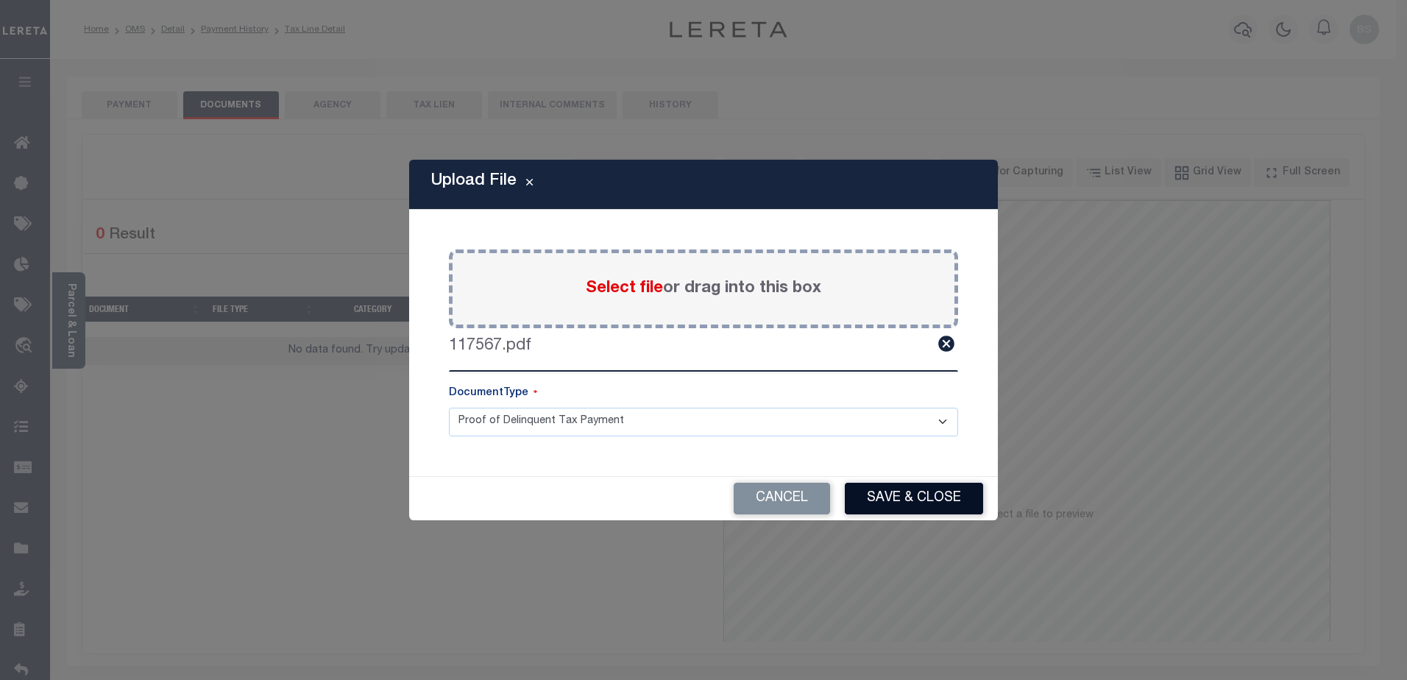
click at [887, 500] on button "Save & Close" at bounding box center [914, 499] width 138 height 32
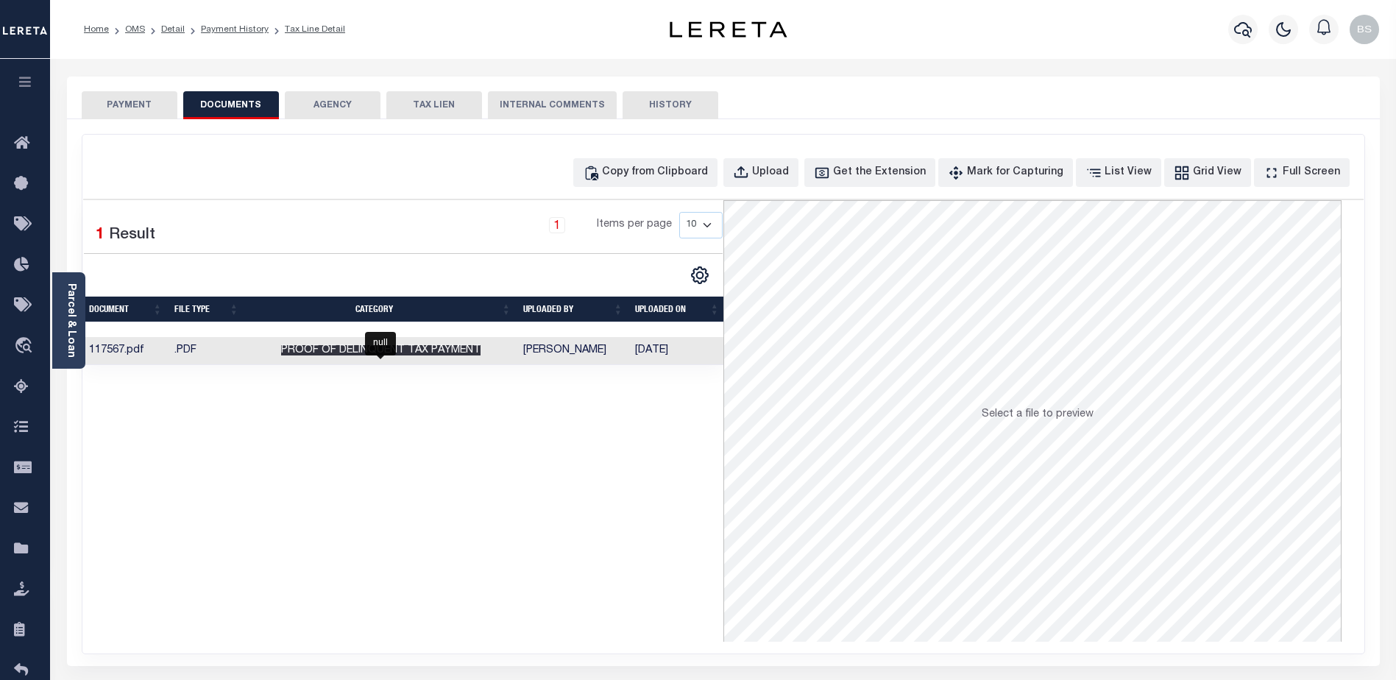
click at [439, 348] on span "Proof of Delinquent Tax Payment" at bounding box center [380, 350] width 199 height 10
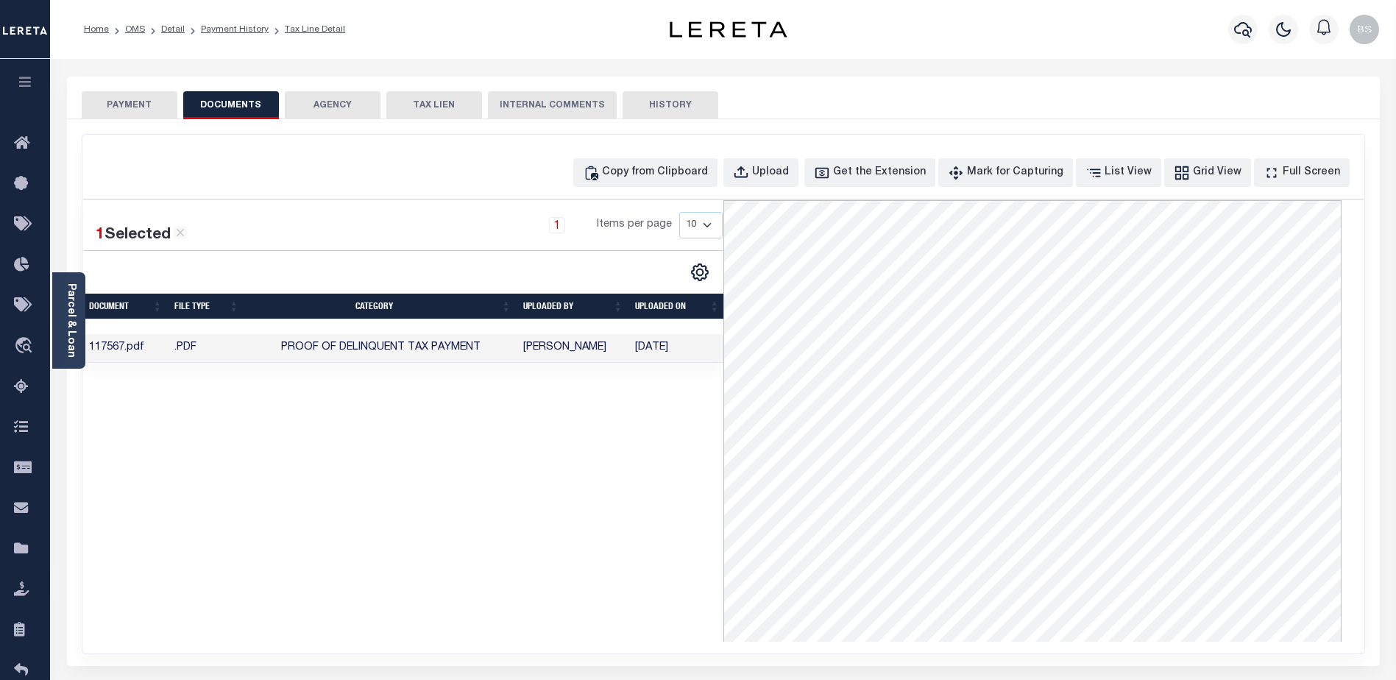
click at [118, 102] on button "PAYMENT" at bounding box center [130, 105] width 96 height 28
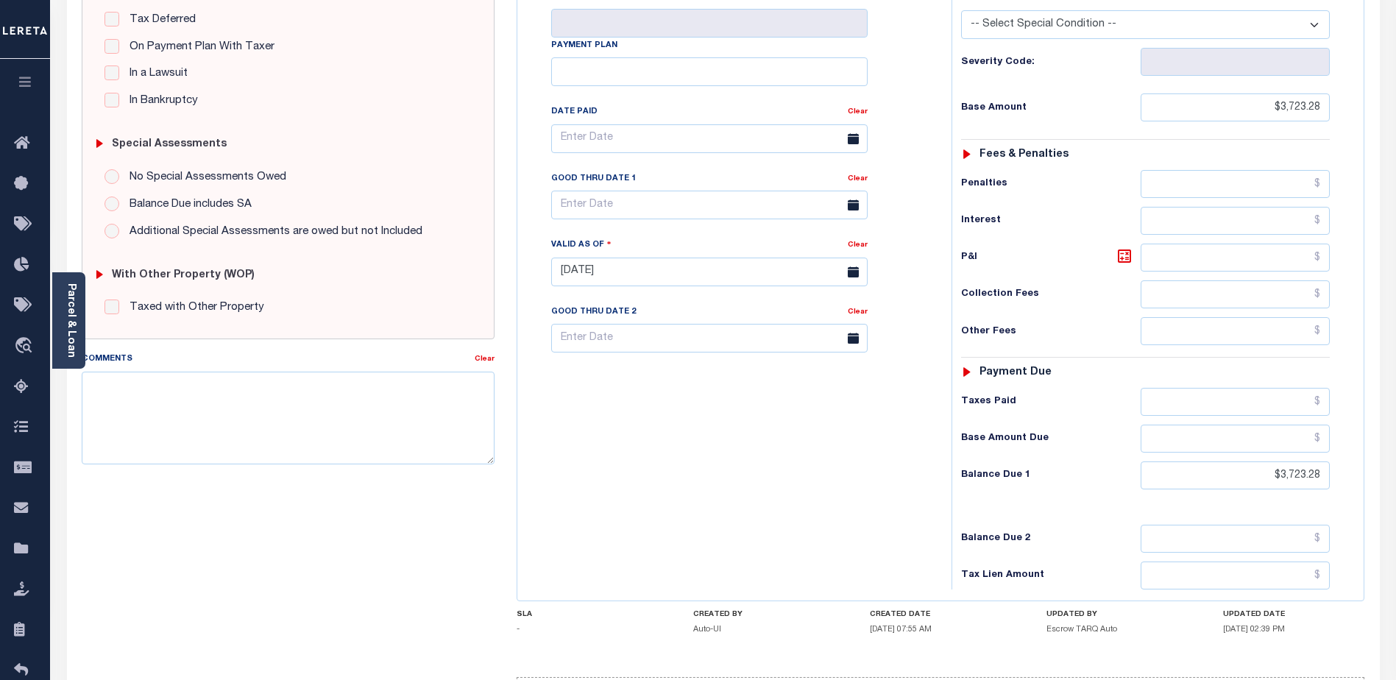
scroll to position [368, 0]
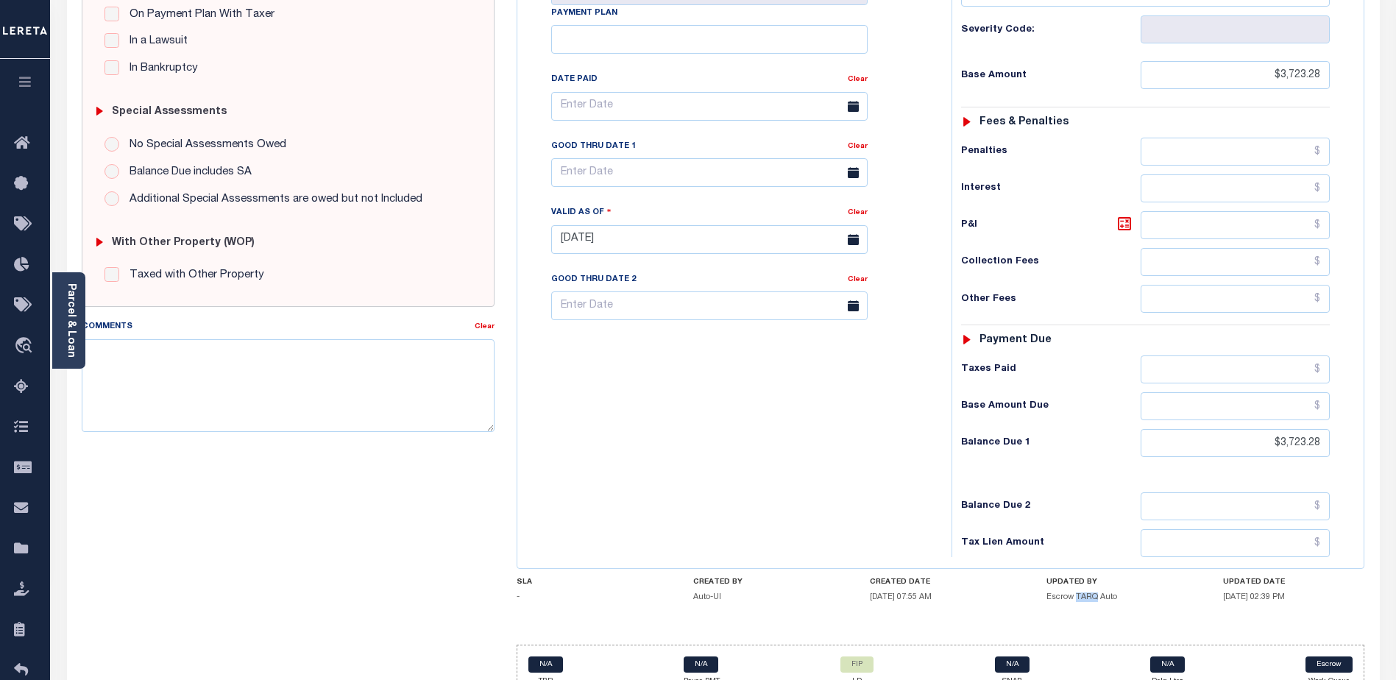
drag, startPoint x: 1076, startPoint y: 597, endPoint x: 1097, endPoint y: 597, distance: 21.3
click at [1097, 597] on h5 "Escrow TARQ Auto" at bounding box center [1116, 597] width 141 height 10
copy h5 "TARQ"
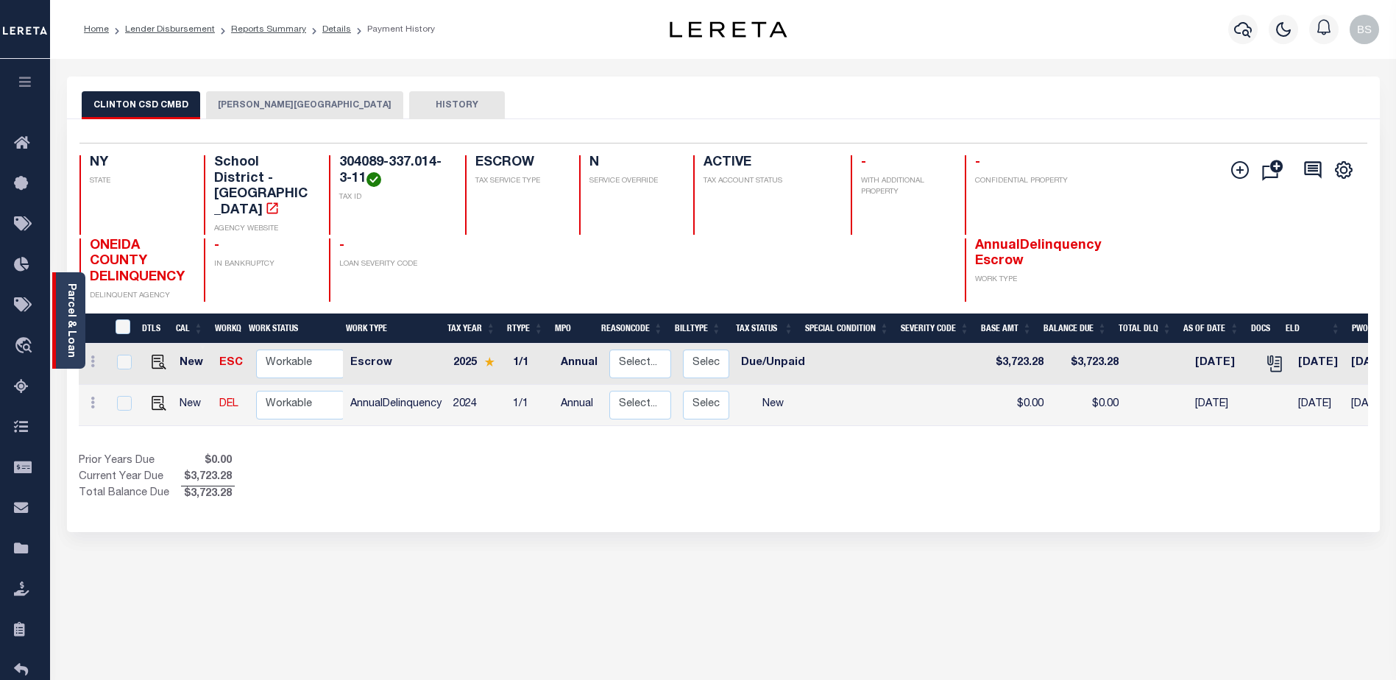
click at [70, 283] on link "Parcel & Loan" at bounding box center [70, 320] width 10 height 74
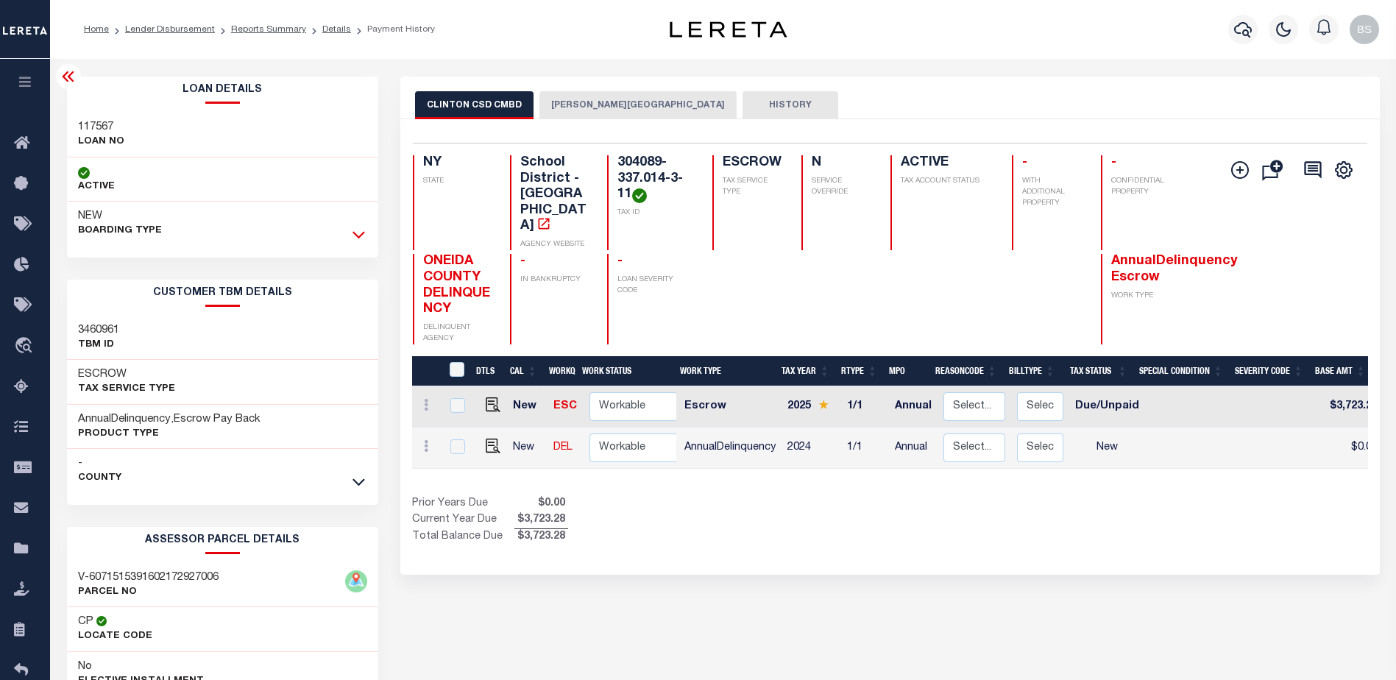
click at [364, 235] on icon at bounding box center [358, 234] width 13 height 15
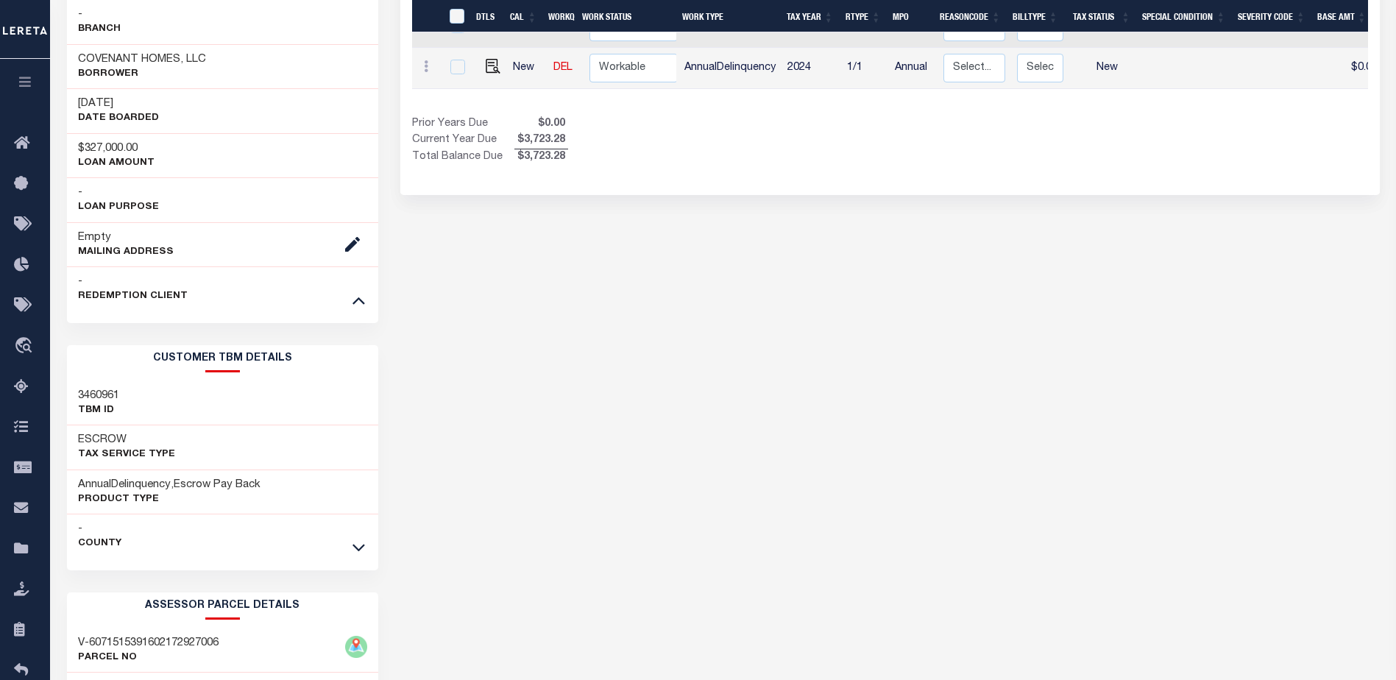
scroll to position [441, 0]
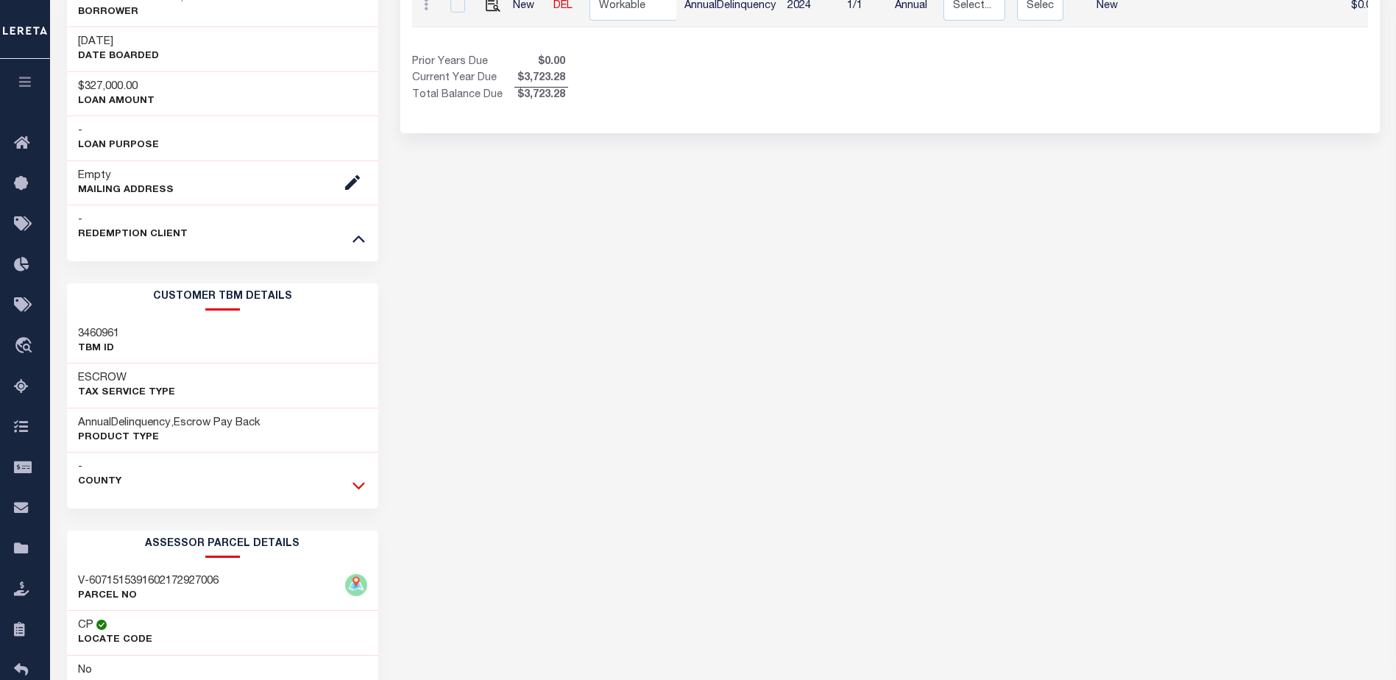
click at [360, 488] on icon at bounding box center [358, 486] width 13 height 7
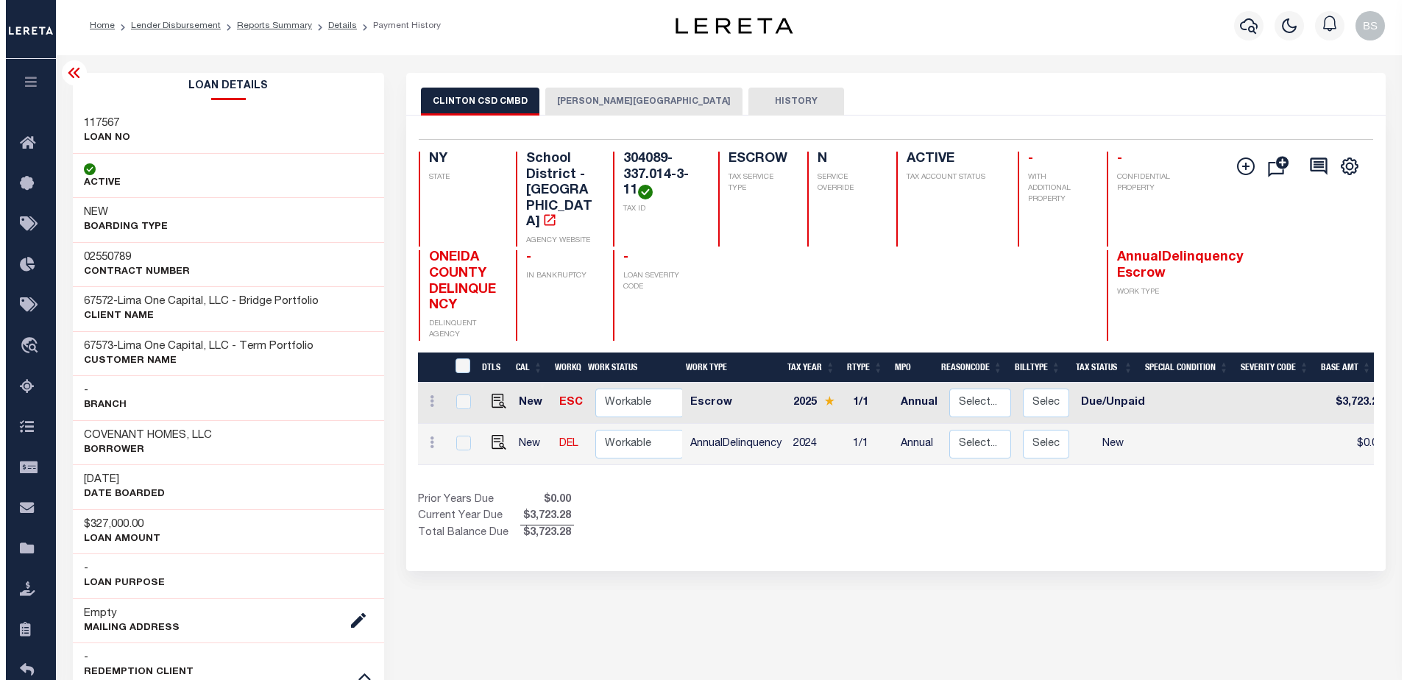
scroll to position [0, 0]
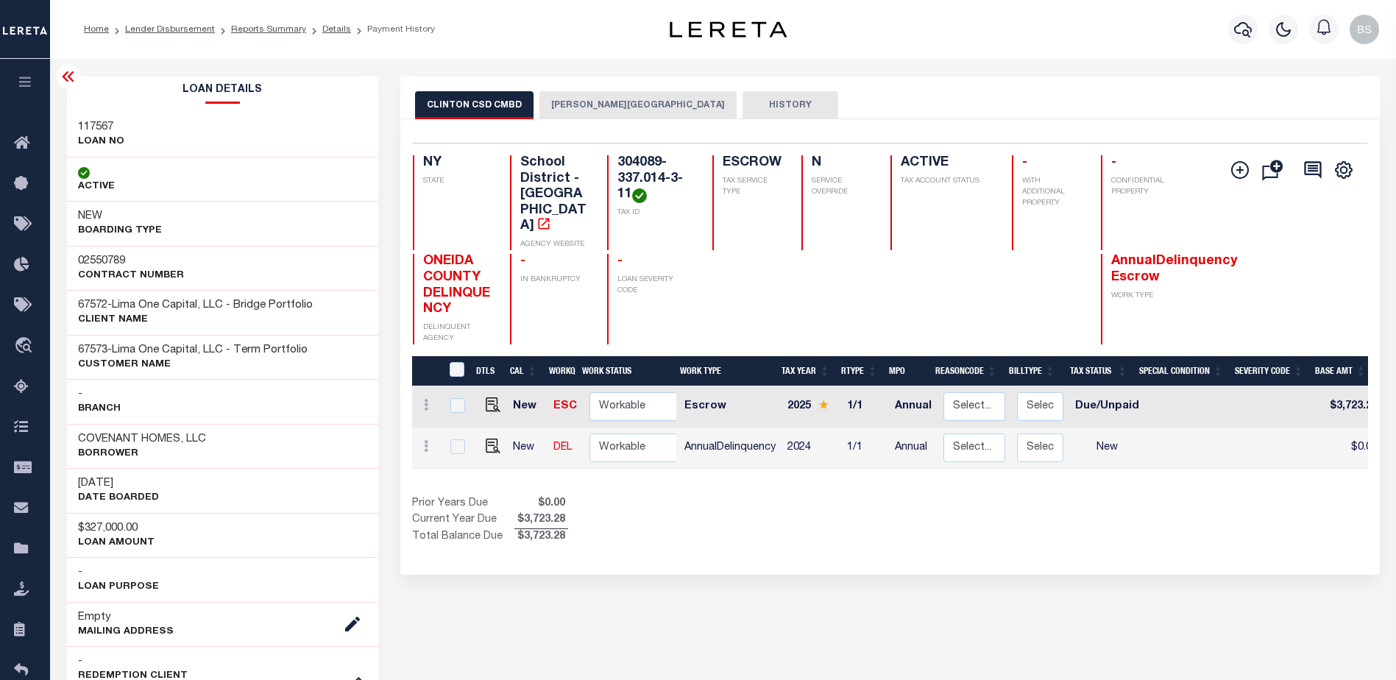
click at [65, 77] on icon at bounding box center [69, 77] width 18 height 18
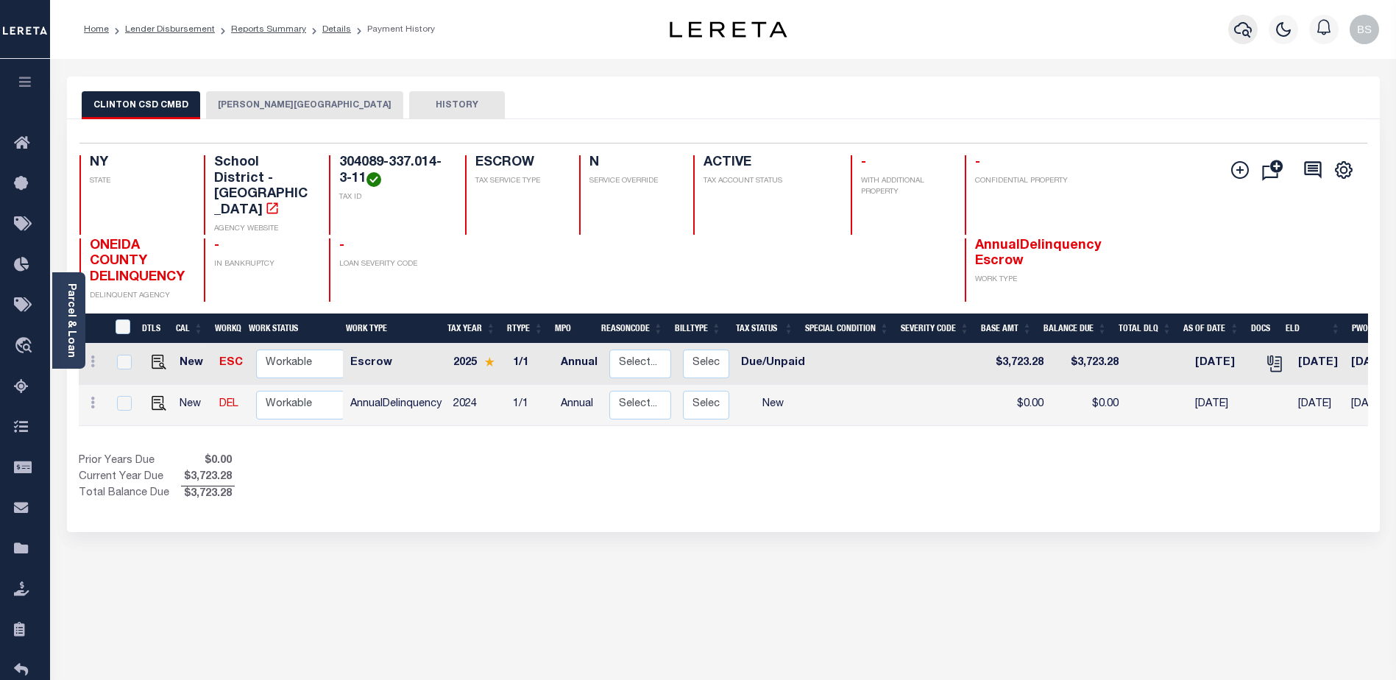
click at [1248, 35] on icon "button" at bounding box center [1243, 29] width 18 height 15
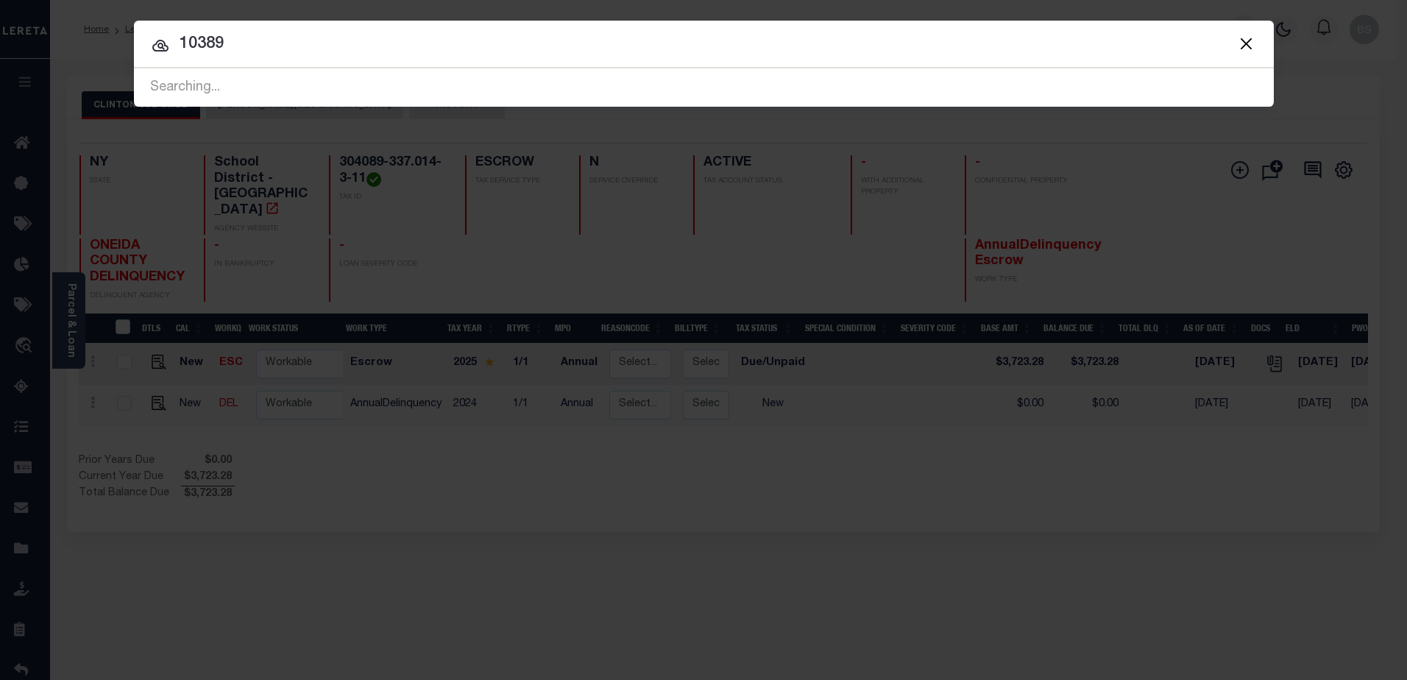
type input "10389"
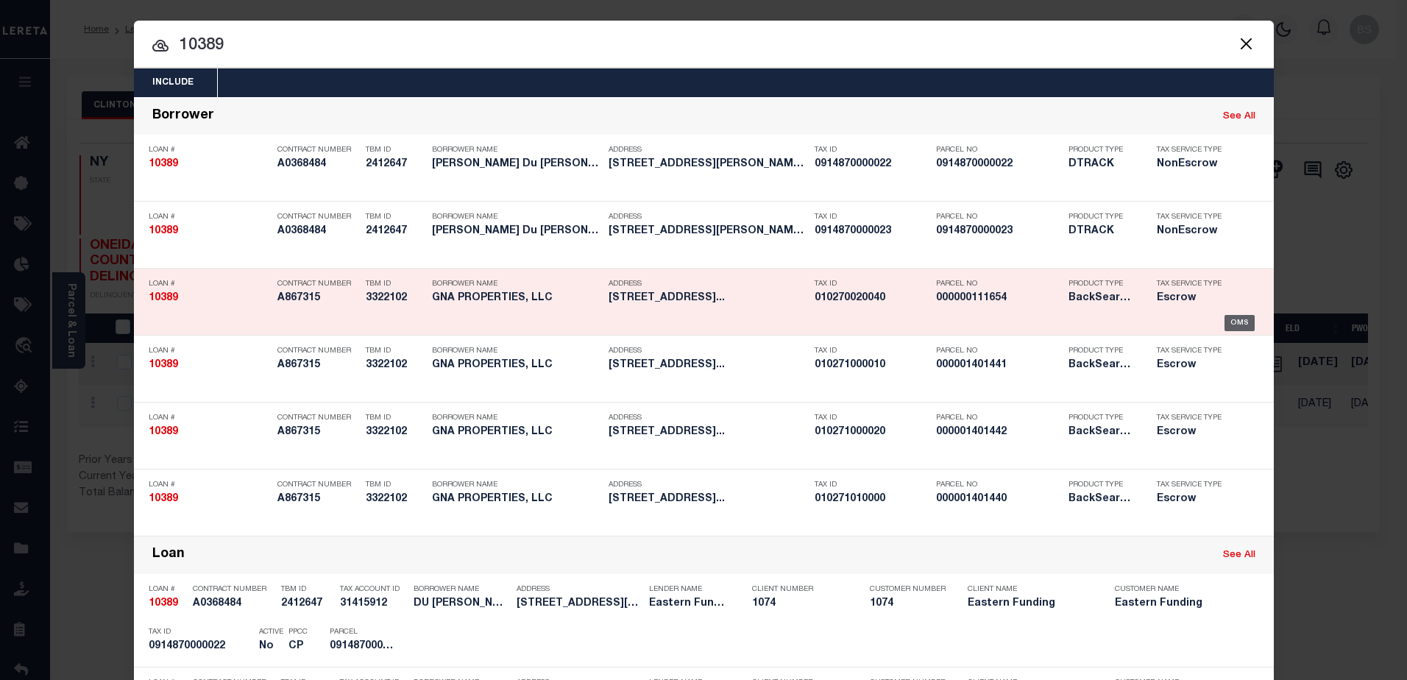
click at [1246, 319] on div "OMS" at bounding box center [1239, 323] width 30 height 16
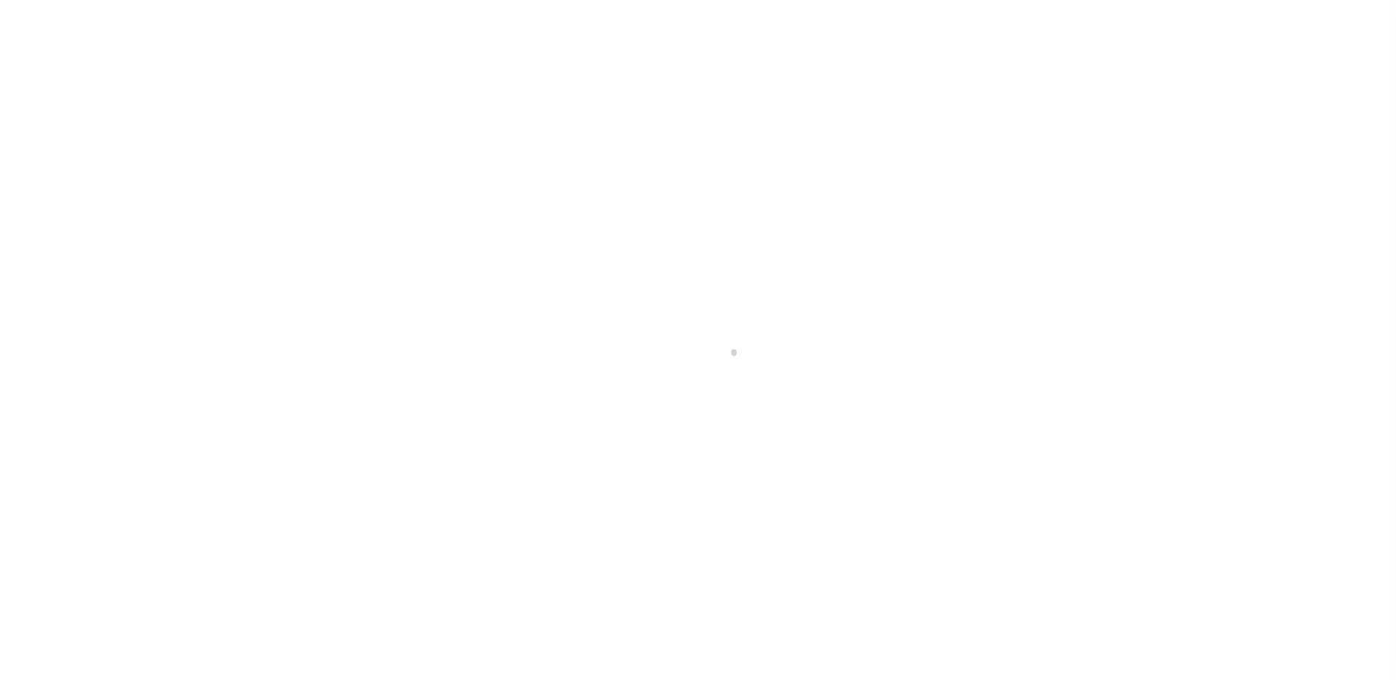
select select "Escrow"
type input "[STREET_ADDRESS]"
select select
type input "[GEOGRAPHIC_DATA]"
type input "a0k8Y00000jISP9"
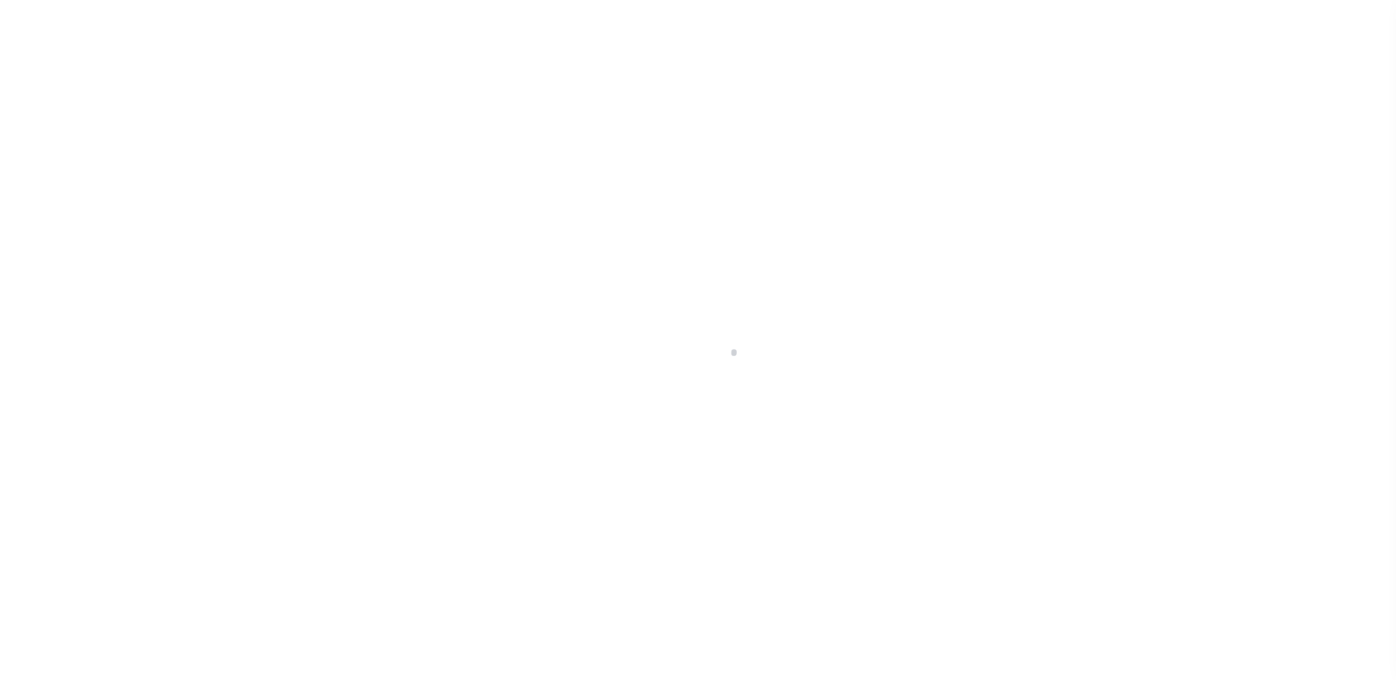
type input "[GEOGRAPHIC_DATA]"
select select
type textarea "LEGAL REQUIRED"
select select "25066"
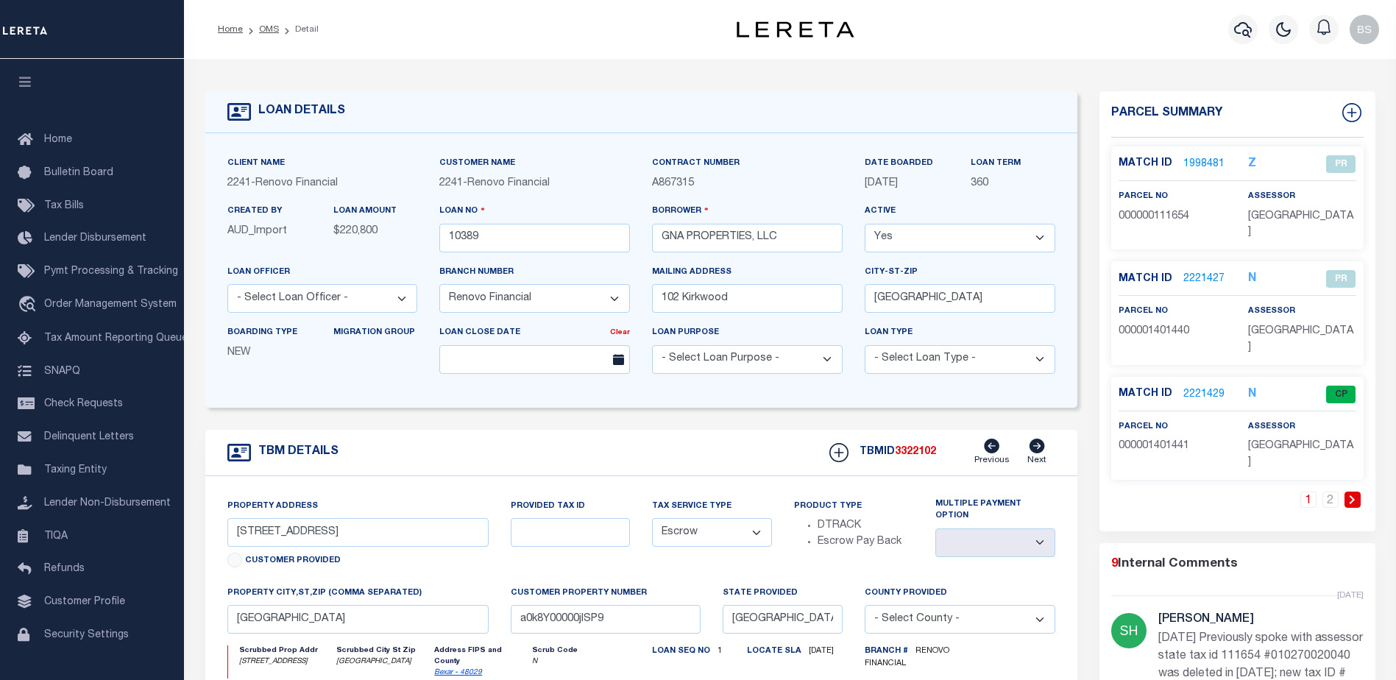
click at [1210, 387] on link "2221429" at bounding box center [1203, 394] width 41 height 15
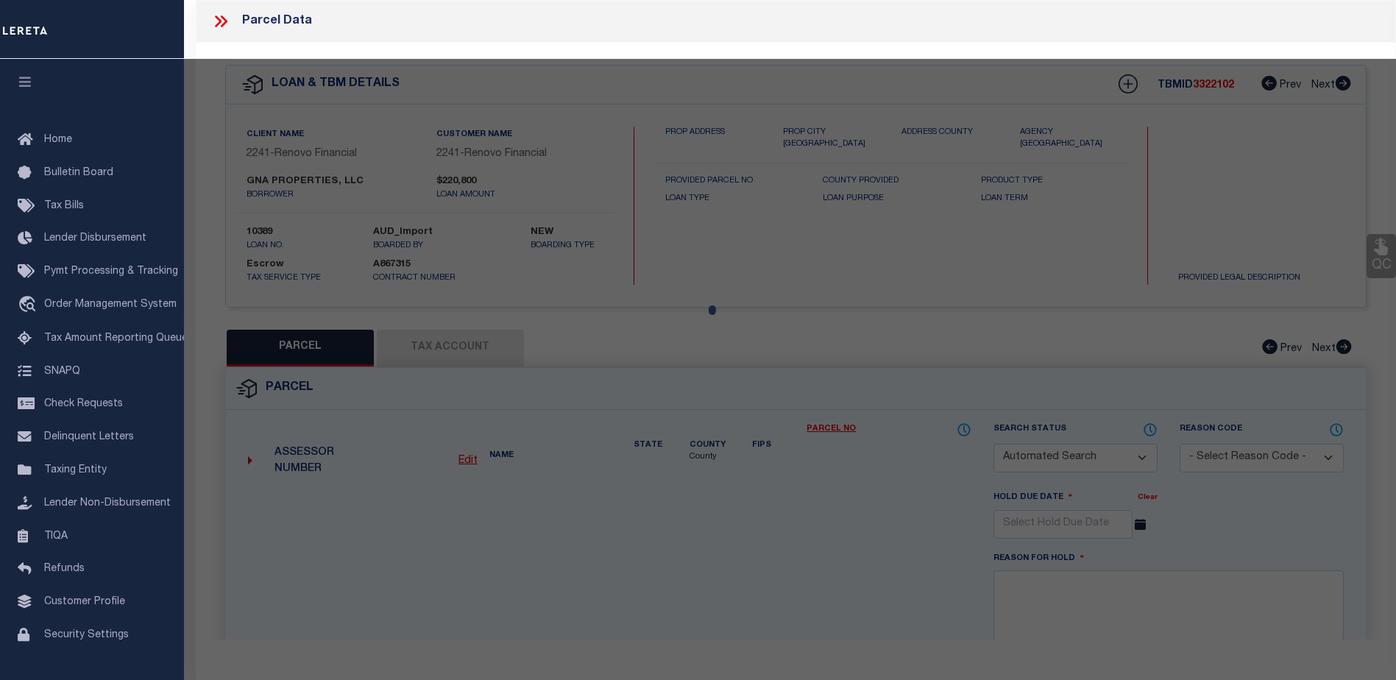
checkbox input "false"
select select "CP"
select select "ACT"
type input "GNA PROPERTIES LLC"
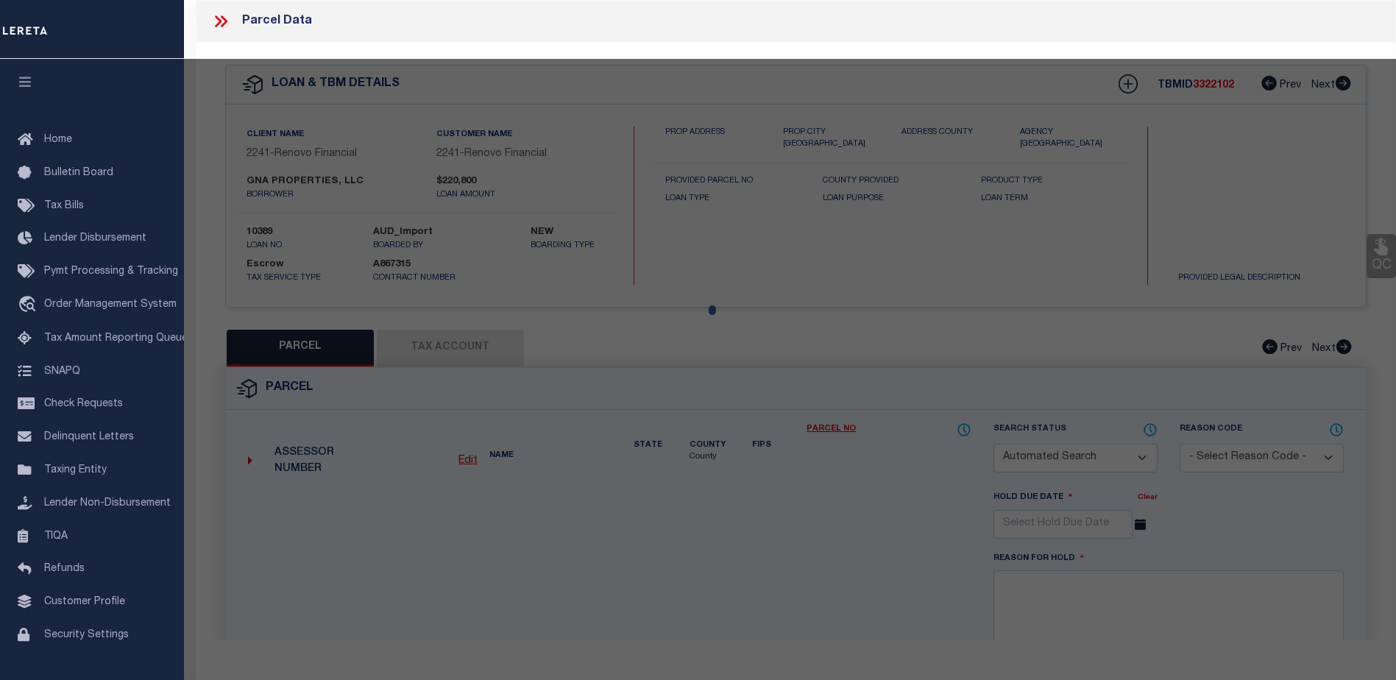
select select "PHN"
select select
type input "[STREET_ADDRESS]"
checkbox input "false"
type input "SAN ANTONIO, TX 78210"
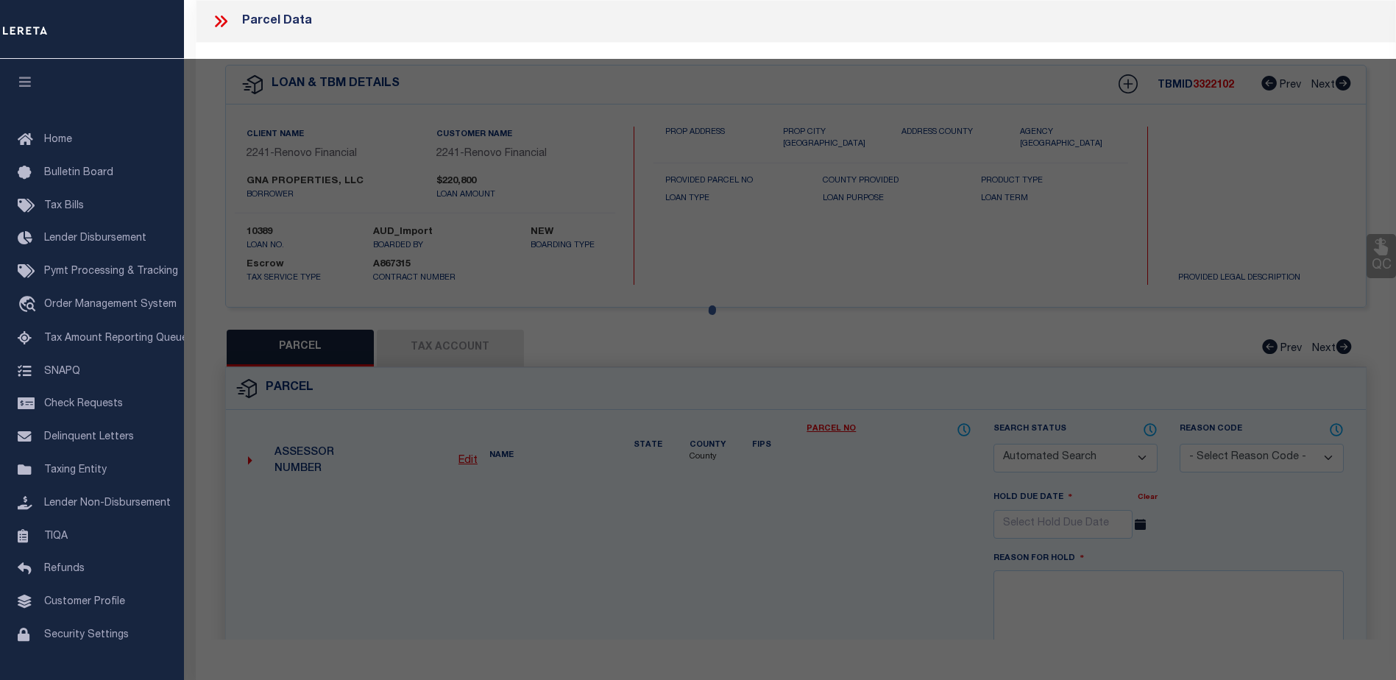
type textarea "NCB 1027 (SHENANDOAH CONDOMINIUMS), UNIT 1"
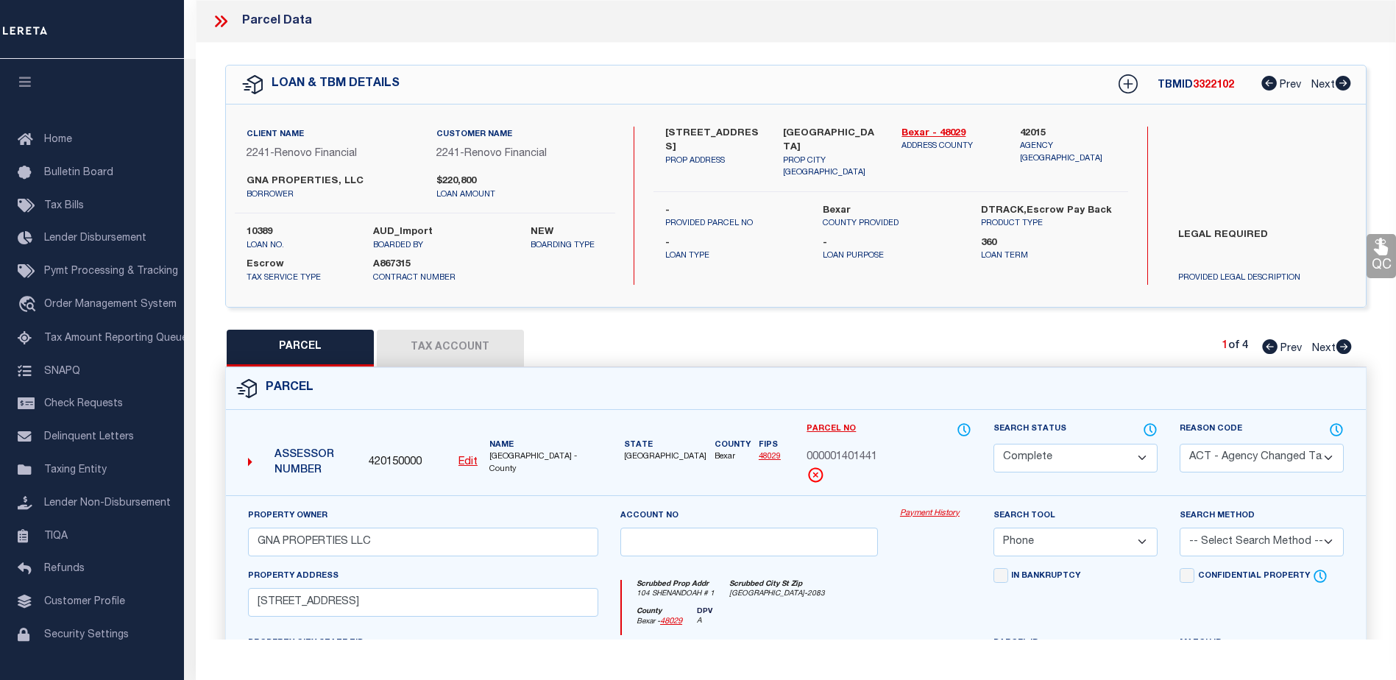
click at [936, 514] on link "Payment History" at bounding box center [935, 514] width 71 height 13
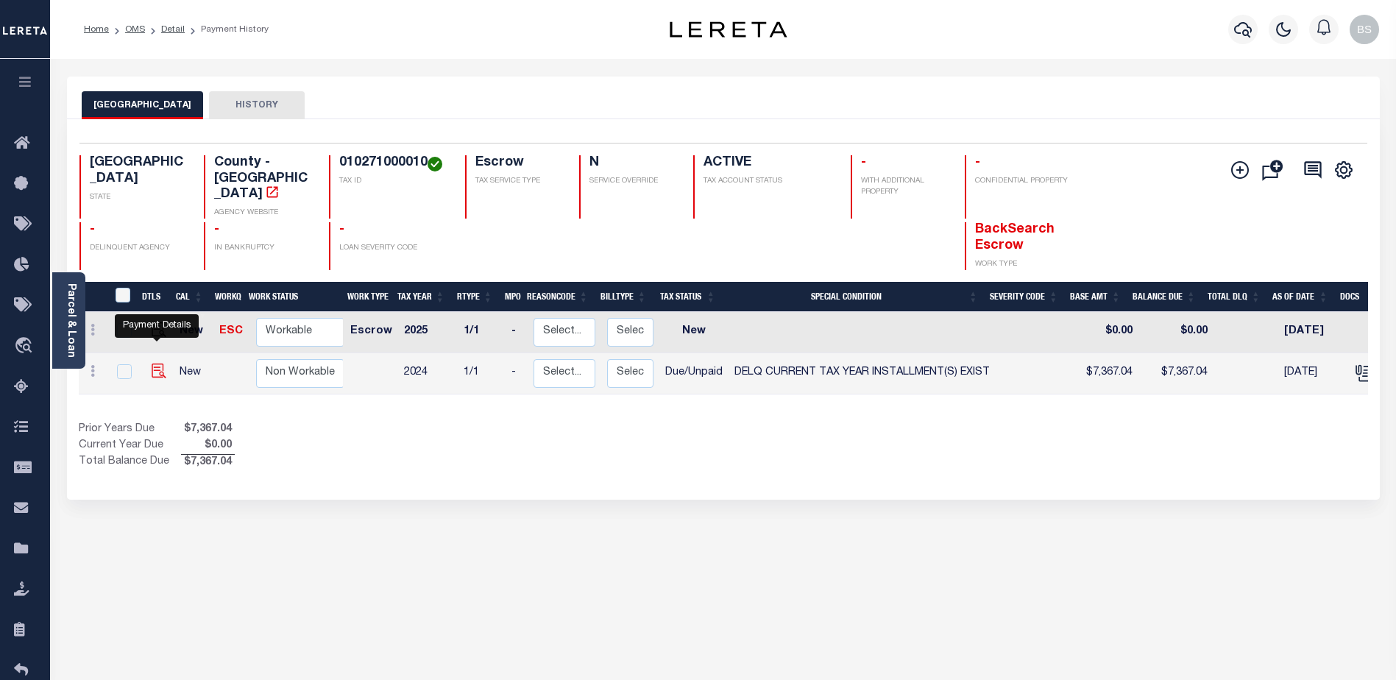
click at [152, 363] on img "" at bounding box center [159, 370] width 15 height 15
checkbox input "true"
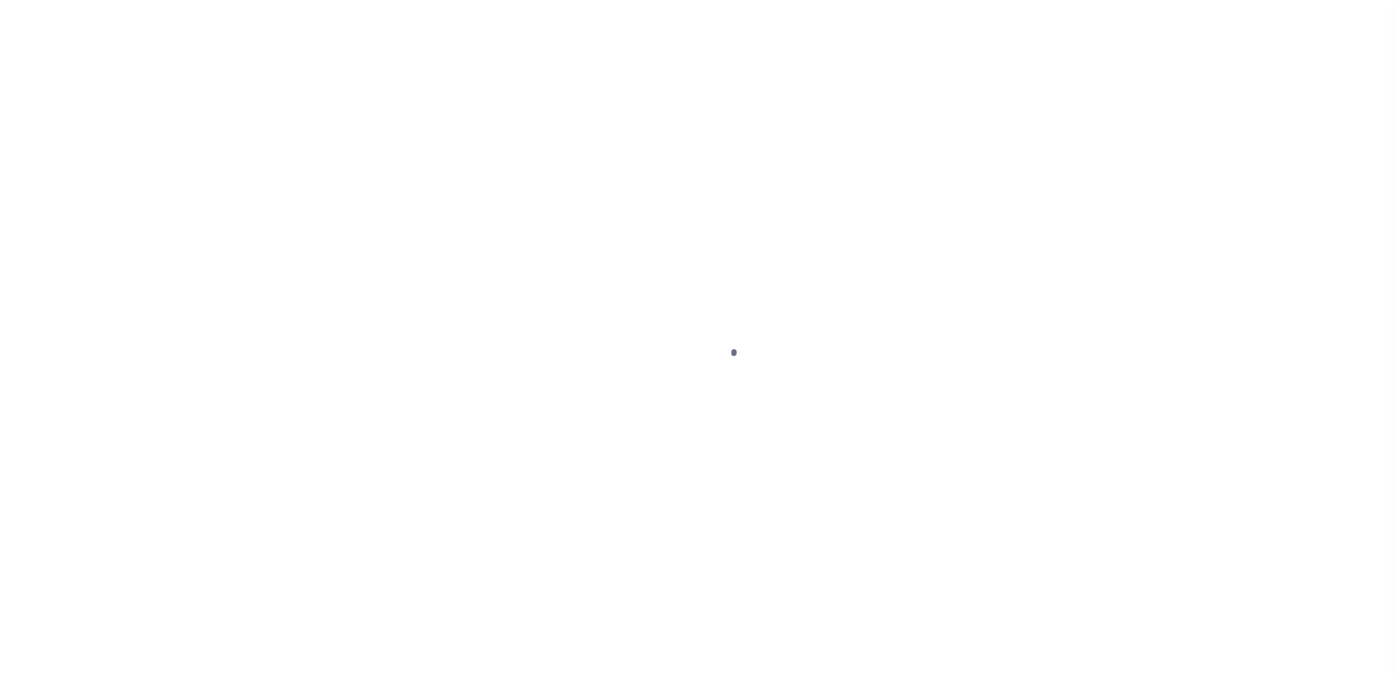
select select "DUE"
select select "17"
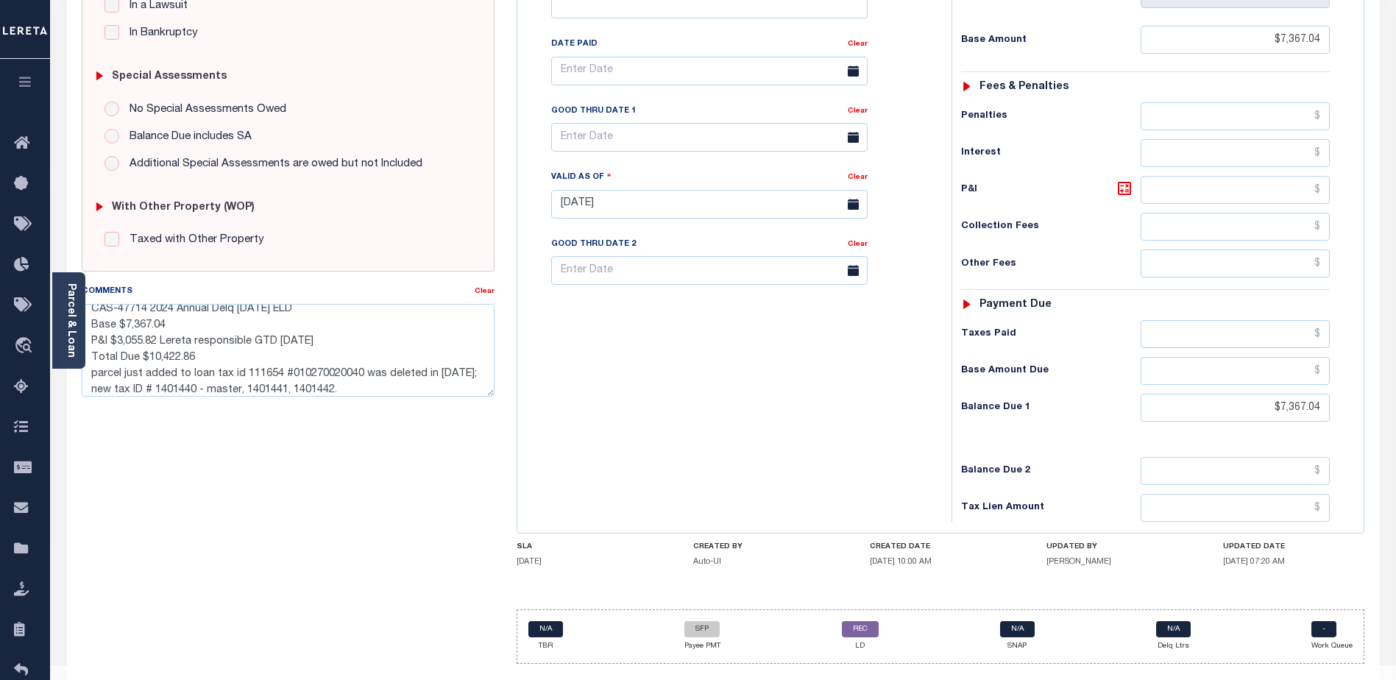
scroll to position [16, 0]
click at [339, 331] on textarea "CAS-47714 2024 Annual Delq [DATE] ELD Base $7,367.04 P&I $3,055.82 Lereta respo…" at bounding box center [288, 350] width 413 height 93
type textarea "CAS-47714 2024 Annual Delq [DATE] ELD Base $7,367.04 P&I $3,055.82 Lereta respo…"
type input "[DATE]"
click at [435, 438] on div "SPECIAL RISK NCE Date Clear - Select Status Code -" at bounding box center [288, 203] width 435 height 945
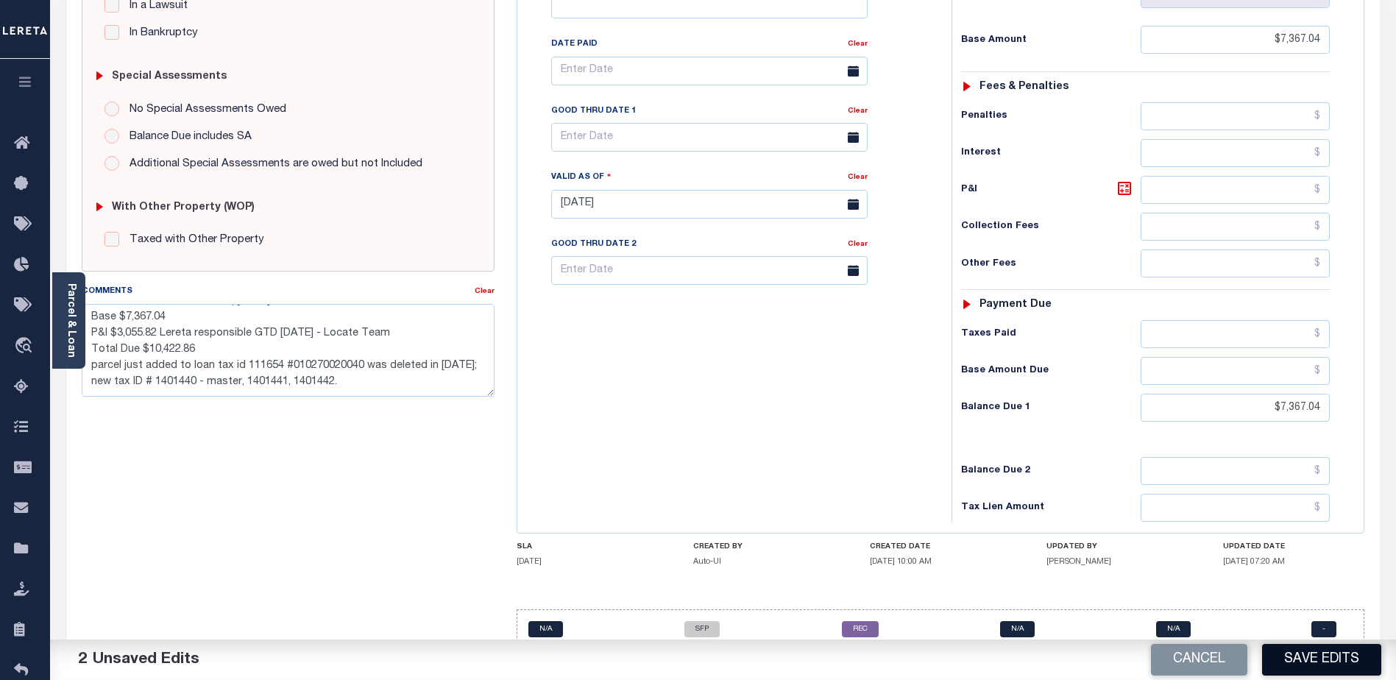
drag, startPoint x: 1311, startPoint y: 657, endPoint x: 1300, endPoint y: 644, distance: 17.2
click at [1308, 653] on button "Save Edits" at bounding box center [1321, 660] width 119 height 32
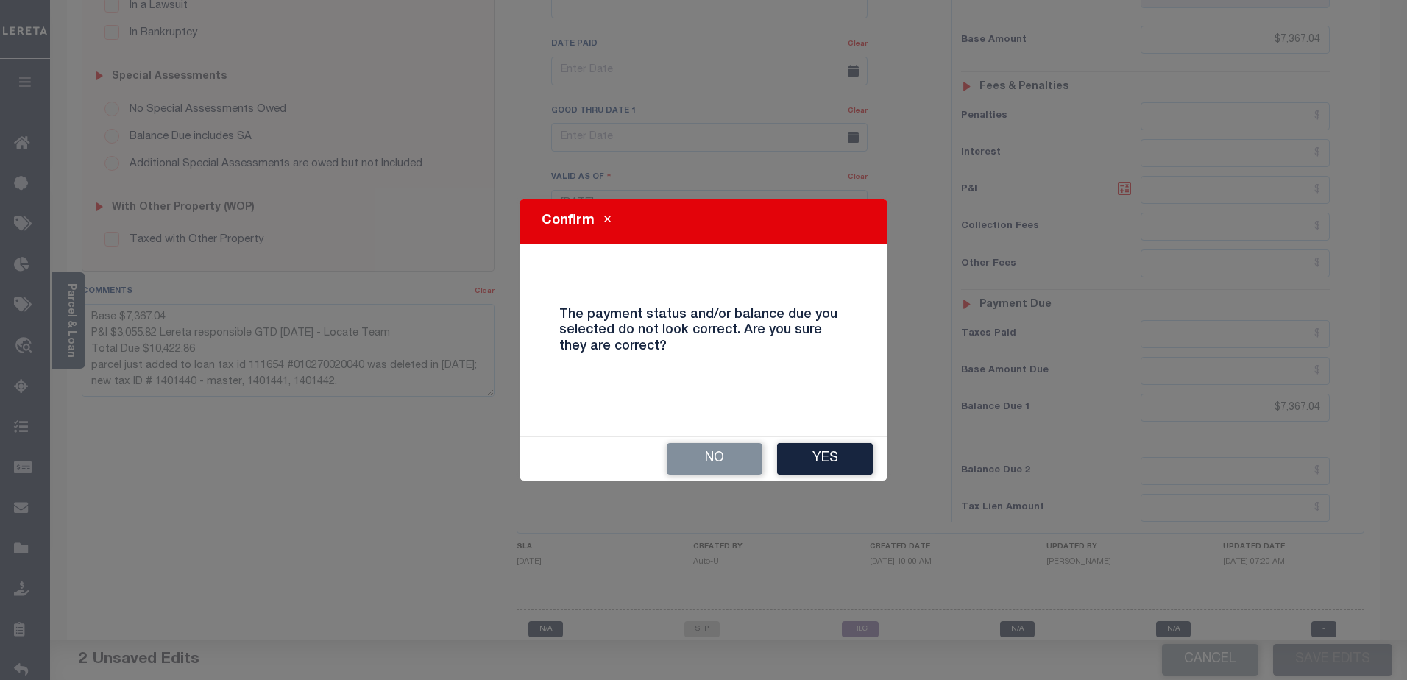
drag, startPoint x: 816, startPoint y: 458, endPoint x: 664, endPoint y: 398, distance: 162.9
click at [812, 455] on button "Yes" at bounding box center [825, 459] width 96 height 32
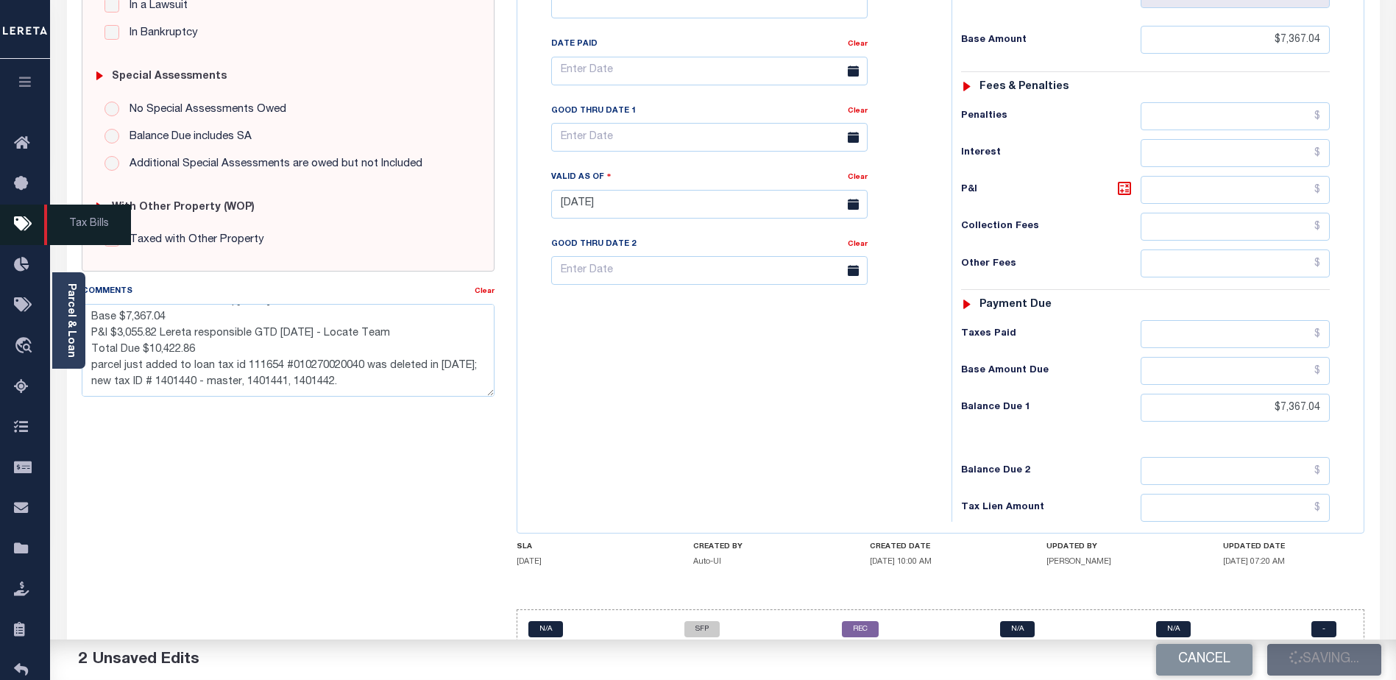
checkbox input "false"
type textarea "CAS-47714 2024 Annual Delq [DATE] ELD Base $7,367.04 P&I $3,055.82 Lereta respo…"
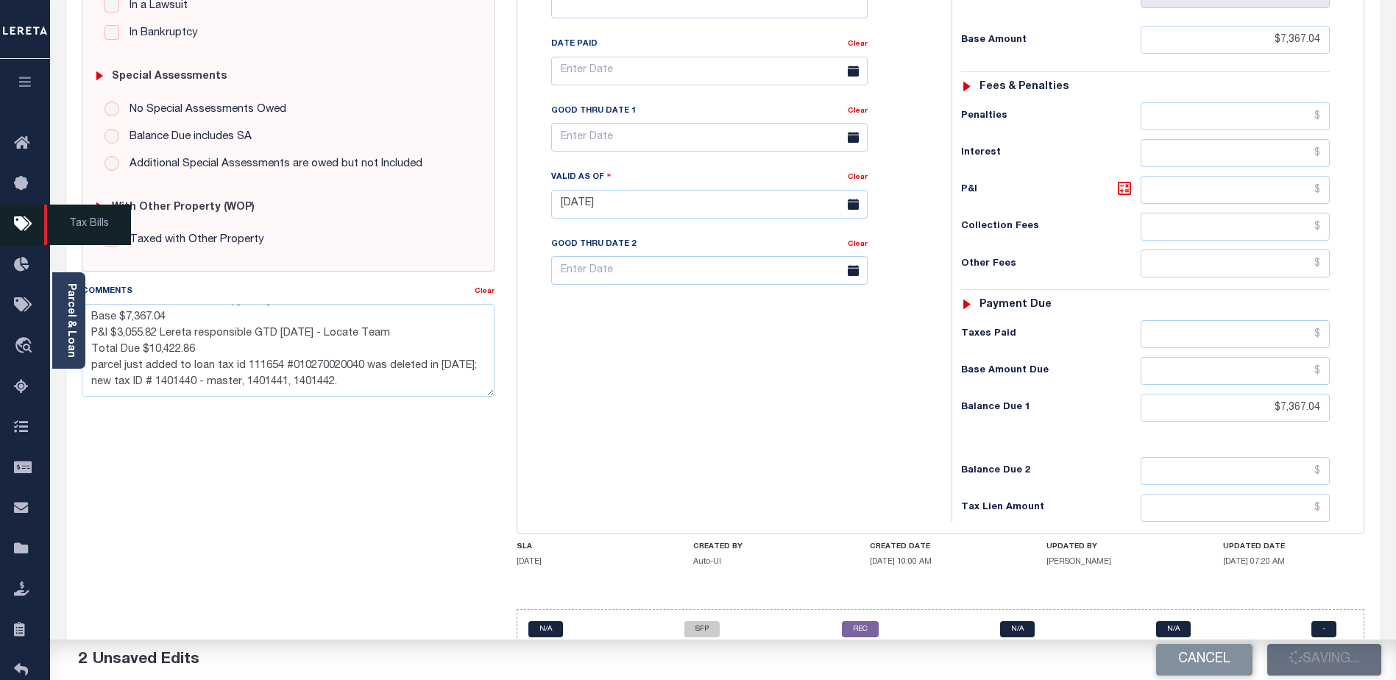
type input "$7,367.04"
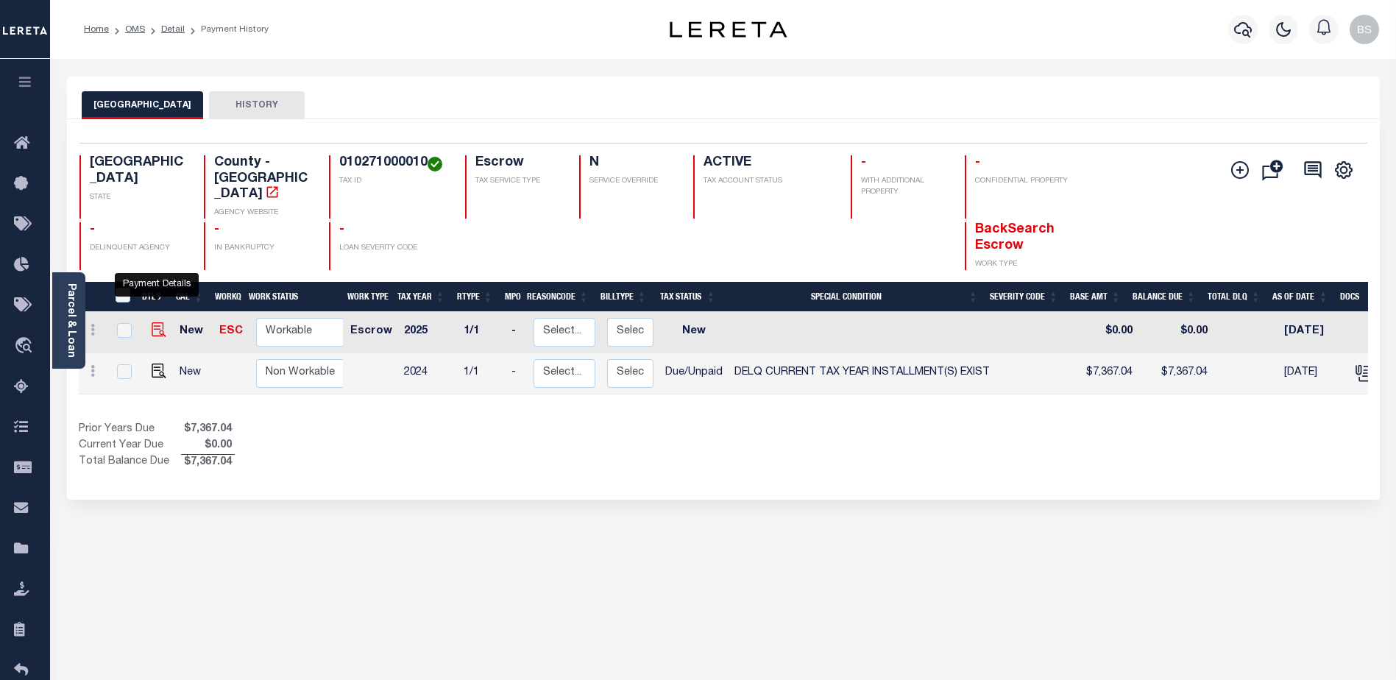
click at [159, 322] on img "" at bounding box center [159, 329] width 15 height 15
checkbox input "true"
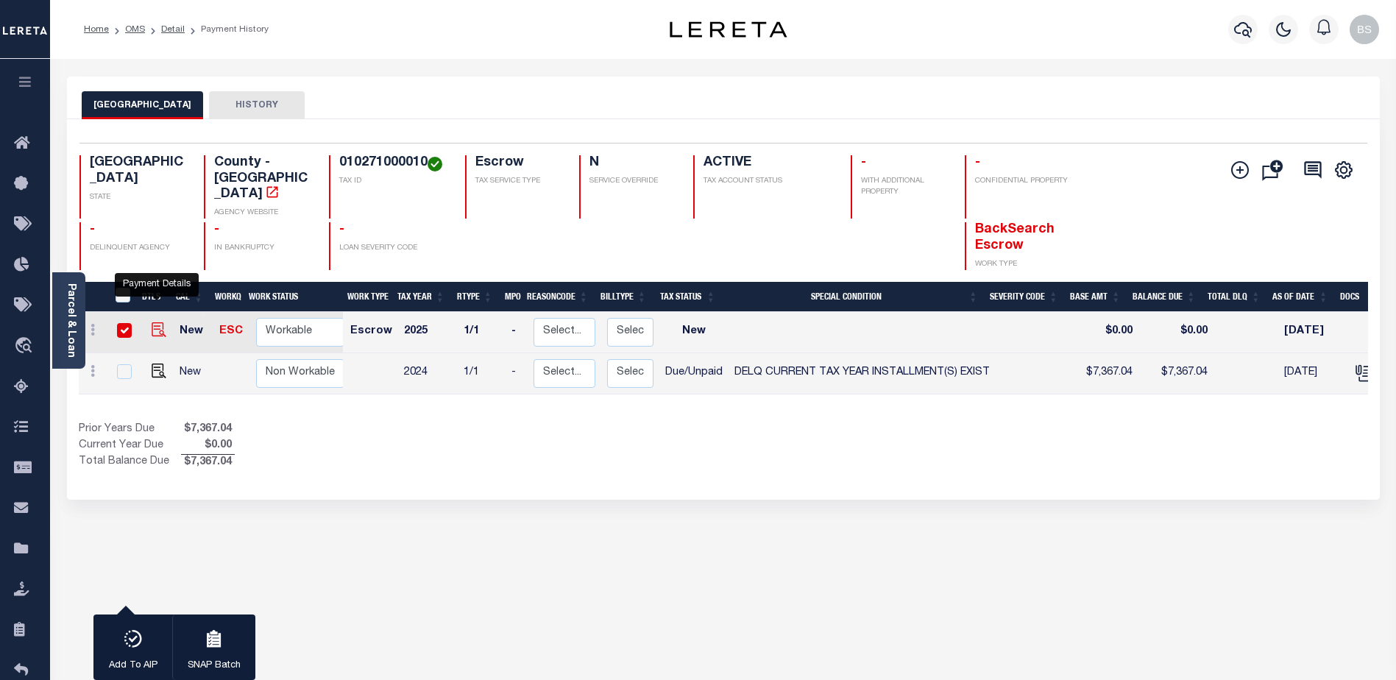
click at [152, 322] on img "" at bounding box center [159, 329] width 15 height 15
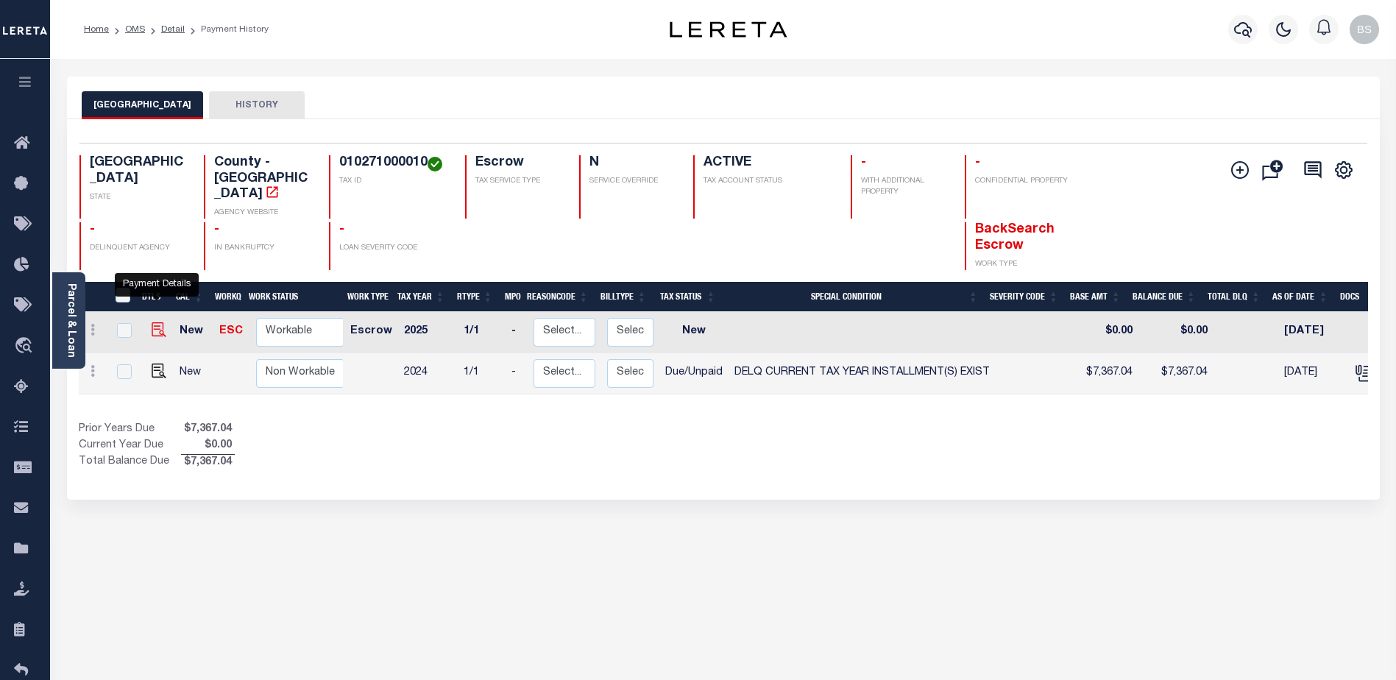
checkbox input "false"
click at [161, 363] on img "" at bounding box center [159, 370] width 15 height 15
checkbox input "true"
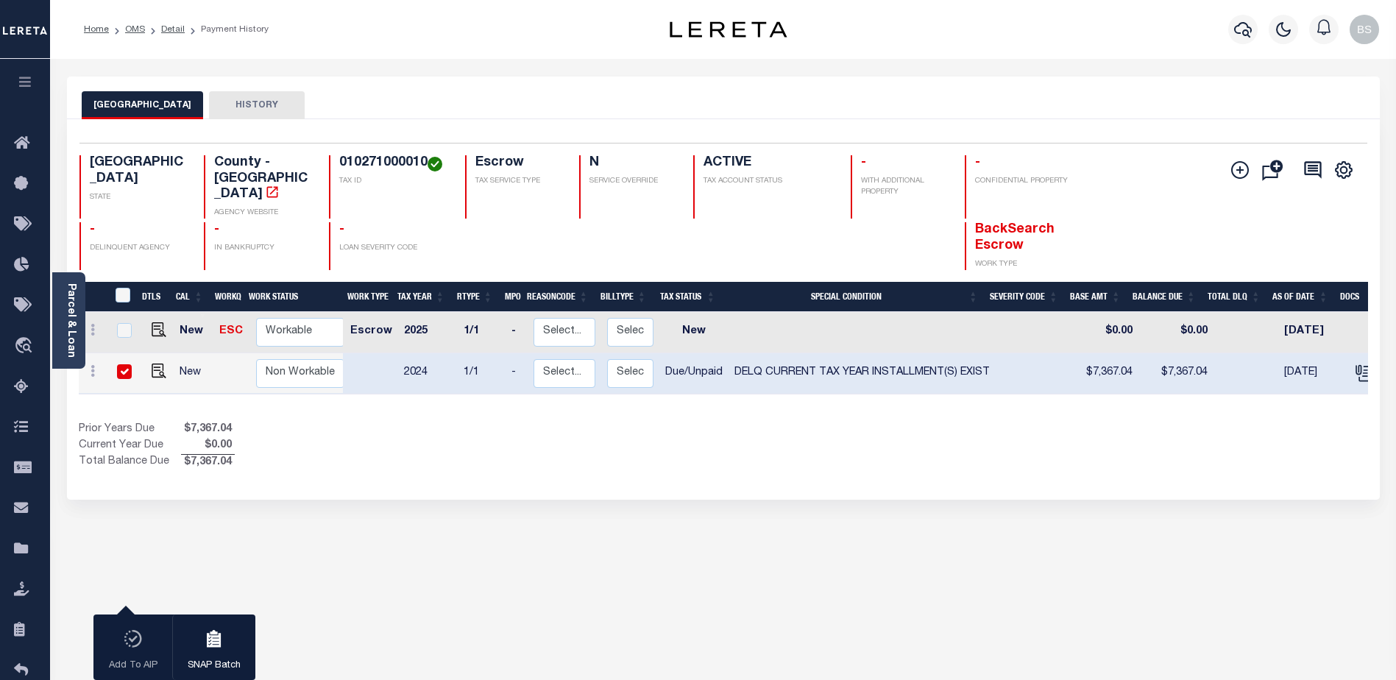
click at [227, 100] on button "HISTORY" at bounding box center [257, 105] width 96 height 28
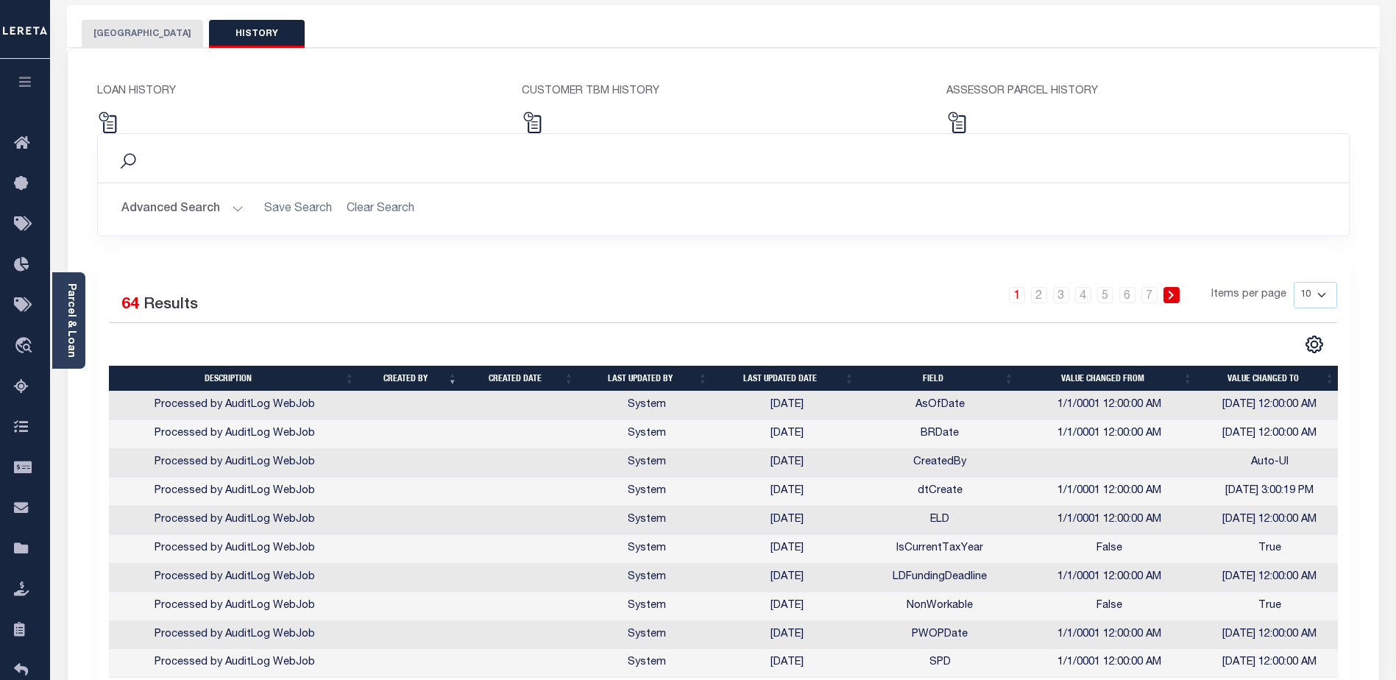
scroll to position [74, 0]
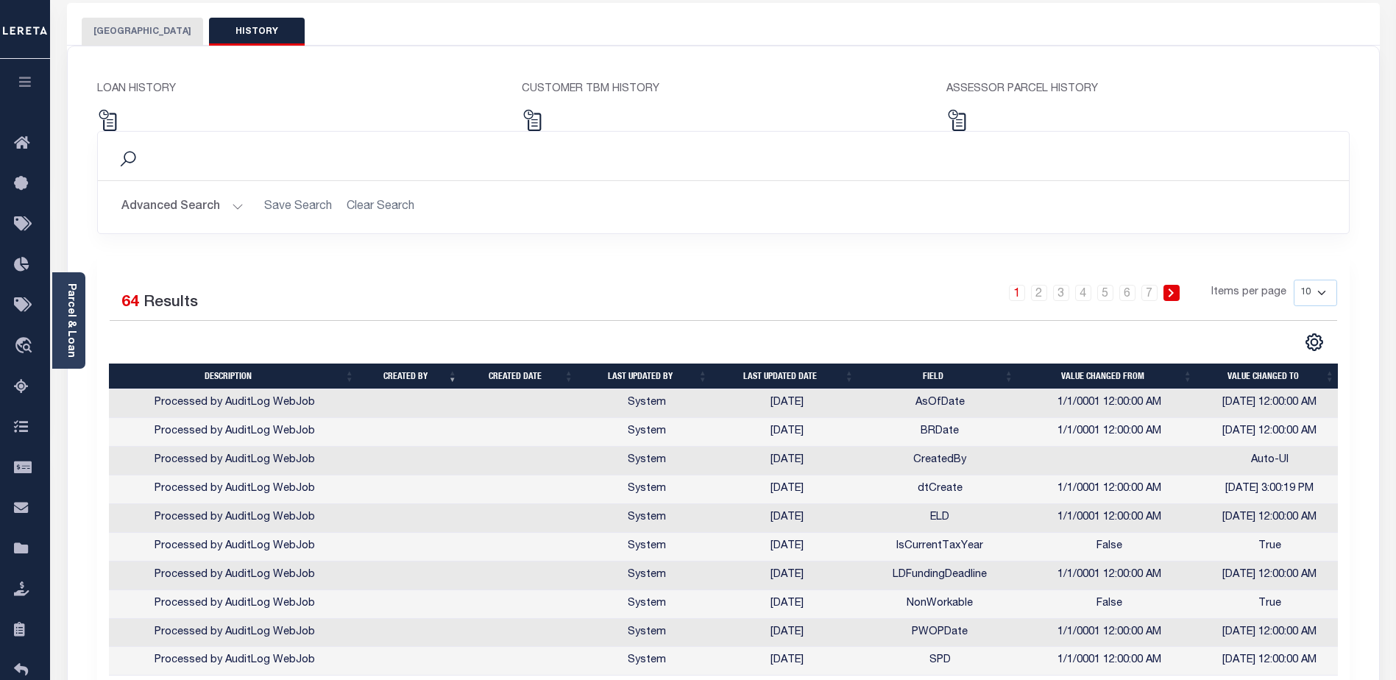
click at [1322, 287] on select "10 25 50 100" at bounding box center [1315, 293] width 43 height 26
select select "100"
click at [1294, 280] on select "10 25 50 100" at bounding box center [1315, 293] width 43 height 26
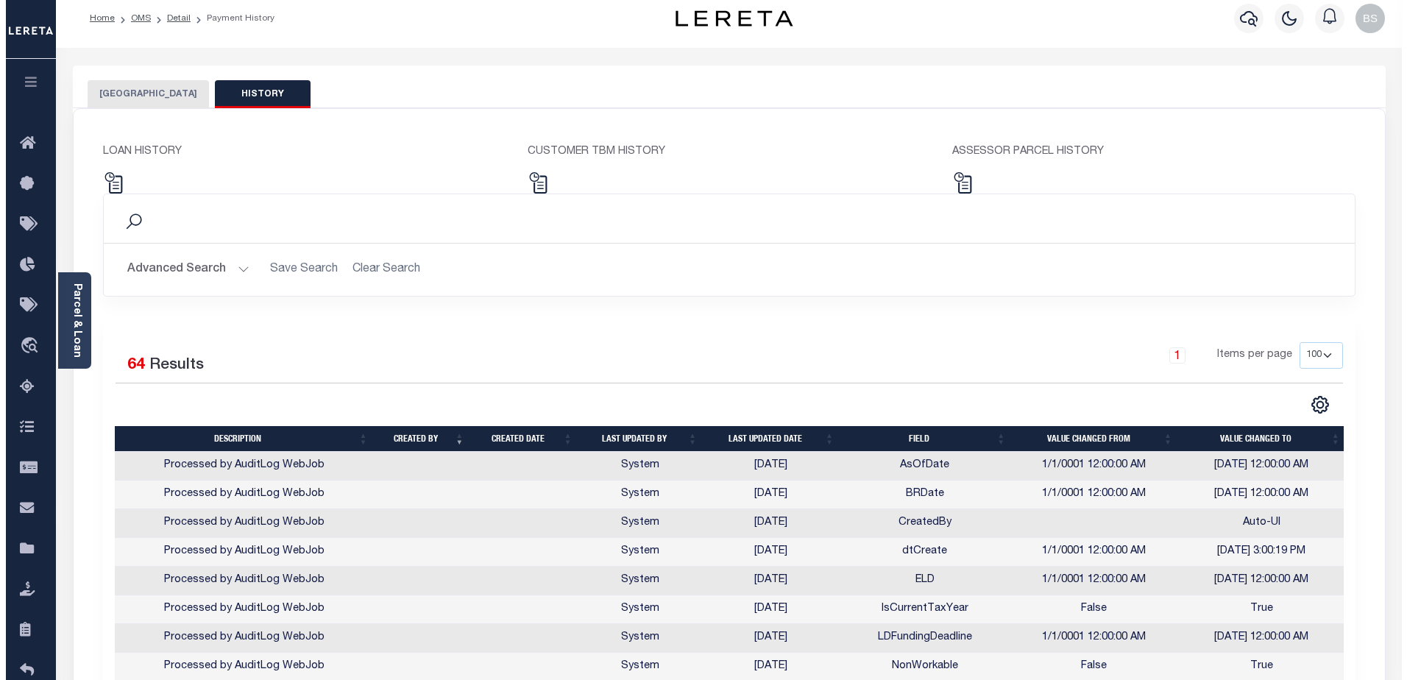
scroll to position [0, 0]
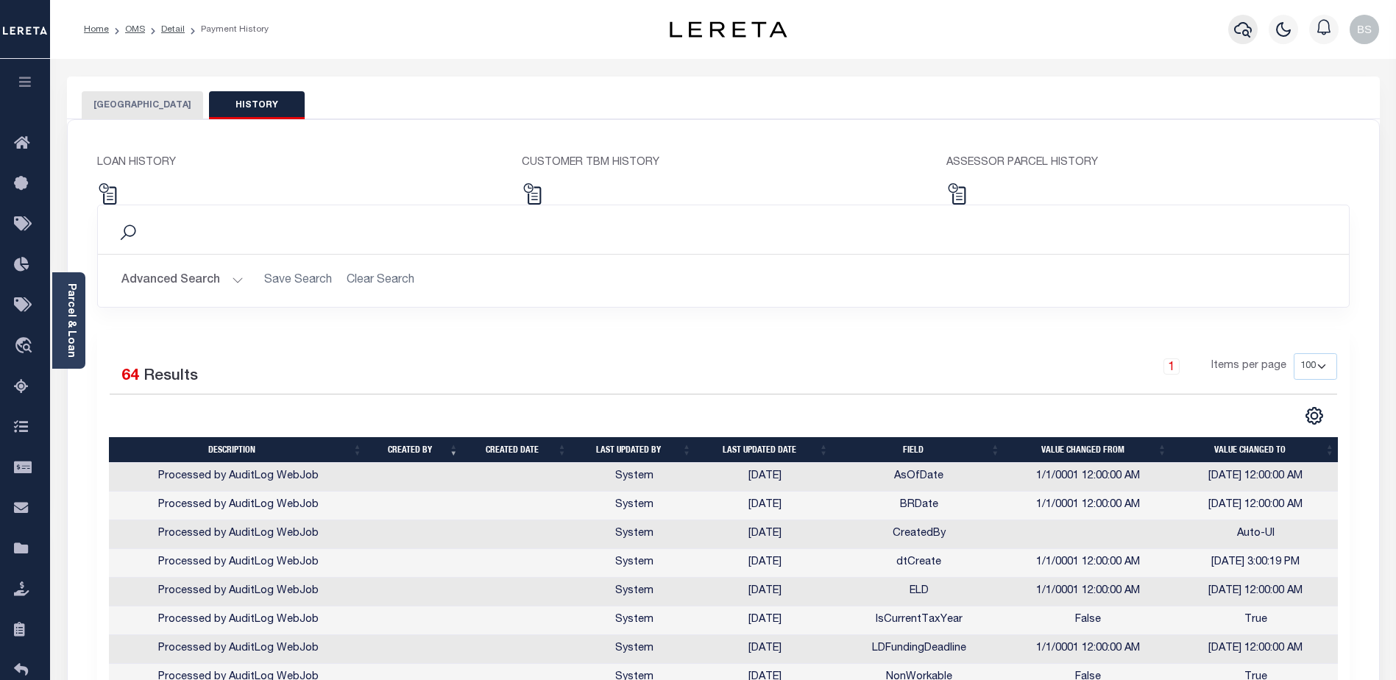
click at [1235, 29] on icon "button" at bounding box center [1243, 29] width 18 height 15
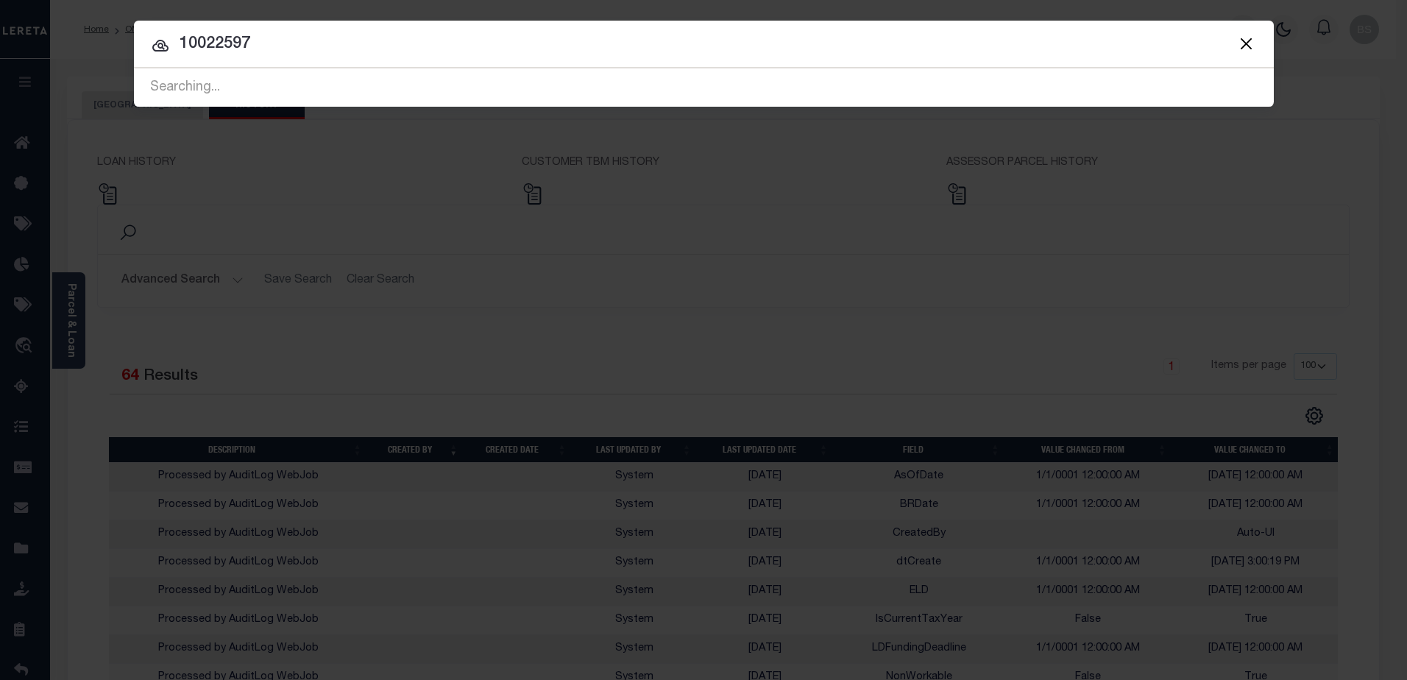
type input "10022597"
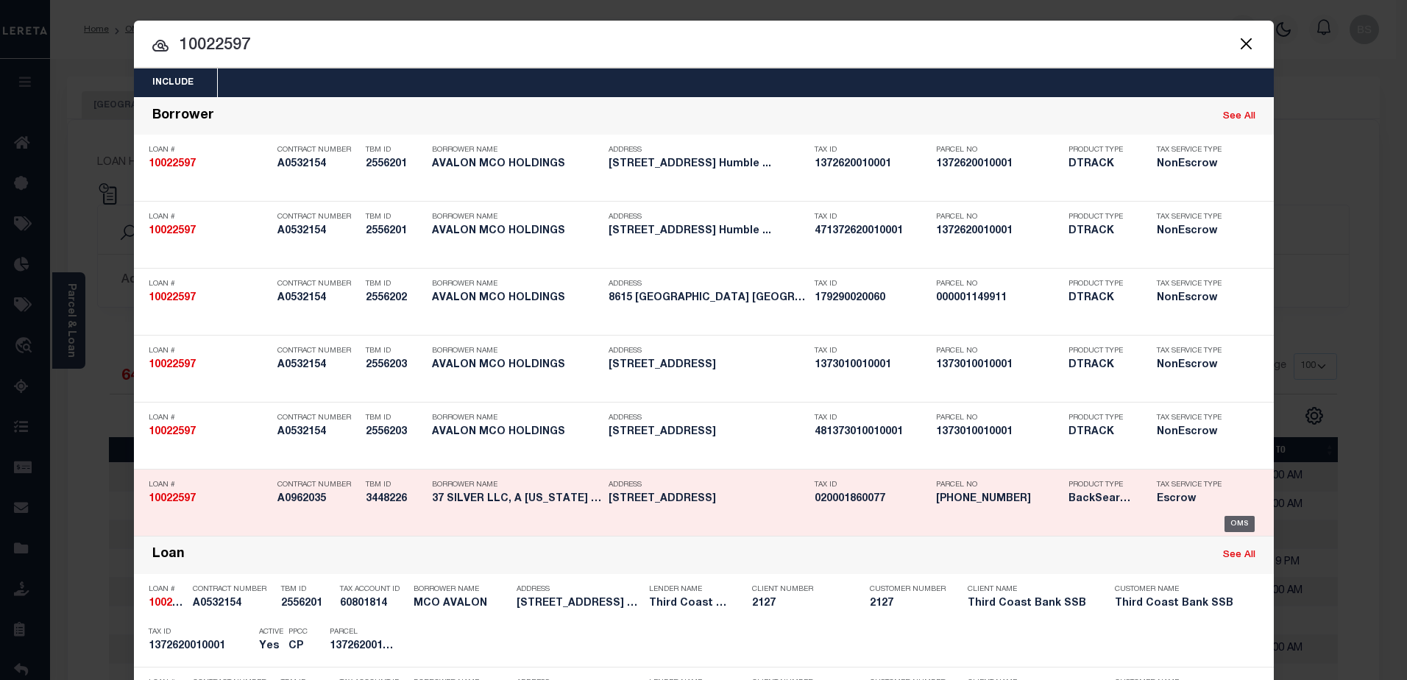
click at [1238, 520] on div "OMS" at bounding box center [1239, 524] width 30 height 16
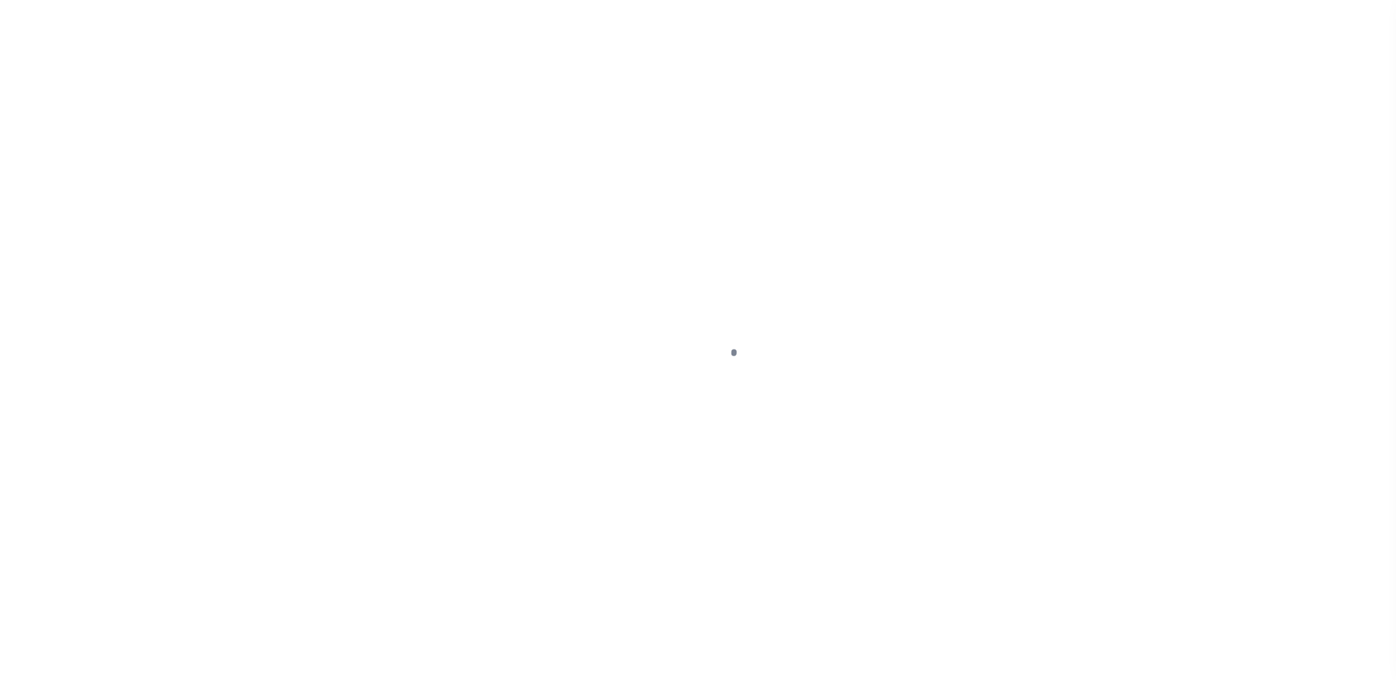
select select "NW2"
select select "DUE"
select select "17"
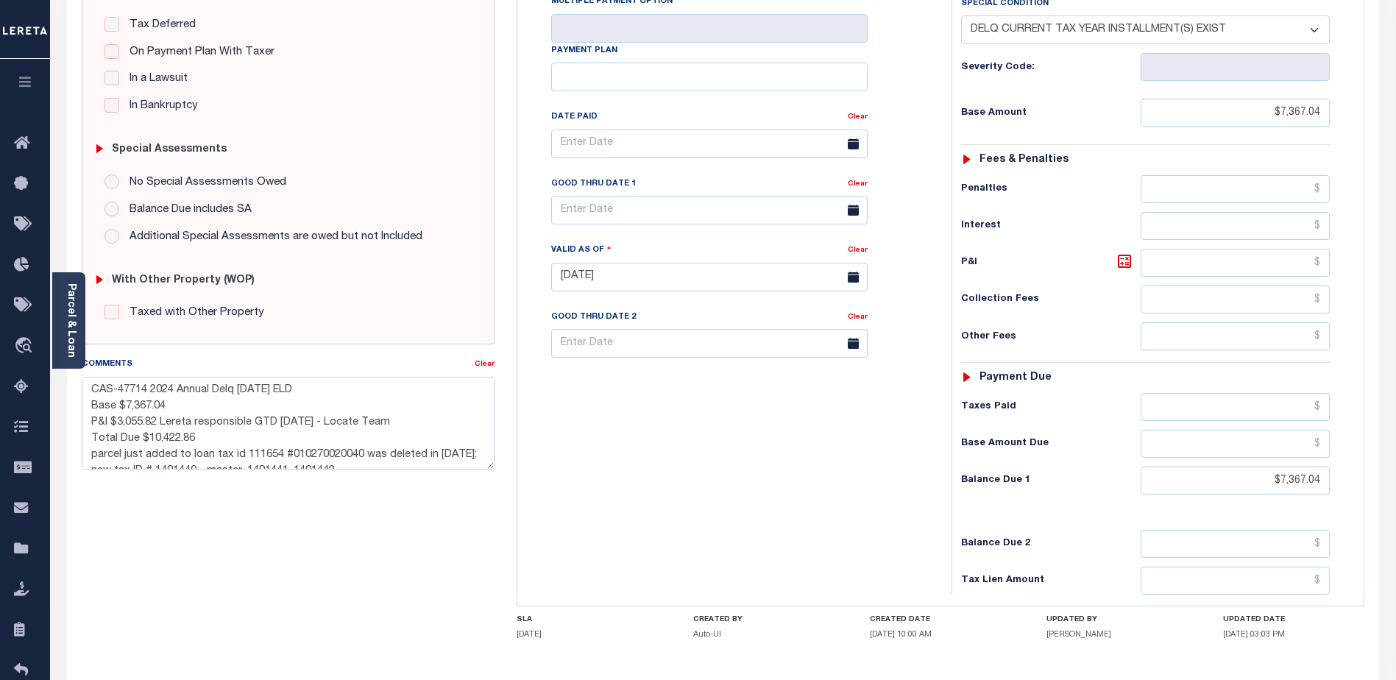
scroll to position [403, 0]
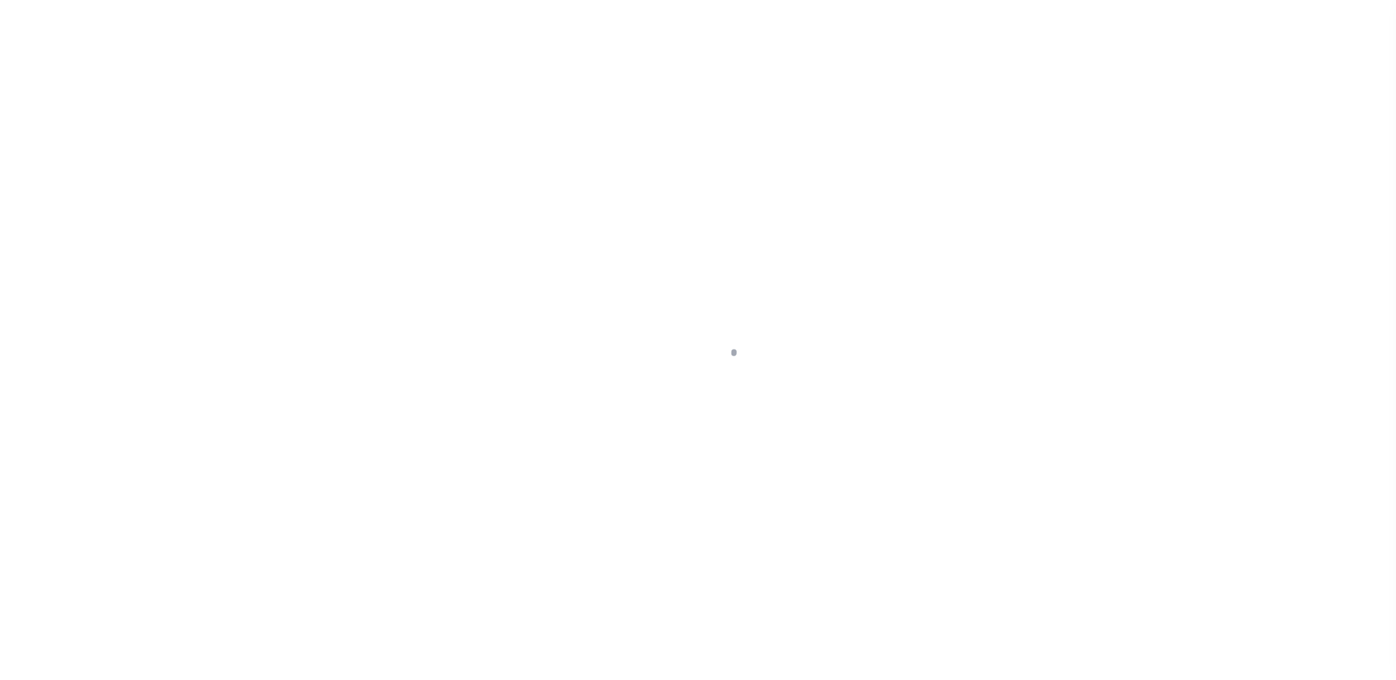
select select "400"
select select "Escrow"
type input "[STREET_ADDRESS]"
type input "WATERBURY, CT 06704"
type input "a0kUS00000Bow0r"
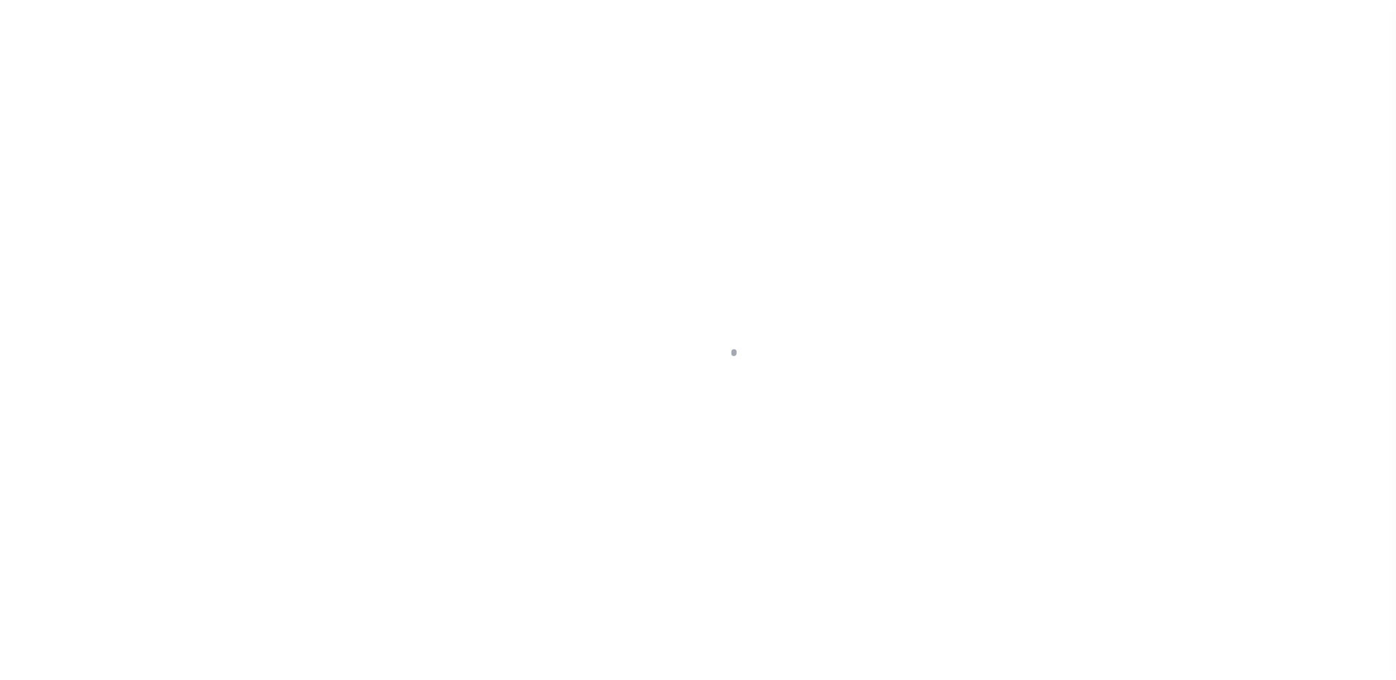
type input "CT"
select select
select select "25067"
select select "2"
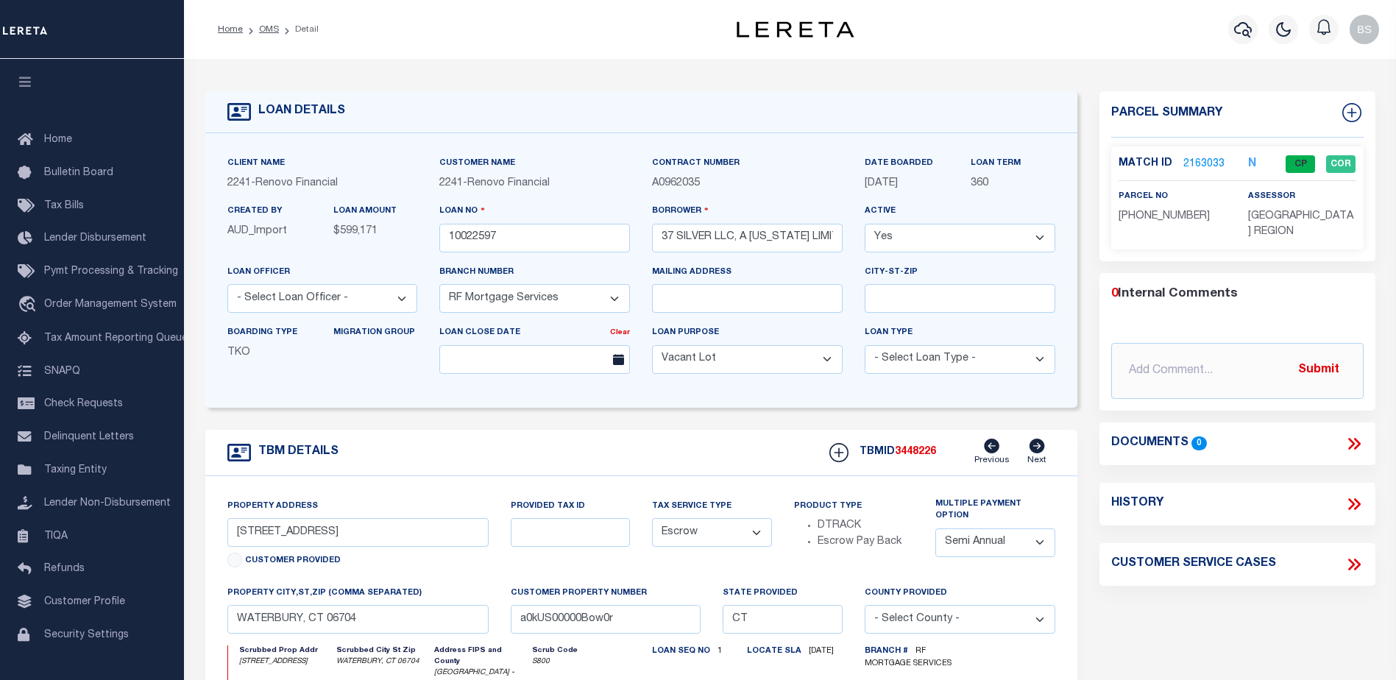
click at [1193, 159] on link "2163033" at bounding box center [1203, 164] width 41 height 15
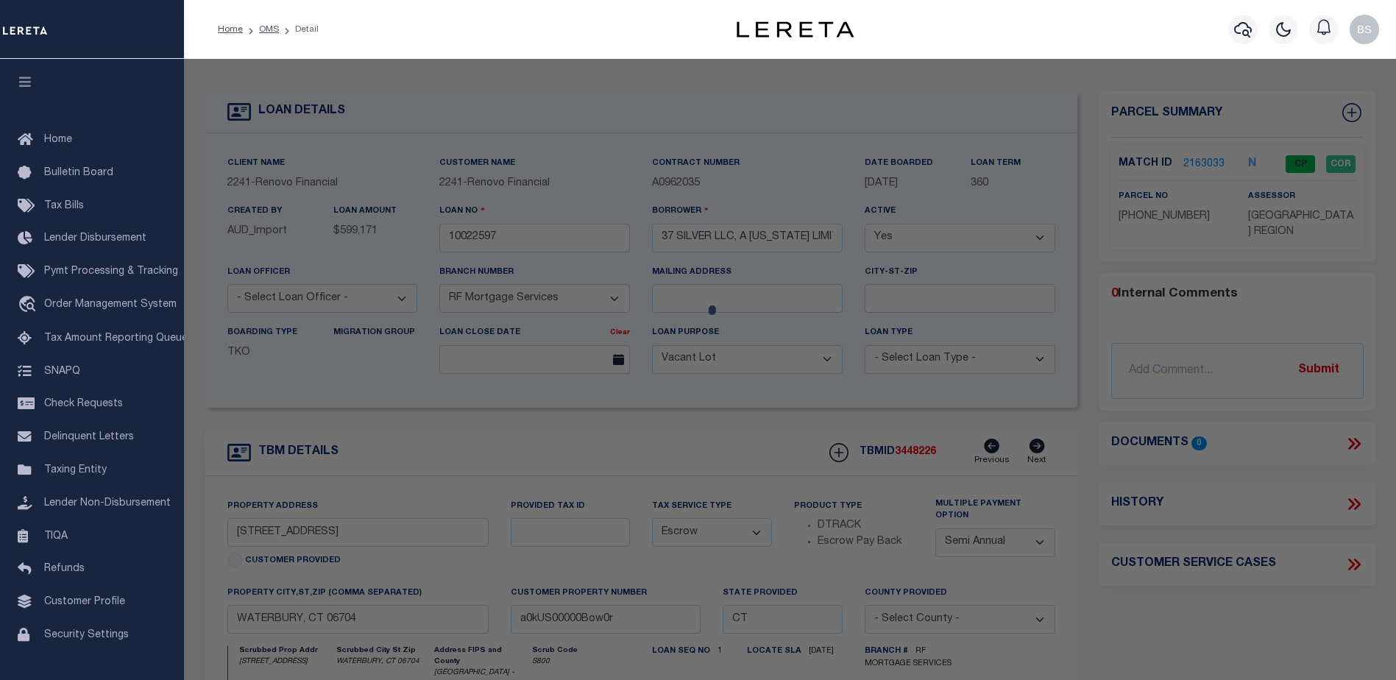
checkbox input "false"
select select "CP"
type input "75 HOLDINGS LLC"
select select "AGF"
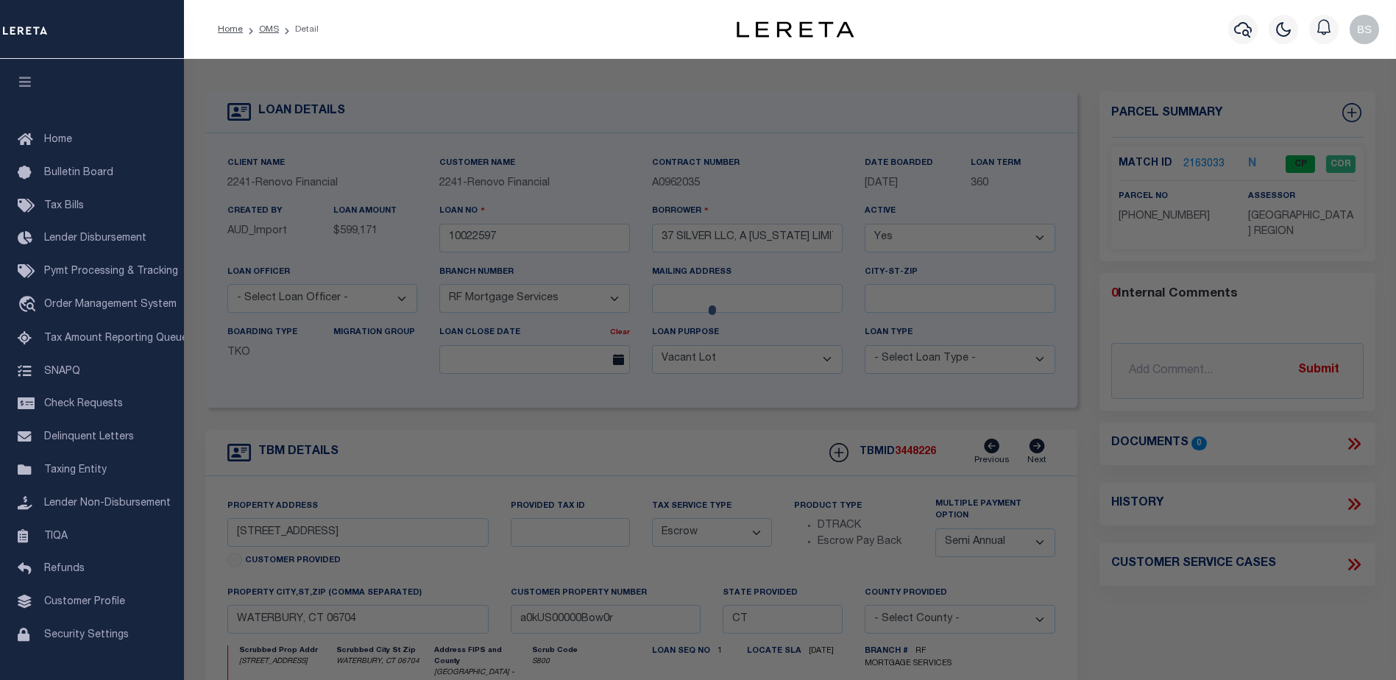
select select "ADD"
type input "[STREET_ADDRESS]"
type input "WATERBURY CT 06704"
type textarea "LOT:77 BLK:186 CITY/[GEOGRAPHIC_DATA]/TWP:[GEOGRAPHIC_DATA]"
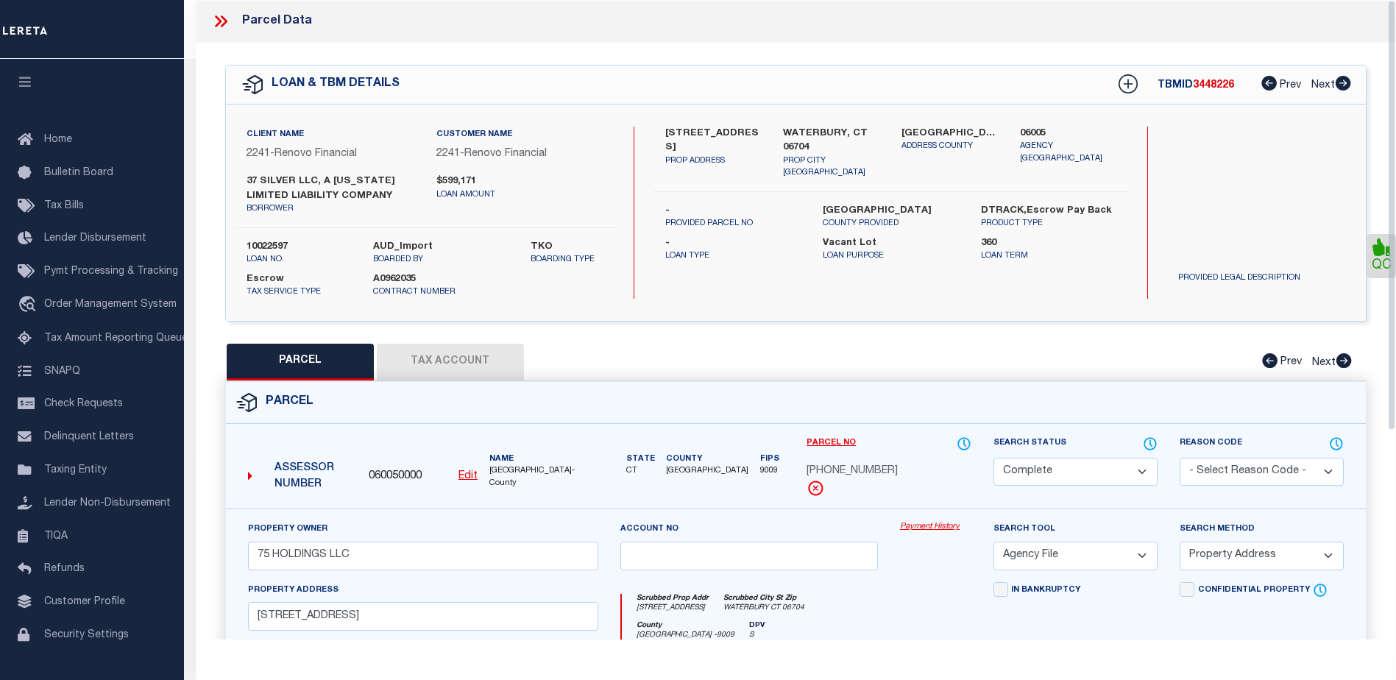
click at [922, 524] on link "Payment History" at bounding box center [935, 527] width 71 height 13
click at [920, 525] on link "Payment History" at bounding box center [935, 527] width 71 height 13
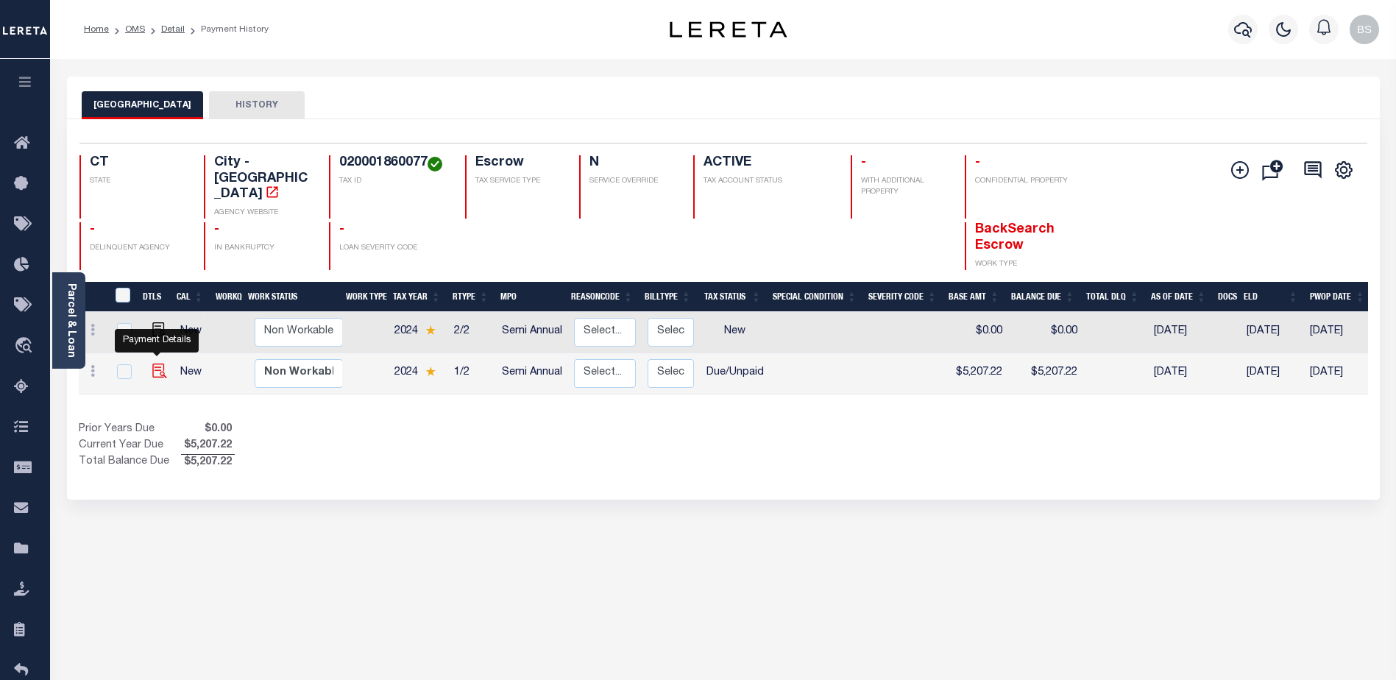
click at [152, 363] on img "" at bounding box center [159, 370] width 15 height 15
checkbox input "true"
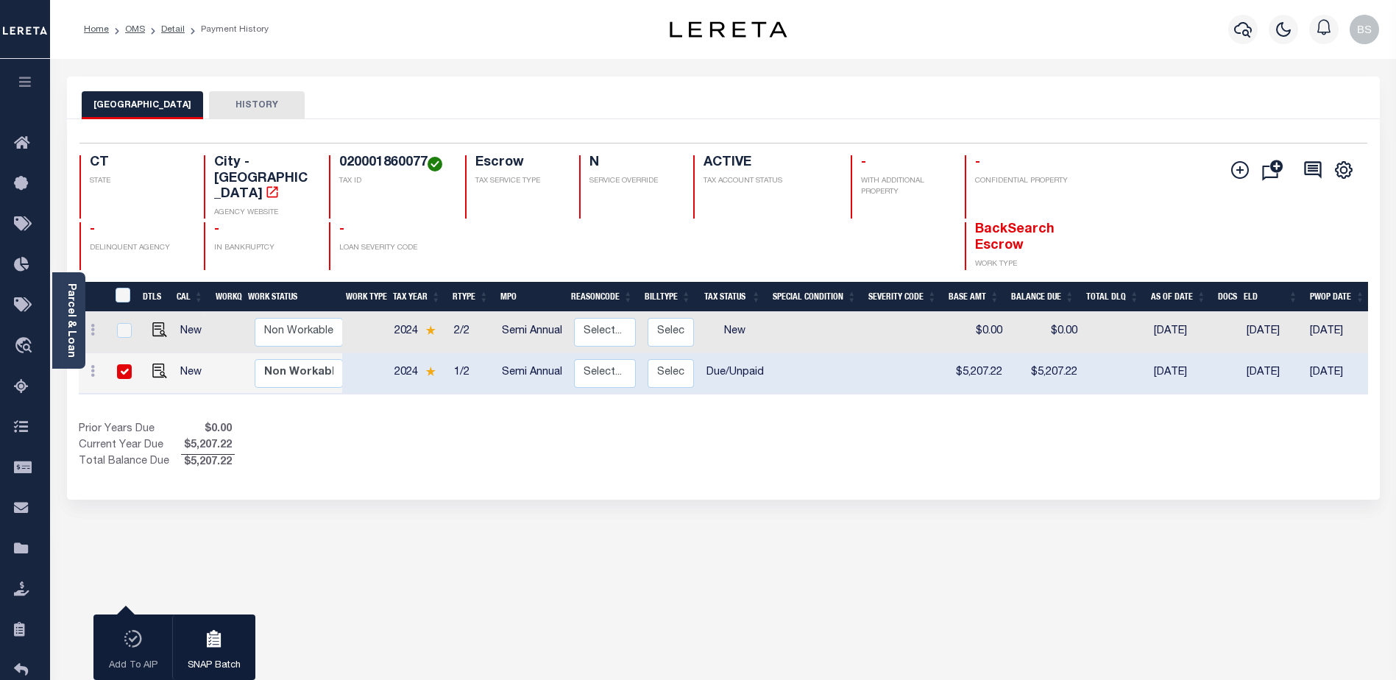
click at [117, 364] on input "checkbox" at bounding box center [124, 371] width 15 height 15
checkbox input "false"
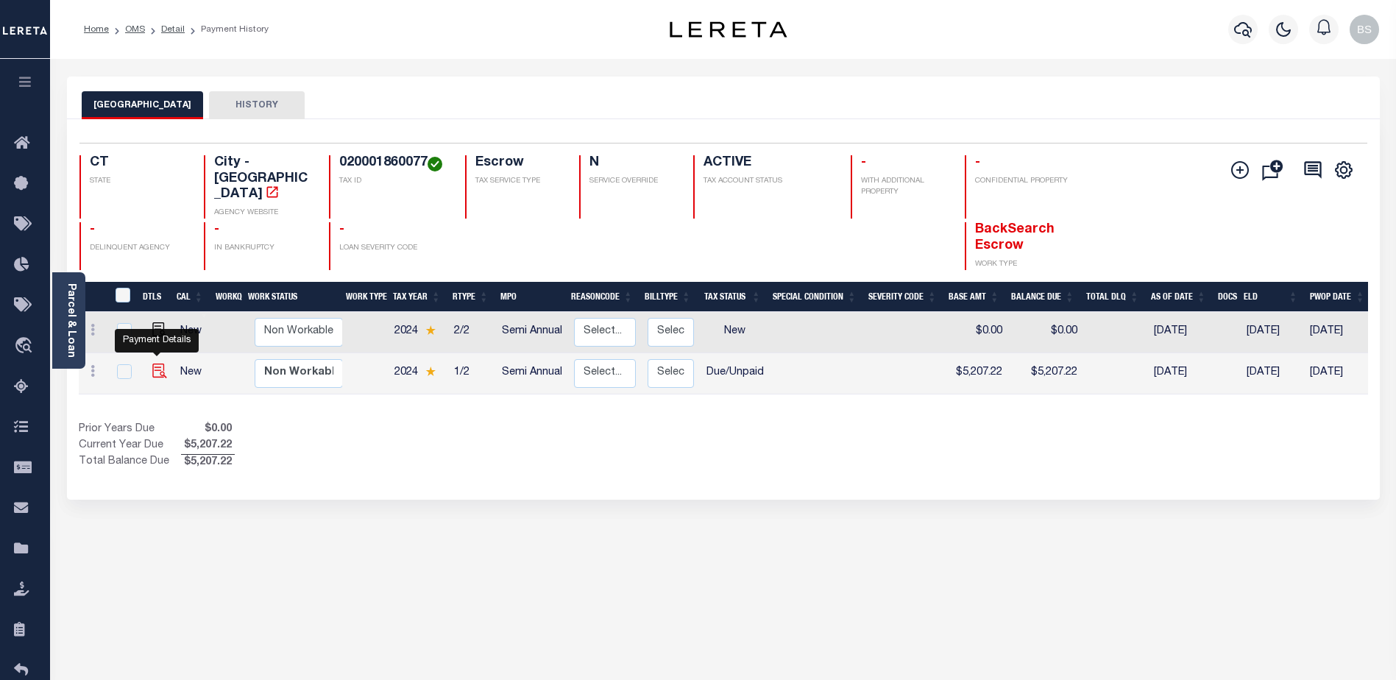
click at [161, 363] on img "" at bounding box center [159, 370] width 15 height 15
checkbox input "true"
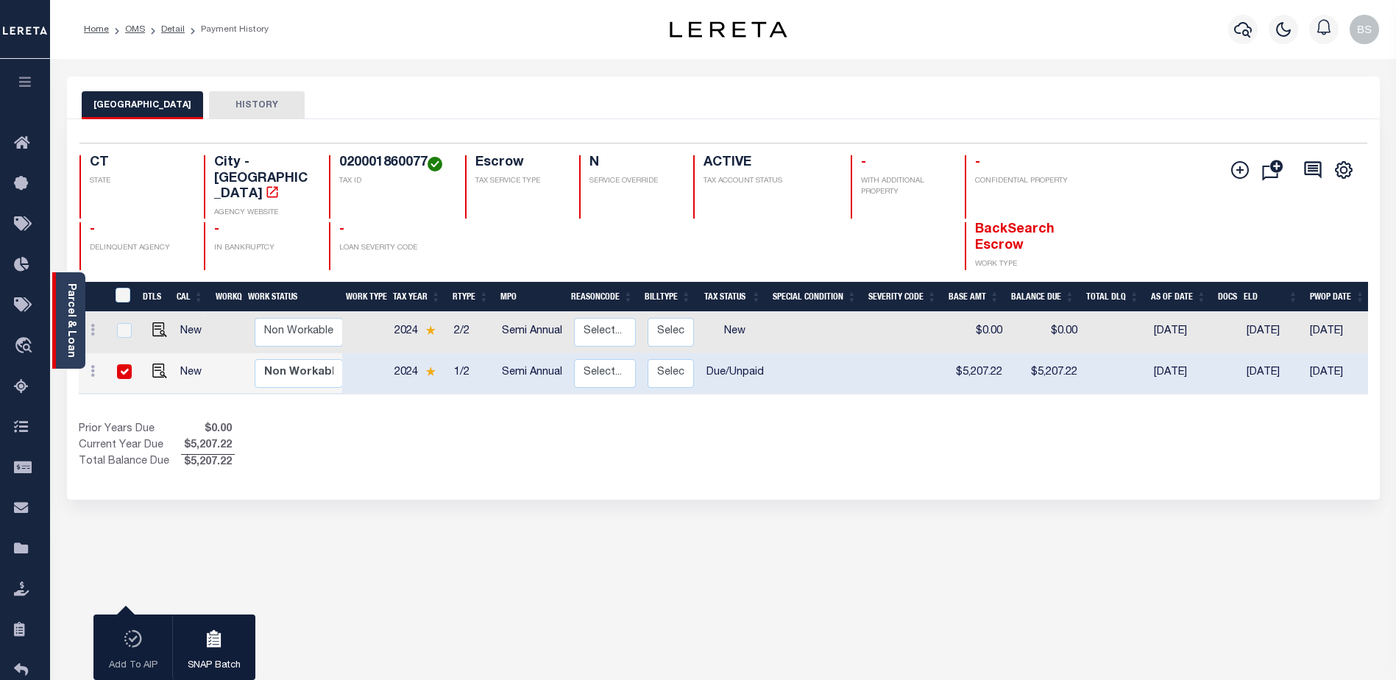
click at [63, 303] on div "Parcel & Loan" at bounding box center [68, 320] width 33 height 96
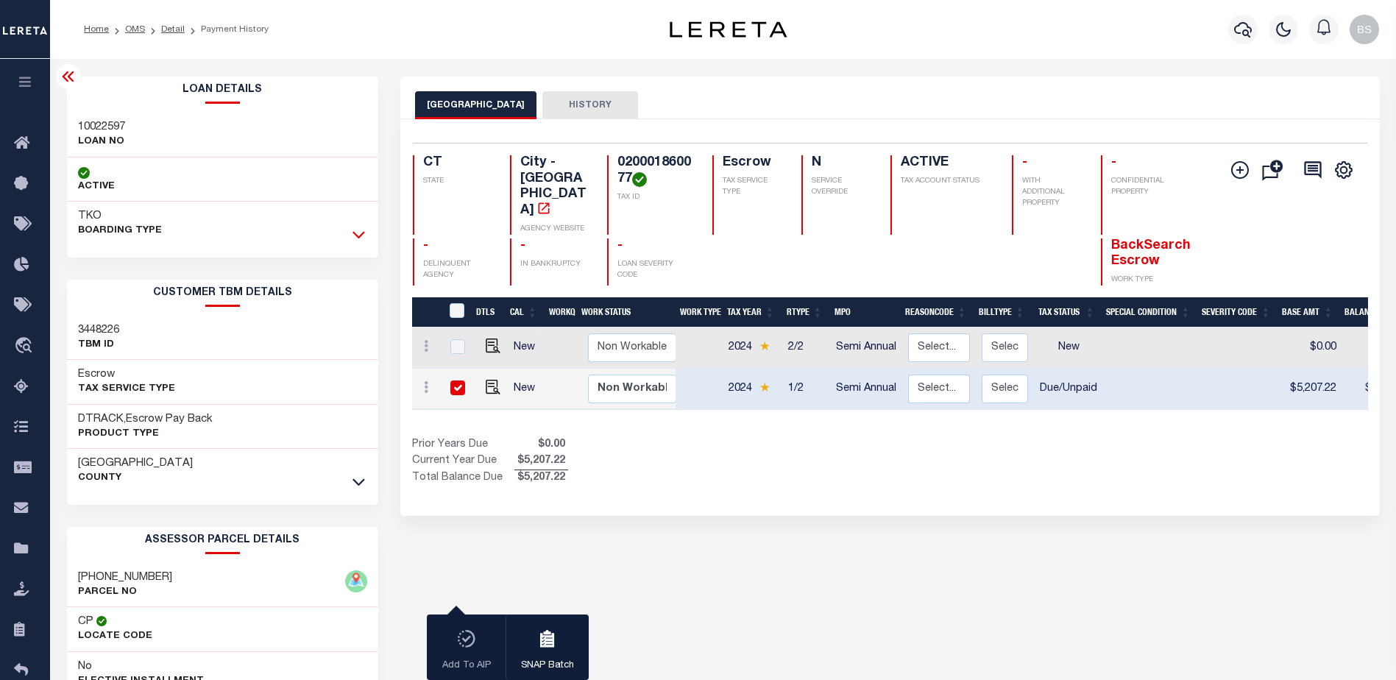
click at [358, 237] on icon at bounding box center [358, 235] width 13 height 7
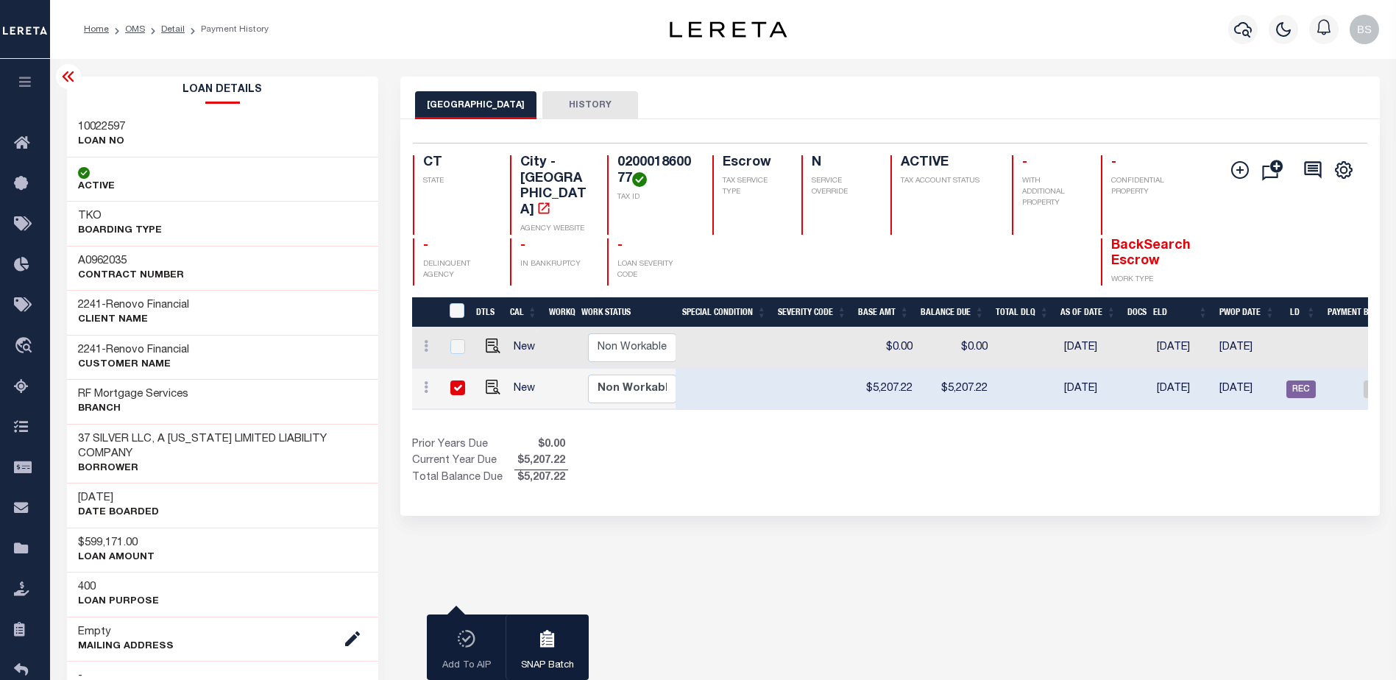
click at [461, 380] on input "checkbox" at bounding box center [457, 387] width 15 height 15
checkbox input "false"
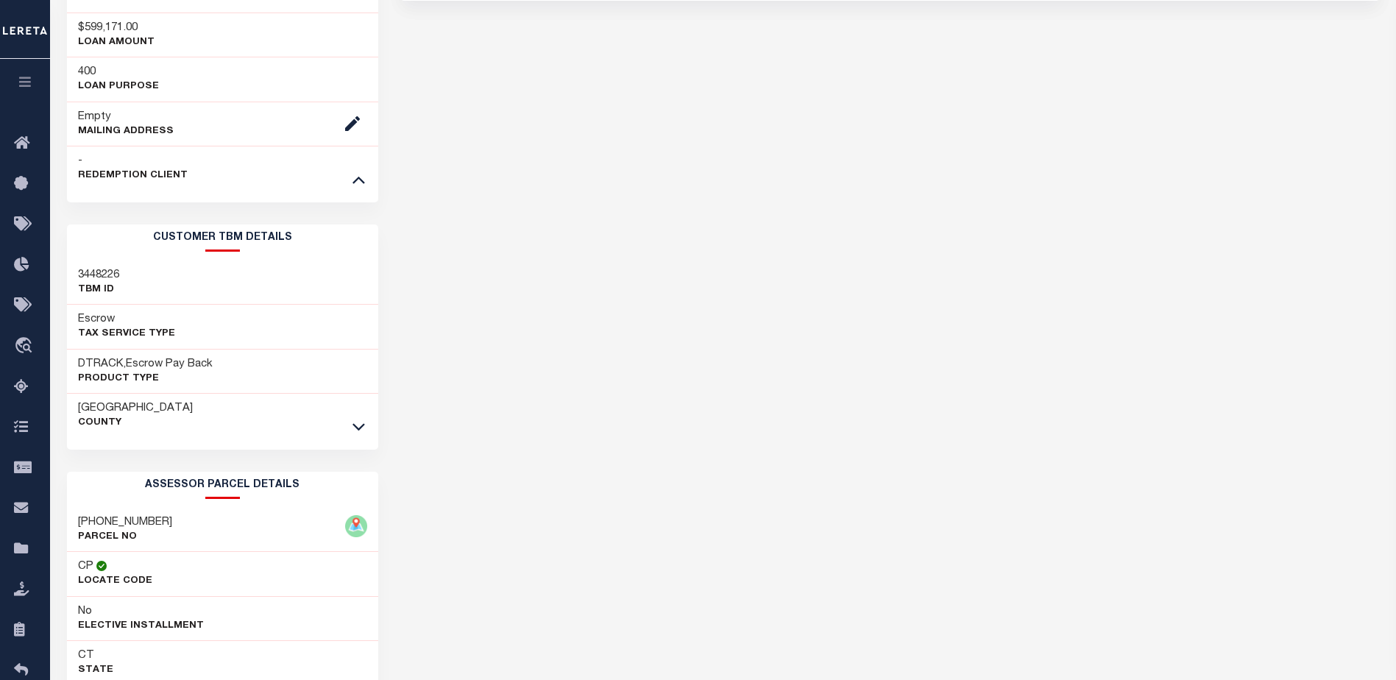
click at [366, 427] on link at bounding box center [358, 426] width 17 height 10
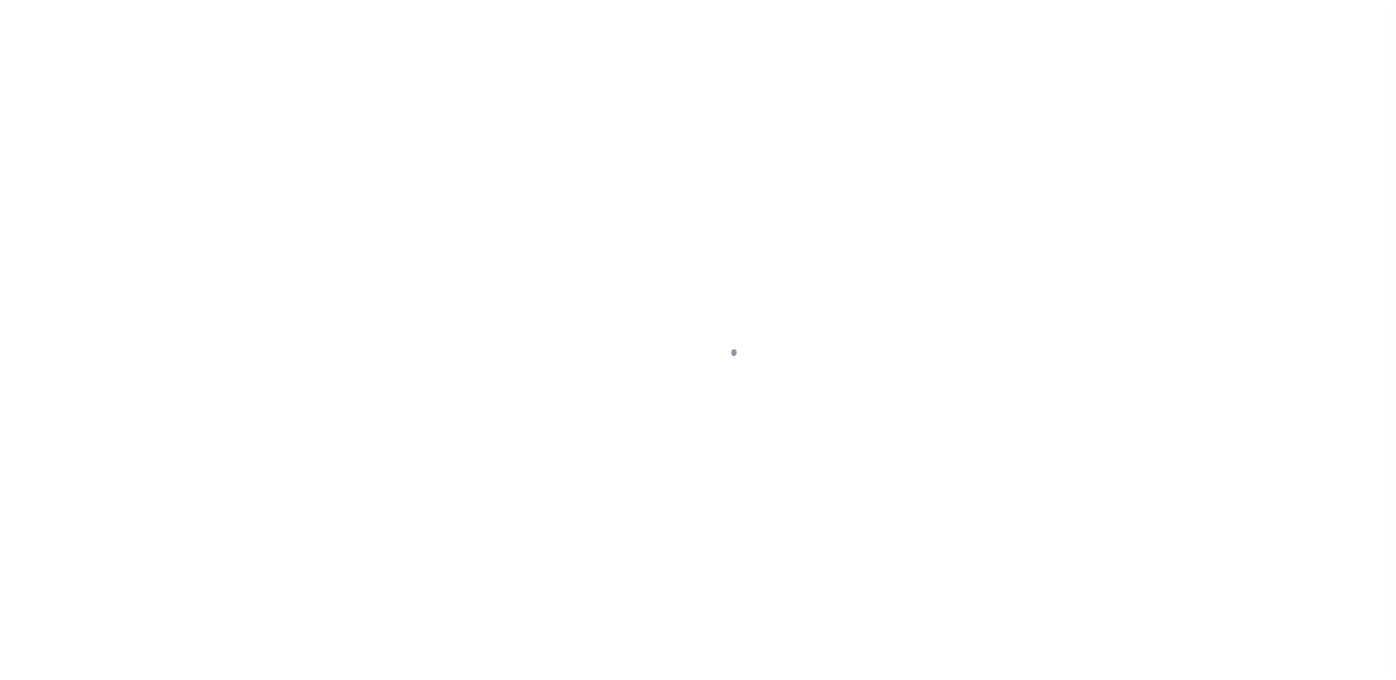
select select "DUE"
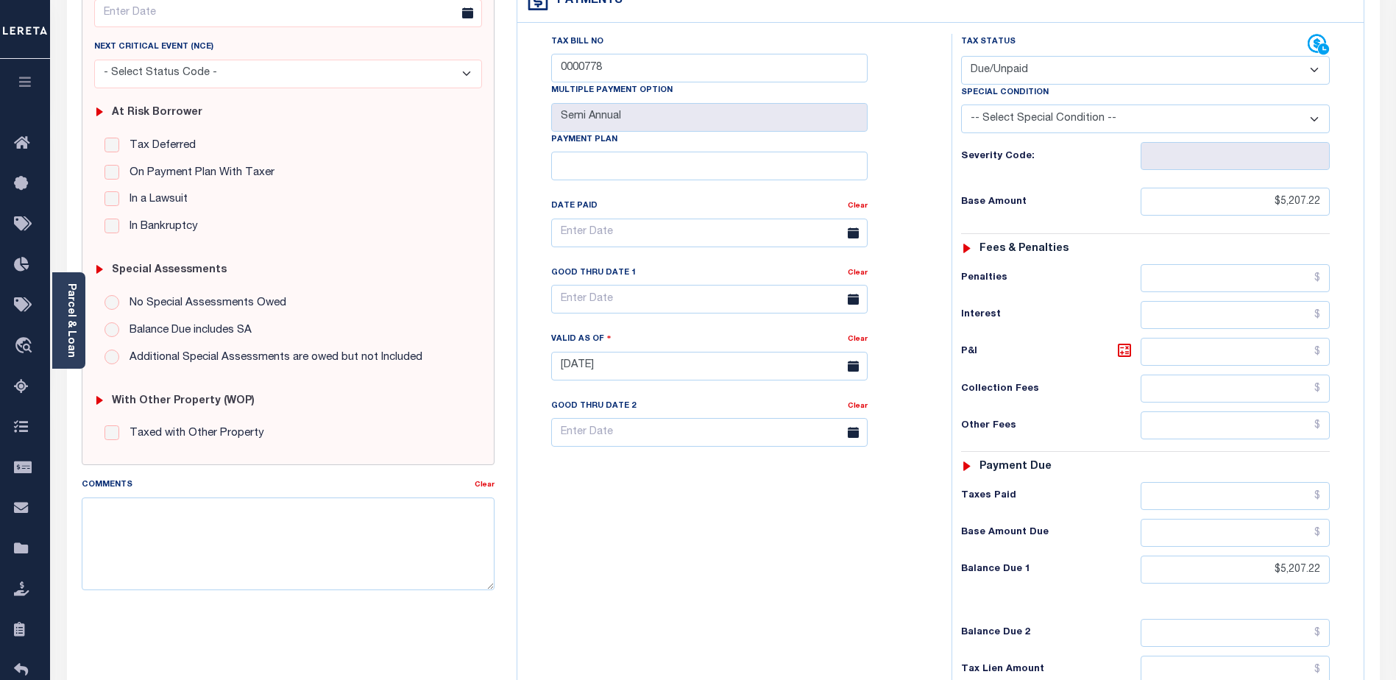
scroll to position [294, 0]
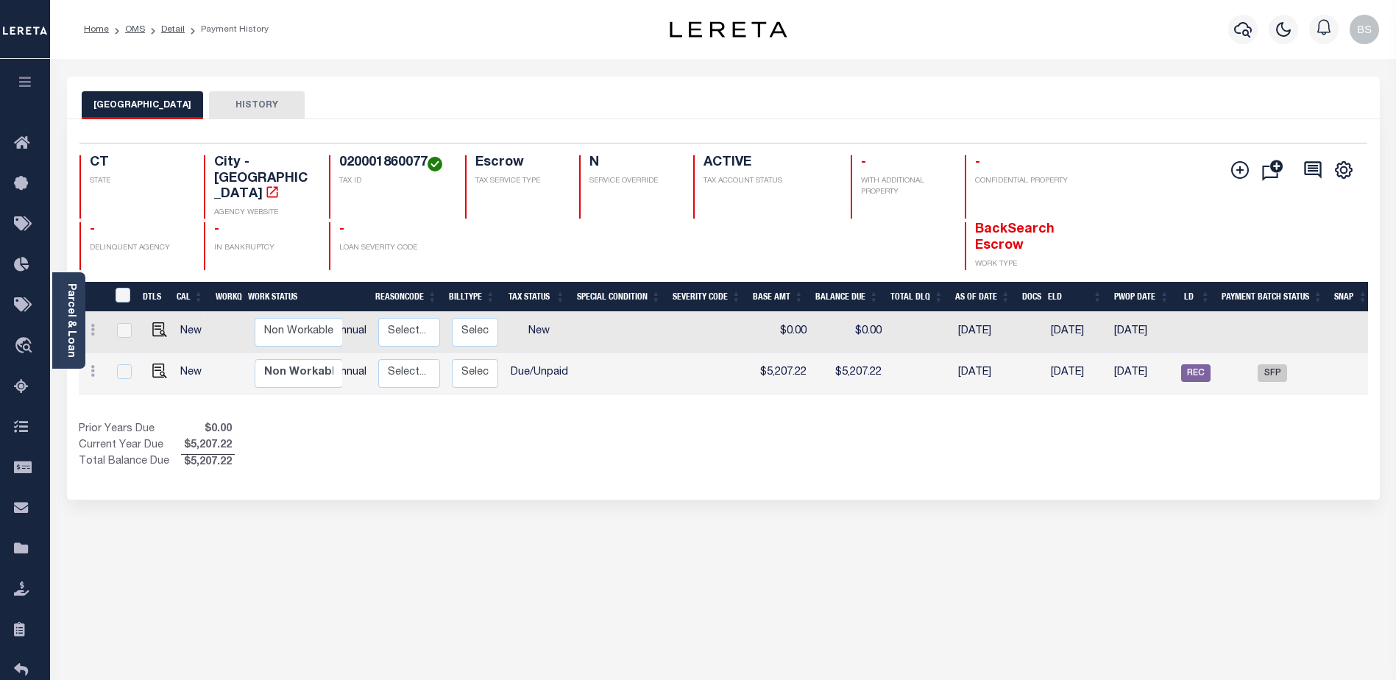
scroll to position [0, 196]
click at [1269, 364] on span "SFP" at bounding box center [1271, 373] width 29 height 18
checkbox input "true"
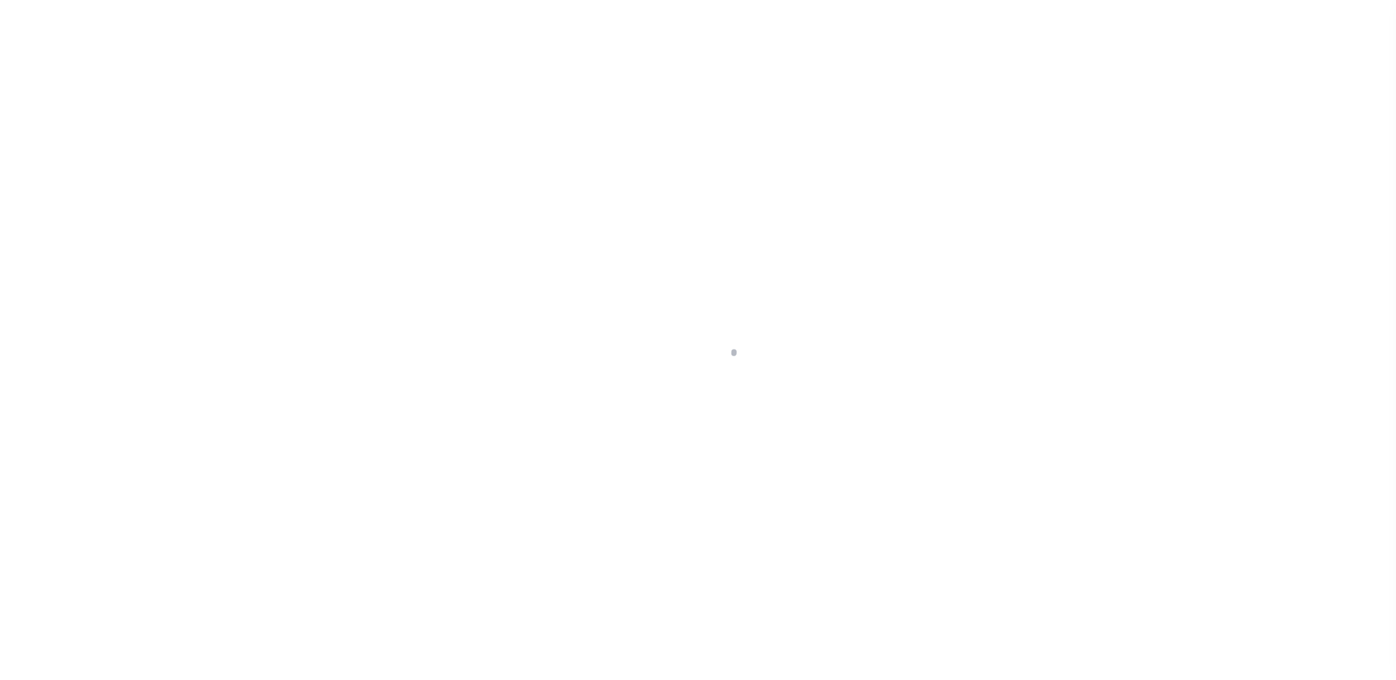
select select "SFP"
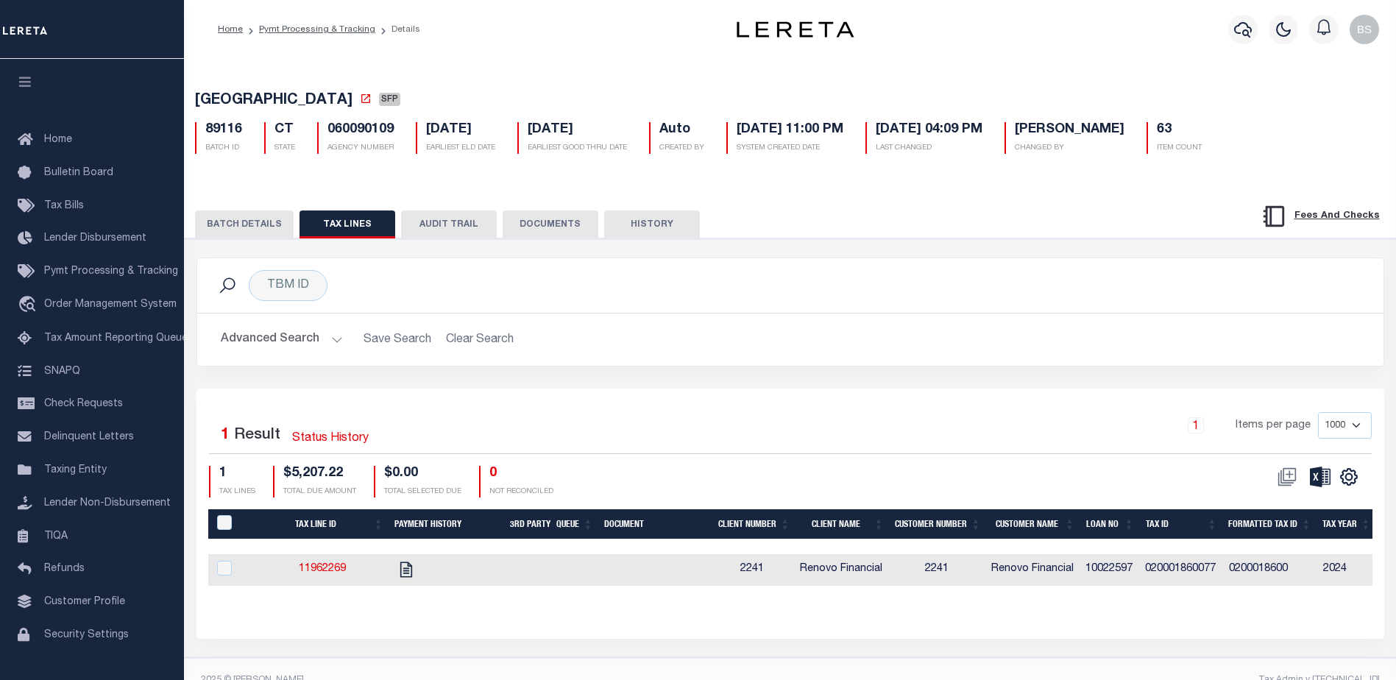
click at [235, 228] on button "BATCH DETAILS" at bounding box center [244, 224] width 99 height 28
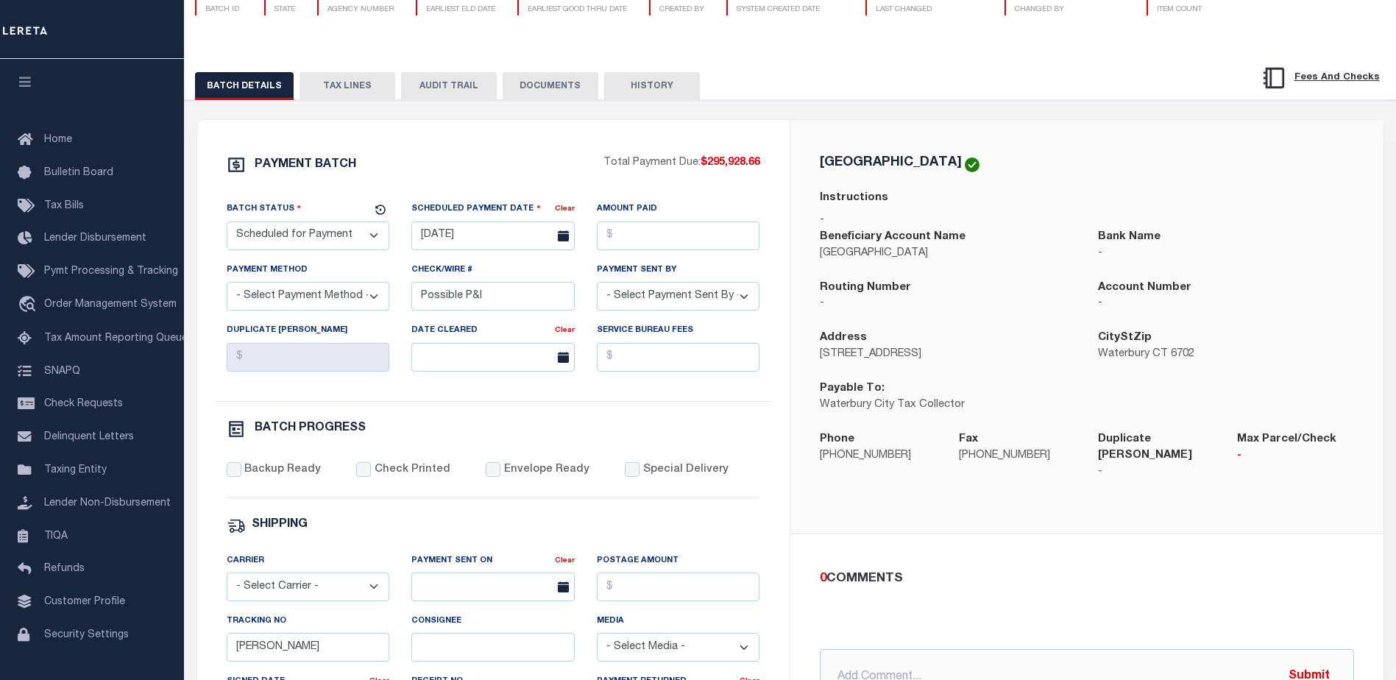
scroll to position [74, 0]
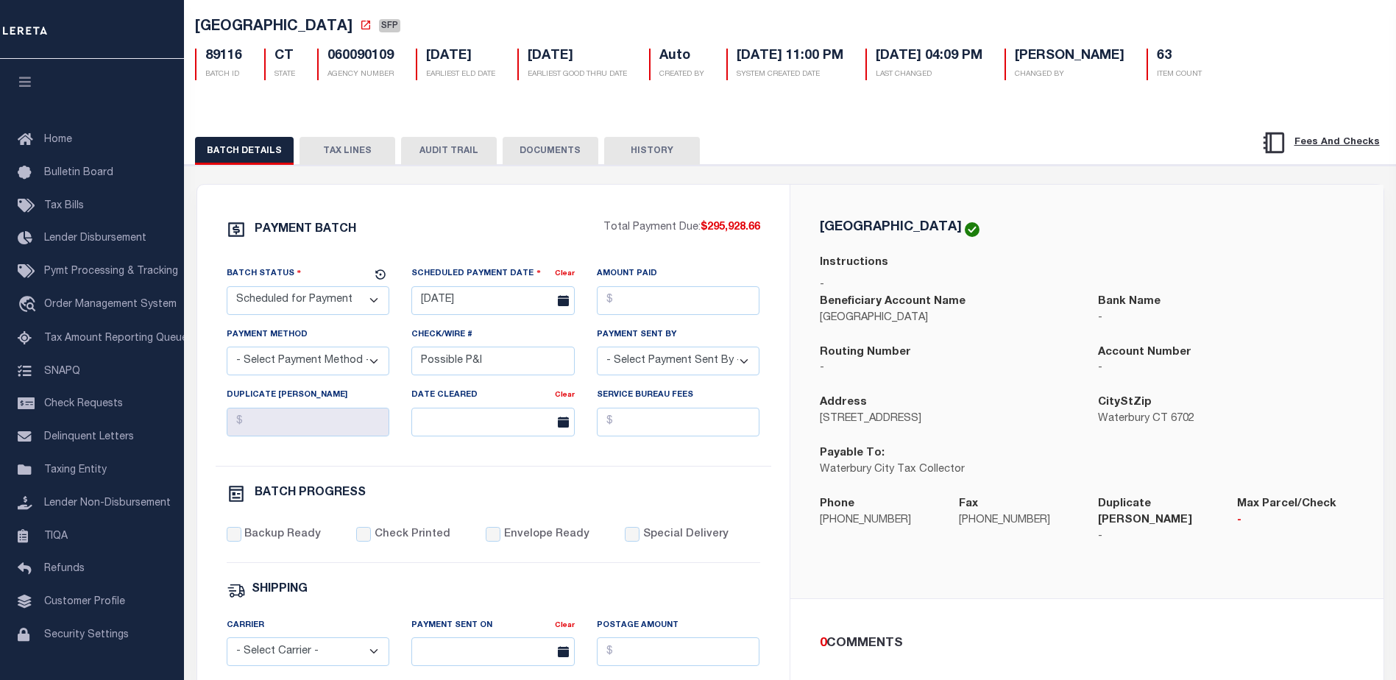
click at [345, 157] on button "TAX LINES" at bounding box center [347, 151] width 96 height 28
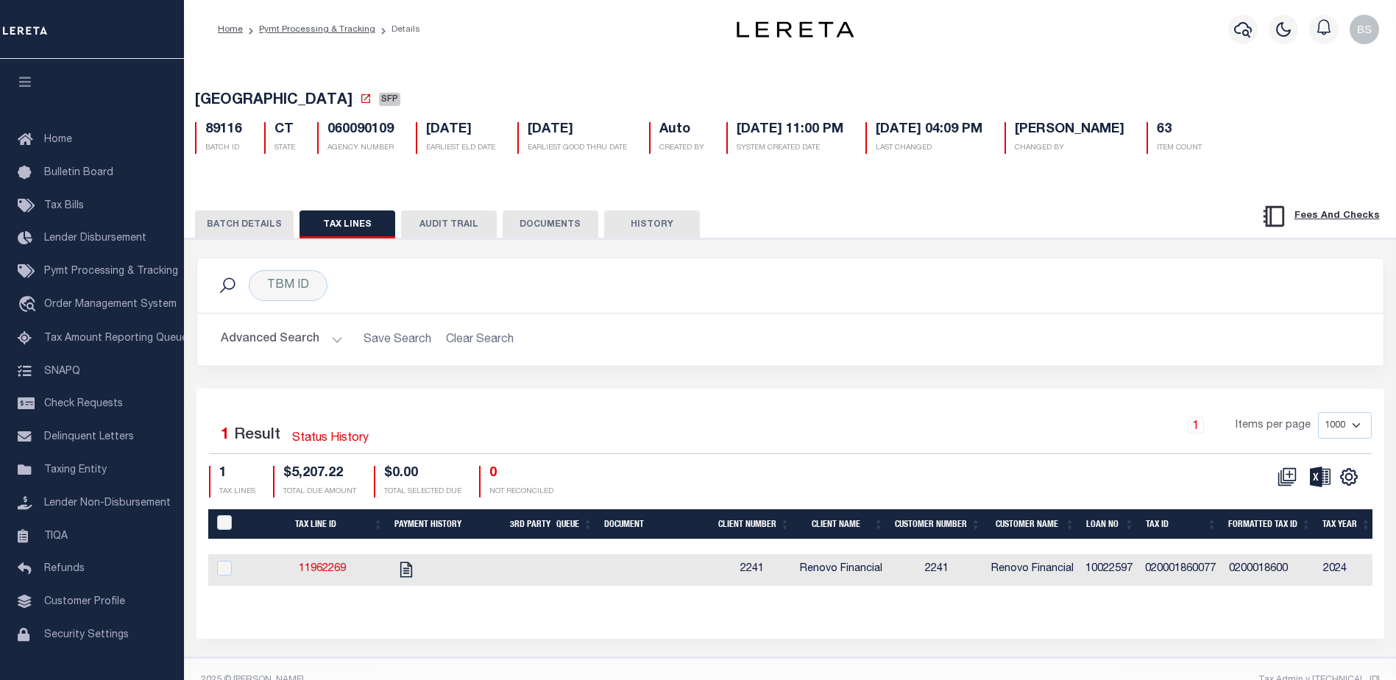
click at [253, 224] on button "BATCH DETAILS" at bounding box center [244, 224] width 99 height 28
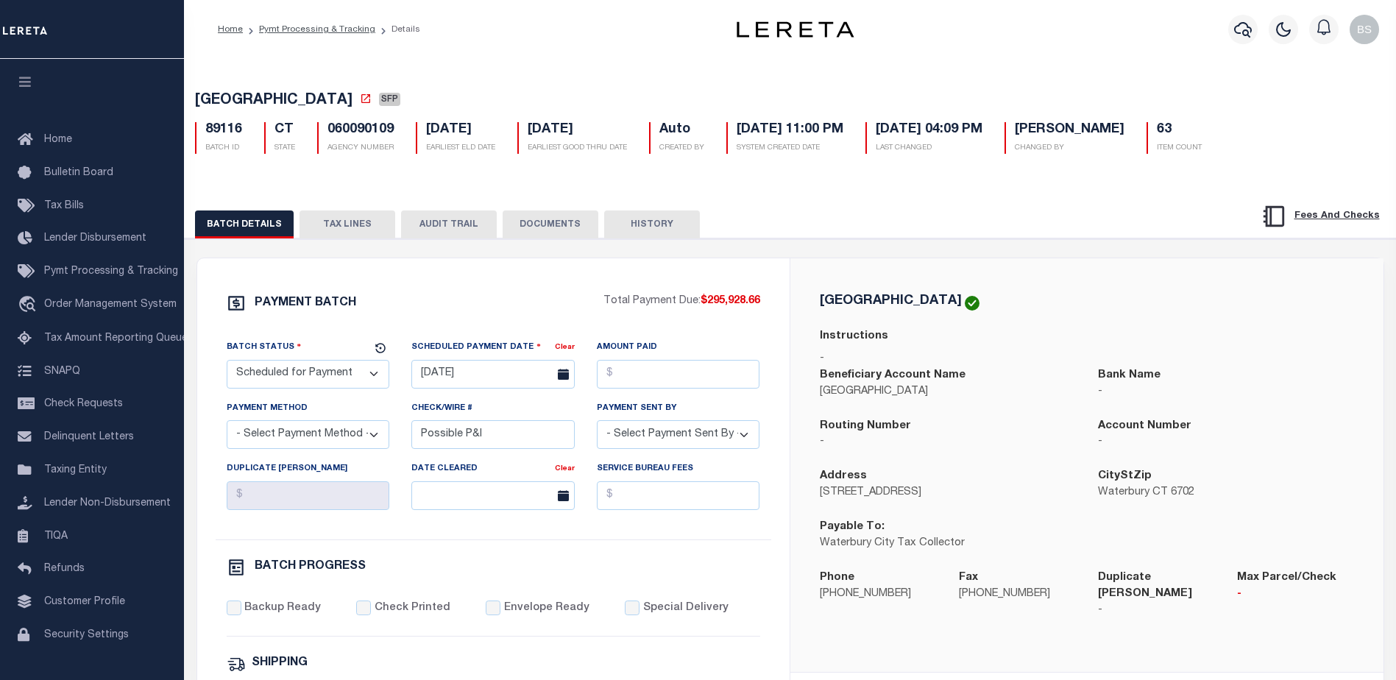
click at [332, 223] on button "TAX LINES" at bounding box center [347, 224] width 96 height 28
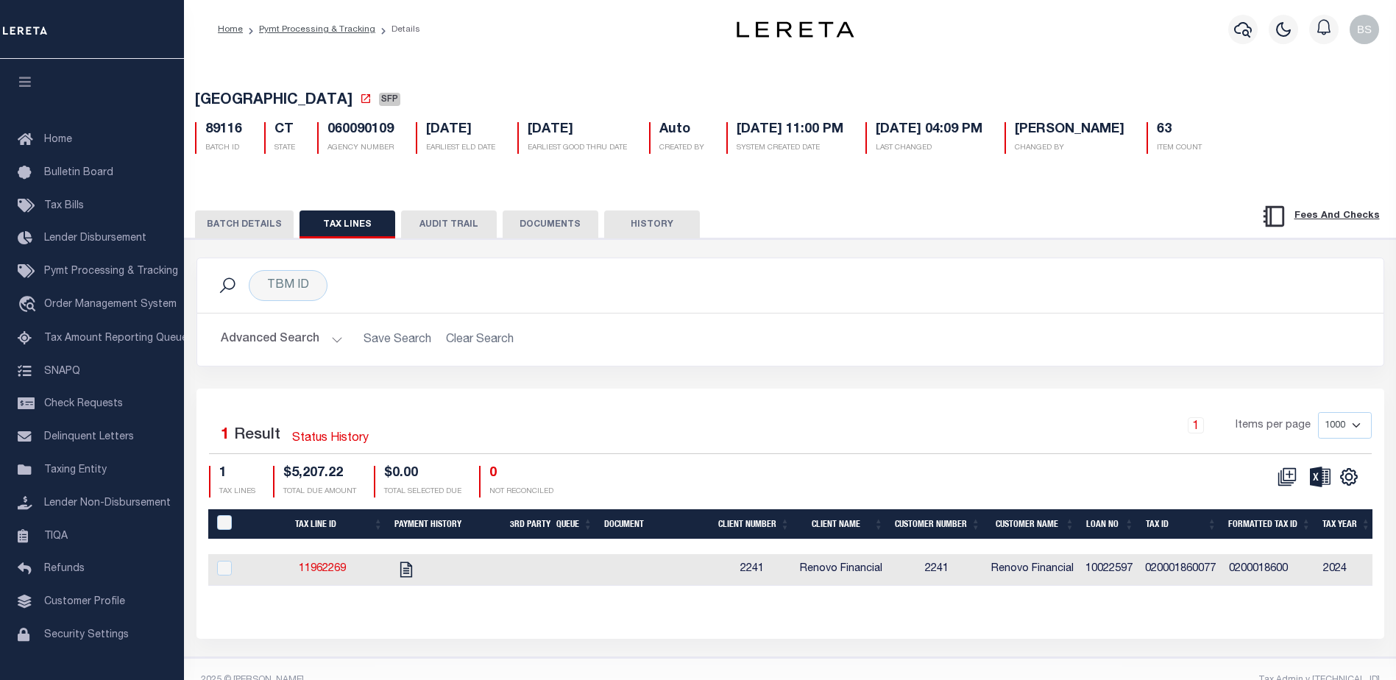
click at [238, 227] on button "BATCH DETAILS" at bounding box center [244, 224] width 99 height 28
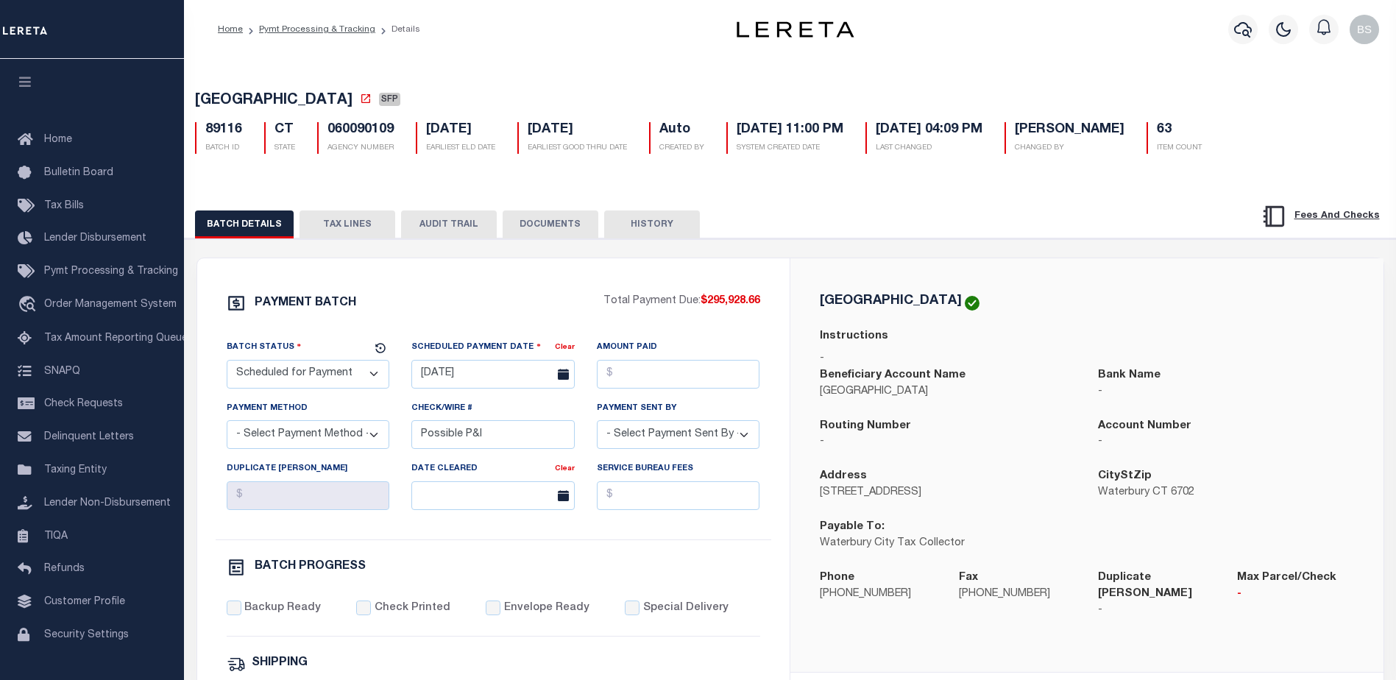
click at [525, 227] on button "DOCUMENTS" at bounding box center [551, 224] width 96 height 28
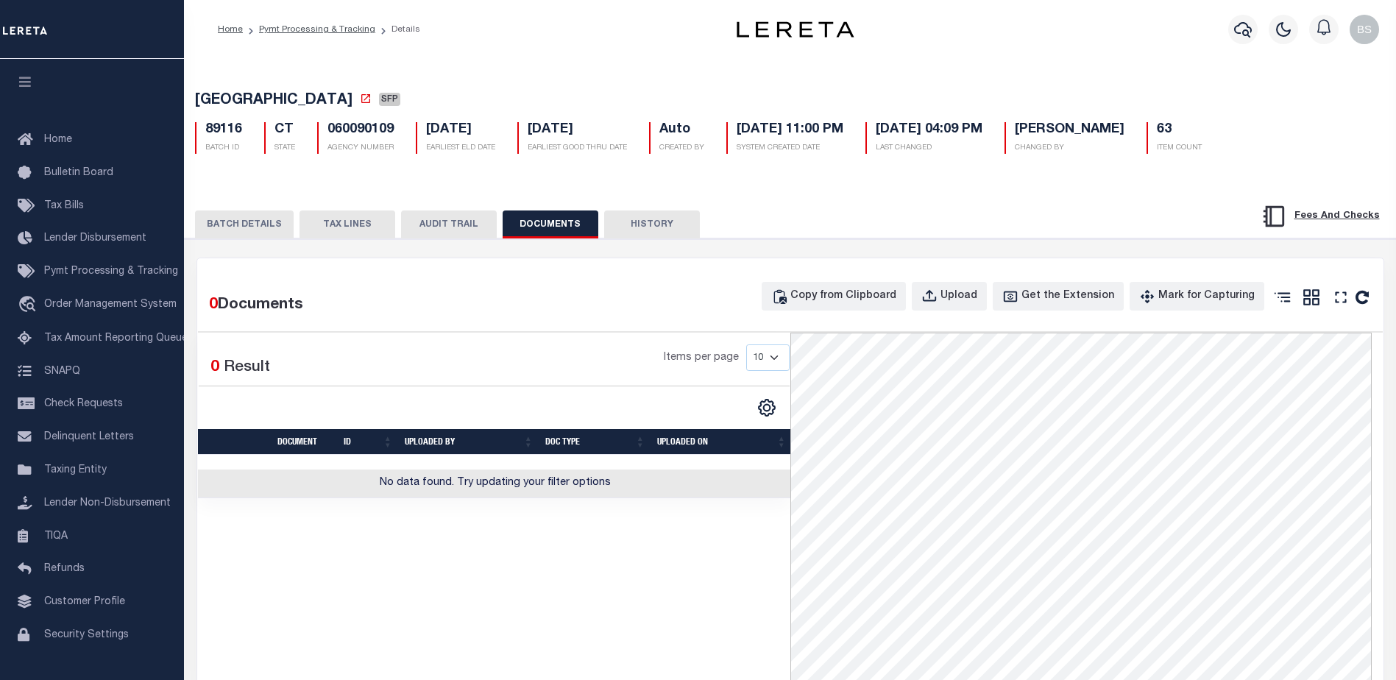
click at [318, 213] on button "TAX LINES" at bounding box center [347, 224] width 96 height 28
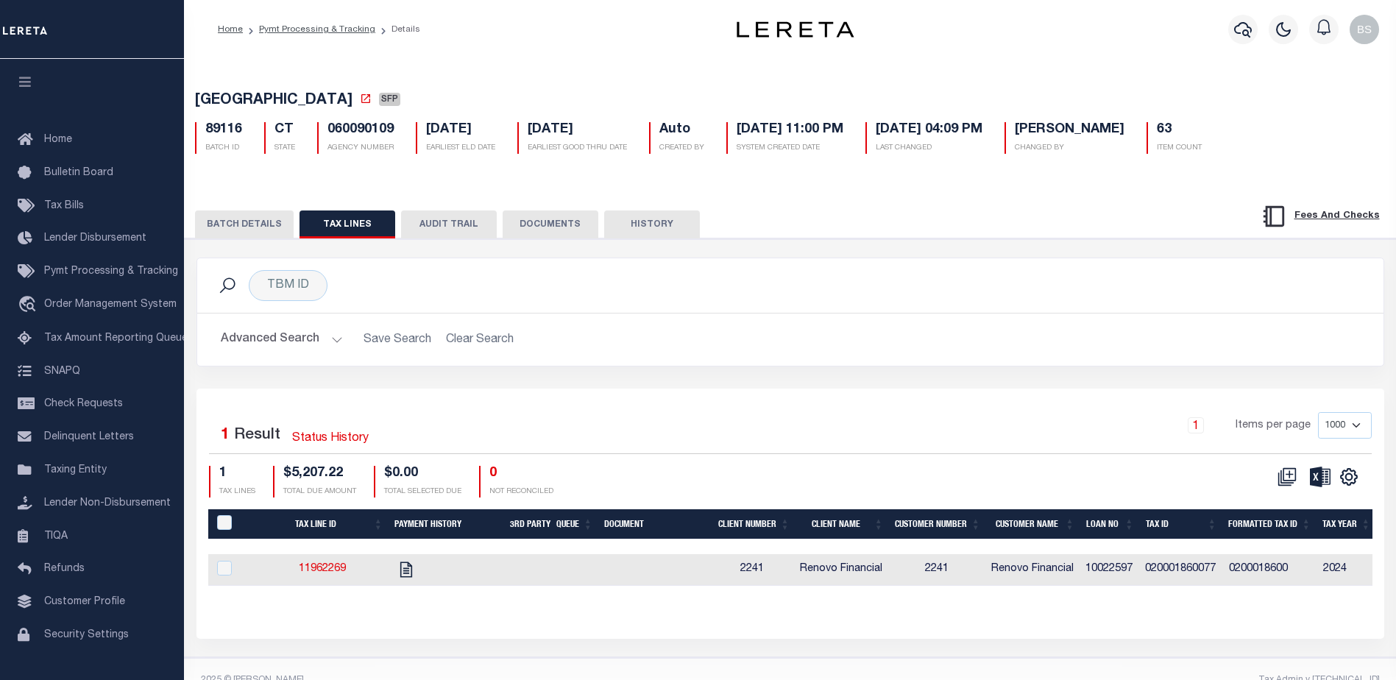
click at [224, 238] on button "BATCH DETAILS" at bounding box center [244, 224] width 99 height 28
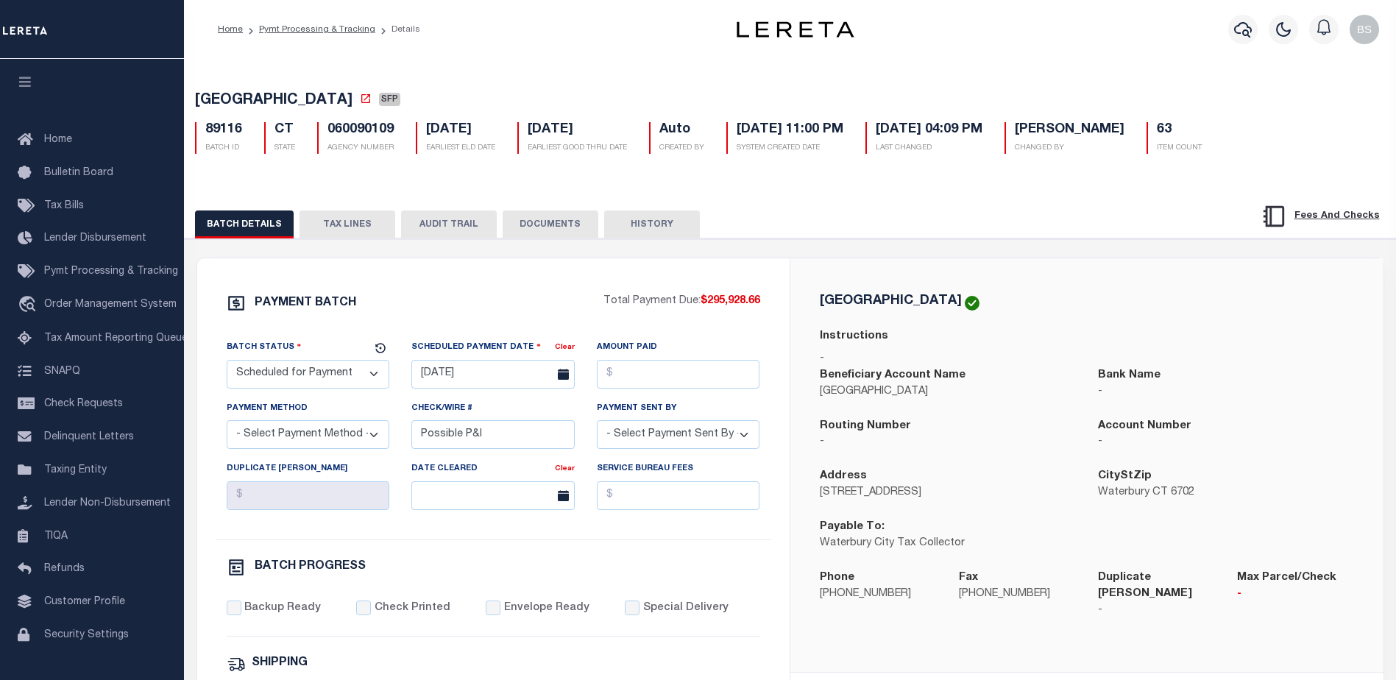
click at [337, 230] on button "TAX LINES" at bounding box center [347, 224] width 96 height 28
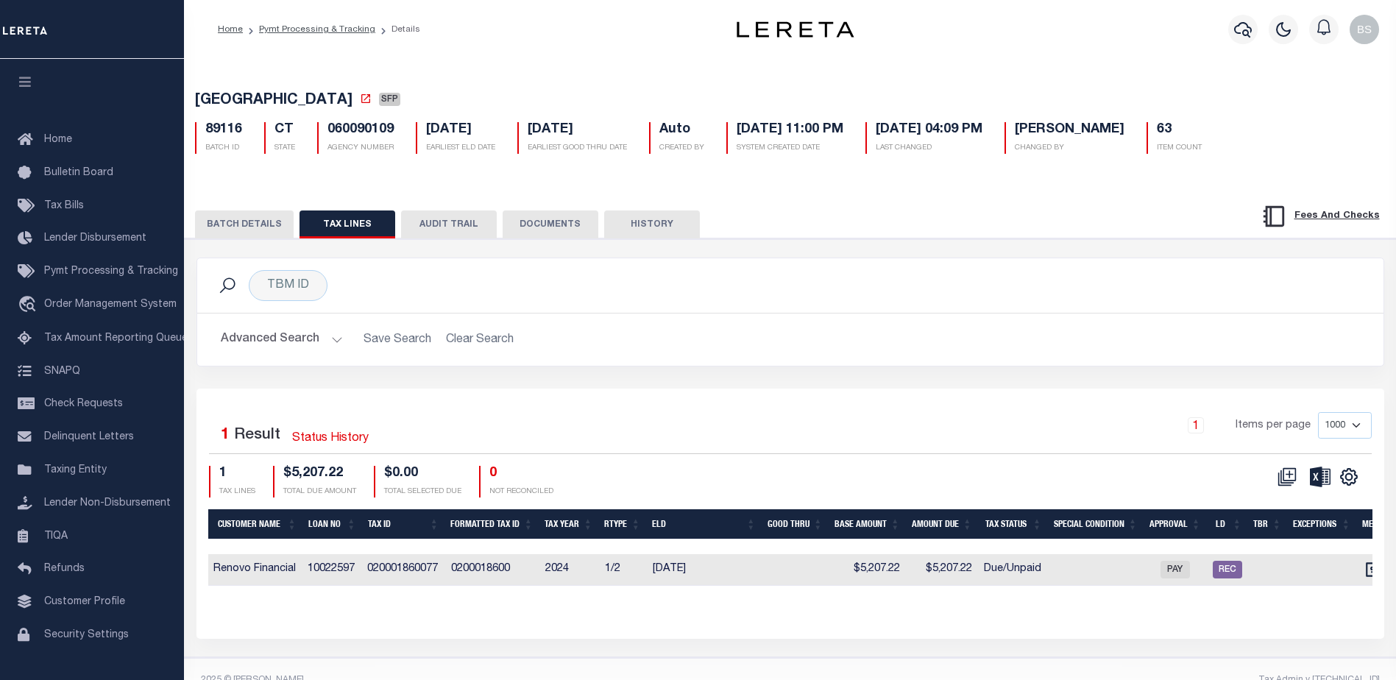
scroll to position [0, 767]
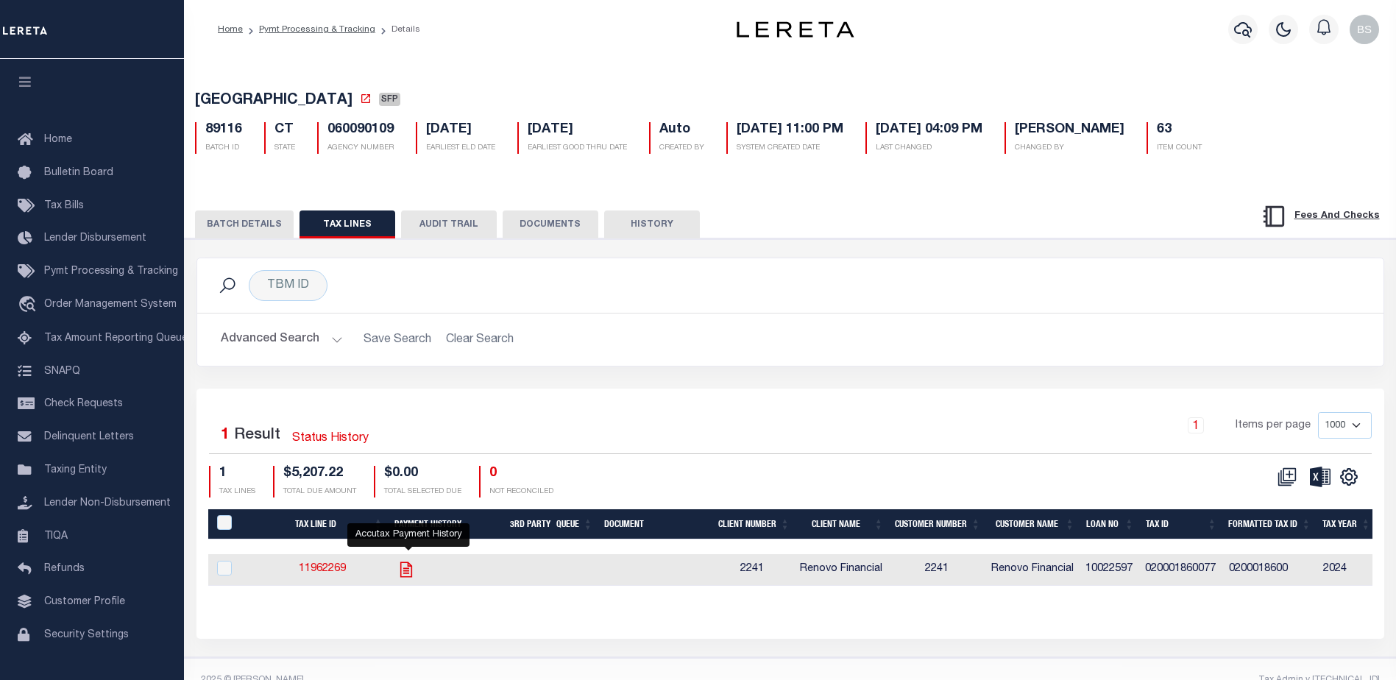
click at [404, 573] on icon "" at bounding box center [406, 568] width 12 height 15
checkbox input "true"
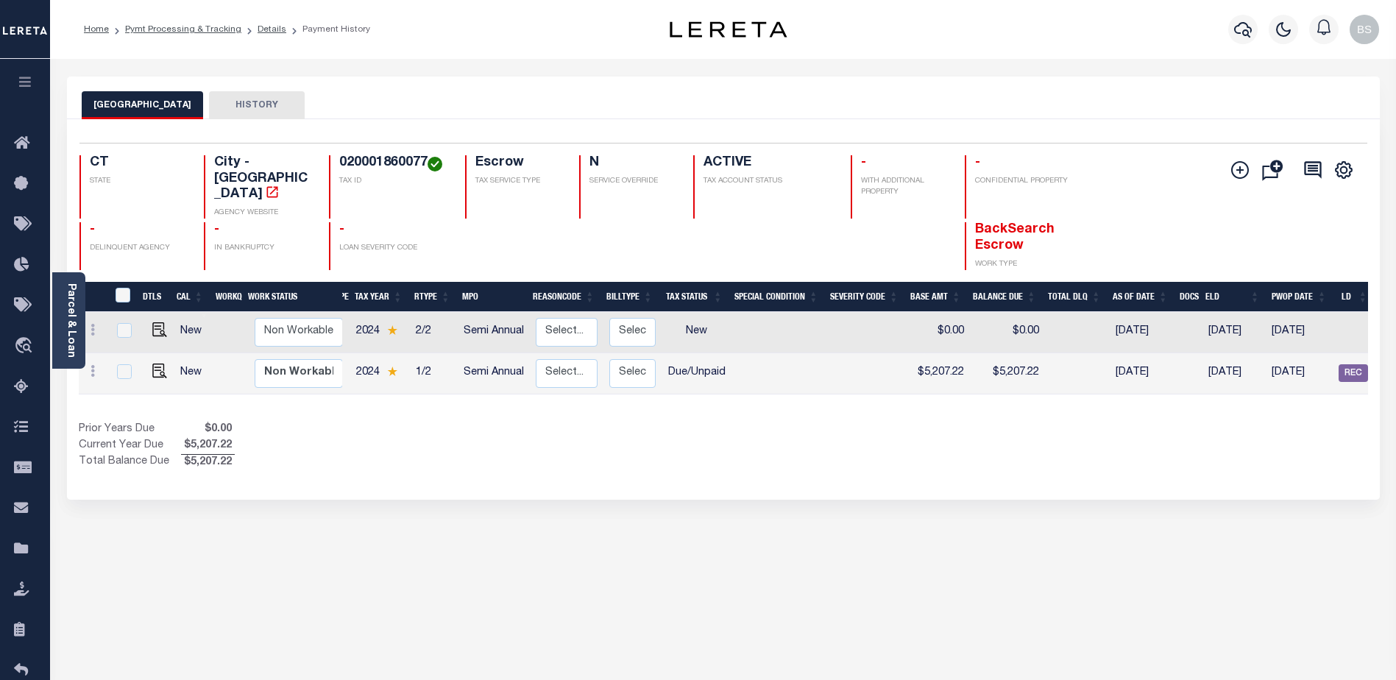
scroll to position [0, 202]
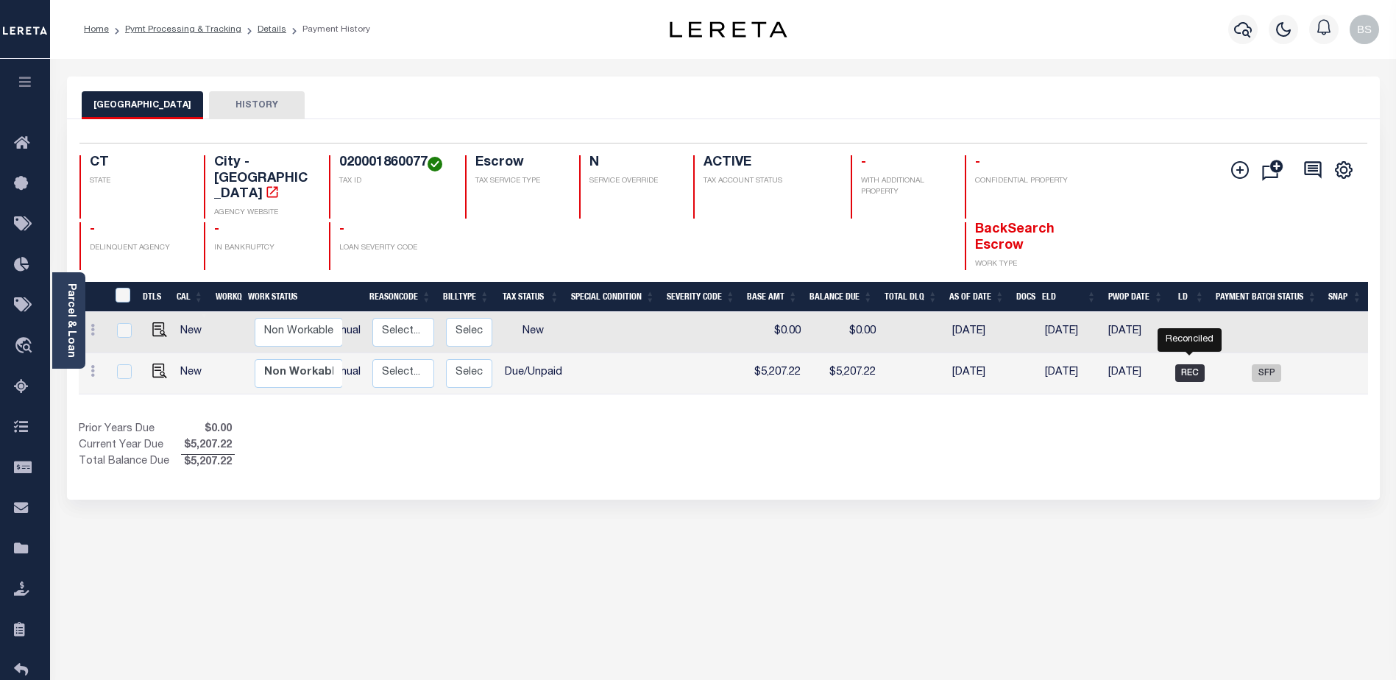
click at [1188, 364] on span "REC" at bounding box center [1189, 373] width 29 height 18
checkbox input "true"
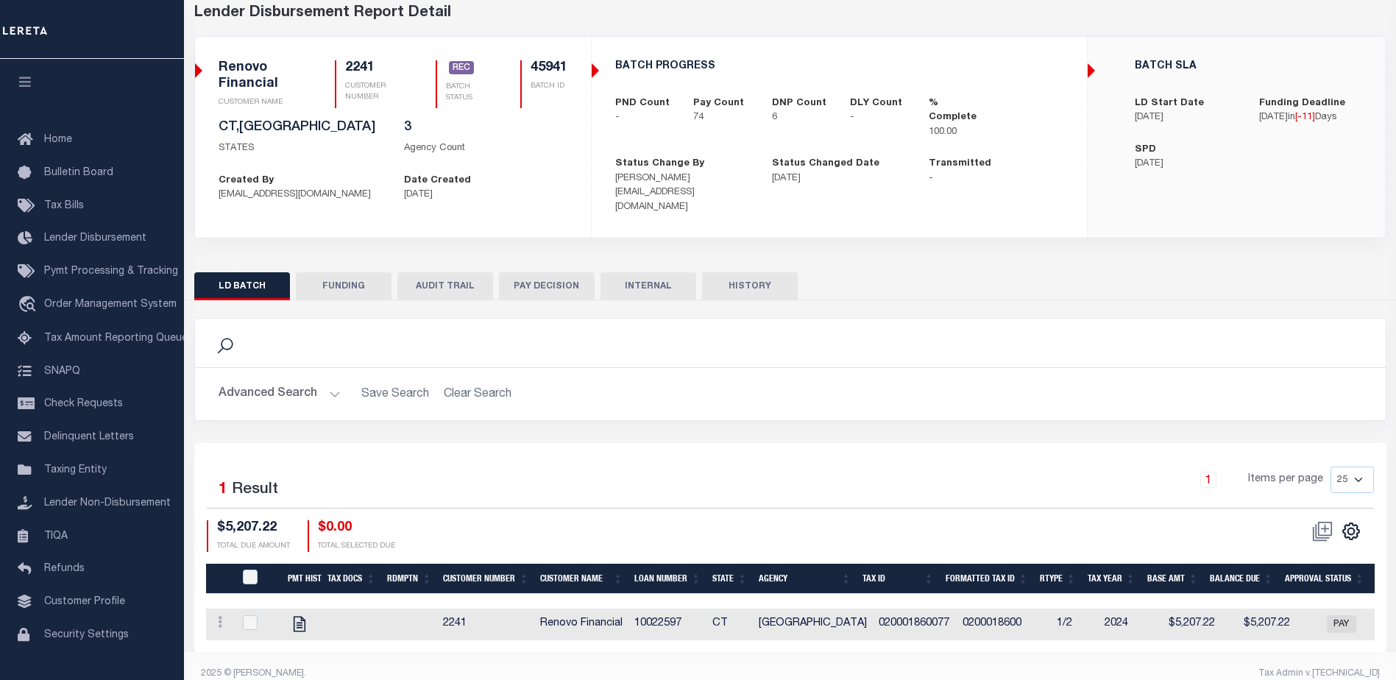
scroll to position [86, 0]
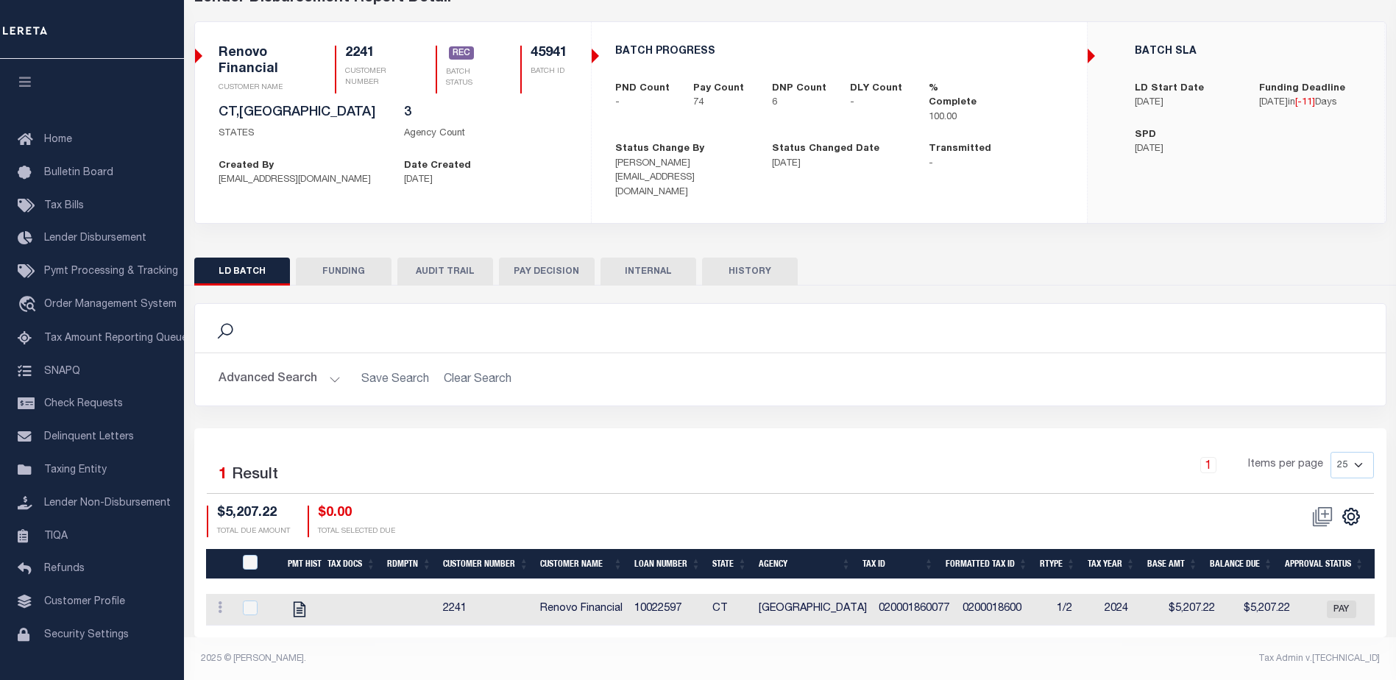
click at [355, 258] on button "FUNDING" at bounding box center [344, 272] width 96 height 28
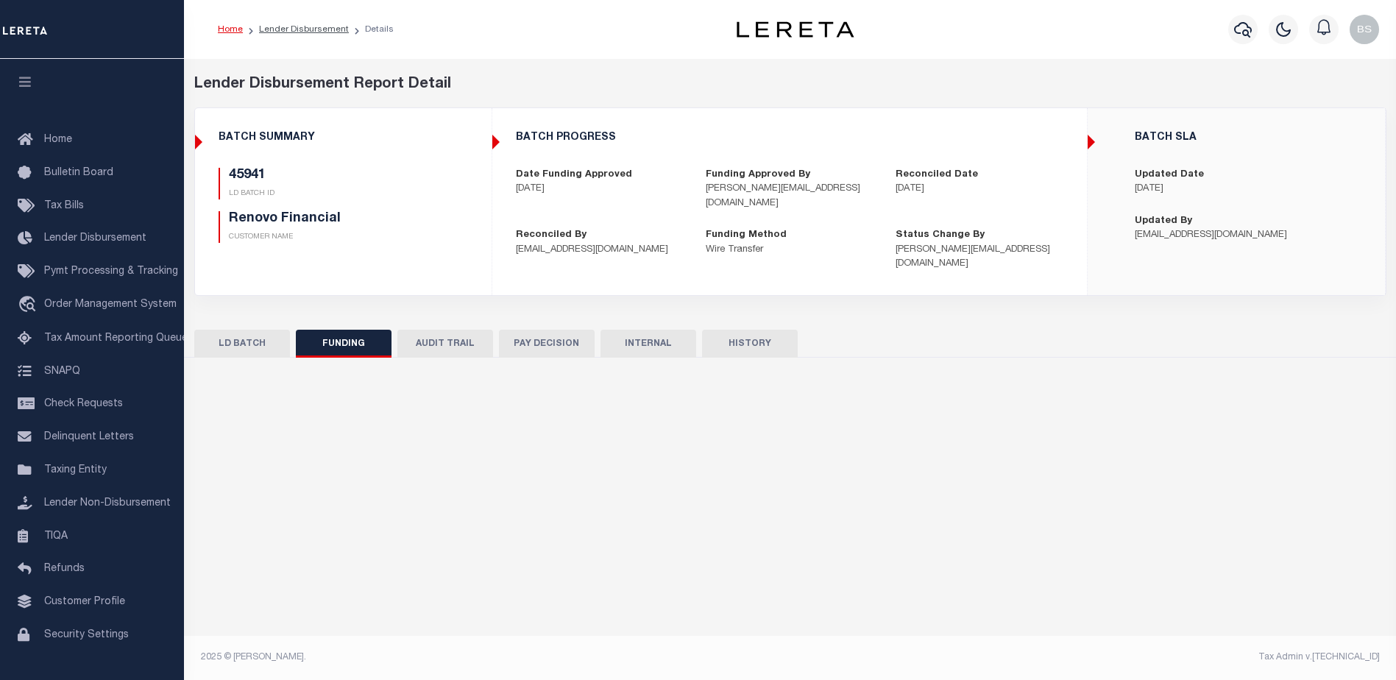
type input "$334,337.98"
type input "$0"
type input "09/02/2025"
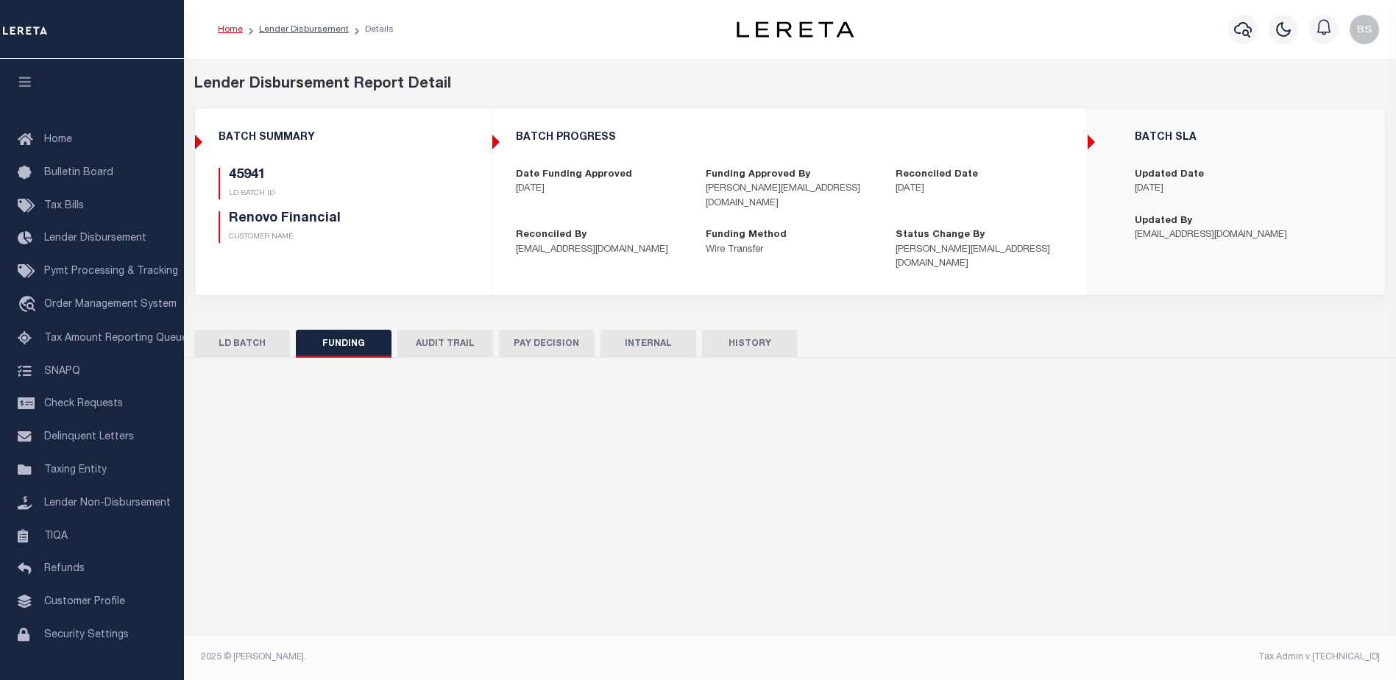
type input "20250902MMQFMP2700595209021805FT03"
type input "08/29/2025"
select select "100"
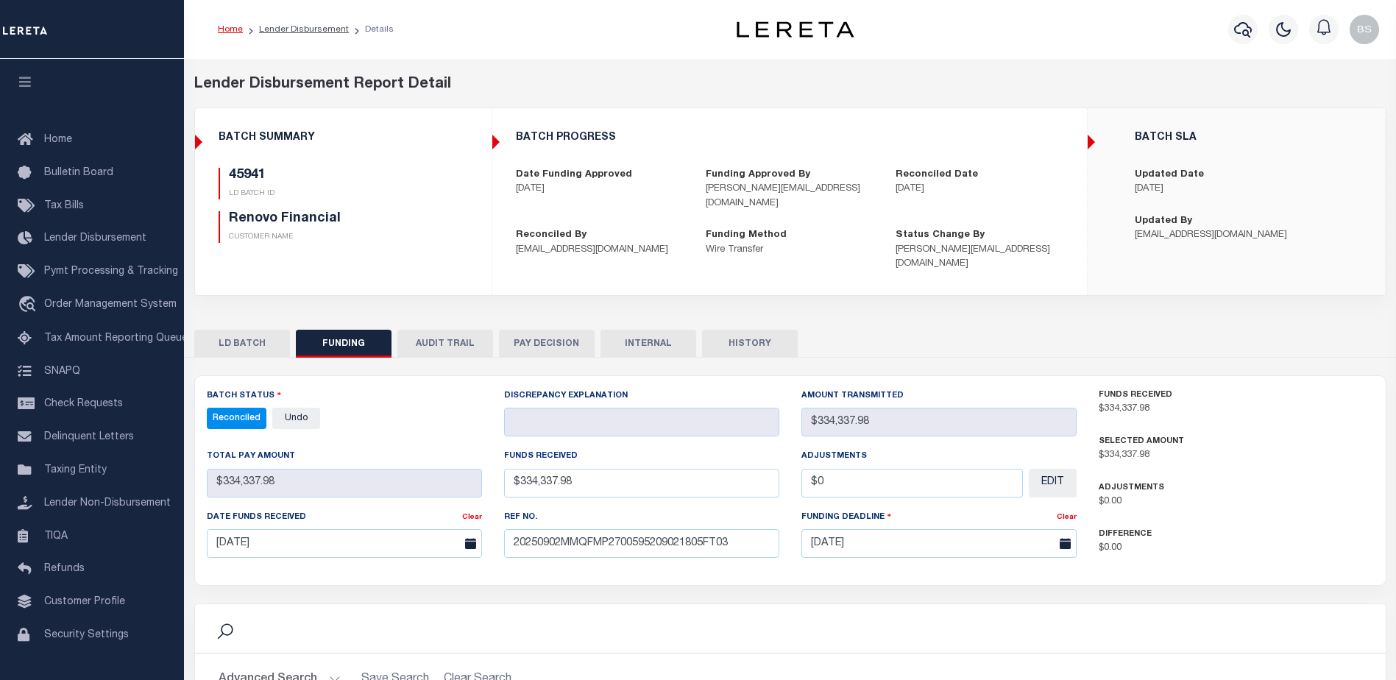
select select "100"
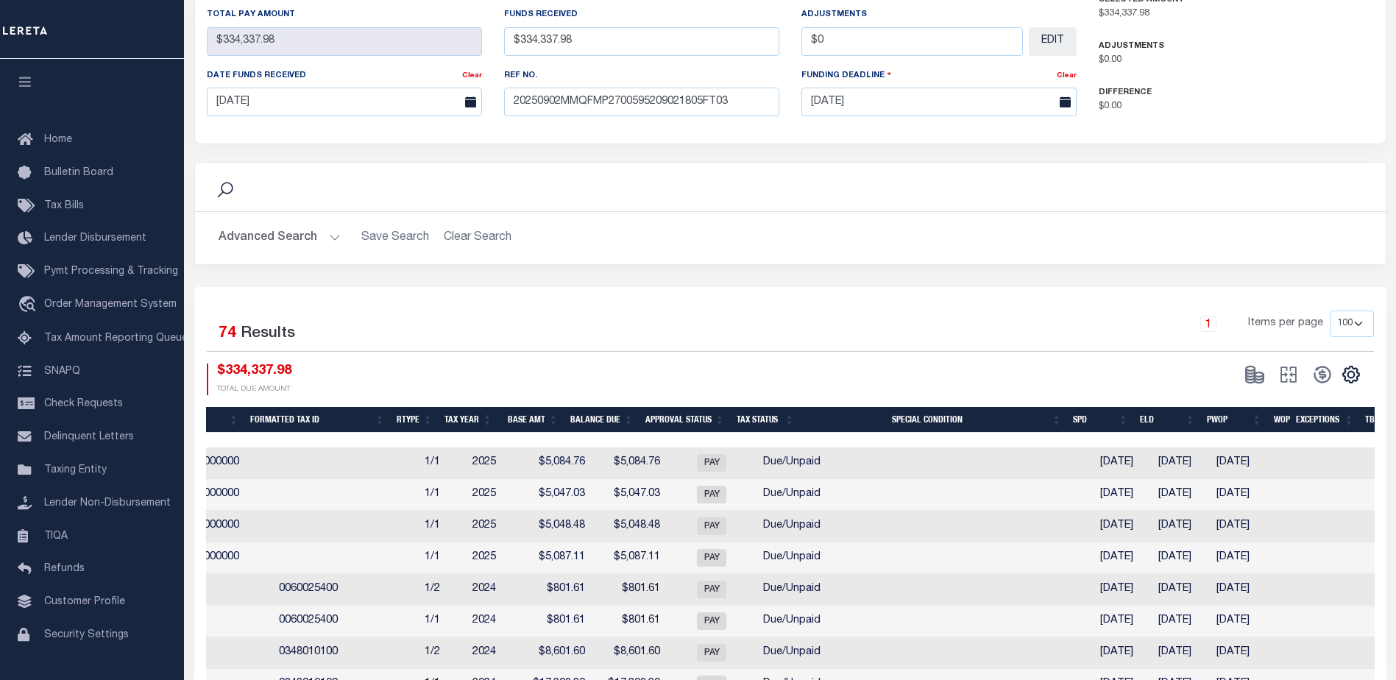
scroll to position [0, 787]
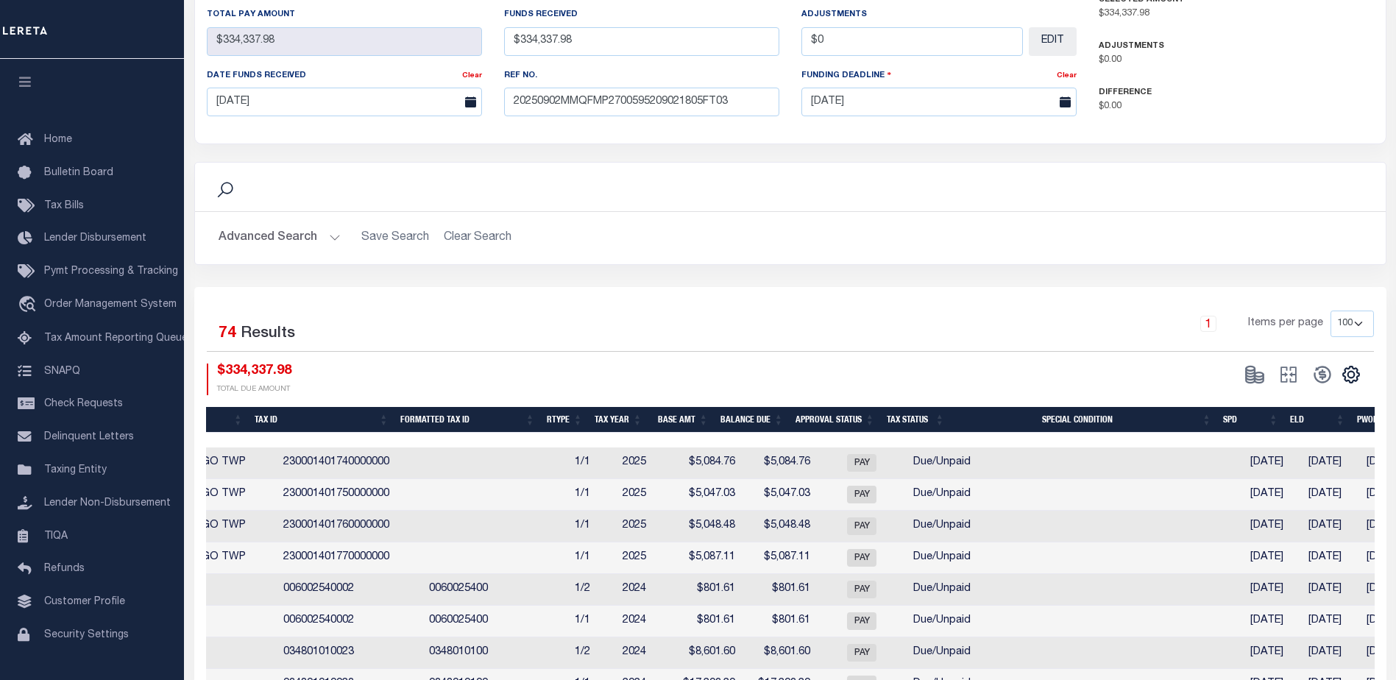
click at [747, 407] on th "Balance Due" at bounding box center [751, 420] width 75 height 26
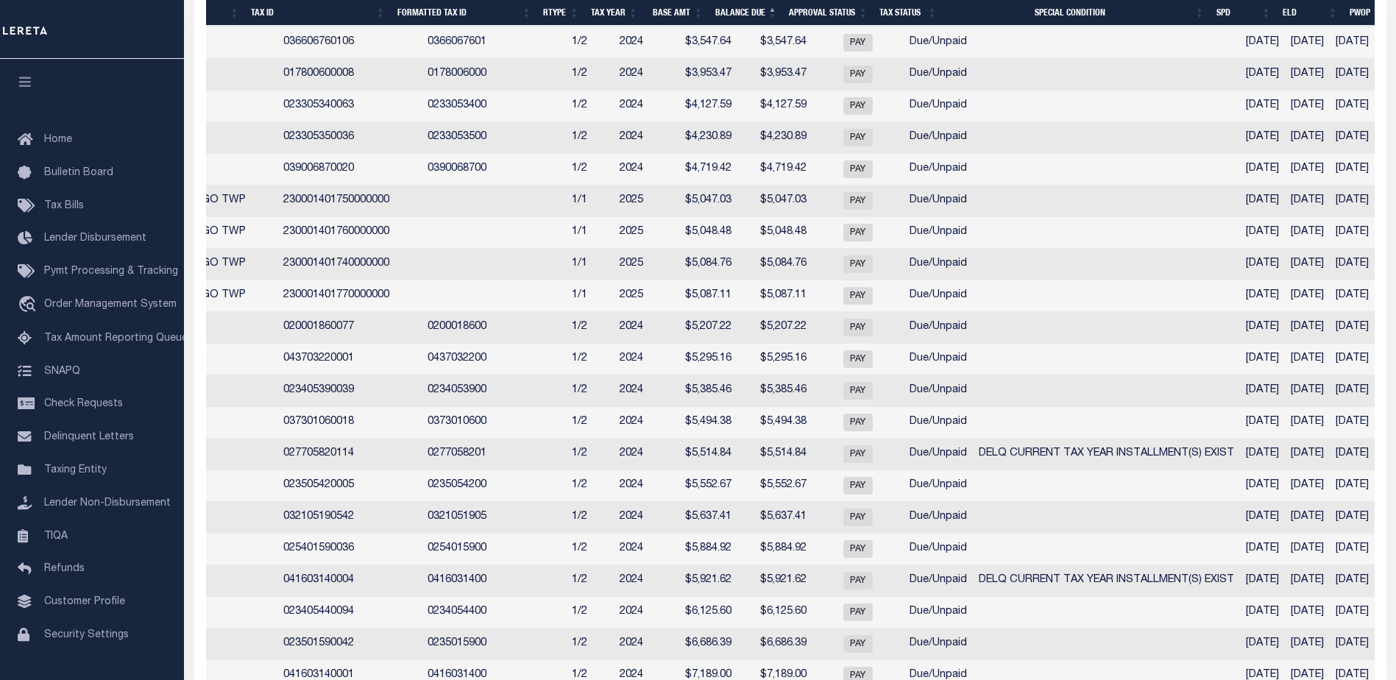
click at [291, 344] on td "020001860077" at bounding box center [349, 328] width 144 height 32
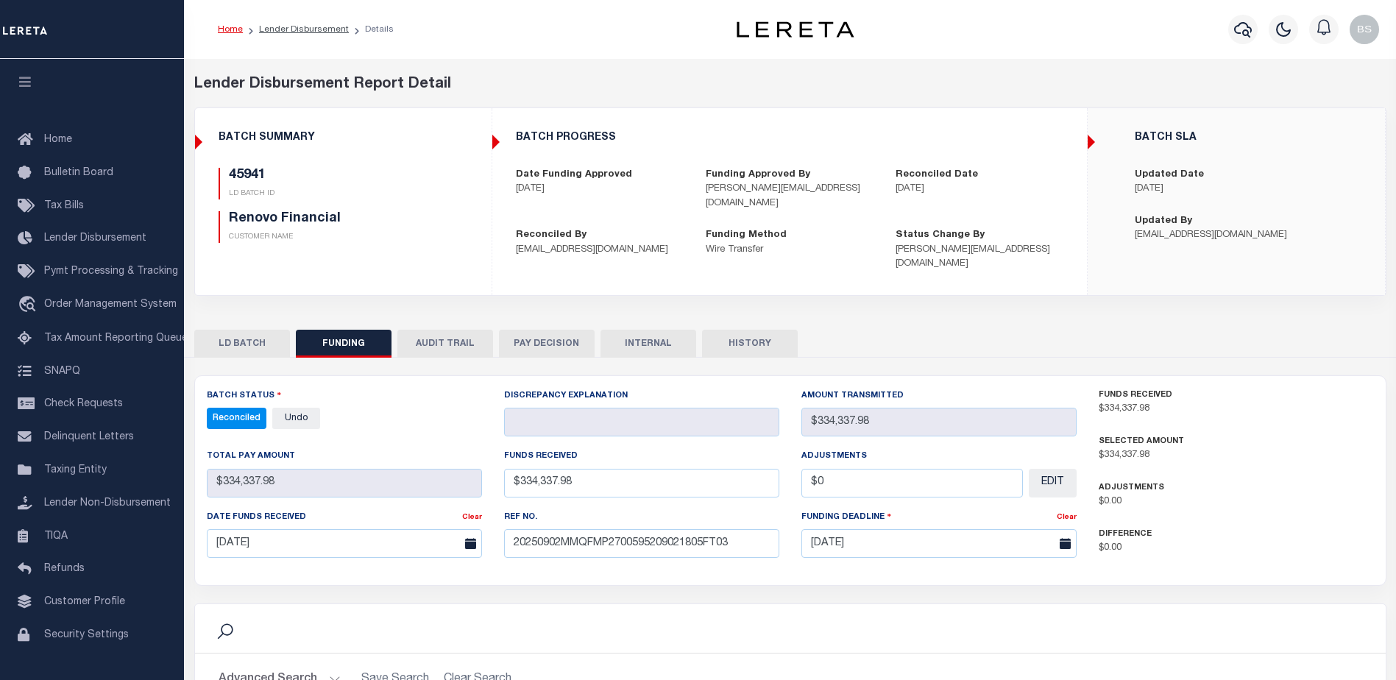
click at [255, 330] on button "LD BATCH" at bounding box center [242, 344] width 96 height 28
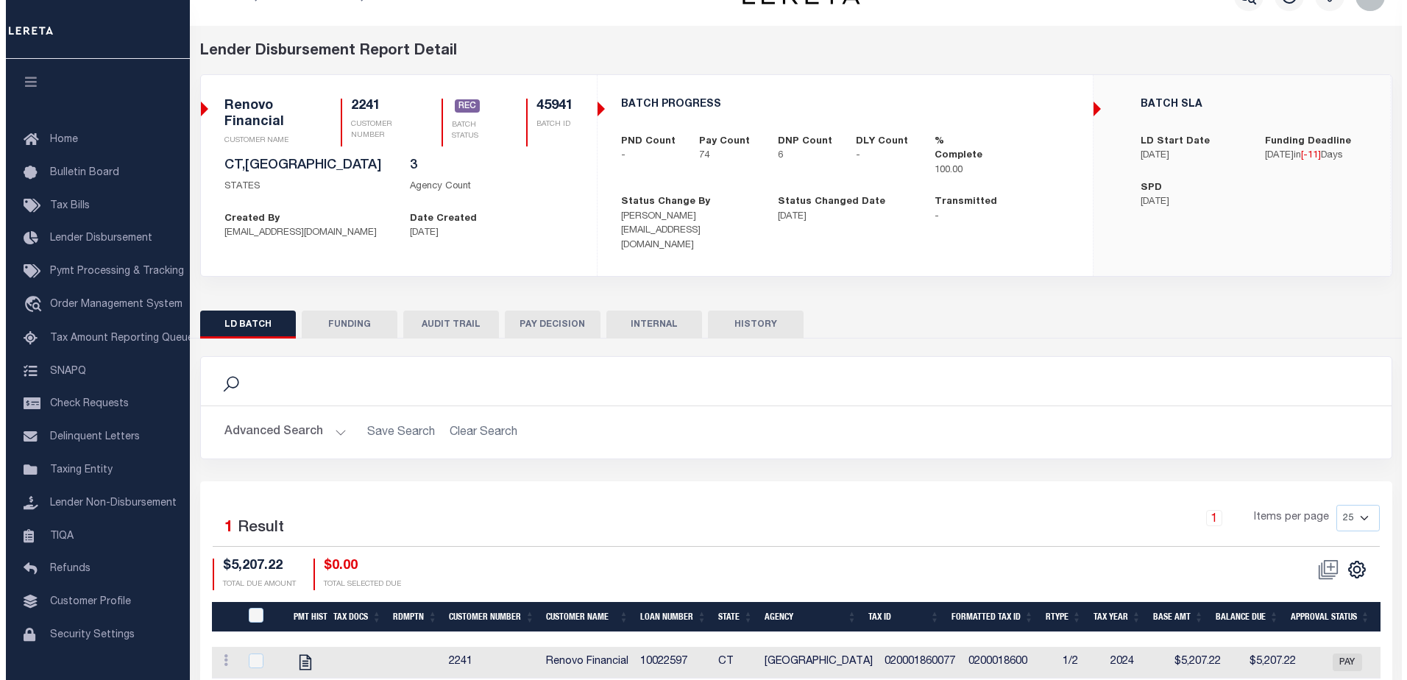
scroll to position [0, 0]
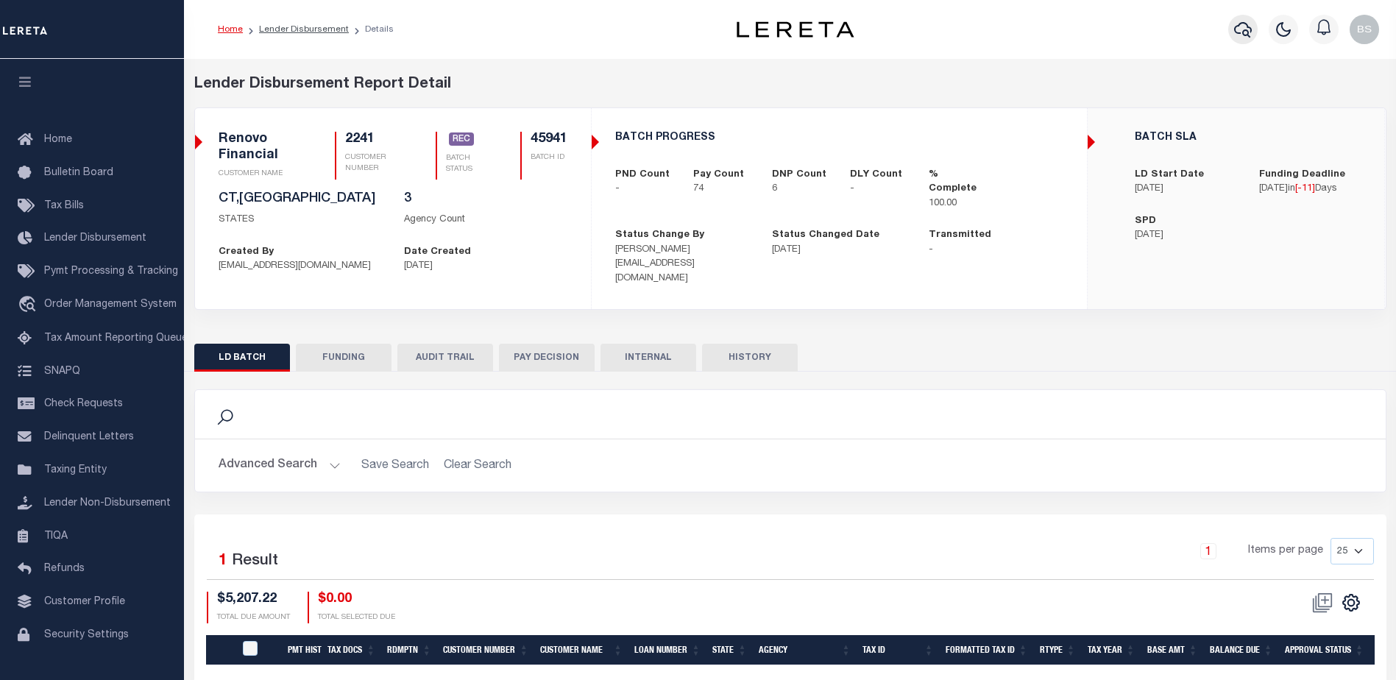
click at [1237, 29] on icon "button" at bounding box center [1243, 30] width 18 height 18
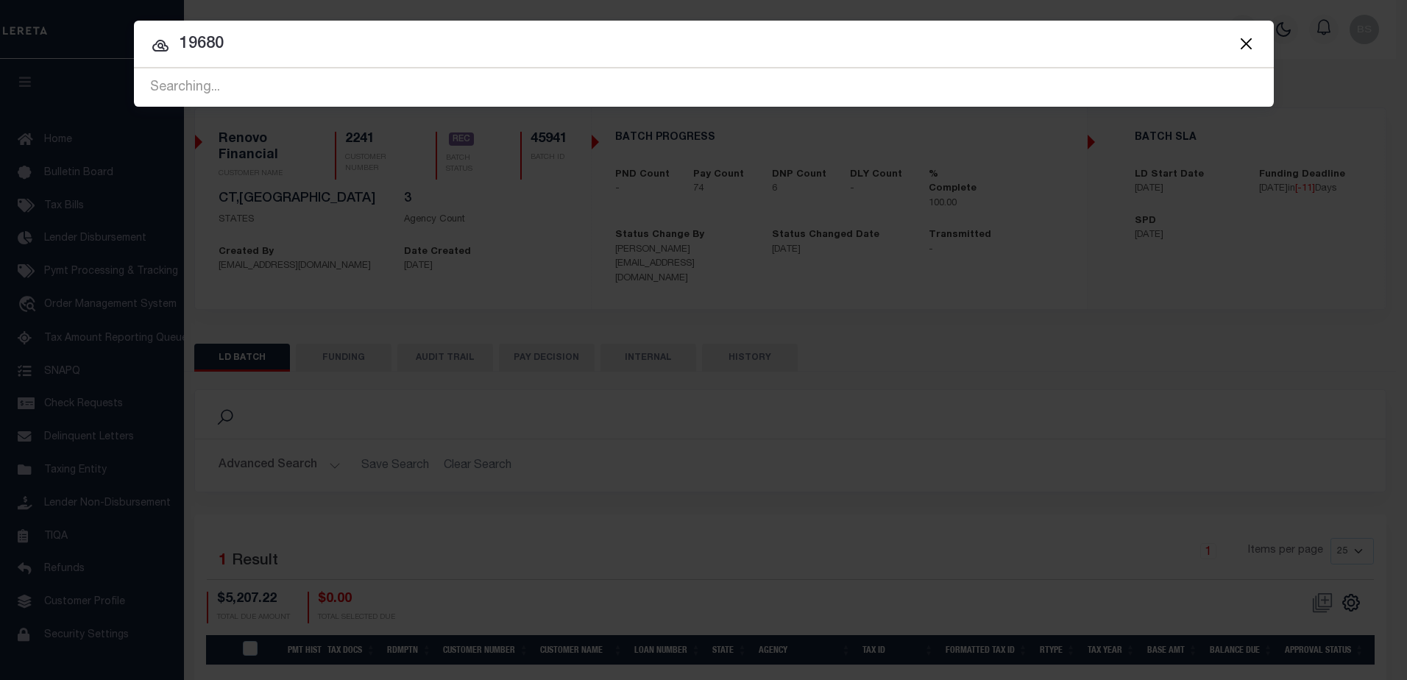
type input "19680"
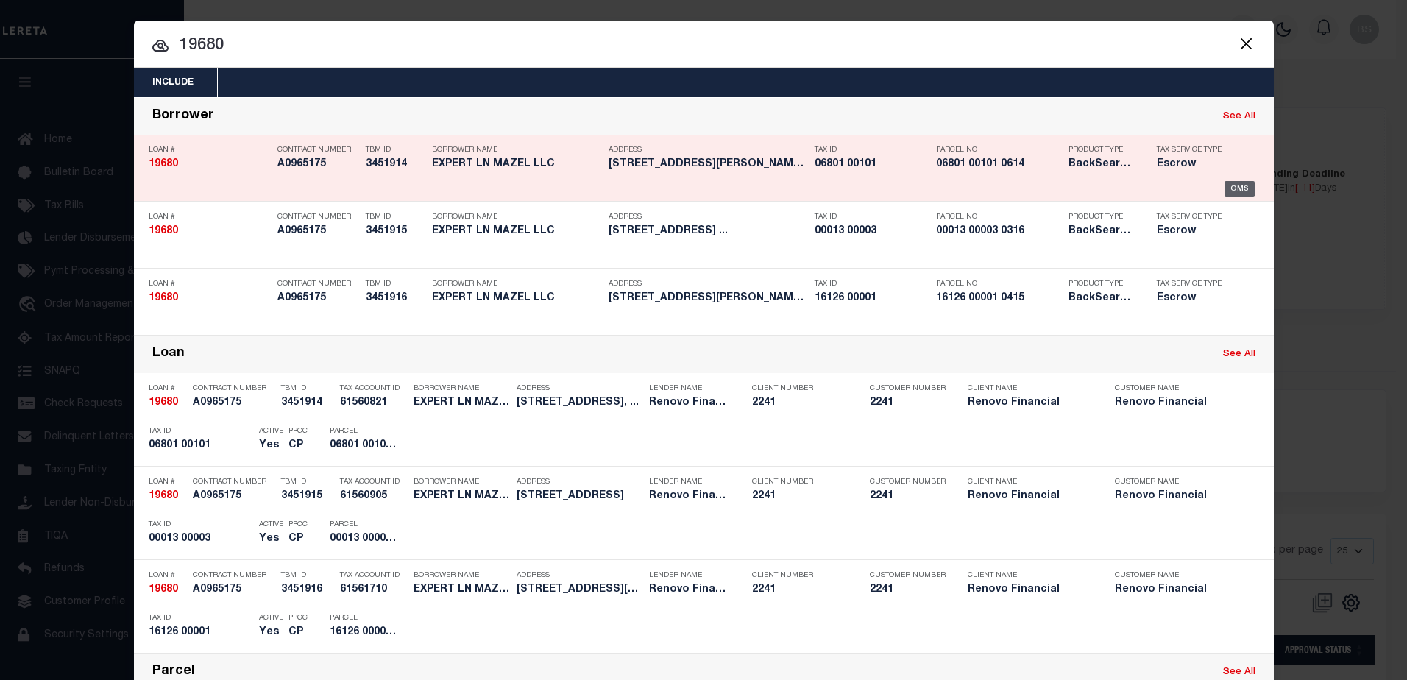
click at [1226, 193] on div "OMS" at bounding box center [1239, 189] width 30 height 16
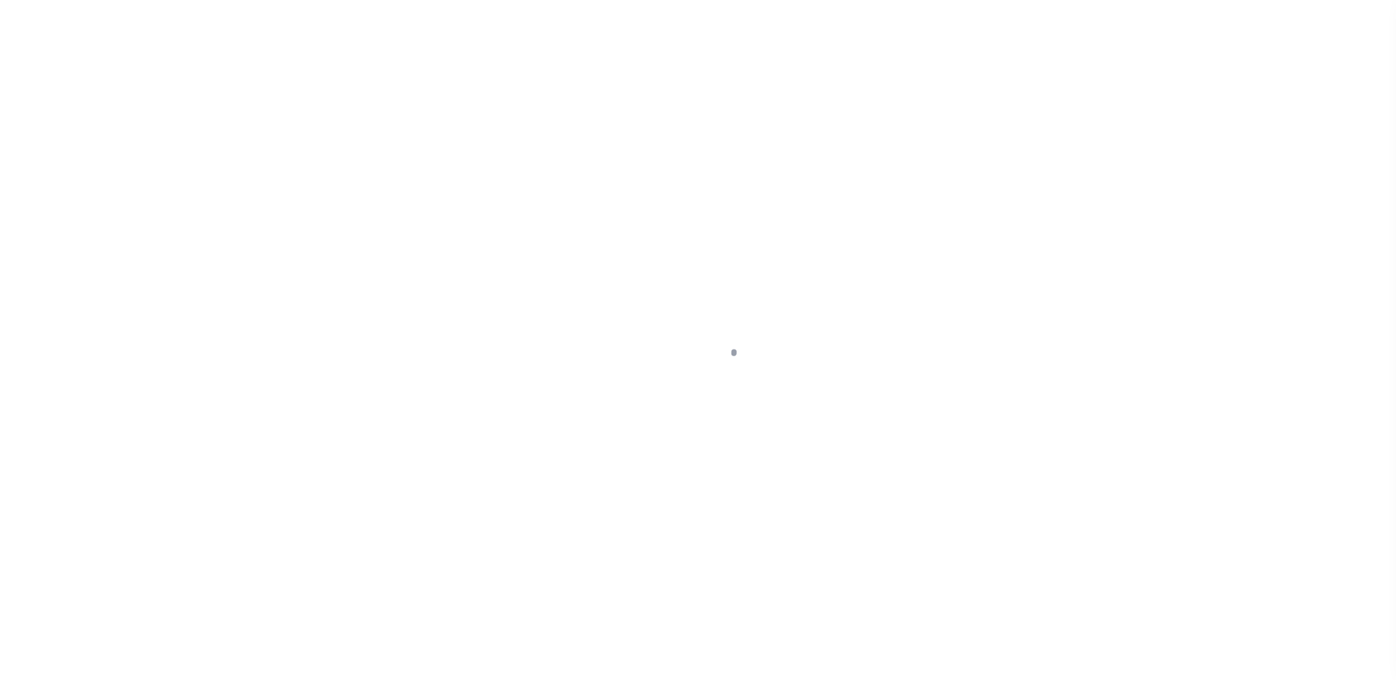
select select "400"
select select "Escrow"
type input "[STREET_ADDRESS]"
select select
type input "[GEOGRAPHIC_DATA]"
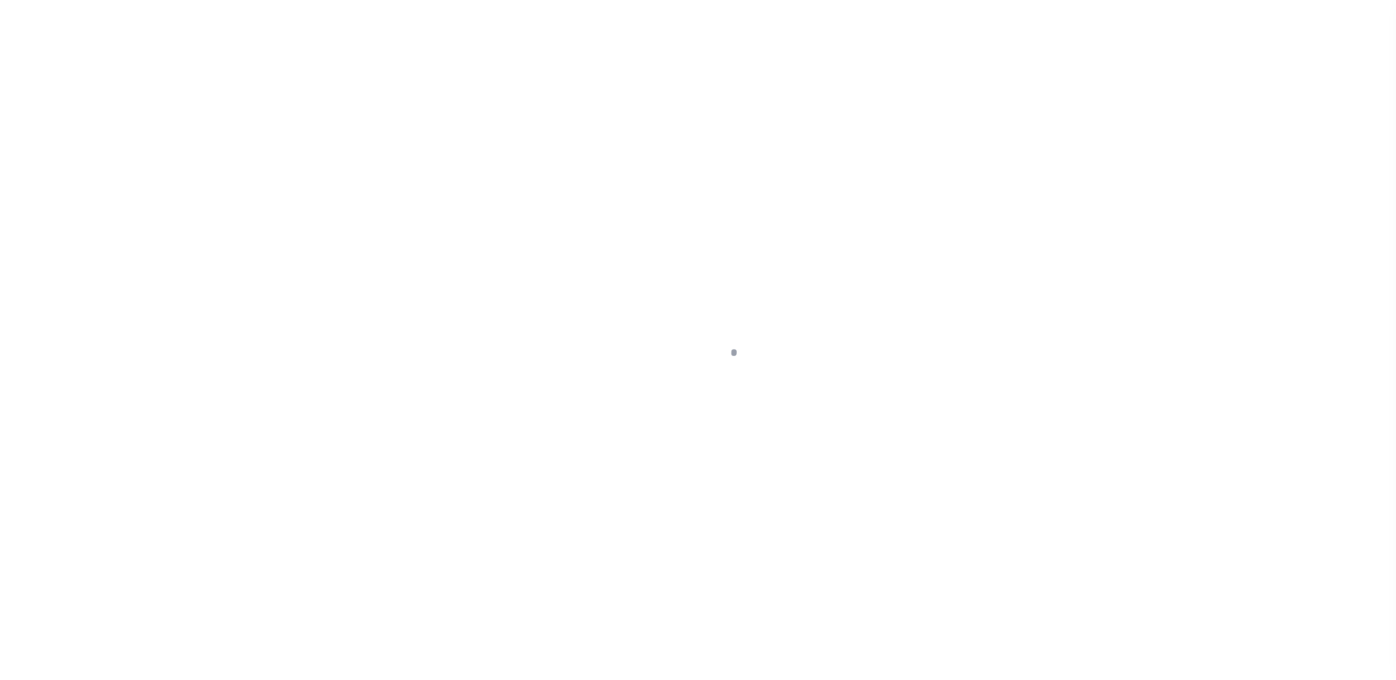
type input "a0kUS00000BjAzN"
type input "NJ"
select select
type textarea "LEGAL REQUIRED"
select select "25066"
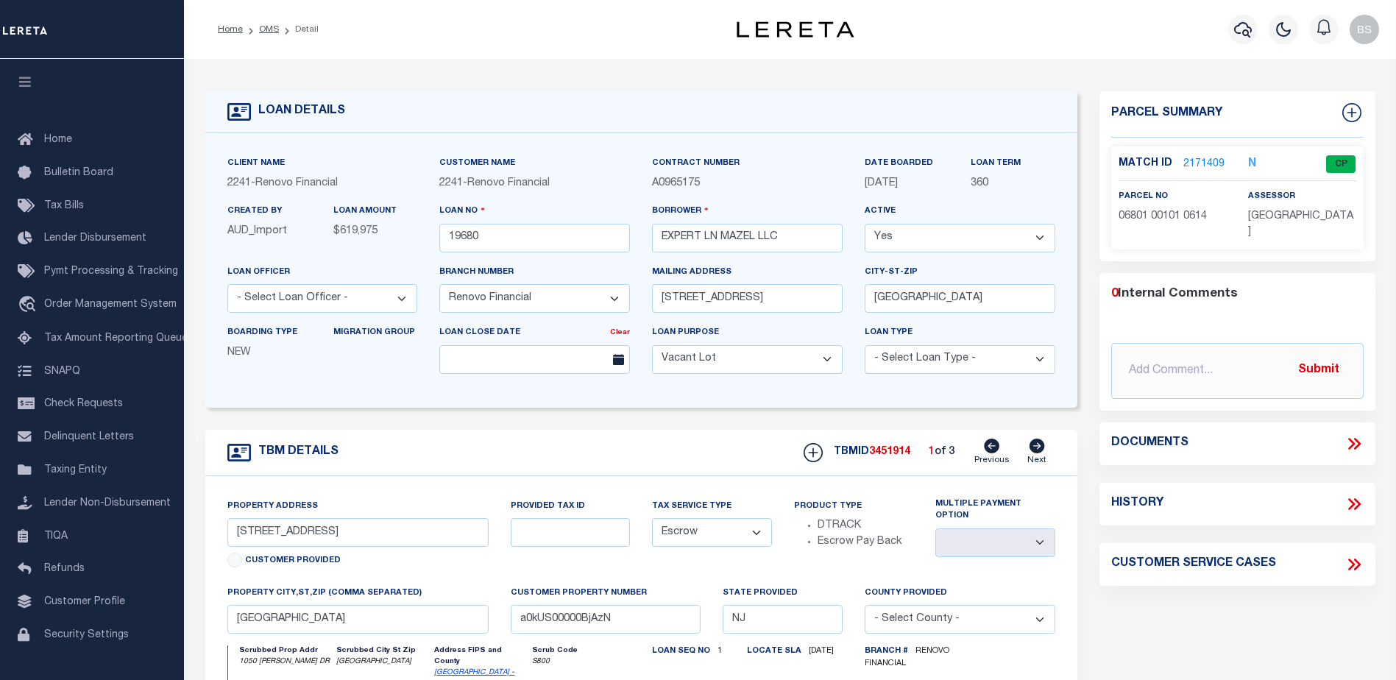
click at [1196, 163] on link "2171409" at bounding box center [1203, 164] width 41 height 15
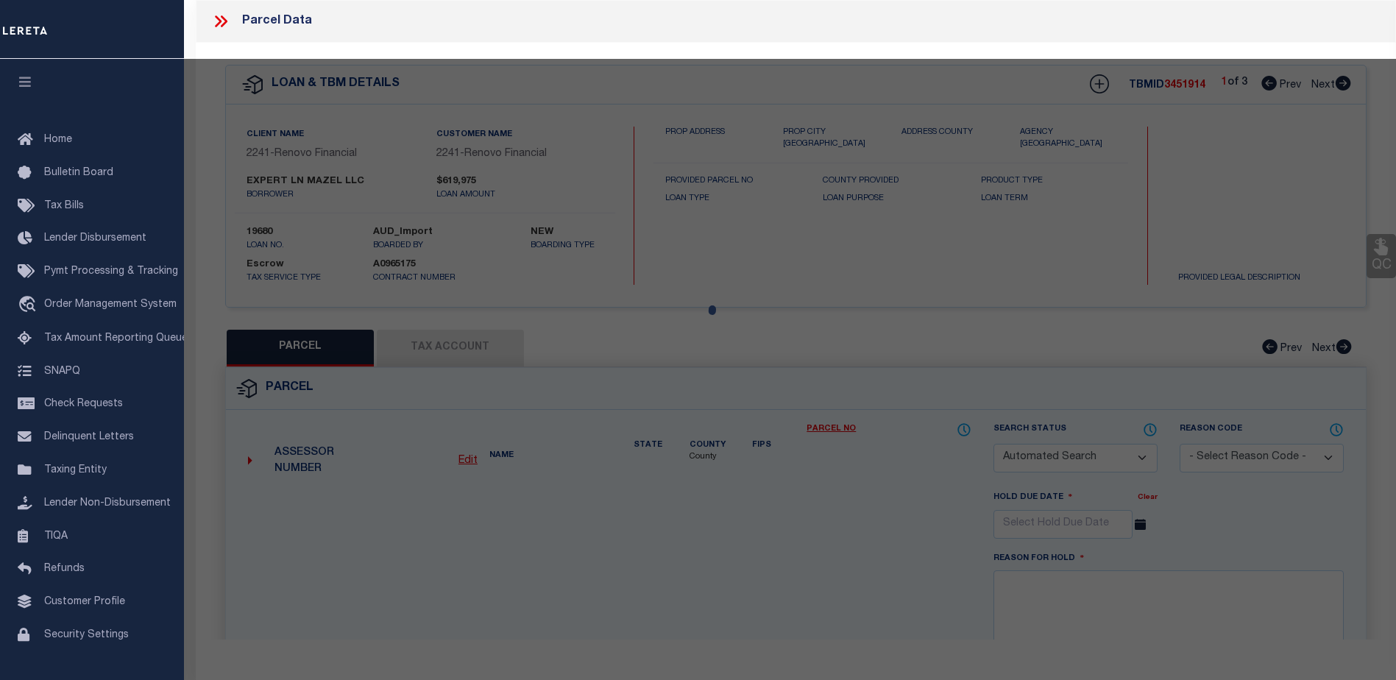
checkbox input "false"
select select "CP"
type input "DUSTIN J RISHEL"
select select "ATL"
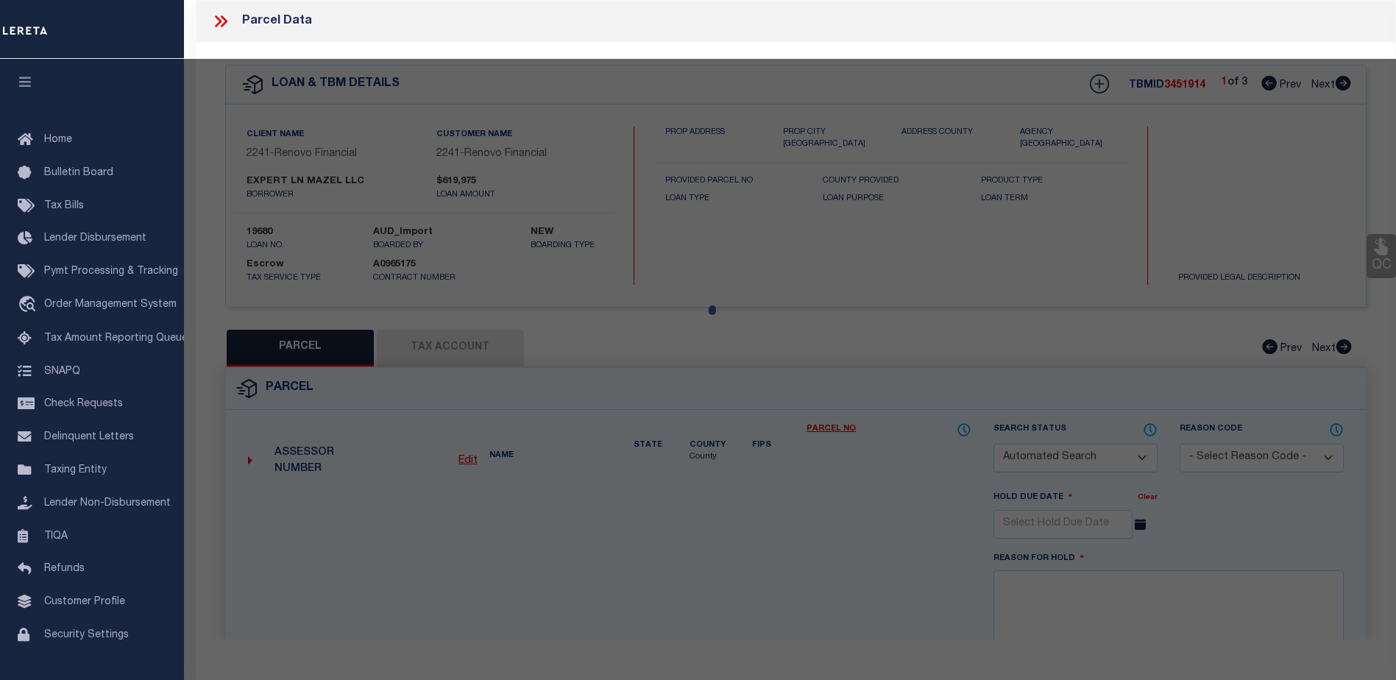
select select "ADD"
type input "1050 ALEXANDER DR"
checkbox input "false"
type input "VINELAND, NJ 08361"
type textarea "LOT:101 BLK:6801 DIST:14 CITY/[GEOGRAPHIC_DATA]/TWP:[GEOGRAPHIC_DATA] MAP REF:T…"
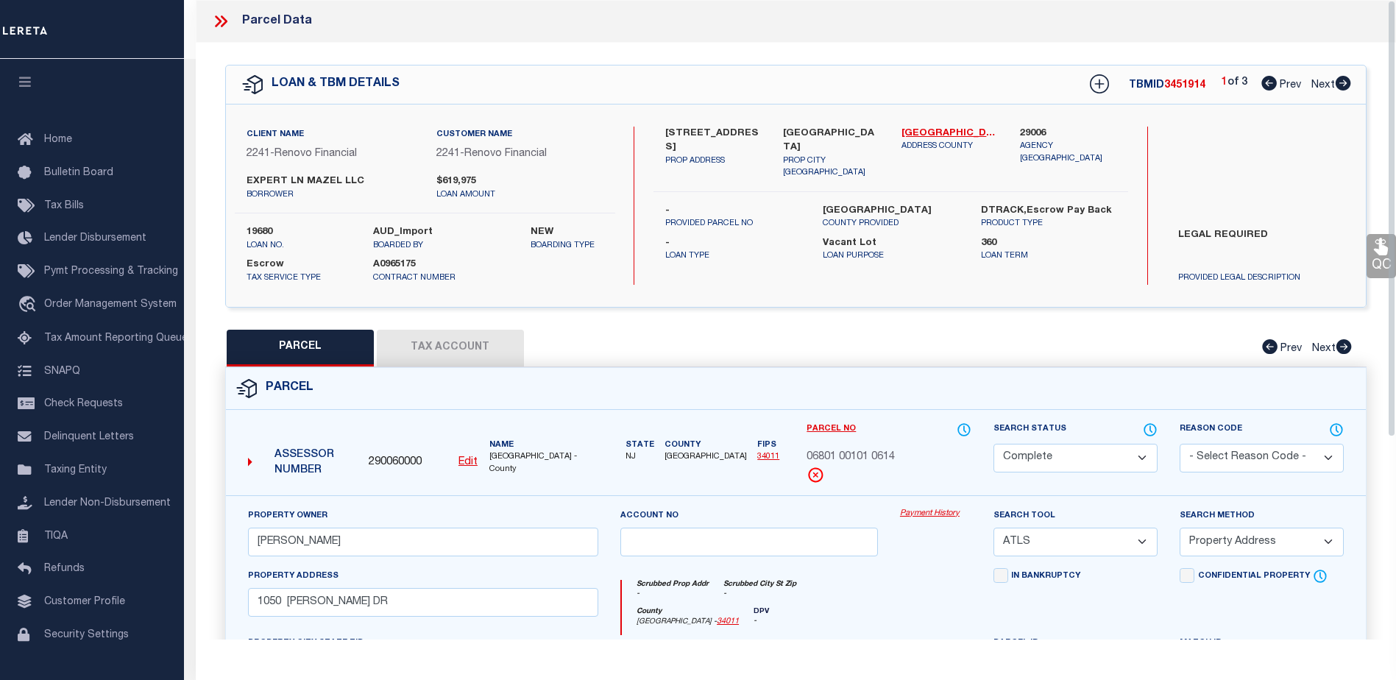
drag, startPoint x: 906, startPoint y: 522, endPoint x: 906, endPoint y: 513, distance: 8.8
click at [906, 518] on div "Payment History" at bounding box center [935, 538] width 93 height 60
click at [909, 509] on link "Payment History" at bounding box center [935, 514] width 71 height 13
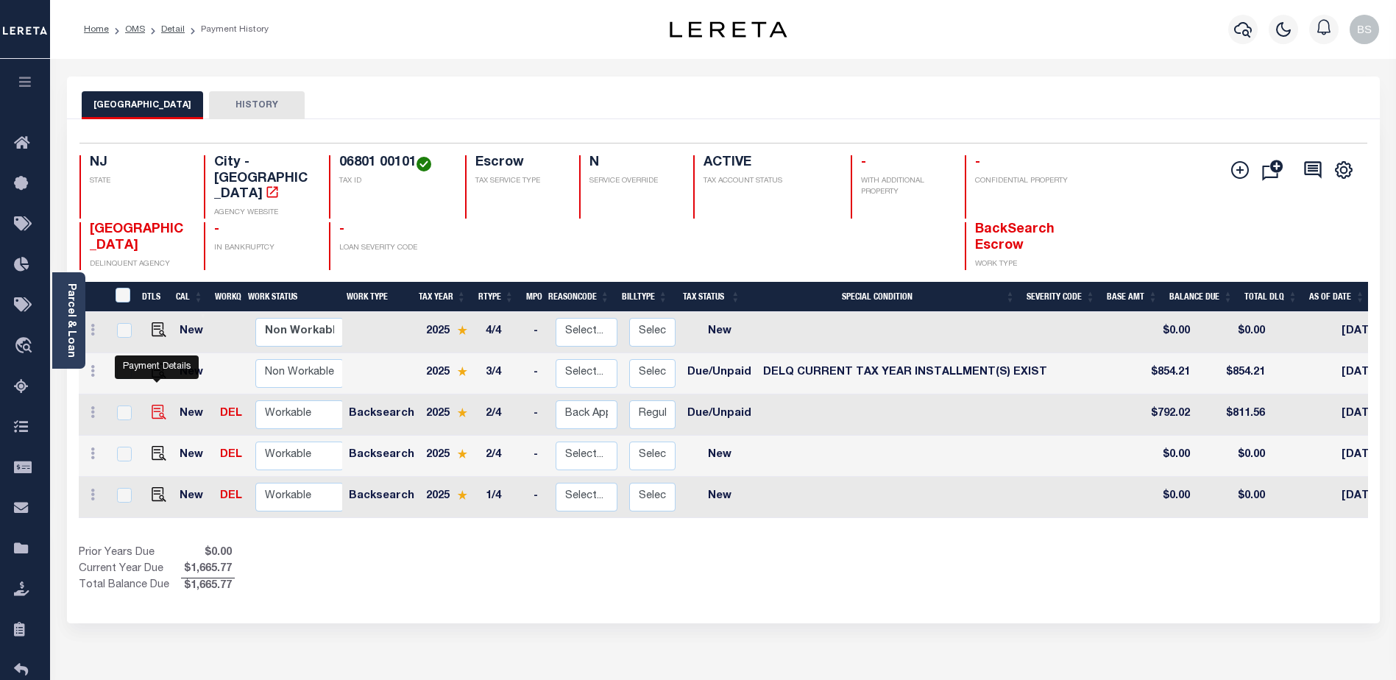
click at [157, 405] on img "" at bounding box center [159, 412] width 15 height 15
checkbox input "true"
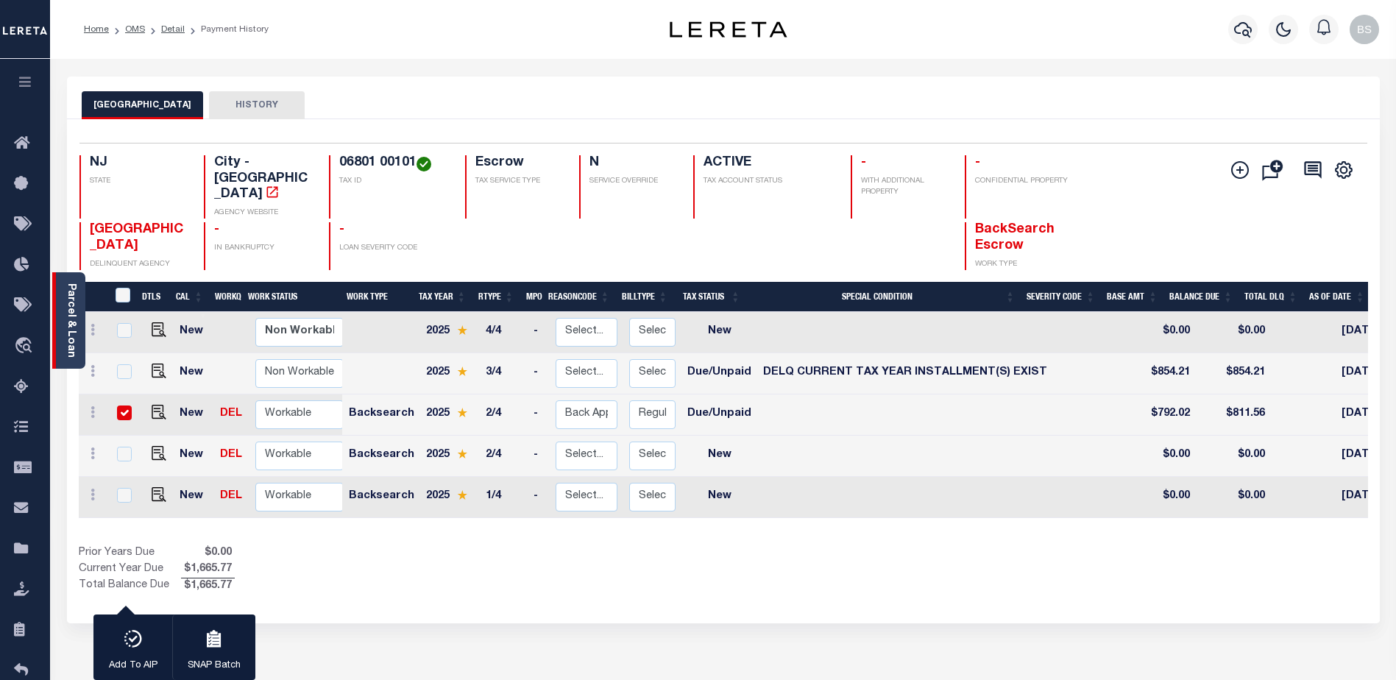
click at [72, 299] on link "Parcel & Loan" at bounding box center [70, 320] width 10 height 74
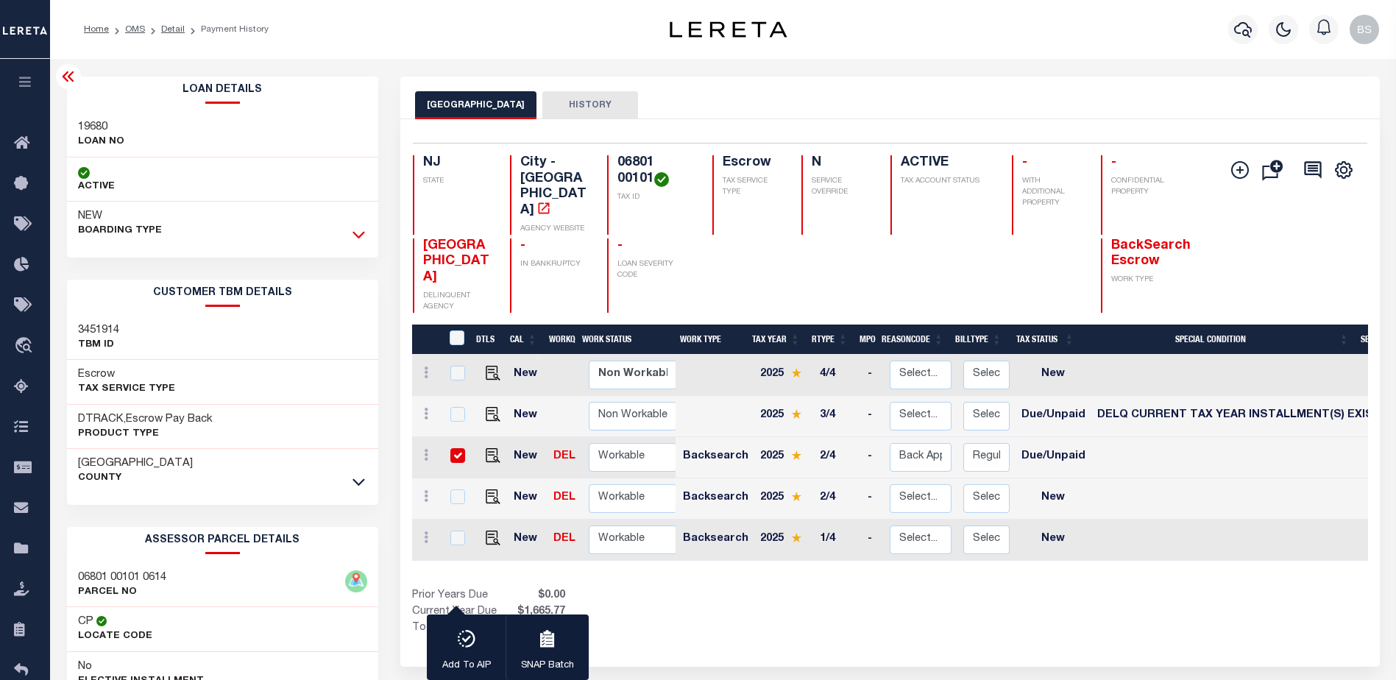
click at [352, 237] on icon at bounding box center [358, 234] width 13 height 15
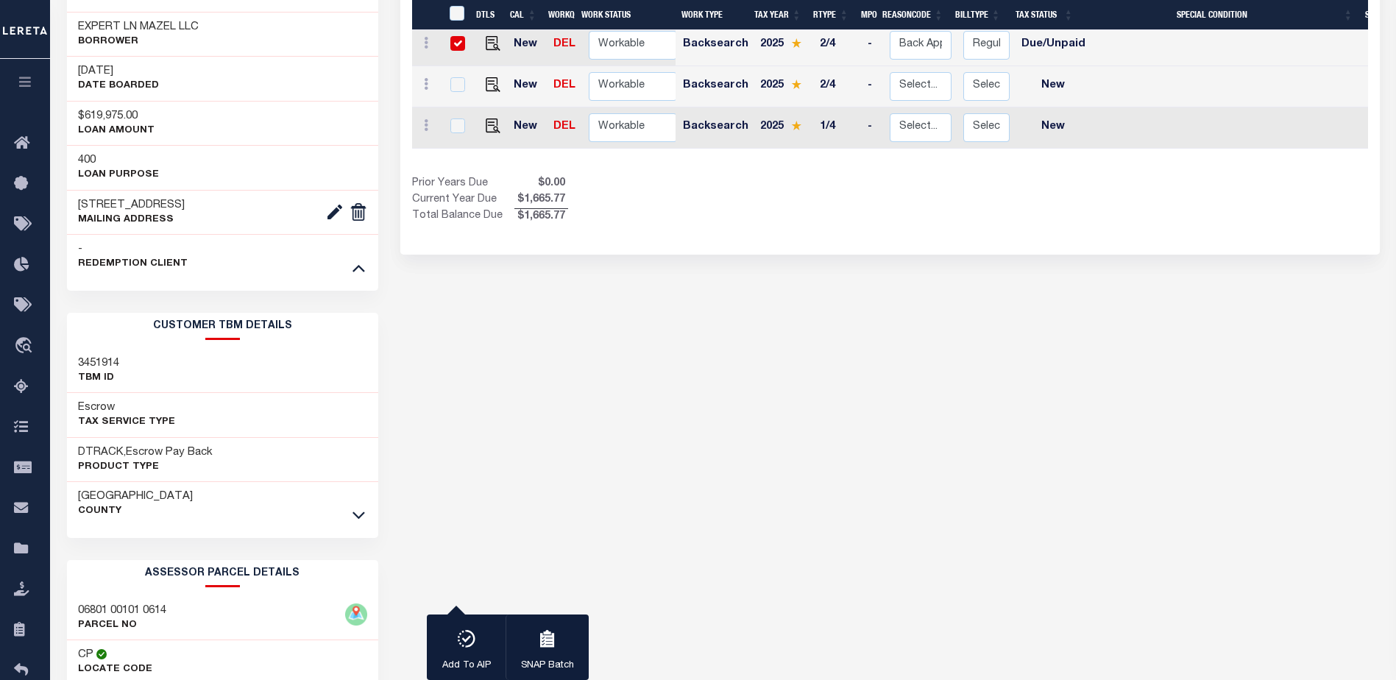
scroll to position [441, 0]
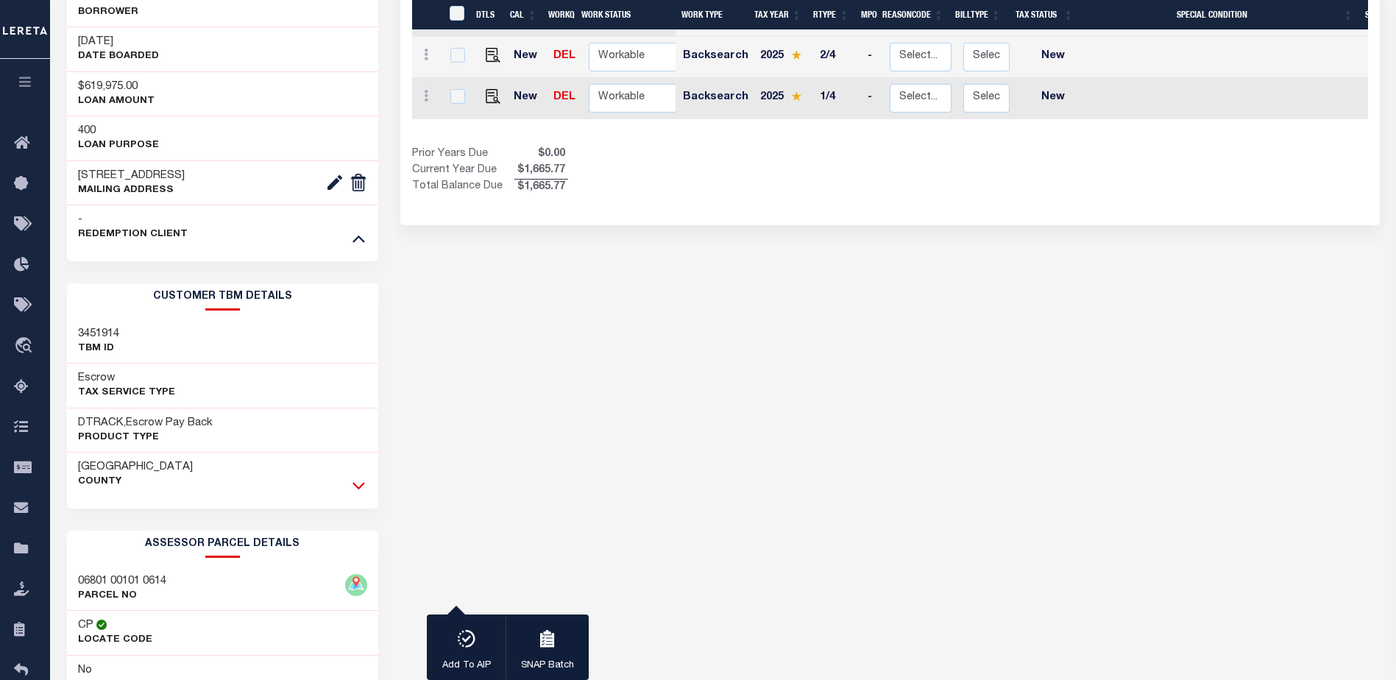
click at [360, 486] on icon at bounding box center [358, 485] width 13 height 15
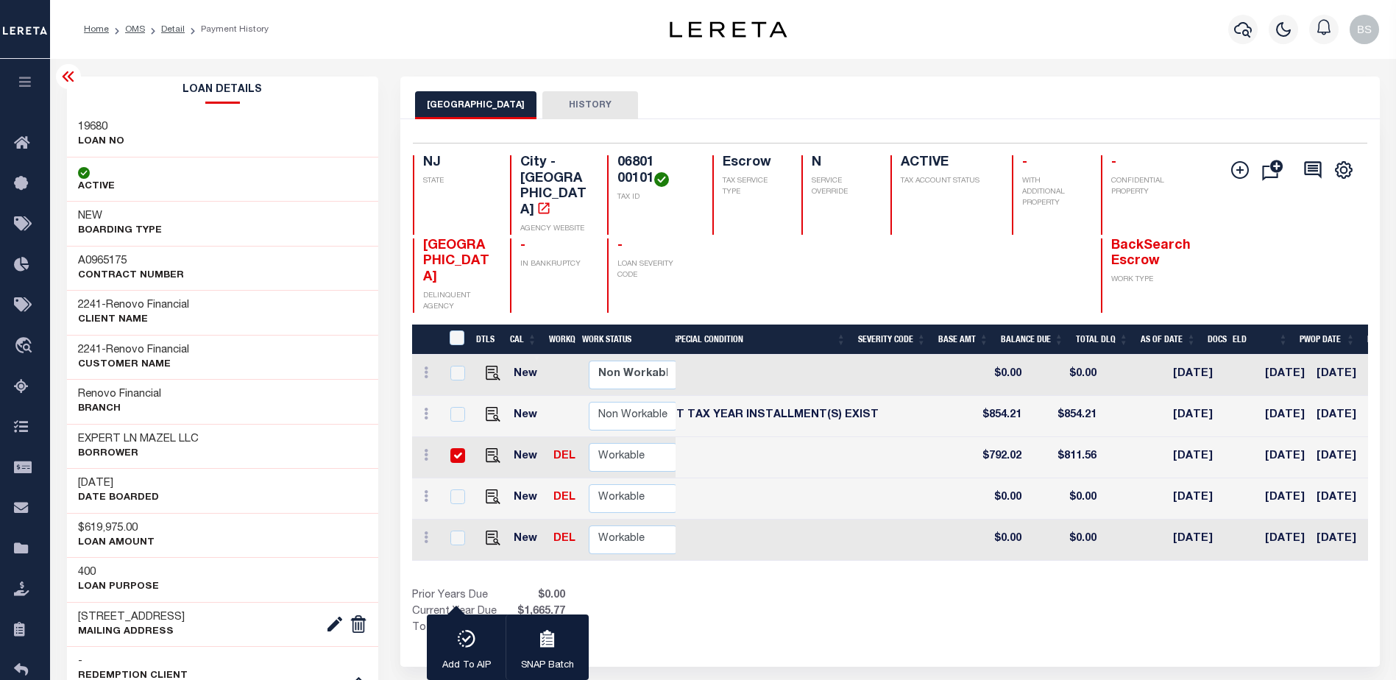
scroll to position [0, 533]
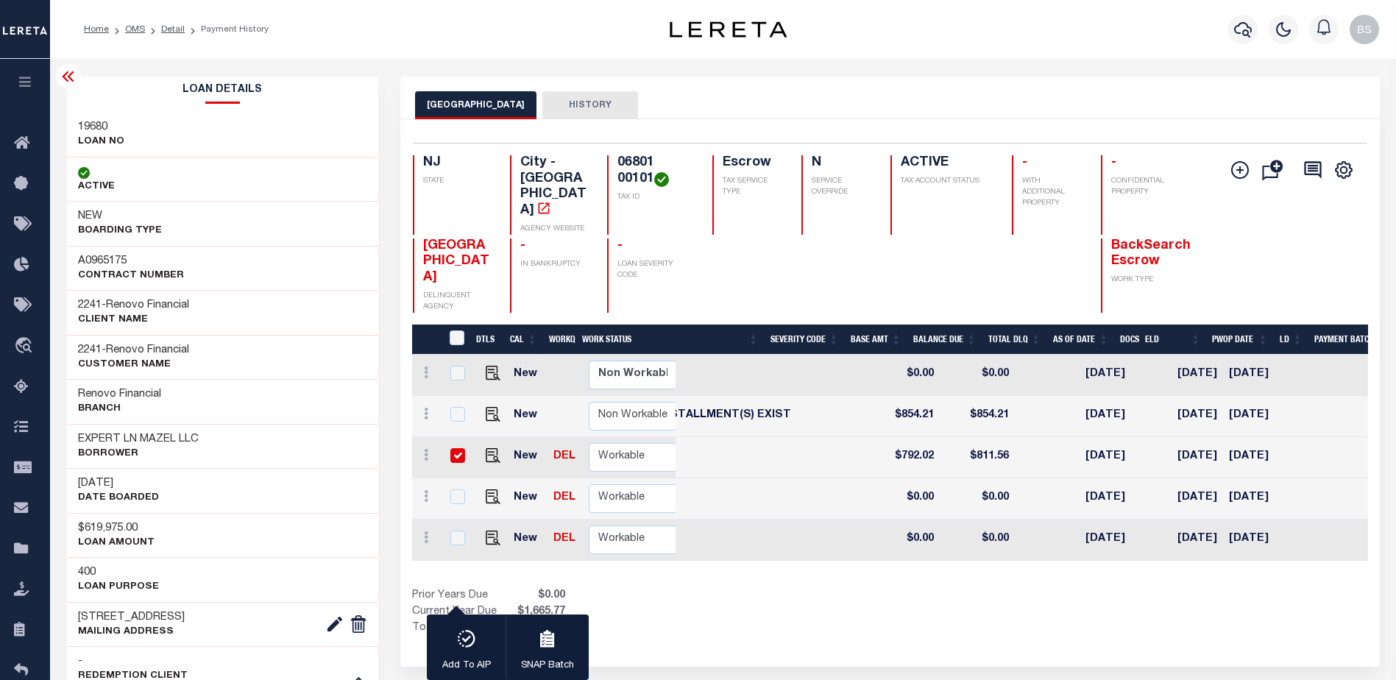
click at [65, 75] on icon at bounding box center [68, 76] width 12 height 10
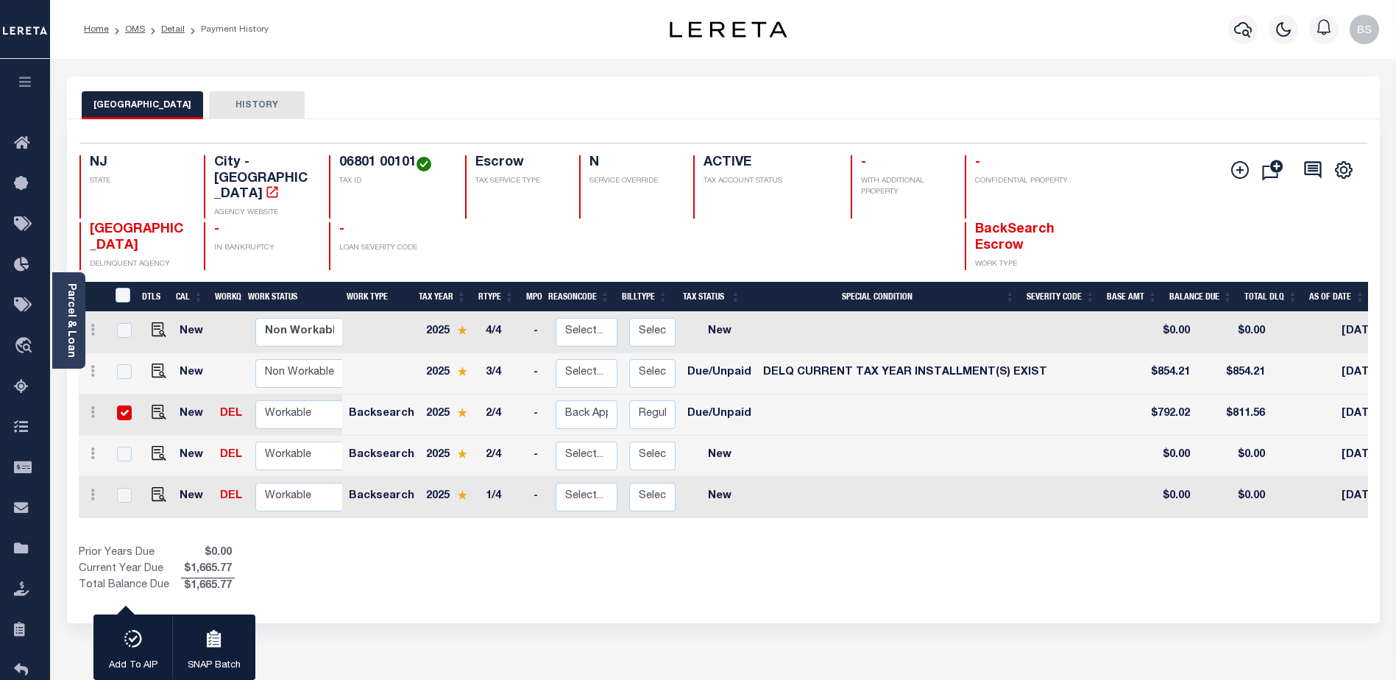
click at [123, 405] on input "checkbox" at bounding box center [124, 412] width 15 height 15
checkbox input "false"
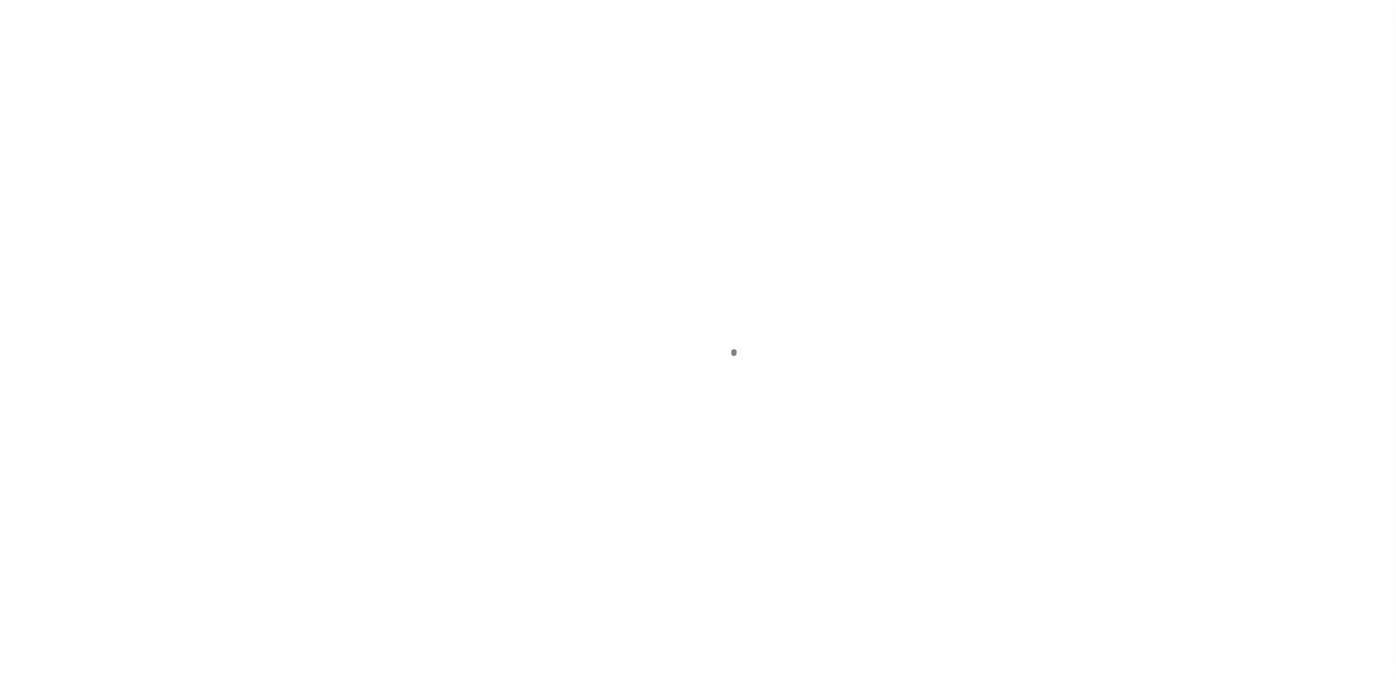
select select "DUE"
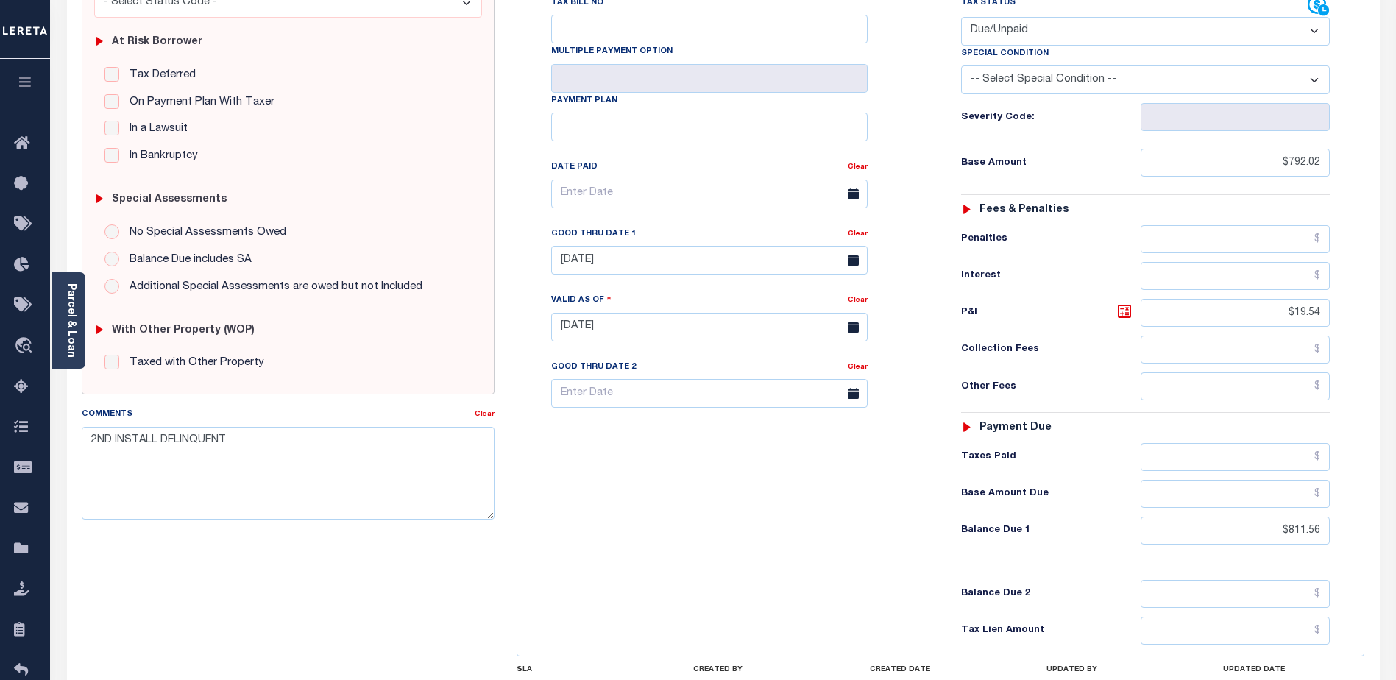
scroll to position [294, 0]
